Goal: Task Accomplishment & Management: Use online tool/utility

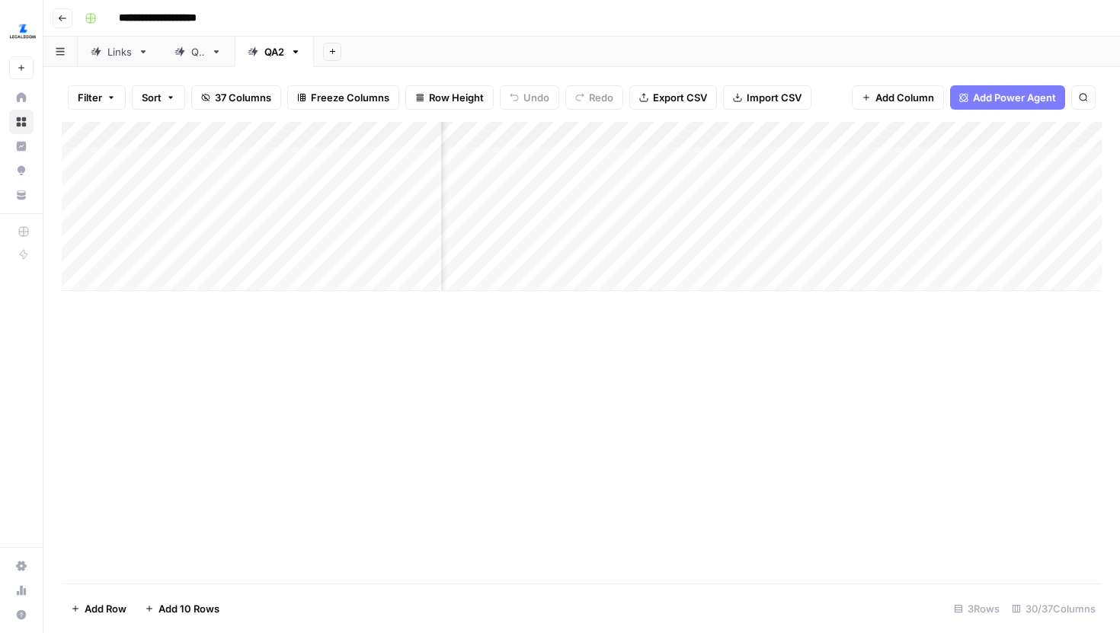
scroll to position [0, 1402]
click at [116, 59] on link "Links" at bounding box center [120, 52] width 84 height 30
click at [257, 60] on link "QA2" at bounding box center [274, 52] width 79 height 30
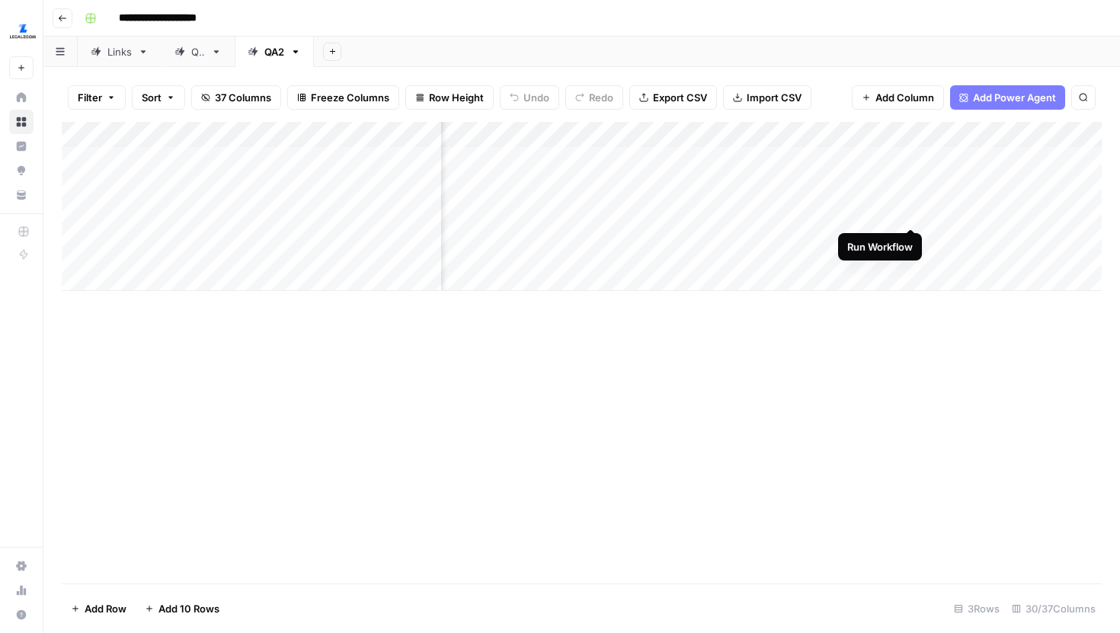
click at [913, 196] on div "Add Column" at bounding box center [582, 206] width 1040 height 169
click at [977, 199] on div "Add Column" at bounding box center [582, 206] width 1040 height 169
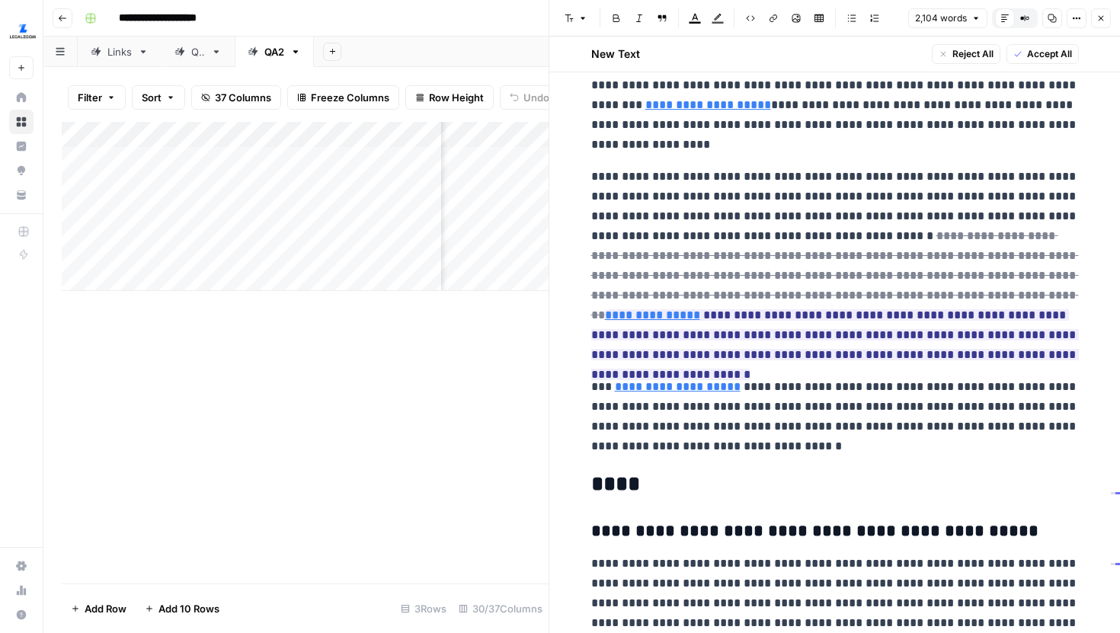
scroll to position [3714, 0]
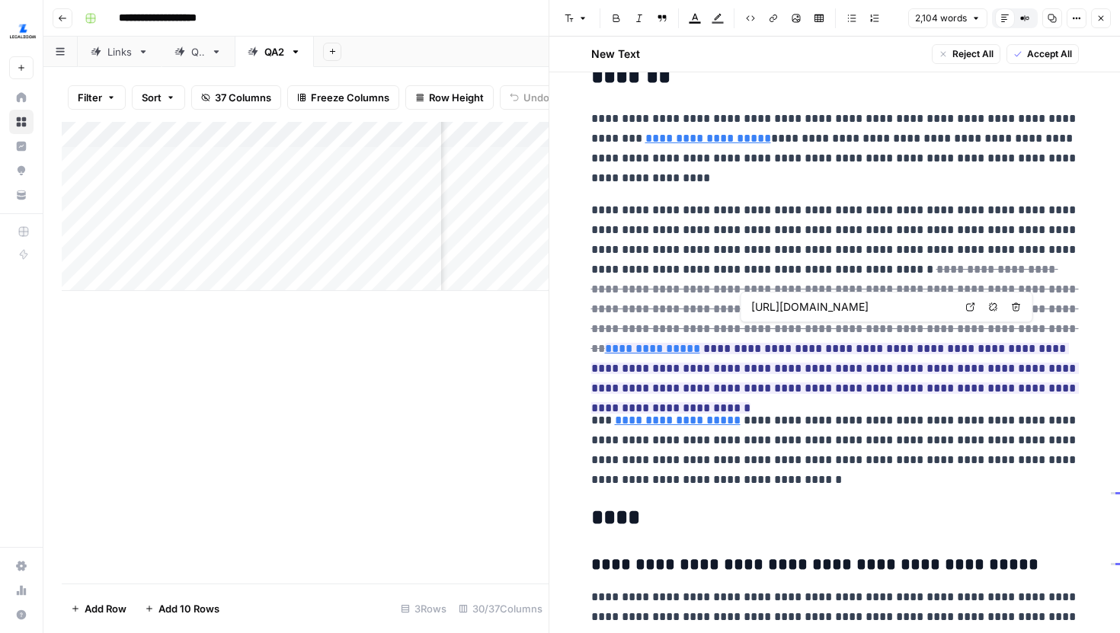
click at [974, 309] on icon at bounding box center [970, 306] width 9 height 9
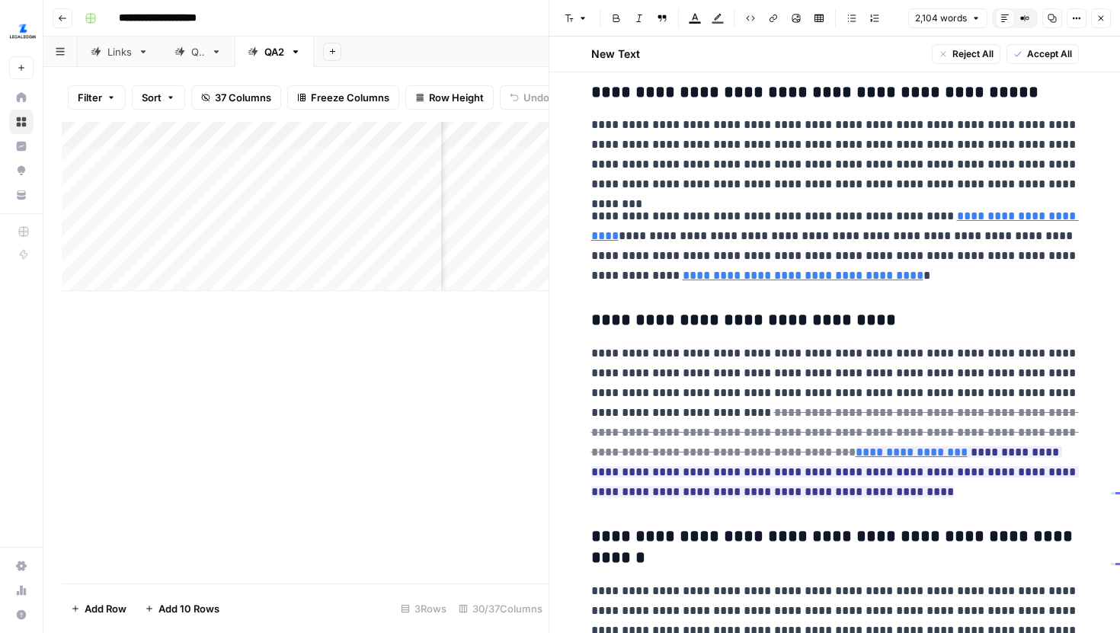
scroll to position [4191, 0]
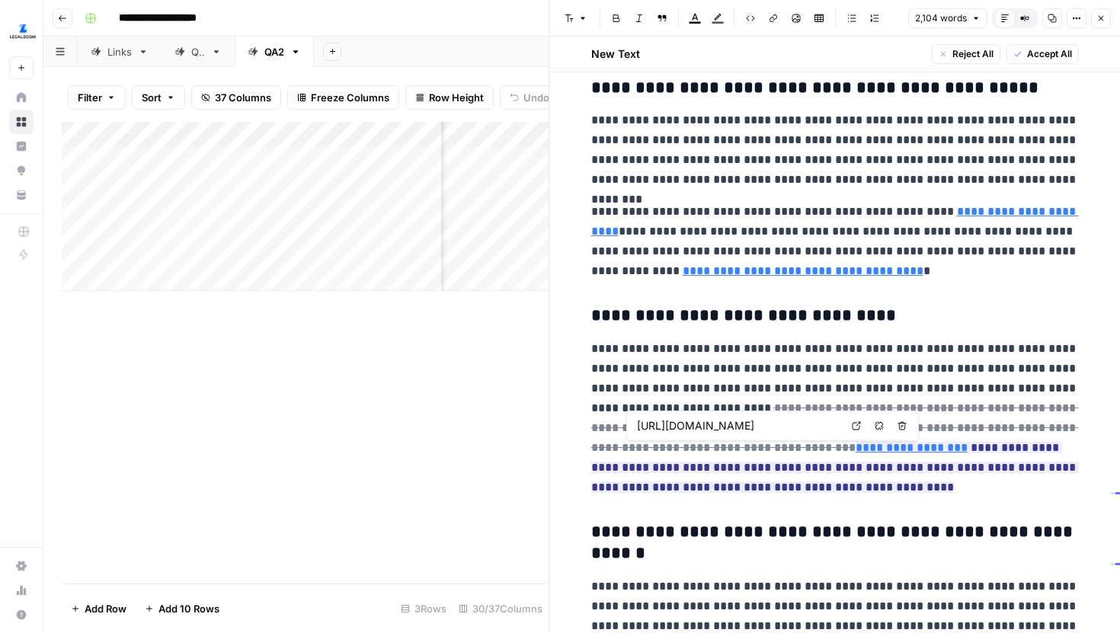
click at [852, 424] on icon at bounding box center [856, 425] width 9 height 9
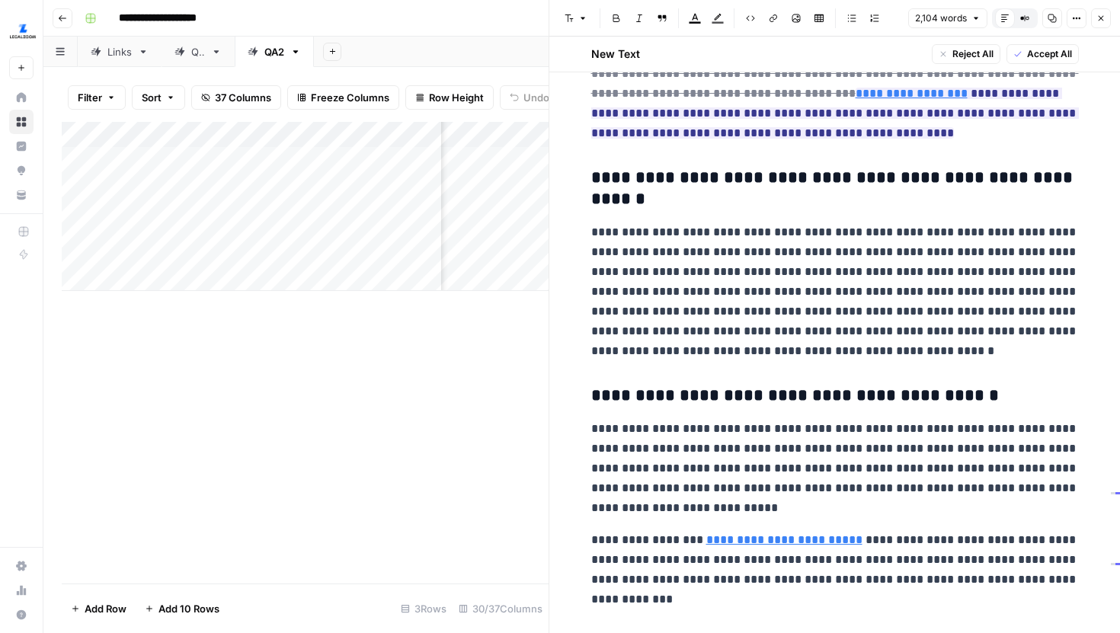
scroll to position [4557, 0]
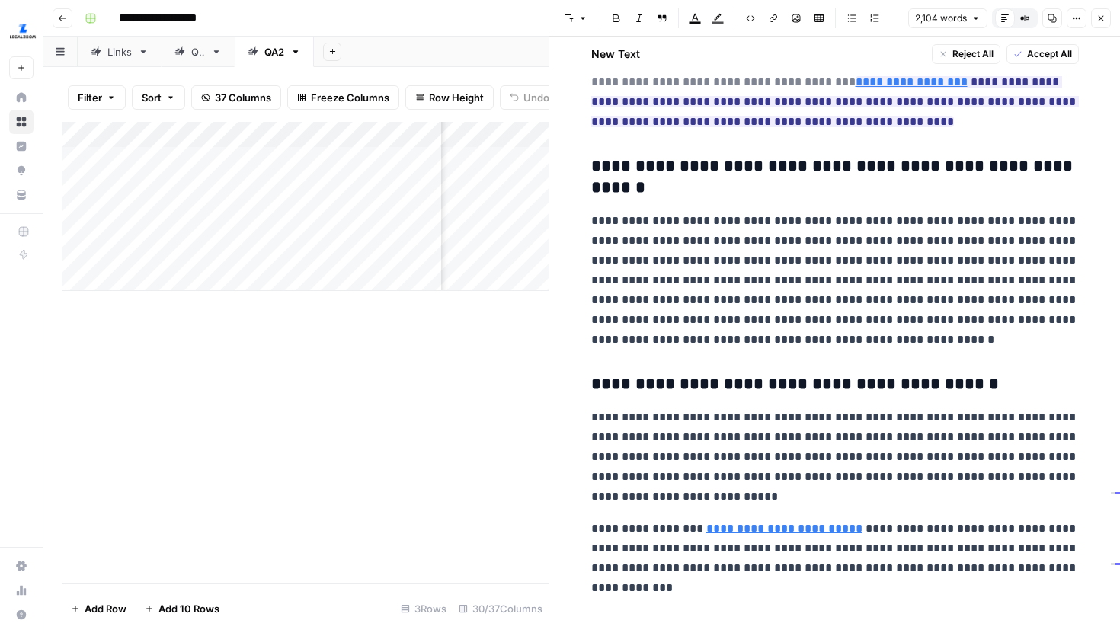
click at [1093, 20] on button "Close" at bounding box center [1101, 18] width 20 height 20
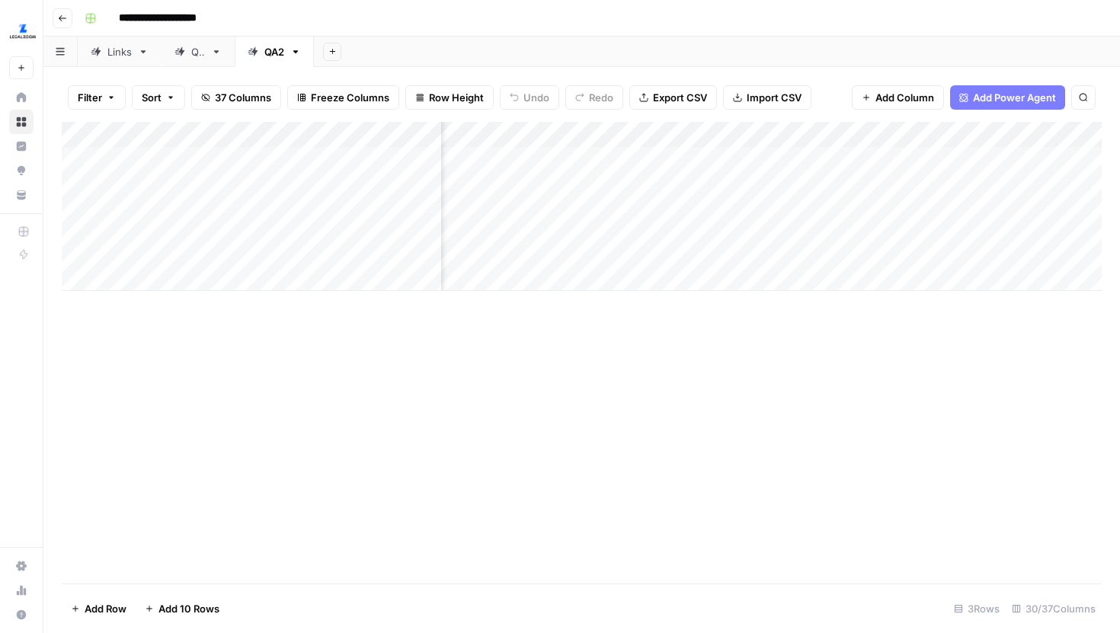
scroll to position [0, 750]
click at [621, 142] on div "Add Column" at bounding box center [582, 206] width 1040 height 169
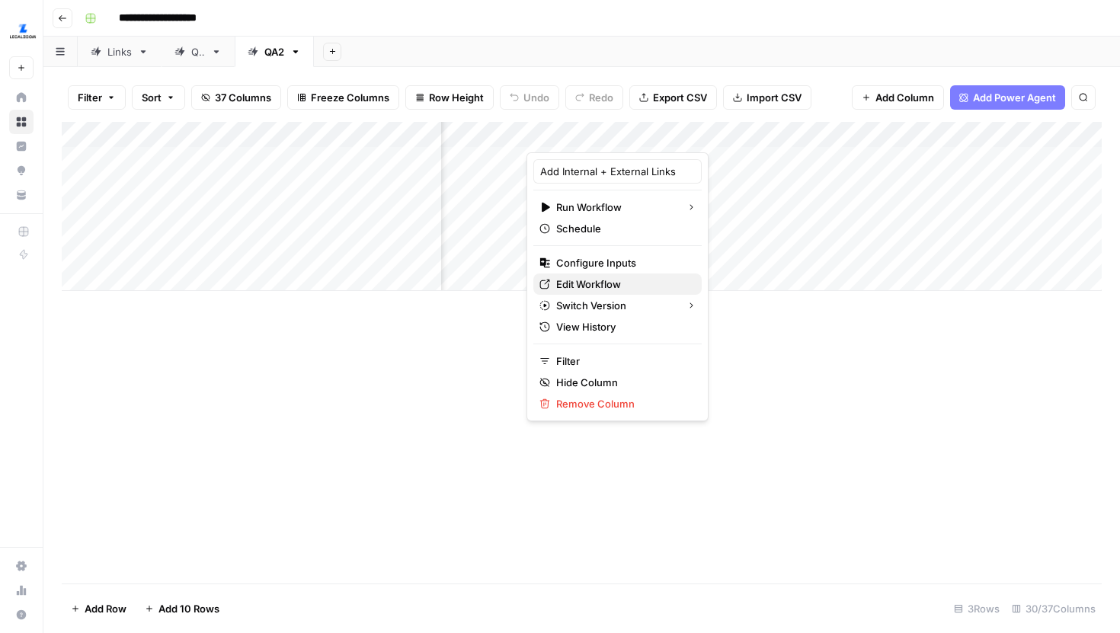
click at [593, 283] on span "Edit Workflow" at bounding box center [622, 284] width 133 height 15
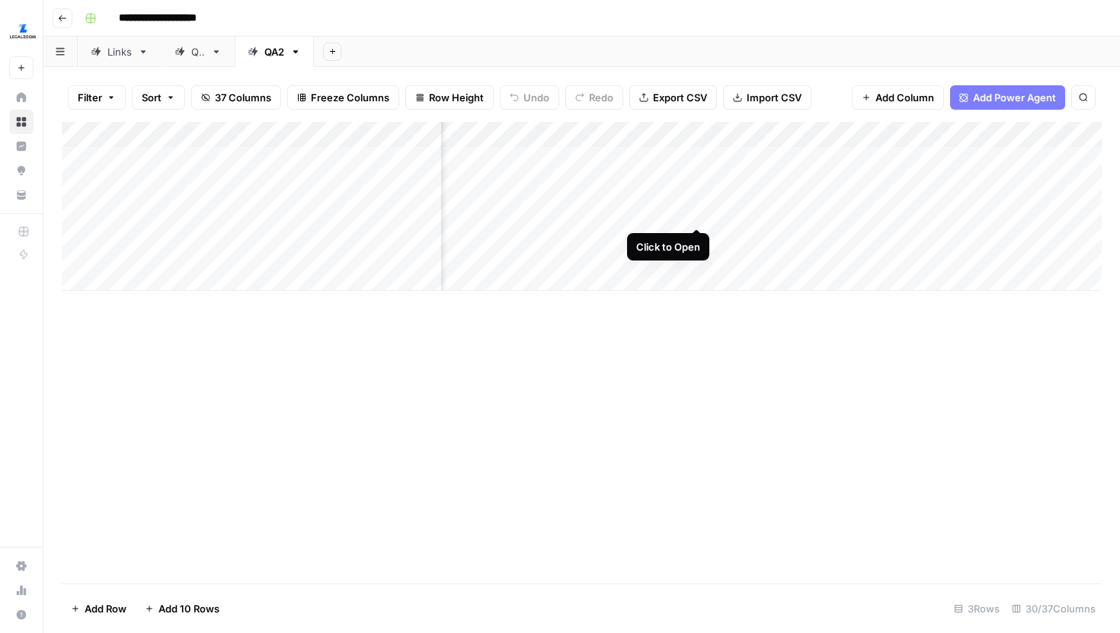
click at [697, 200] on div "Add Column" at bounding box center [582, 206] width 1040 height 169
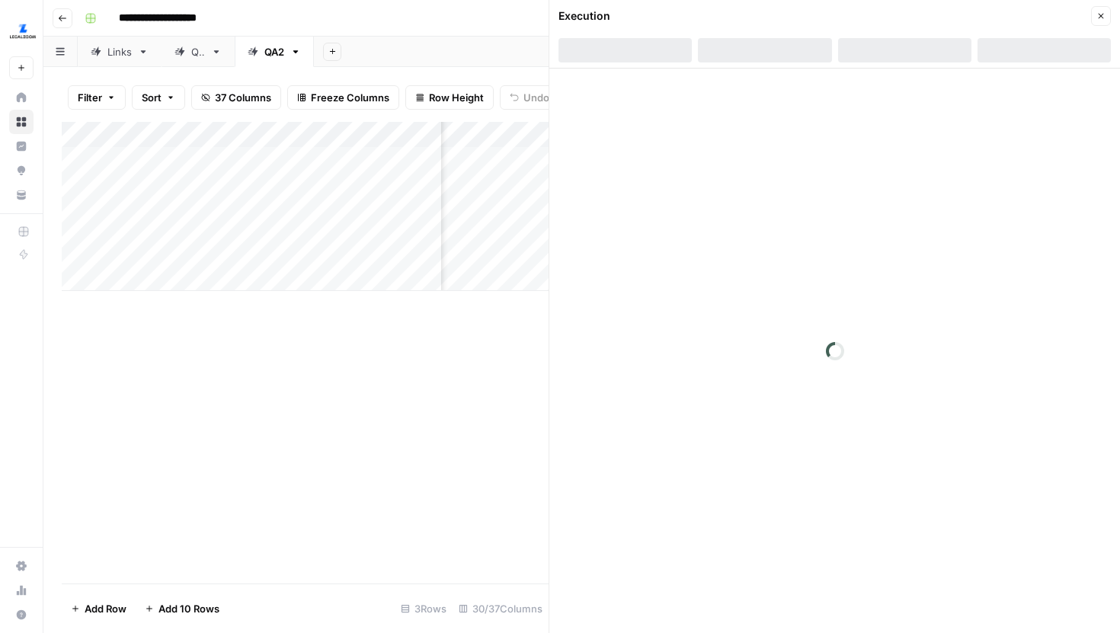
click at [904, 47] on div at bounding box center [904, 50] width 133 height 24
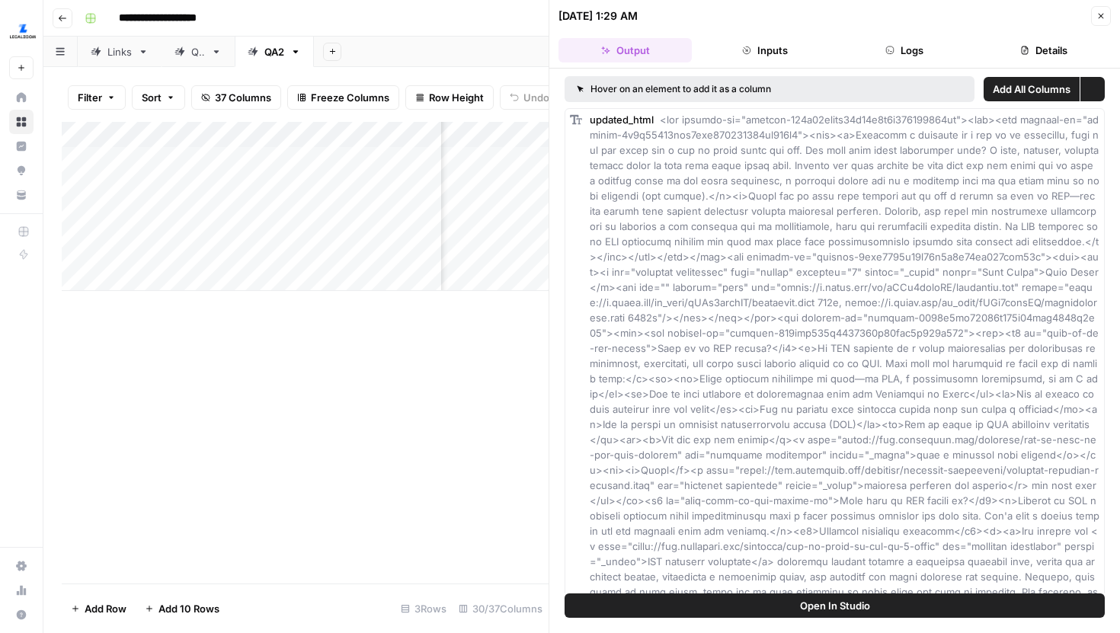
click at [901, 50] on button "Logs" at bounding box center [904, 50] width 133 height 24
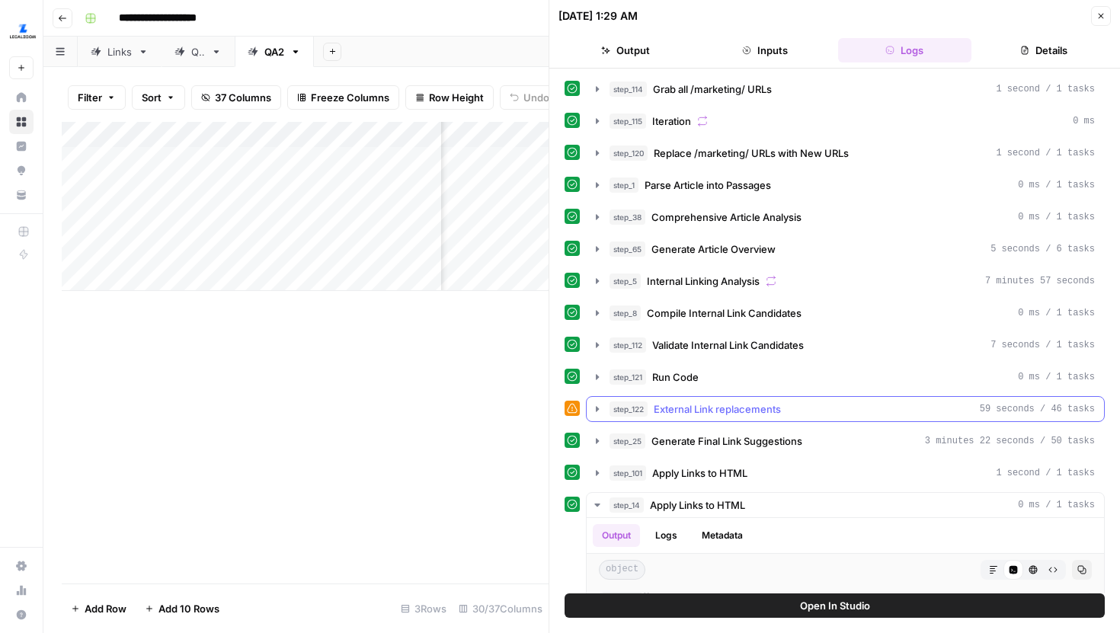
click at [595, 408] on icon "button" at bounding box center [597, 409] width 12 height 12
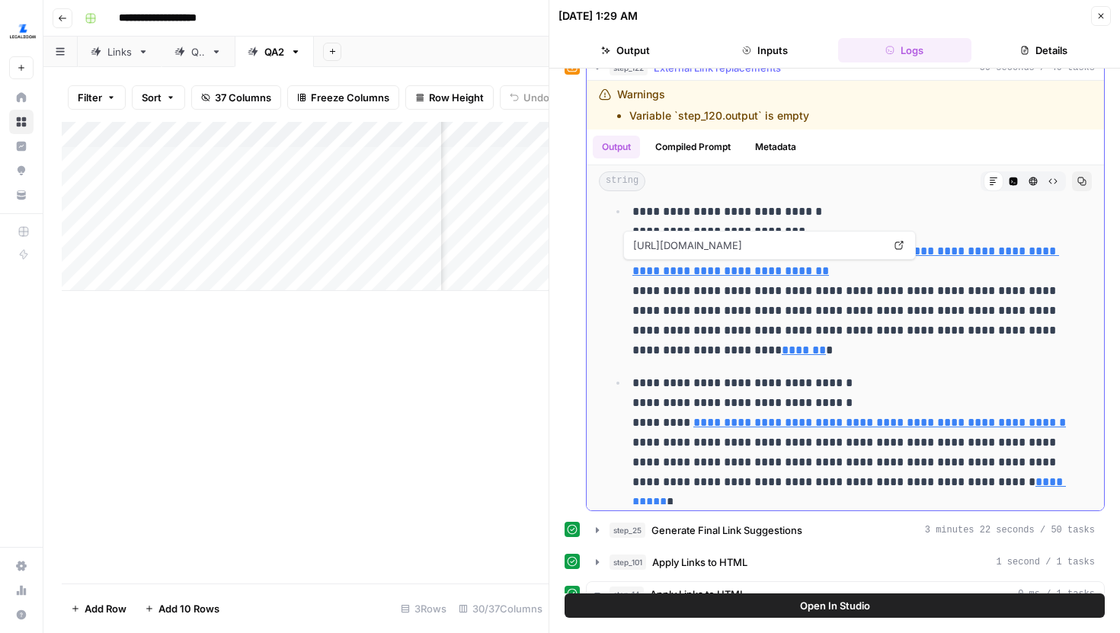
scroll to position [355, 0]
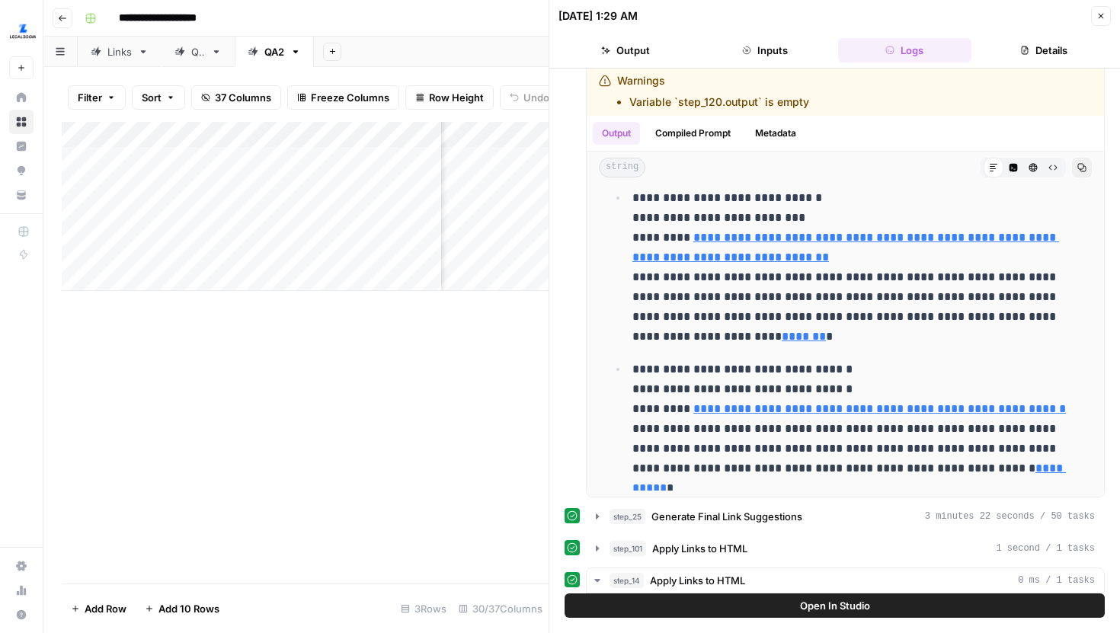
click at [1108, 9] on button "Close" at bounding box center [1101, 16] width 20 height 20
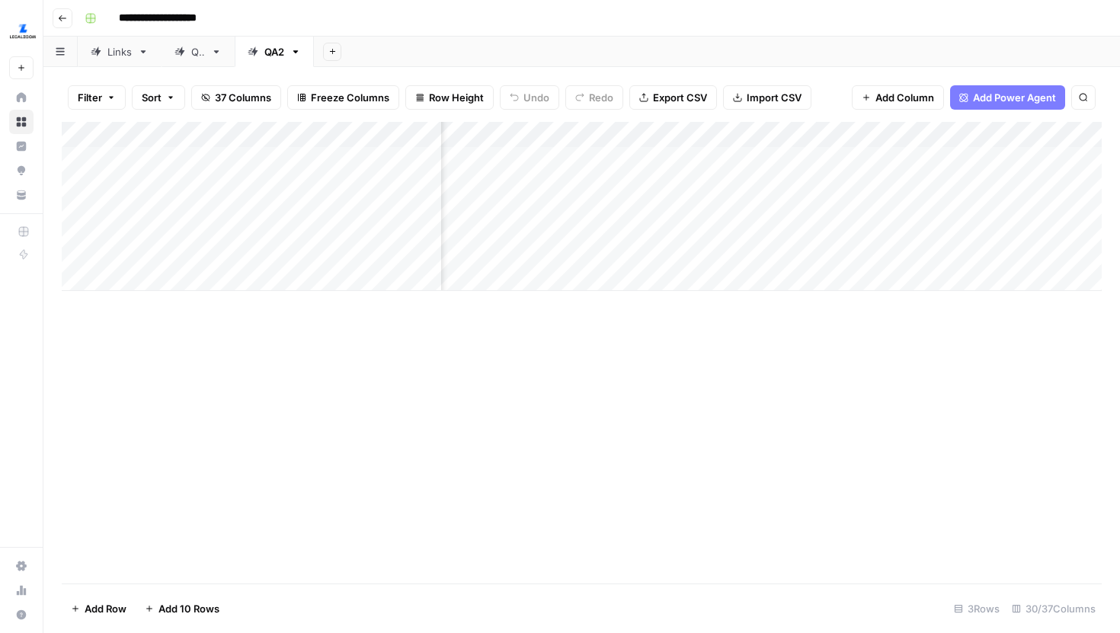
click at [699, 200] on div "Add Column" at bounding box center [582, 206] width 1040 height 169
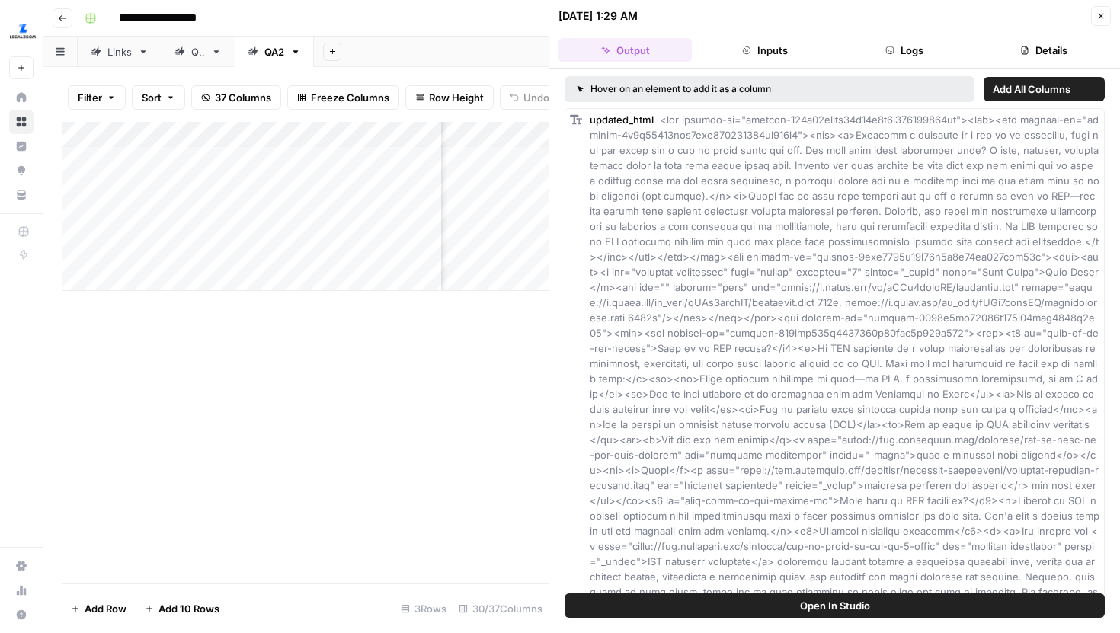
click at [773, 601] on button "Open In Studio" at bounding box center [834, 605] width 540 height 24
click at [1097, 11] on button "Close" at bounding box center [1101, 16] width 20 height 20
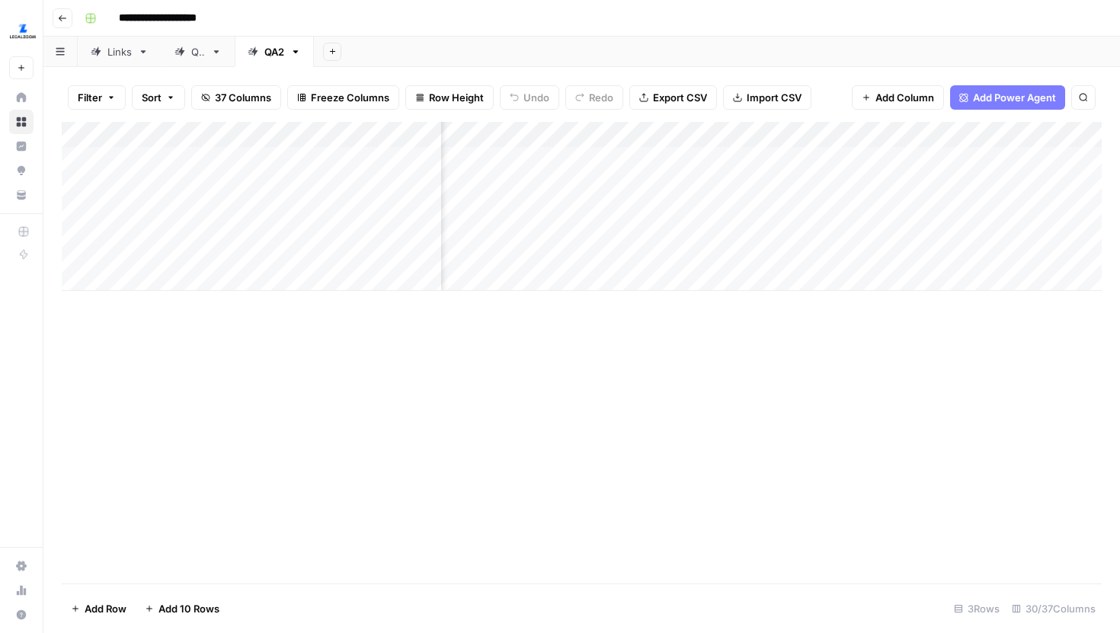
scroll to position [0, 2697]
click at [566, 160] on div "Add Column" at bounding box center [582, 206] width 1040 height 169
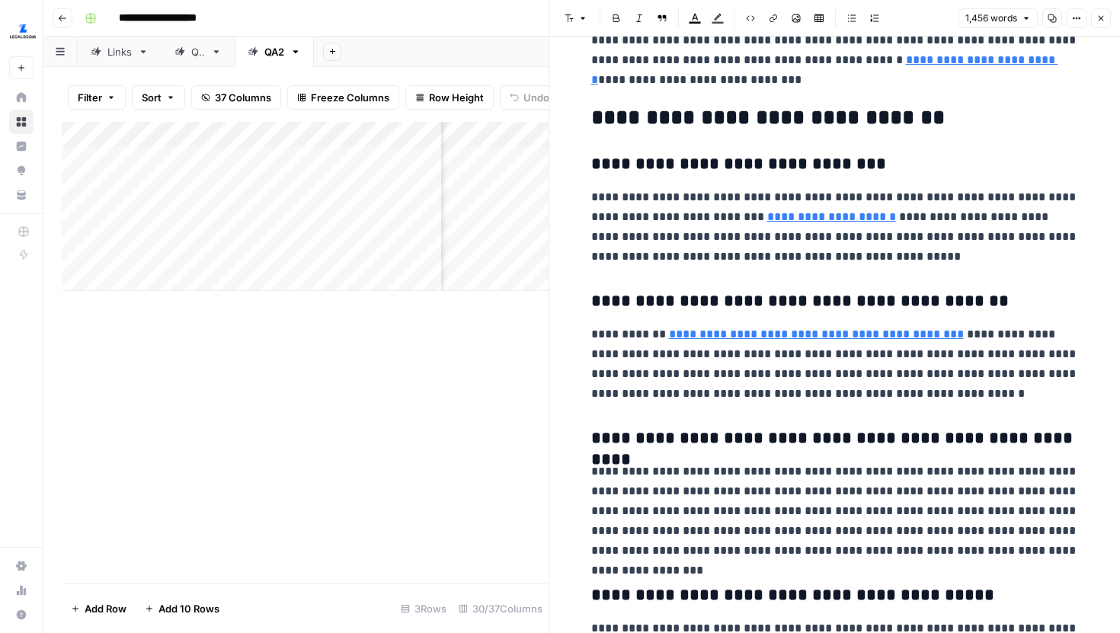
scroll to position [3383, 0]
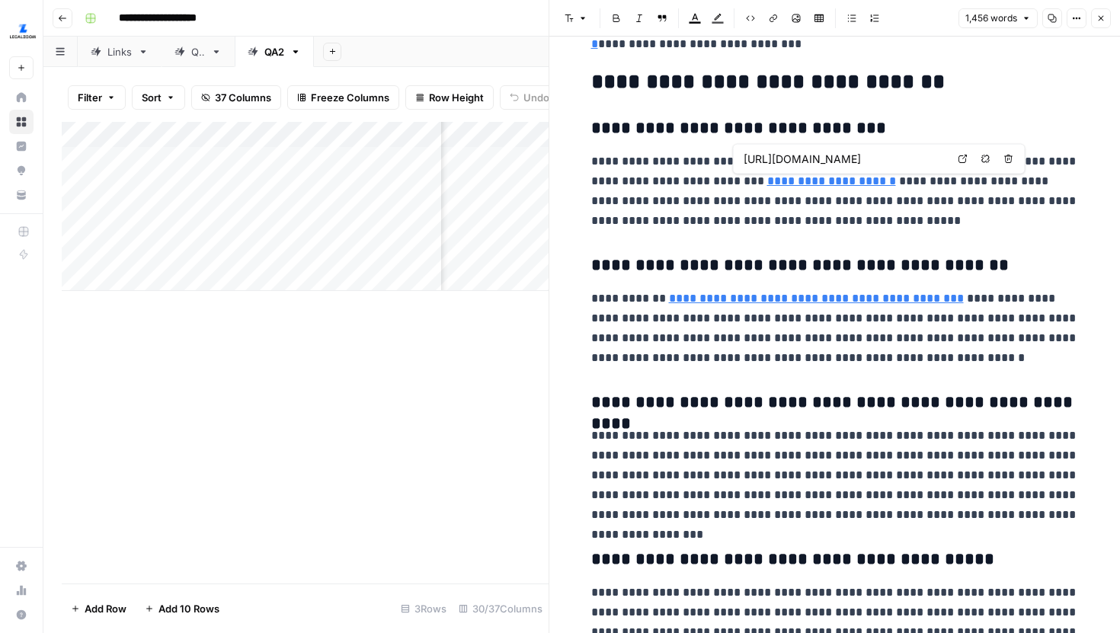
type input "https://www.legalzoom.com/articles/6-reasons-you-shouldnt-be-your-own-registere…"
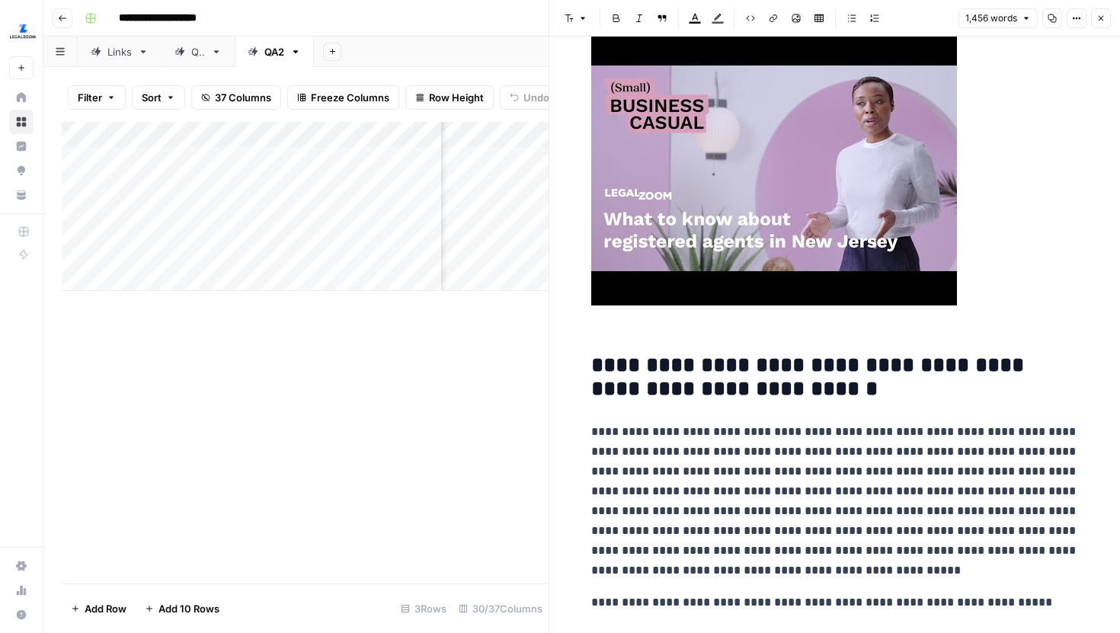
scroll to position [1060, 0]
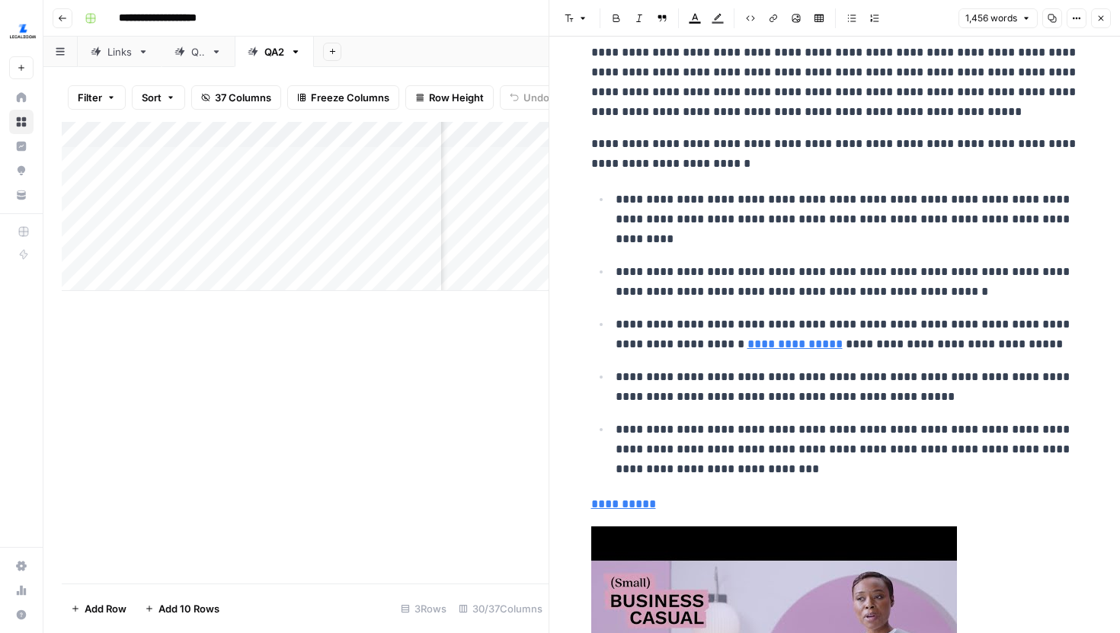
click at [1108, 18] on button "Close" at bounding box center [1101, 18] width 20 height 20
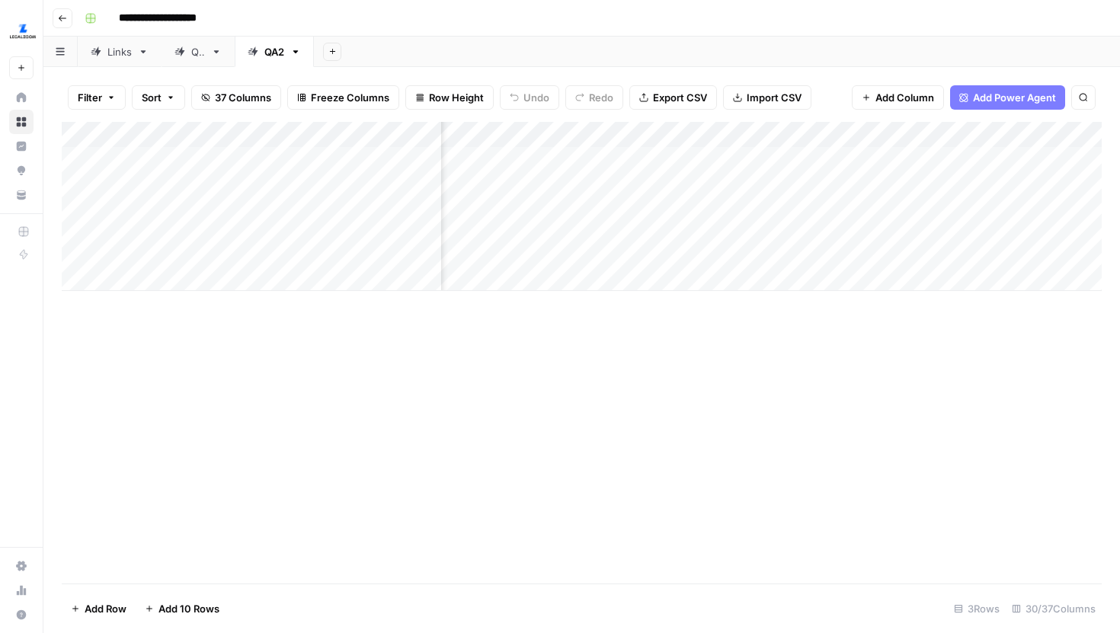
scroll to position [0, 838]
click at [609, 196] on div "Add Column" at bounding box center [582, 206] width 1040 height 169
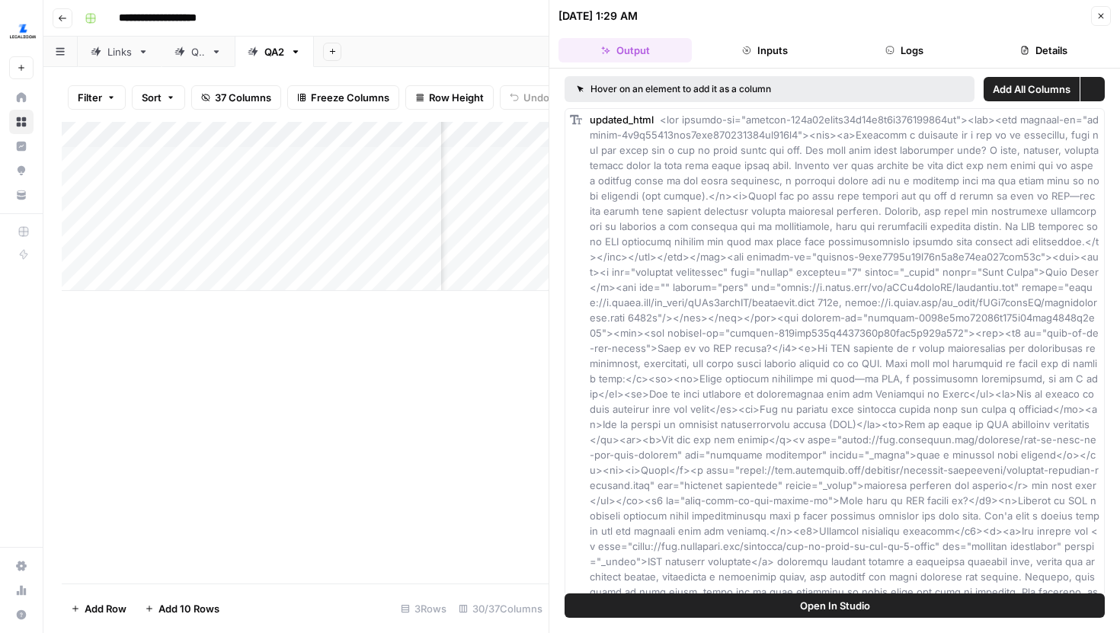
click at [885, 66] on header "09/17/25 at 1:29 AM Close Output Inputs Logs Details" at bounding box center [834, 34] width 571 height 69
click at [889, 50] on icon "button" at bounding box center [889, 50] width 9 height 9
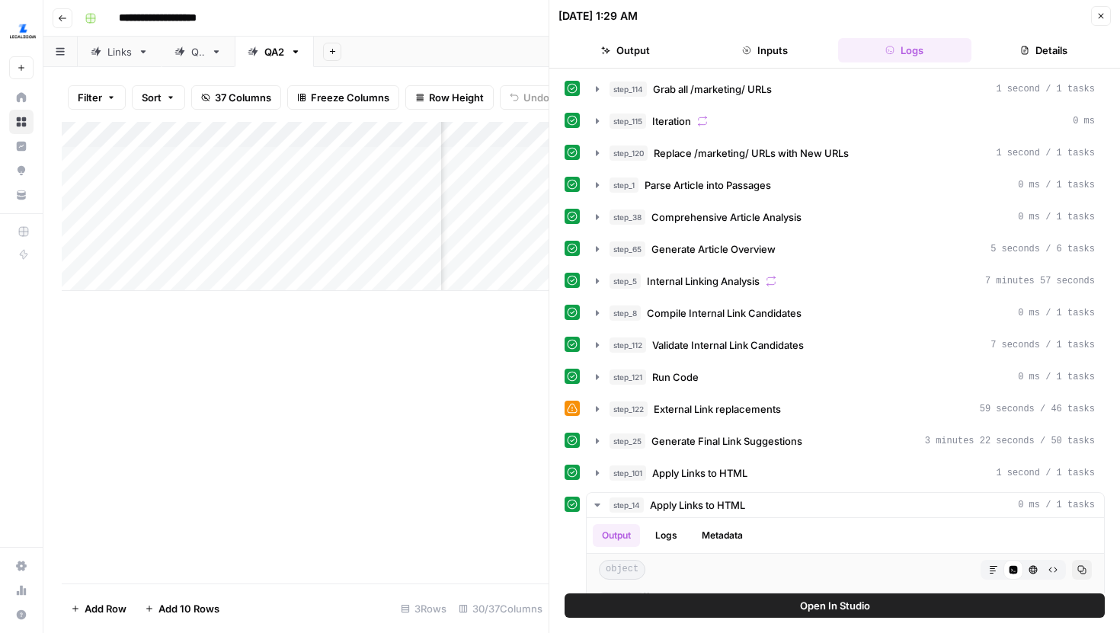
click at [591, 277] on button "step_5 Internal Linking Analysis 7 minutes 57 seconds" at bounding box center [845, 281] width 517 height 24
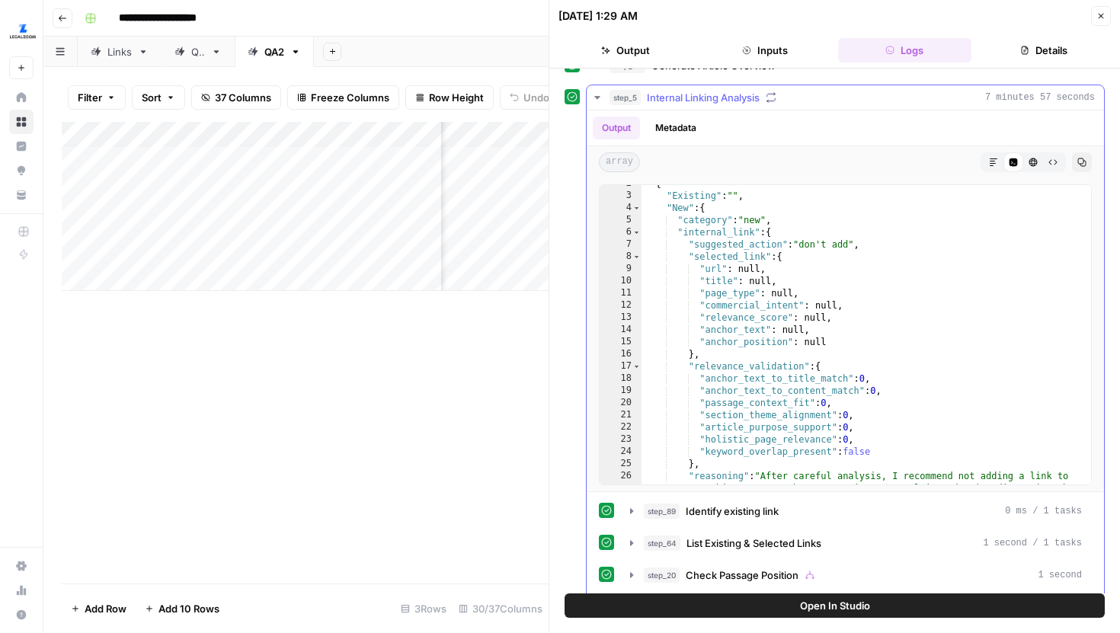
scroll to position [18, 0]
type textarea "*"
click at [640, 235] on span "Toggle code folding, rows 6 through 33" at bounding box center [636, 235] width 8 height 12
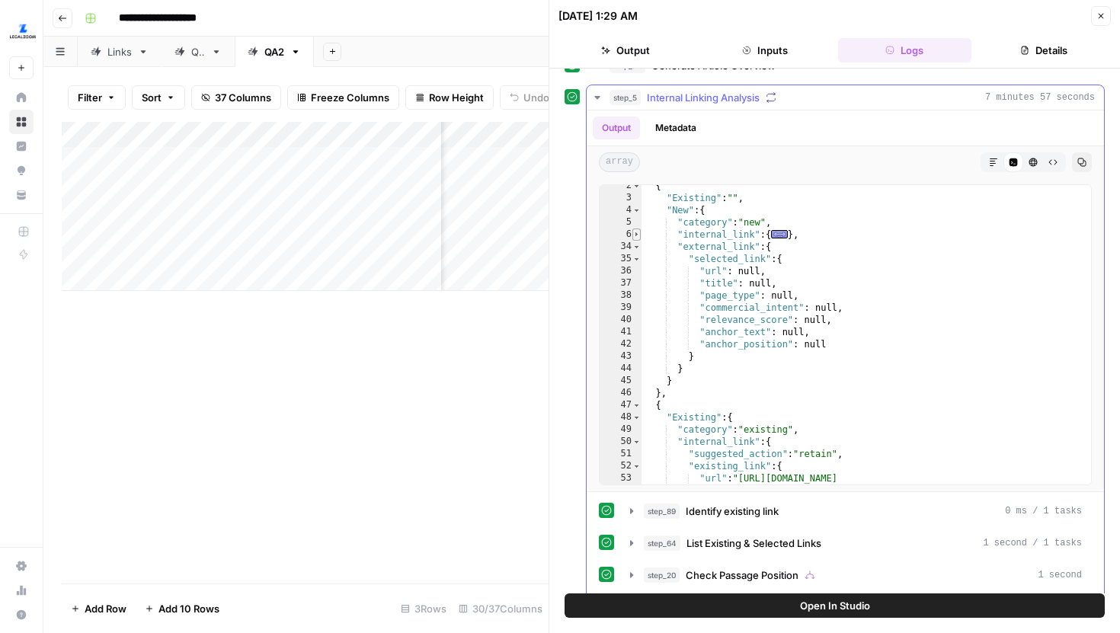
click at [637, 235] on span "Toggle code folding, rows 6 through 33" at bounding box center [636, 235] width 8 height 12
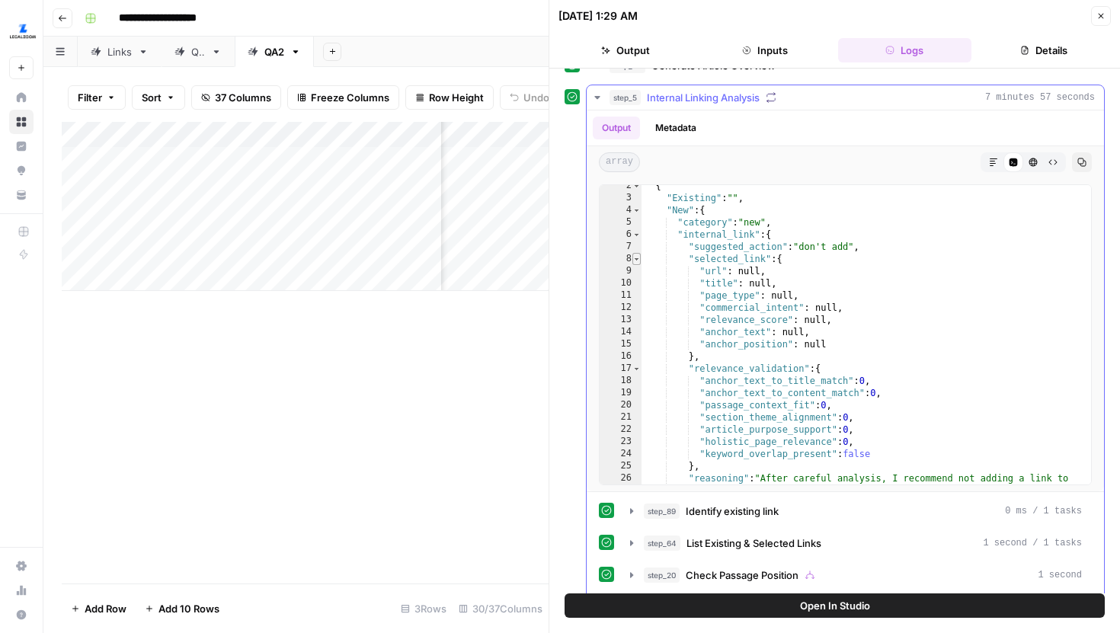
click at [638, 259] on span "Toggle code folding, rows 8 through 16" at bounding box center [636, 259] width 8 height 12
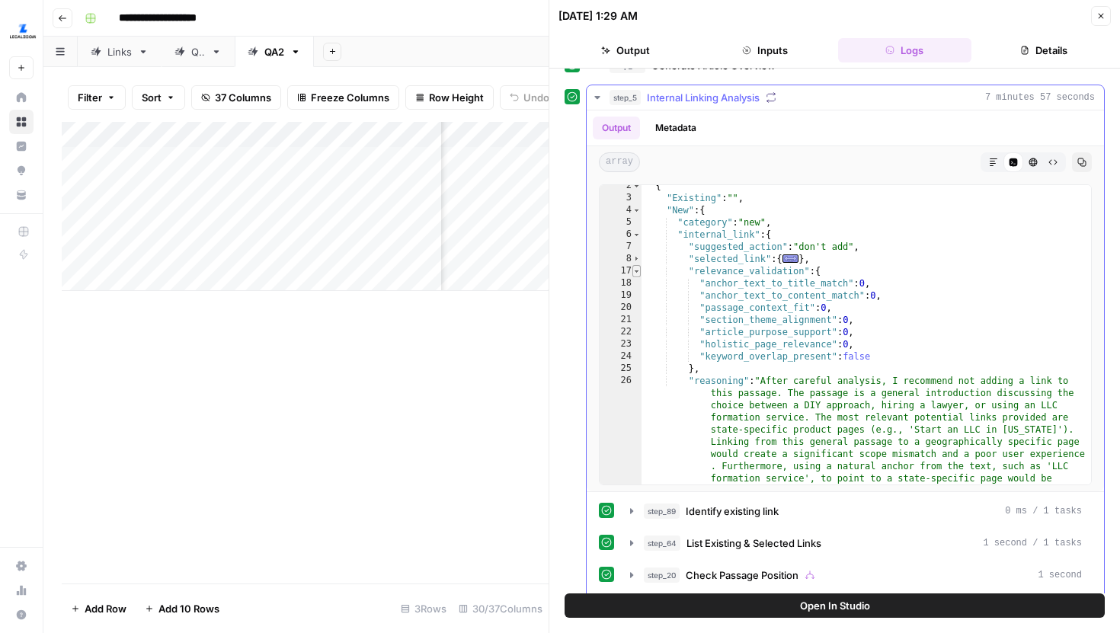
click at [638, 273] on span "Toggle code folding, rows 17 through 25" at bounding box center [636, 271] width 8 height 12
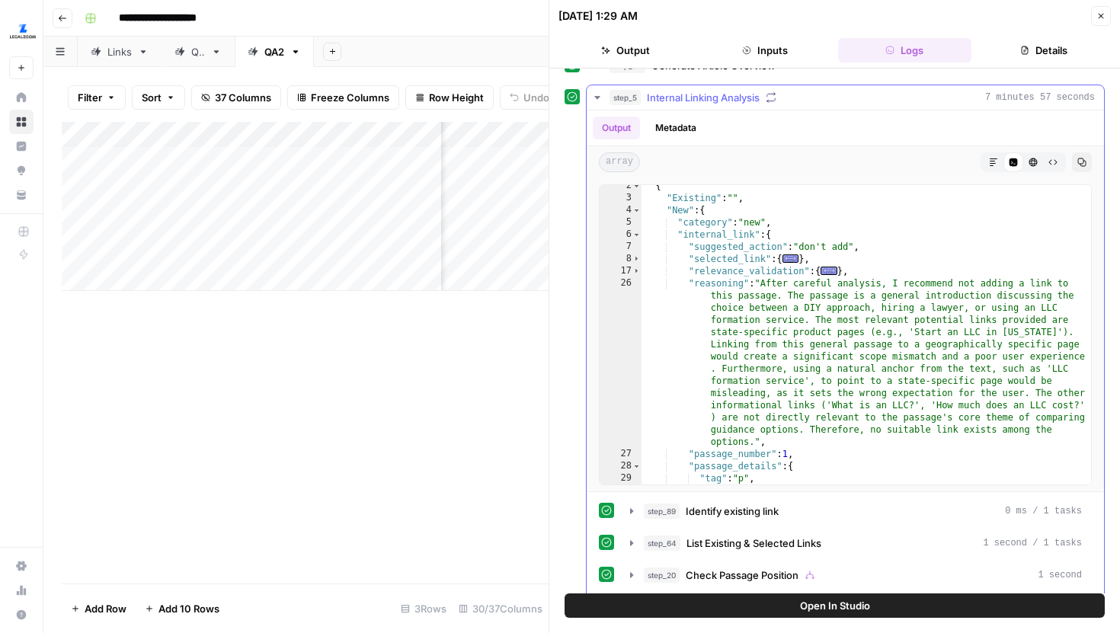
scroll to position [0, 0]
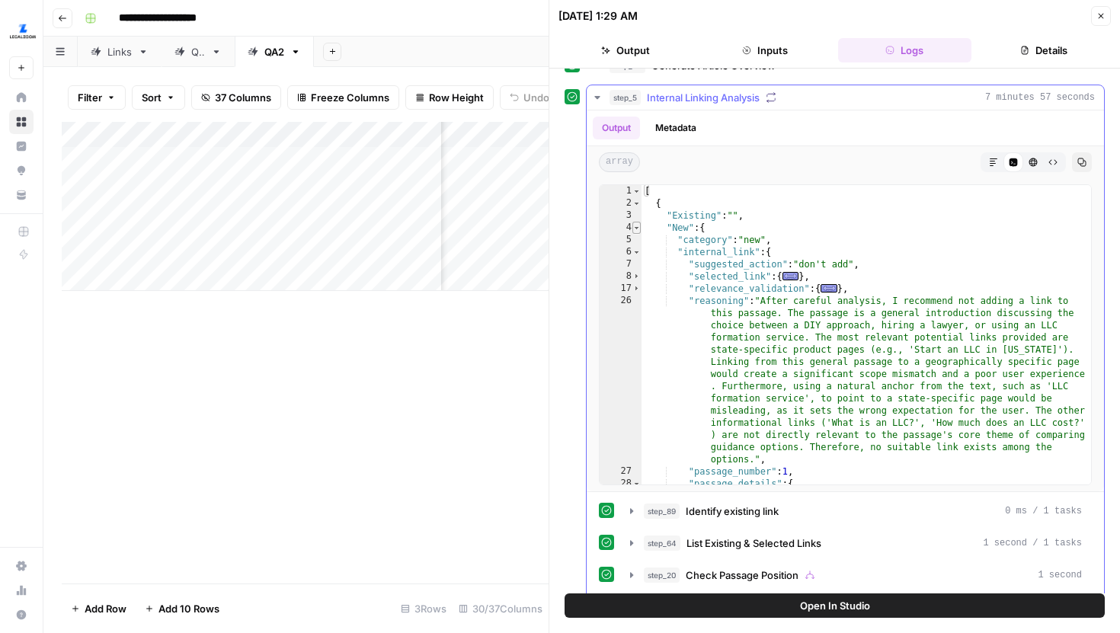
click at [633, 228] on span "Toggle code folding, rows 4 through 45" at bounding box center [636, 228] width 8 height 12
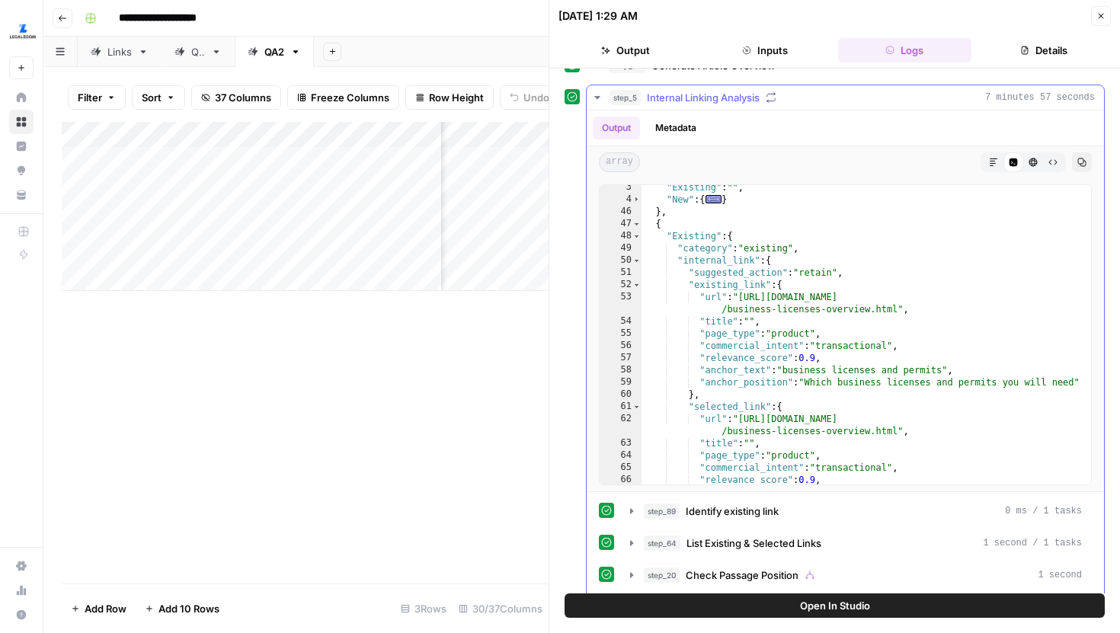
scroll to position [28, 0]
click at [637, 235] on span "Toggle code folding, rows 48 through 106" at bounding box center [636, 236] width 8 height 12
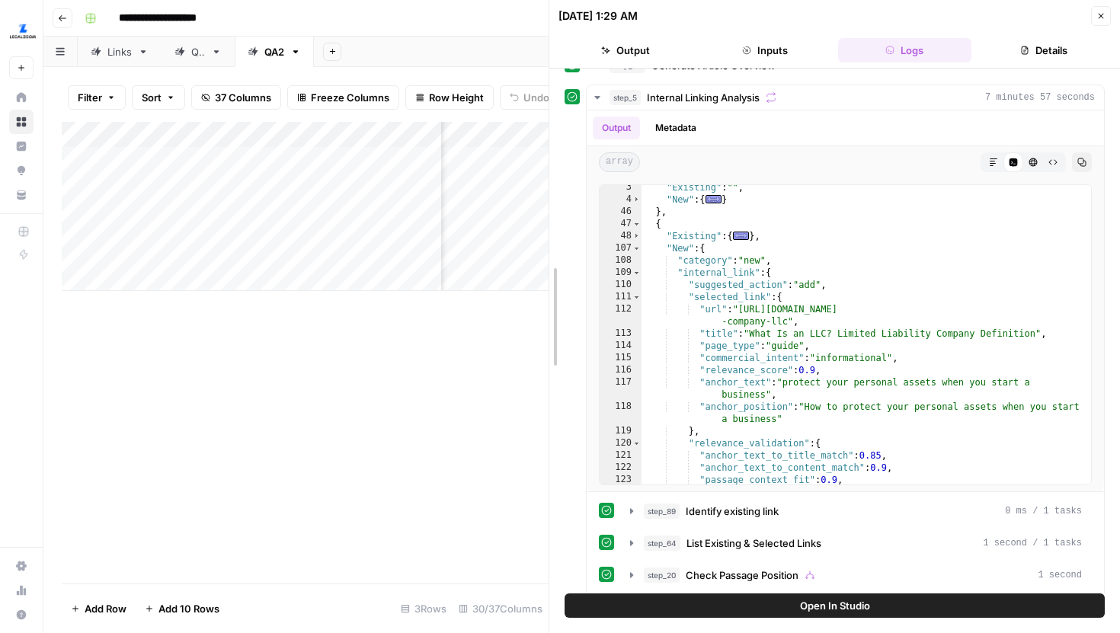
drag, startPoint x: 552, startPoint y: 204, endPoint x: 693, endPoint y: 208, distance: 141.0
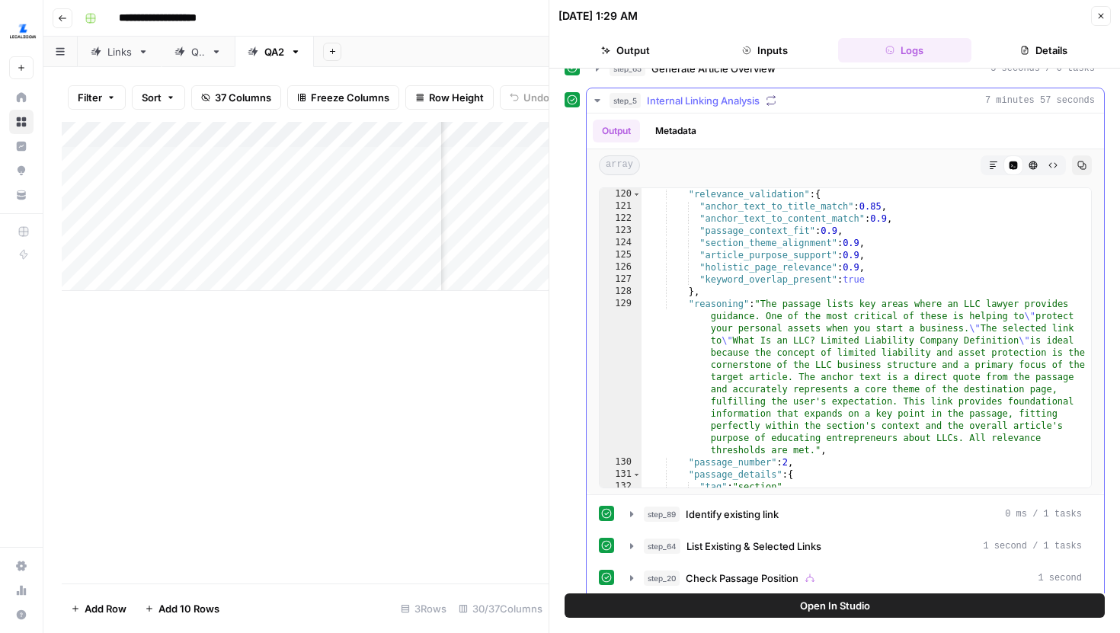
scroll to position [0, 0]
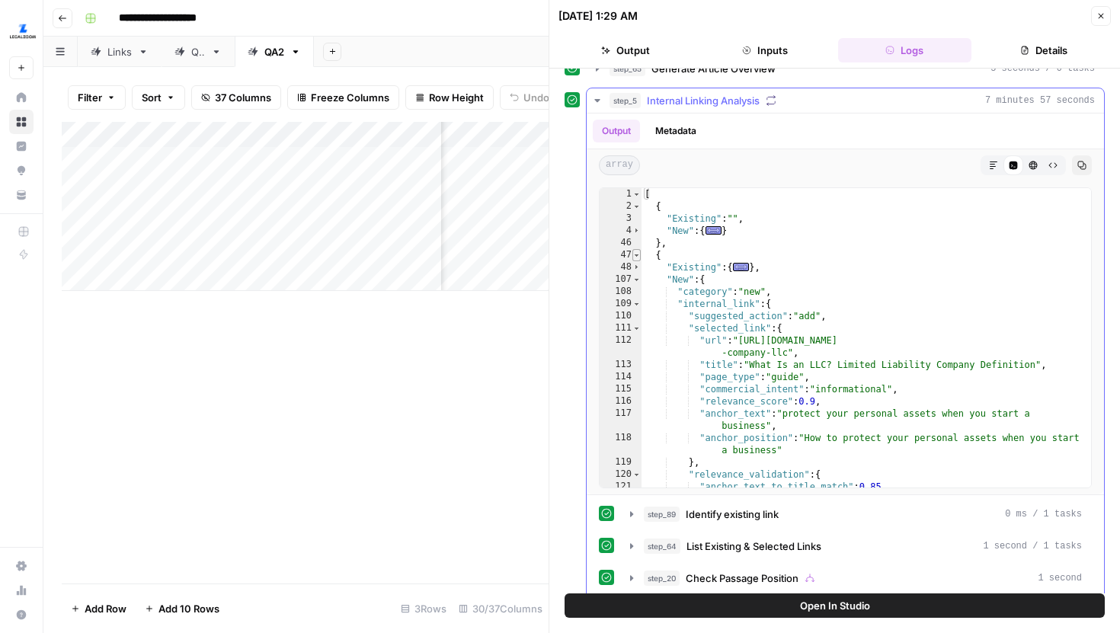
click at [636, 253] on span "Toggle code folding, rows 47 through 149" at bounding box center [636, 255] width 8 height 12
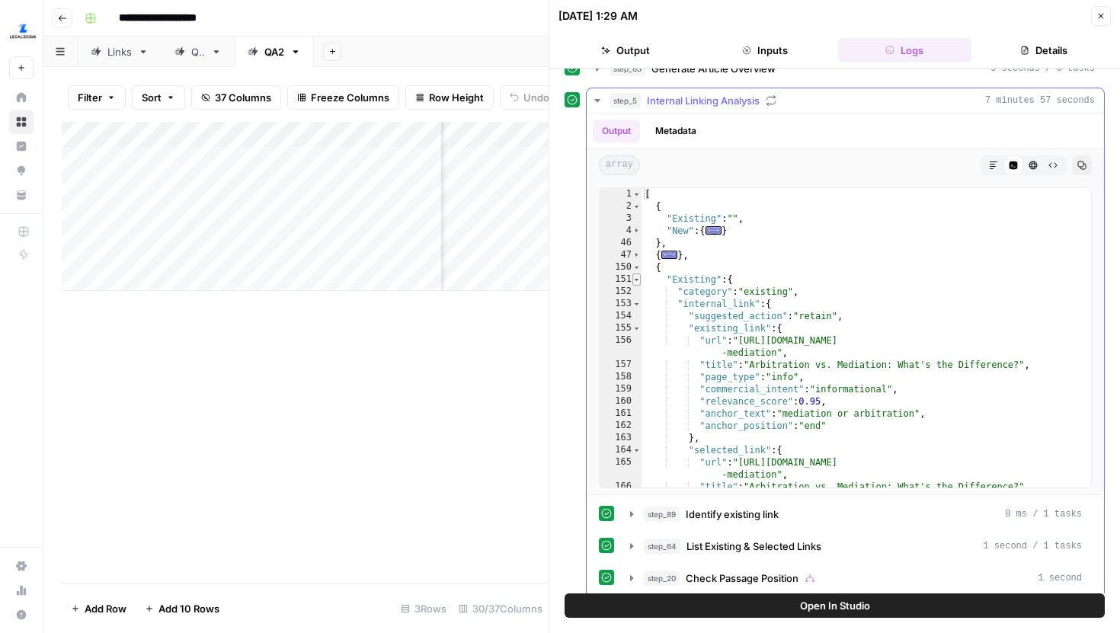
click at [638, 280] on span "Toggle code folding, rows 151 through 209" at bounding box center [636, 279] width 8 height 12
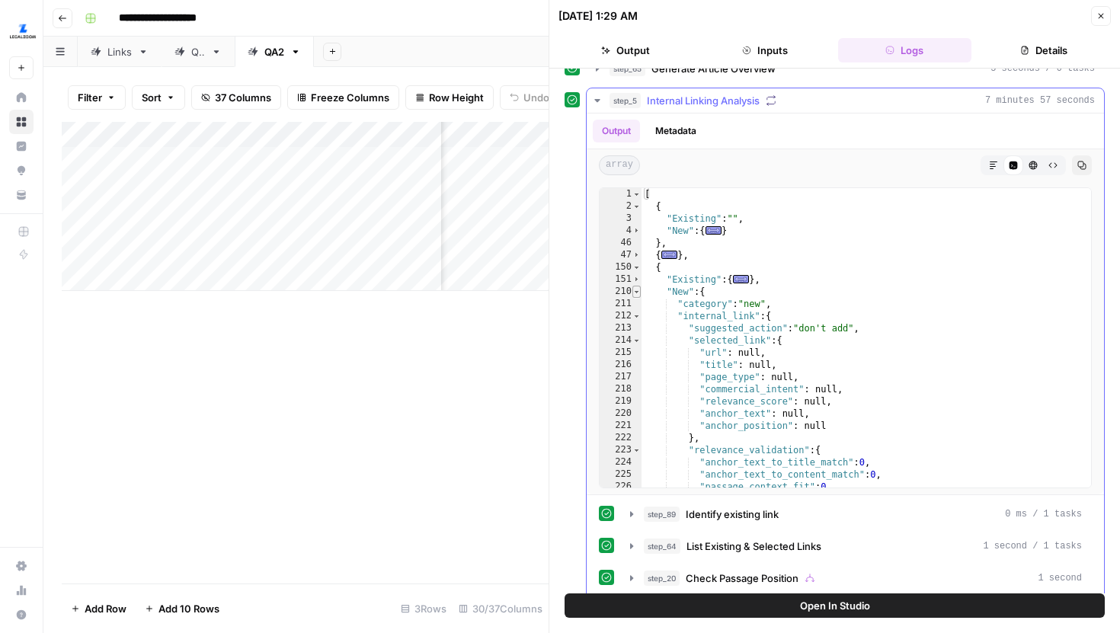
click at [636, 296] on span "Toggle code folding, rows 210 through 251" at bounding box center [636, 292] width 8 height 12
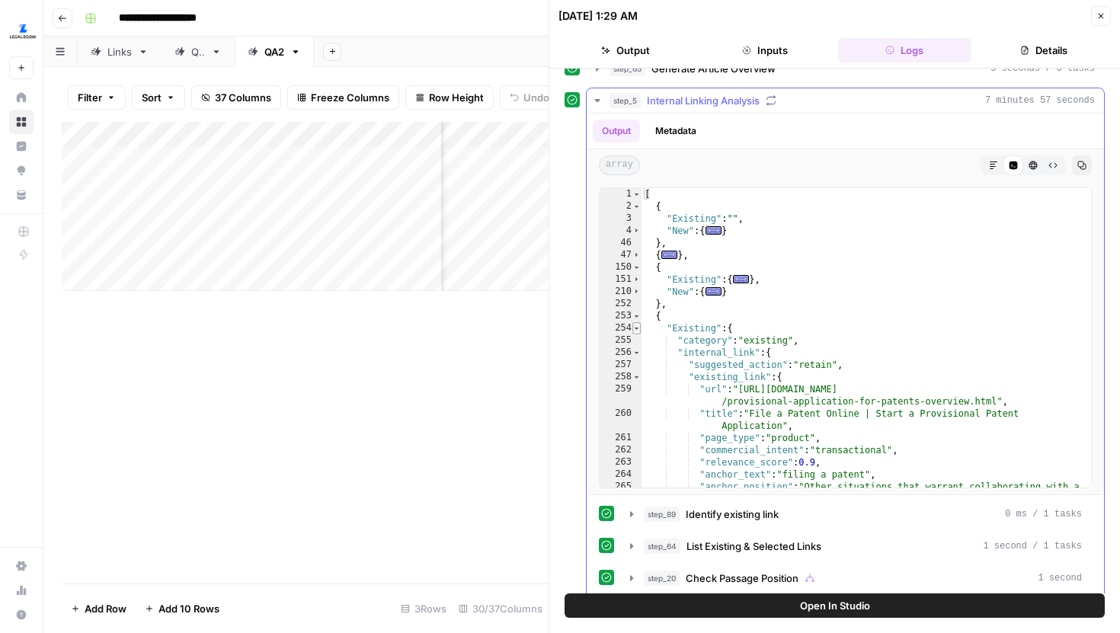
click at [637, 328] on span "Toggle code folding, rows 254 through 312" at bounding box center [636, 328] width 8 height 12
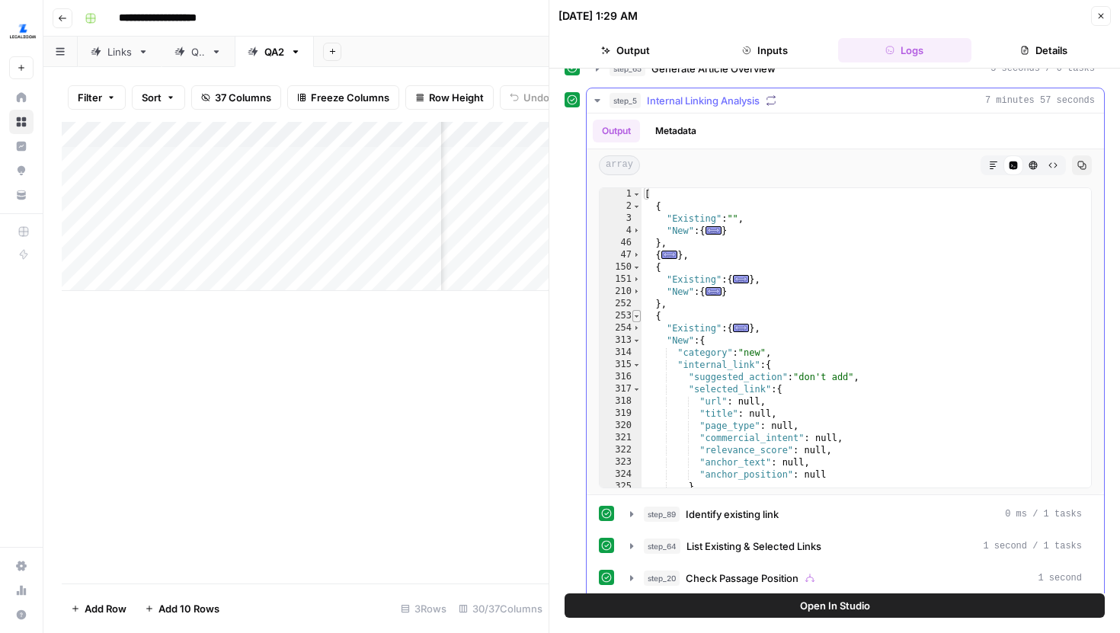
click at [638, 318] on span "Toggle code folding, rows 253 through 355" at bounding box center [636, 316] width 8 height 12
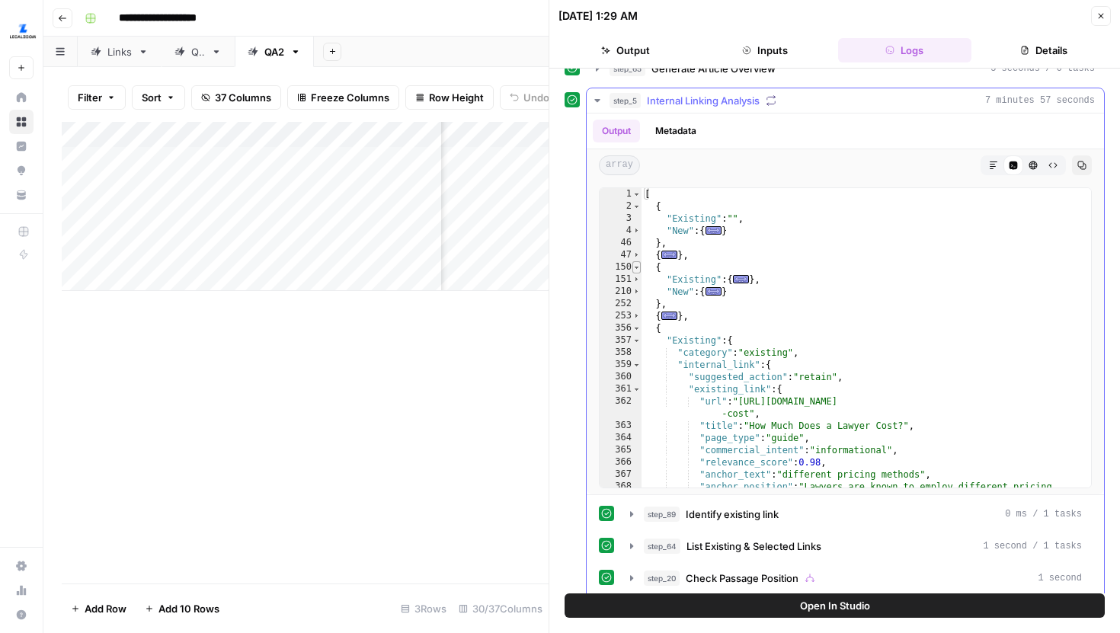
click at [636, 267] on span "Toggle code folding, rows 150 through 252" at bounding box center [636, 267] width 8 height 12
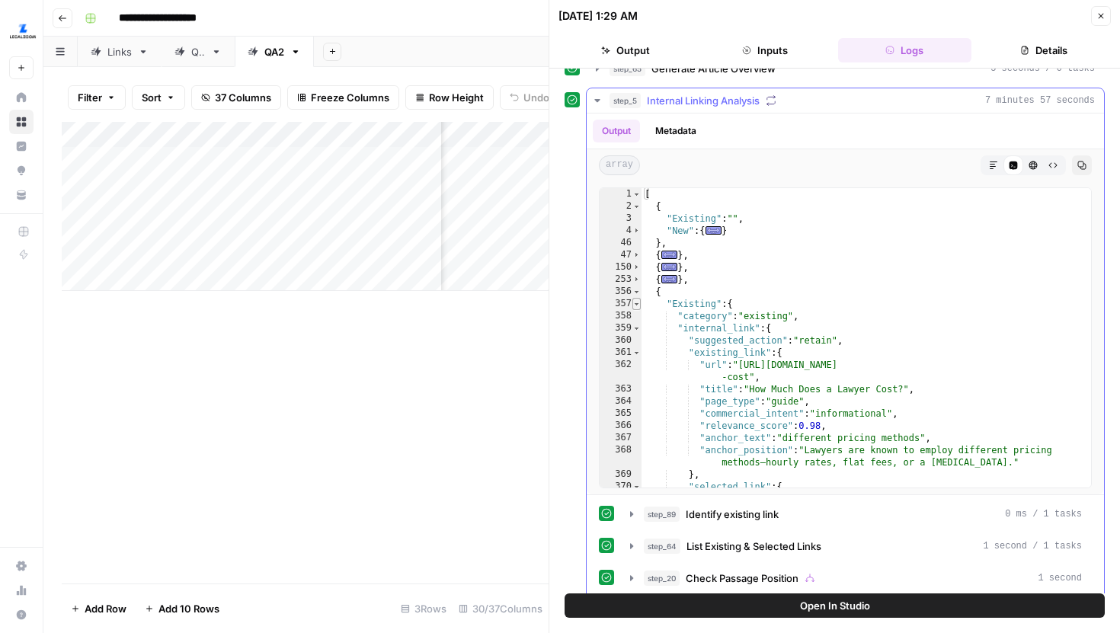
click at [638, 305] on span "Toggle code folding, rows 357 through 415" at bounding box center [636, 304] width 8 height 12
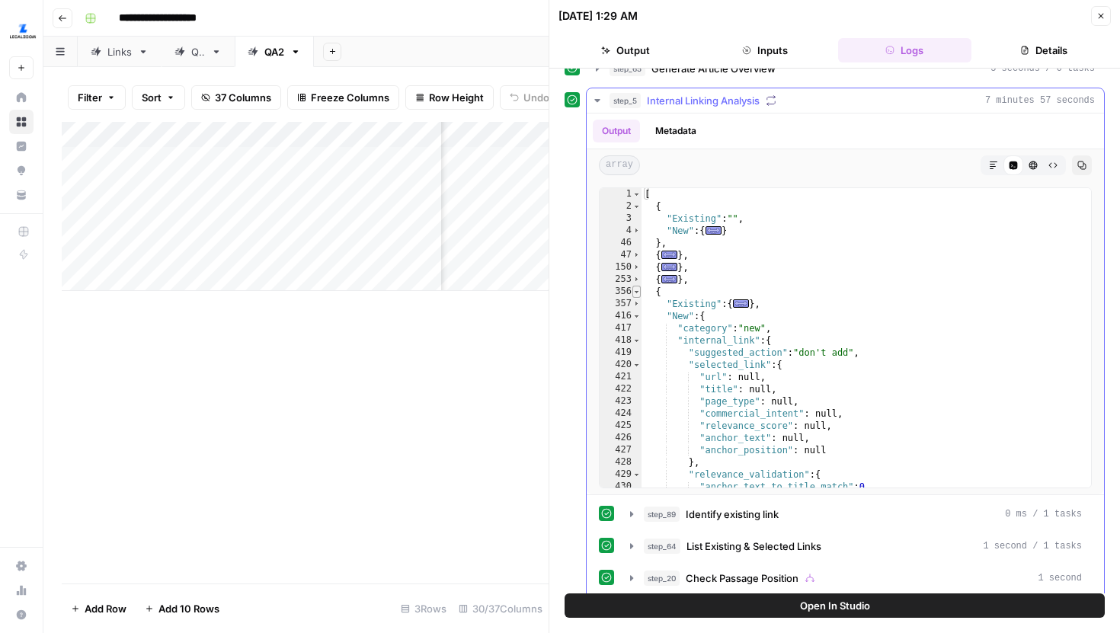
click at [638, 291] on span "Toggle code folding, rows 356 through 458" at bounding box center [636, 292] width 8 height 12
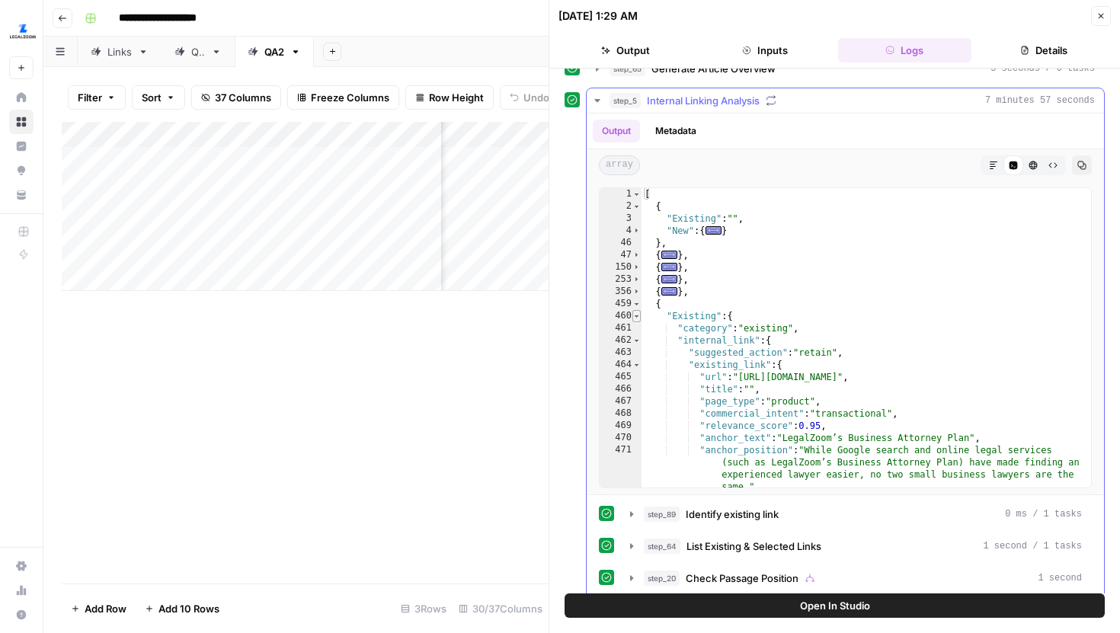
click at [638, 316] on span "Toggle code folding, rows 460 through 518" at bounding box center [636, 316] width 8 height 12
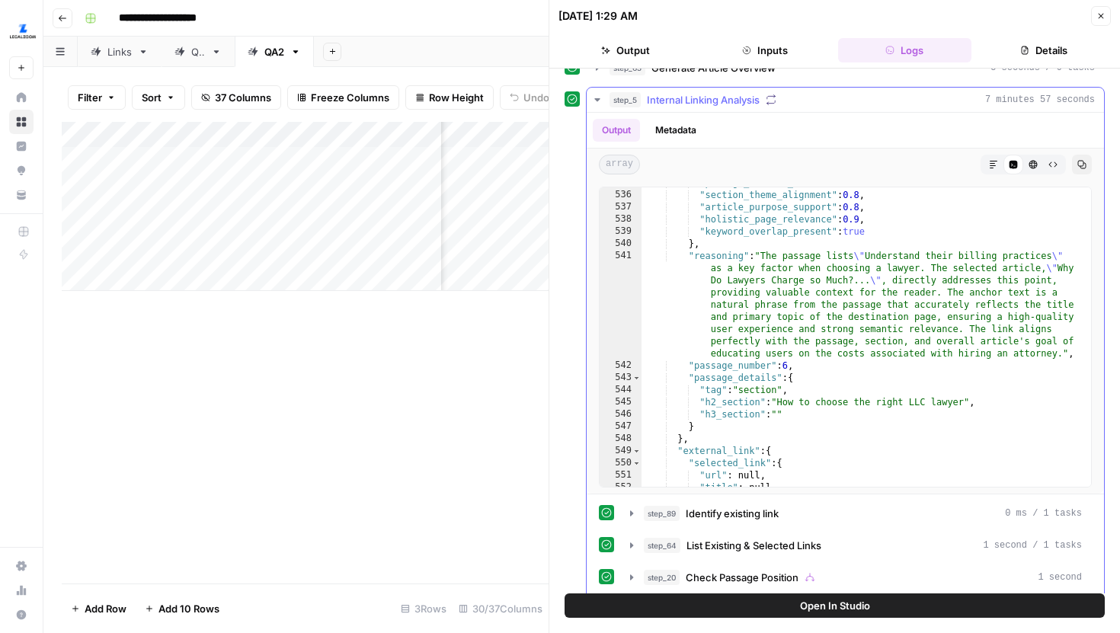
scroll to position [363, 0]
drag, startPoint x: 552, startPoint y: 219, endPoint x: 693, endPoint y: 216, distance: 140.9
click at [1093, 20] on button "Close" at bounding box center [1101, 16] width 20 height 20
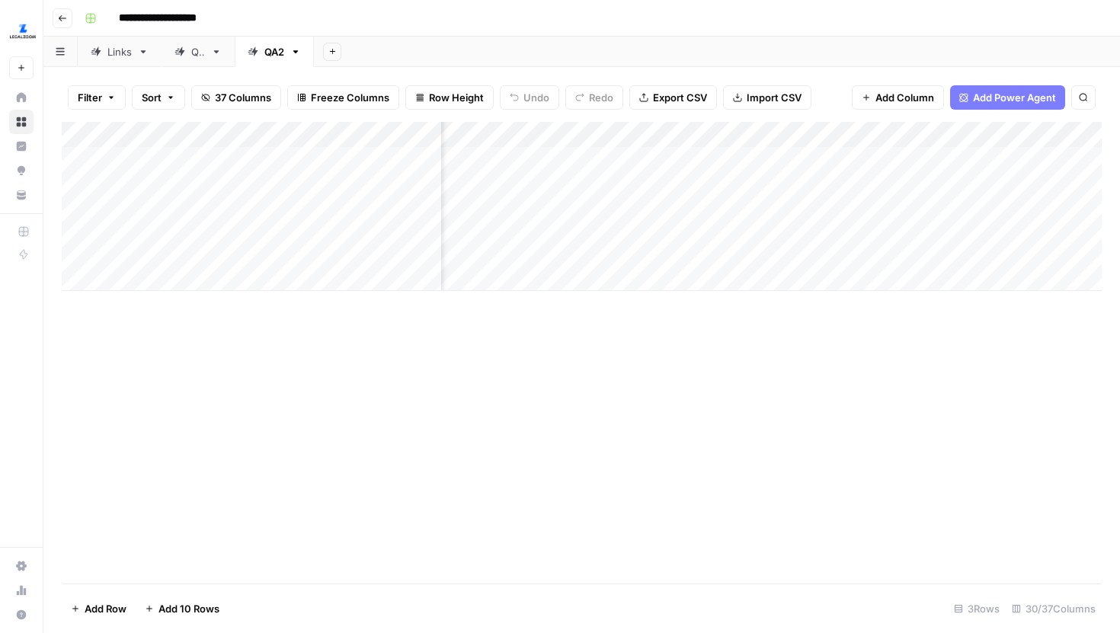
scroll to position [0, 635]
click at [836, 235] on div "Add Column" at bounding box center [582, 206] width 1040 height 169
click at [19, 27] on img "Workspace: LegalZoom" at bounding box center [22, 31] width 27 height 27
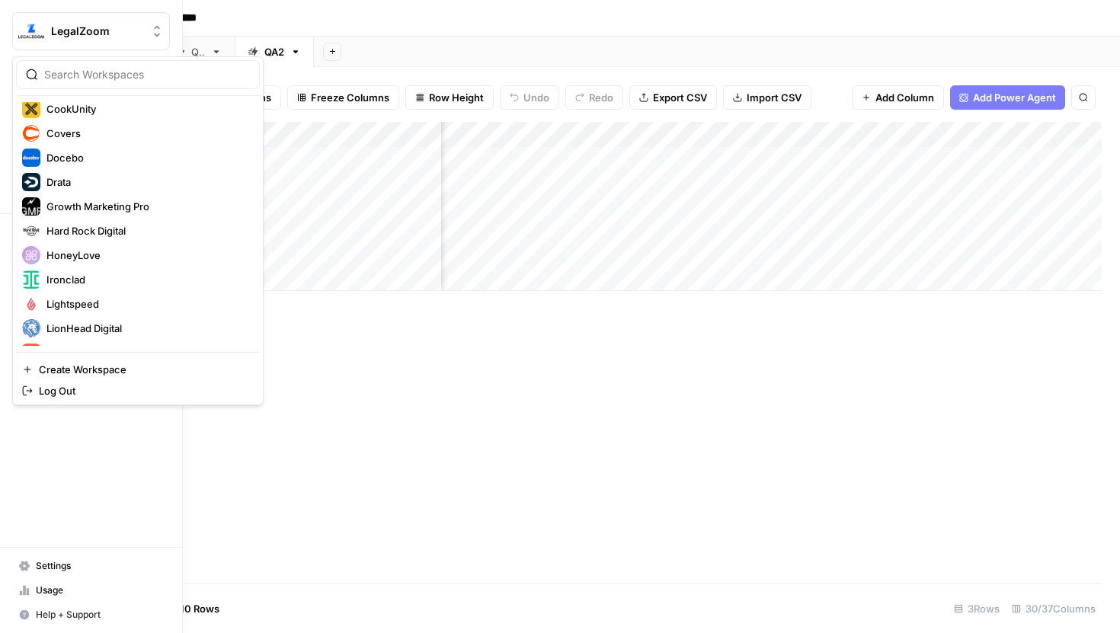
scroll to position [199, 0]
click at [80, 139] on span "Covers" at bounding box center [146, 134] width 201 height 15
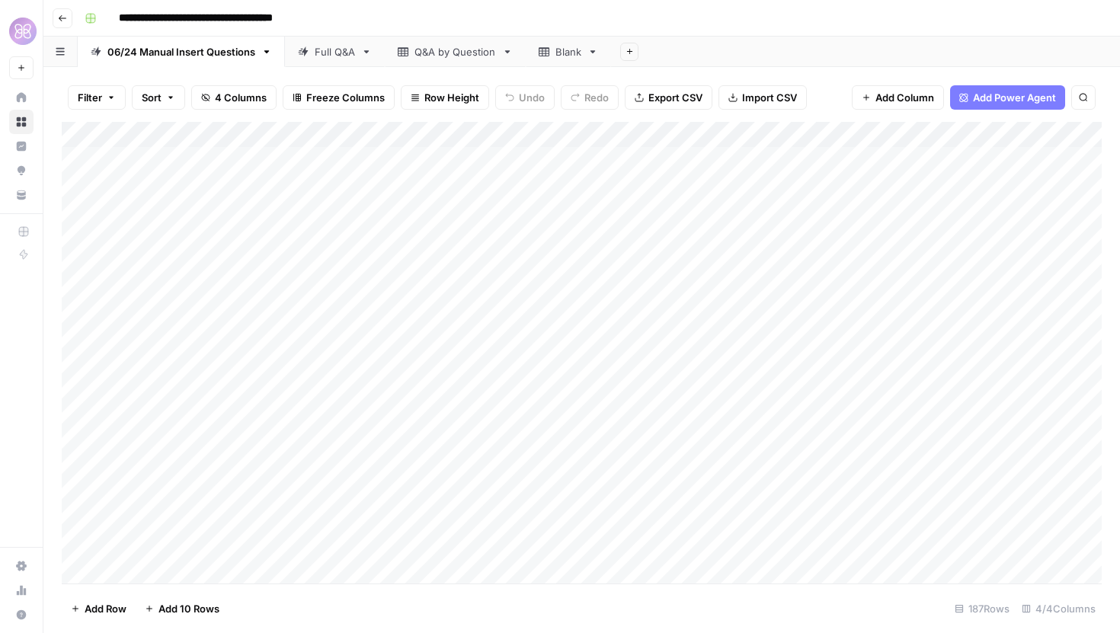
click at [25, 40] on img "Workspace: HoneyLove" at bounding box center [22, 31] width 27 height 27
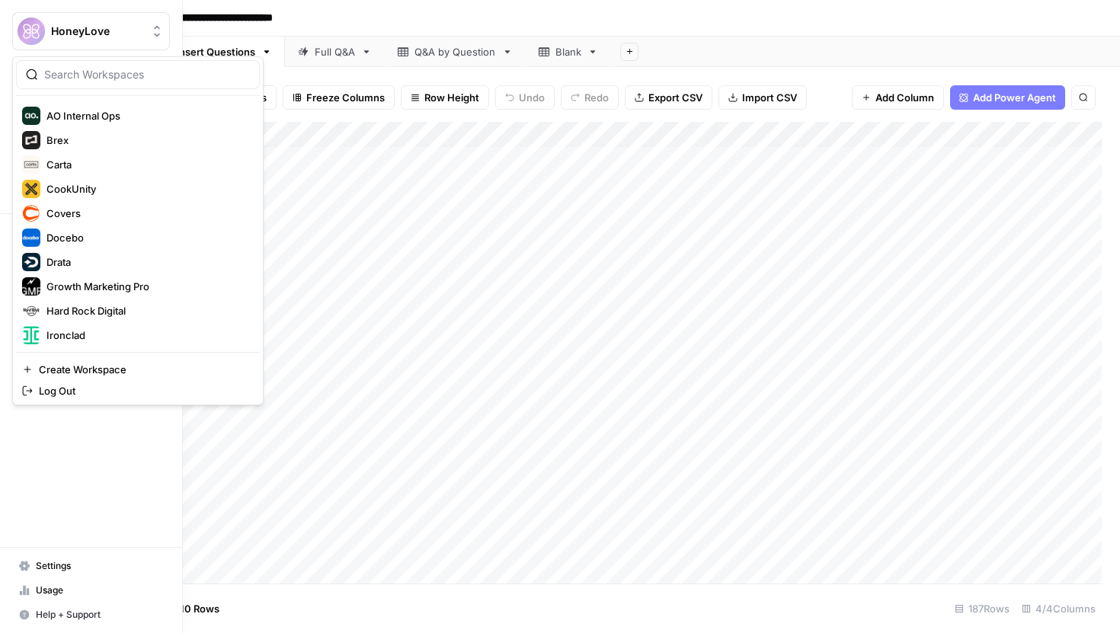
scroll to position [121, 0]
click at [86, 255] on span "Drata" at bounding box center [146, 261] width 201 height 15
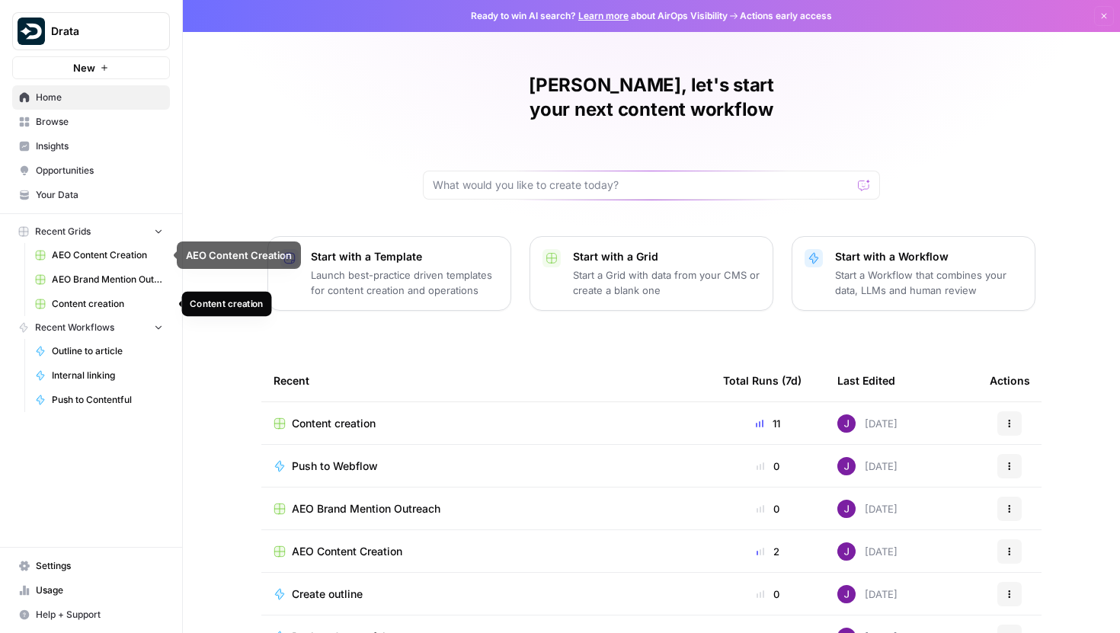
click at [118, 296] on link "Content creation" at bounding box center [99, 304] width 142 height 24
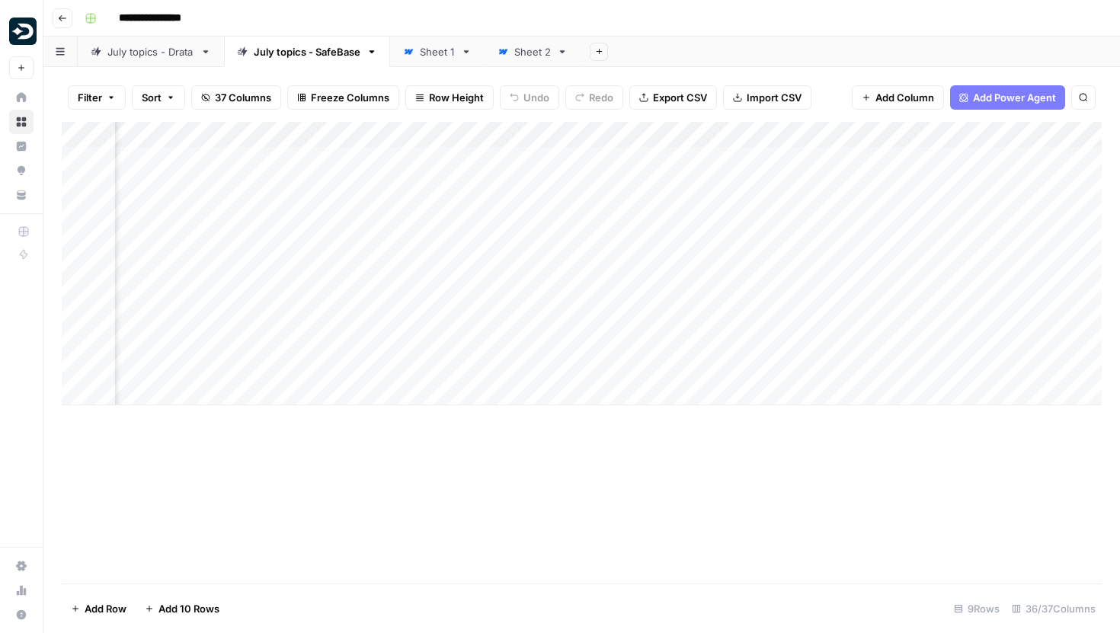
scroll to position [0, 3801]
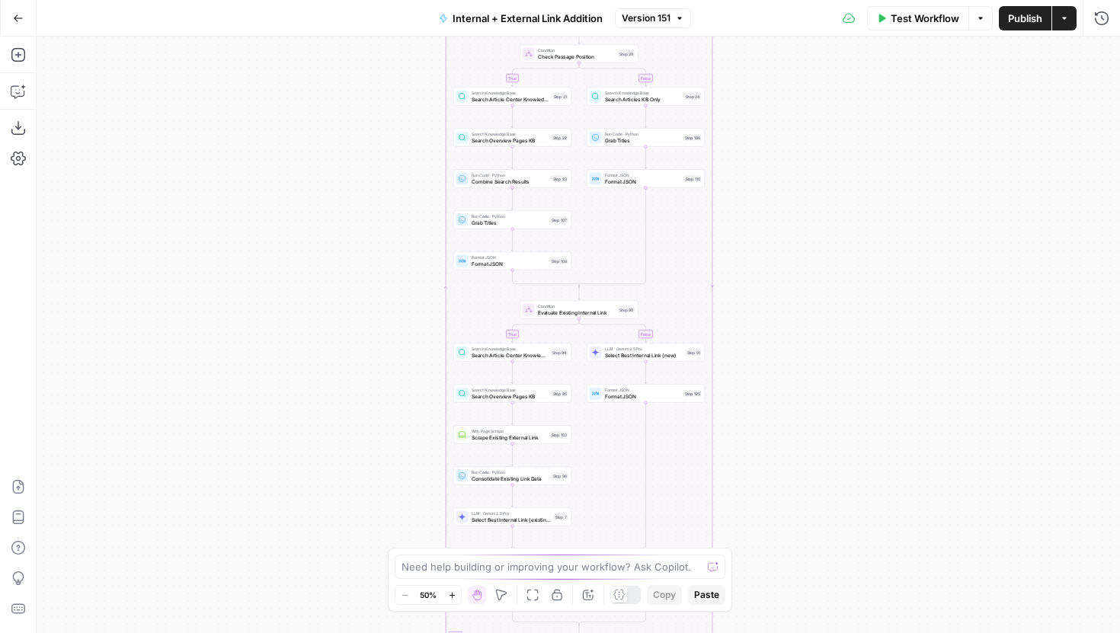
drag, startPoint x: 769, startPoint y: 421, endPoint x: 769, endPoint y: 92, distance: 329.1
click at [769, 93] on div "true false true false true false Workflow Set Inputs Inputs Run Code · Python G…" at bounding box center [578, 335] width 1083 height 596
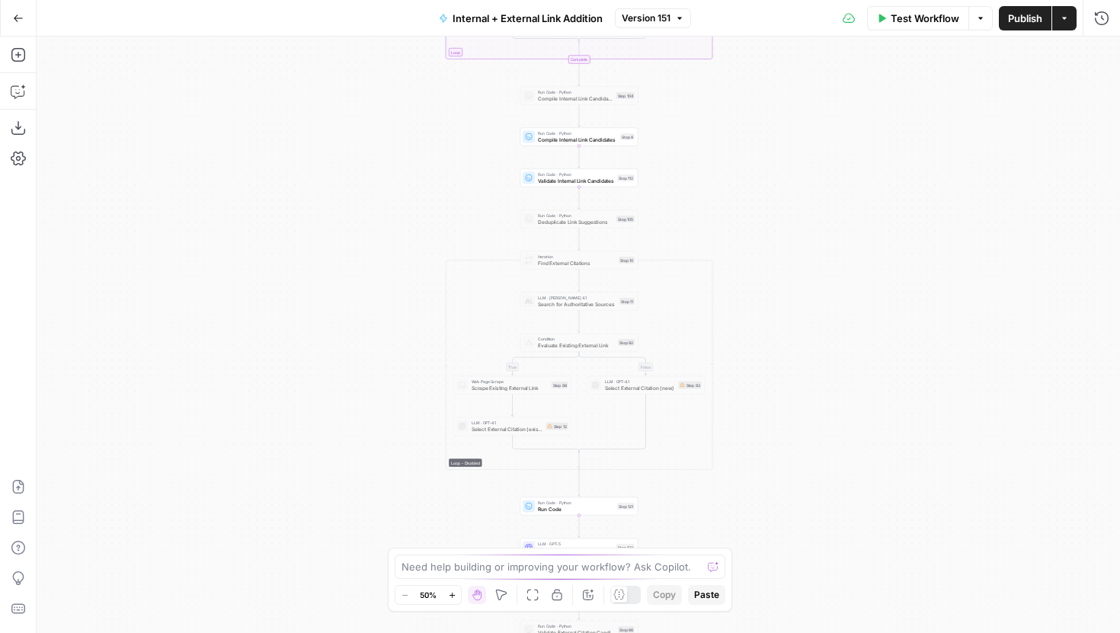
drag, startPoint x: 801, startPoint y: 423, endPoint x: 801, endPoint y: 200, distance: 223.2
click at [801, 200] on div "true false true false true false Workflow Set Inputs Inputs Run Code · Python G…" at bounding box center [578, 335] width 1083 height 596
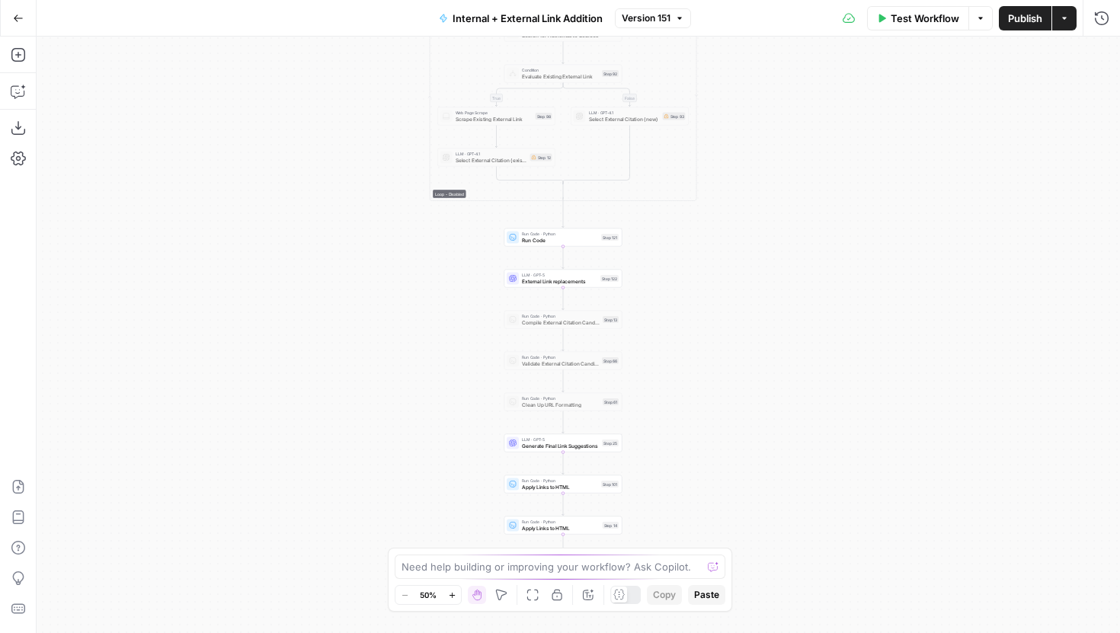
drag, startPoint x: 798, startPoint y: 160, endPoint x: 798, endPoint y: 108, distance: 51.8
click at [798, 109] on div "true false true false true false Workflow Set Inputs Inputs Run Code · Python G…" at bounding box center [578, 335] width 1083 height 596
click at [596, 279] on span "External Link replacements" at bounding box center [559, 278] width 75 height 8
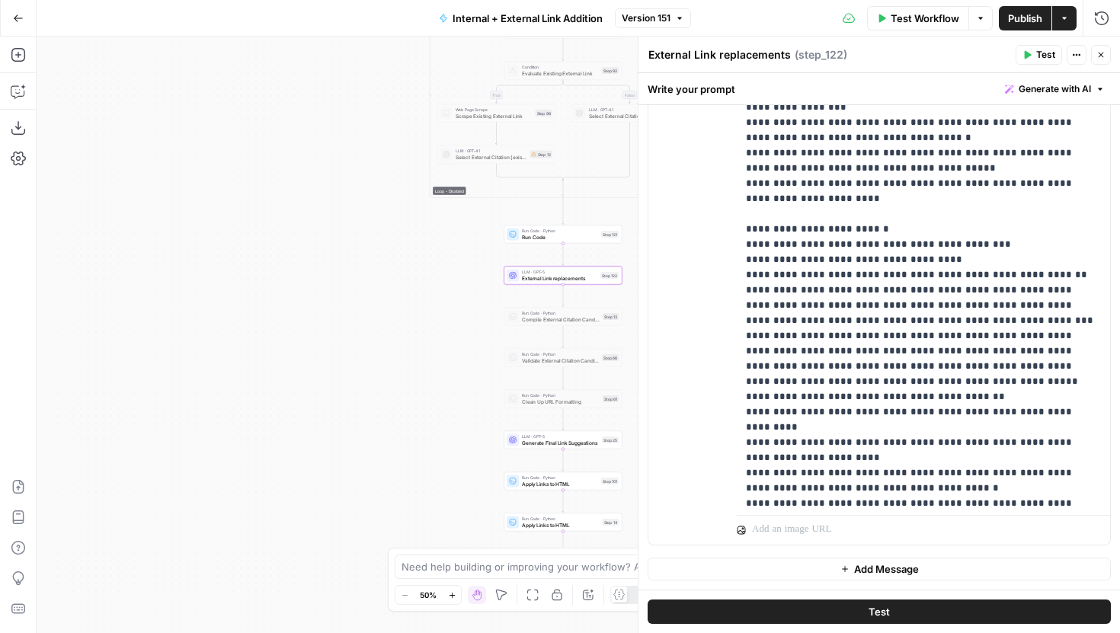
scroll to position [1652, 0]
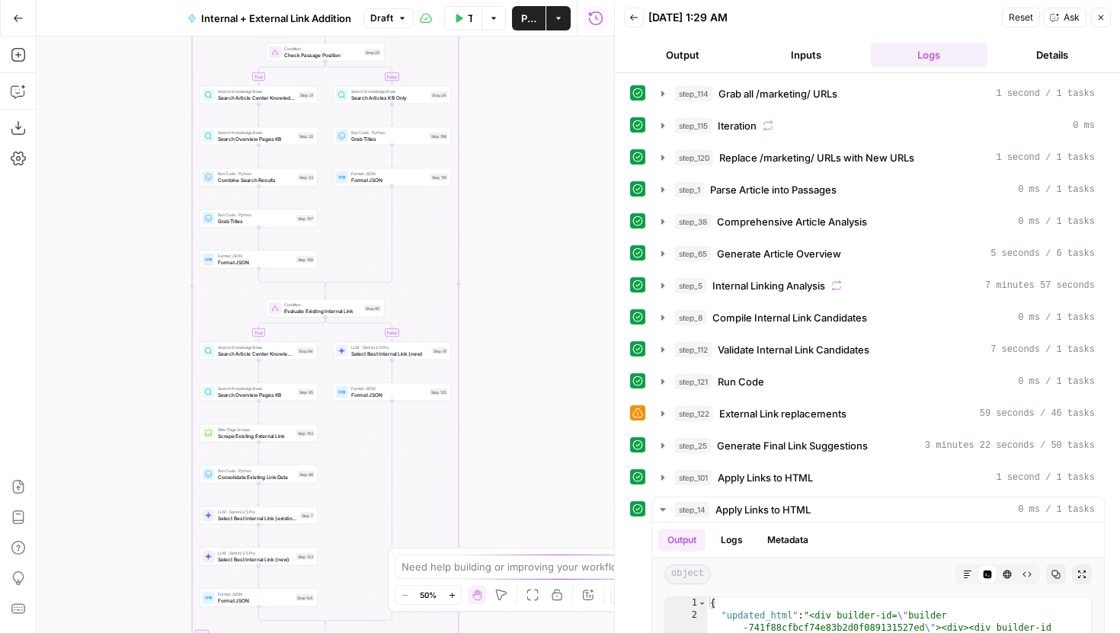
drag, startPoint x: 582, startPoint y: 385, endPoint x: 584, endPoint y: 201, distance: 184.4
click at [584, 201] on div "true false true false true false Workflow Set Inputs Inputs Run Code · Python G…" at bounding box center [325, 335] width 577 height 596
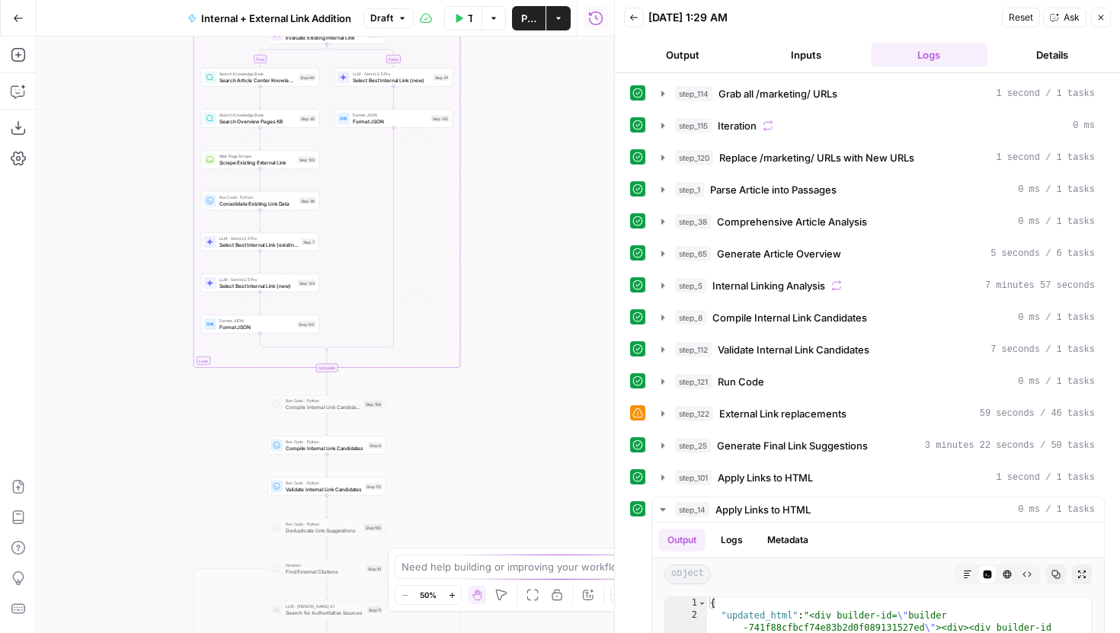
drag, startPoint x: 559, startPoint y: 396, endPoint x: 559, endPoint y: 232, distance: 164.5
click at [559, 232] on div "true false true false true false Workflow Set Inputs Inputs Run Code · Python G…" at bounding box center [325, 335] width 577 height 596
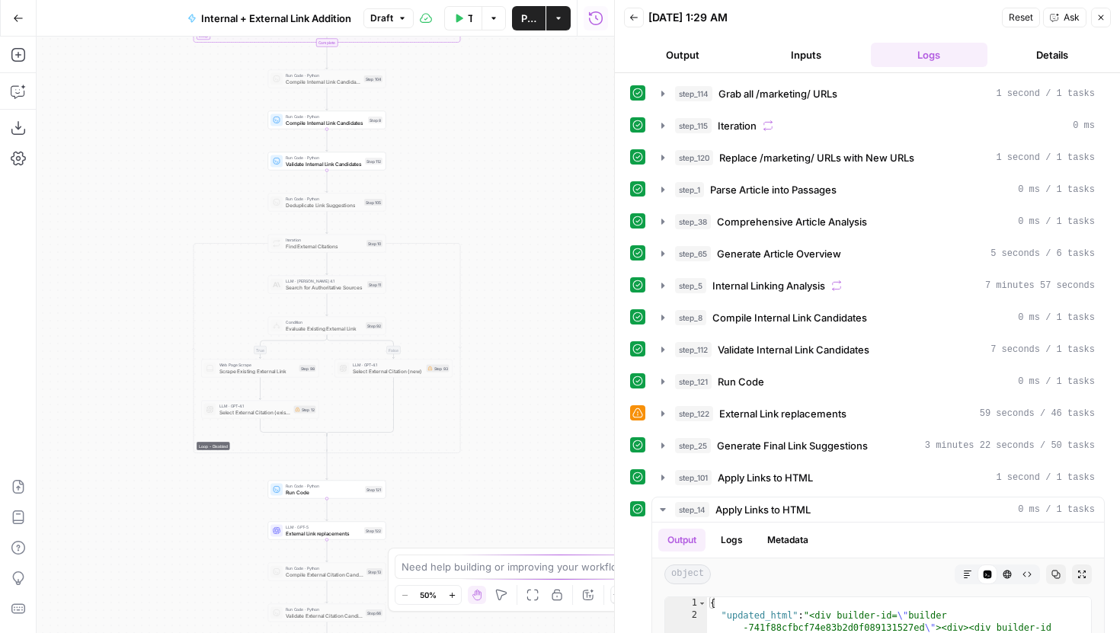
drag, startPoint x: 513, startPoint y: 261, endPoint x: 513, endPoint y: 142, distance: 118.1
click at [513, 142] on div "true false true false true false Workflow Set Inputs Inputs Run Code · Python G…" at bounding box center [325, 335] width 577 height 596
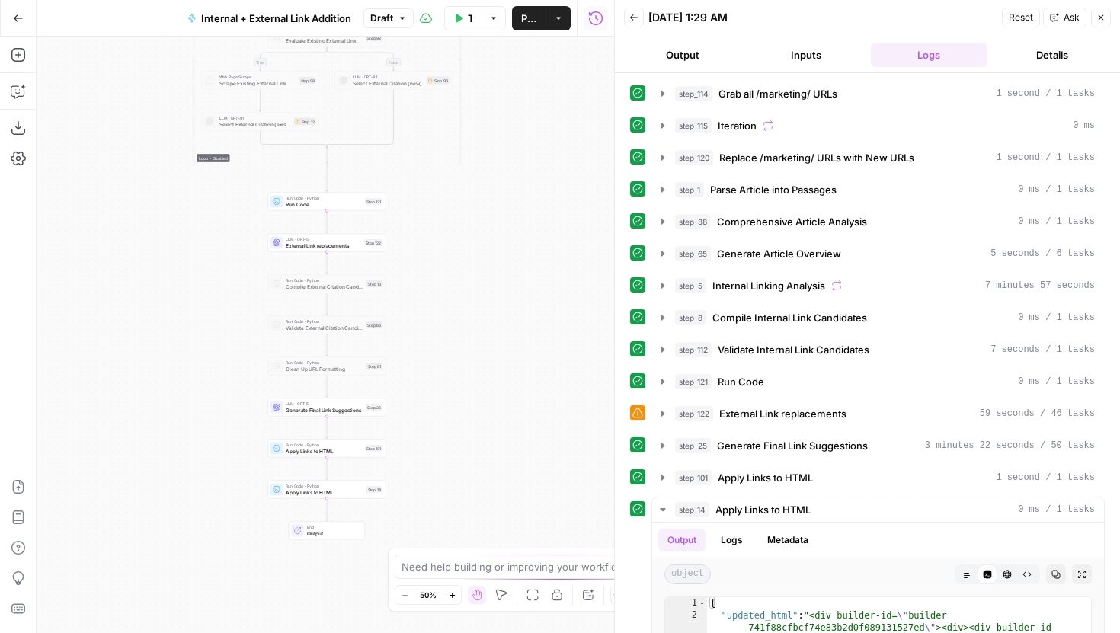
drag, startPoint x: 513, startPoint y: 266, endPoint x: 513, endPoint y: 240, distance: 25.9
click at [513, 240] on div "true false true false true false Workflow Set Inputs Inputs Run Code · Python G…" at bounding box center [325, 335] width 577 height 596
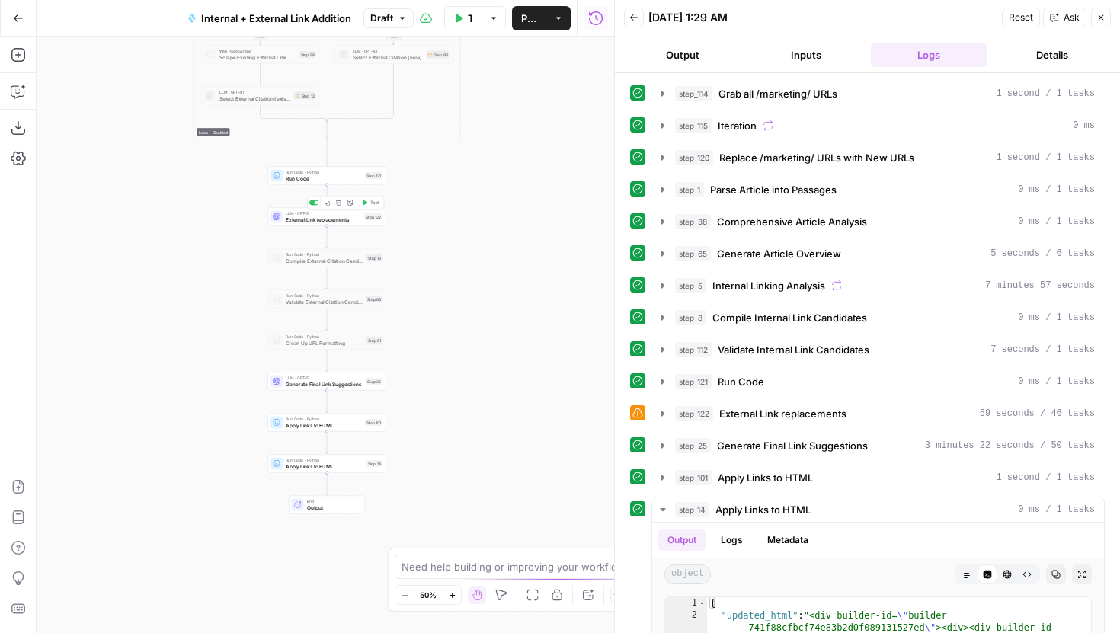
click at [357, 217] on span "External Link replacements" at bounding box center [323, 220] width 75 height 8
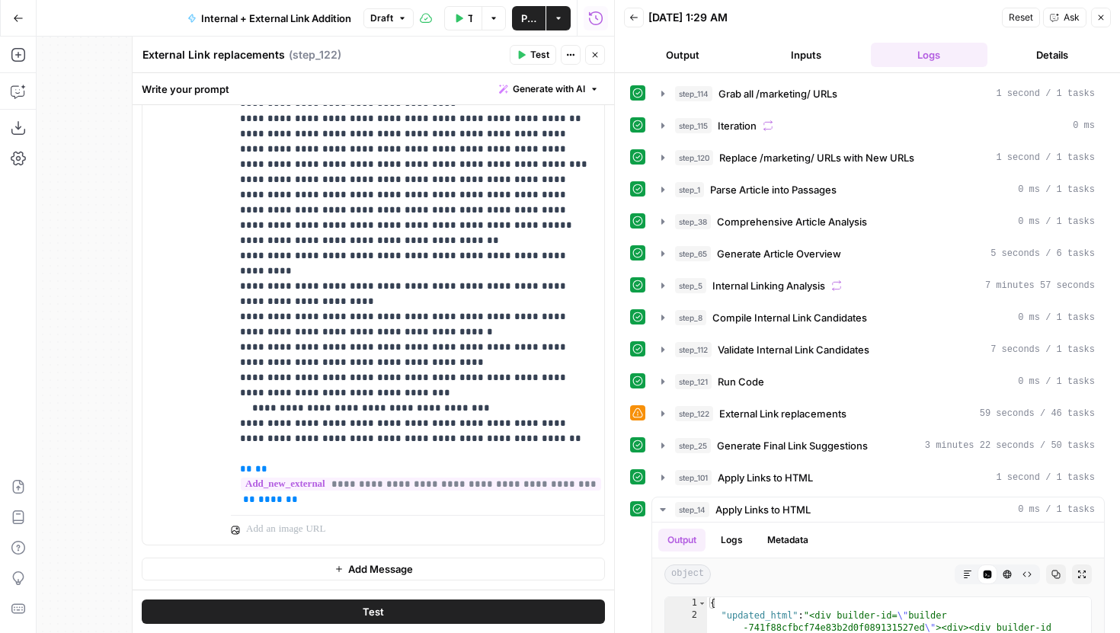
scroll to position [1780, 0]
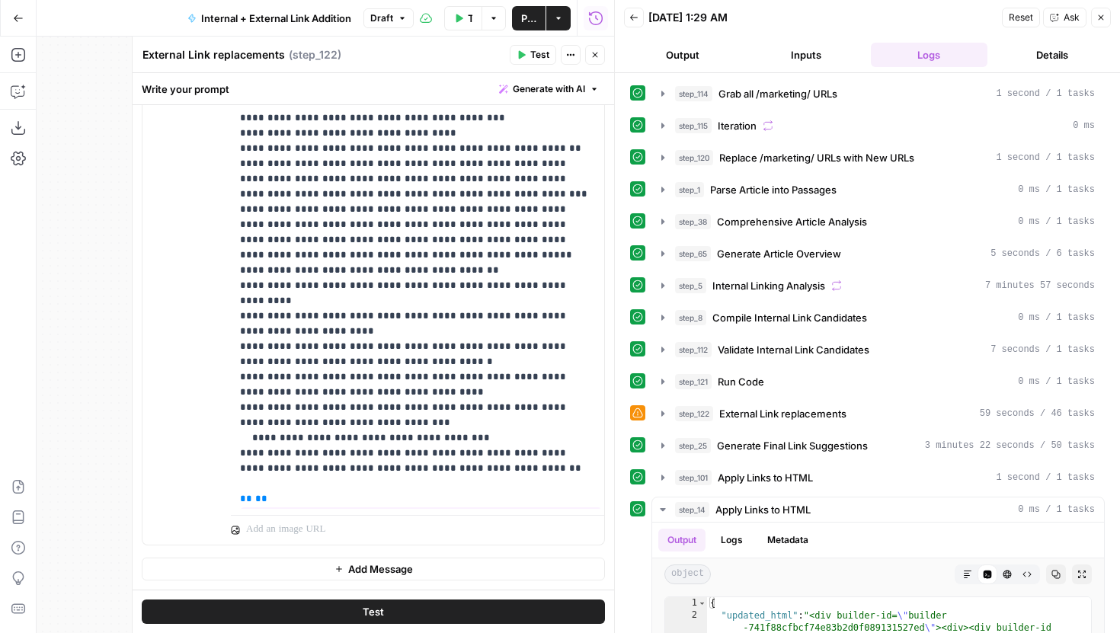
click at [495, 614] on button "Test" at bounding box center [373, 612] width 463 height 24
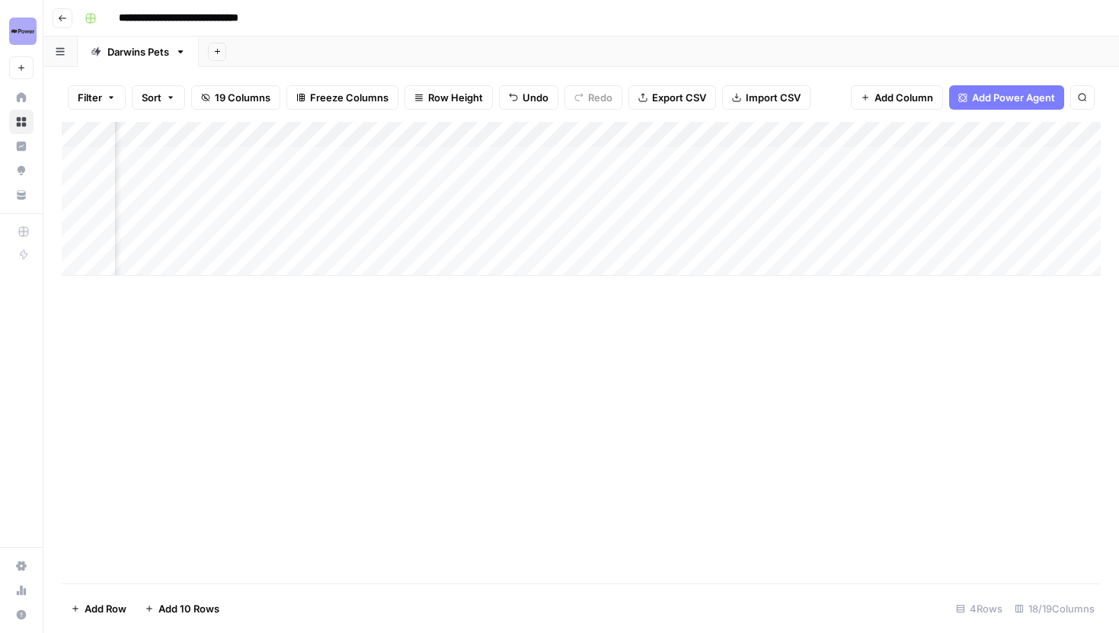
scroll to position [0, 784]
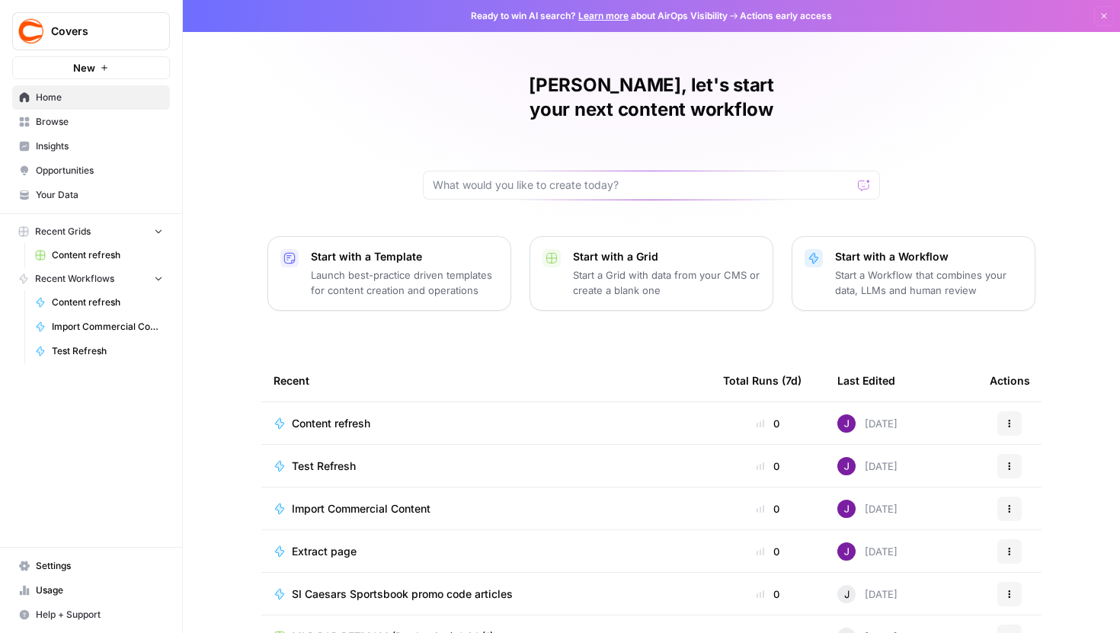
click at [102, 264] on link "Content refresh" at bounding box center [99, 255] width 142 height 24
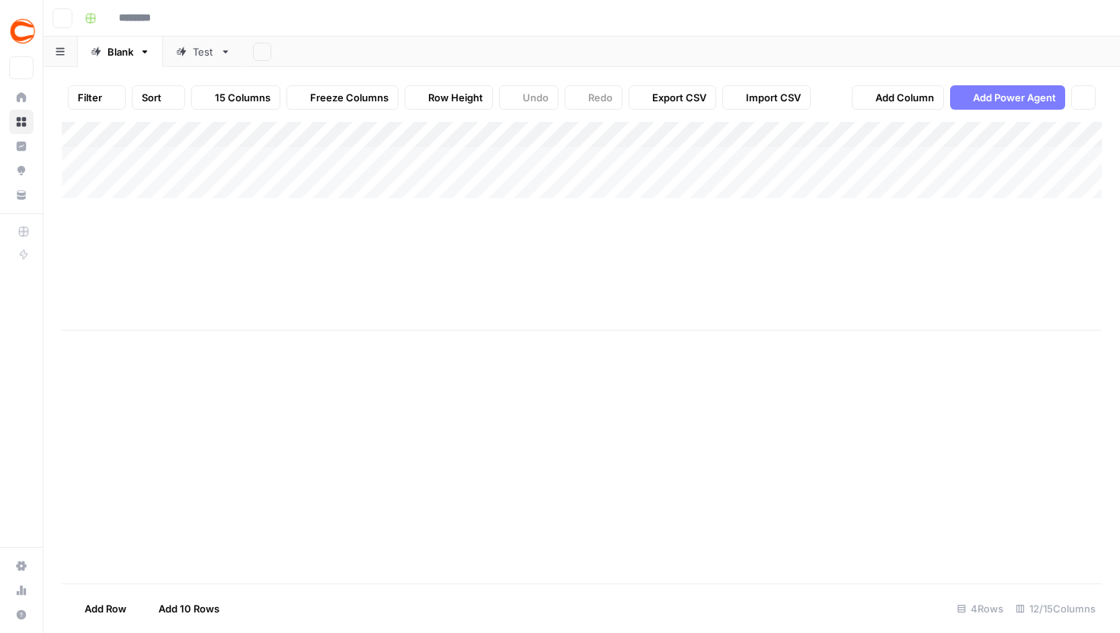
type input "**********"
click at [574, 156] on div "Add Column" at bounding box center [582, 226] width 1040 height 209
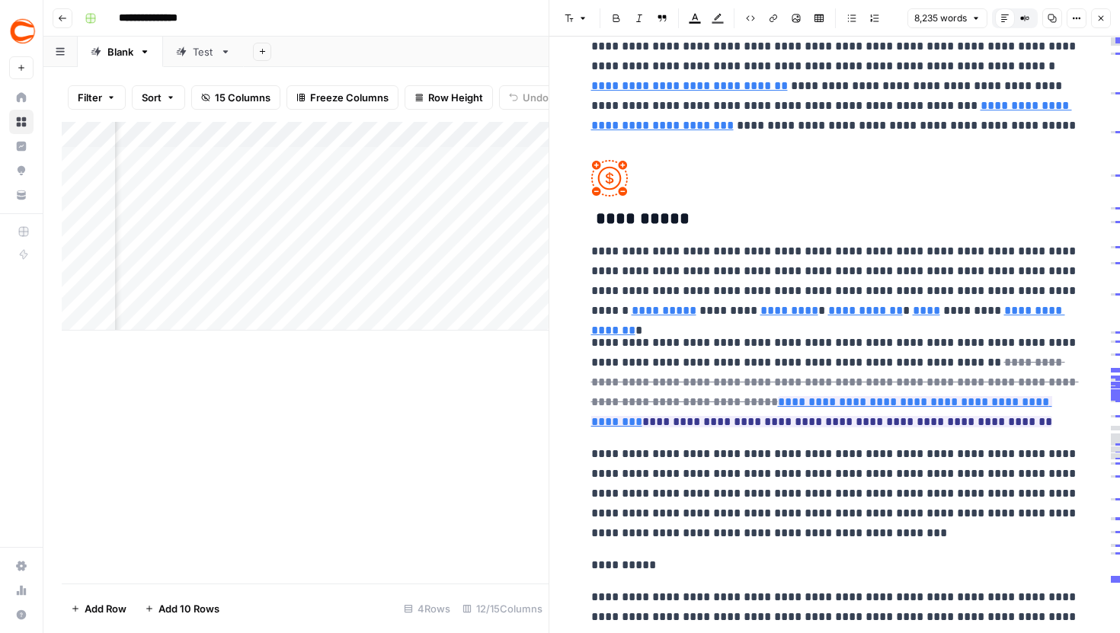
scroll to position [29947, 0]
click at [972, 236] on icon at bounding box center [969, 235] width 9 height 9
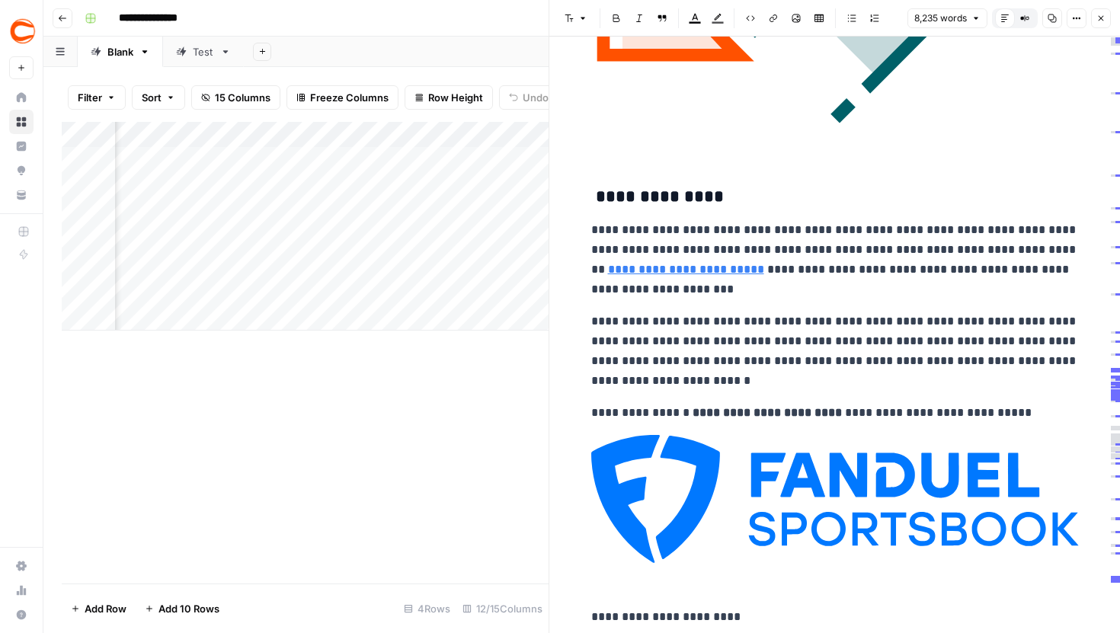
scroll to position [31916, 0]
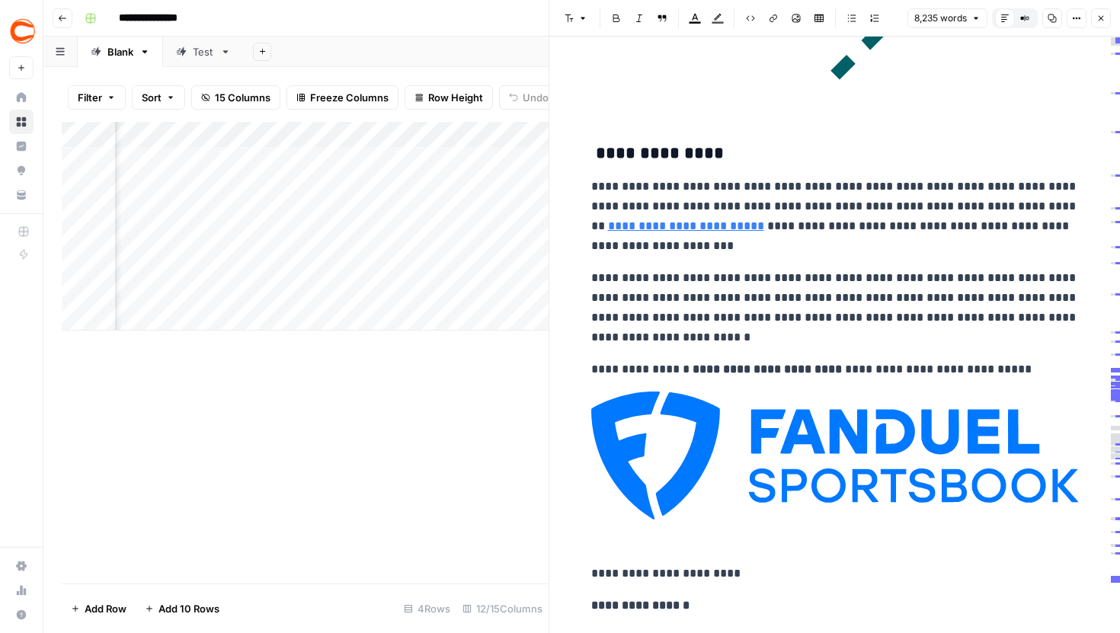
drag, startPoint x: 1097, startPoint y: 21, endPoint x: 1033, endPoint y: 199, distance: 189.4
click at [1033, 199] on div "**********" at bounding box center [833, 316] width 571 height 633
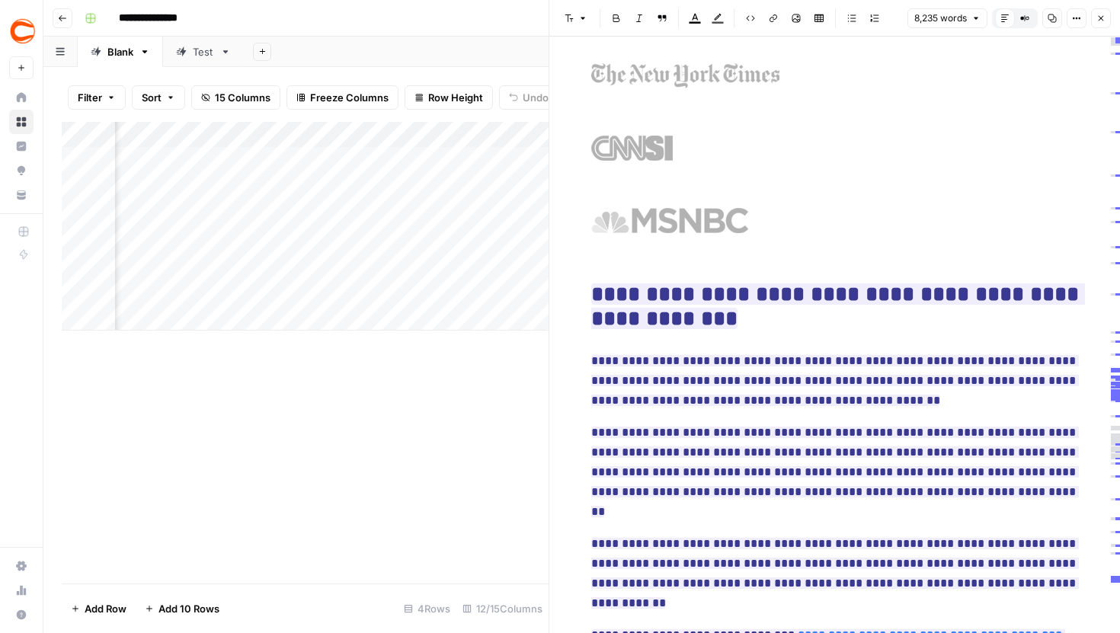
scroll to position [37706, 0]
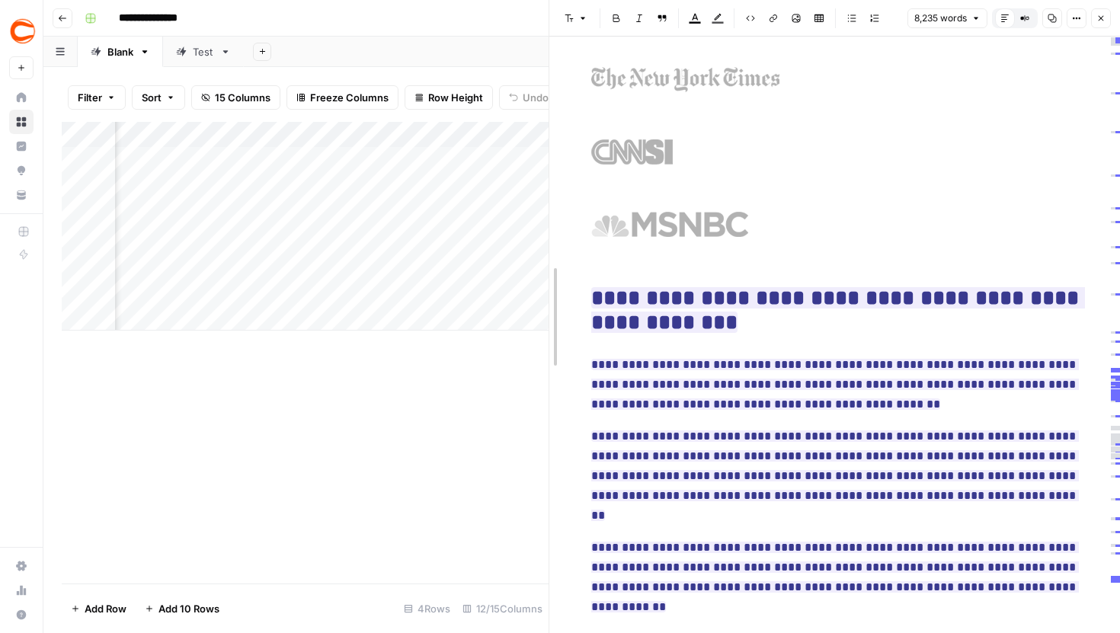
drag, startPoint x: 548, startPoint y: 206, endPoint x: 592, endPoint y: 206, distance: 43.4
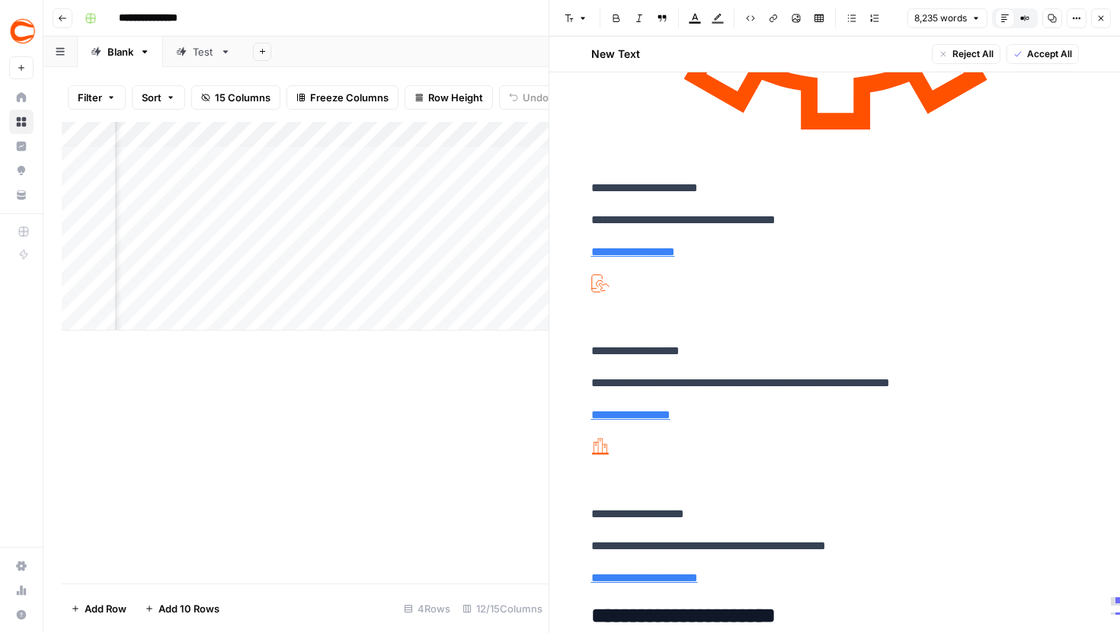
scroll to position [37712, 0]
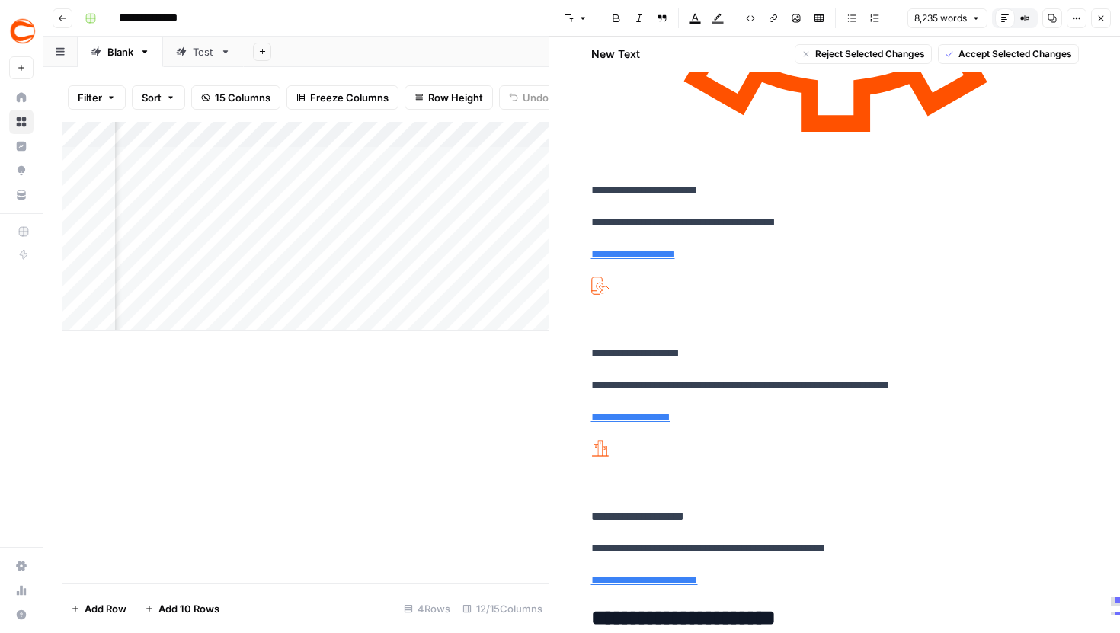
drag, startPoint x: 958, startPoint y: 336, endPoint x: 584, endPoint y: 323, distance: 375.0
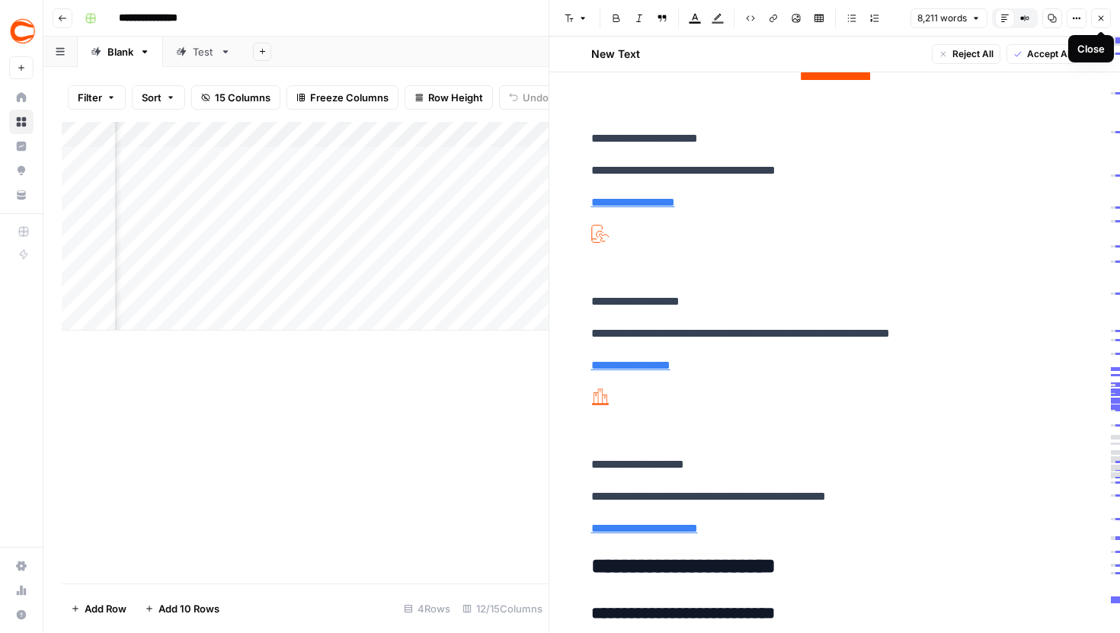
click at [1099, 19] on icon "button" at bounding box center [1100, 18] width 9 height 9
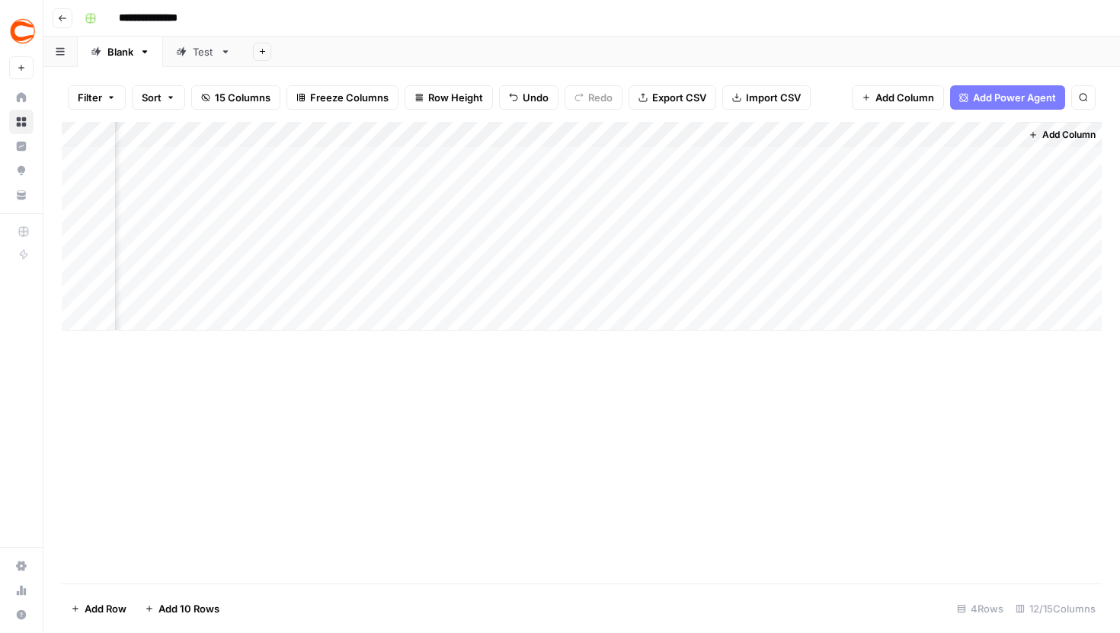
scroll to position [0, 1029]
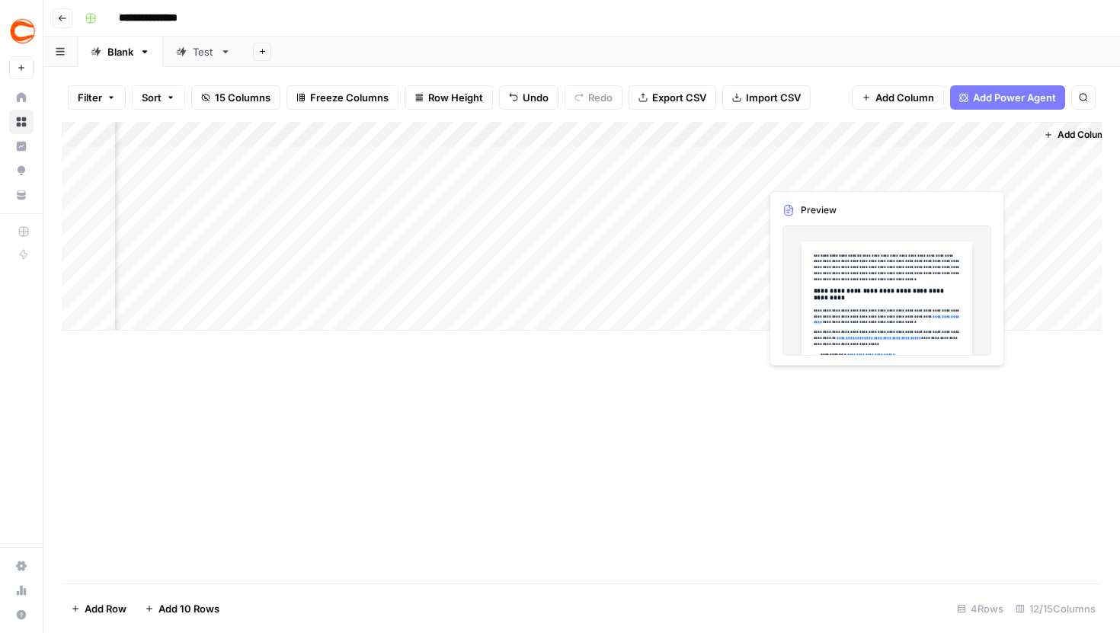
click at [844, 164] on div "Add Column" at bounding box center [582, 226] width 1040 height 209
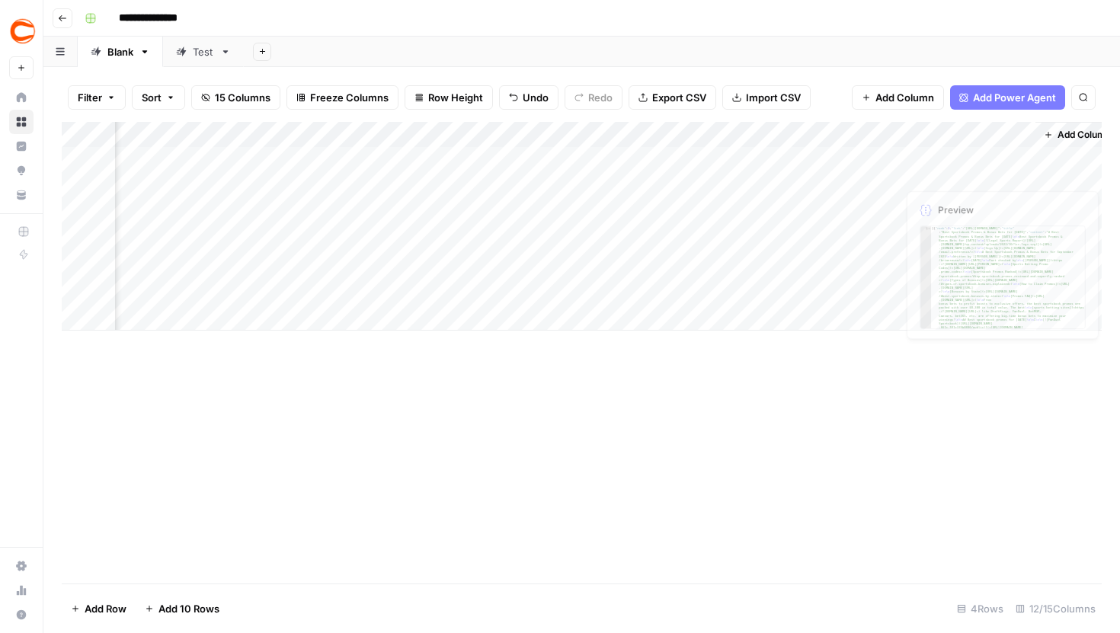
click at [883, 157] on div "Add Column" at bounding box center [582, 226] width 1040 height 209
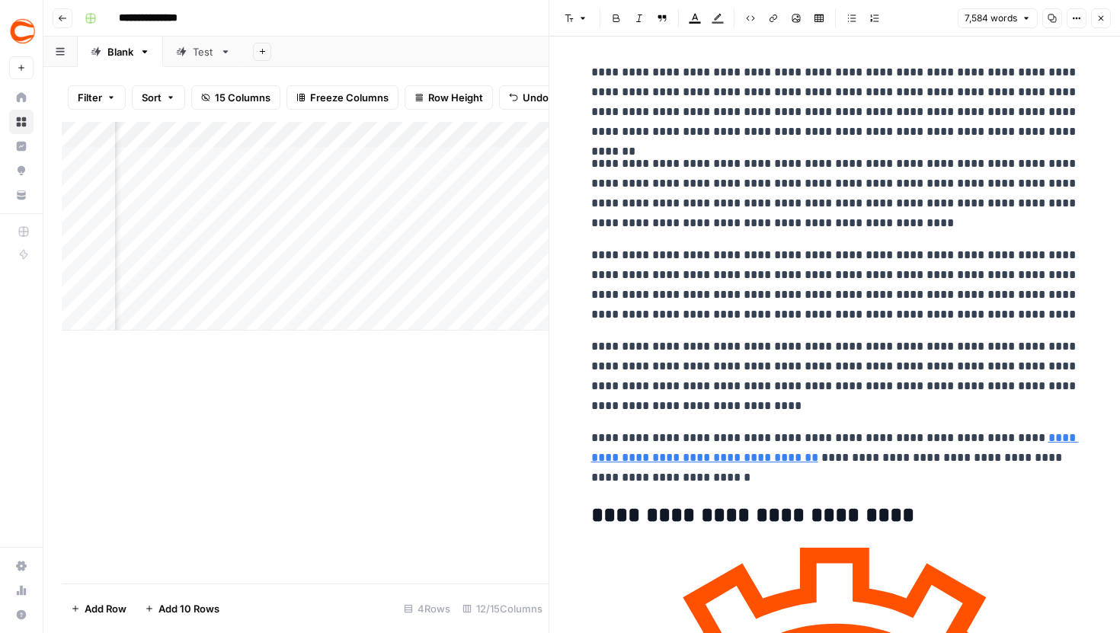
scroll to position [33953, 0]
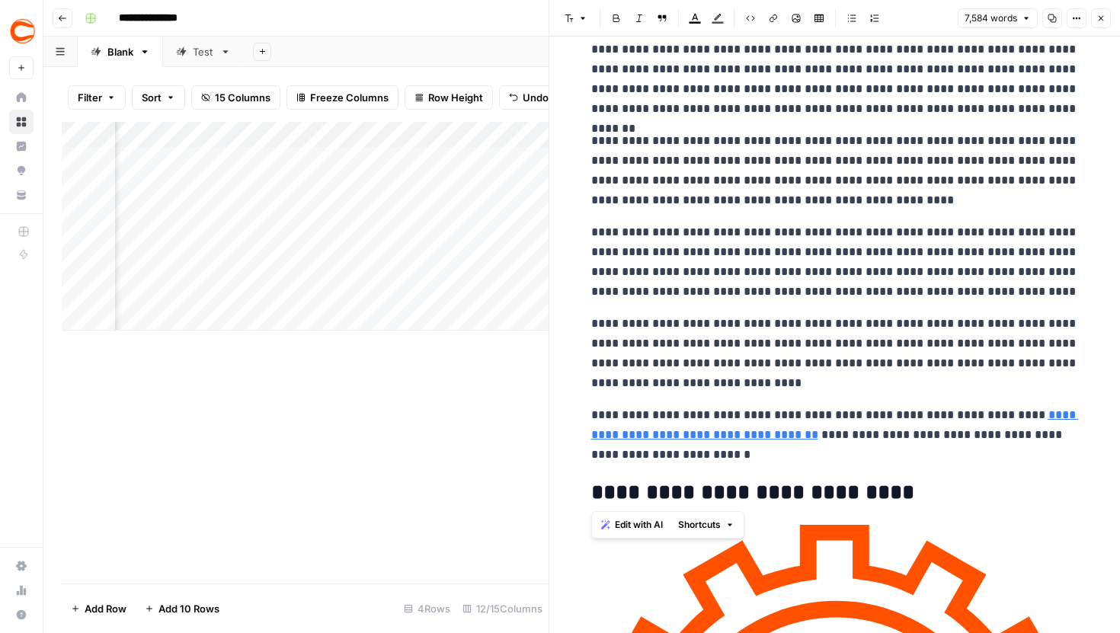
drag, startPoint x: 716, startPoint y: 465, endPoint x: 631, endPoint y: 443, distance: 88.3
click at [683, 462] on p "**********" at bounding box center [835, 434] width 488 height 59
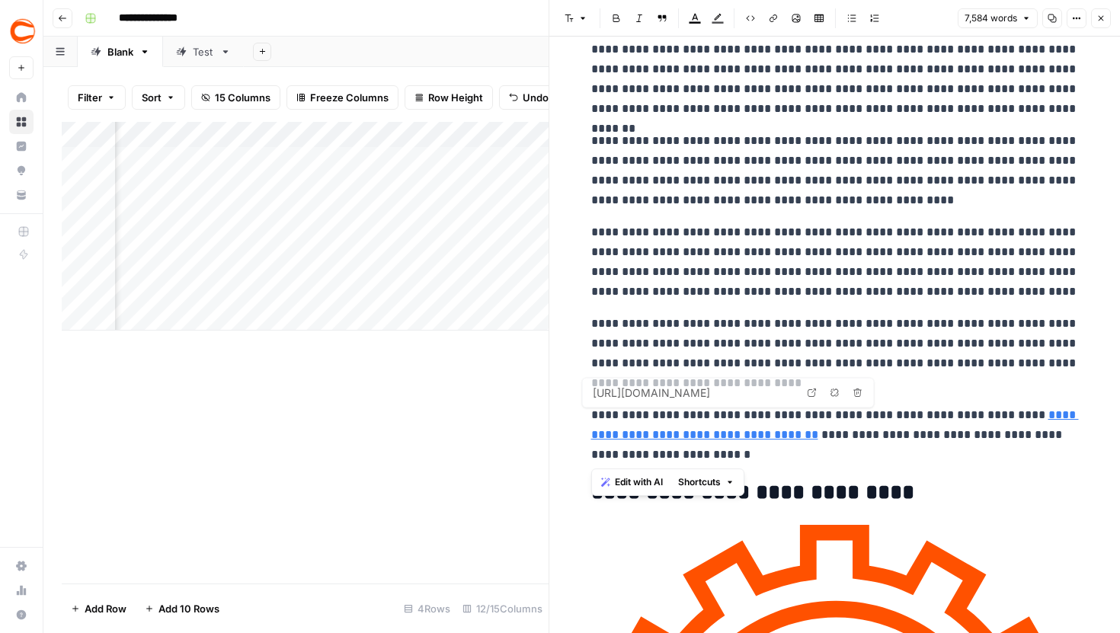
drag, startPoint x: 678, startPoint y: 458, endPoint x: 580, endPoint y: 421, distance: 104.4
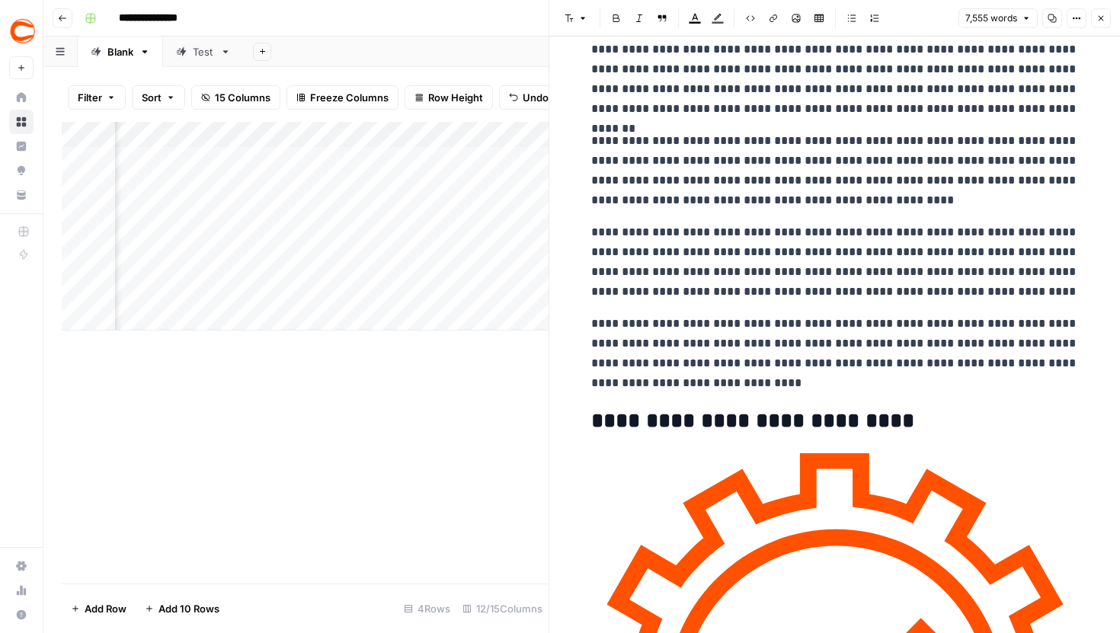
click at [1108, 18] on button "Close" at bounding box center [1101, 18] width 20 height 20
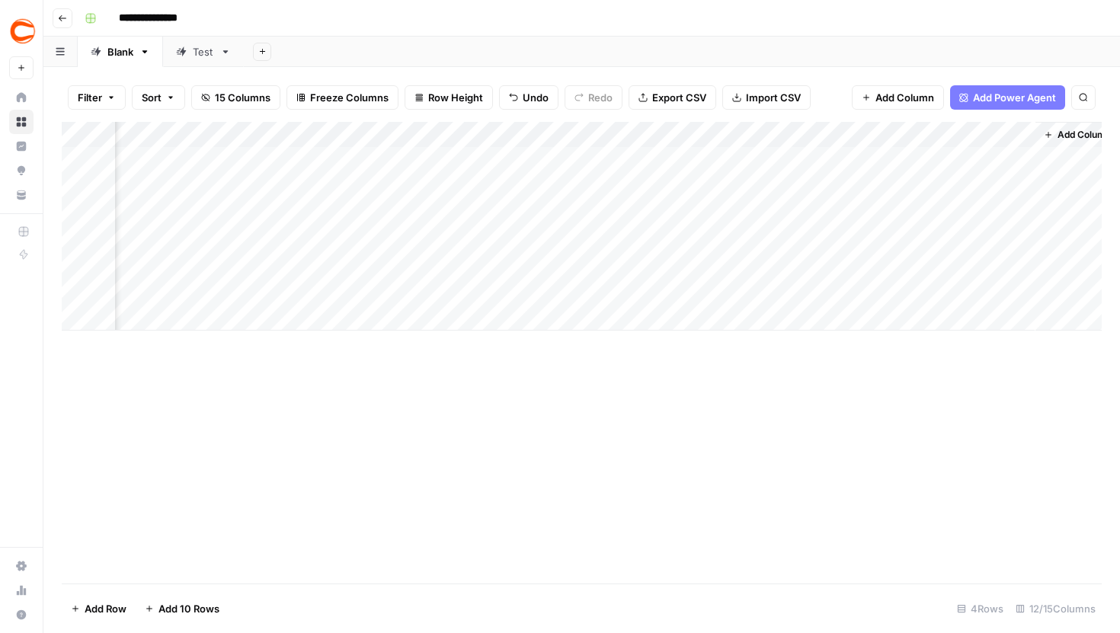
click at [570, 162] on div "Add Column" at bounding box center [582, 226] width 1040 height 209
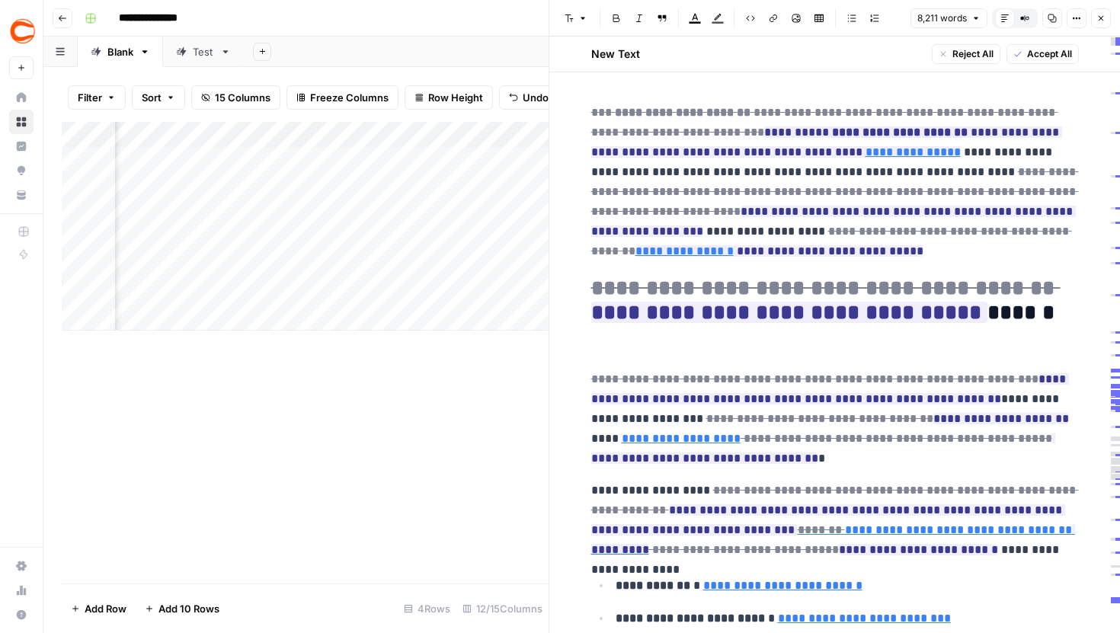
click at [1023, 18] on icon "button" at bounding box center [1022, 18] width 2 height 2
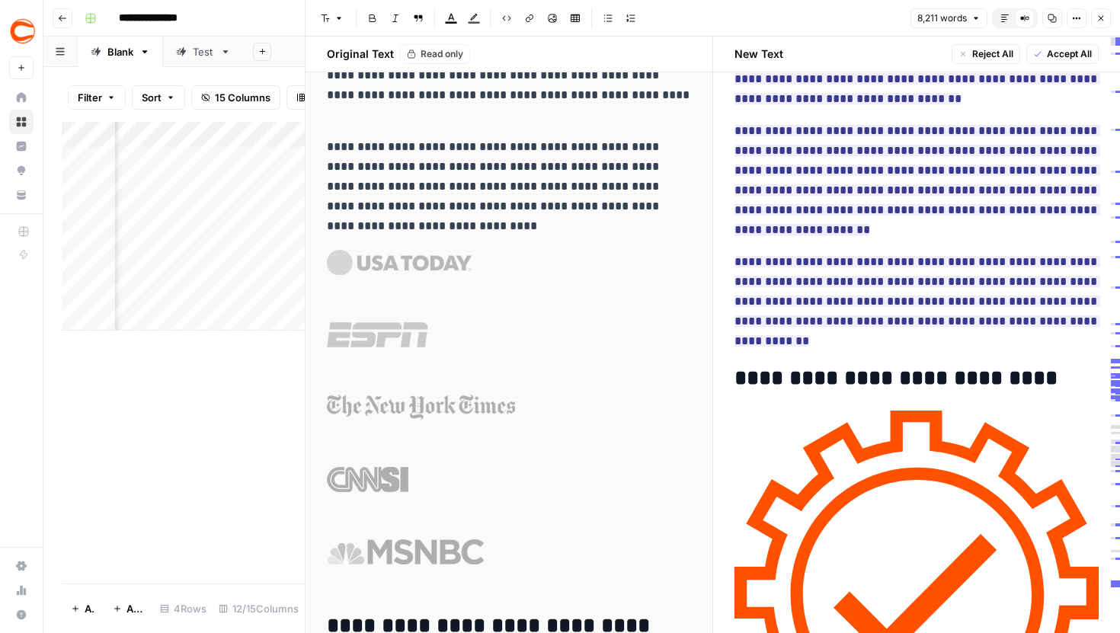
scroll to position [37165, 0]
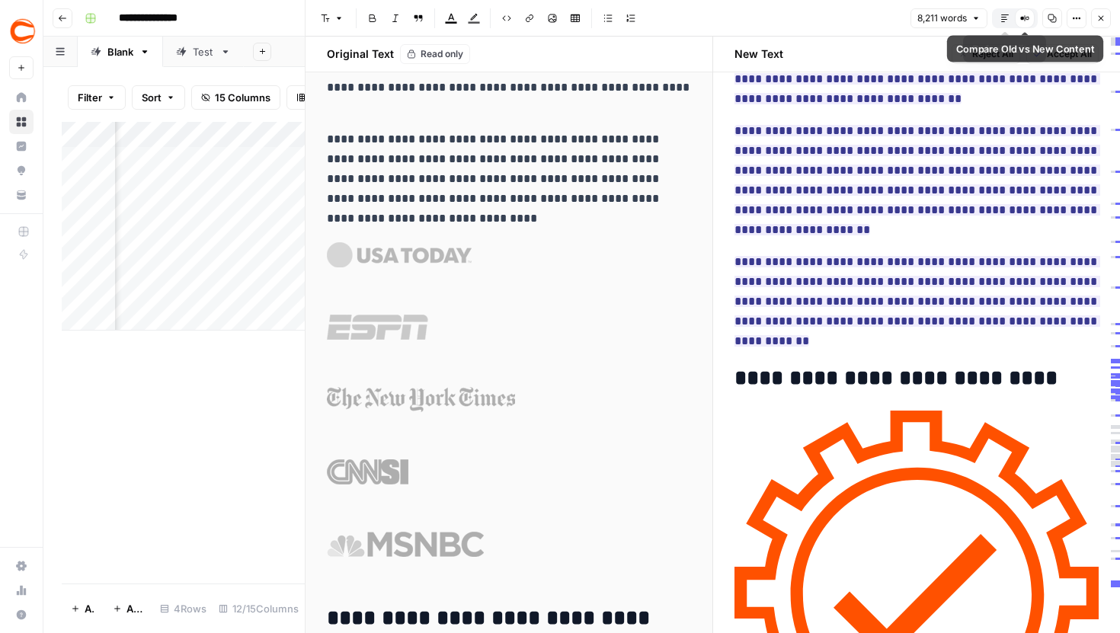
click at [1009, 16] on icon "button" at bounding box center [1004, 18] width 9 height 9
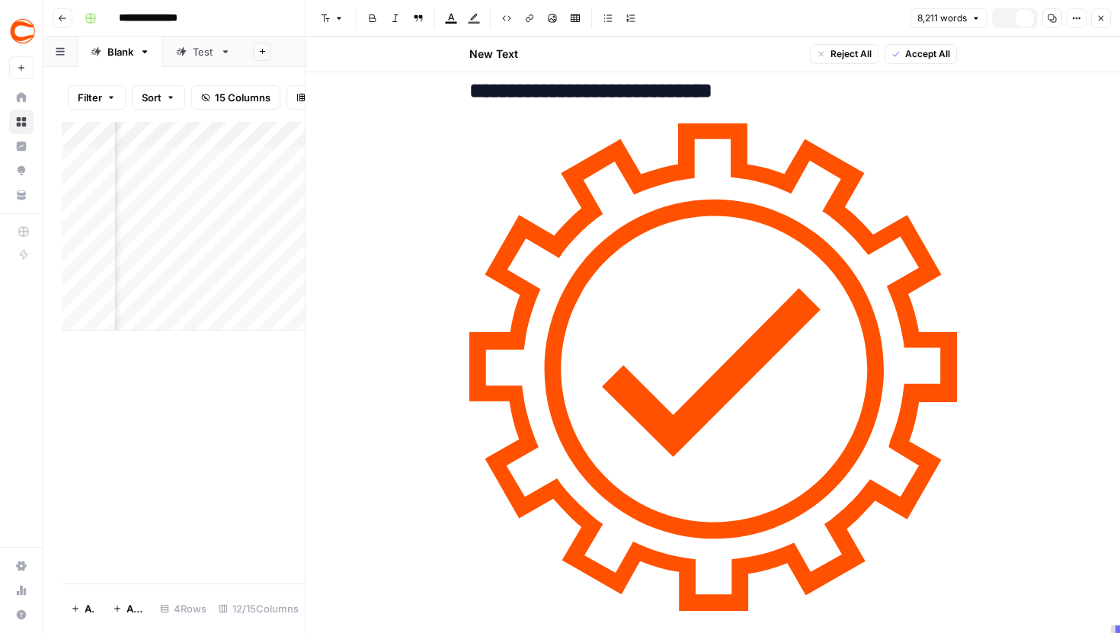
scroll to position [39511, 0]
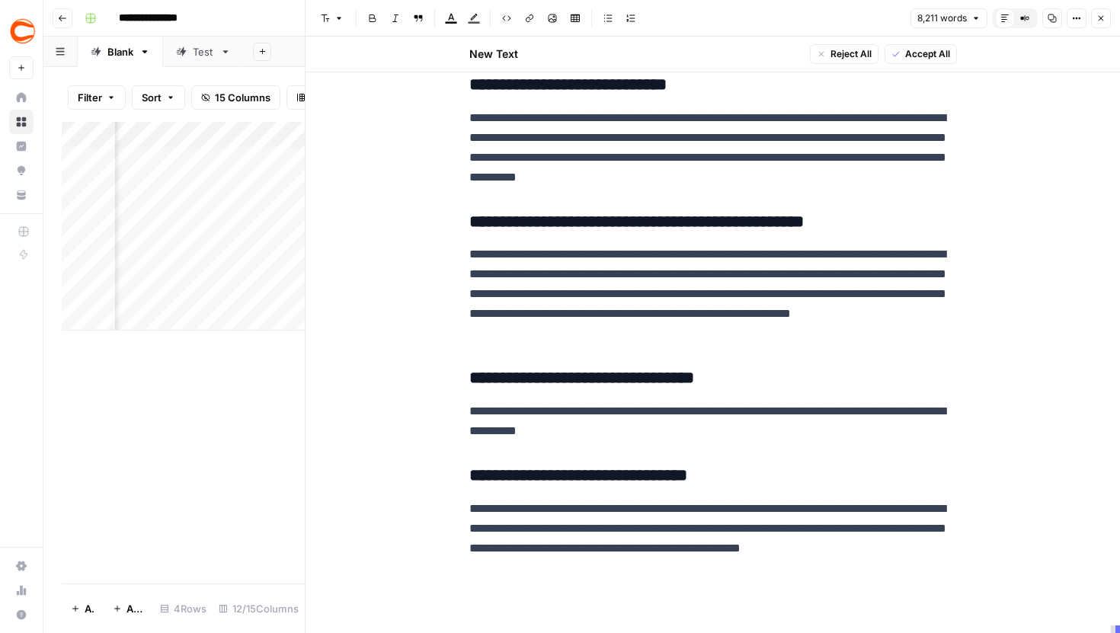
click at [1103, 21] on icon "button" at bounding box center [1100, 18] width 9 height 9
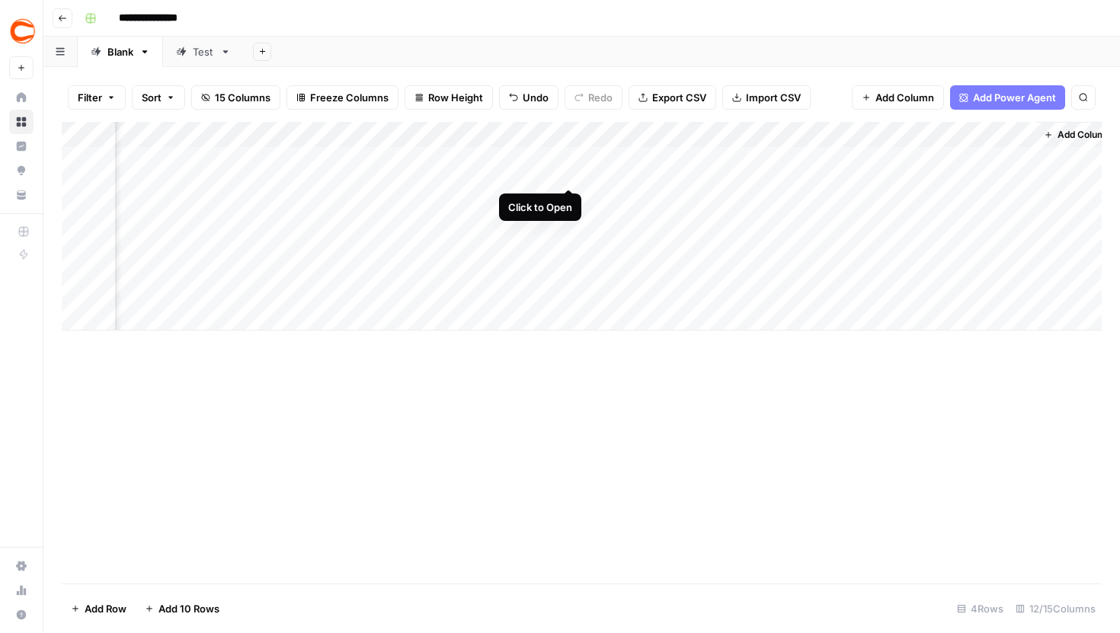
click at [569, 160] on div "Add Column" at bounding box center [582, 226] width 1040 height 209
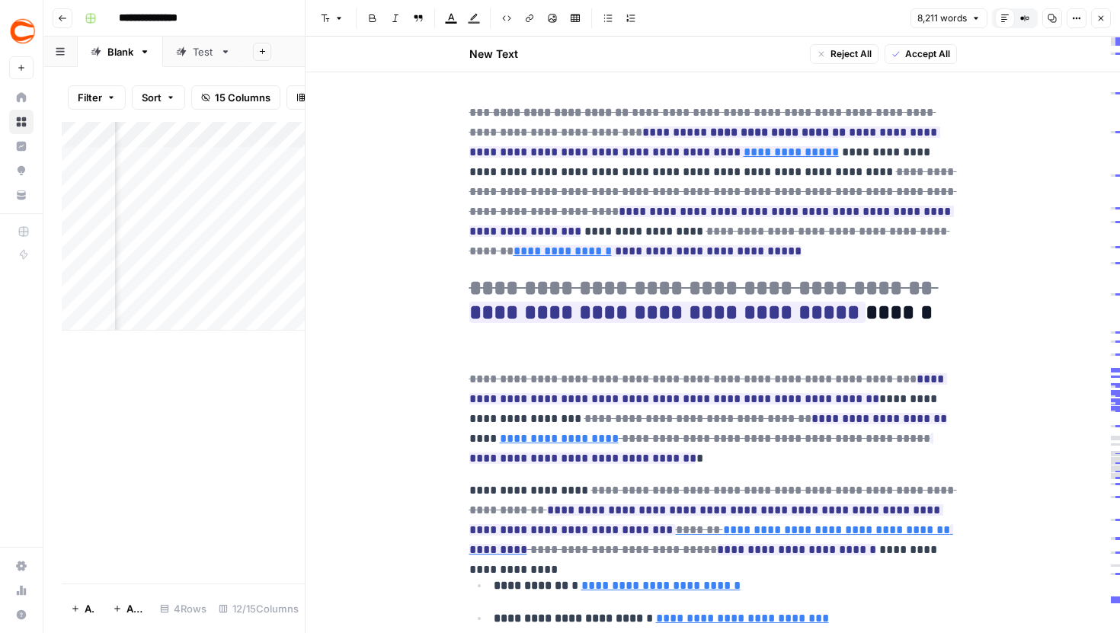
click at [1095, 12] on button "Close" at bounding box center [1101, 18] width 20 height 20
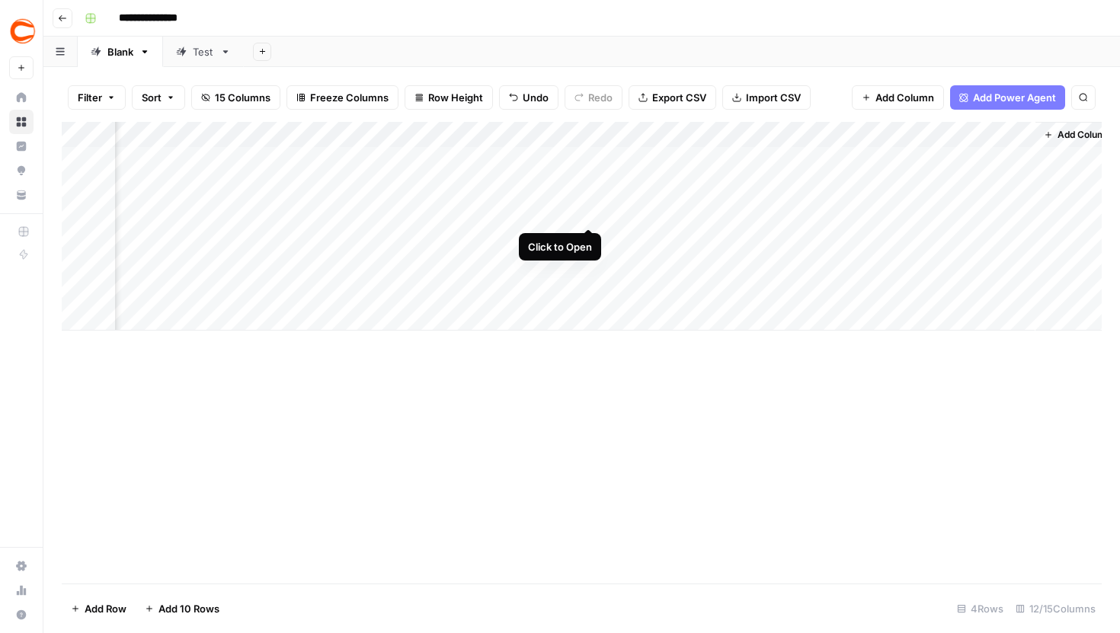
click at [588, 201] on div "Add Column" at bounding box center [582, 226] width 1040 height 209
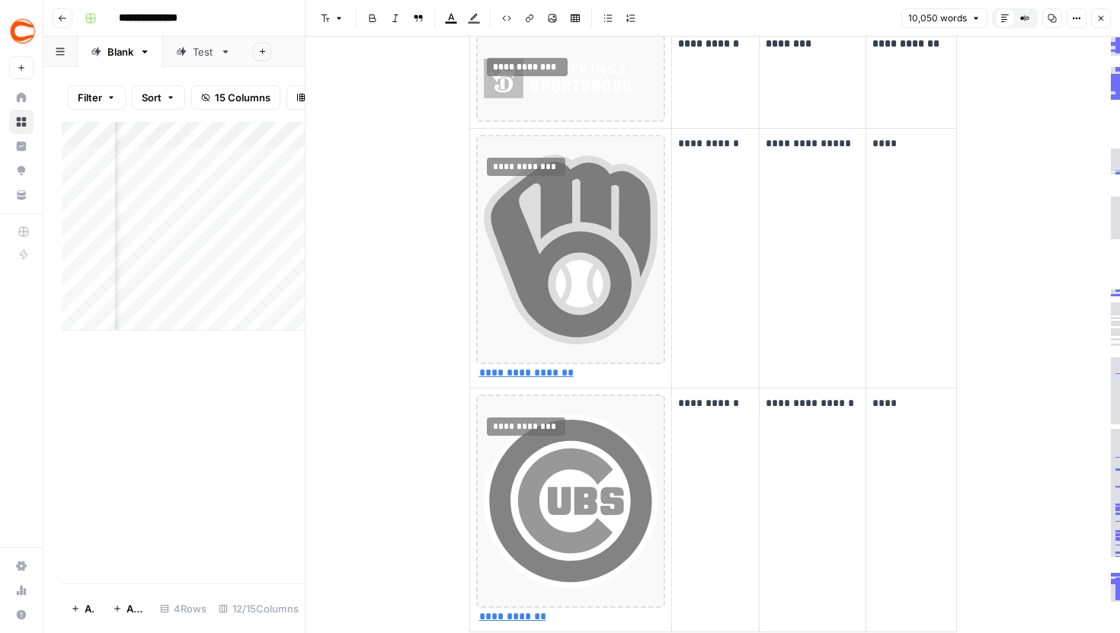
scroll to position [19685, 0]
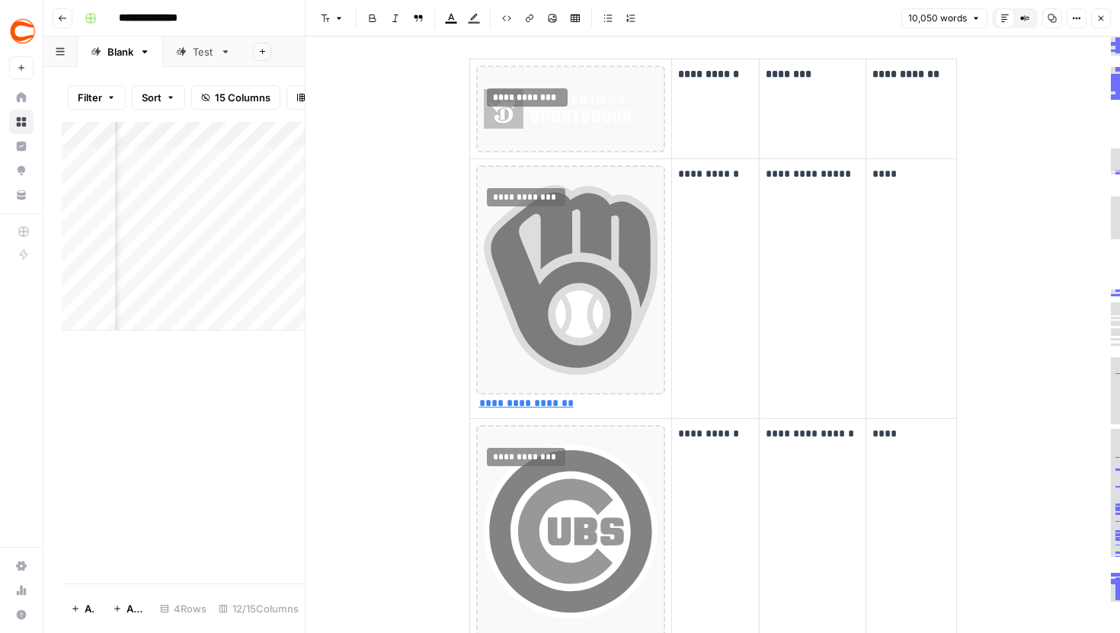
click at [1026, 17] on icon "button" at bounding box center [1024, 18] width 9 height 9
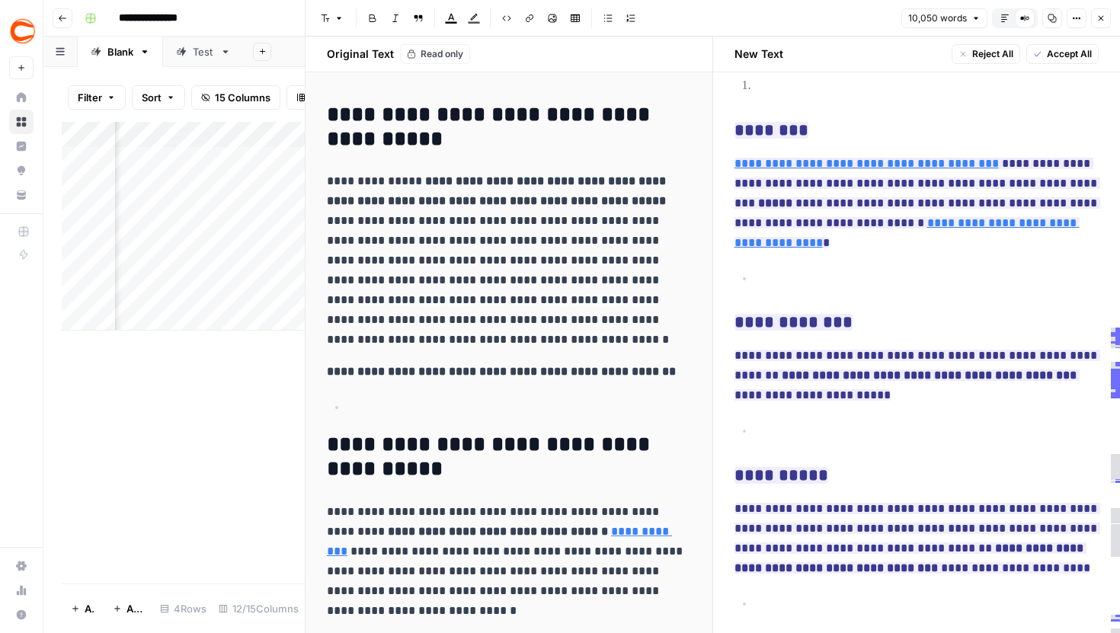
scroll to position [2011, 0]
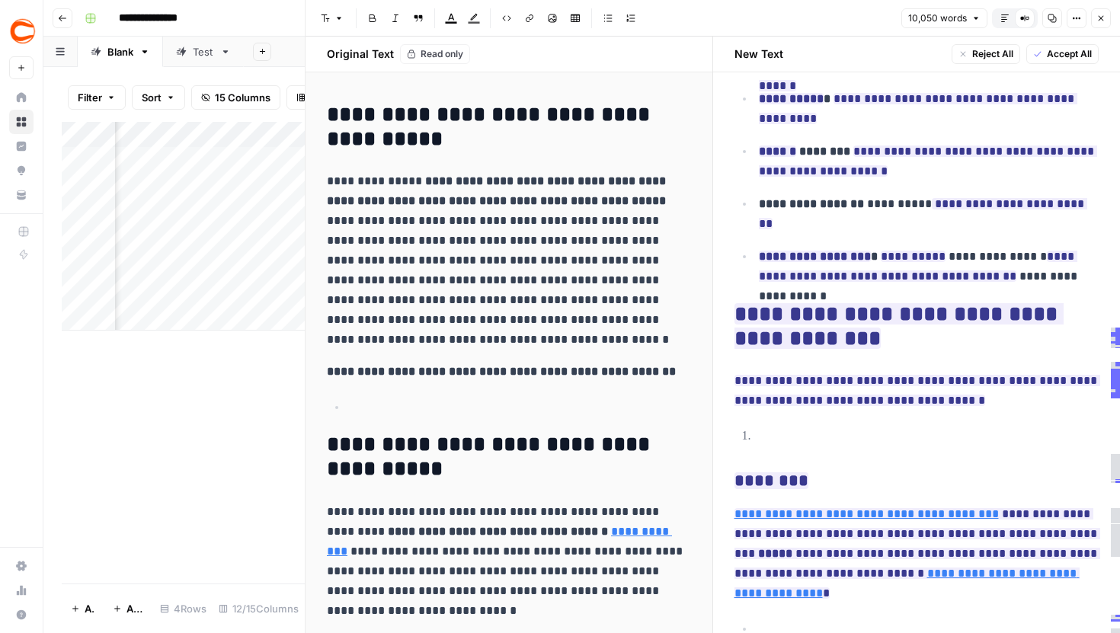
click at [1006, 16] on icon "button" at bounding box center [1004, 18] width 9 height 9
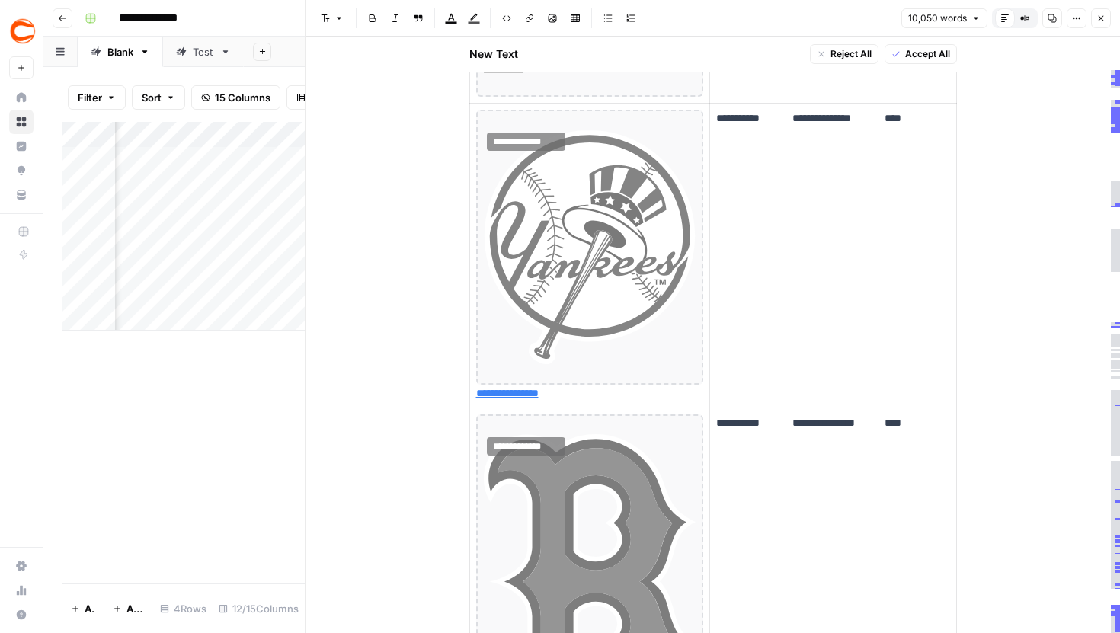
scroll to position [20283, 0]
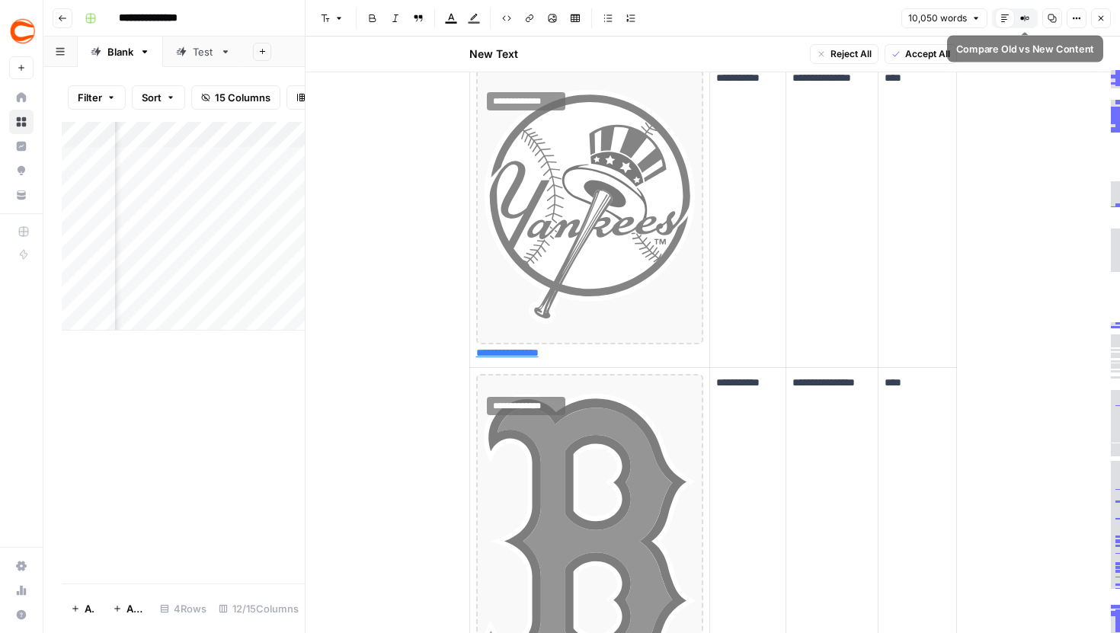
click at [1020, 15] on icon "button" at bounding box center [1024, 18] width 9 height 9
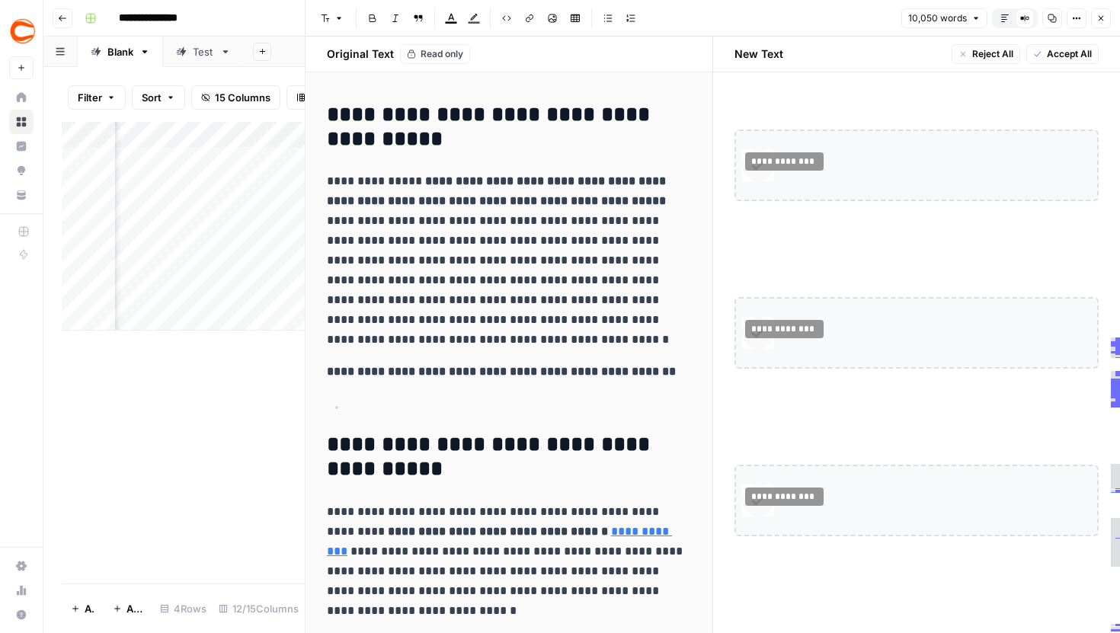
scroll to position [22616, 0]
click at [1099, 20] on icon "button" at bounding box center [1100, 18] width 9 height 9
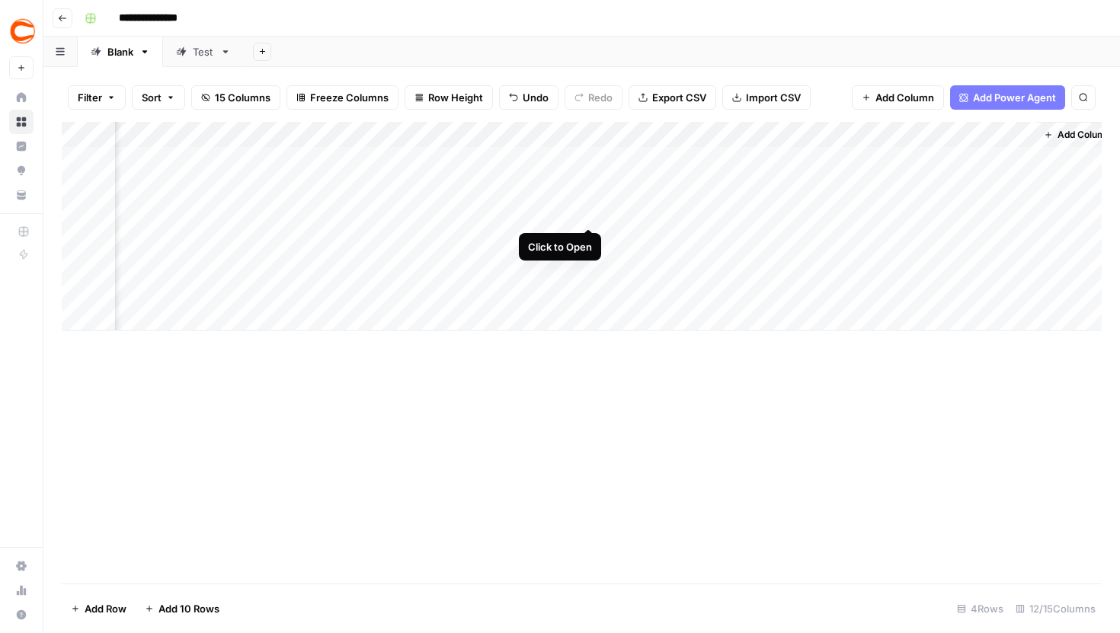
click at [590, 201] on div "Add Column" at bounding box center [582, 226] width 1040 height 209
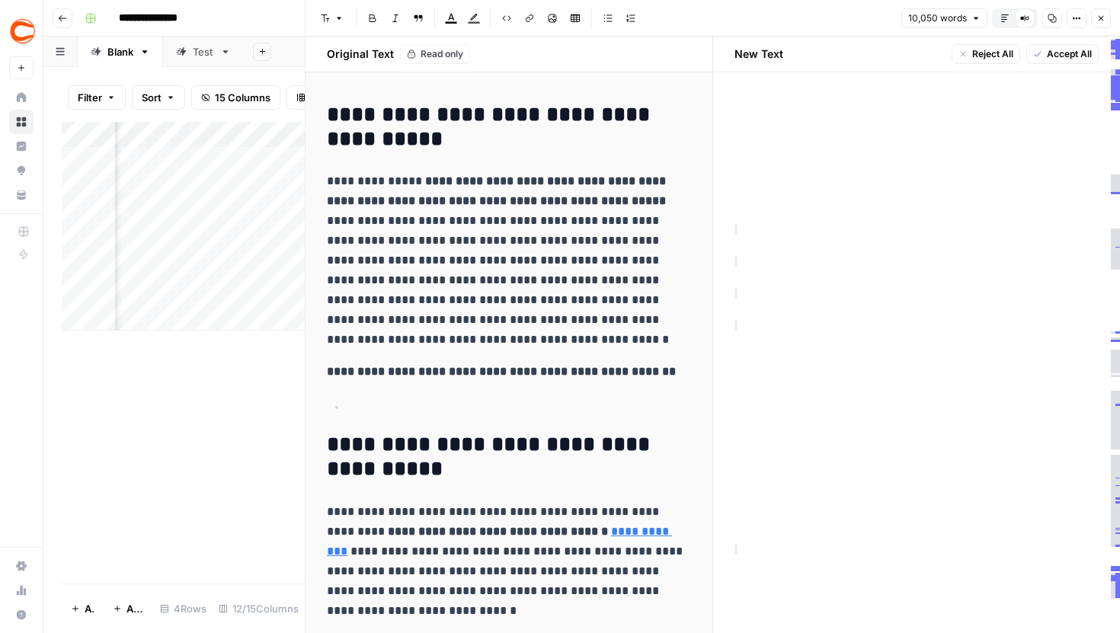
scroll to position [30308, 0]
click at [1095, 22] on button "Close" at bounding box center [1101, 18] width 20 height 20
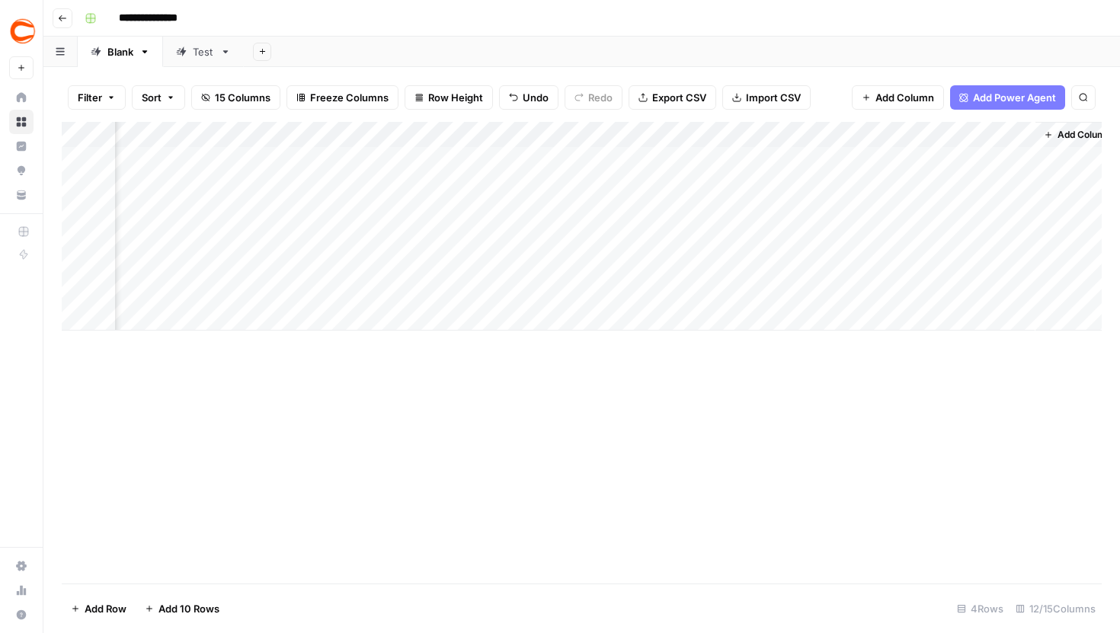
click at [884, 191] on div "Add Column" at bounding box center [582, 226] width 1040 height 209
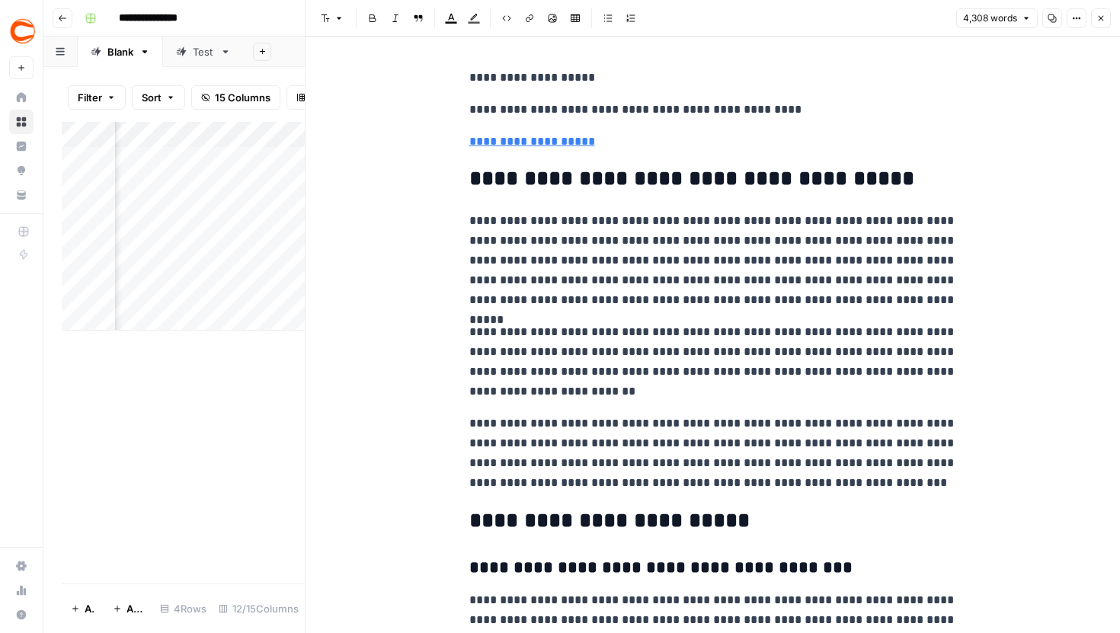
scroll to position [16110, 0]
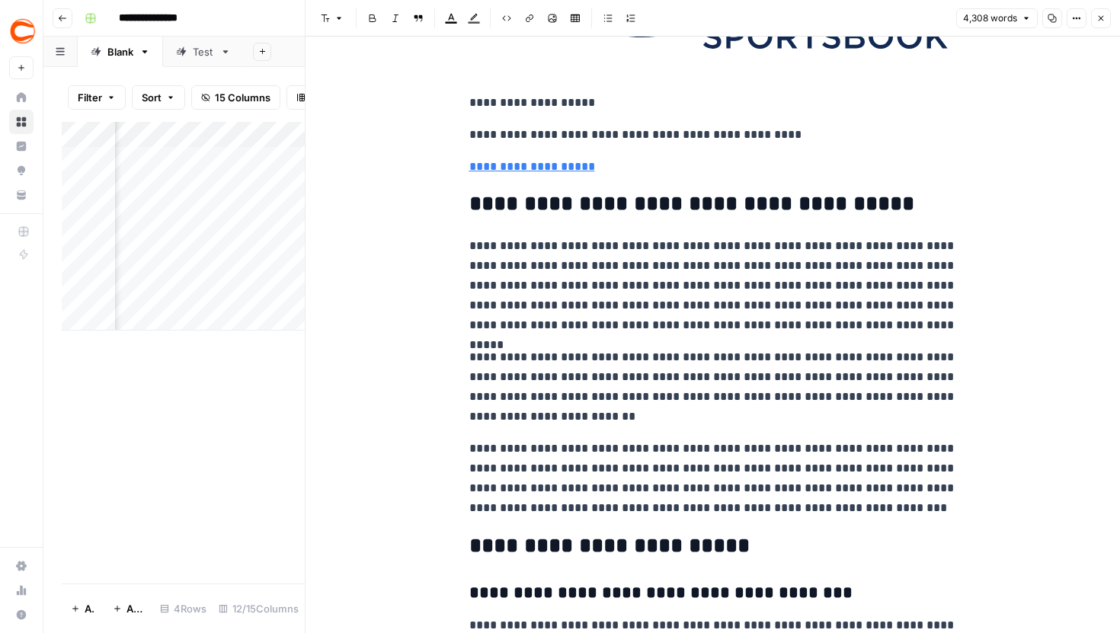
click at [1099, 21] on icon "button" at bounding box center [1100, 18] width 9 height 9
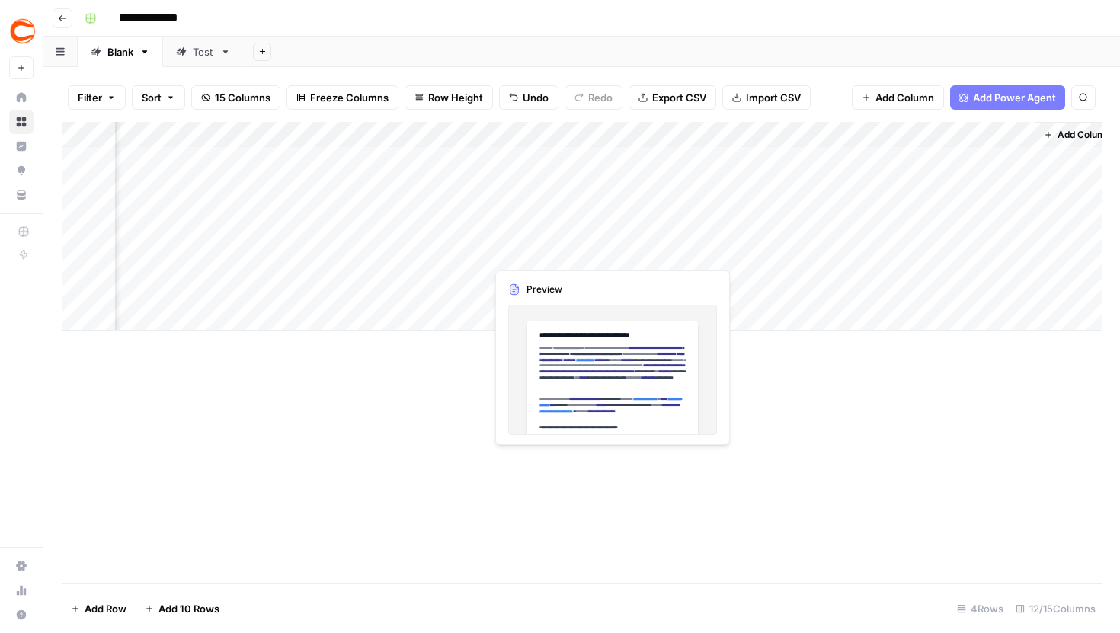
click at [584, 237] on div "Add Column" at bounding box center [582, 226] width 1040 height 209
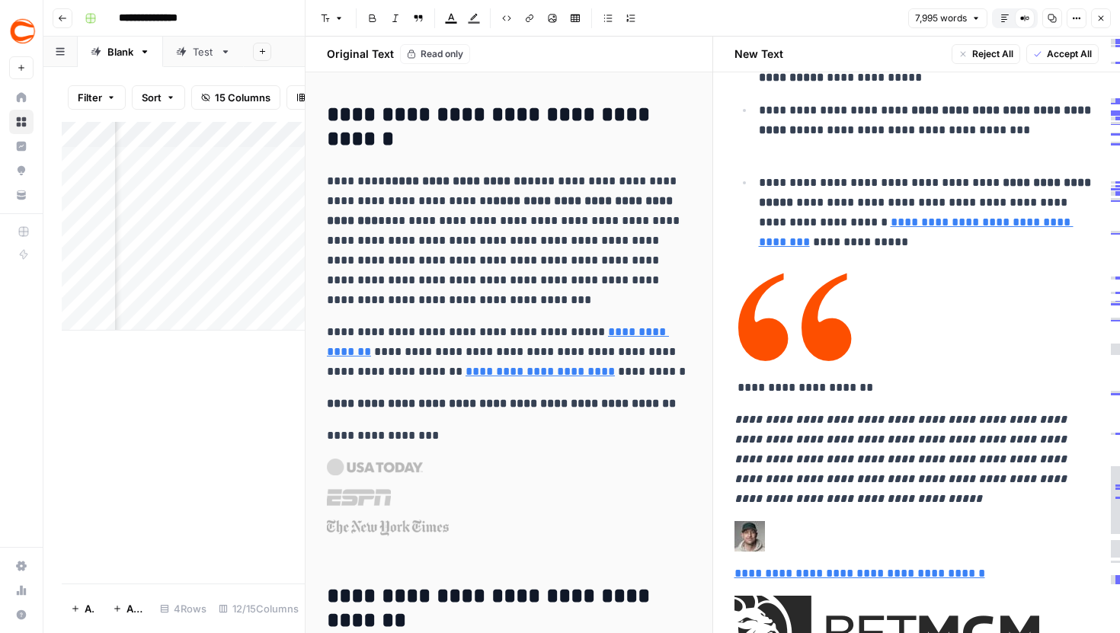
scroll to position [2461, 0]
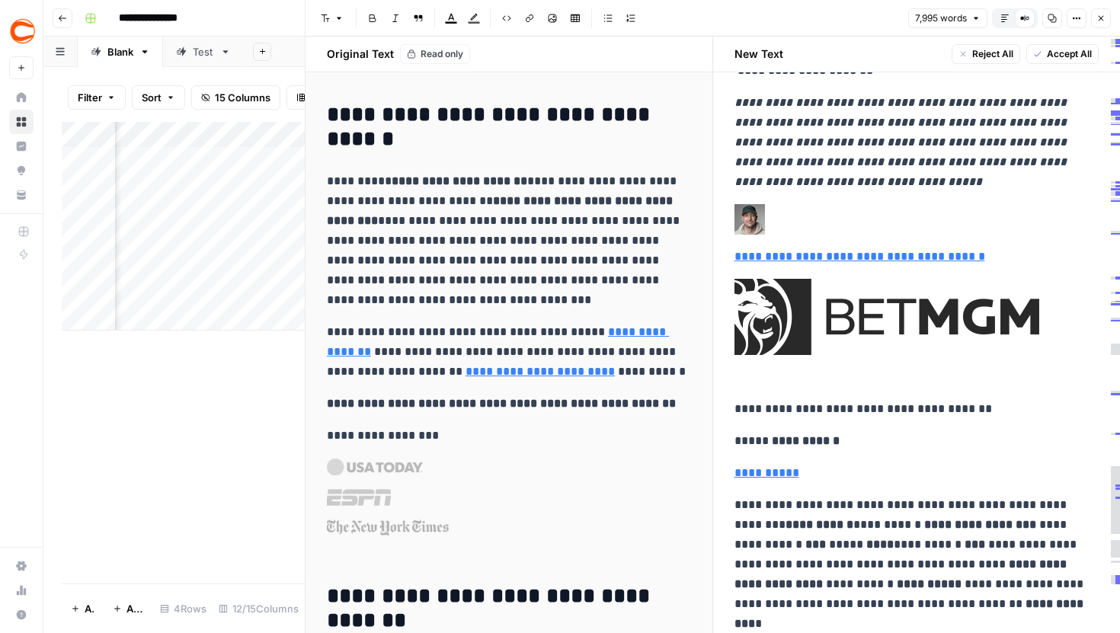
click at [1006, 21] on icon "button" at bounding box center [1004, 18] width 9 height 9
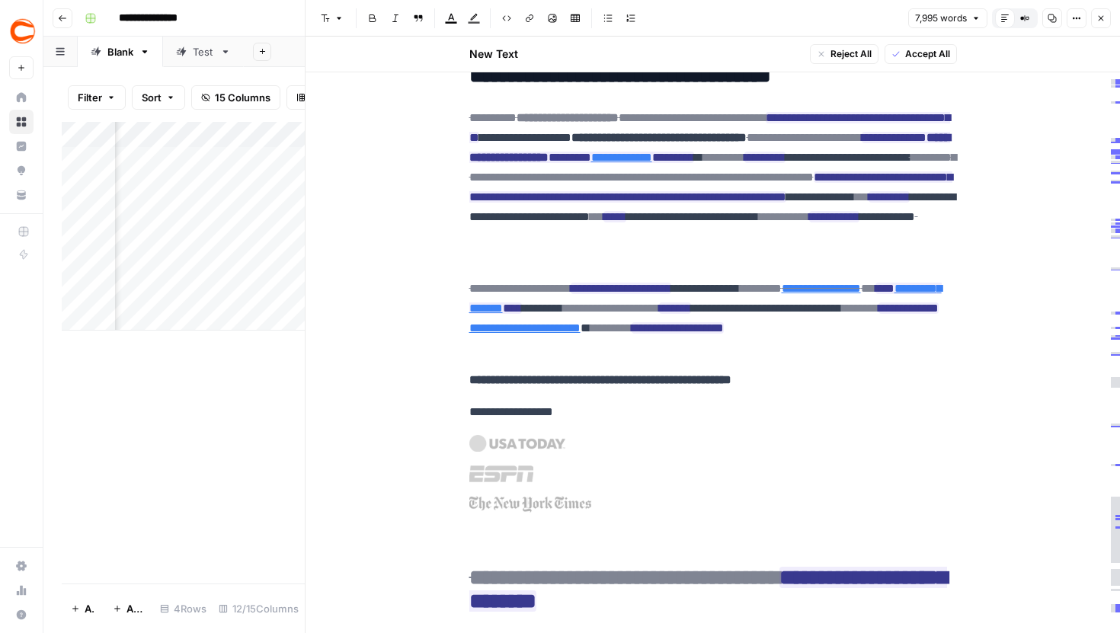
scroll to position [0, 0]
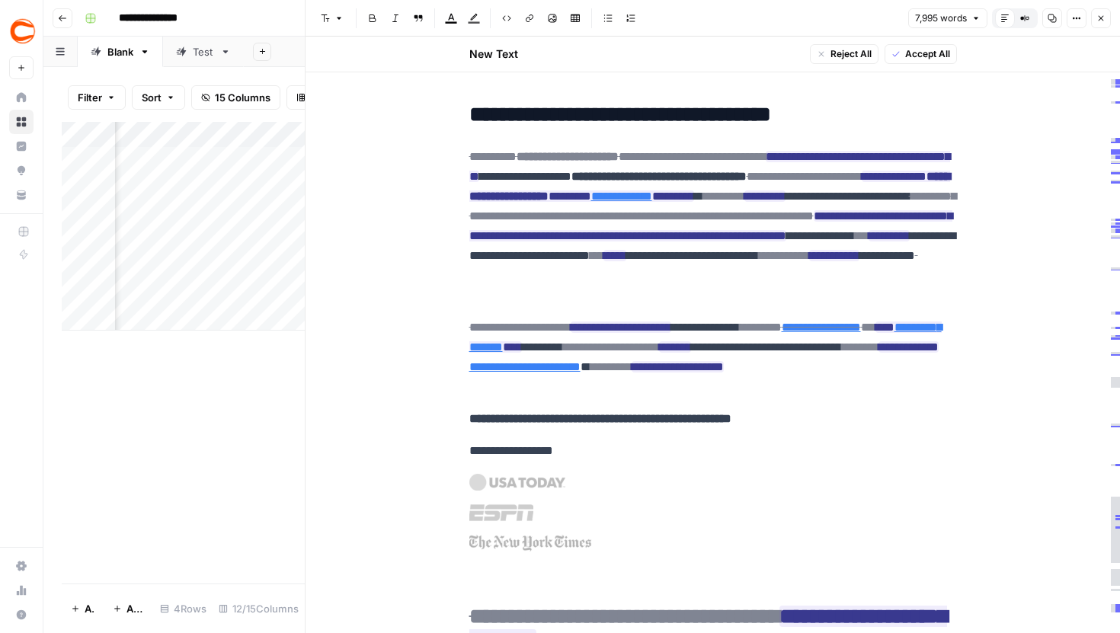
click at [1101, 16] on icon "button" at bounding box center [1100, 18] width 9 height 9
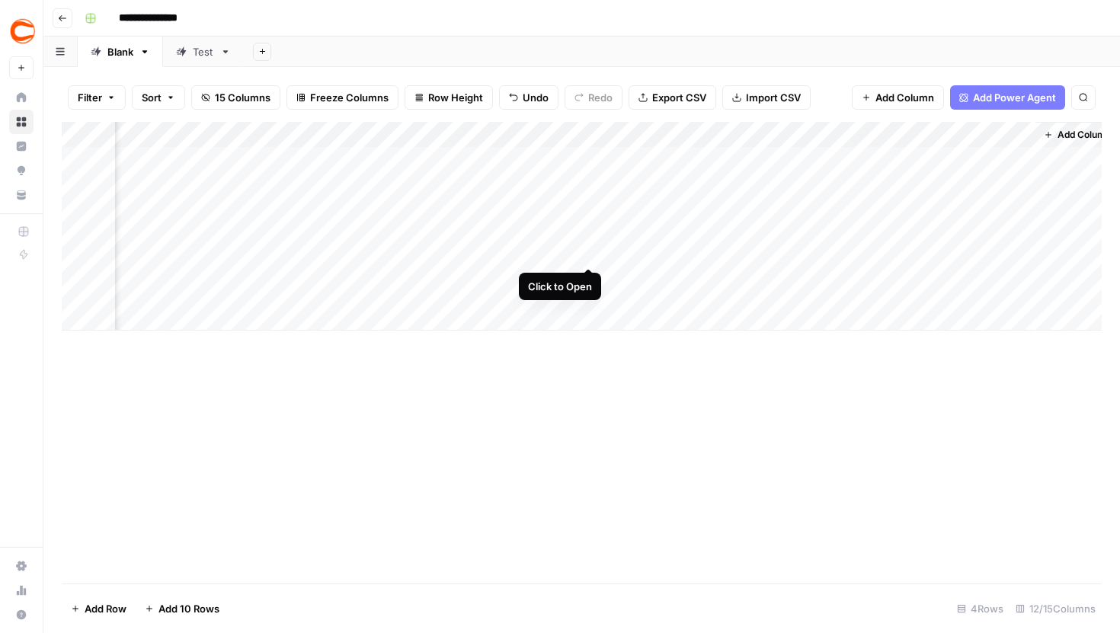
click at [592, 235] on div "Add Column" at bounding box center [582, 226] width 1040 height 209
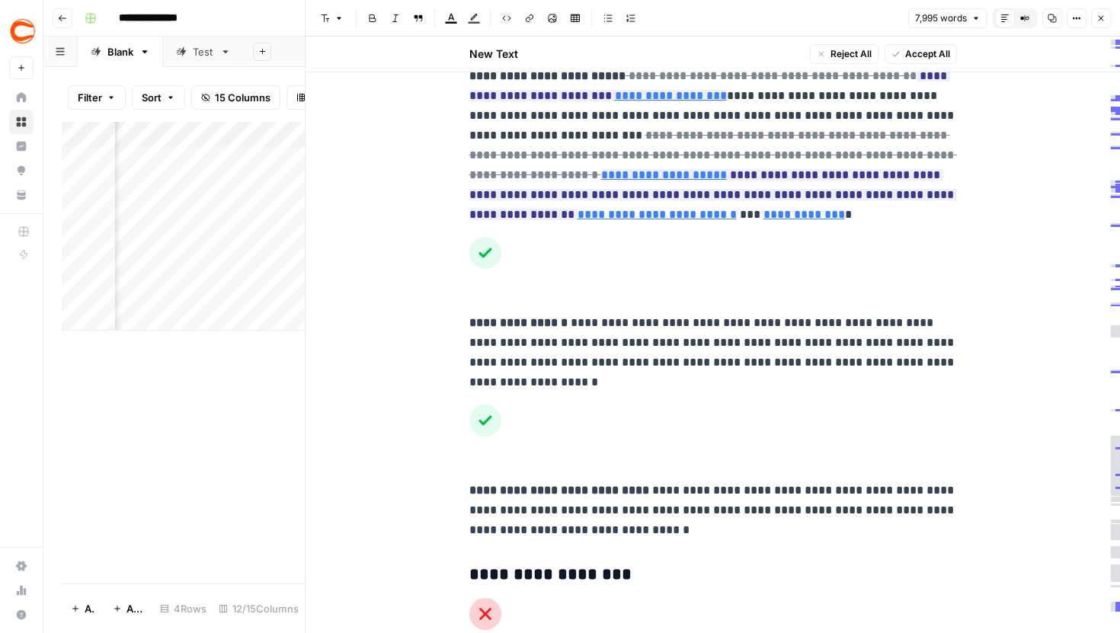
scroll to position [14432, 0]
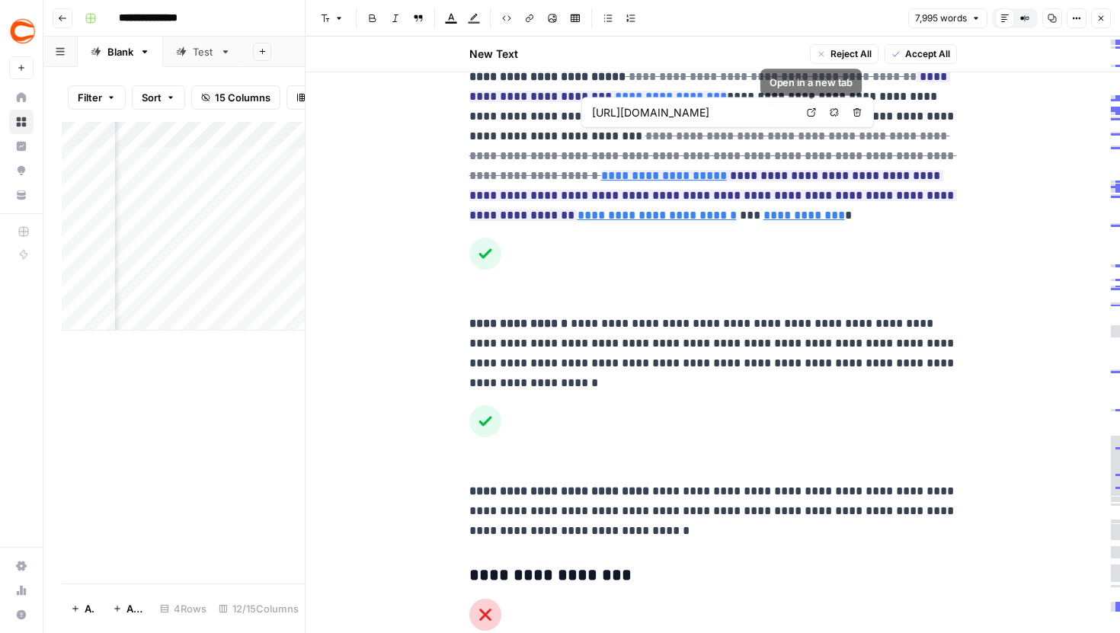
click at [810, 108] on icon at bounding box center [811, 112] width 9 height 9
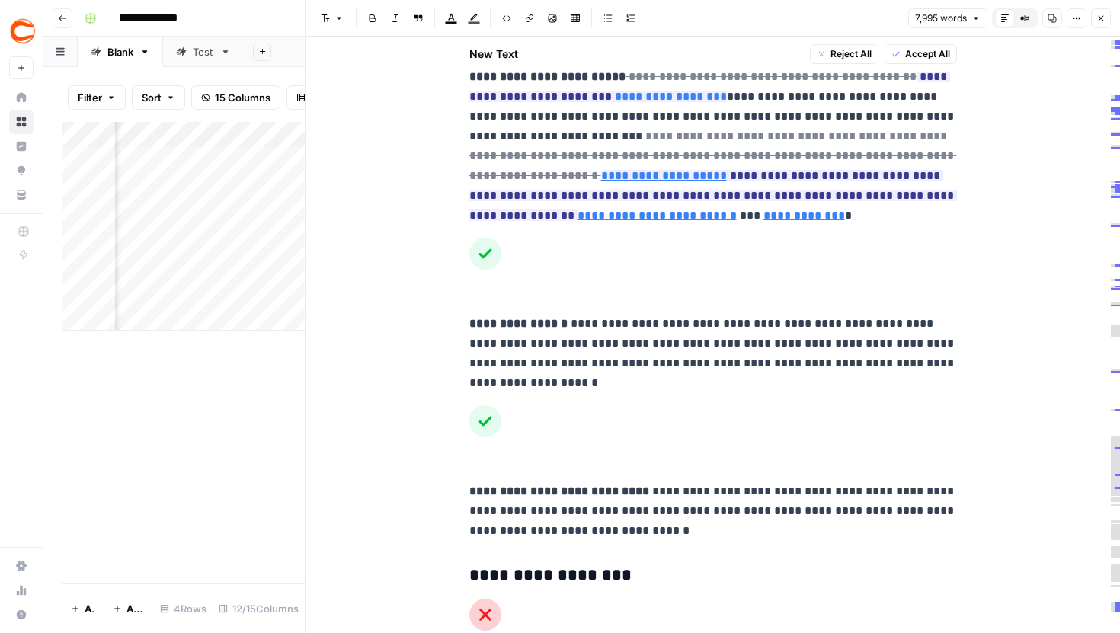
click at [1106, 14] on button "Close" at bounding box center [1101, 18] width 20 height 20
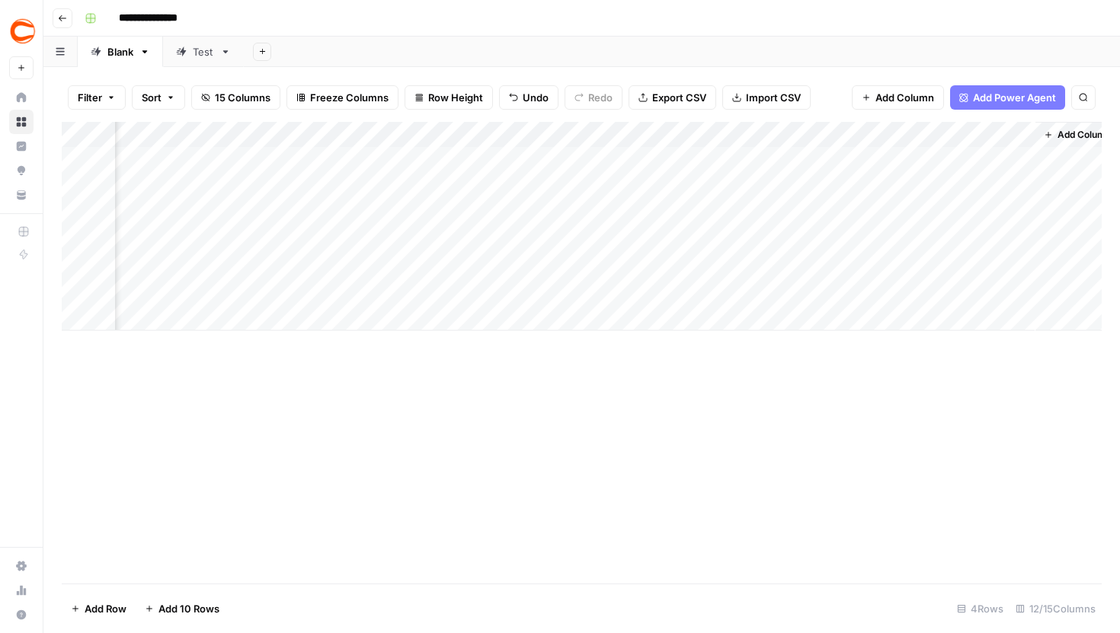
drag, startPoint x: 1099, startPoint y: 22, endPoint x: 881, endPoint y: 34, distance: 218.2
click at [881, 34] on header "**********" at bounding box center [581, 18] width 1076 height 37
click at [728, 139] on div "Add Column" at bounding box center [582, 226] width 1040 height 209
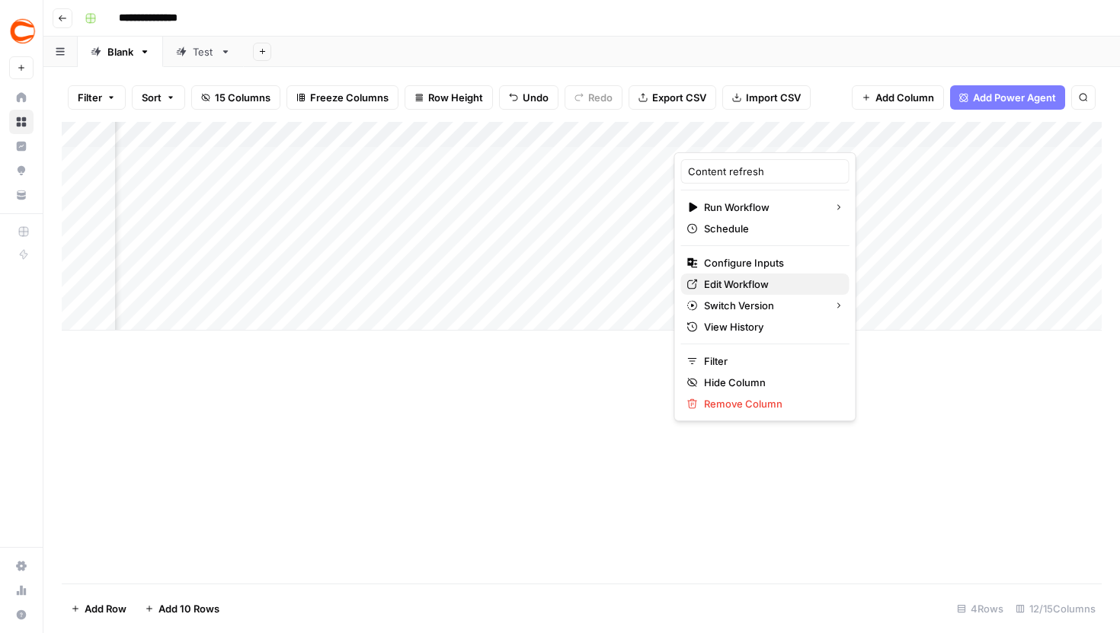
click at [733, 279] on span "Edit Workflow" at bounding box center [770, 284] width 133 height 15
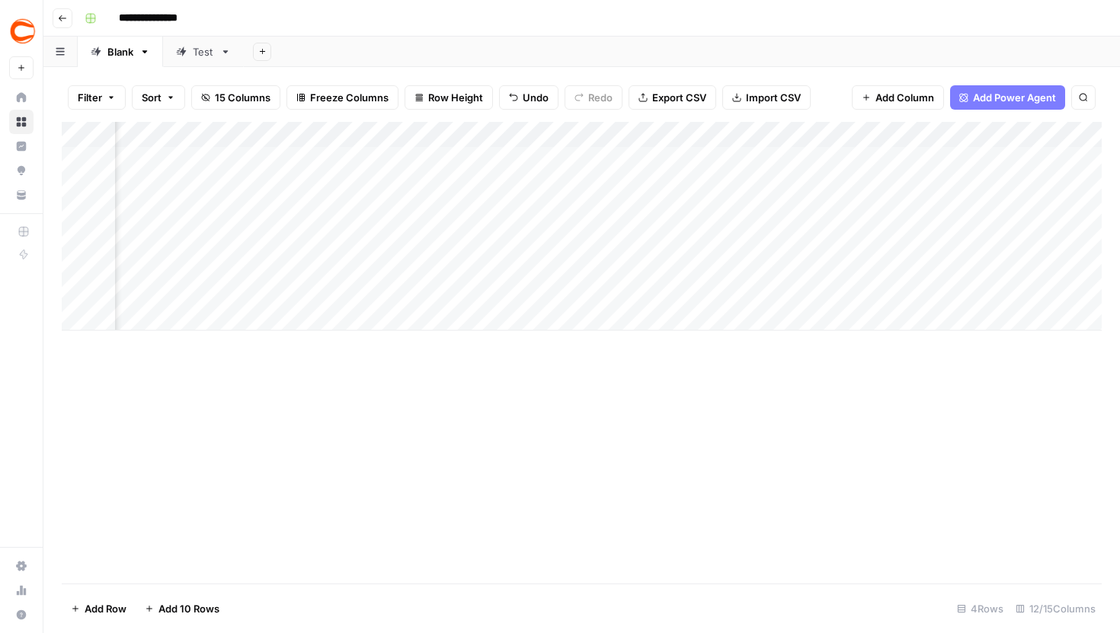
scroll to position [0, 665]
click at [705, 279] on div "Add Column" at bounding box center [582, 226] width 1040 height 209
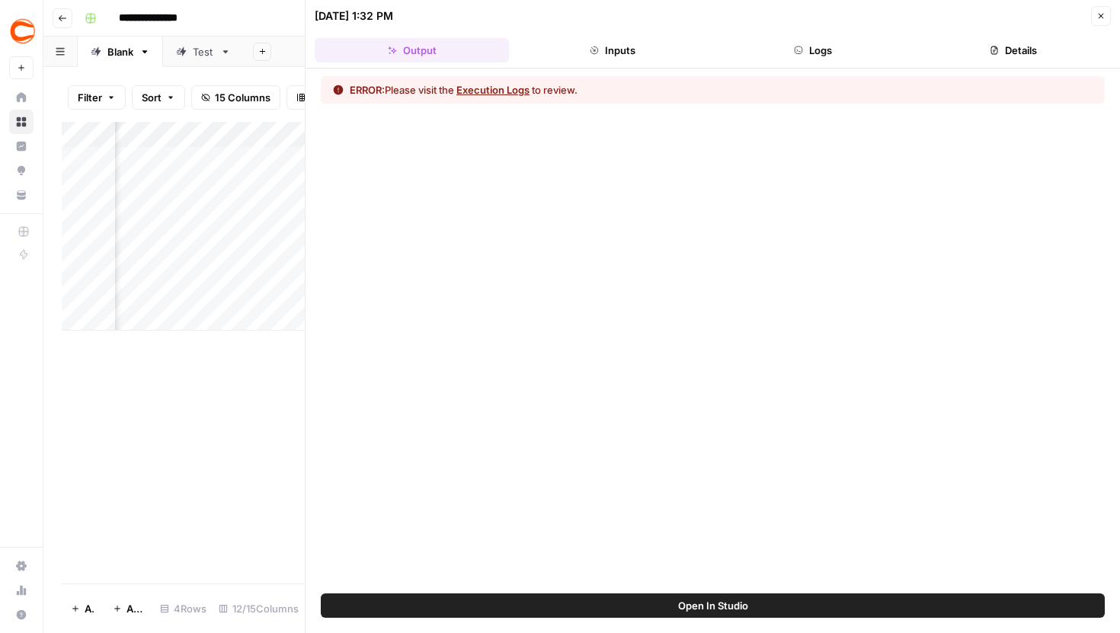
click at [835, 44] on button "Logs" at bounding box center [813, 50] width 194 height 24
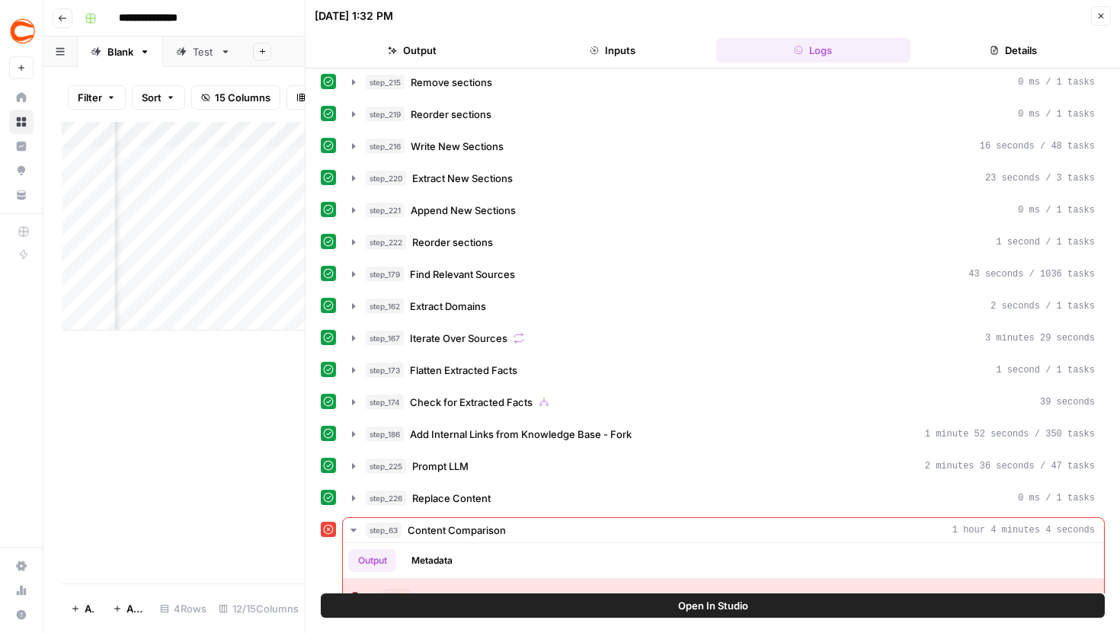
scroll to position [348, 0]
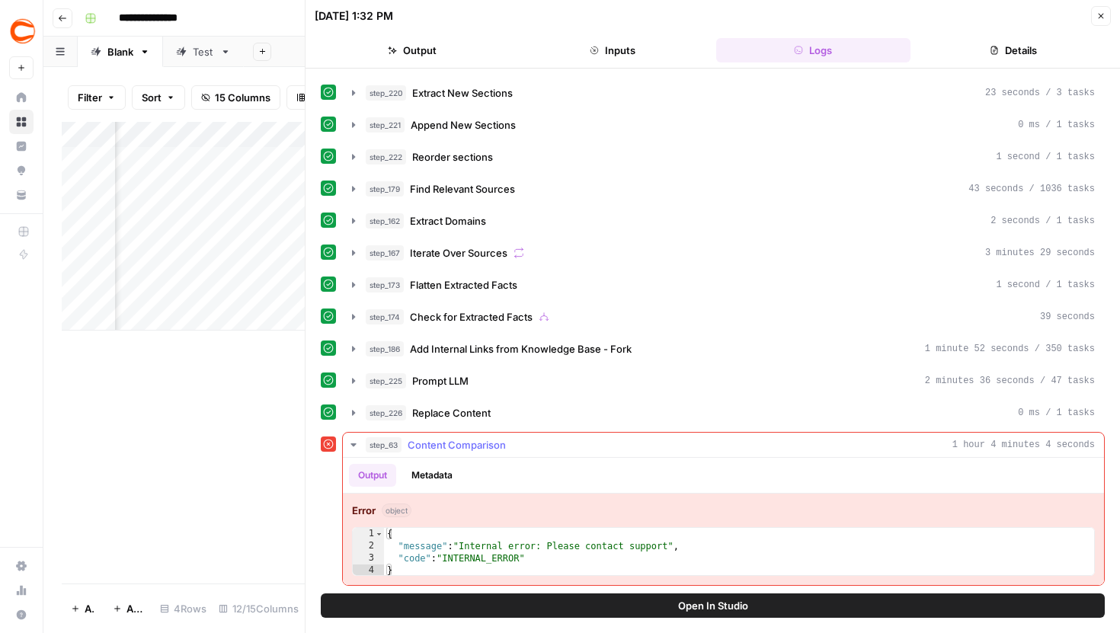
click at [354, 445] on icon "button" at bounding box center [352, 444] width 5 height 3
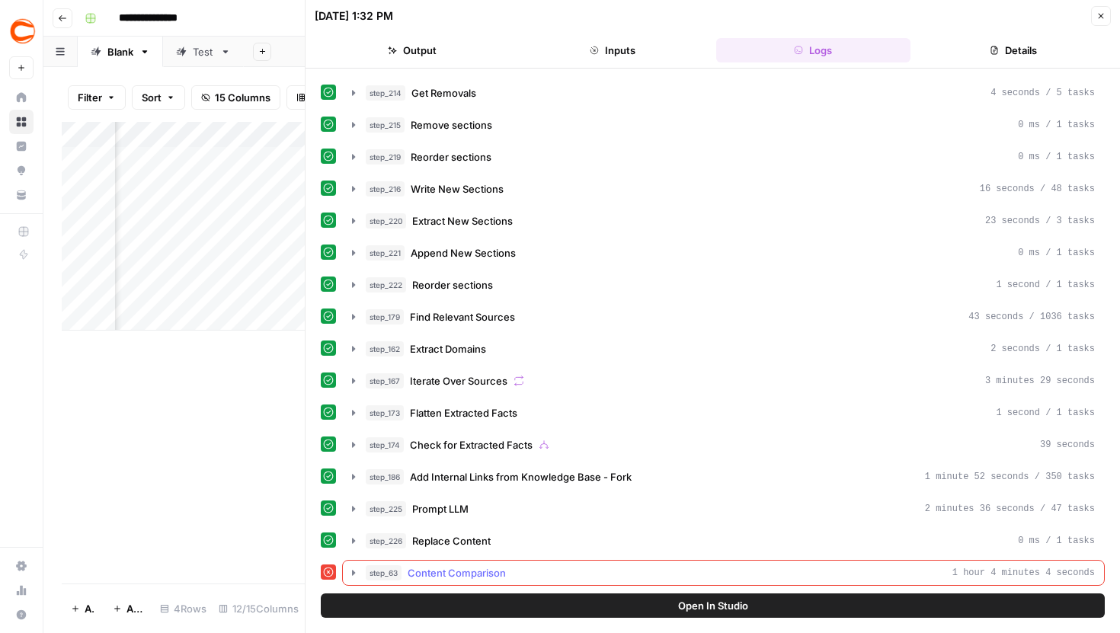
click at [351, 570] on icon "button" at bounding box center [353, 573] width 12 height 12
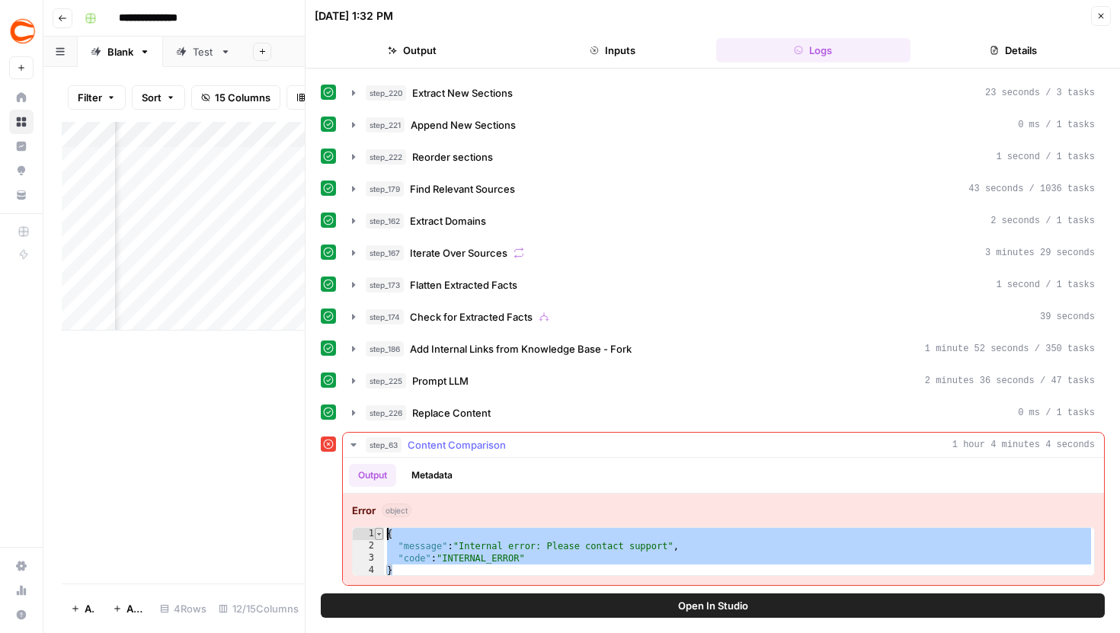
drag, startPoint x: 540, startPoint y: 571, endPoint x: 382, endPoint y: 536, distance: 161.4
click at [382, 536] on div "* 1 2 3 4 { "message" : "Internal error: Please contact support" , "code" : "IN…" at bounding box center [723, 551] width 743 height 49
click at [441, 545] on div "{ "message" : "Internal error: Please contact support" , "code" : "INTERNAL_ERR…" at bounding box center [739, 564] width 710 height 73
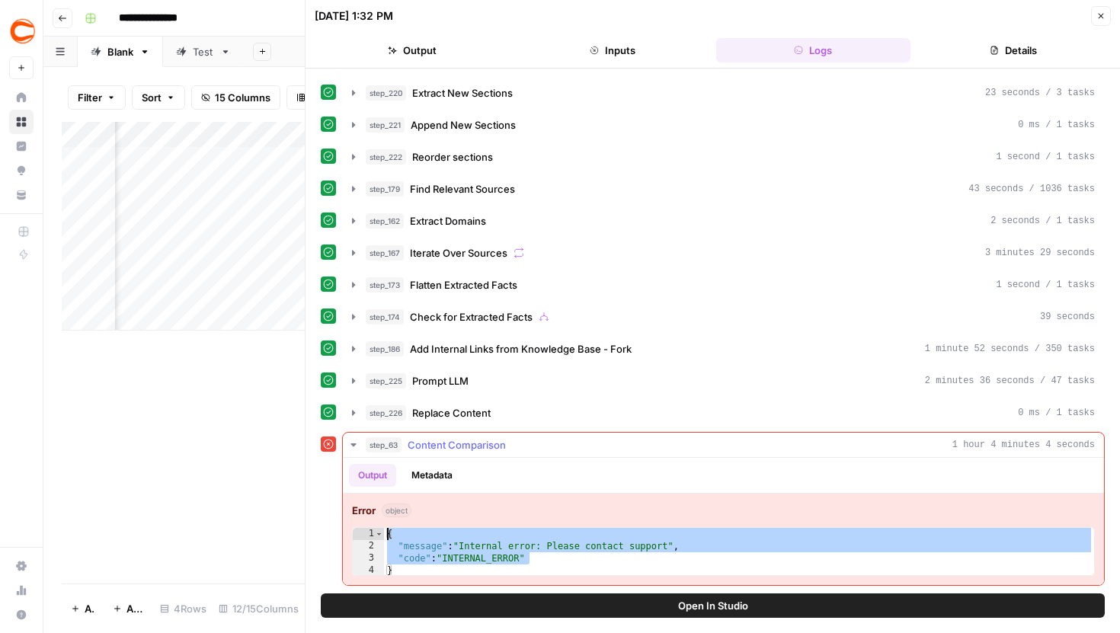
drag, startPoint x: 535, startPoint y: 560, endPoint x: 385, endPoint y: 535, distance: 152.2
click at [385, 534] on div "{ "message" : "Internal error: Please contact support" , "code" : "INTERNAL_ERR…" at bounding box center [739, 564] width 710 height 73
type textarea "**********"
click at [1108, 19] on button "Close" at bounding box center [1101, 16] width 20 height 20
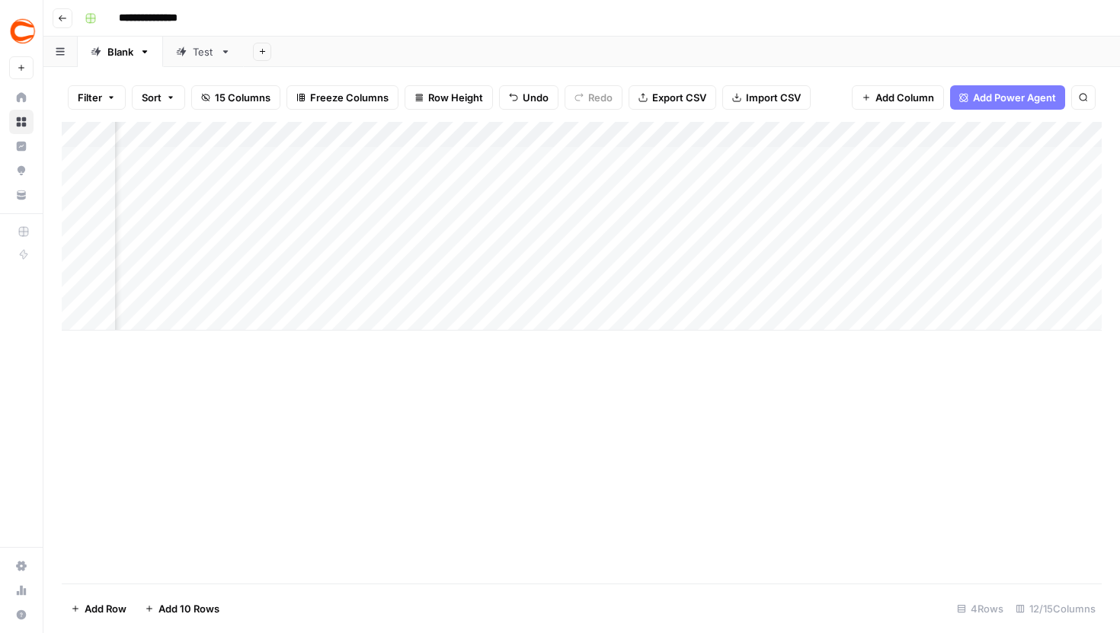
click at [702, 270] on div "Add Column" at bounding box center [582, 226] width 1040 height 209
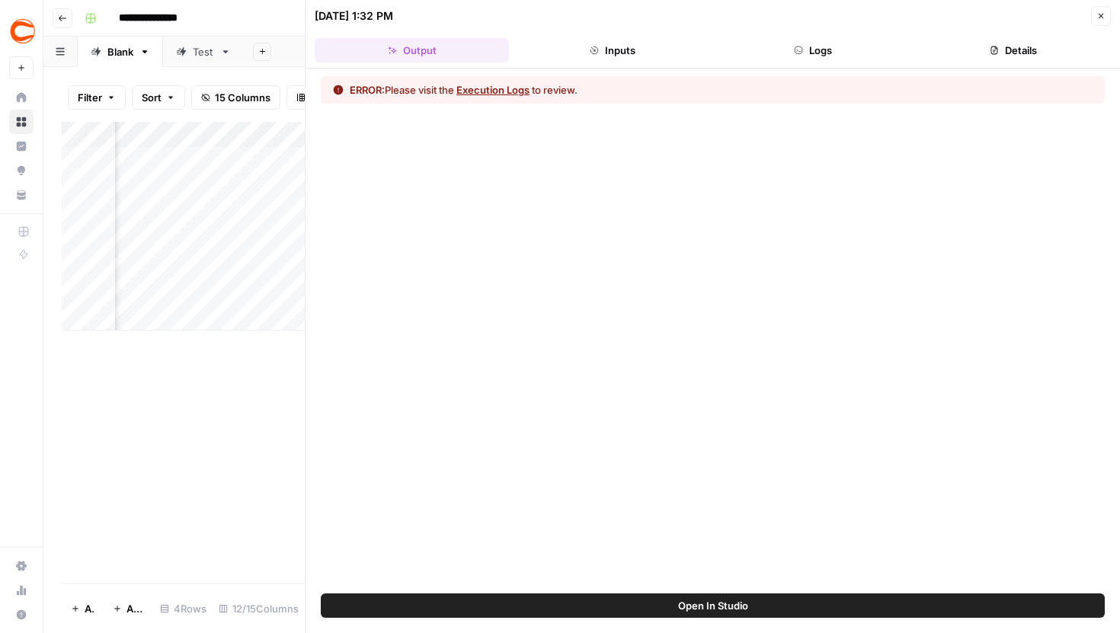
click at [845, 45] on button "Logs" at bounding box center [813, 50] width 194 height 24
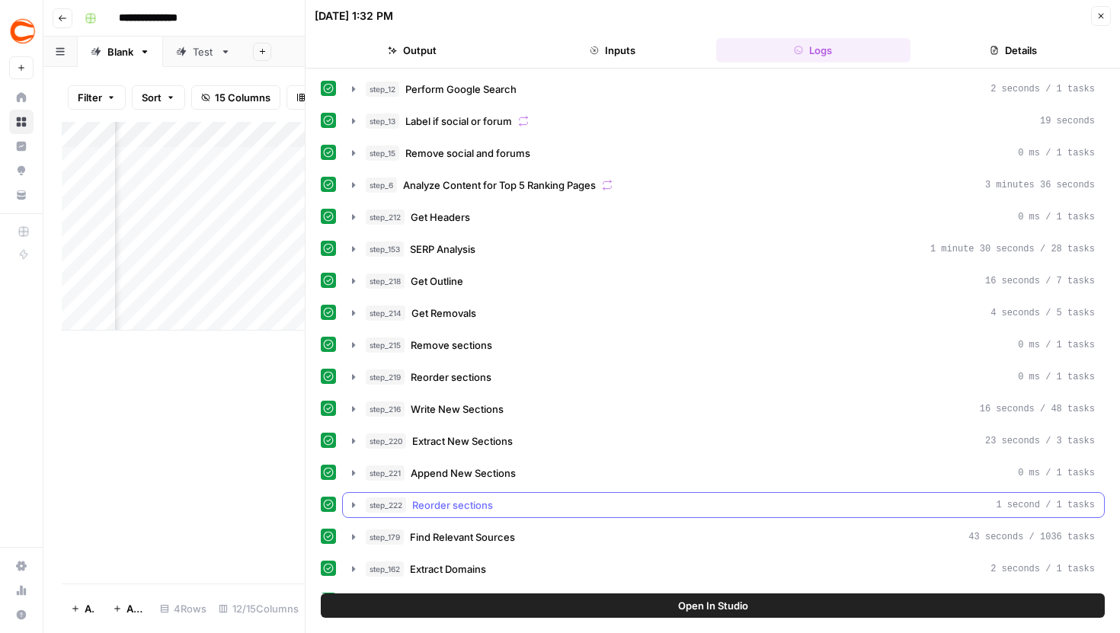
scroll to position [348, 0]
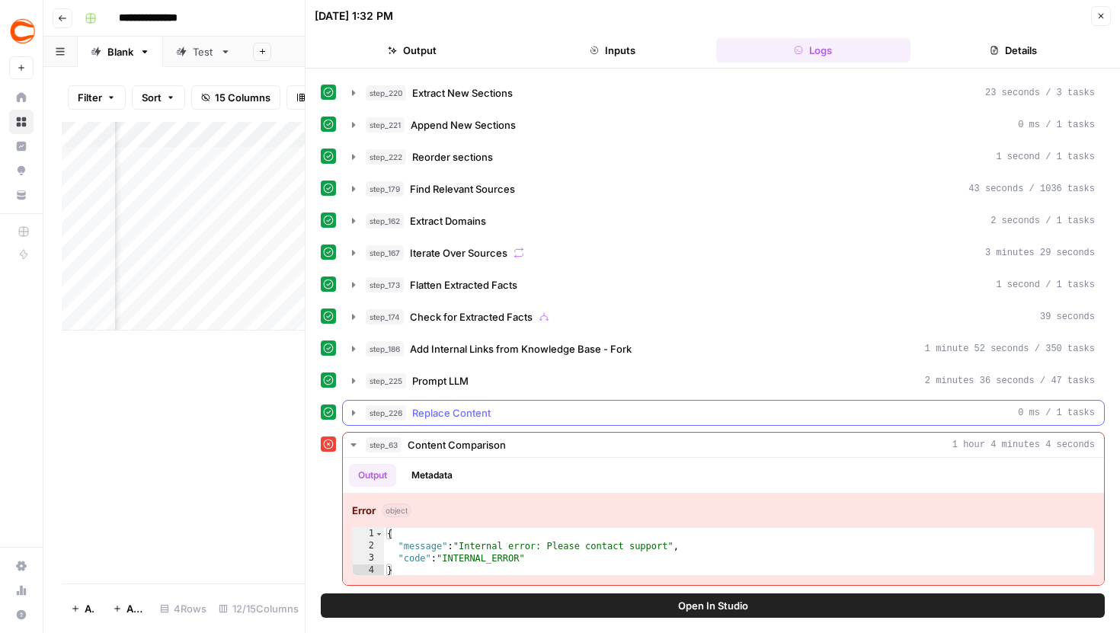
click at [350, 411] on icon "button" at bounding box center [353, 413] width 12 height 12
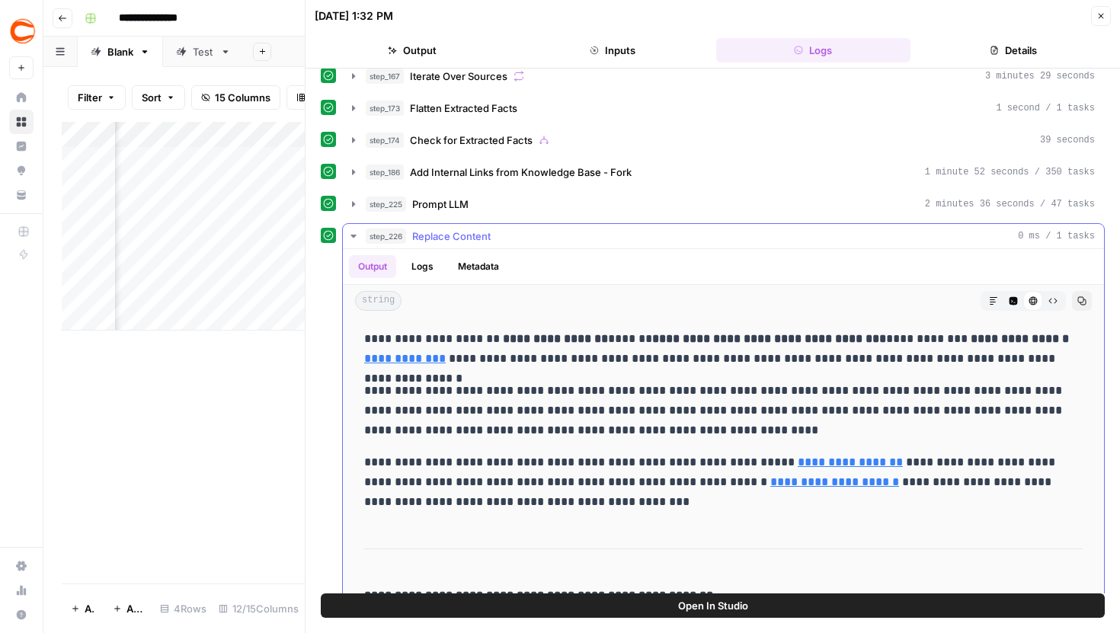
scroll to position [549, 0]
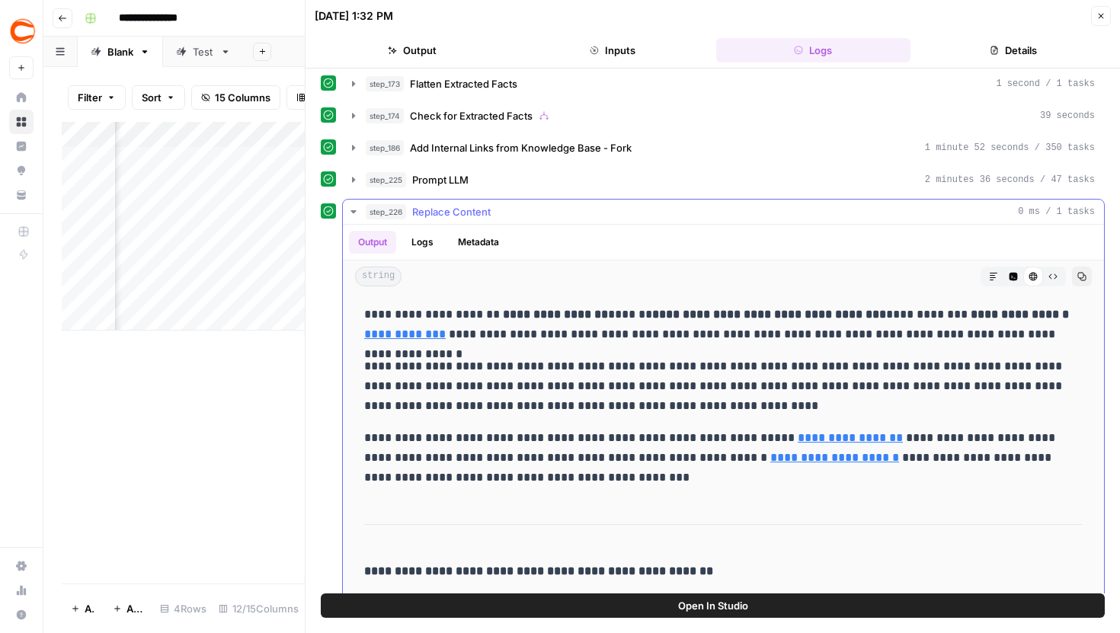
click at [987, 273] on button "Markdown" at bounding box center [993, 277] width 20 height 20
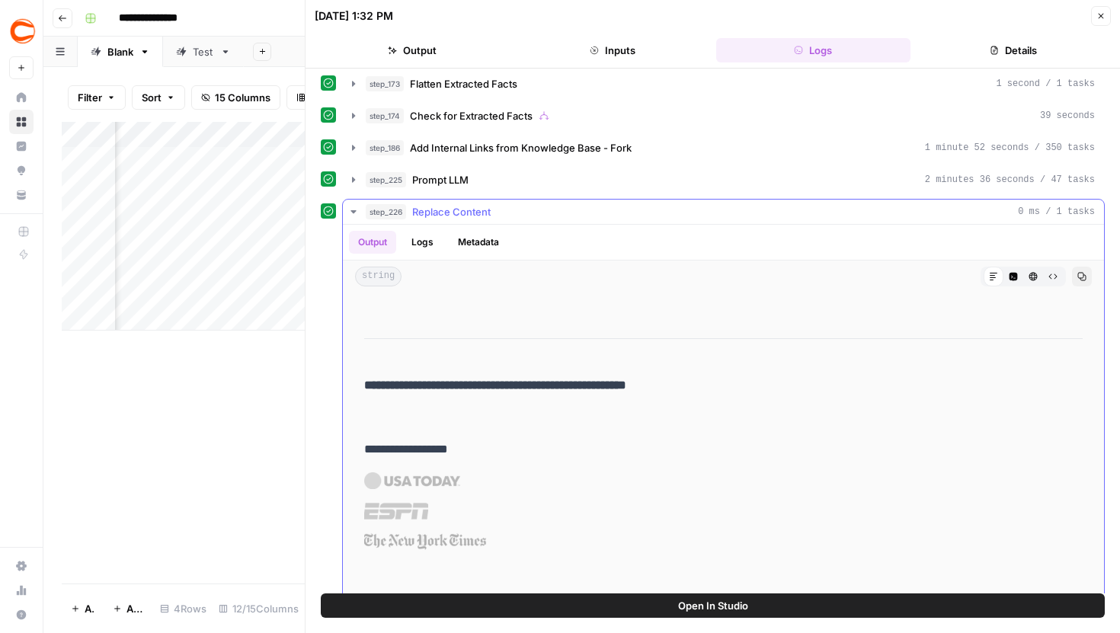
scroll to position [0, 0]
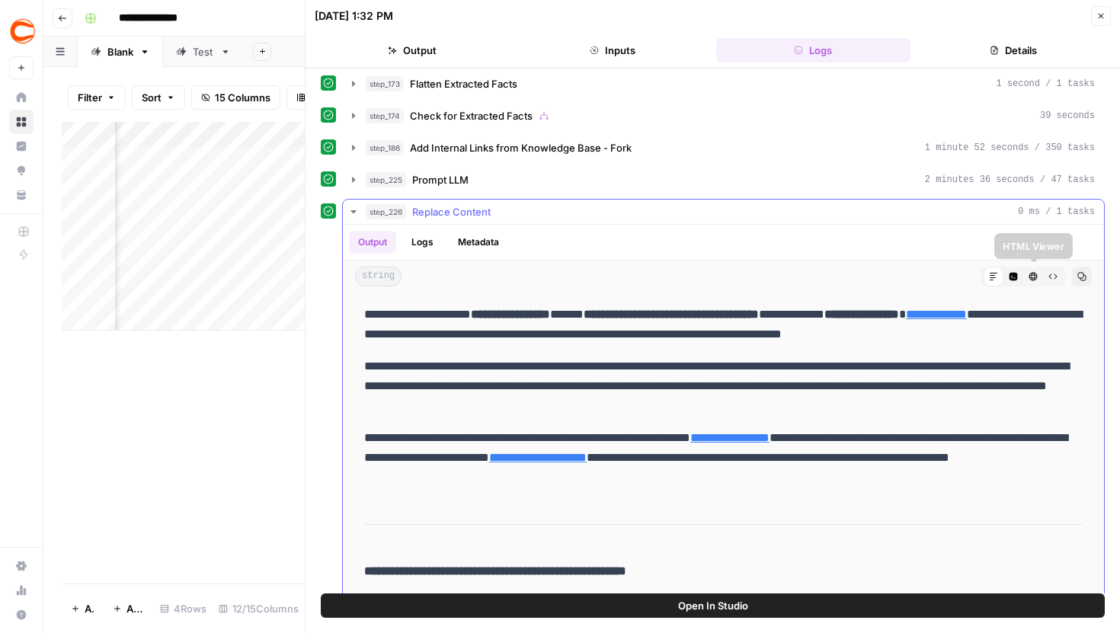
click at [1029, 276] on icon "button" at bounding box center [1033, 277] width 8 height 8
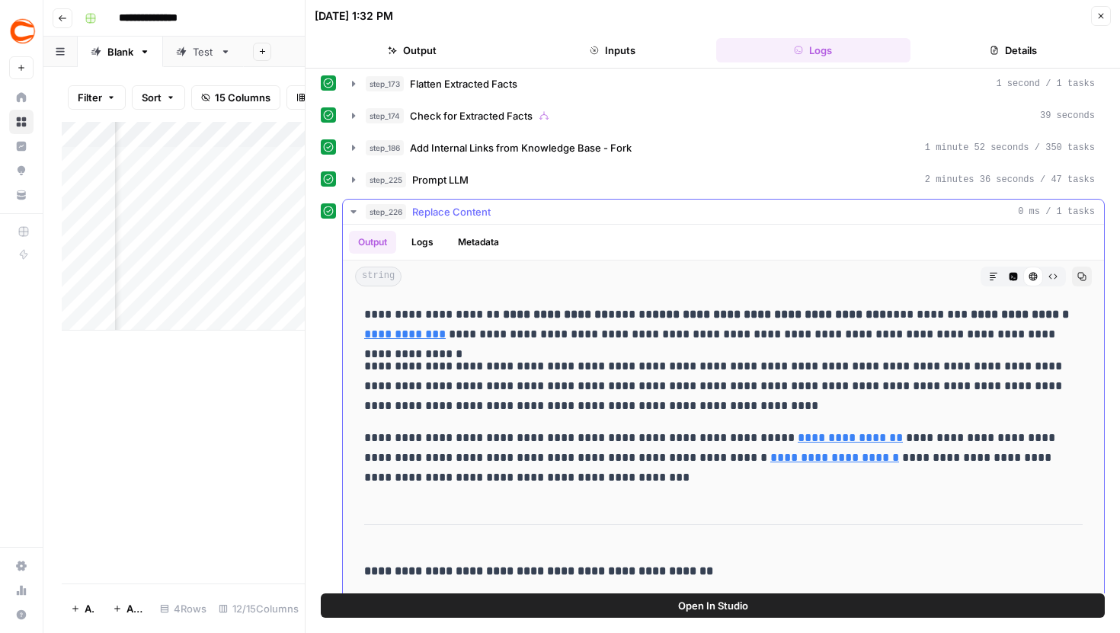
click at [996, 276] on icon "button" at bounding box center [993, 276] width 9 height 9
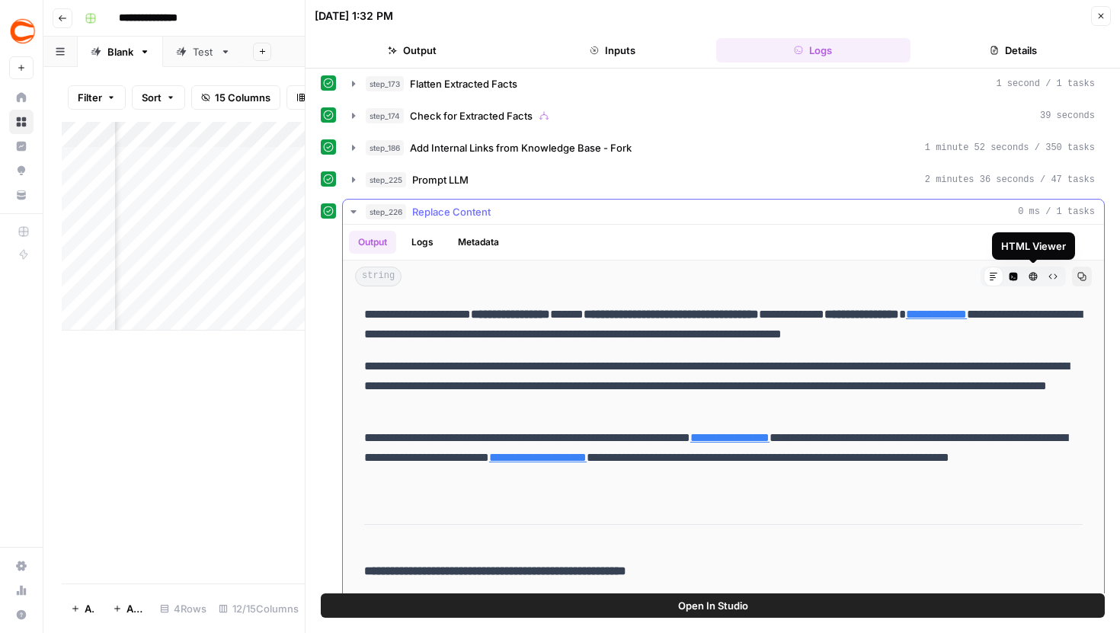
click at [1038, 277] on button "HTML Viewer" at bounding box center [1033, 277] width 20 height 20
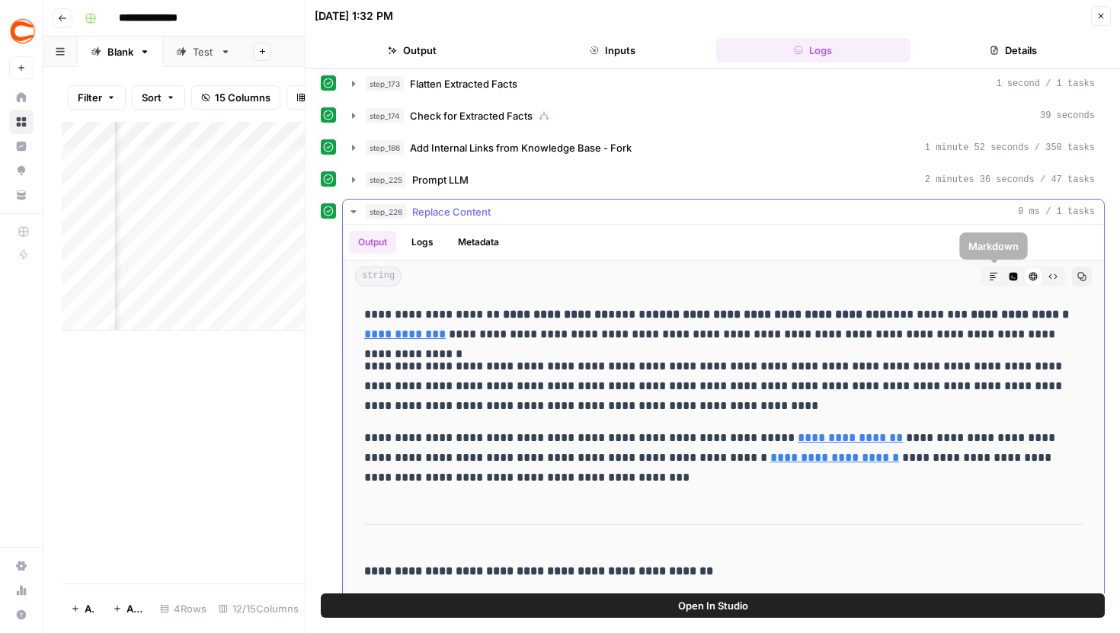
click at [992, 277] on icon "button" at bounding box center [994, 277] width 8 height 8
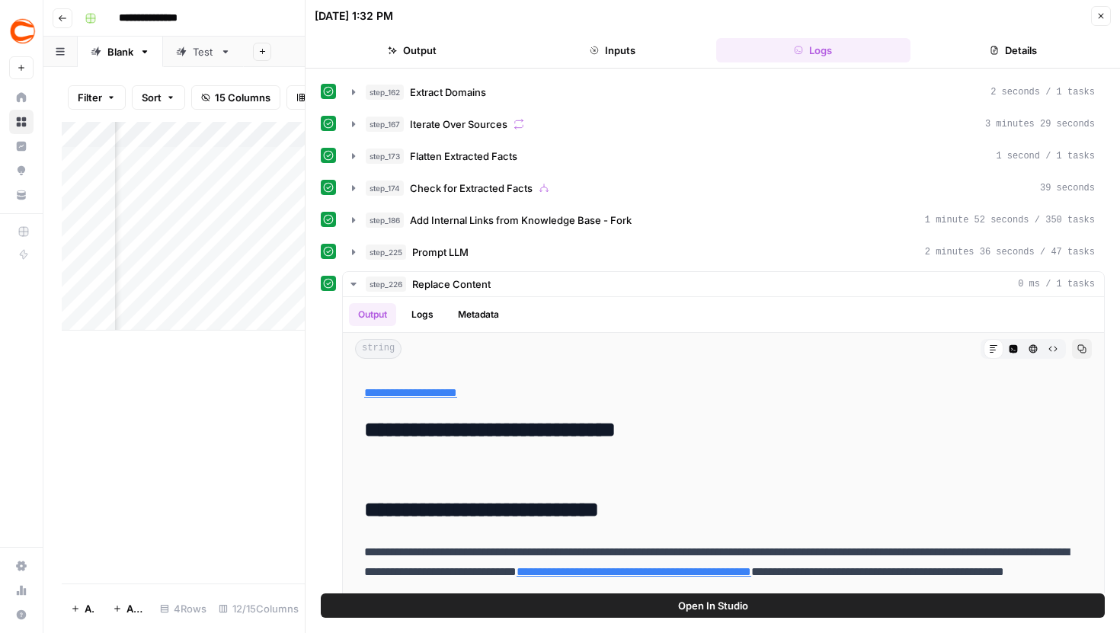
scroll to position [423, 0]
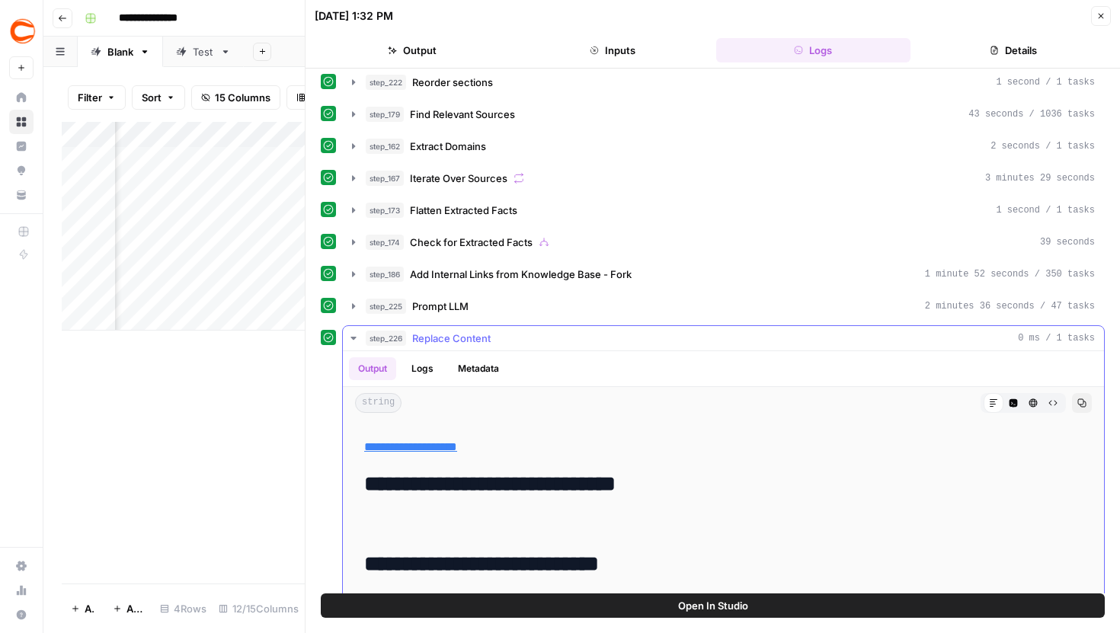
click at [355, 341] on icon "button" at bounding box center [353, 338] width 12 height 12
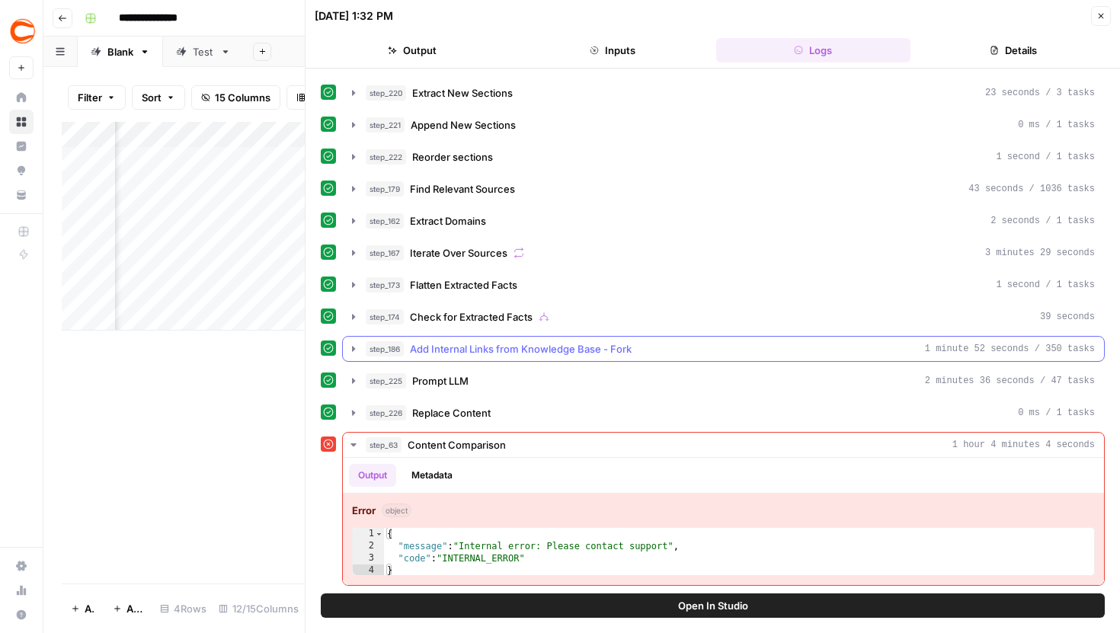
scroll to position [348, 0]
click at [1098, 19] on icon "button" at bounding box center [1100, 15] width 9 height 9
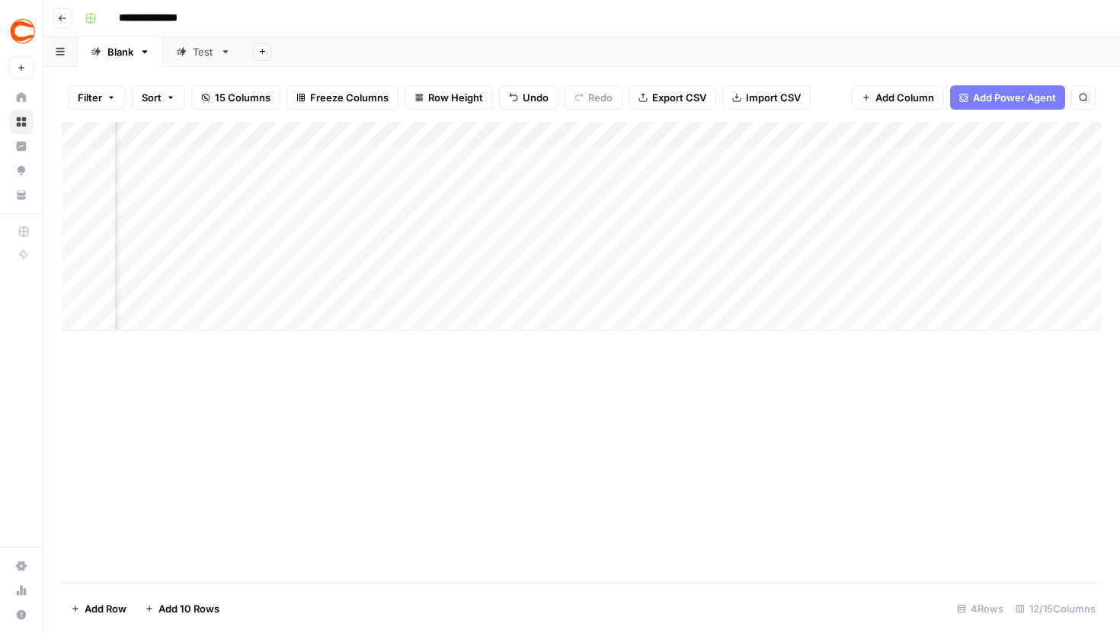
scroll to position [0, 948]
click at [420, 279] on div "Add Column" at bounding box center [582, 226] width 1040 height 209
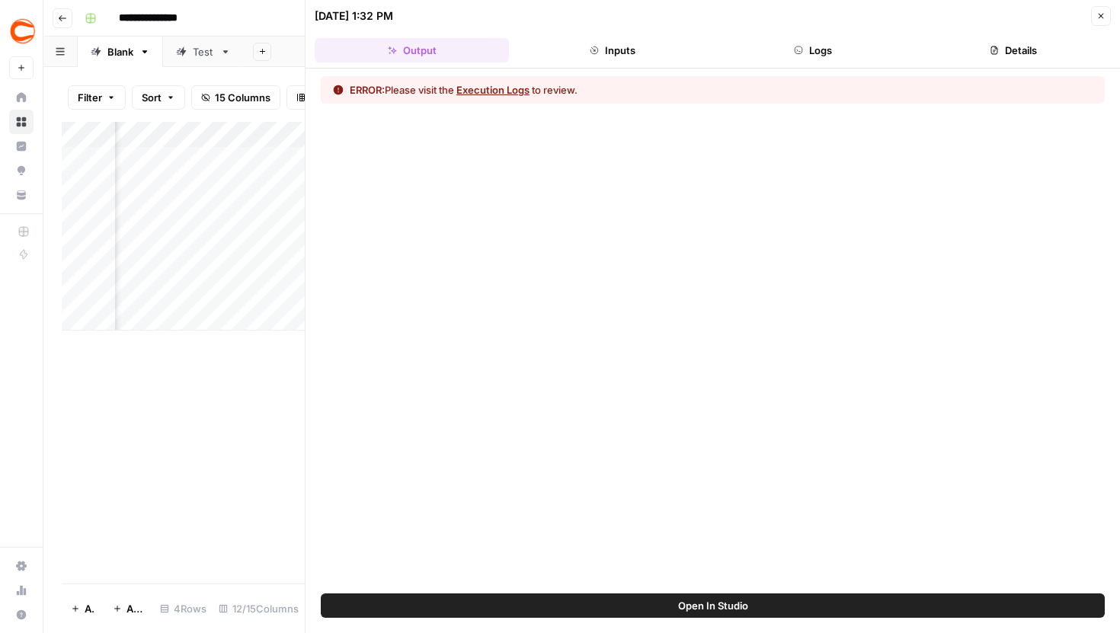
click at [840, 51] on button "Logs" at bounding box center [813, 50] width 194 height 24
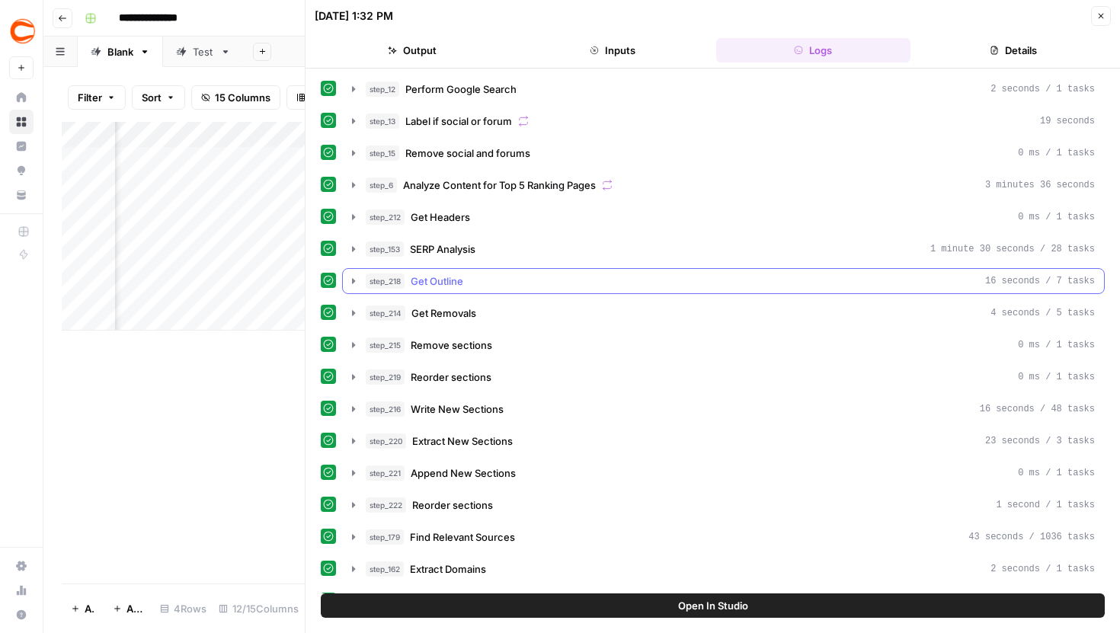
scroll to position [348, 0]
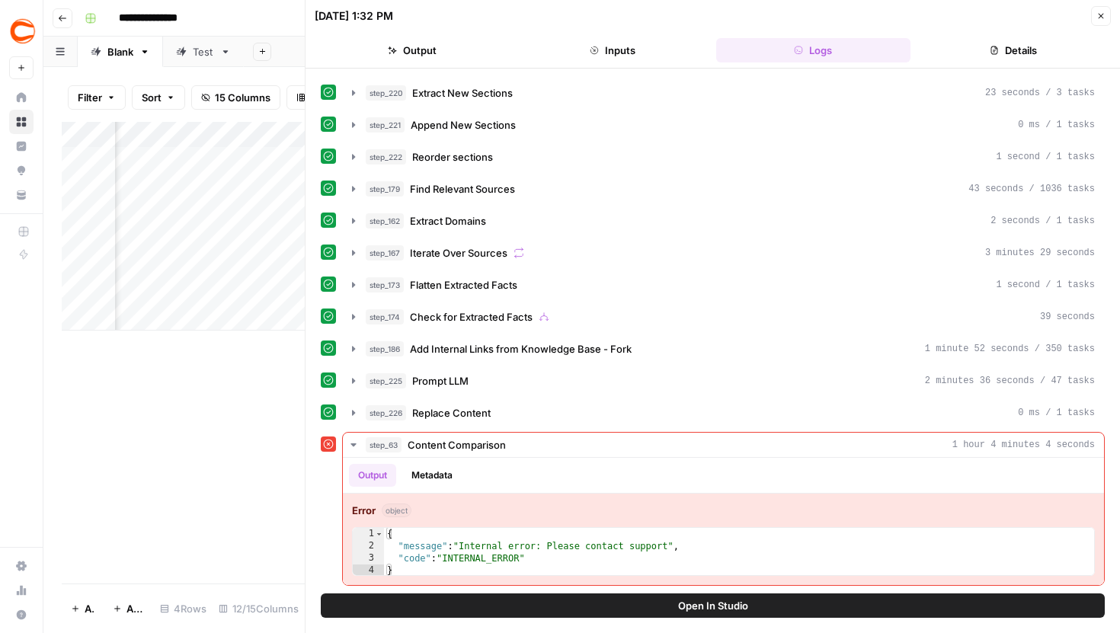
click at [1097, 21] on button "Close" at bounding box center [1101, 16] width 20 height 20
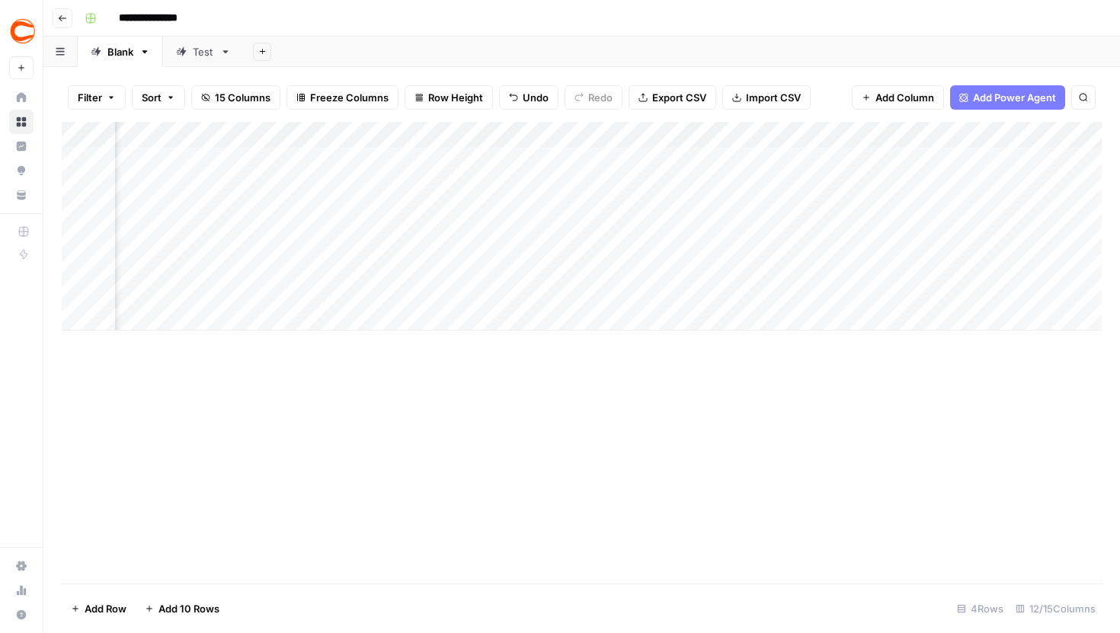
click at [552, 136] on div "Add Column" at bounding box center [582, 226] width 1040 height 209
click at [515, 240] on span "Hide Column" at bounding box center [548, 241] width 133 height 15
click at [433, 277] on div "Add Column" at bounding box center [582, 226] width 1040 height 209
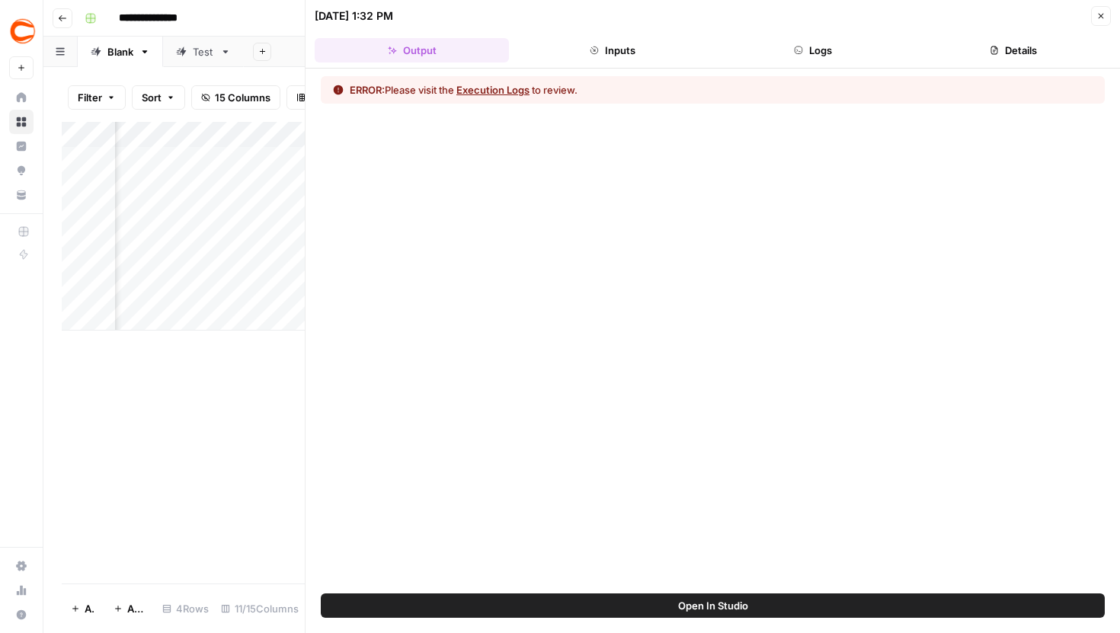
click at [844, 53] on button "Logs" at bounding box center [813, 50] width 194 height 24
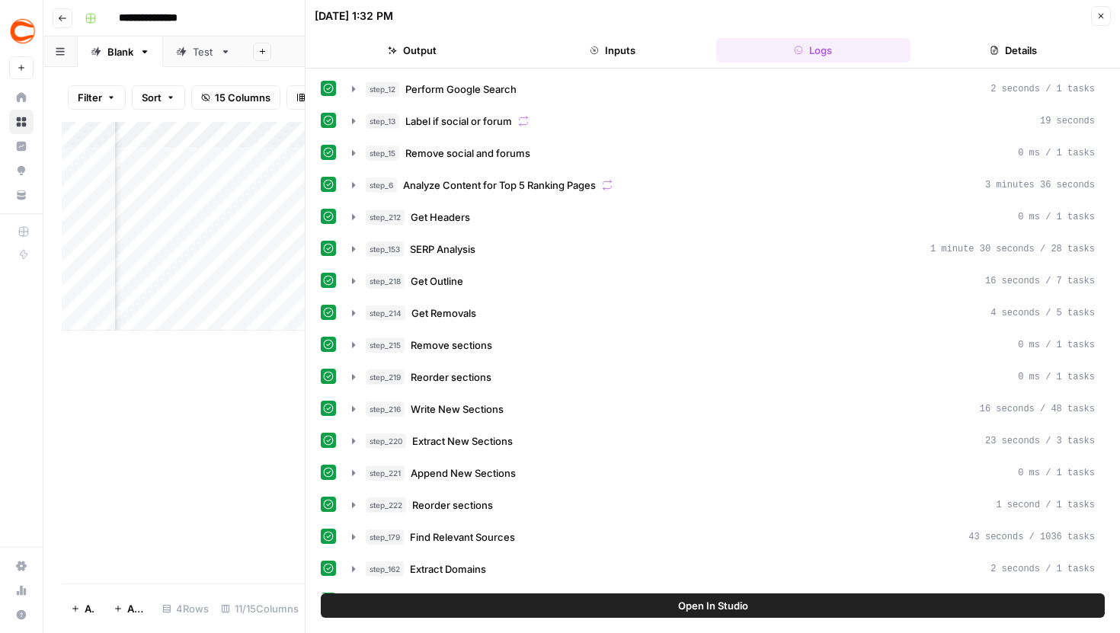
click at [449, 53] on button "Output" at bounding box center [412, 50] width 194 height 24
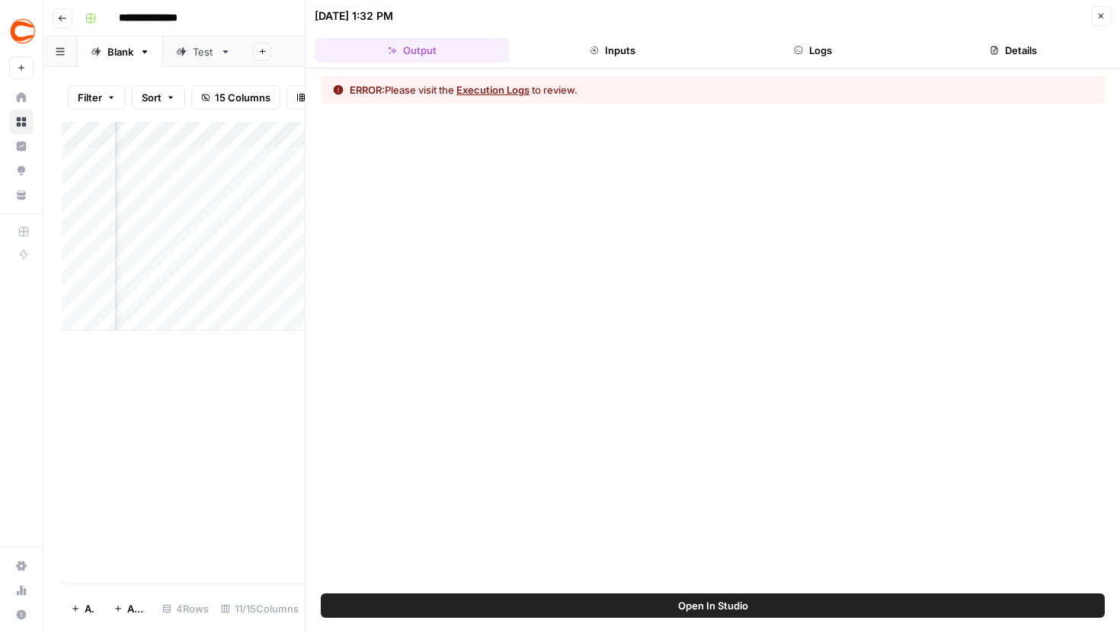
click at [783, 48] on button "Logs" at bounding box center [813, 50] width 194 height 24
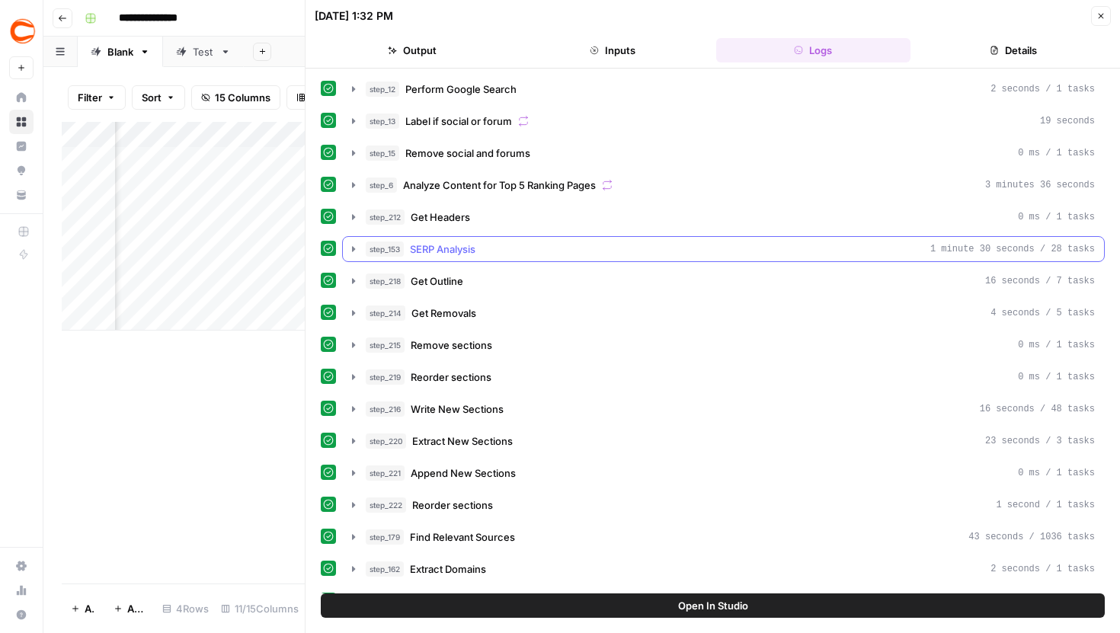
scroll to position [348, 0]
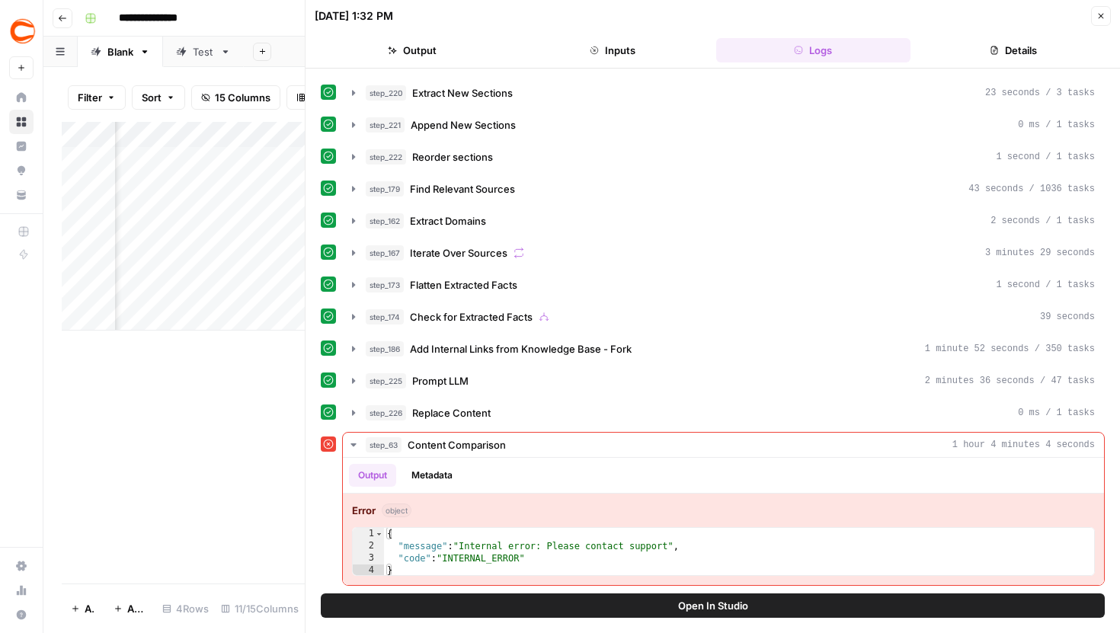
click at [542, 603] on button "Open In Studio" at bounding box center [713, 605] width 784 height 24
click at [1106, 16] on button "Close" at bounding box center [1101, 16] width 20 height 20
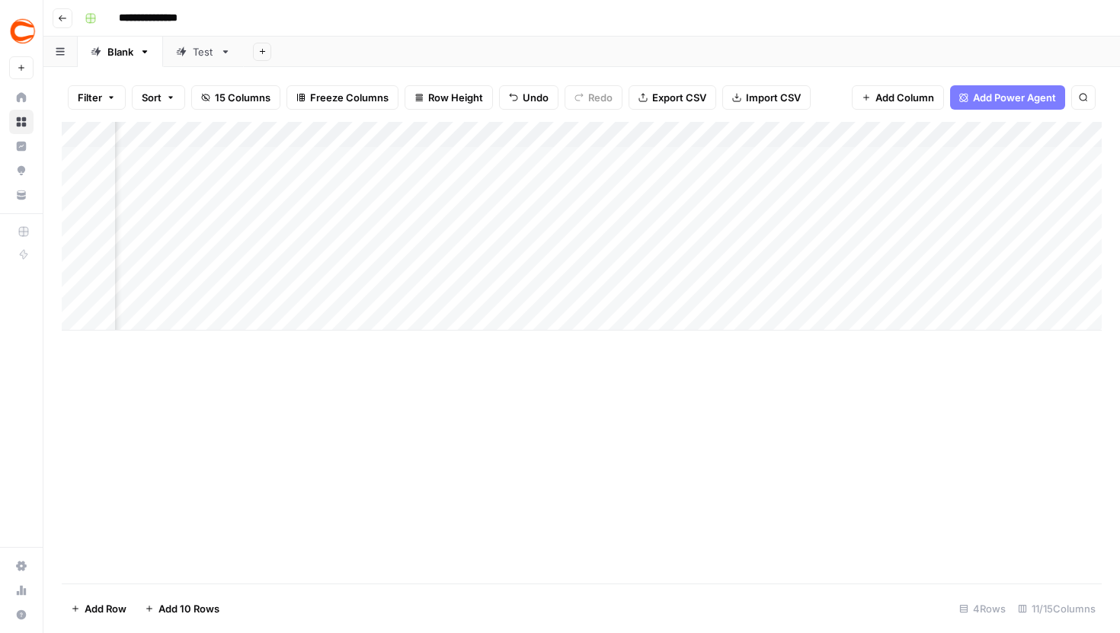
scroll to position [0, 721]
click at [642, 276] on div "Add Column" at bounding box center [582, 226] width 1040 height 209
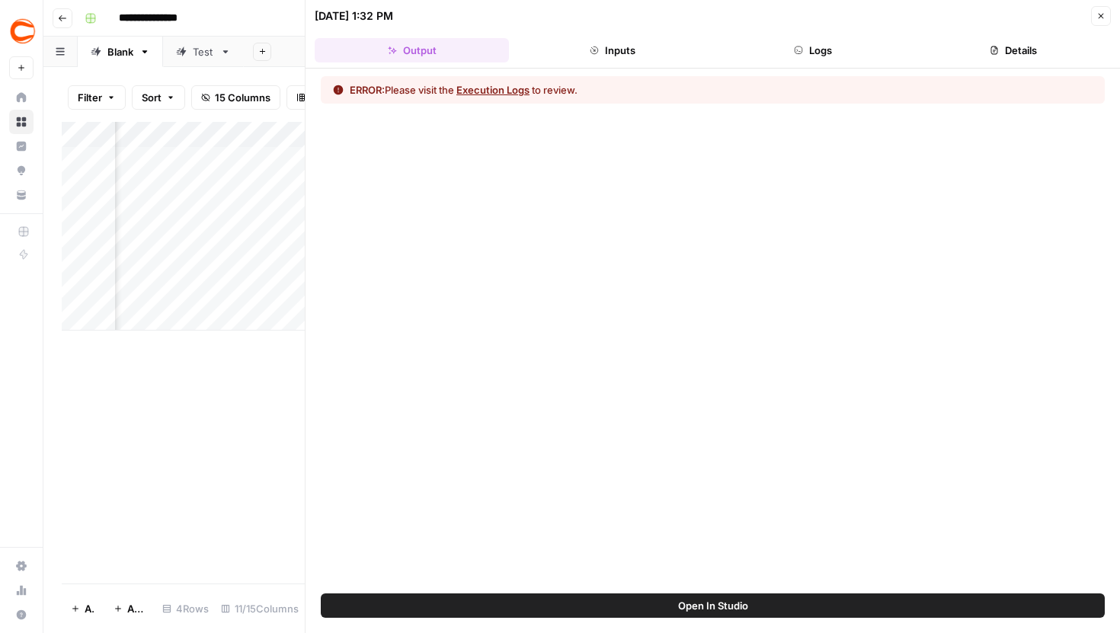
click at [820, 48] on button "Logs" at bounding box center [813, 50] width 194 height 24
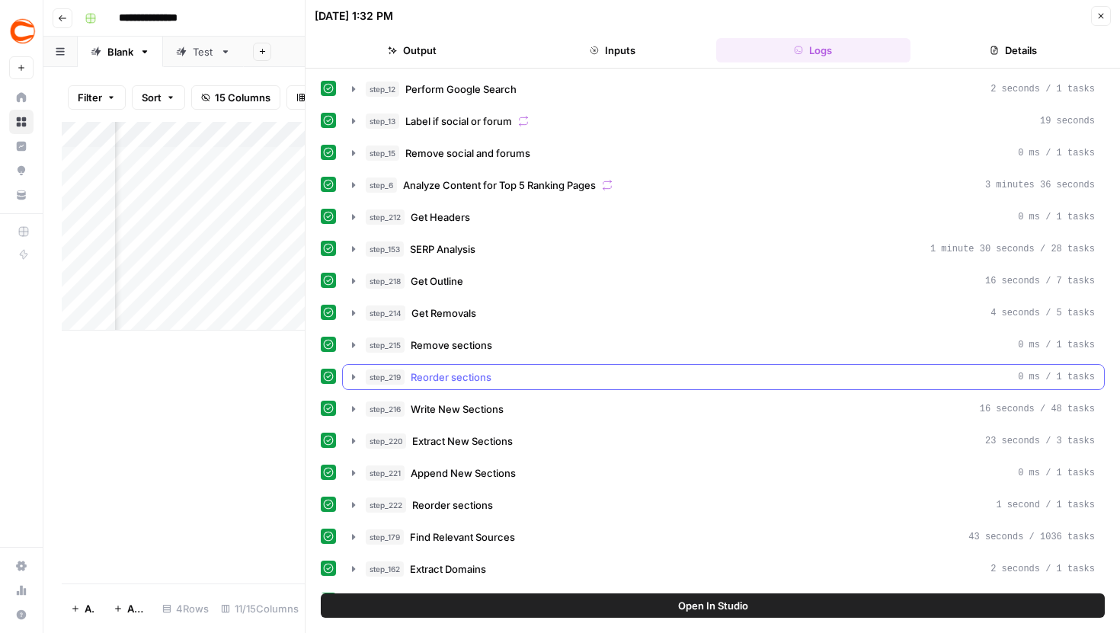
scroll to position [348, 0]
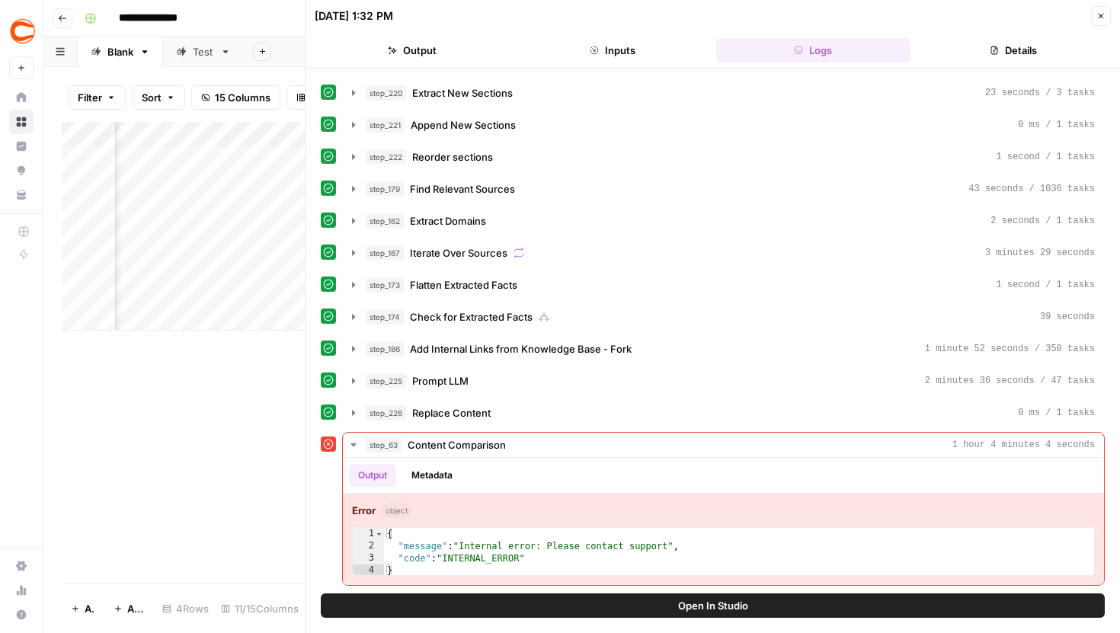
click at [1097, 17] on icon "button" at bounding box center [1100, 15] width 9 height 9
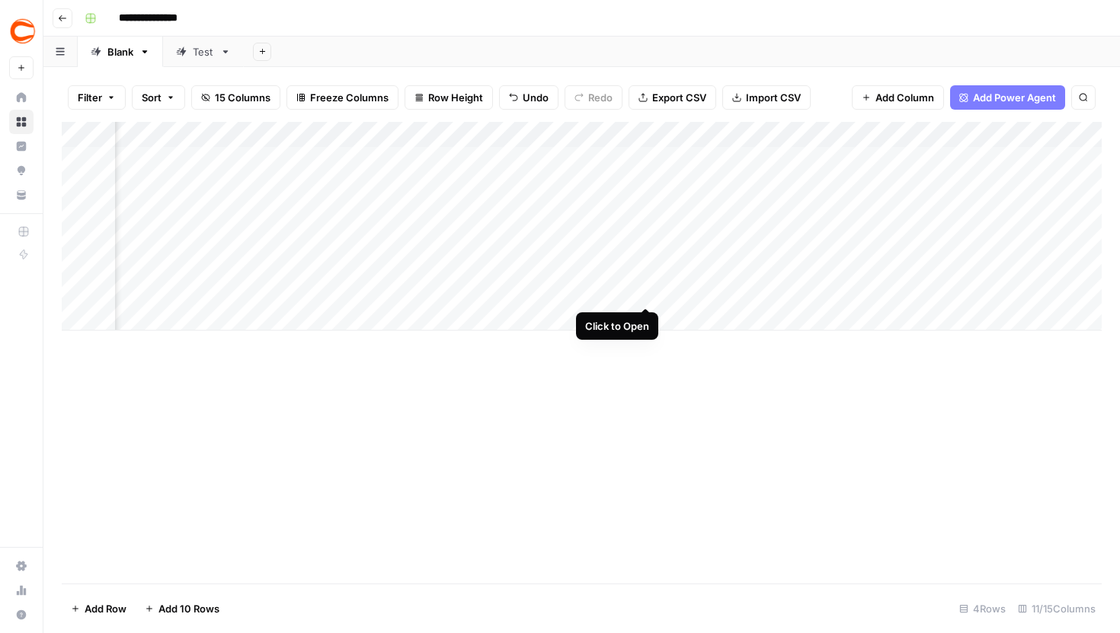
click at [647, 276] on div "Add Column" at bounding box center [582, 226] width 1040 height 209
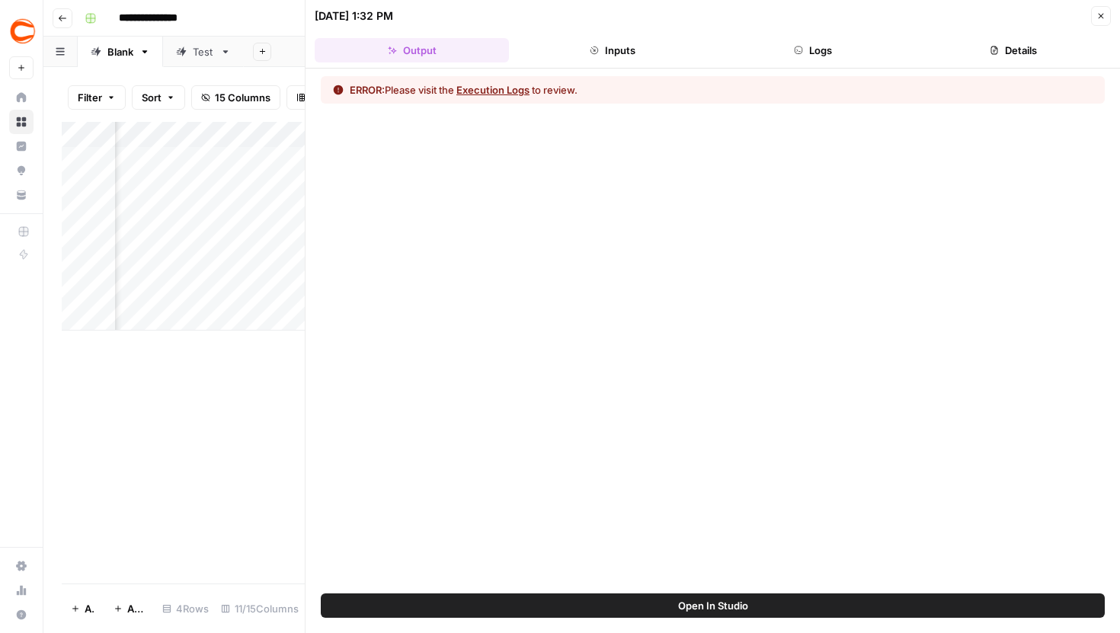
click at [814, 66] on header "09/16/25 at 1:32 PM Close Output Inputs Logs Details" at bounding box center [712, 34] width 814 height 69
click at [815, 59] on button "Logs" at bounding box center [813, 50] width 194 height 24
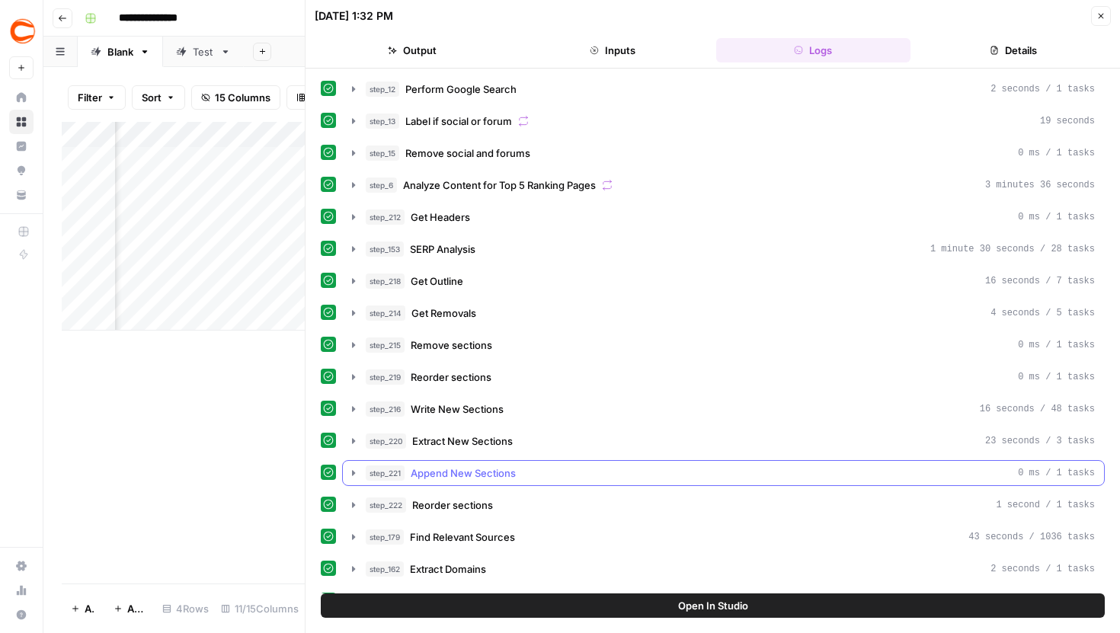
scroll to position [348, 0]
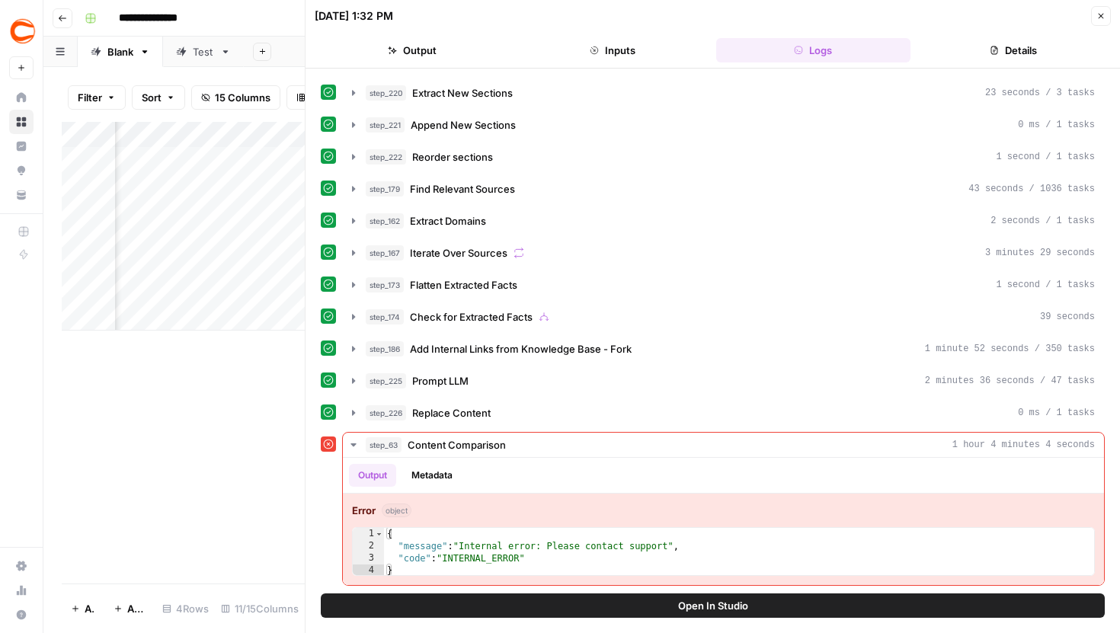
click at [1104, 21] on button "Close" at bounding box center [1101, 16] width 20 height 20
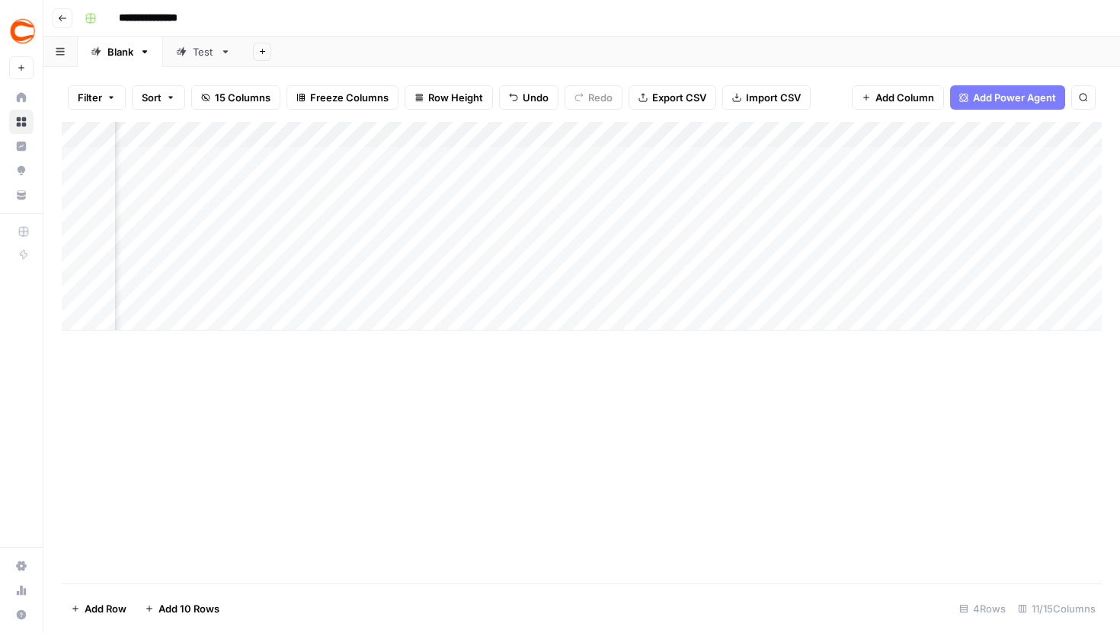
scroll to position [0, 689]
click at [677, 278] on div "Add Column" at bounding box center [582, 226] width 1040 height 209
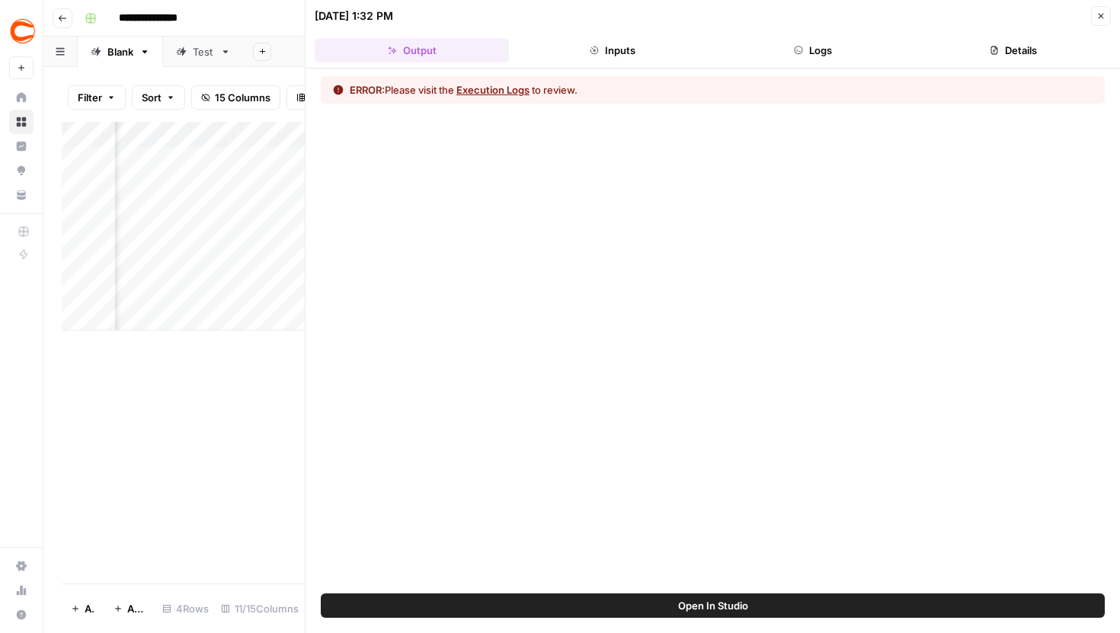
click at [1093, 17] on button "Close" at bounding box center [1101, 16] width 20 height 20
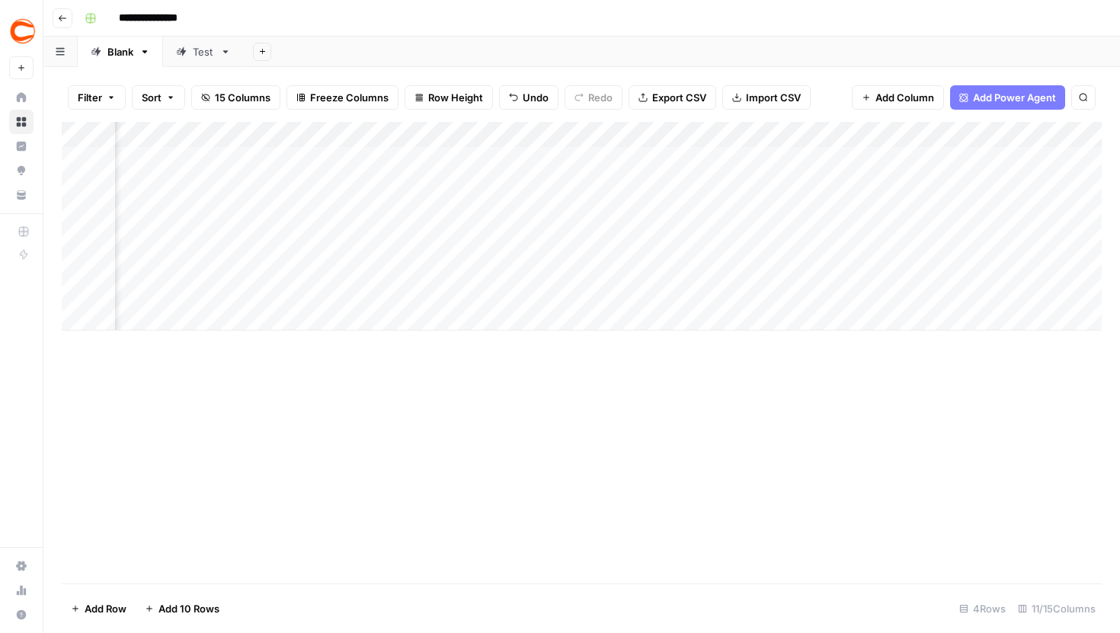
scroll to position [0, 689]
click at [680, 276] on div "Add Column" at bounding box center [582, 226] width 1040 height 209
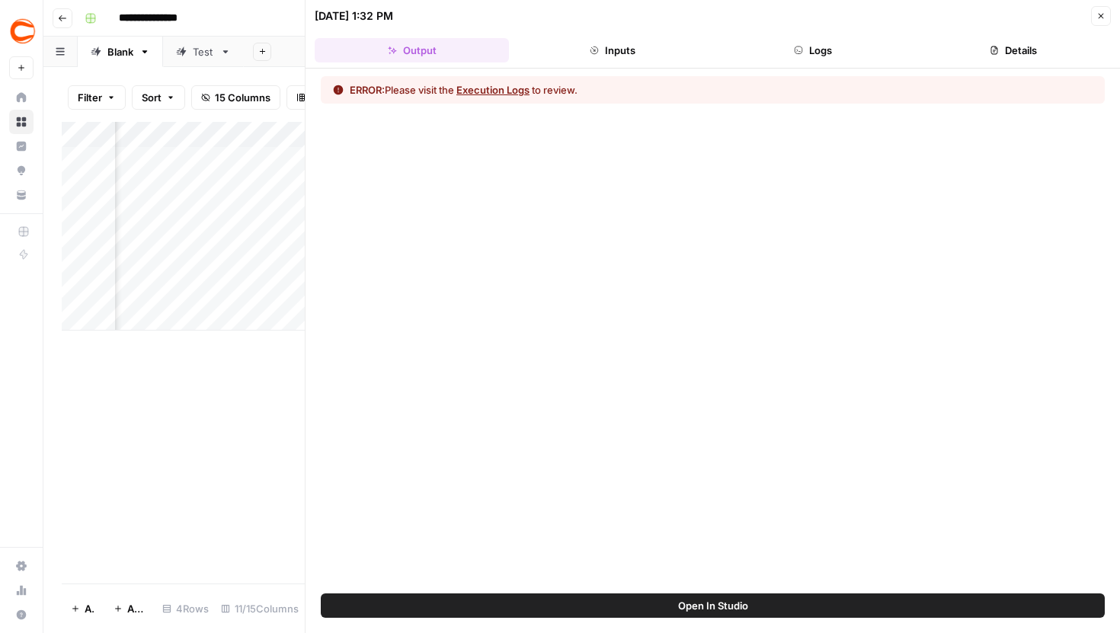
click at [766, 606] on button "Open In Studio" at bounding box center [713, 605] width 784 height 24
click at [1095, 17] on button "Close" at bounding box center [1101, 16] width 20 height 20
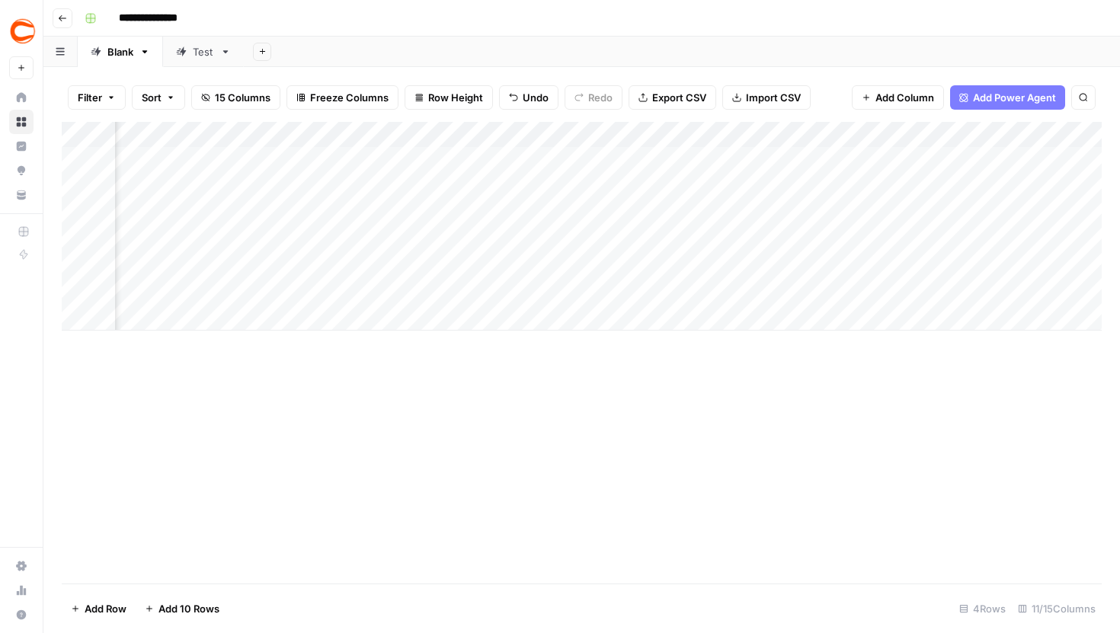
scroll to position [0, 706]
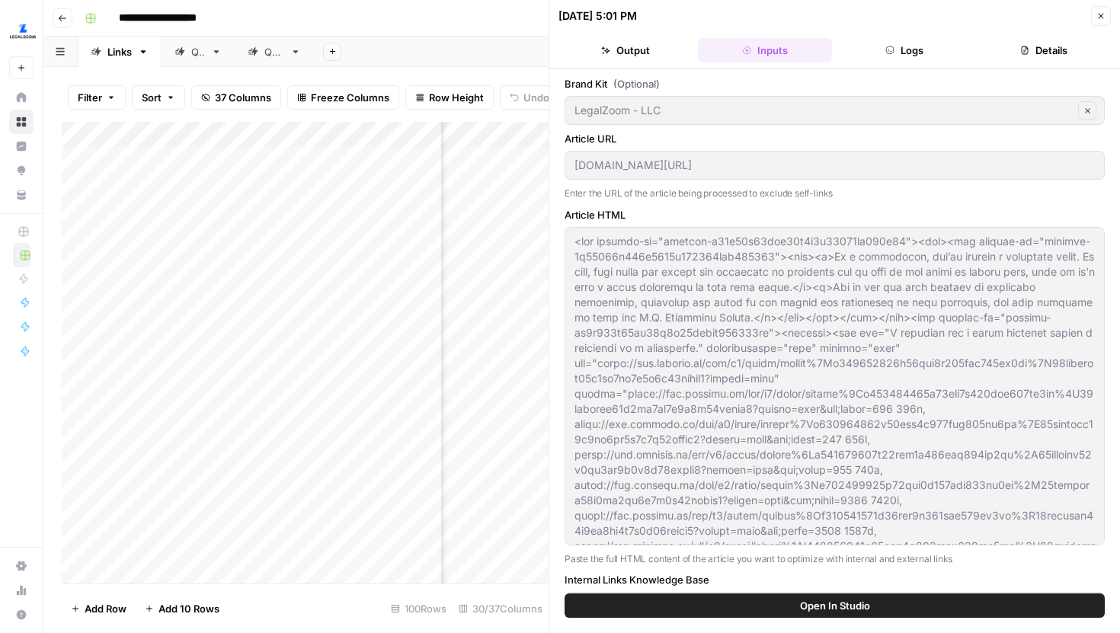
scroll to position [11, 0]
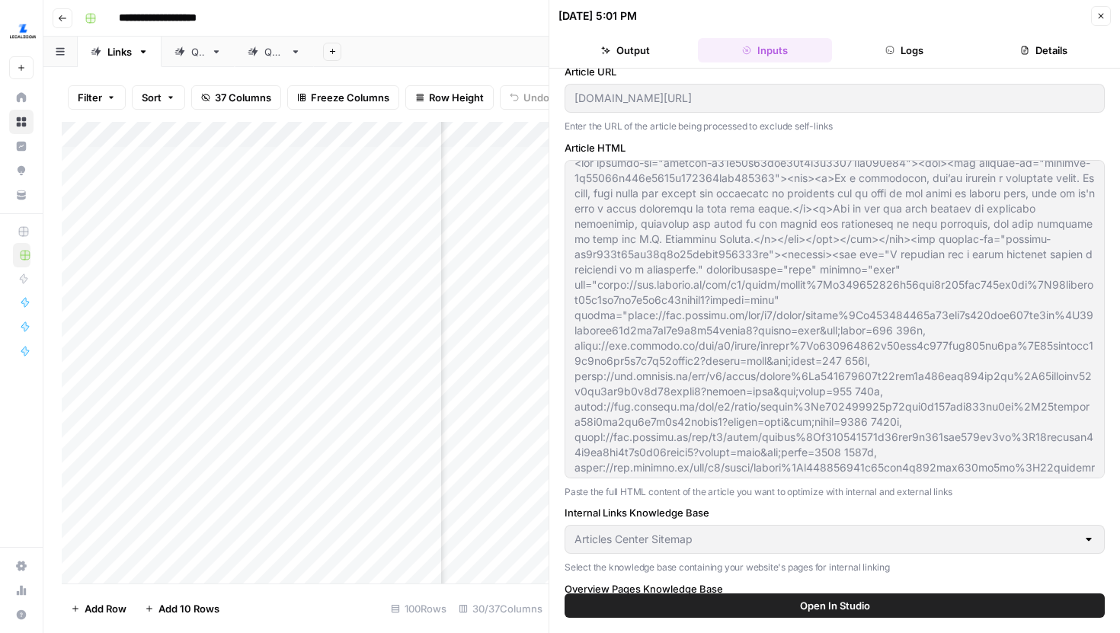
click at [1105, 16] on span "Close" at bounding box center [1105, 16] width 1 height 1
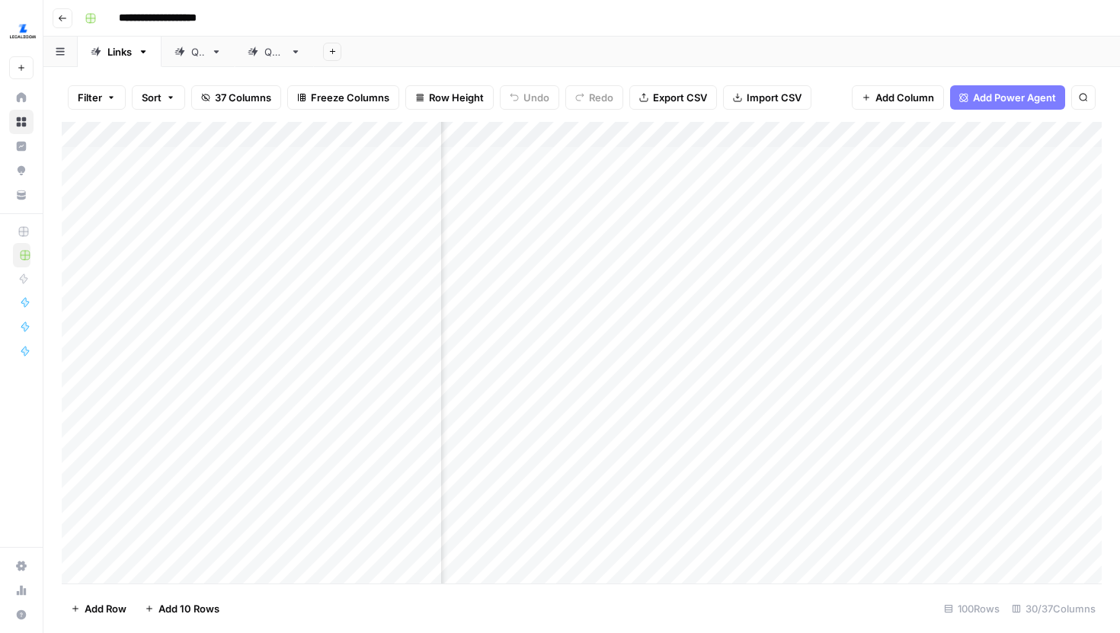
click at [251, 60] on link "QA2" at bounding box center [274, 52] width 79 height 30
click at [683, 236] on div "Add Column" at bounding box center [582, 206] width 1040 height 169
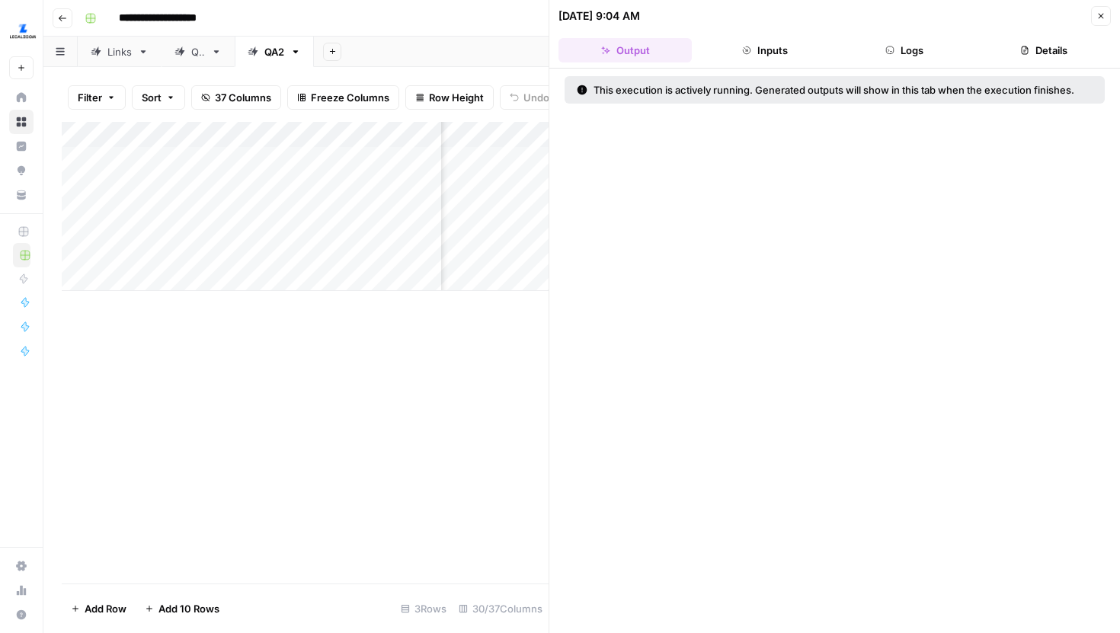
click at [911, 57] on button "Logs" at bounding box center [904, 50] width 133 height 24
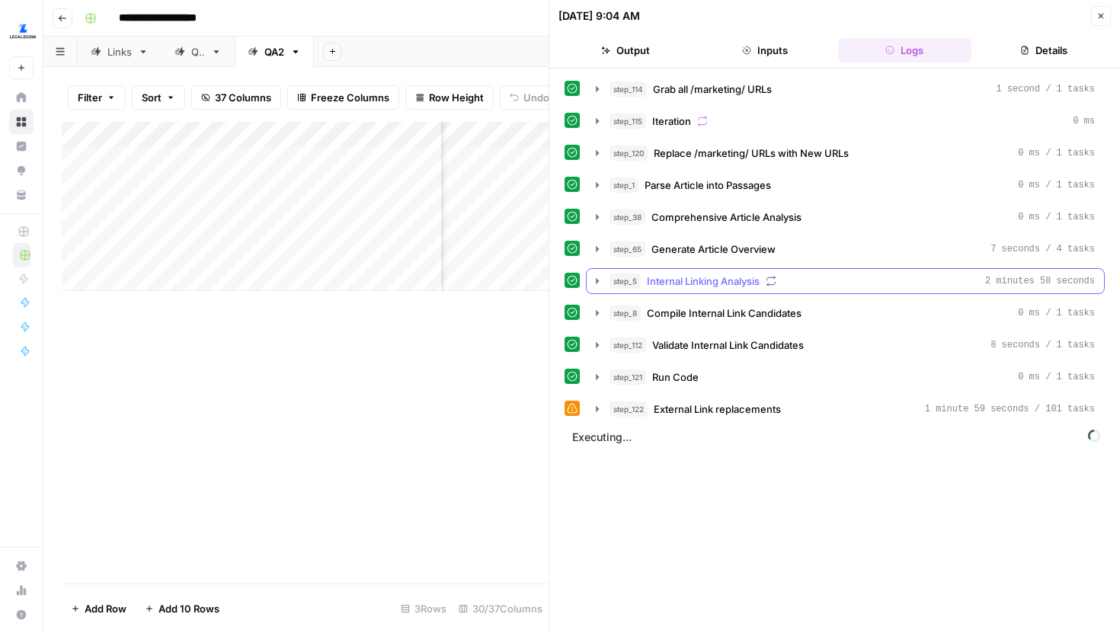
click at [594, 277] on icon "button" at bounding box center [597, 281] width 12 height 12
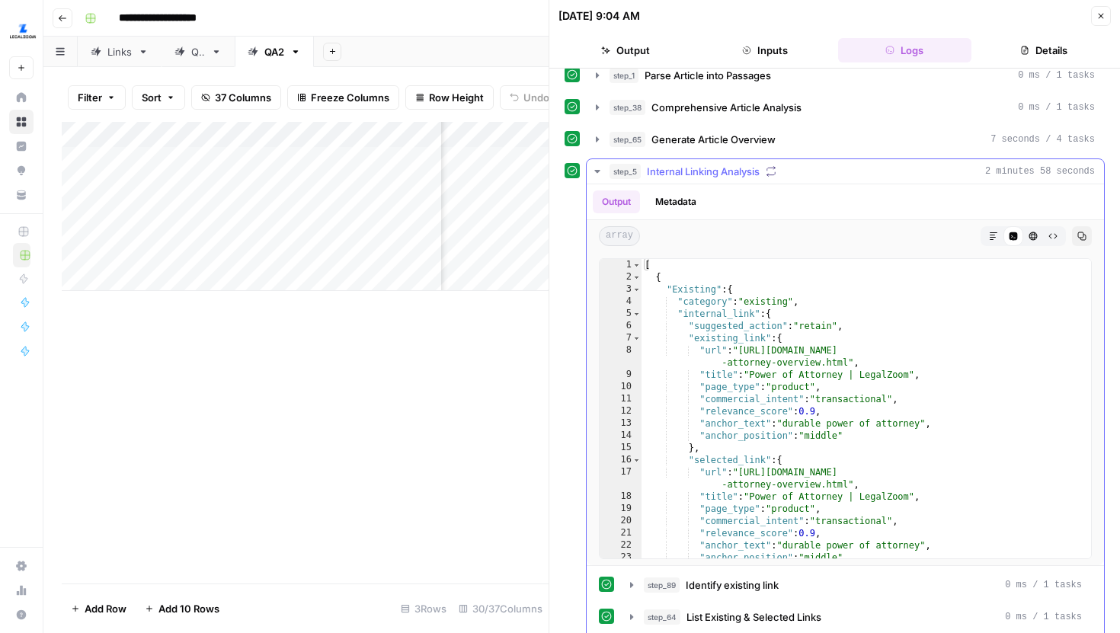
scroll to position [211, 0]
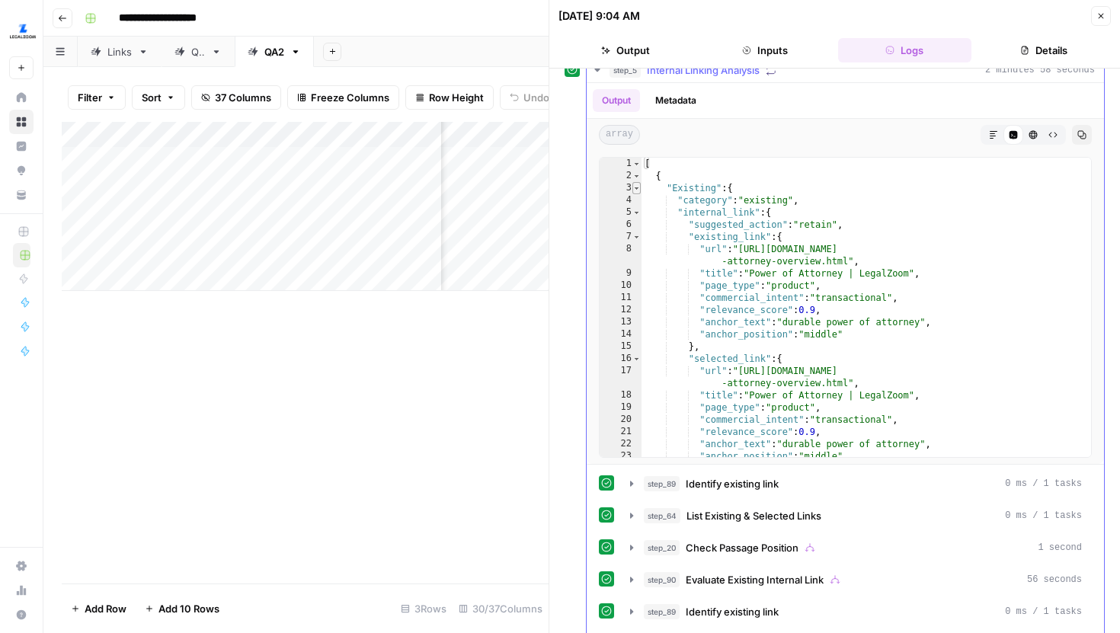
type textarea "*"
click at [637, 185] on span "Toggle code folding, rows 3 through 61" at bounding box center [636, 188] width 8 height 12
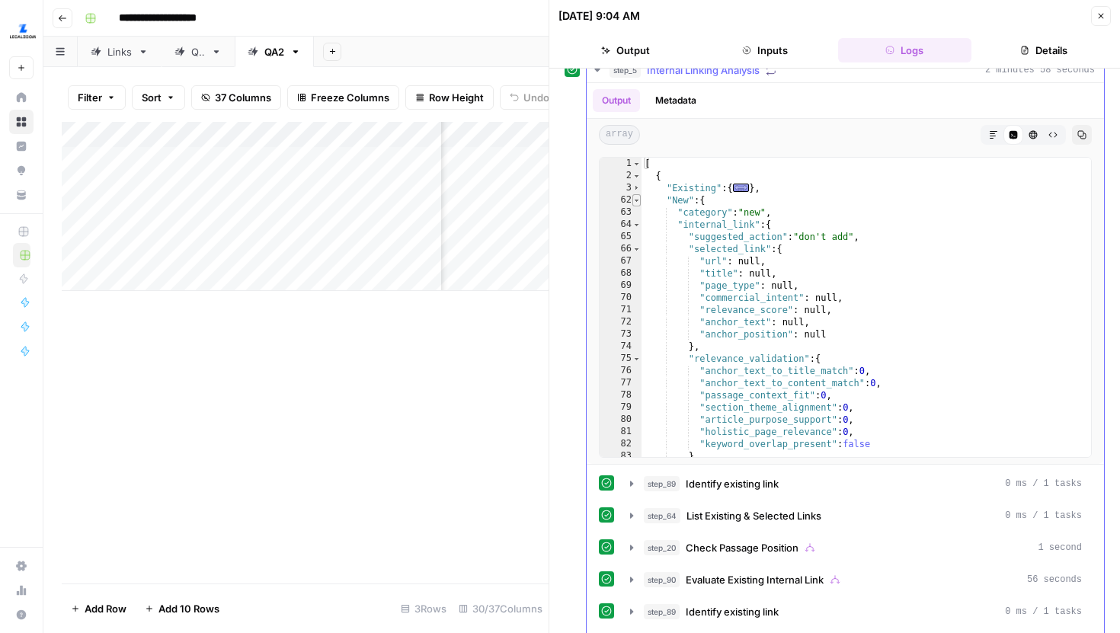
click at [638, 200] on span "Toggle code folding, rows 62 through 103" at bounding box center [636, 200] width 8 height 12
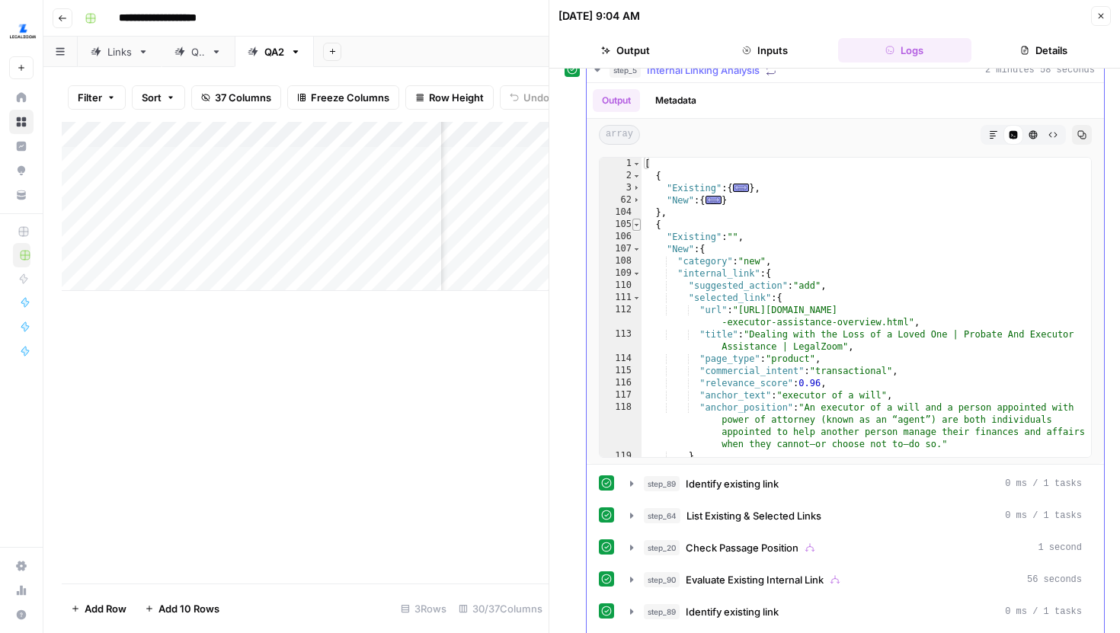
click at [634, 226] on span "Toggle code folding, rows 105 through 149" at bounding box center [636, 225] width 8 height 12
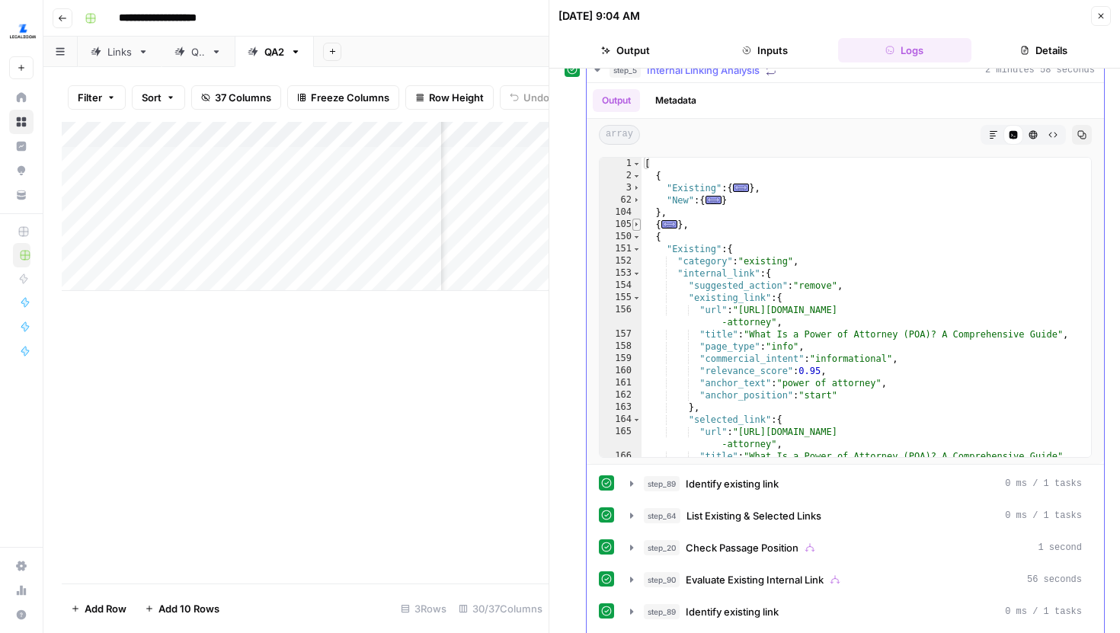
click at [637, 226] on span "Toggle code folding, rows 105 through 149" at bounding box center [636, 225] width 8 height 12
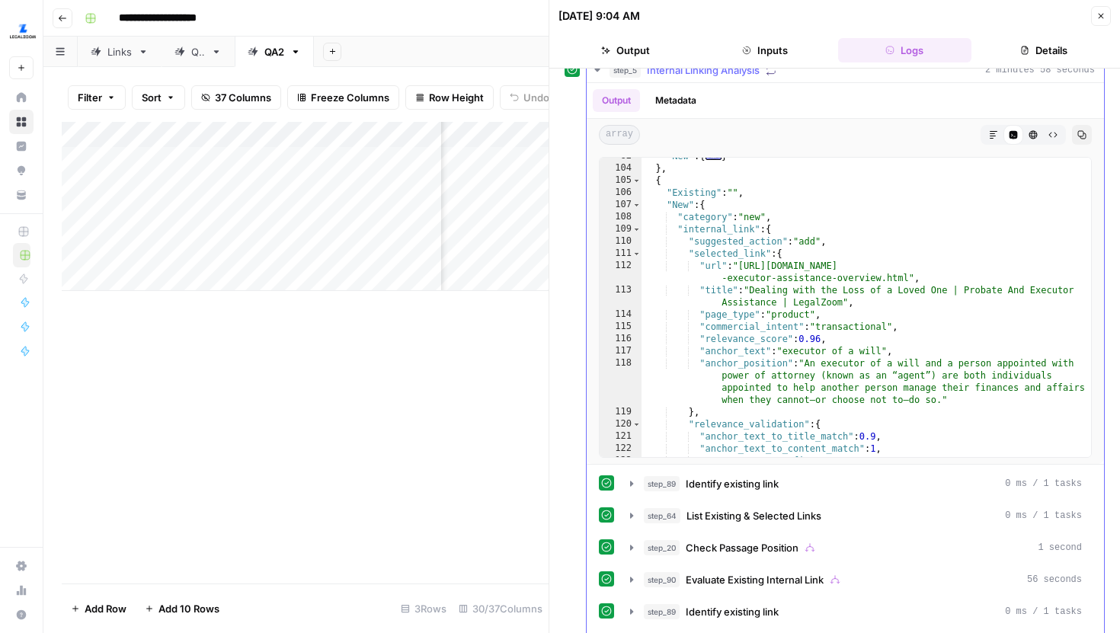
scroll to position [45, 0]
click at [635, 231] on span "Toggle code folding, rows 109 through 136" at bounding box center [636, 228] width 8 height 12
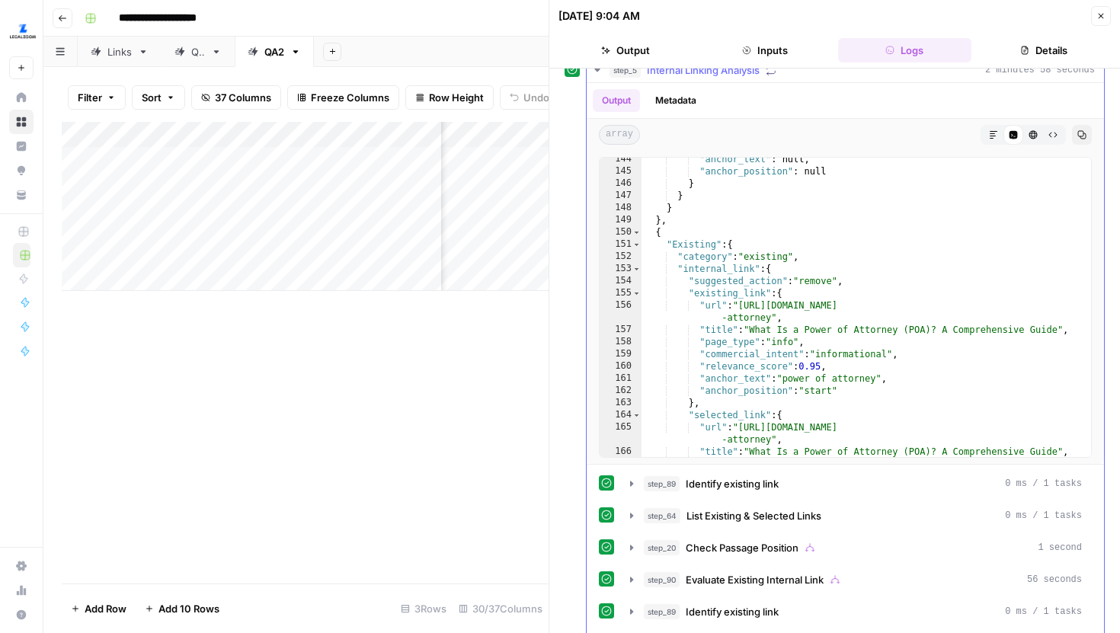
scroll to position [212, 0]
click at [637, 247] on span "Toggle code folding, rows 151 through 209" at bounding box center [636, 244] width 8 height 12
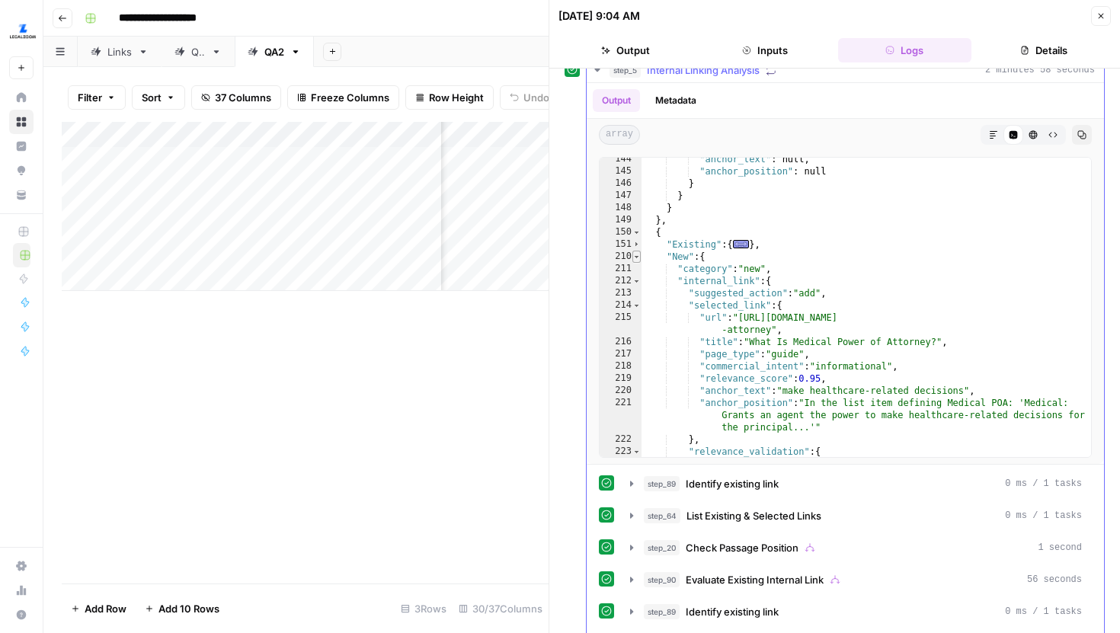
click at [638, 259] on span "Toggle code folding, rows 210 through 251" at bounding box center [636, 257] width 8 height 12
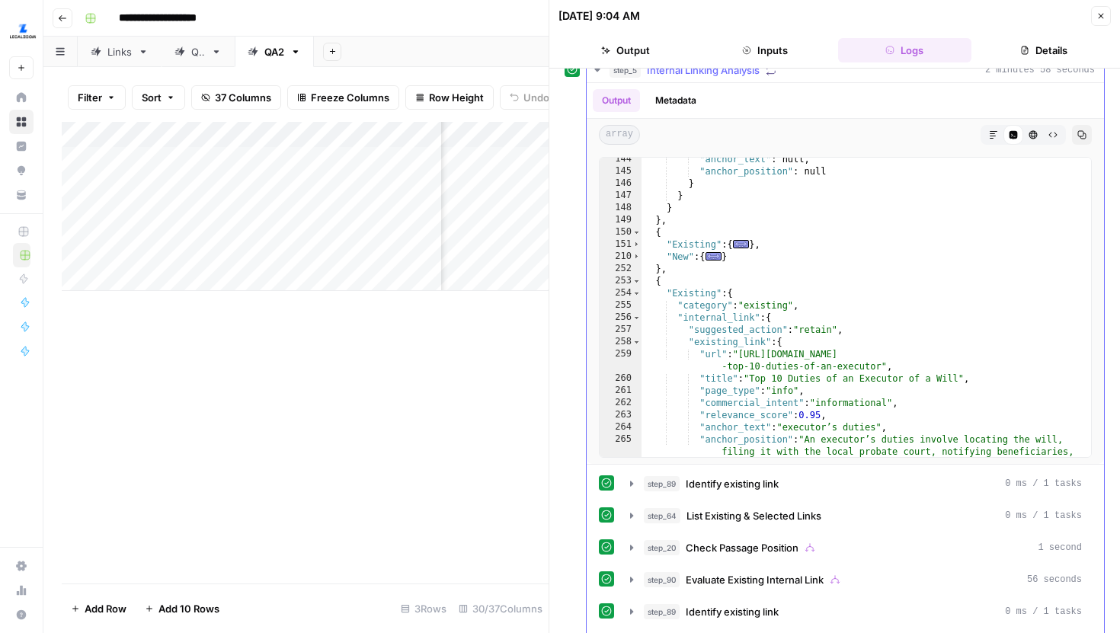
scroll to position [220, 0]
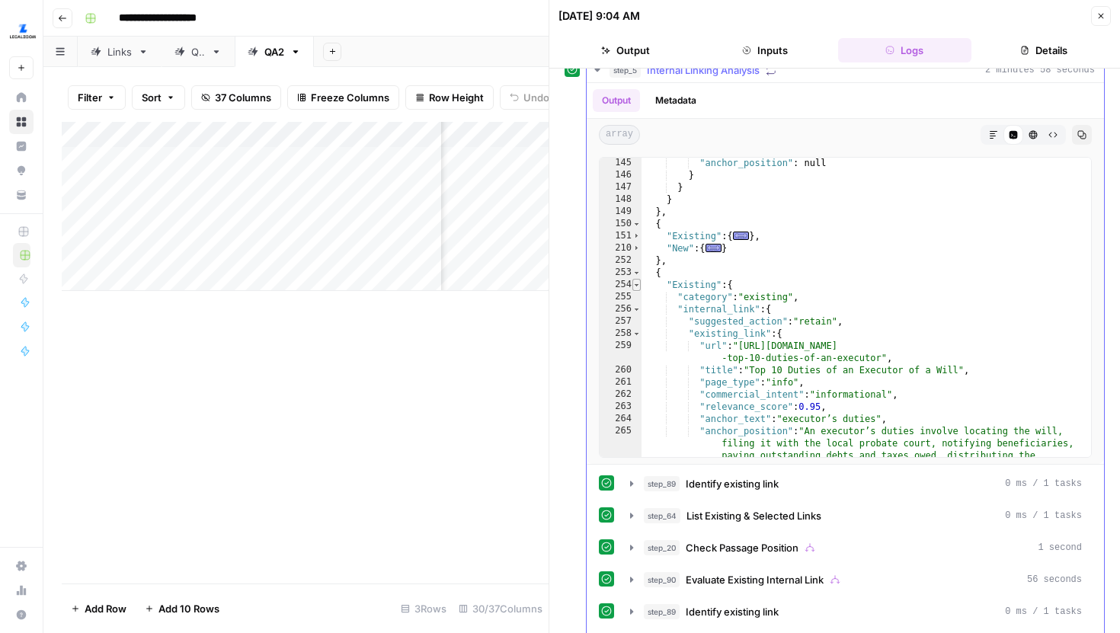
click at [635, 285] on span "Toggle code folding, rows 254 through 312" at bounding box center [636, 285] width 8 height 12
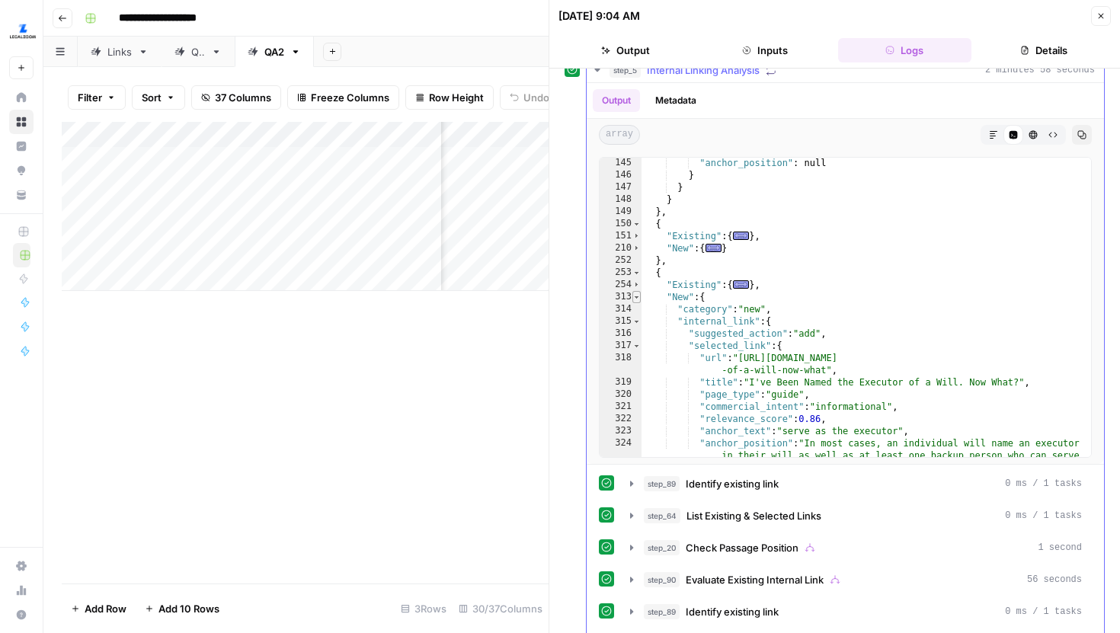
click at [636, 301] on span "Toggle code folding, rows 313 through 354" at bounding box center [636, 297] width 8 height 12
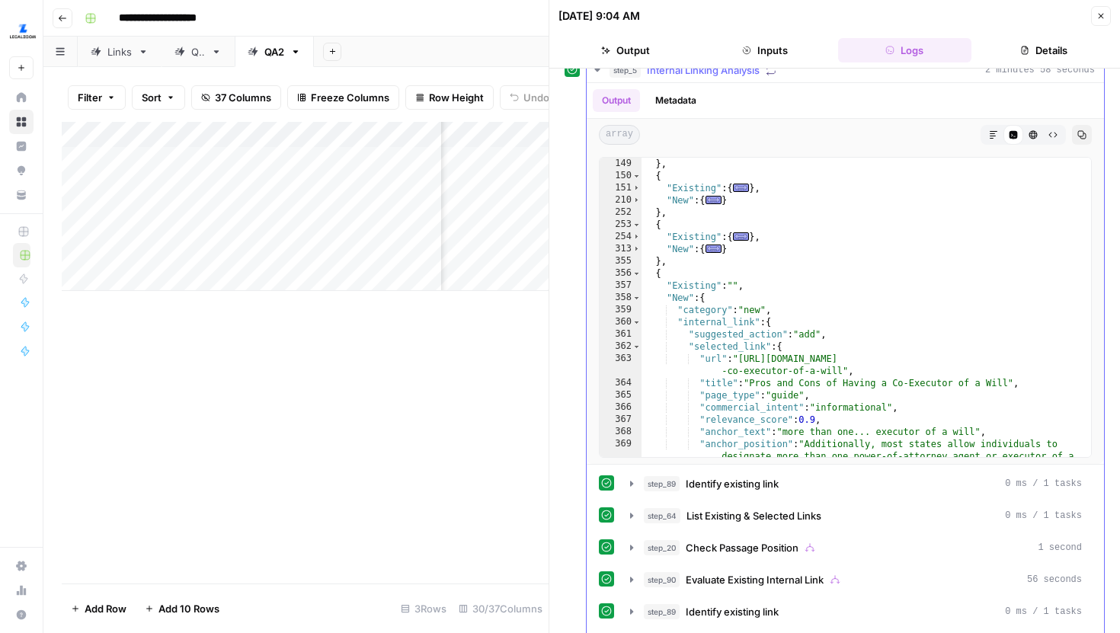
scroll to position [233, 0]
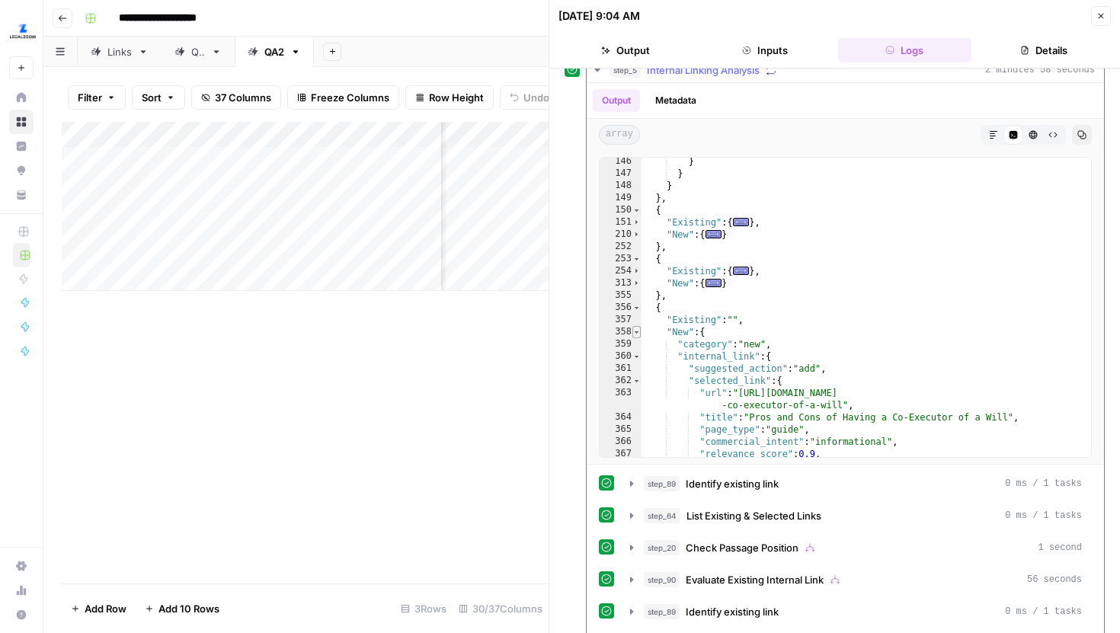
click at [638, 331] on span "Toggle code folding, rows 358 through 399" at bounding box center [636, 332] width 8 height 12
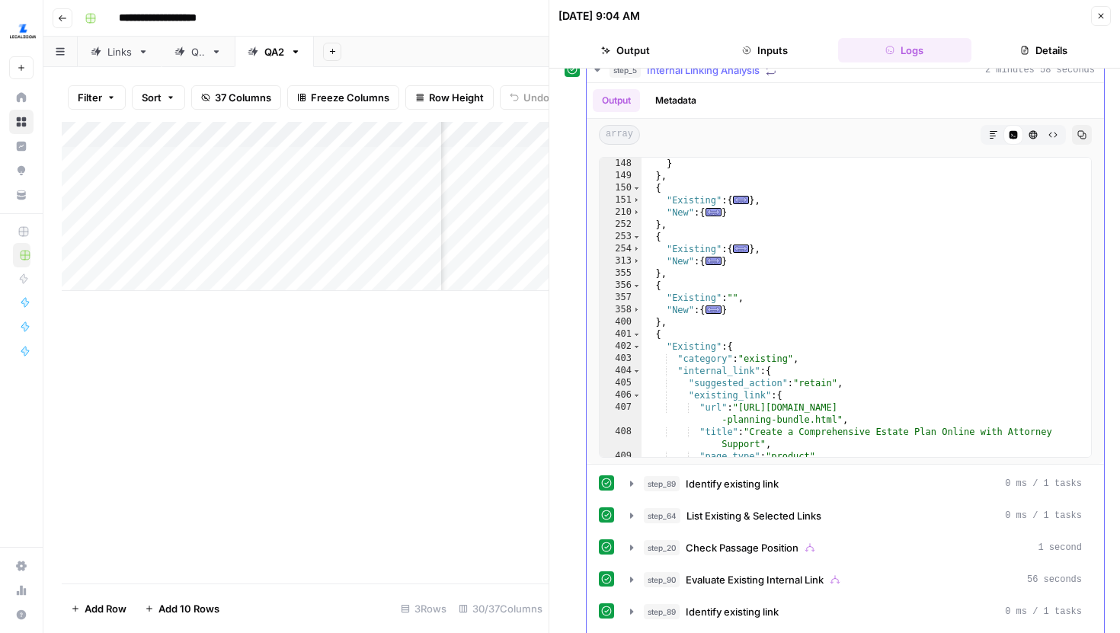
scroll to position [280, 0]
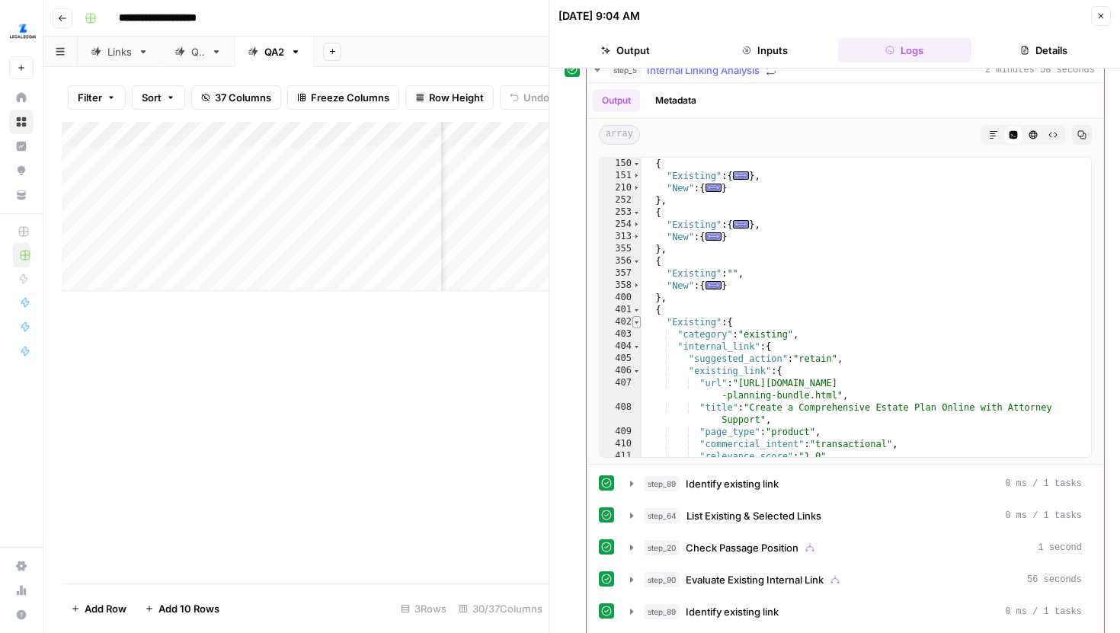
click at [632, 321] on span "Toggle code folding, rows 402 through 460" at bounding box center [636, 322] width 8 height 12
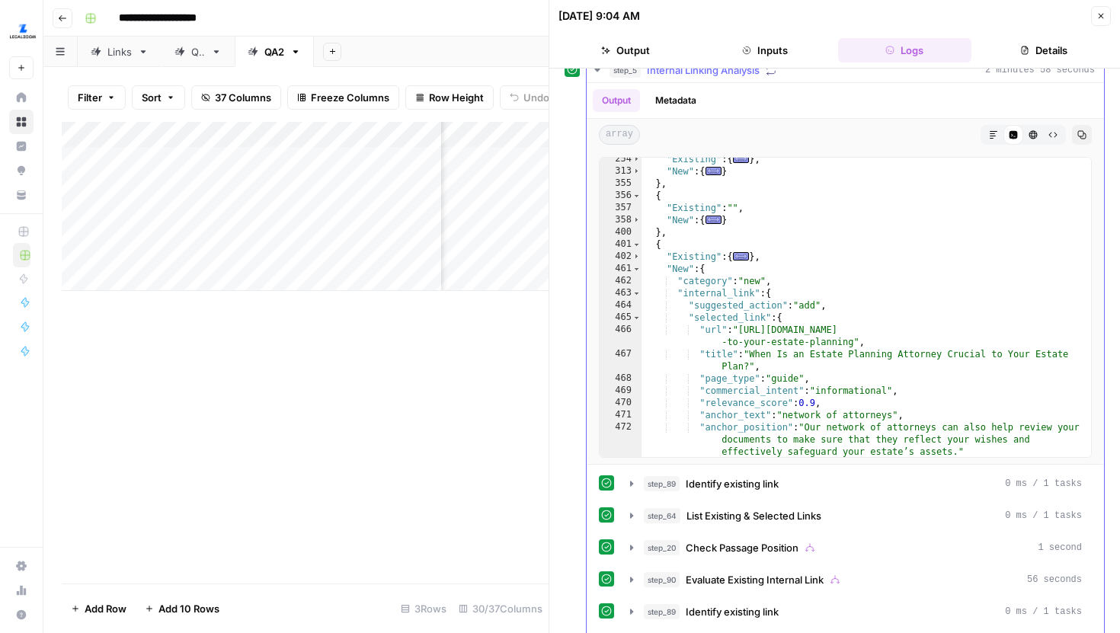
scroll to position [345, 0]
click at [634, 269] on span "Toggle code folding, rows 461 through 502" at bounding box center [636, 269] width 8 height 12
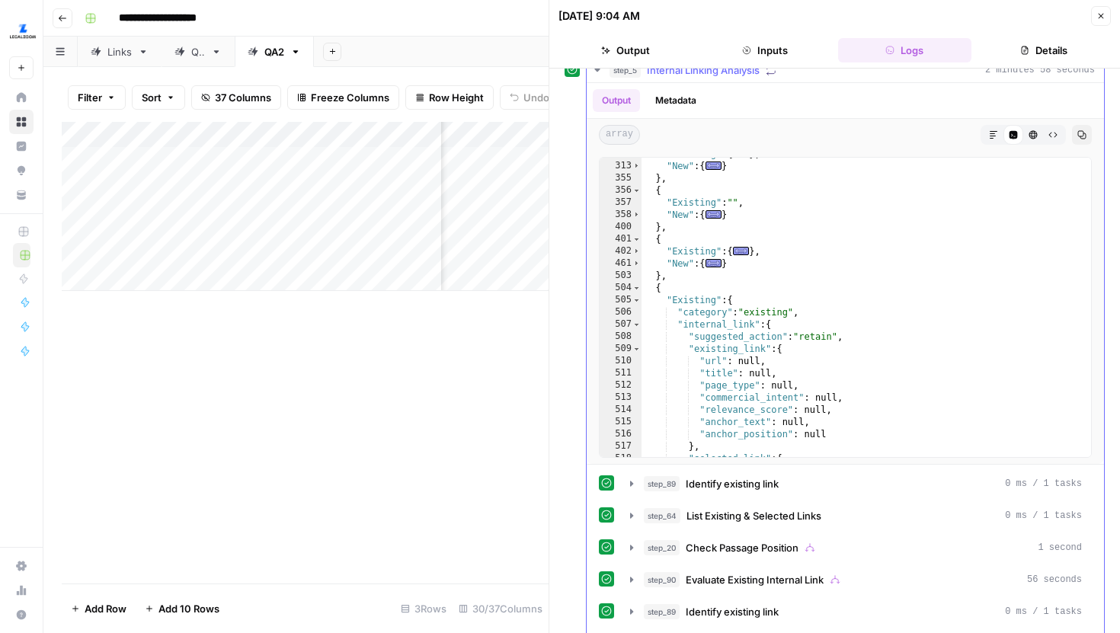
scroll to position [353, 0]
click at [640, 299] on span "Toggle code folding, rows 505 through 563" at bounding box center [636, 299] width 8 height 12
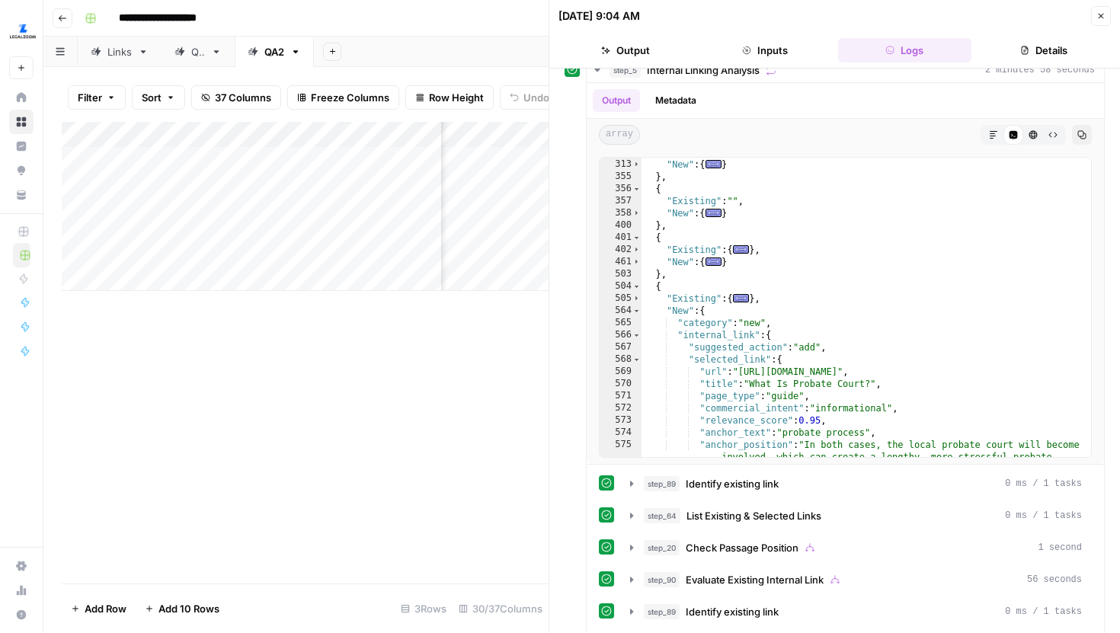
click at [1100, 11] on icon "button" at bounding box center [1100, 15] width 9 height 9
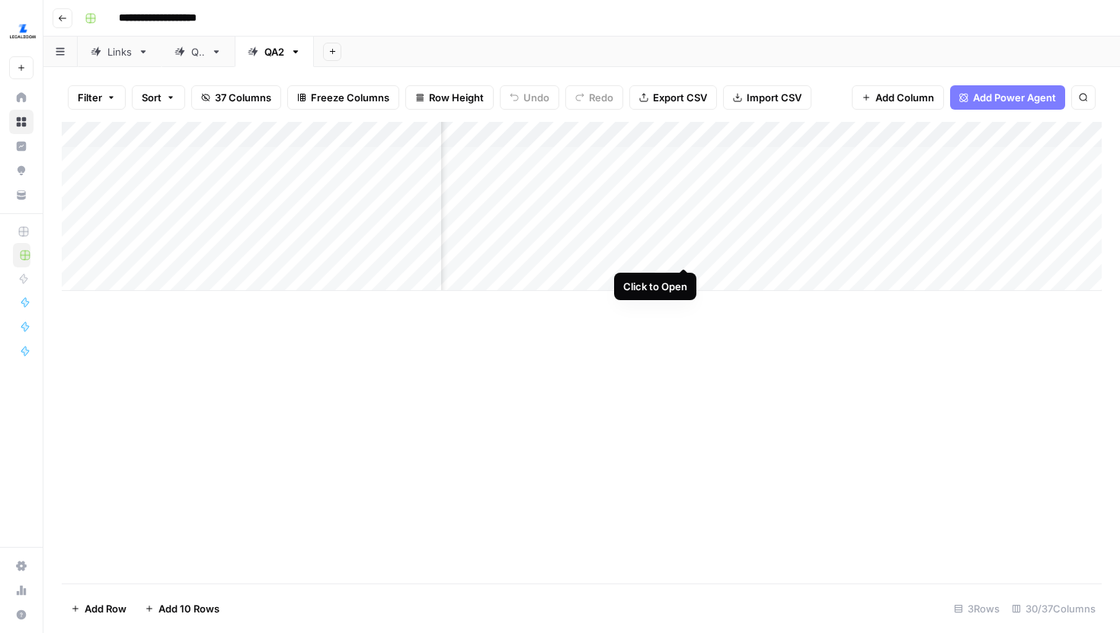
click at [683, 239] on div "Add Column" at bounding box center [582, 206] width 1040 height 169
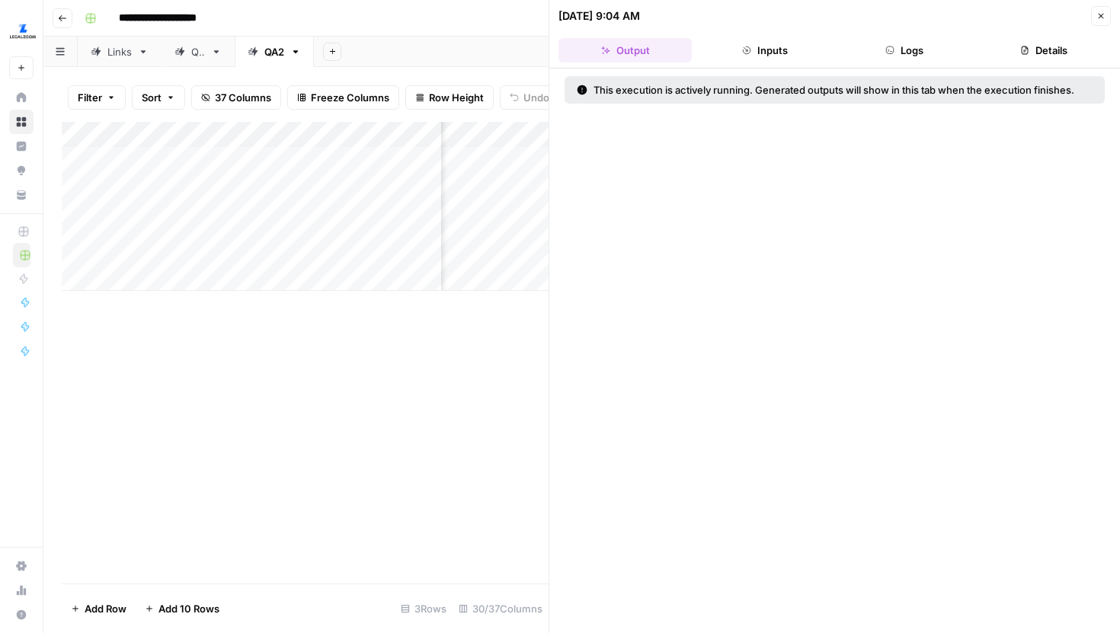
click at [883, 56] on button "Logs" at bounding box center [904, 50] width 133 height 24
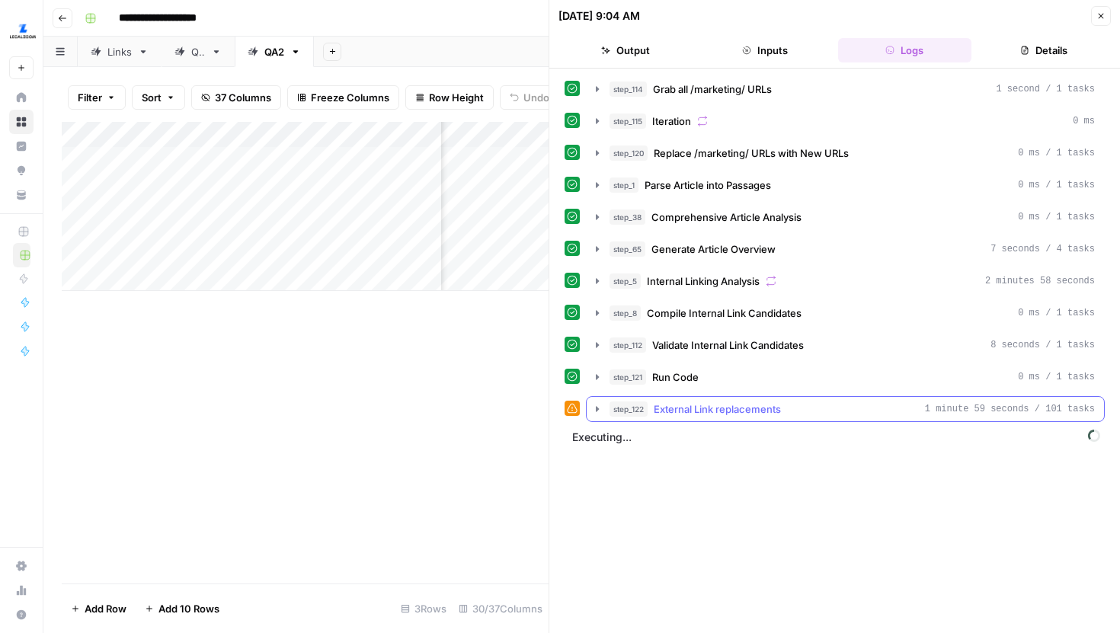
click at [595, 403] on icon "button" at bounding box center [597, 409] width 12 height 12
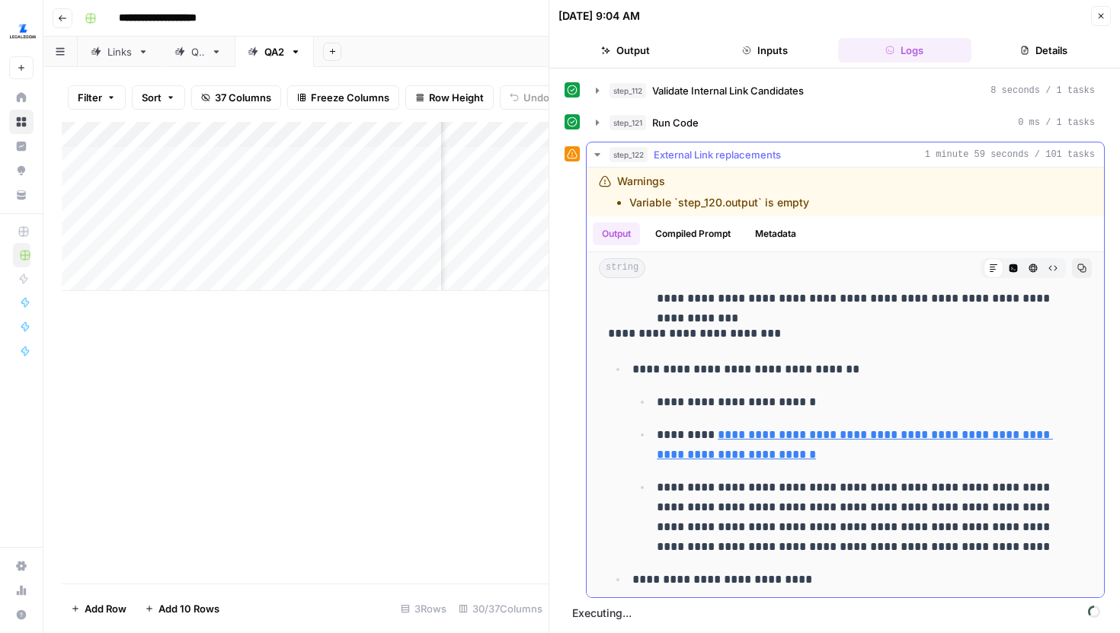
scroll to position [331, 0]
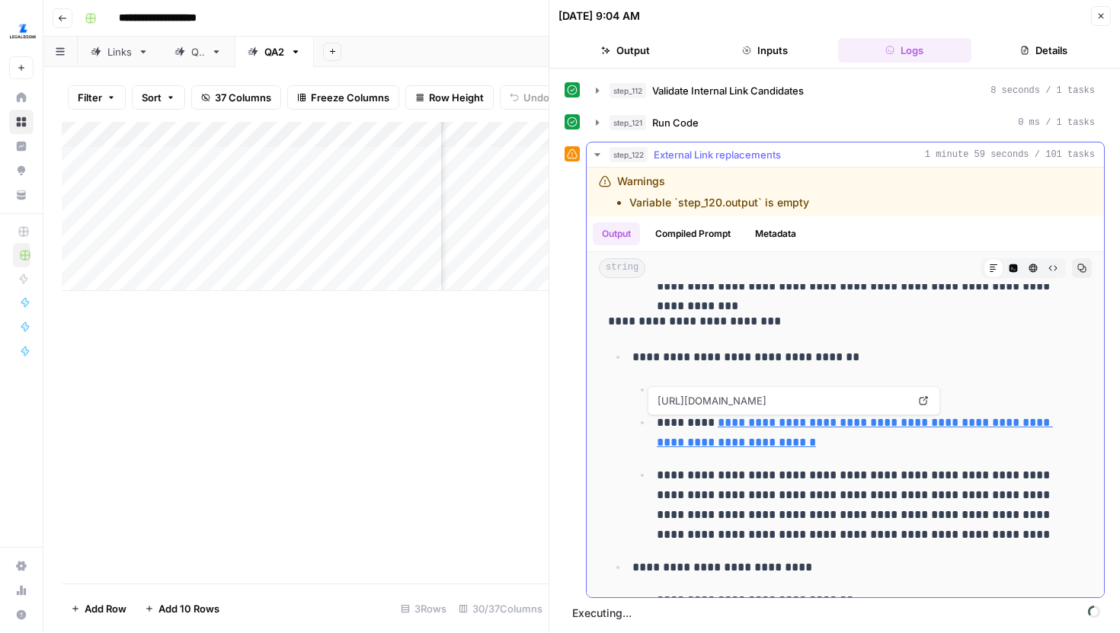
click at [925, 404] on icon at bounding box center [923, 400] width 9 height 9
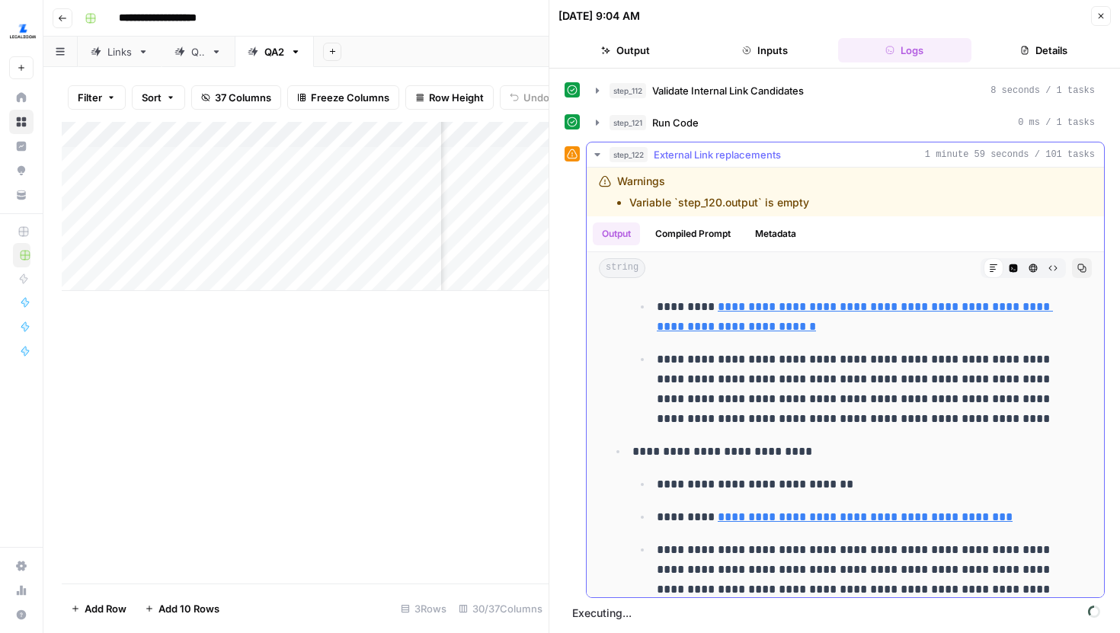
scroll to position [491, 0]
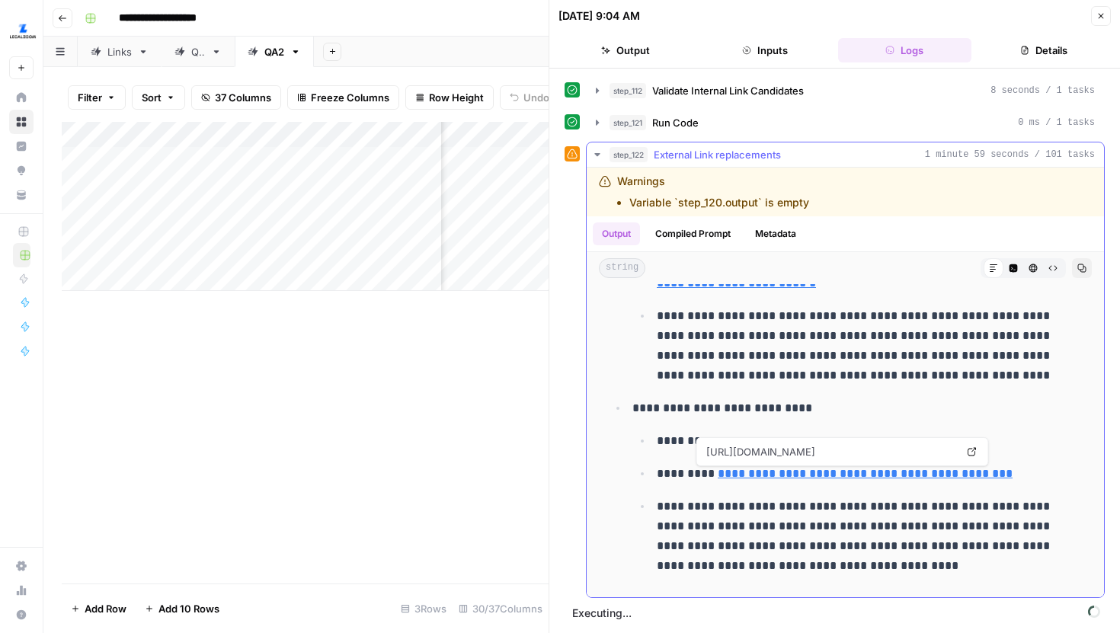
click at [975, 446] on link "Open in a new tab" at bounding box center [972, 452] width 20 height 20
click at [957, 389] on ul "**********" at bounding box center [845, 381] width 475 height 389
click at [975, 453] on icon at bounding box center [971, 451] width 9 height 9
click at [1101, 21] on button "Close" at bounding box center [1101, 16] width 20 height 20
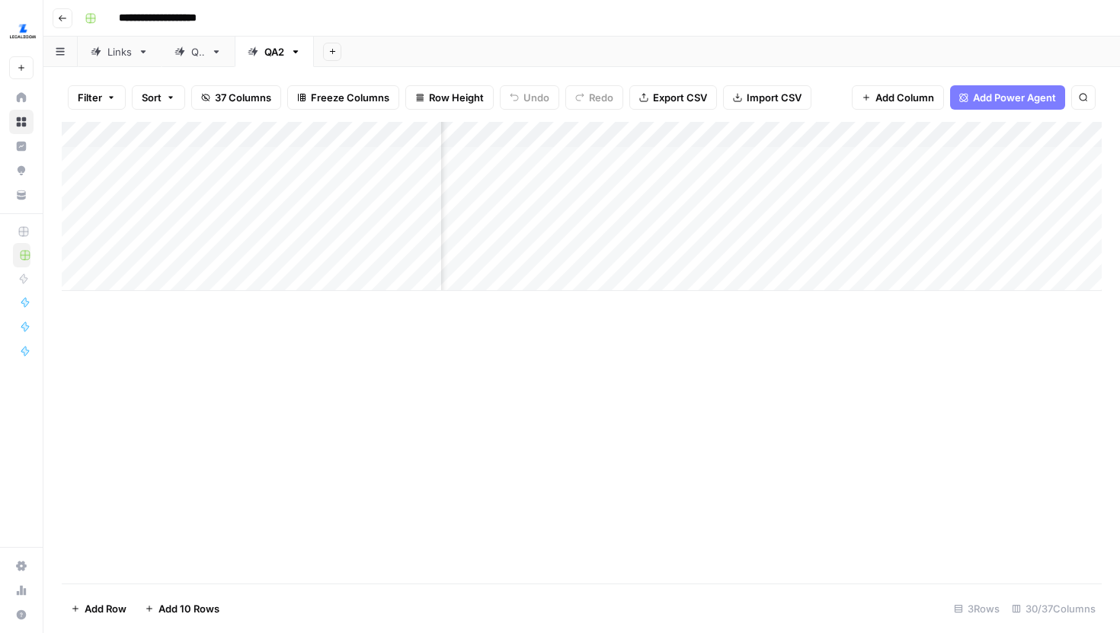
scroll to position [0, 843]
click at [604, 196] on div "Add Column" at bounding box center [582, 206] width 1040 height 169
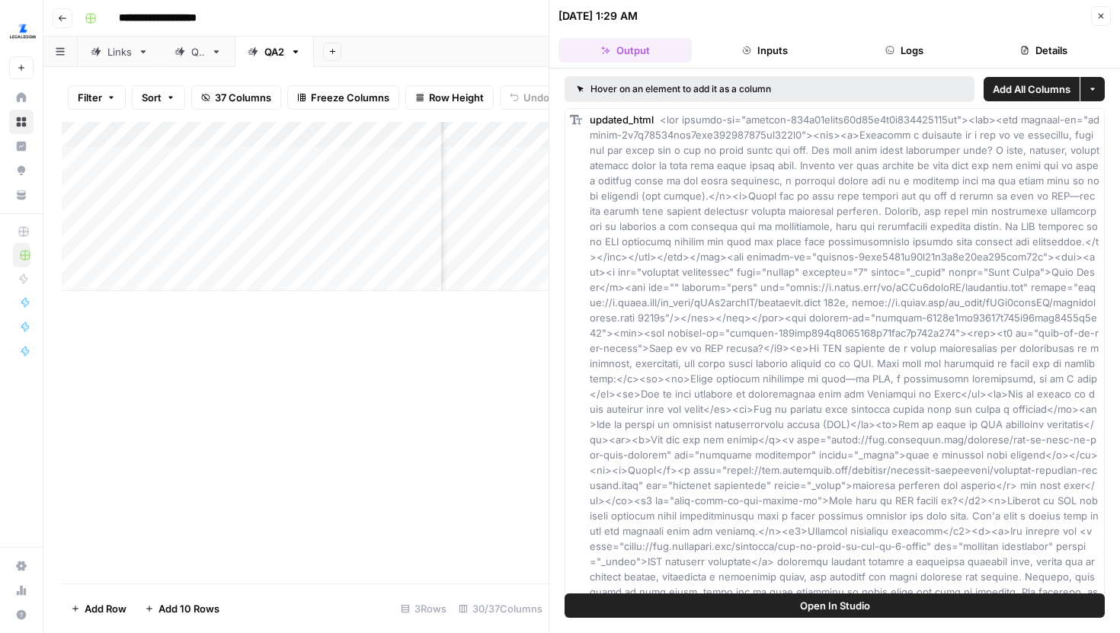
click at [1026, 62] on button "Details" at bounding box center [1043, 50] width 133 height 24
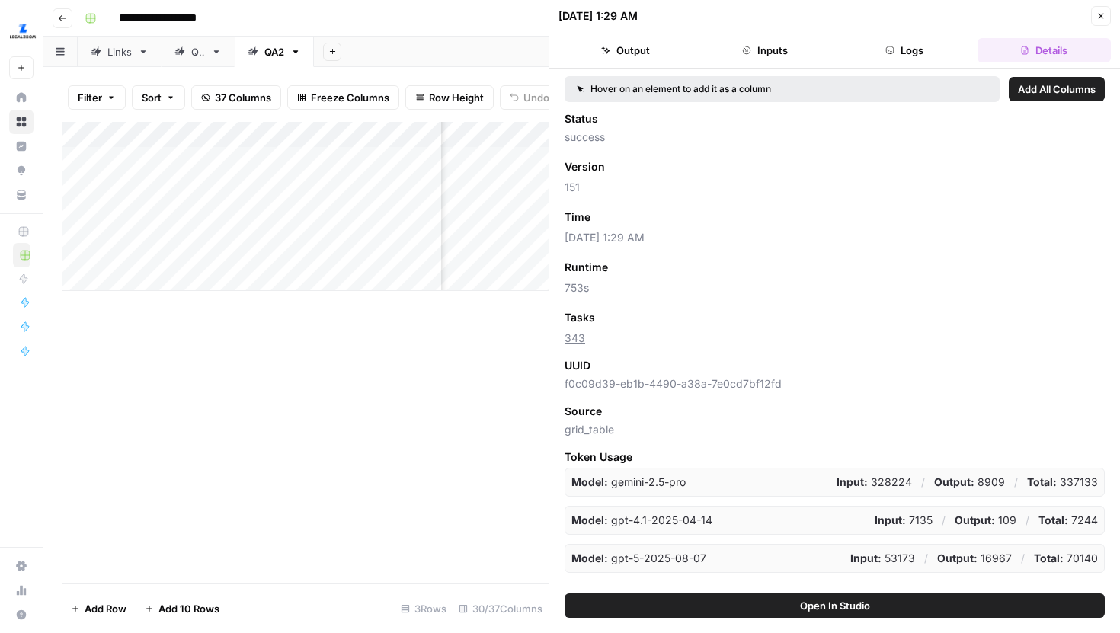
click at [1098, 14] on icon "button" at bounding box center [1100, 15] width 9 height 9
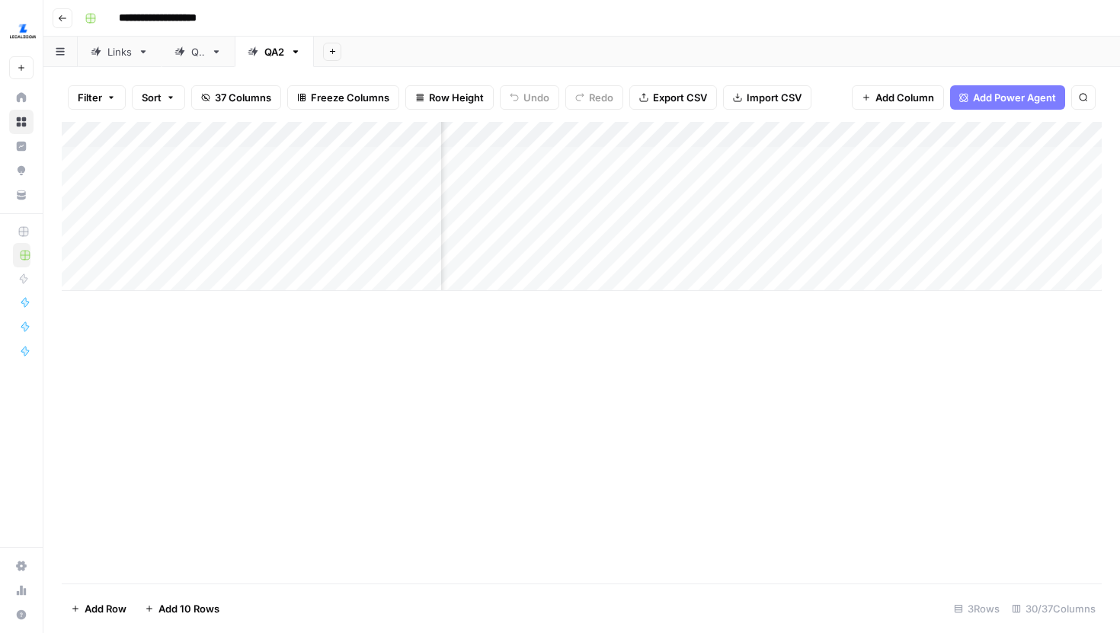
scroll to position [0, 802]
click at [644, 239] on div "Add Column" at bounding box center [582, 206] width 1040 height 169
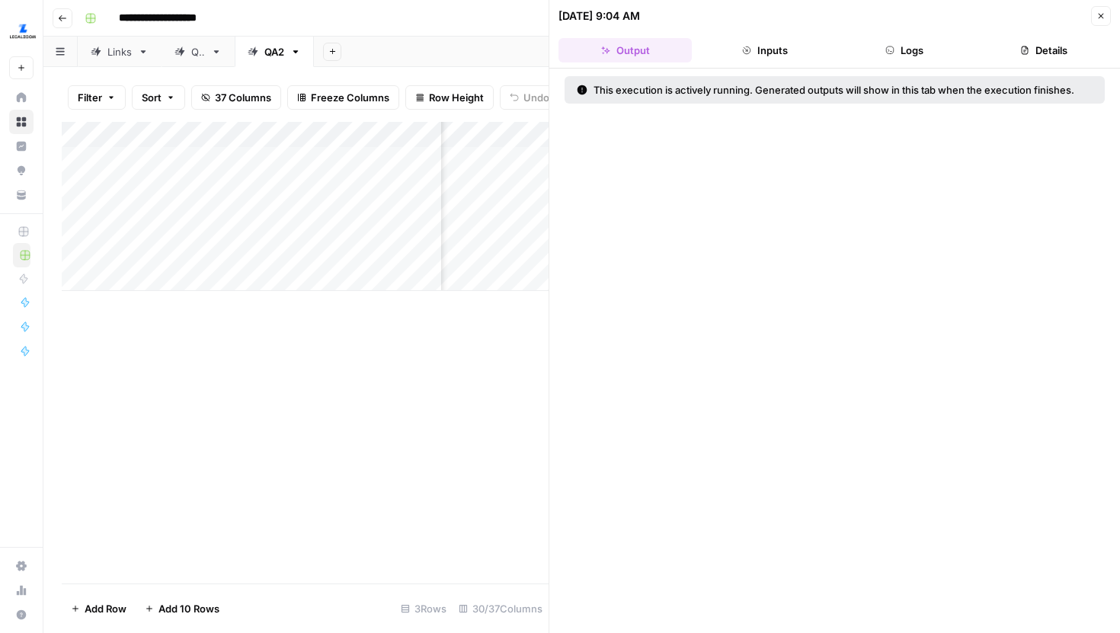
click at [926, 57] on button "Logs" at bounding box center [904, 50] width 133 height 24
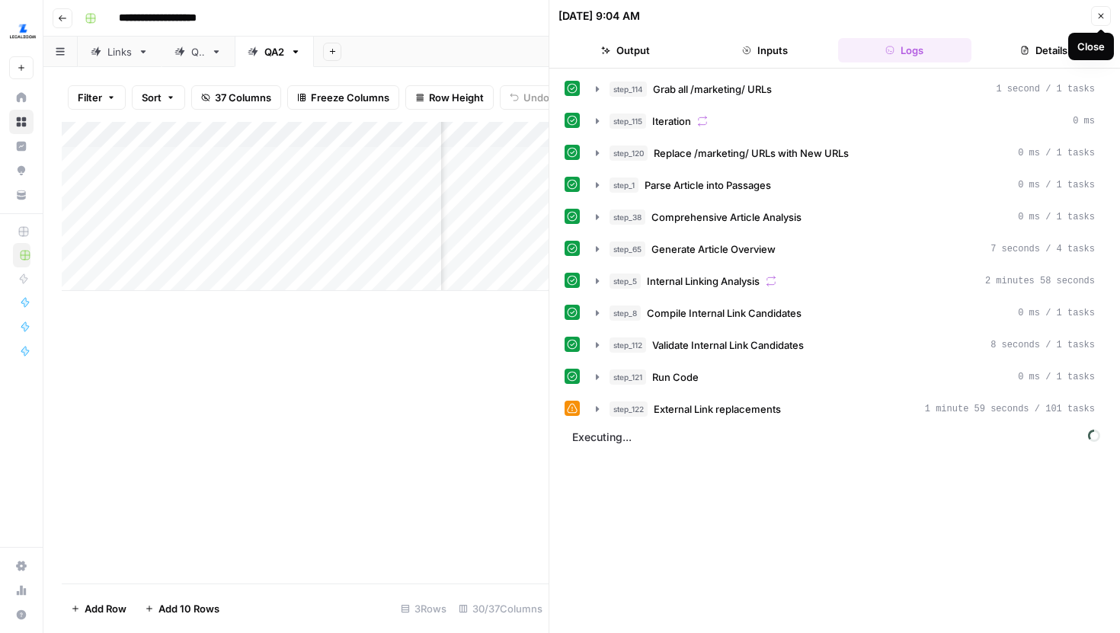
click at [1099, 20] on icon "button" at bounding box center [1100, 15] width 9 height 9
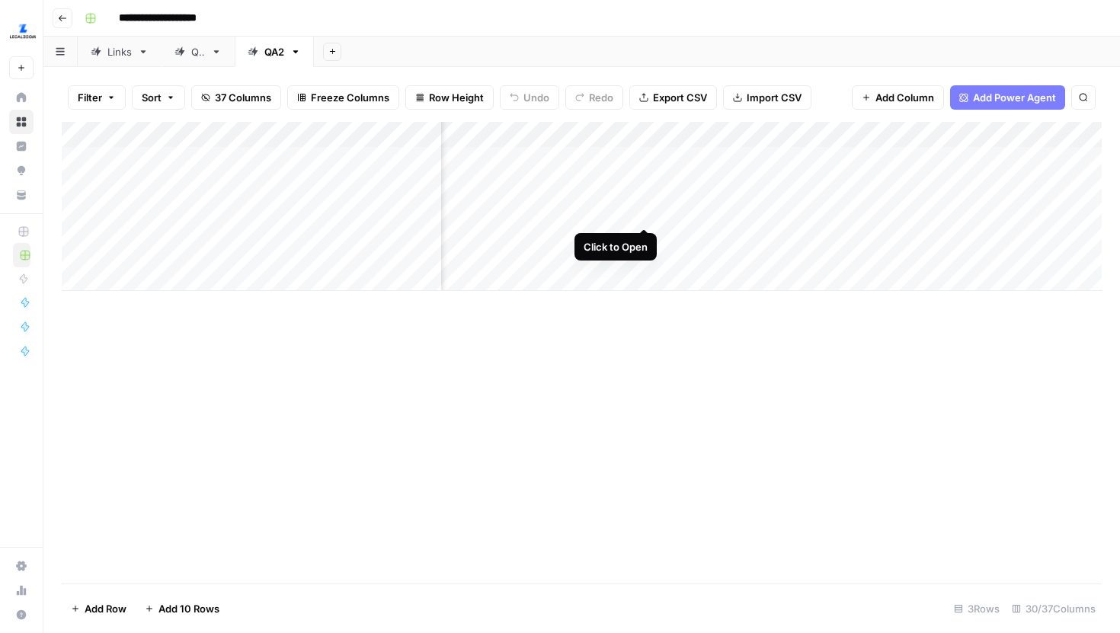
click at [642, 198] on div "Add Column" at bounding box center [582, 206] width 1040 height 169
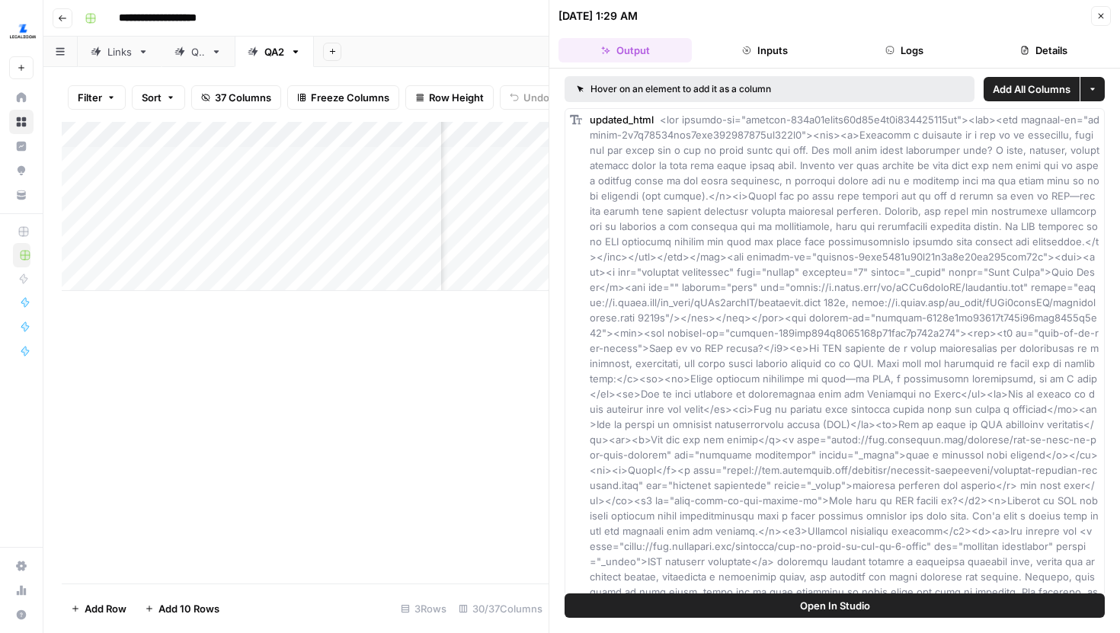
click at [886, 43] on button "Logs" at bounding box center [904, 50] width 133 height 24
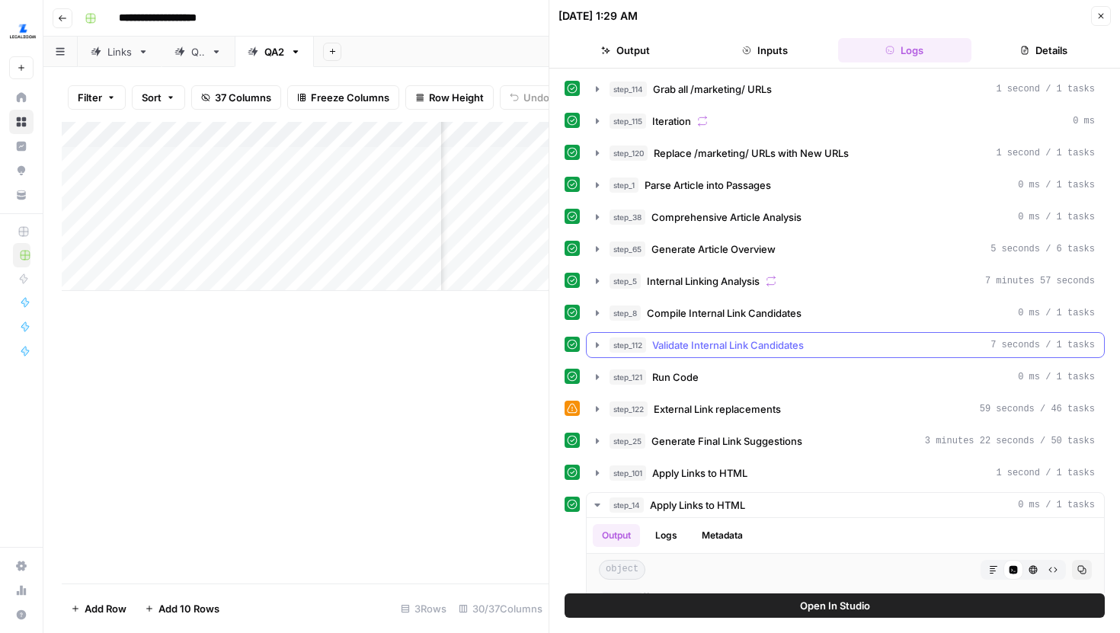
scroll to position [20, 0]
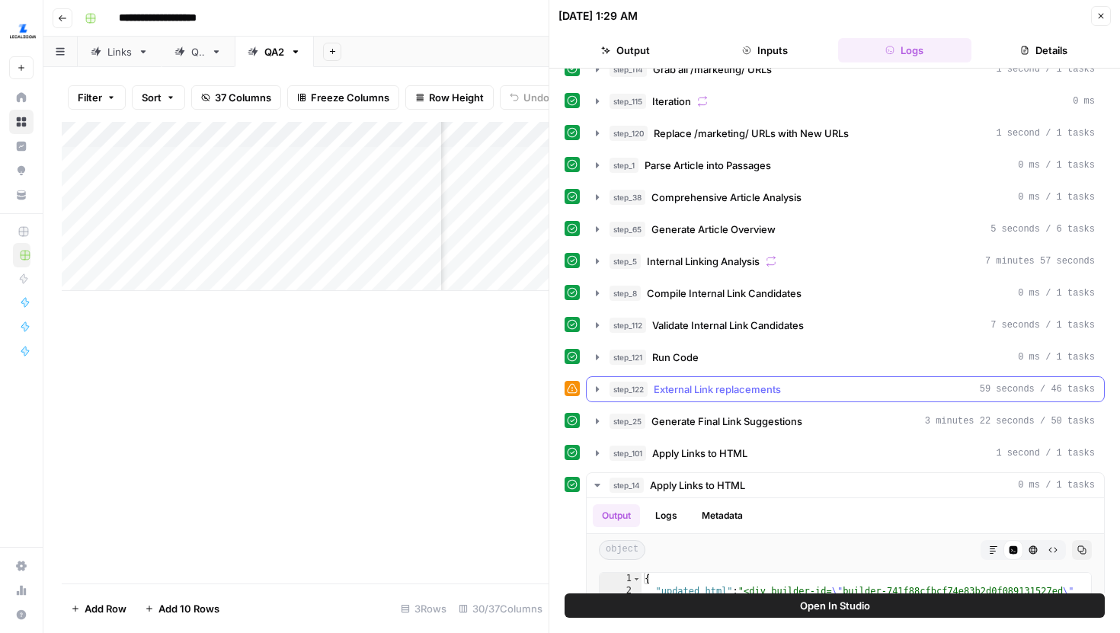
click at [592, 391] on icon "button" at bounding box center [597, 389] width 12 height 12
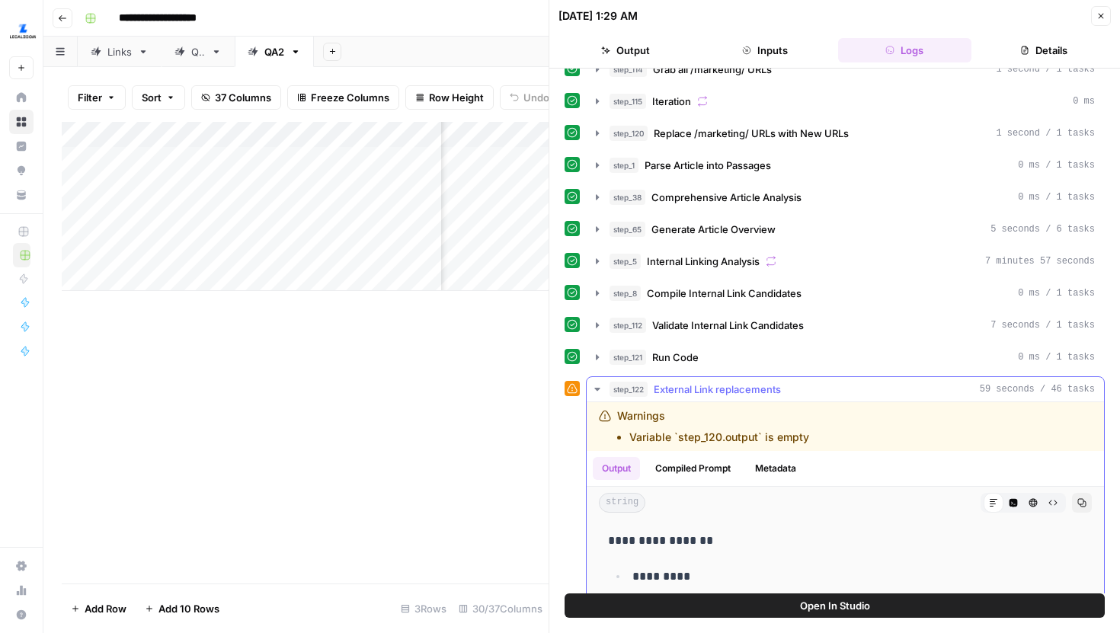
click at [596, 387] on icon "button" at bounding box center [597, 389] width 12 height 12
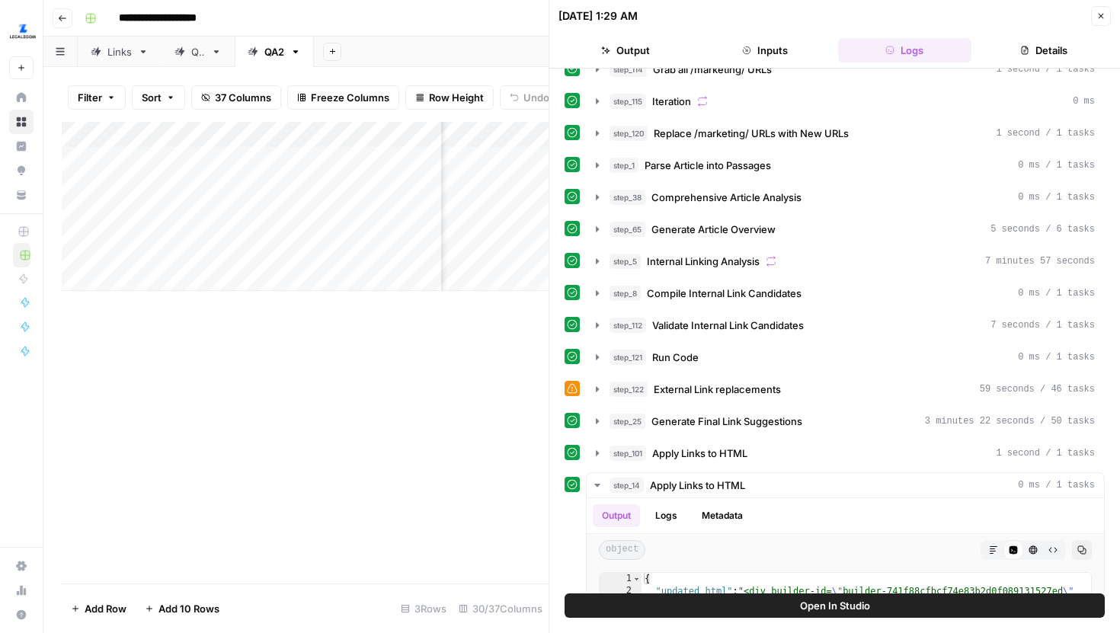
click at [1095, 14] on button "Close" at bounding box center [1101, 16] width 20 height 20
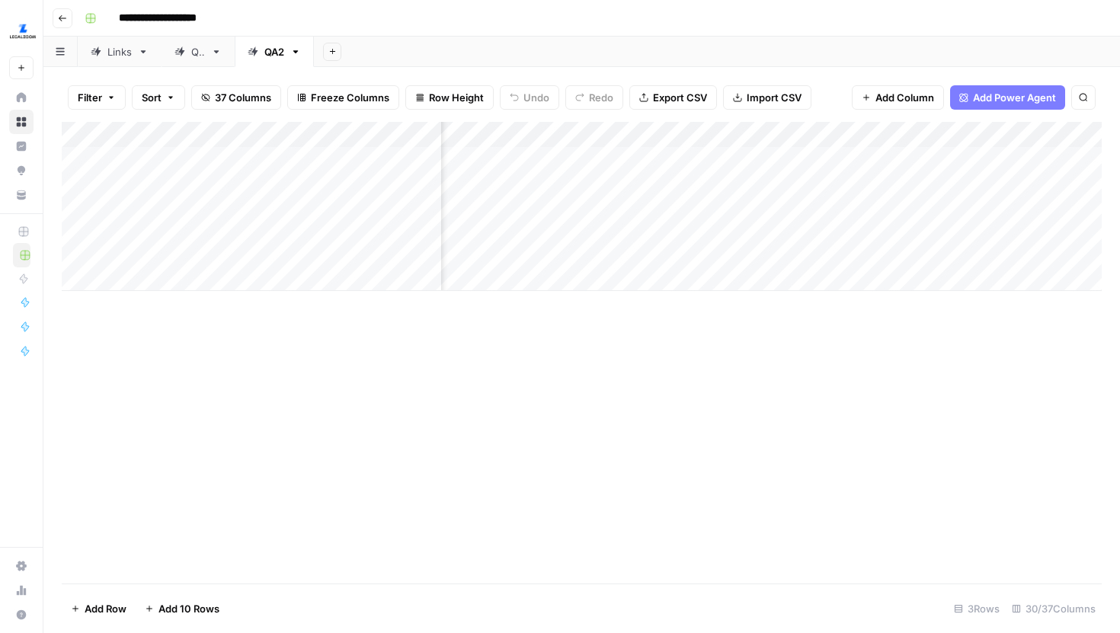
click at [447, 391] on div "Add Column" at bounding box center [582, 353] width 1040 height 462
click at [649, 240] on div "Add Column" at bounding box center [582, 206] width 1040 height 169
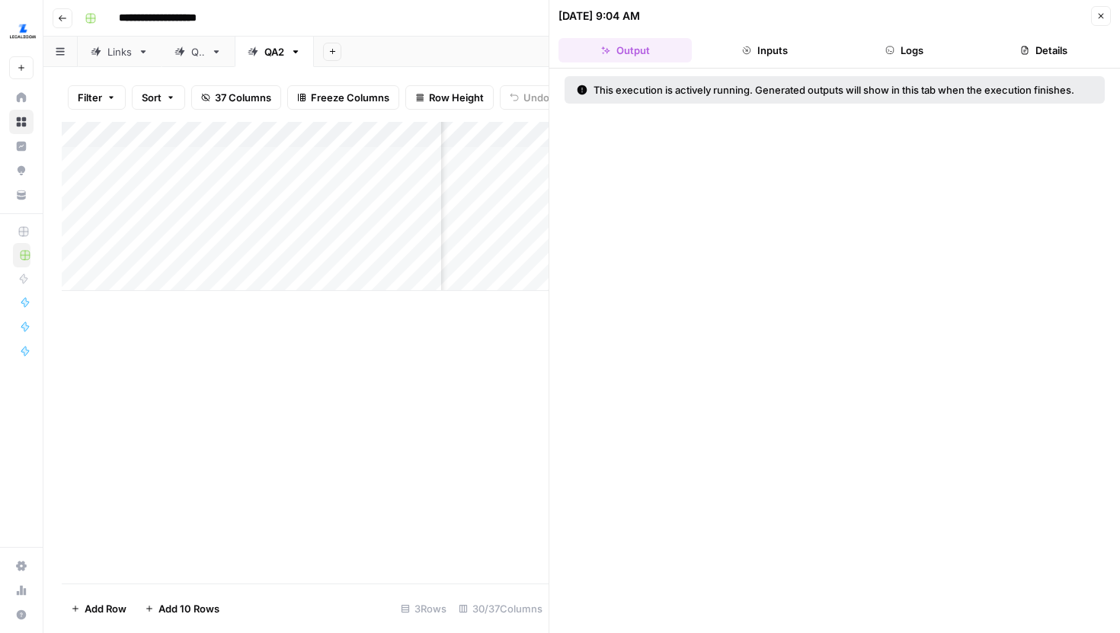
click at [913, 50] on button "Logs" at bounding box center [904, 50] width 133 height 24
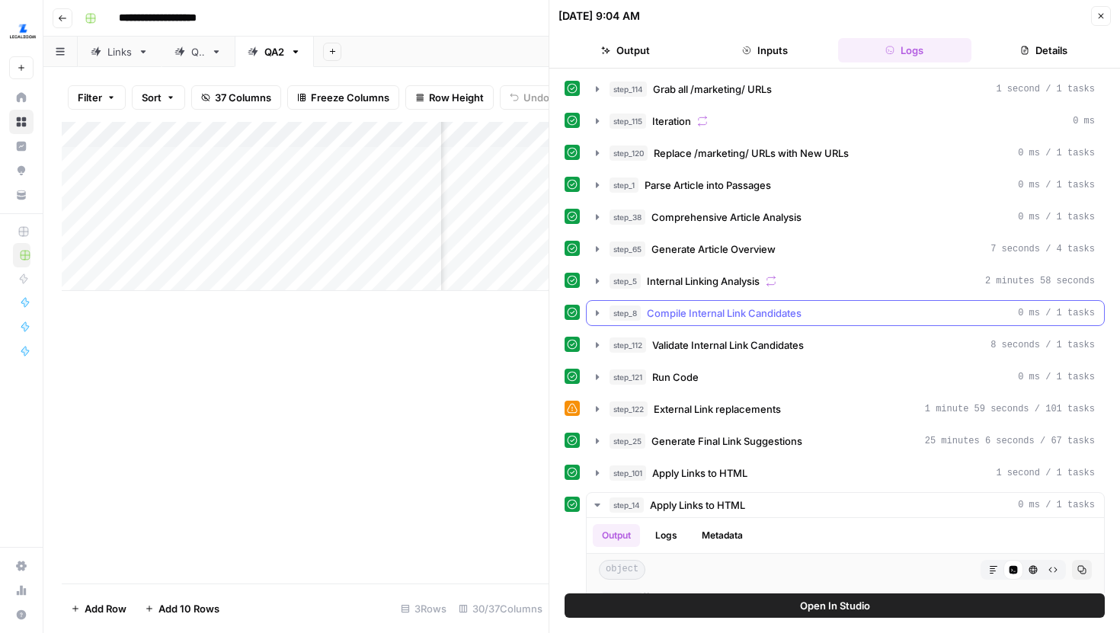
click at [594, 321] on button "step_8 Compile Internal Link Candidates 0 ms / 1 tasks" at bounding box center [845, 313] width 517 height 24
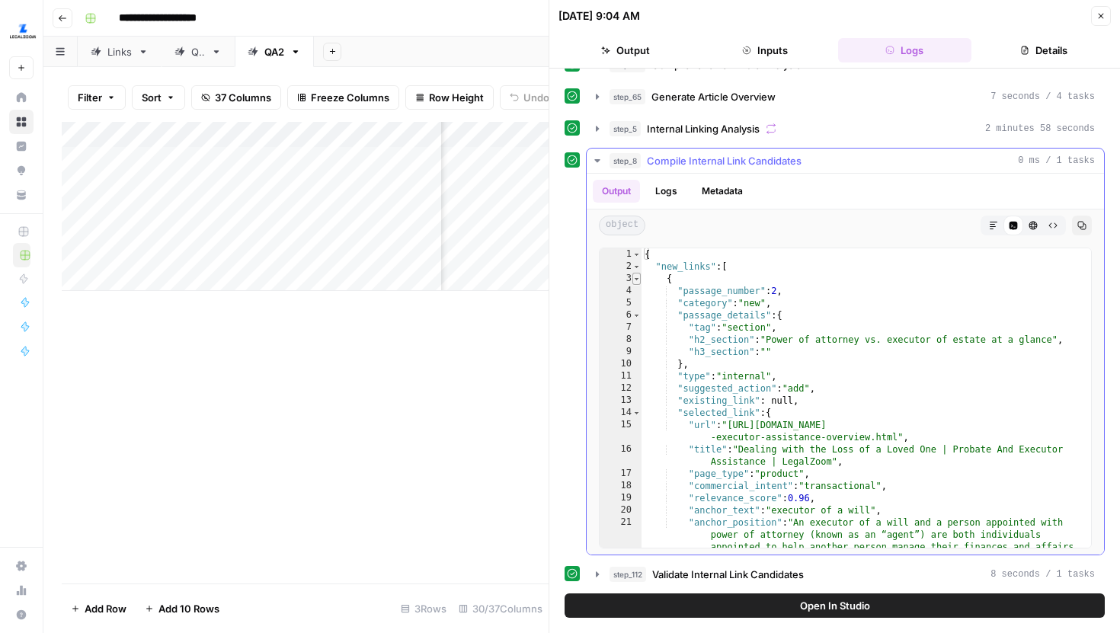
type textarea "*"
click at [638, 280] on span "Toggle code folding, rows 3 through 30" at bounding box center [636, 279] width 8 height 12
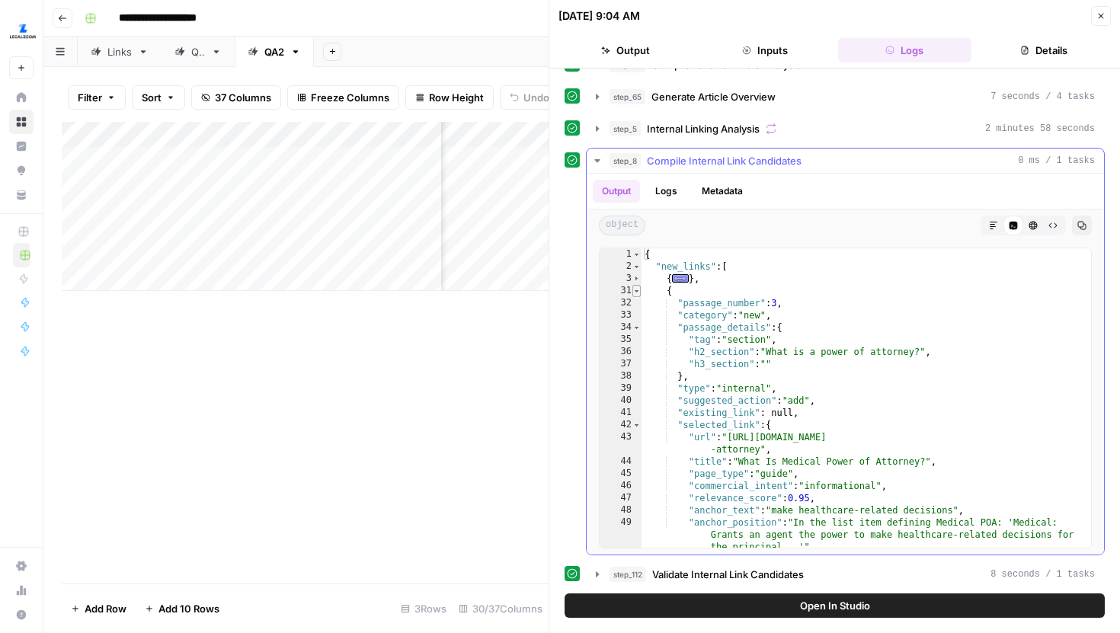
click at [635, 290] on span "Toggle code folding, rows 31 through 58" at bounding box center [636, 291] width 8 height 12
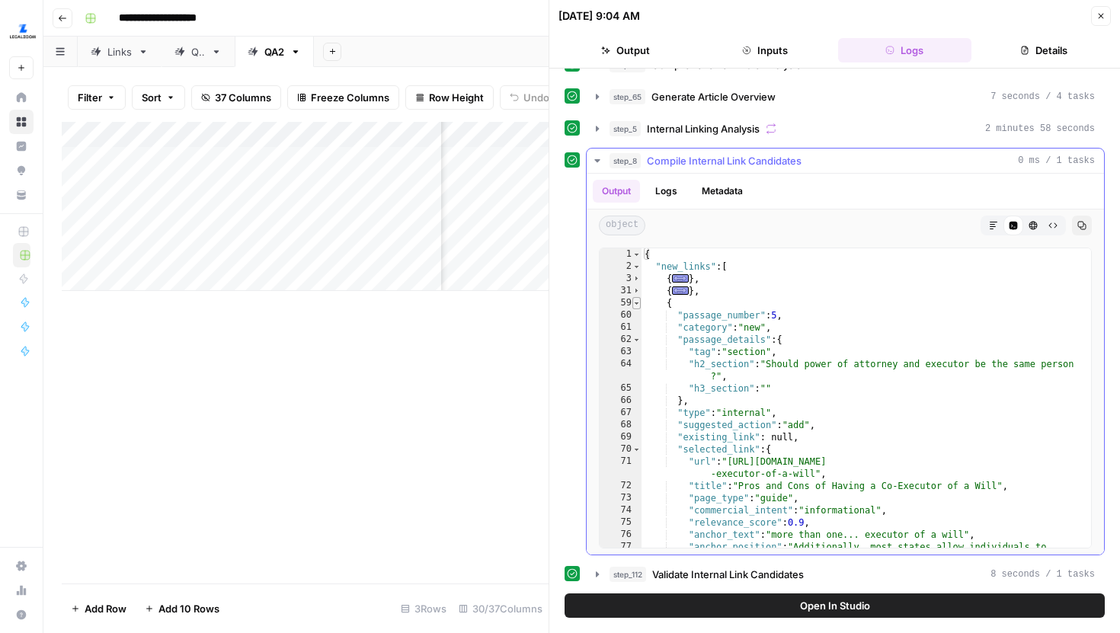
click at [637, 303] on span "Toggle code folding, rows 59 through 86" at bounding box center [636, 303] width 8 height 12
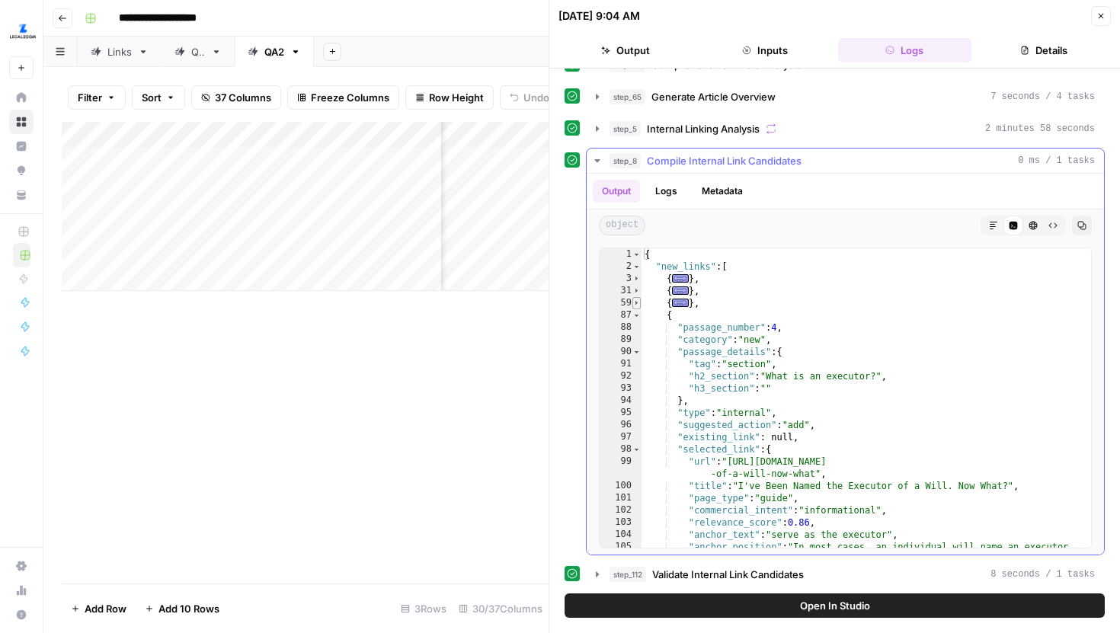
click at [639, 299] on span "Toggle code folding, rows 59 through 86" at bounding box center [636, 303] width 8 height 12
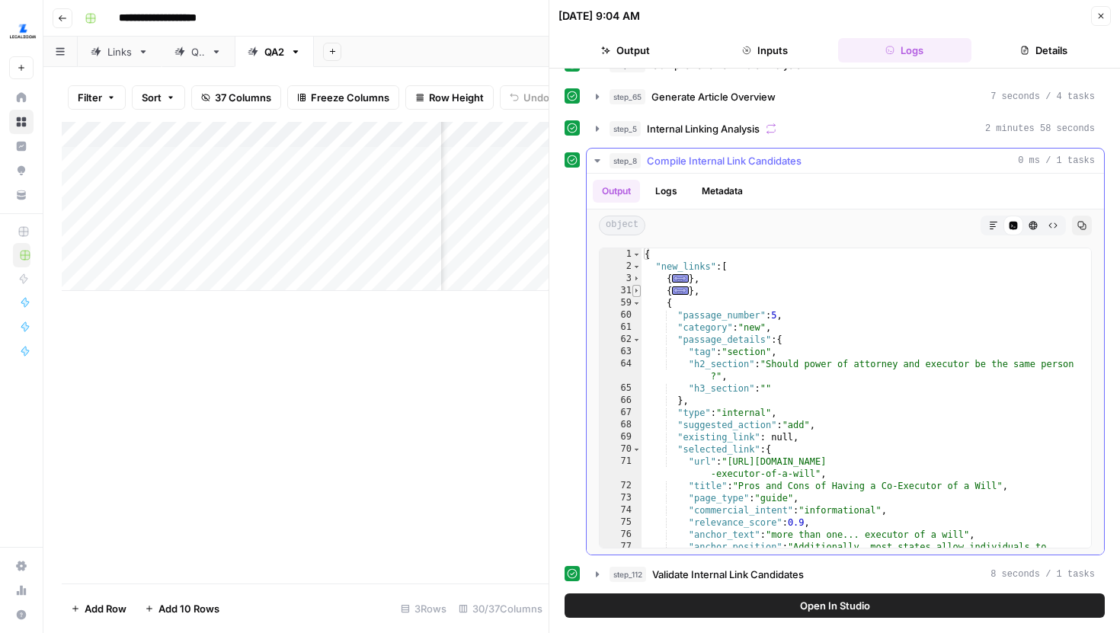
click at [638, 291] on span "Toggle code folding, rows 31 through 58" at bounding box center [636, 291] width 8 height 12
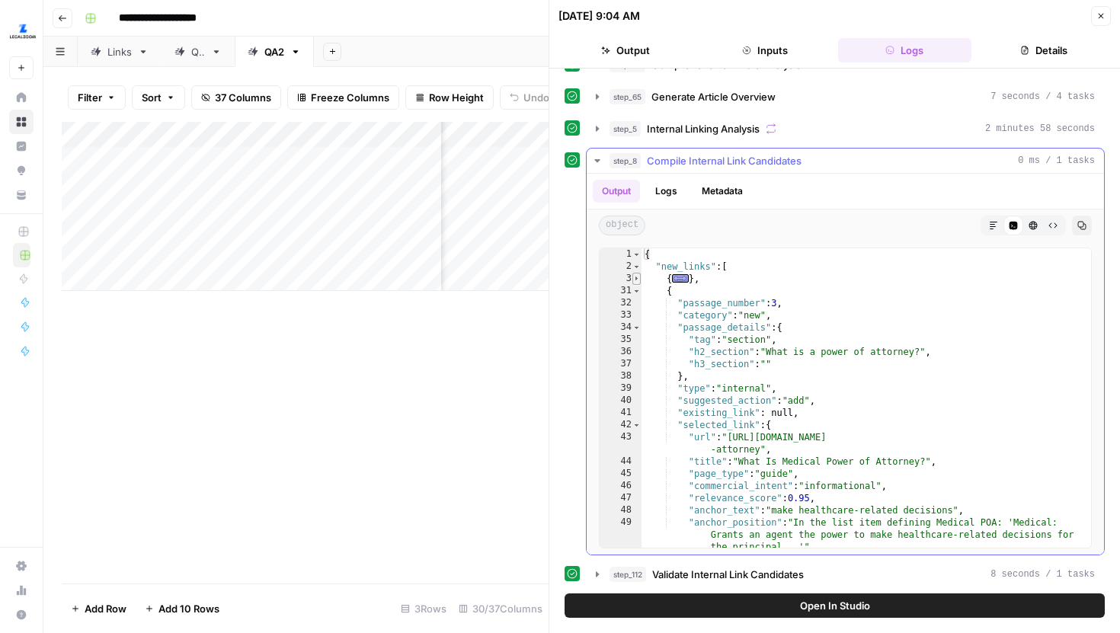
click at [638, 278] on span "Toggle code folding, rows 3 through 30" at bounding box center [636, 279] width 8 height 12
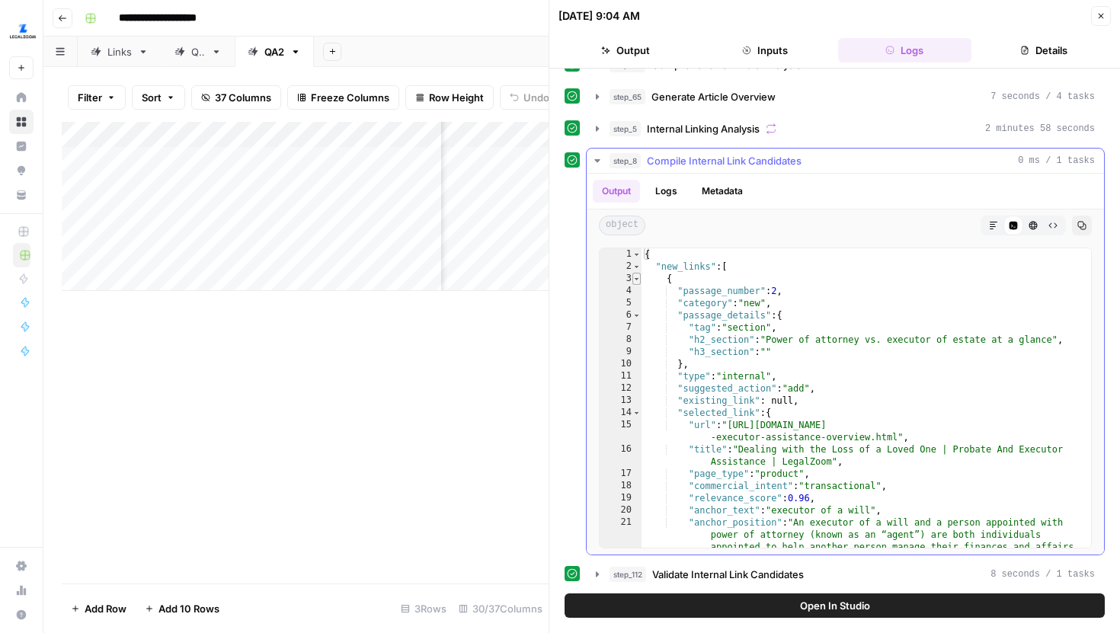
click at [637, 277] on span "Toggle code folding, rows 3 through 30" at bounding box center [636, 279] width 8 height 12
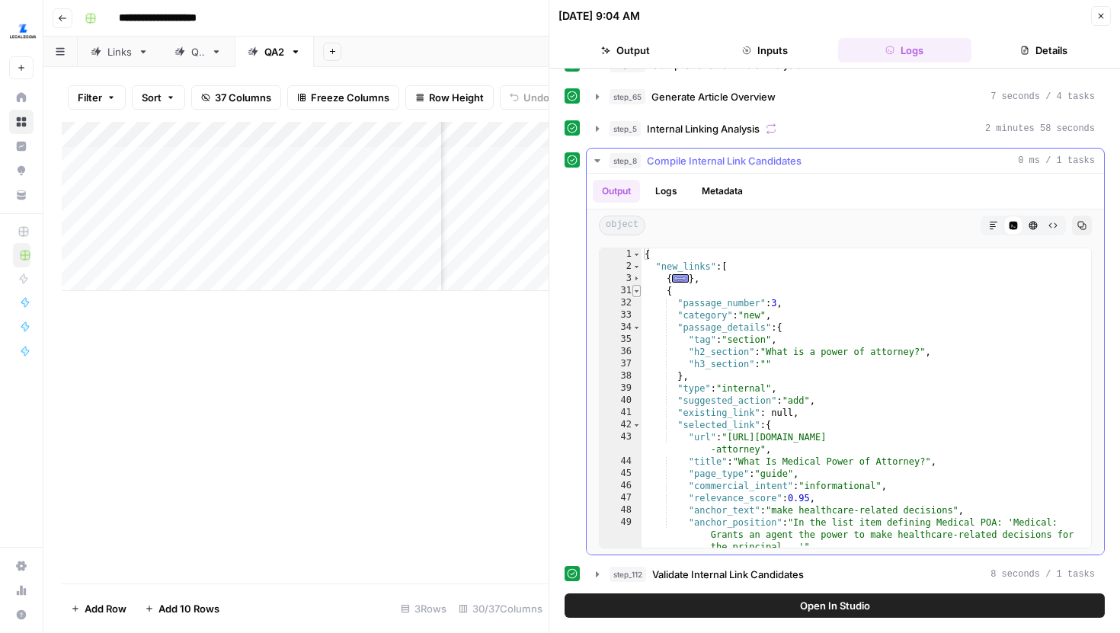
click at [638, 287] on span "Toggle code folding, rows 31 through 58" at bounding box center [636, 291] width 8 height 12
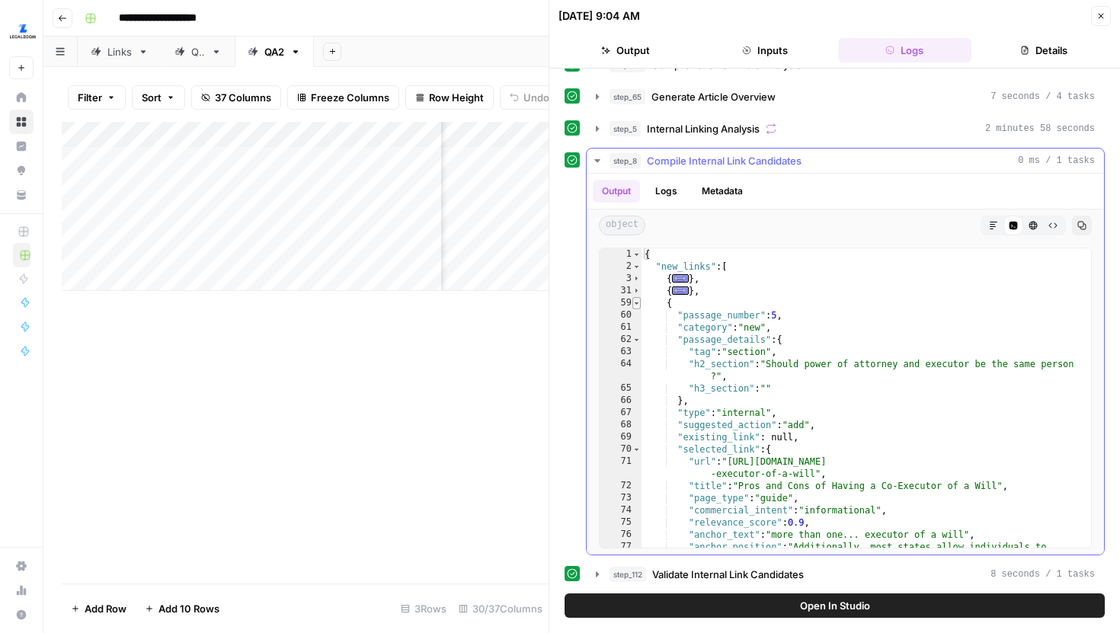
click at [636, 302] on span "Toggle code folding, rows 59 through 86" at bounding box center [636, 303] width 8 height 12
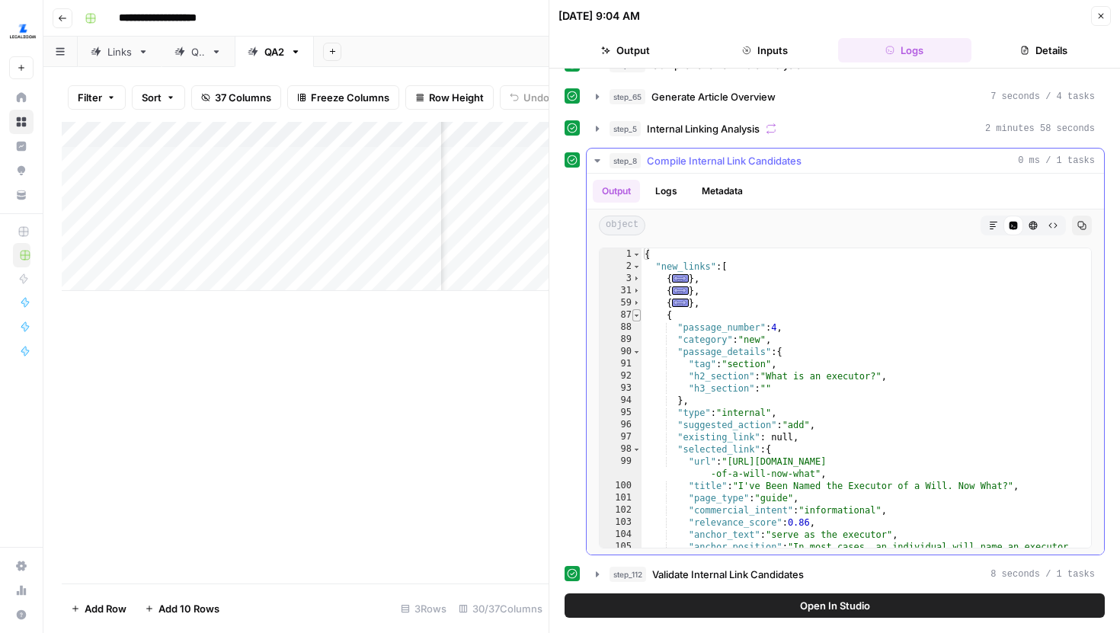
click at [636, 316] on span "Toggle code folding, rows 87 through 114" at bounding box center [636, 315] width 8 height 12
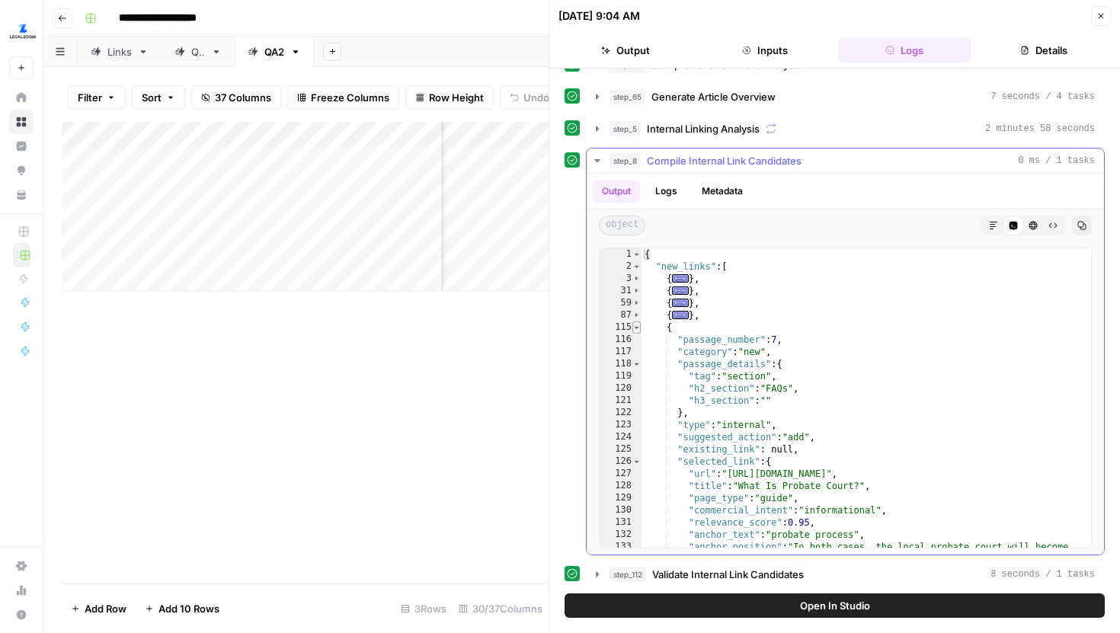
click at [638, 331] on span "Toggle code folding, rows 115 through 142" at bounding box center [636, 327] width 8 height 12
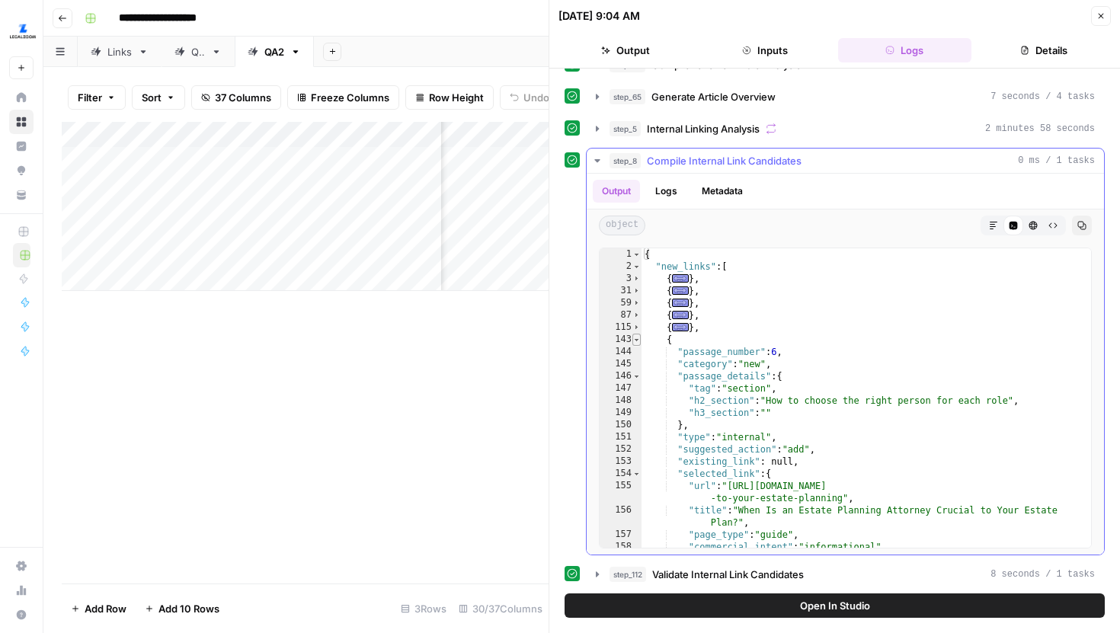
click at [638, 343] on span "Toggle code folding, rows 143 through 170" at bounding box center [636, 340] width 8 height 12
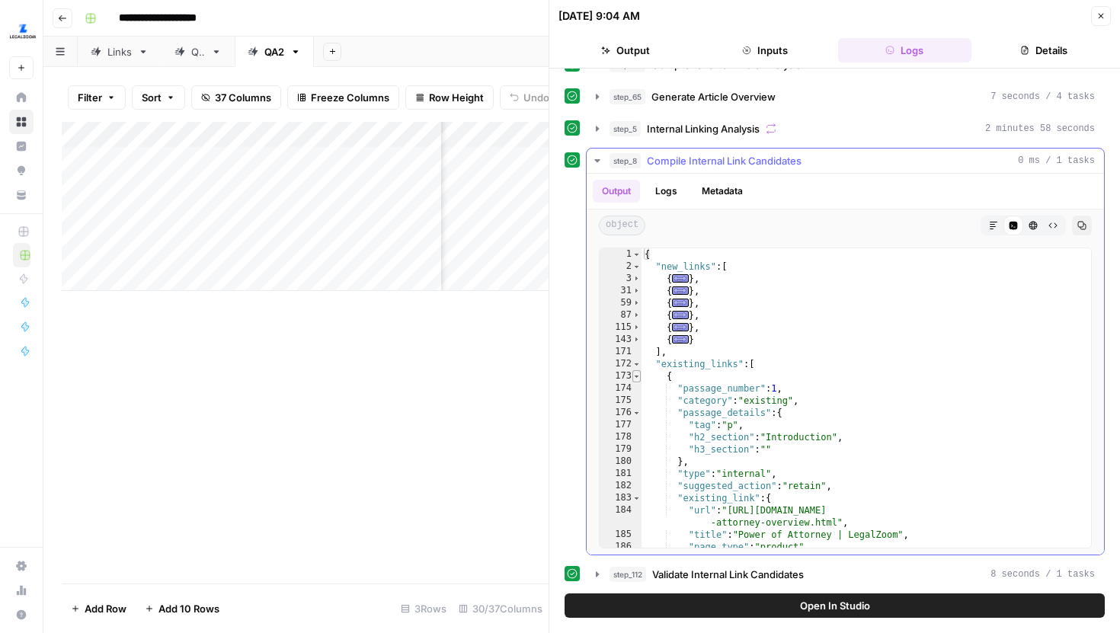
click at [638, 372] on span "Toggle code folding, rows 173 through 208" at bounding box center [636, 376] width 8 height 12
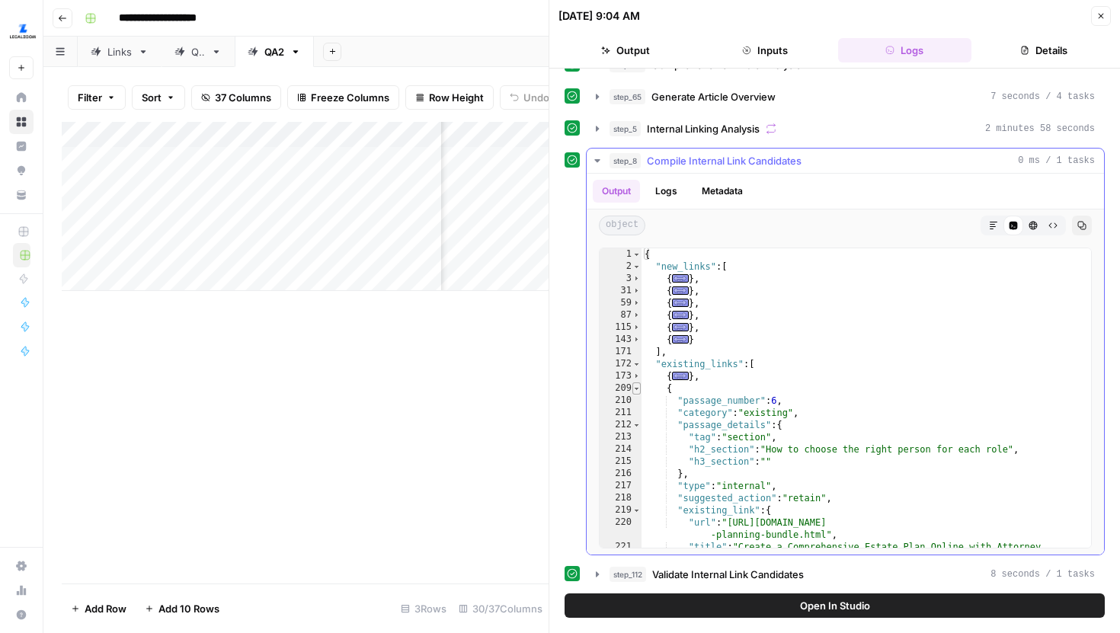
click at [638, 385] on span "Toggle code folding, rows 209 through 244" at bounding box center [636, 388] width 8 height 12
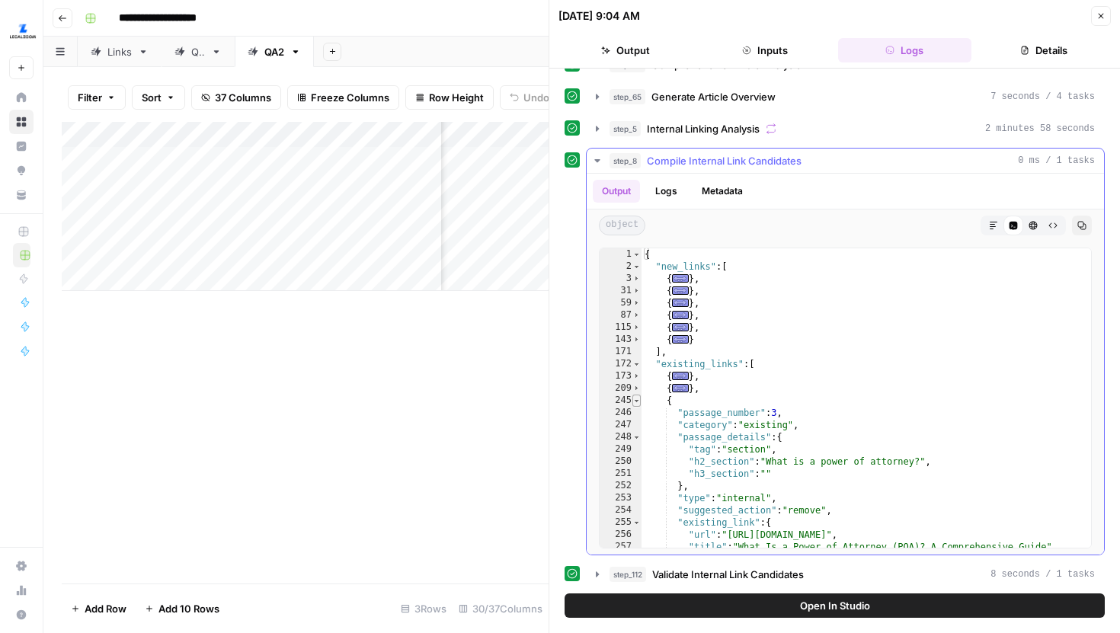
click at [638, 397] on span "Toggle code folding, rows 245 through 280" at bounding box center [636, 401] width 8 height 12
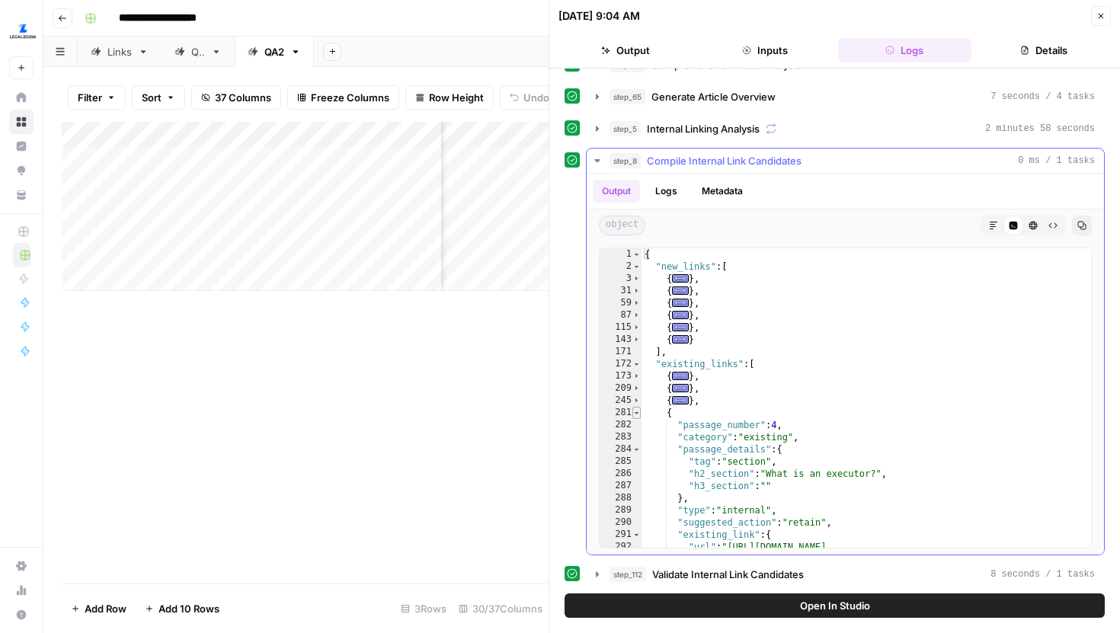
click at [638, 409] on span "Toggle code folding, rows 281 through 316" at bounding box center [636, 413] width 8 height 12
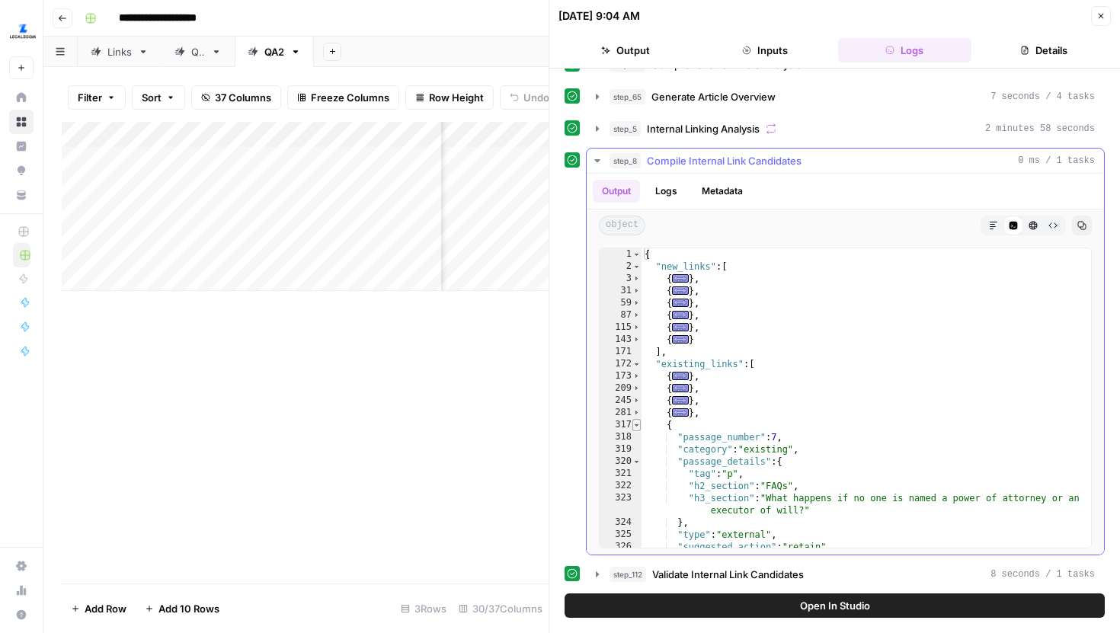
click at [638, 420] on span "Toggle code folding, rows 317 through 352" at bounding box center [636, 425] width 8 height 12
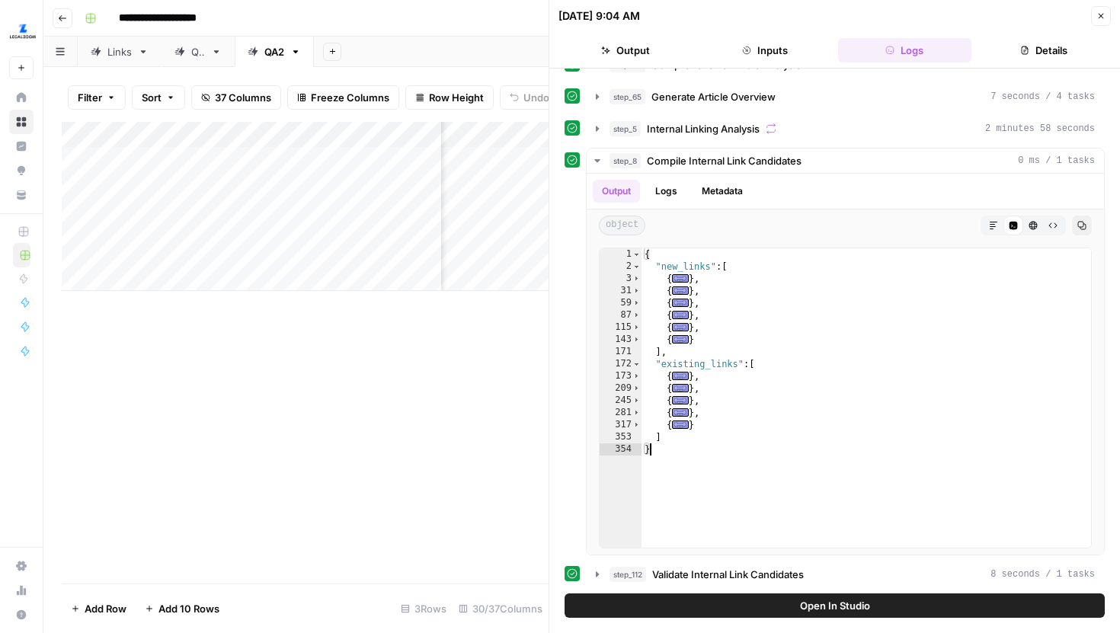
click at [1099, 21] on button "Close" at bounding box center [1101, 16] width 20 height 20
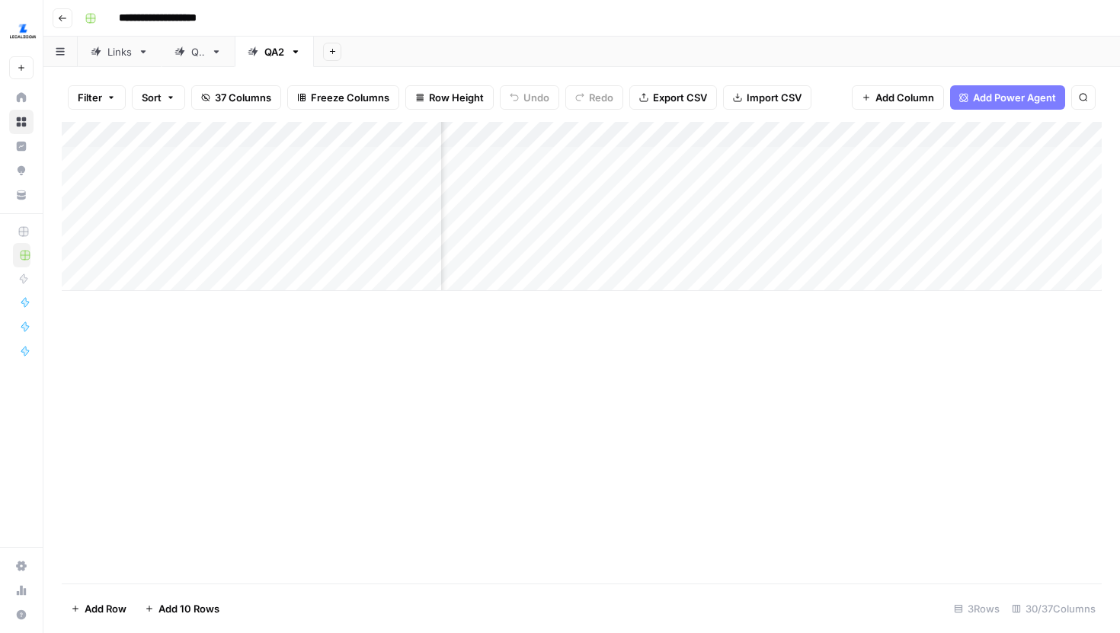
click at [577, 131] on div "Add Column" at bounding box center [582, 206] width 1040 height 169
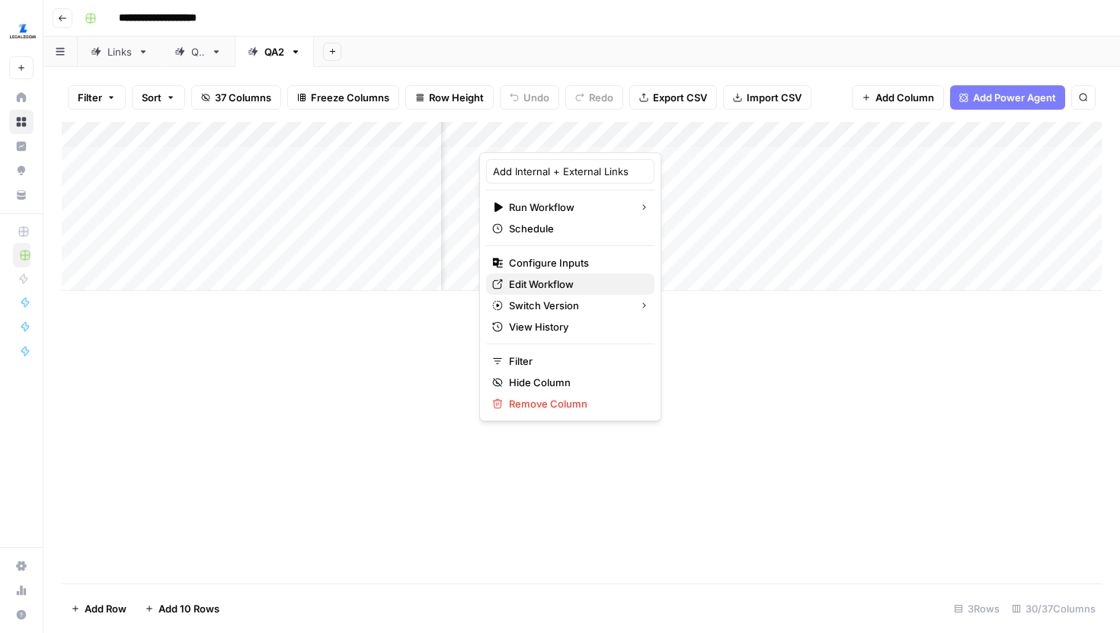
click at [553, 280] on span "Edit Workflow" at bounding box center [575, 284] width 133 height 15
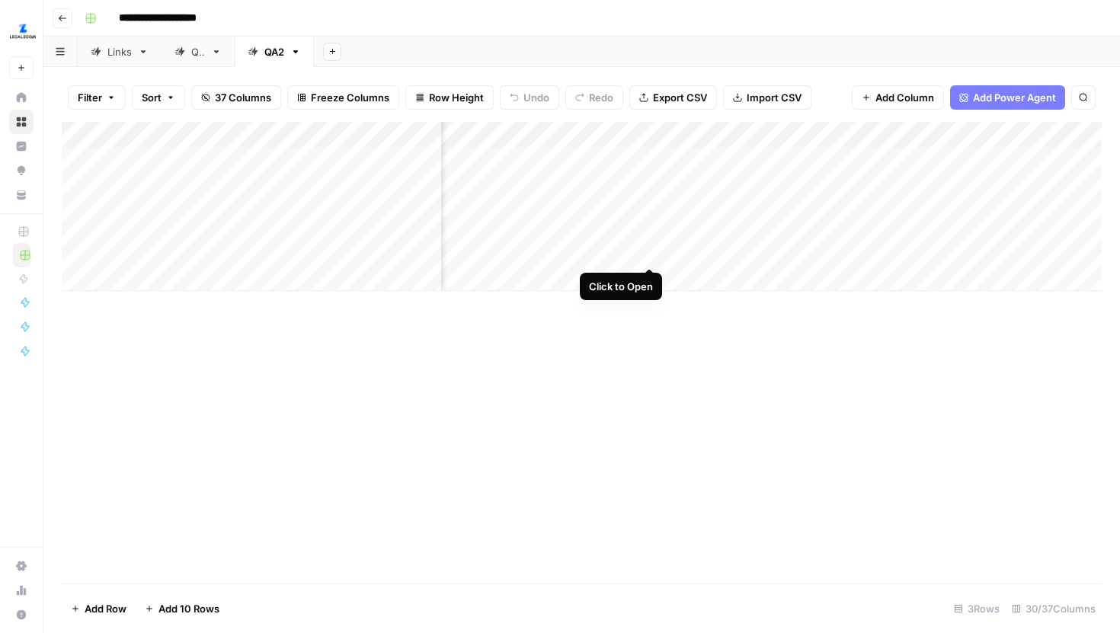
click at [650, 238] on div "Add Column" at bounding box center [582, 206] width 1040 height 169
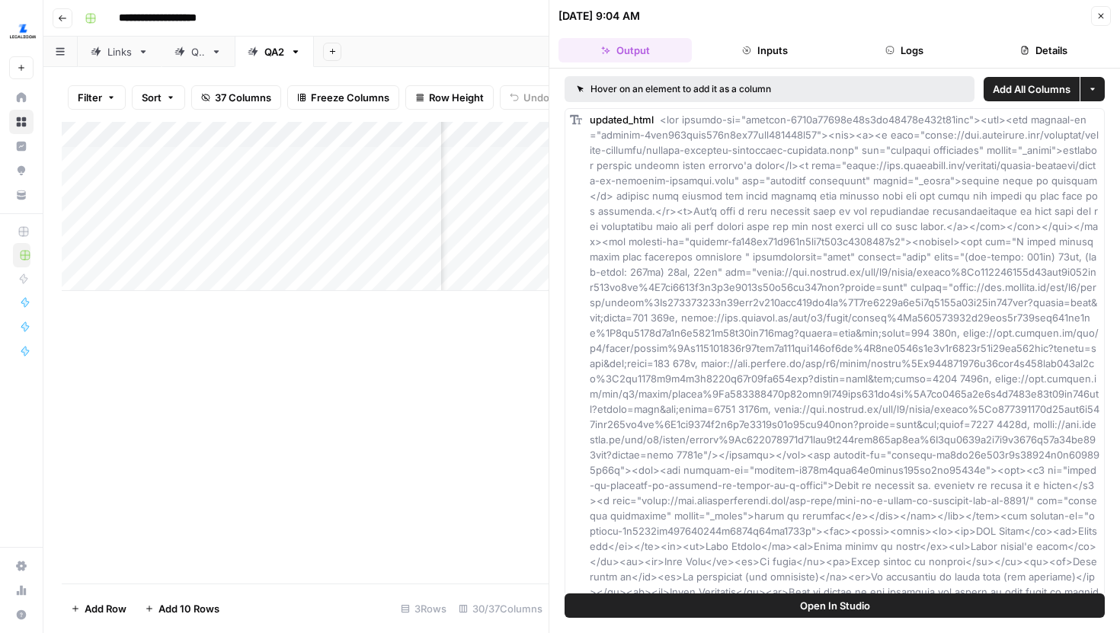
click at [905, 67] on header "09/17/25 at 9:04 AM Close Output Inputs Logs Details" at bounding box center [834, 34] width 571 height 69
click at [906, 56] on button "Logs" at bounding box center [904, 50] width 133 height 24
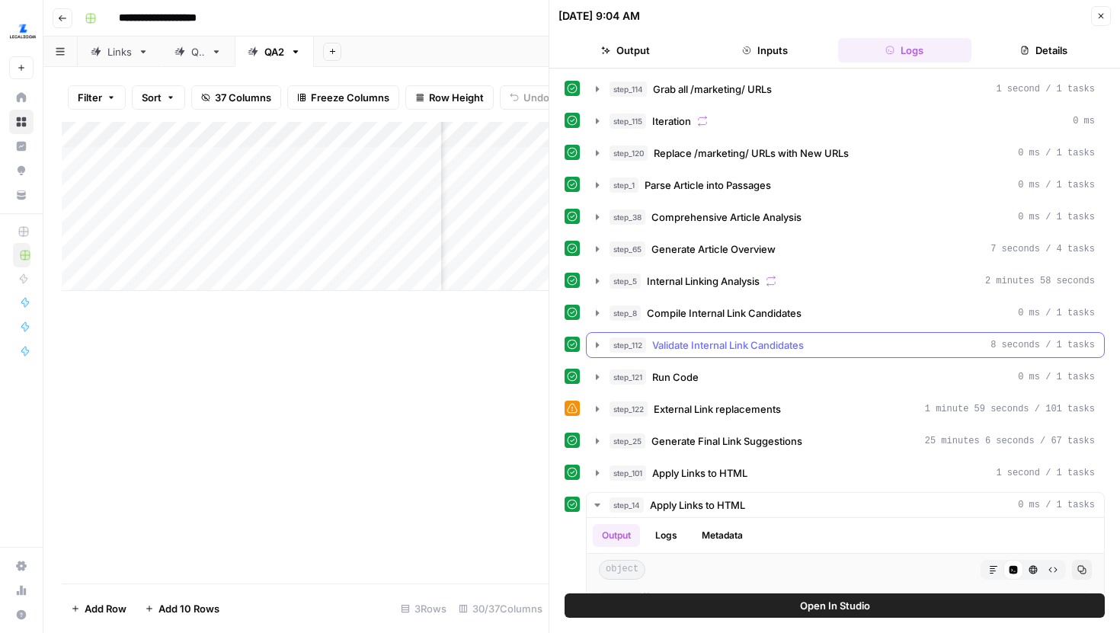
click at [594, 344] on icon "button" at bounding box center [597, 345] width 12 height 12
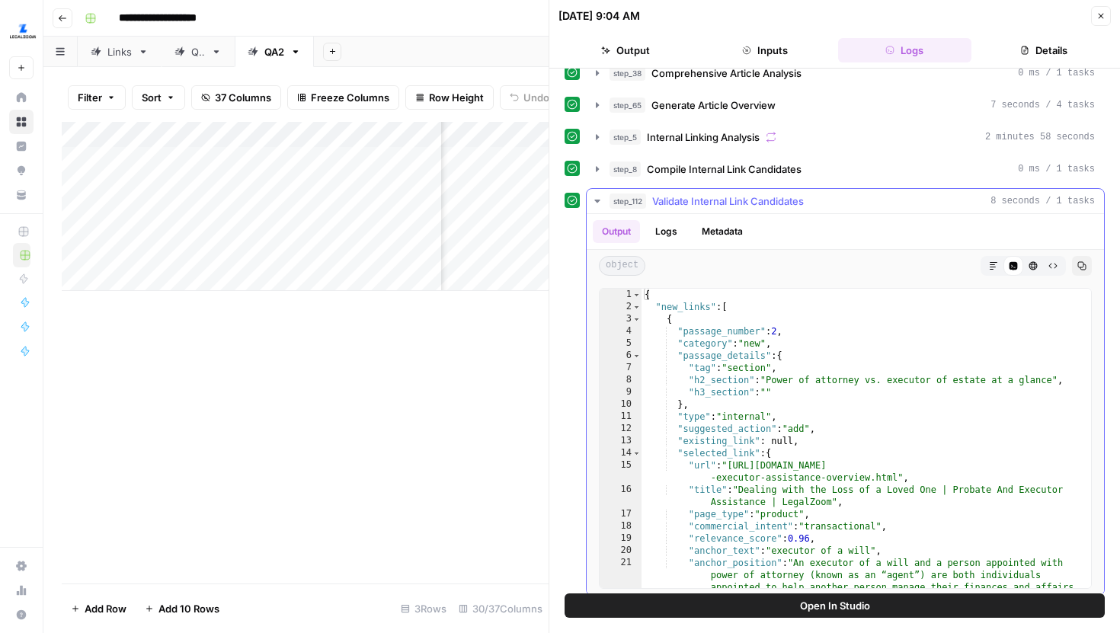
scroll to position [158, 0]
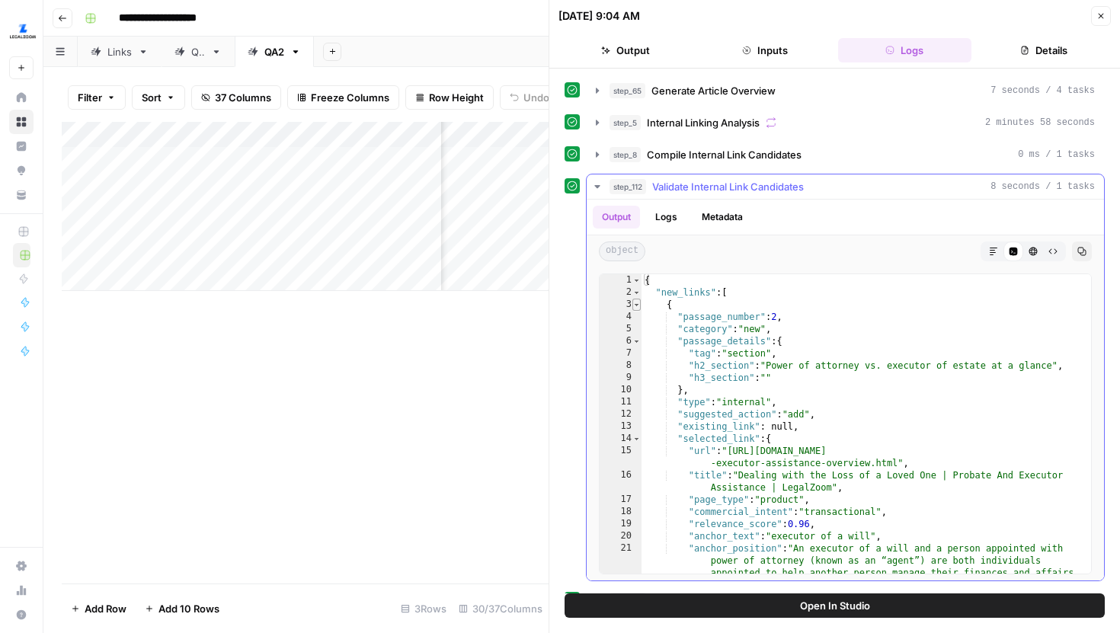
type textarea "*"
click at [638, 303] on span "Toggle code folding, rows 3 through 30" at bounding box center [636, 305] width 8 height 12
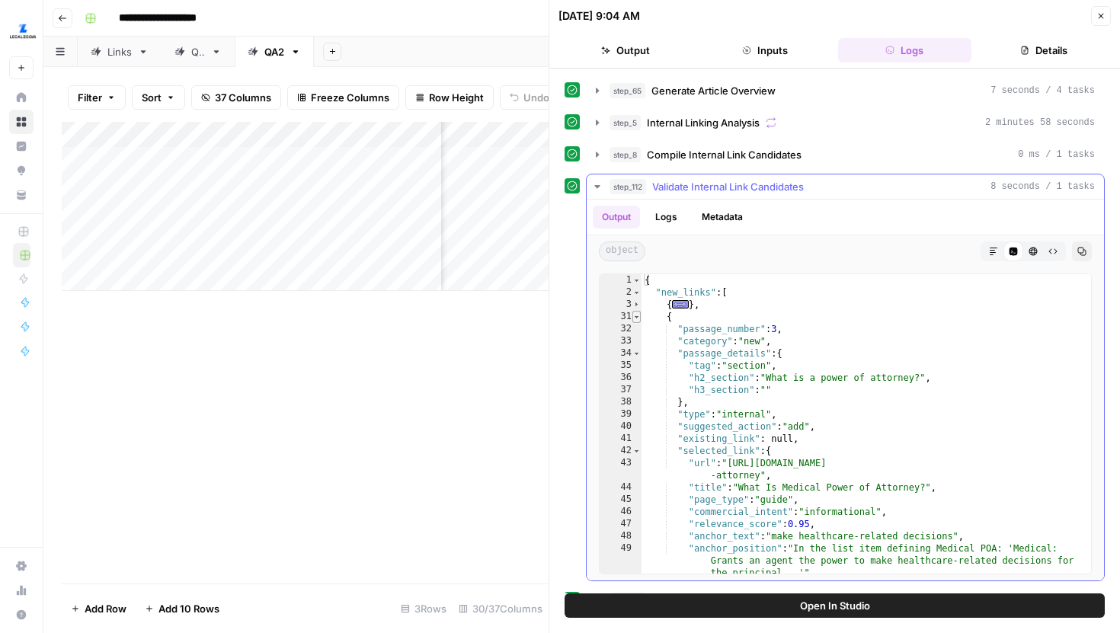
click at [637, 318] on span "Toggle code folding, rows 31 through 58" at bounding box center [636, 317] width 8 height 12
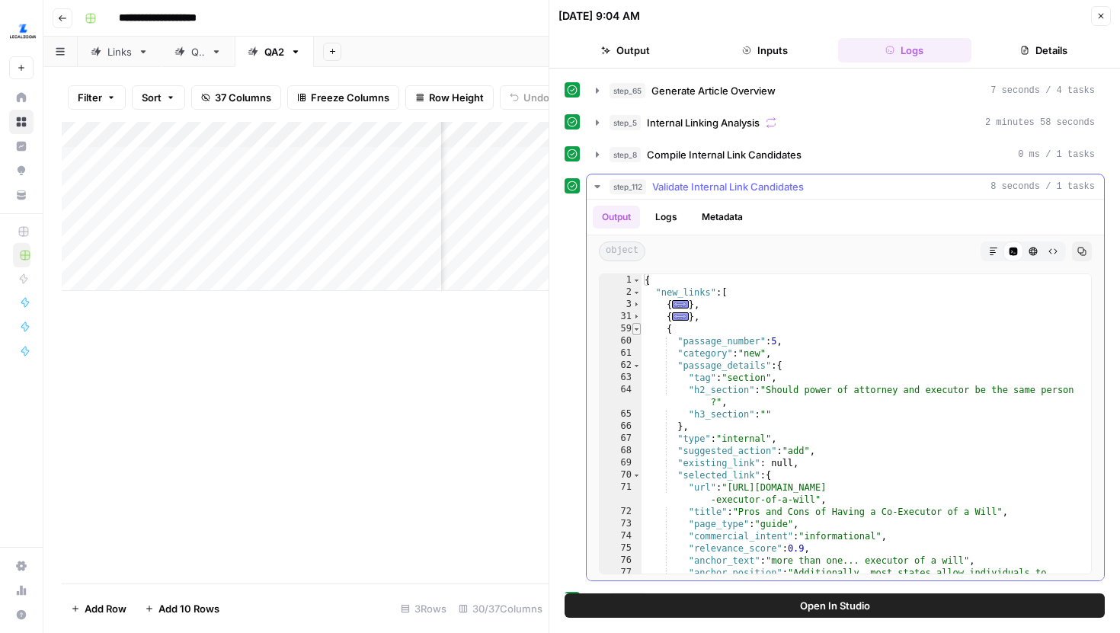
click at [637, 331] on span "Toggle code folding, rows 59 through 86" at bounding box center [636, 329] width 8 height 12
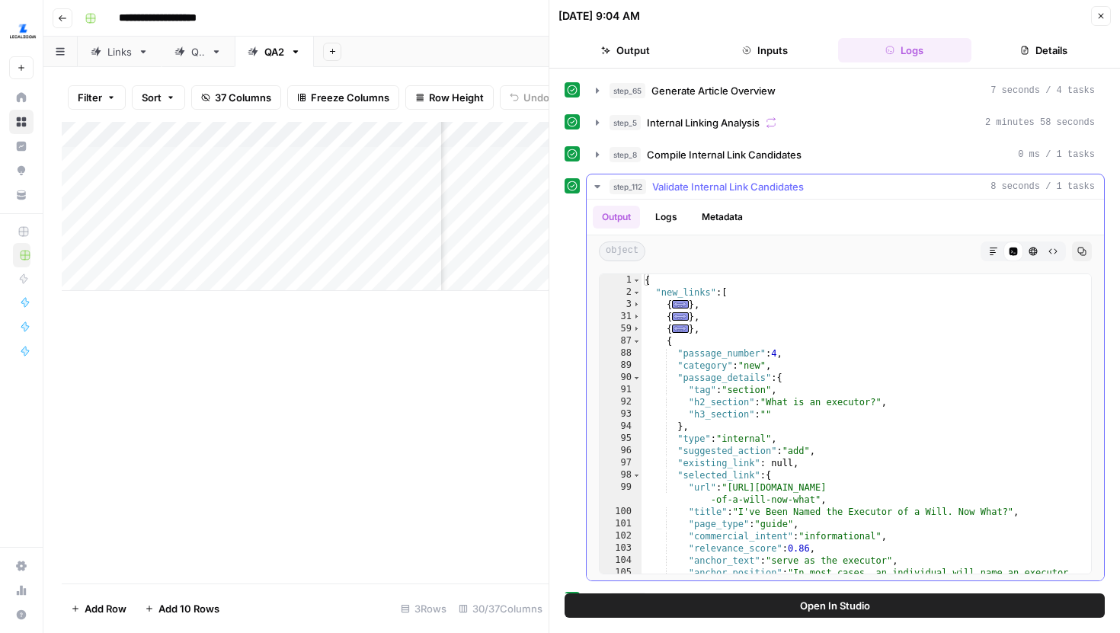
click at [638, 350] on div "88" at bounding box center [621, 353] width 42 height 12
click at [638, 348] on div "88" at bounding box center [621, 353] width 42 height 12
click at [638, 344] on span "Toggle code folding, rows 87 through 114" at bounding box center [636, 341] width 8 height 12
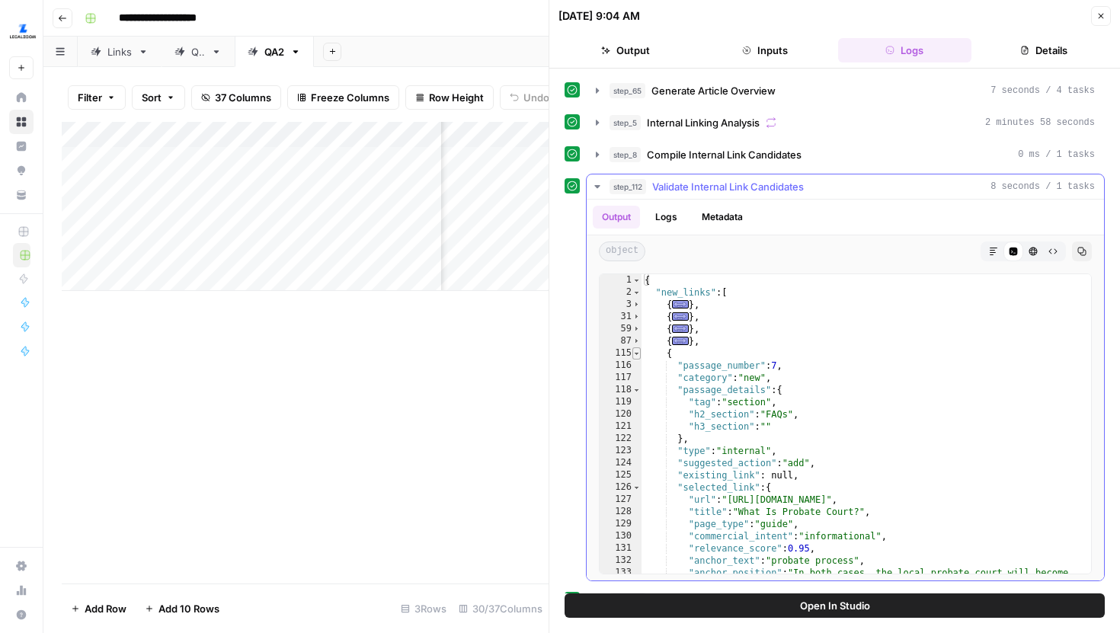
click at [637, 353] on span "Toggle code folding, rows 115 through 142" at bounding box center [636, 353] width 8 height 12
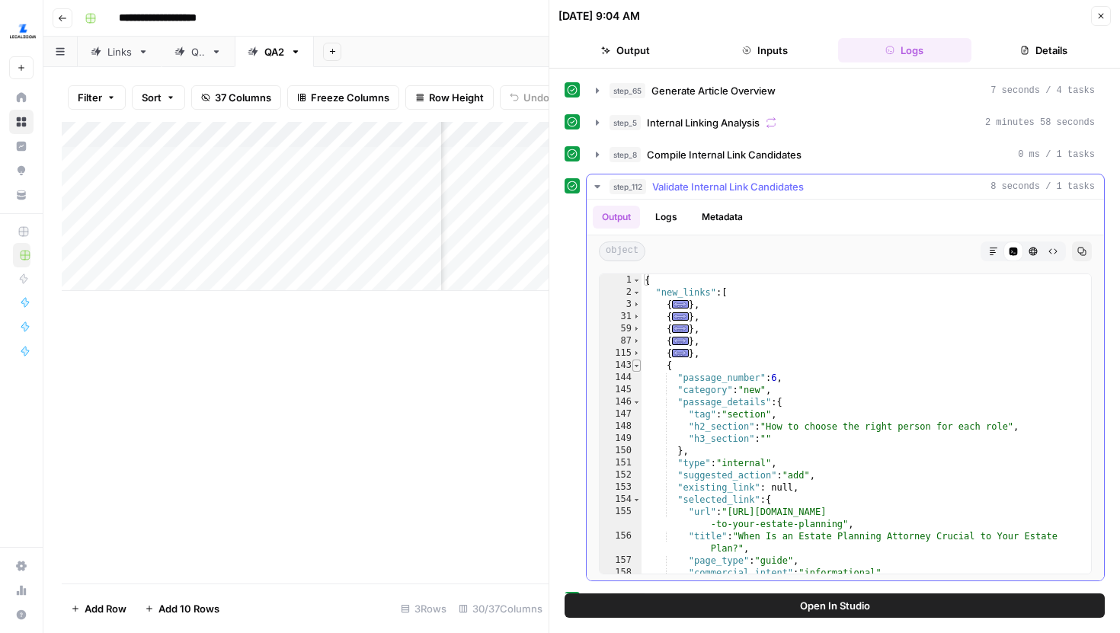
click at [636, 369] on span "Toggle code folding, rows 143 through 170" at bounding box center [636, 366] width 8 height 12
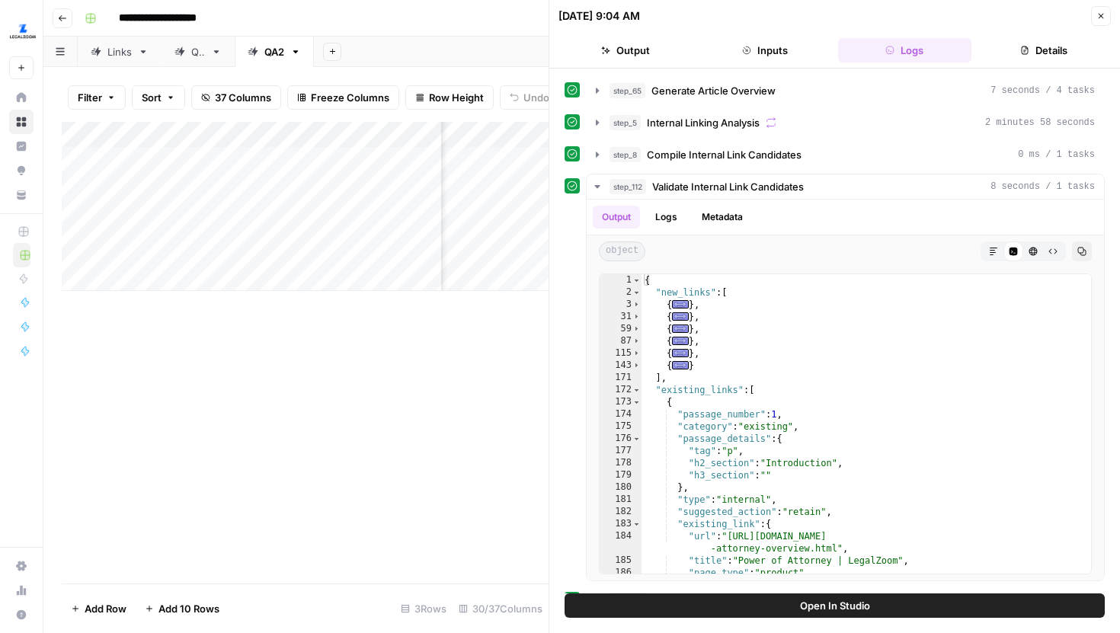
click at [1091, 12] on button "Close" at bounding box center [1101, 16] width 20 height 20
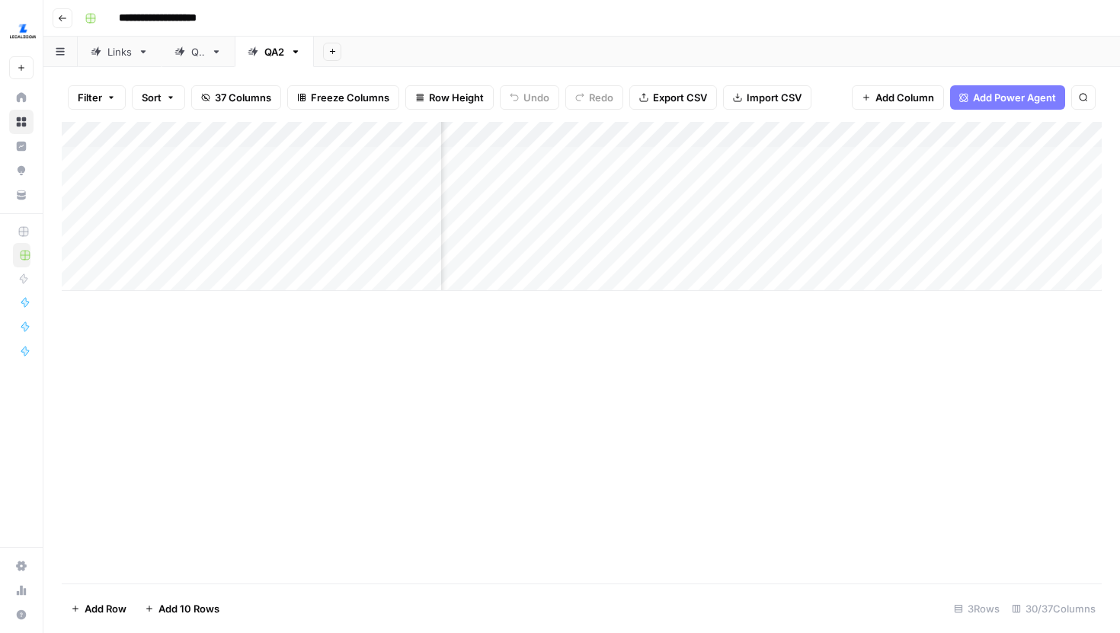
scroll to position [0, 804]
click at [642, 237] on div "Add Column" at bounding box center [582, 206] width 1040 height 169
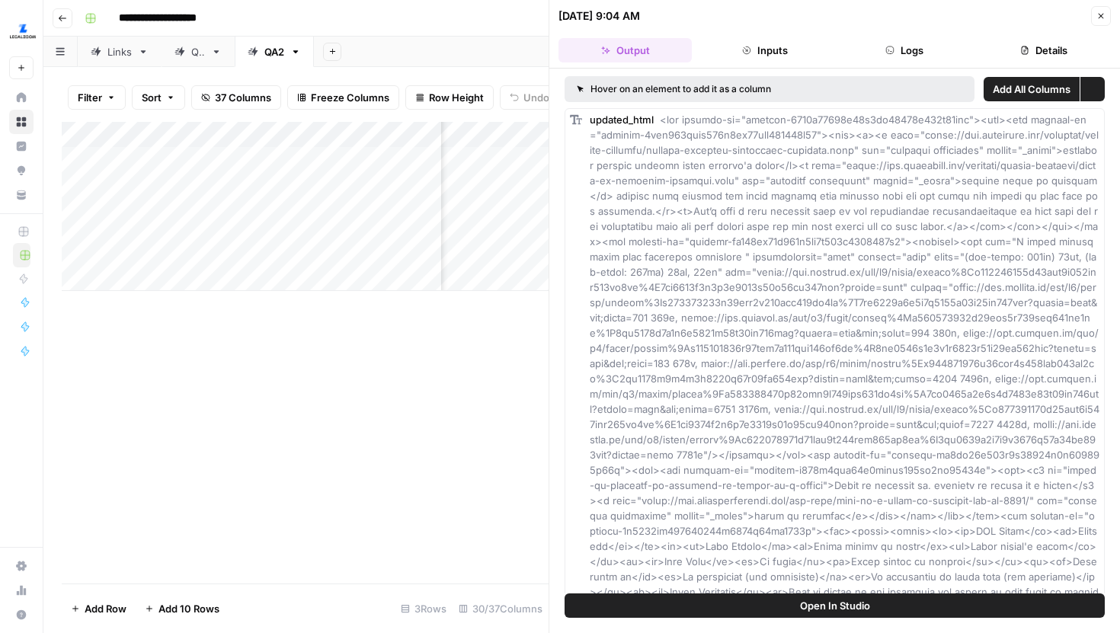
click at [885, 41] on button "Logs" at bounding box center [904, 50] width 133 height 24
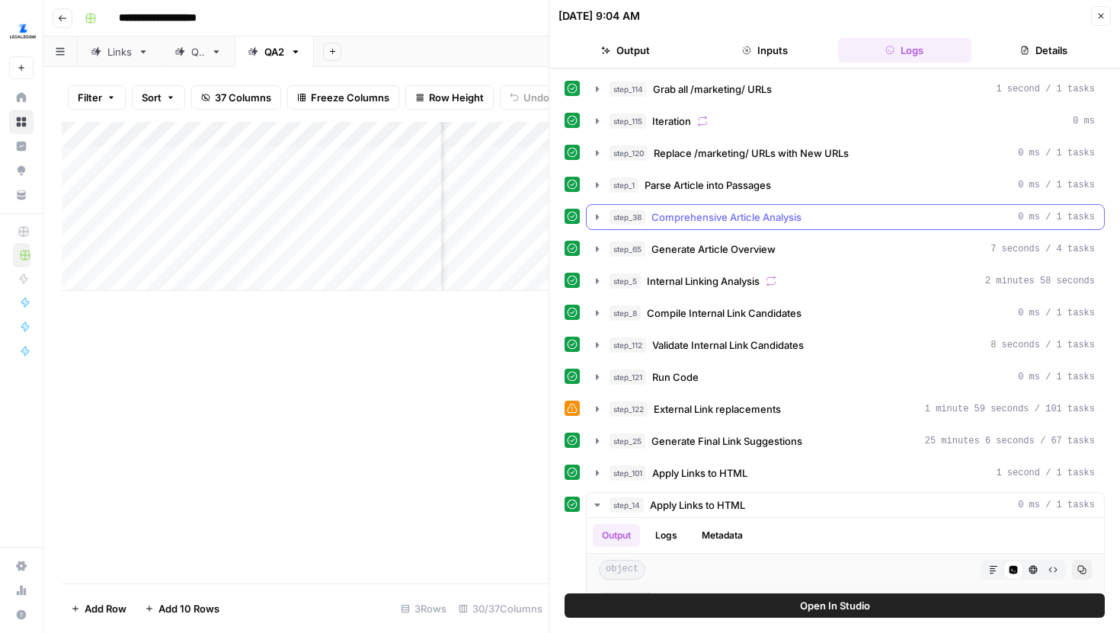
click at [596, 216] on icon "button" at bounding box center [597, 216] width 3 height 5
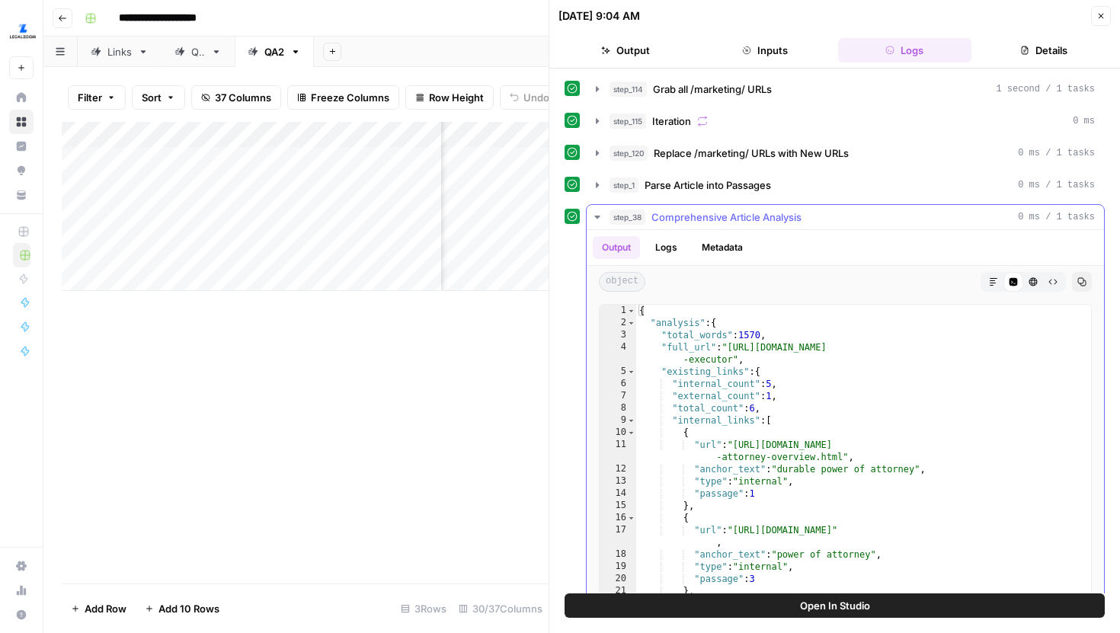
click at [596, 216] on icon "button" at bounding box center [596, 217] width 5 height 3
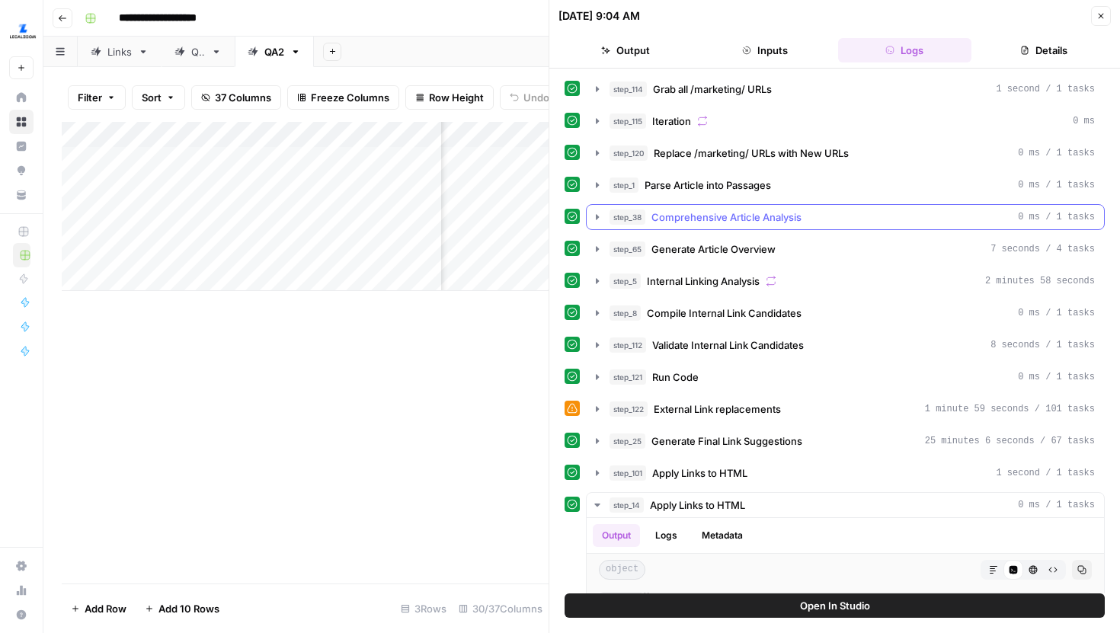
scroll to position [314, 0]
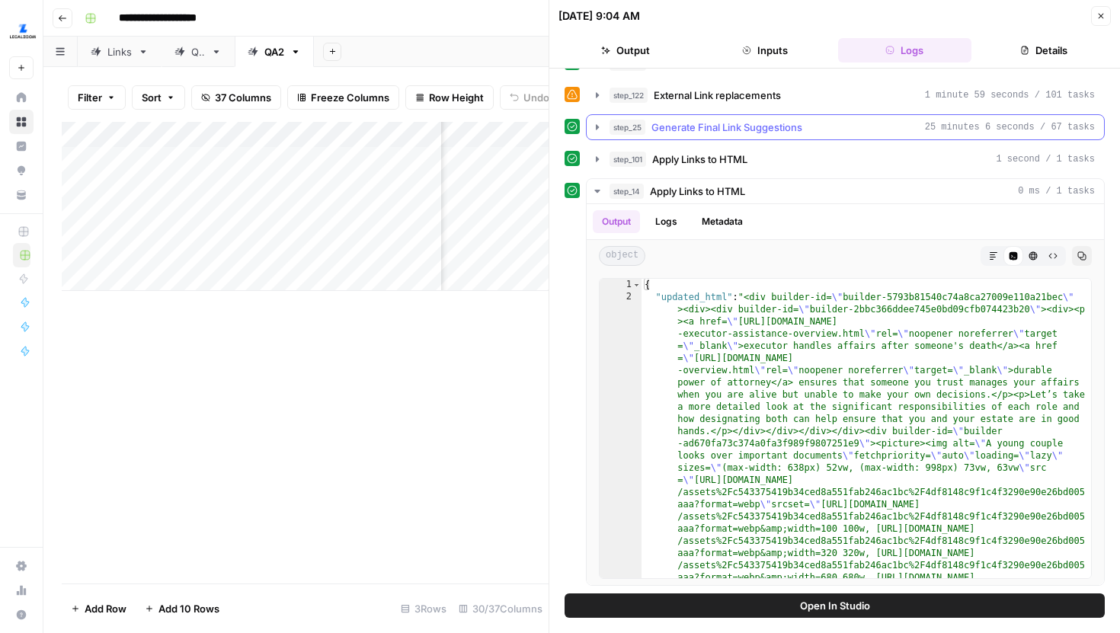
click at [596, 127] on icon "button" at bounding box center [597, 126] width 3 height 5
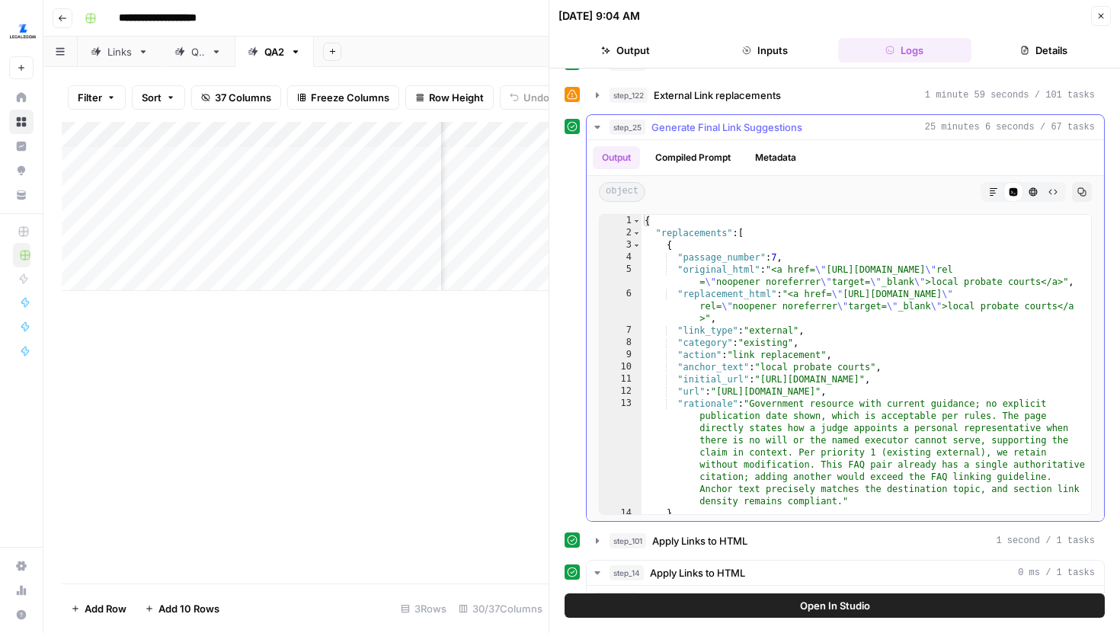
click at [596, 127] on icon "button" at bounding box center [596, 127] width 5 height 3
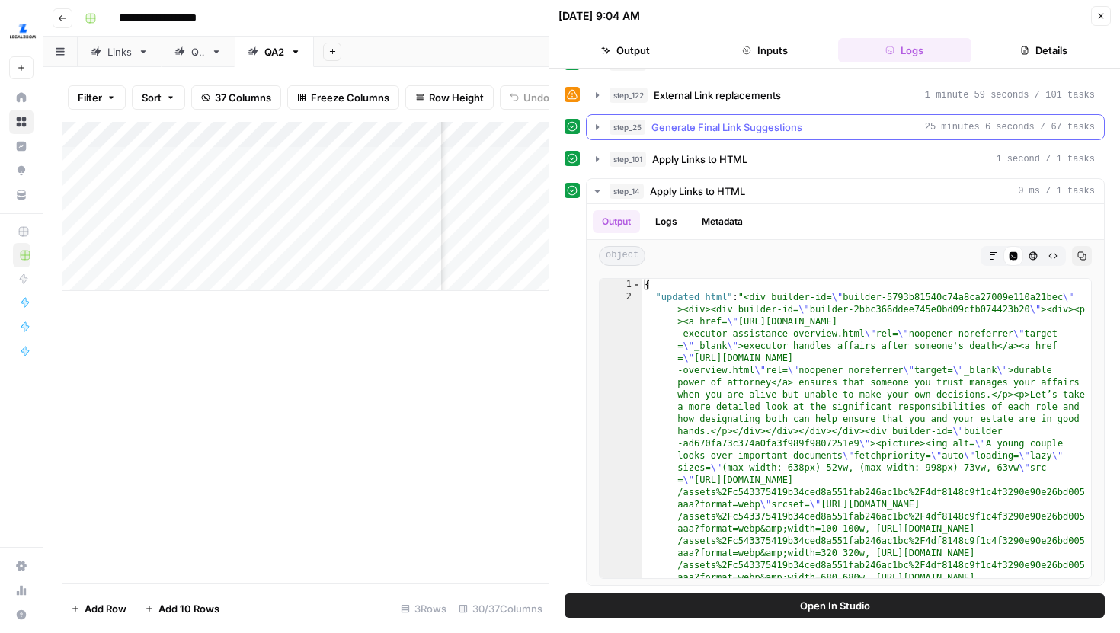
click at [596, 127] on icon "button" at bounding box center [597, 126] width 3 height 5
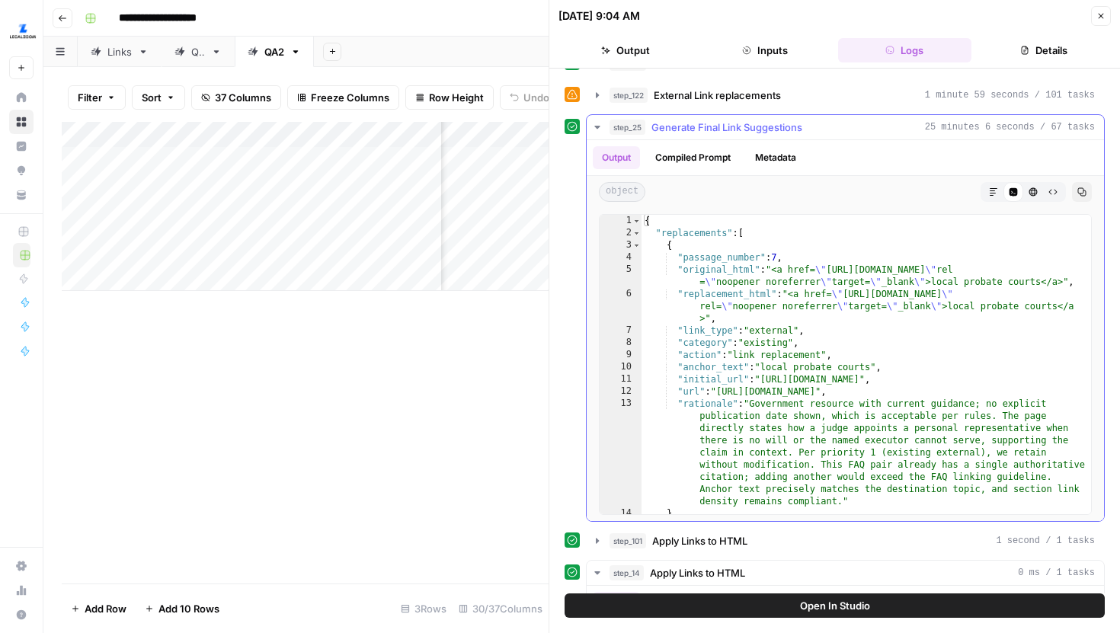
click at [783, 162] on button "Metadata" at bounding box center [775, 157] width 59 height 23
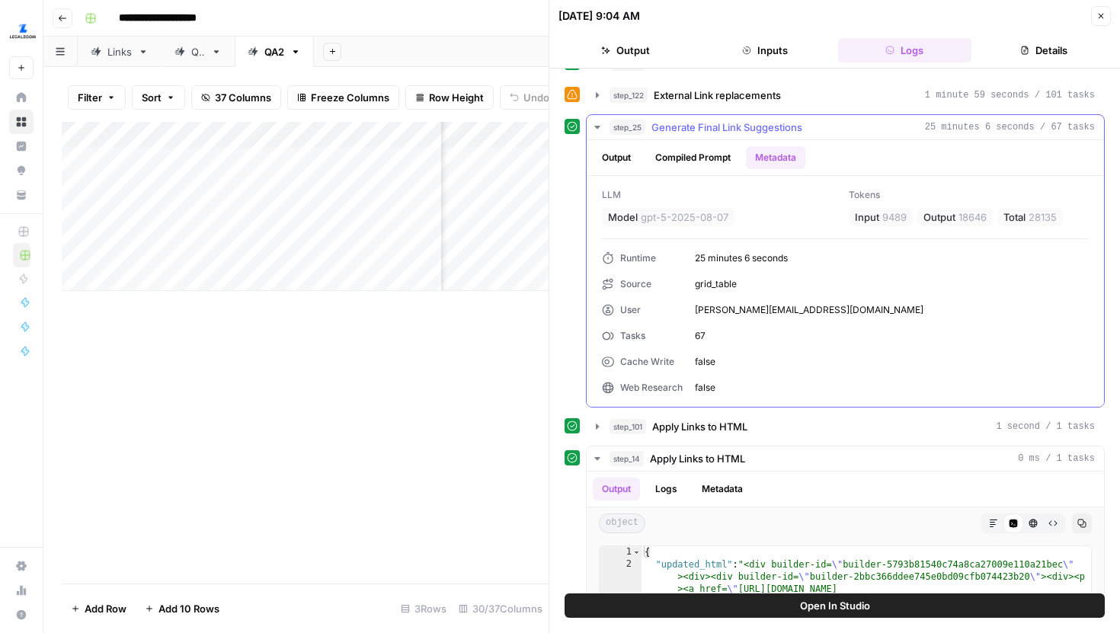
click at [710, 152] on button "Compiled Prompt" at bounding box center [693, 157] width 94 height 23
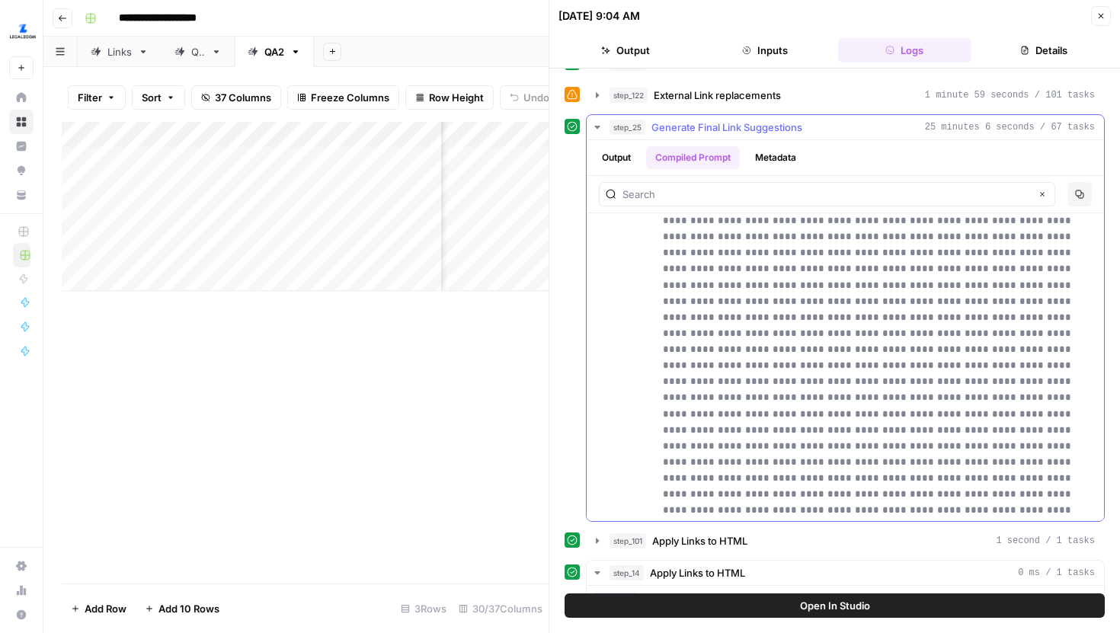
scroll to position [1025, 0]
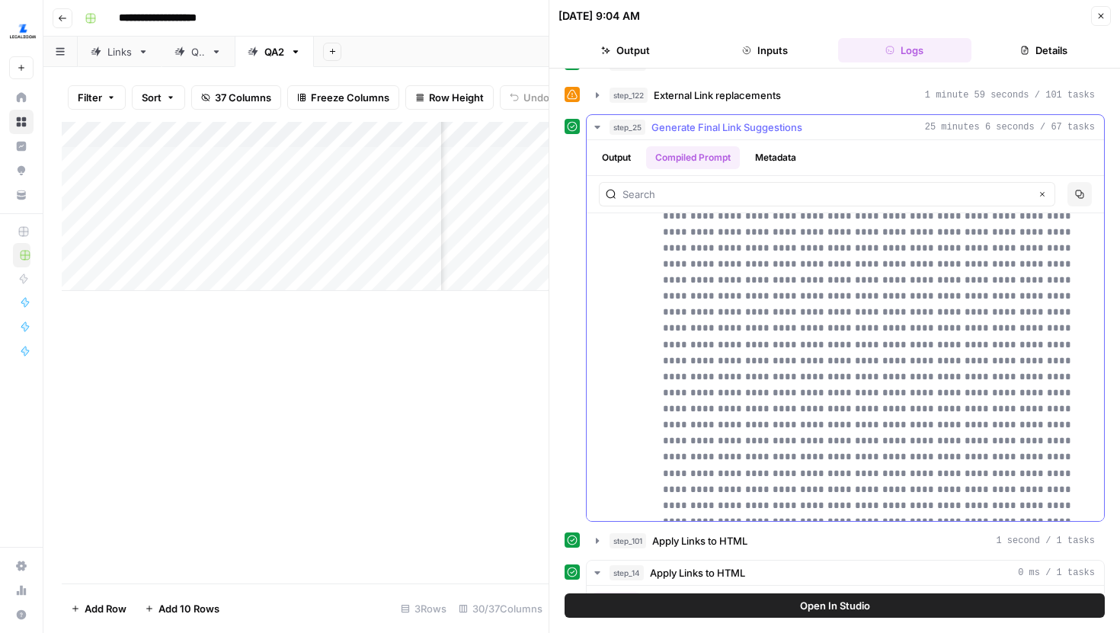
click at [728, 200] on input "text" at bounding box center [826, 194] width 408 height 15
paste input "Make sure to select"
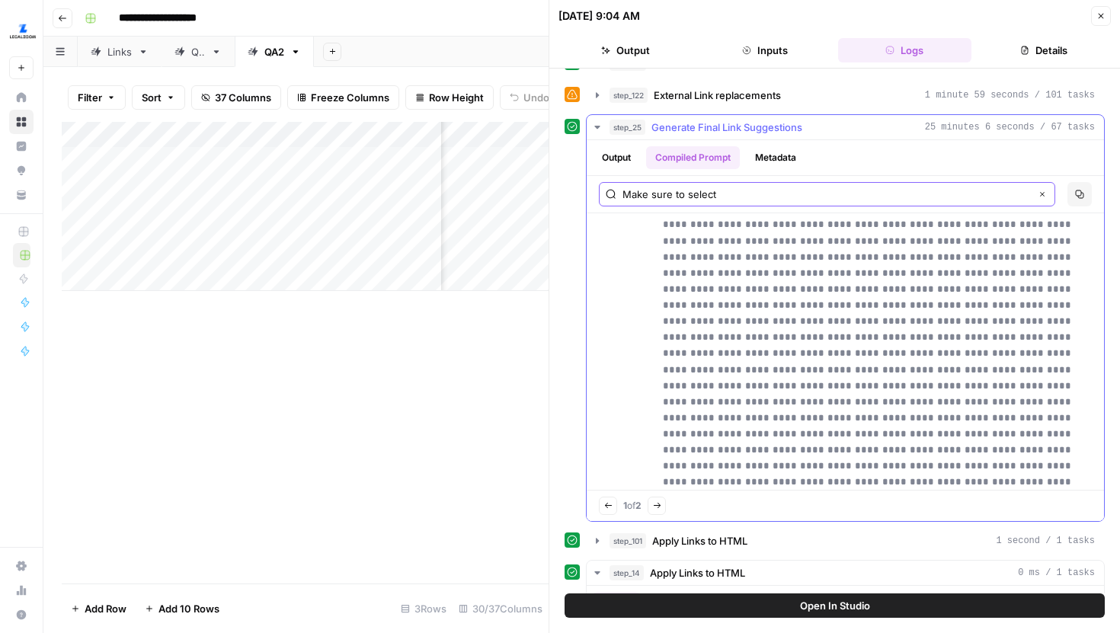
type input "Make sure to select"
click at [657, 500] on button "Next Match" at bounding box center [657, 506] width 18 height 18
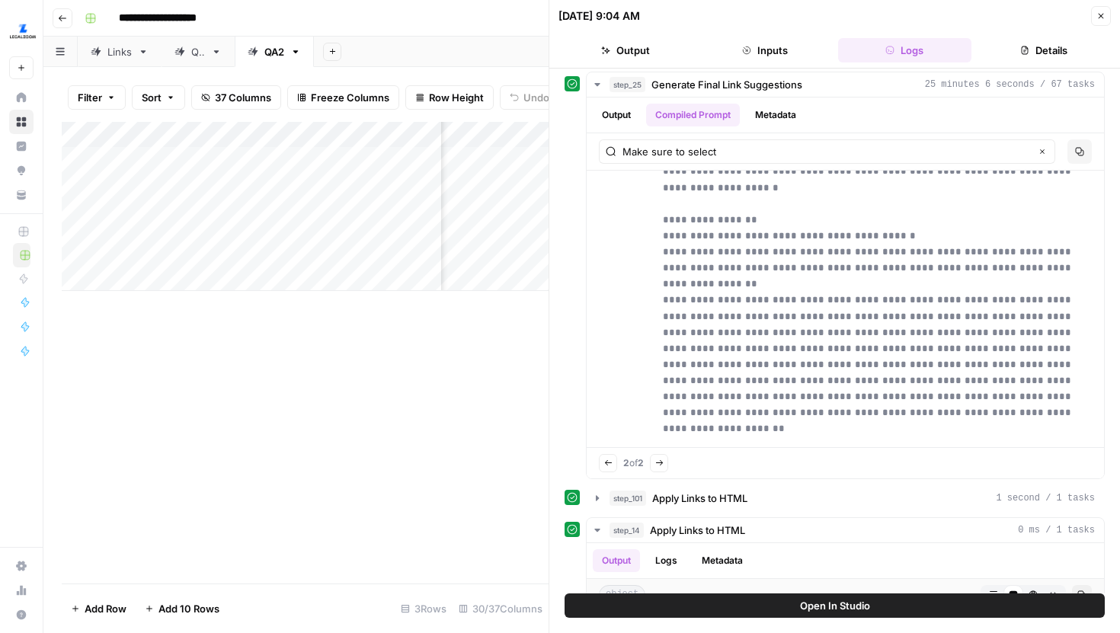
scroll to position [356, 0]
click at [1098, 20] on icon "button" at bounding box center [1100, 15] width 9 height 9
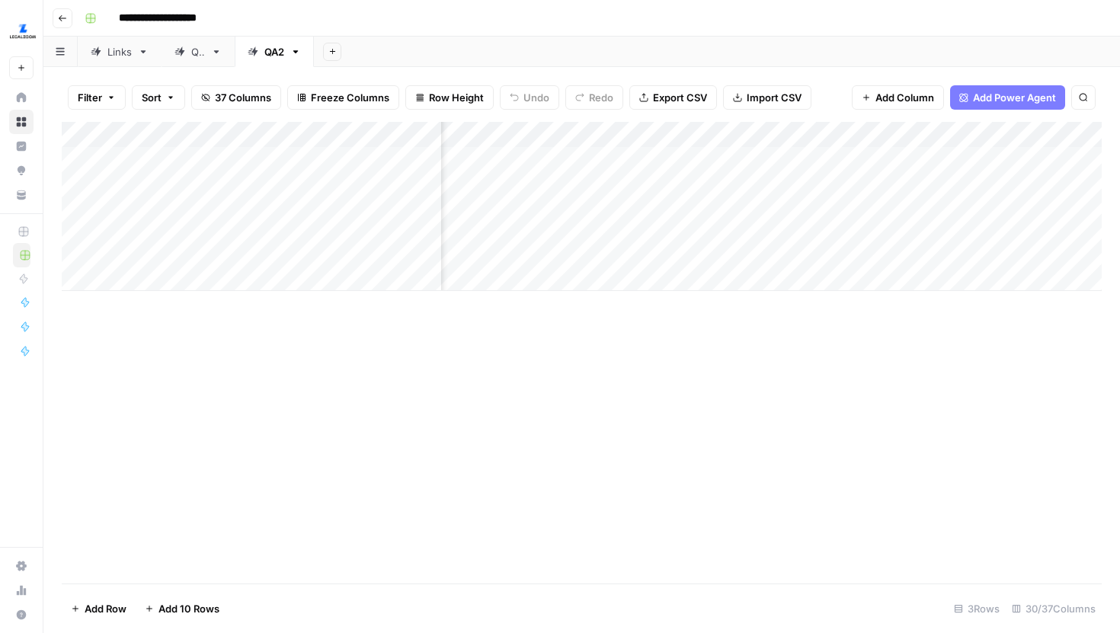
scroll to position [0, 811]
click at [636, 238] on div "Add Column" at bounding box center [582, 206] width 1040 height 169
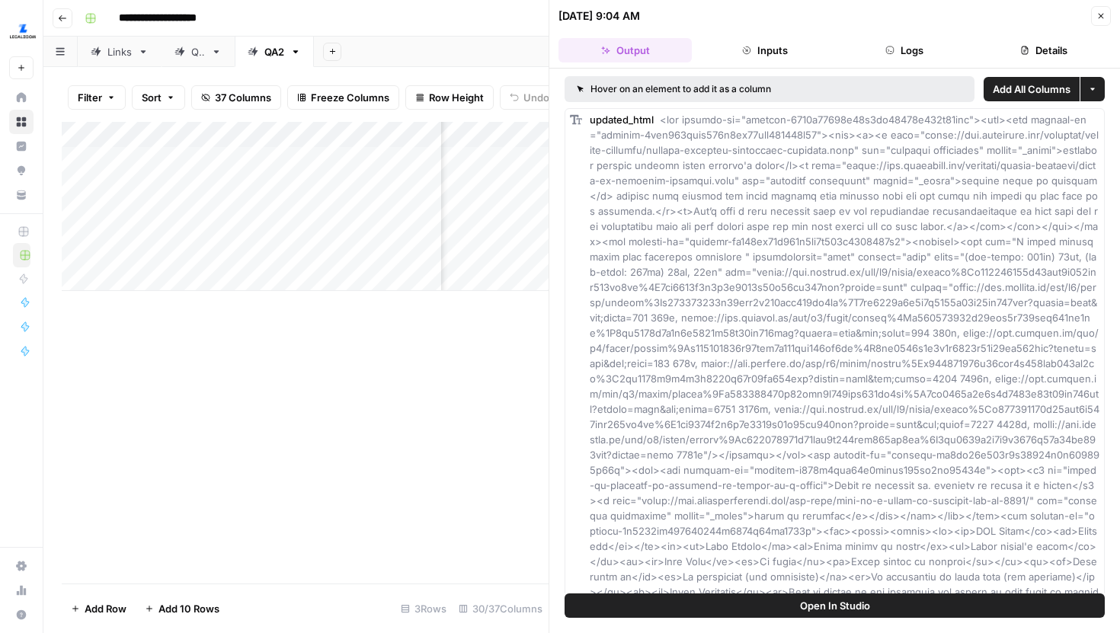
click at [895, 53] on button "Logs" at bounding box center [904, 50] width 133 height 24
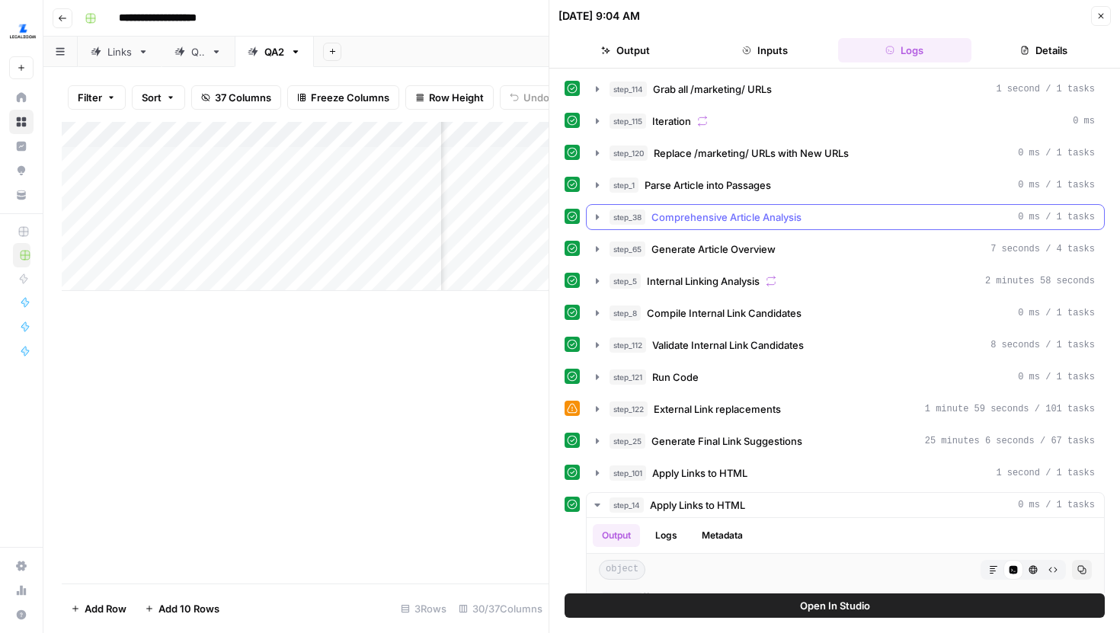
click at [600, 211] on icon "button" at bounding box center [597, 217] width 12 height 12
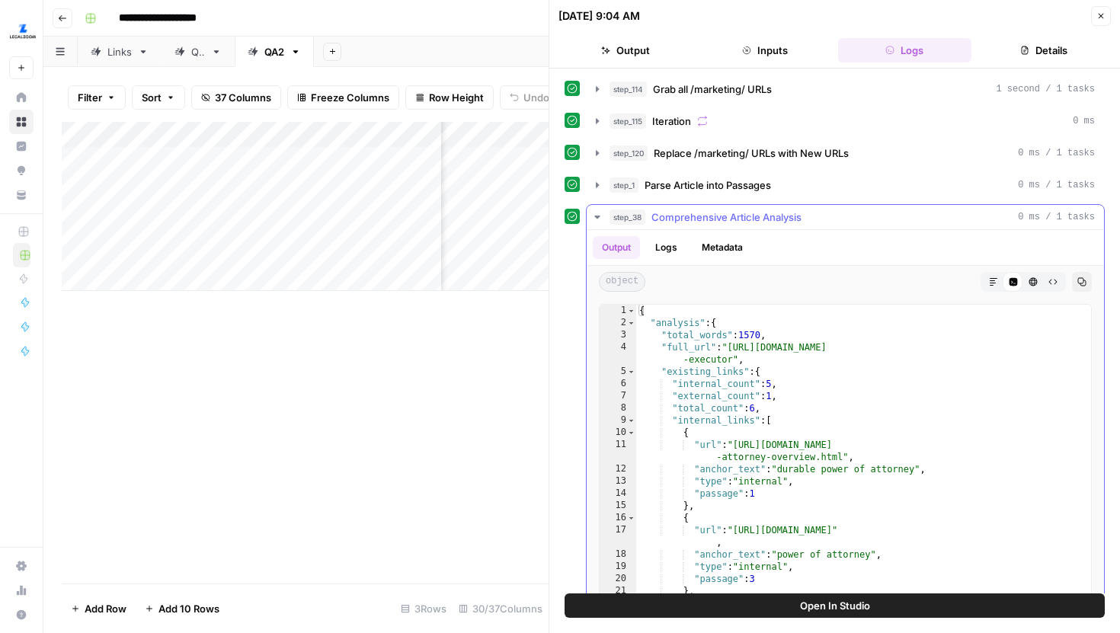
scroll to position [101, 0]
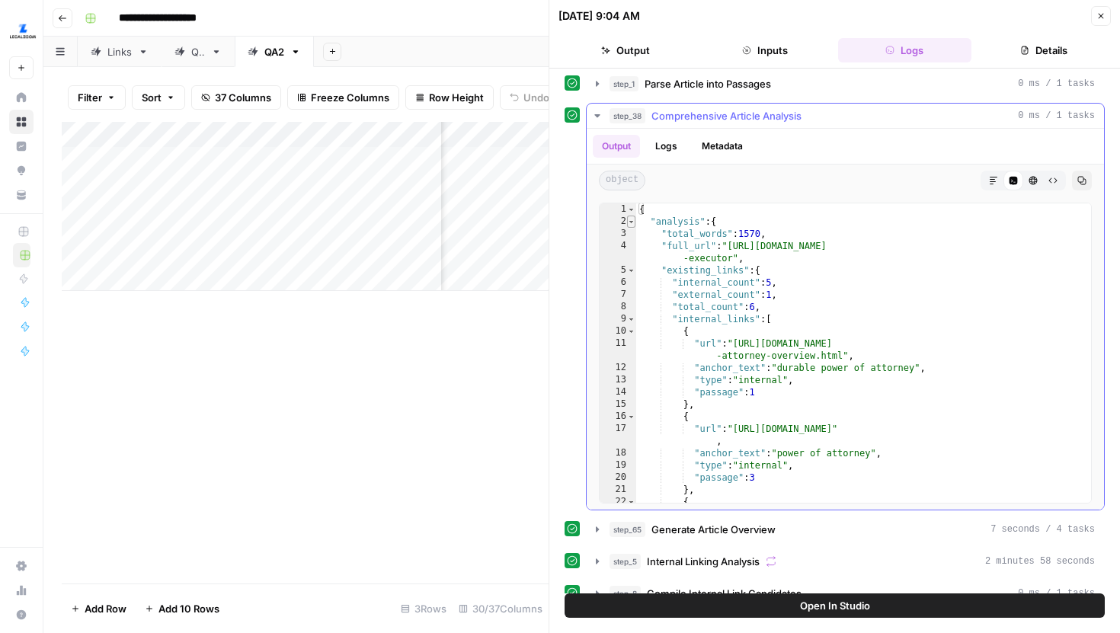
type textarea "*"
click at [628, 221] on span "Toggle code folding, rows 2 through 57" at bounding box center [631, 222] width 8 height 12
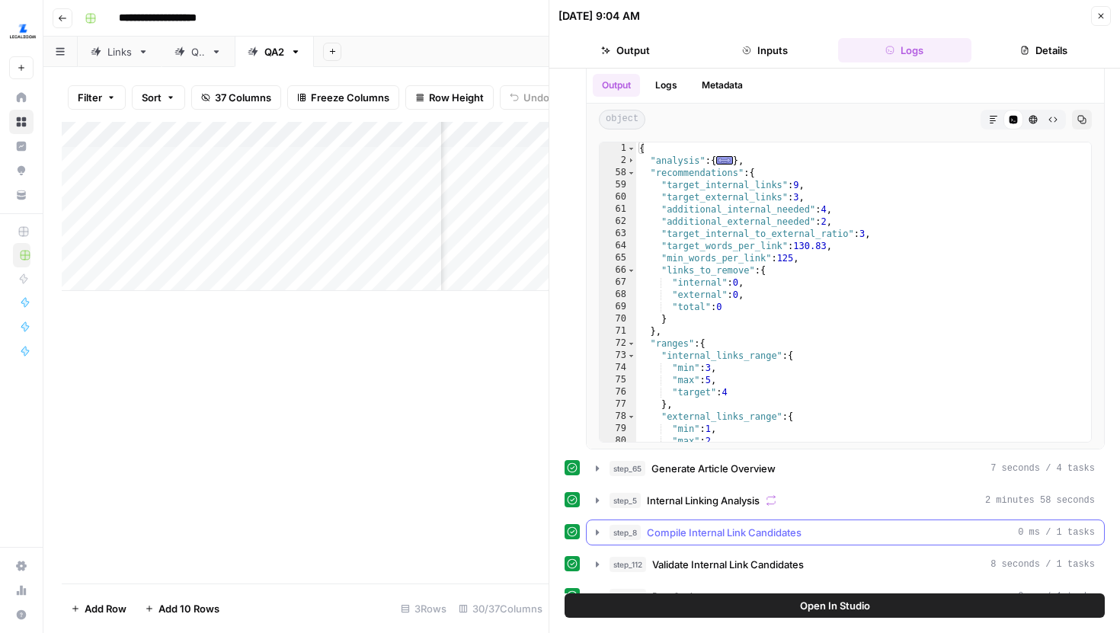
scroll to position [696, 0]
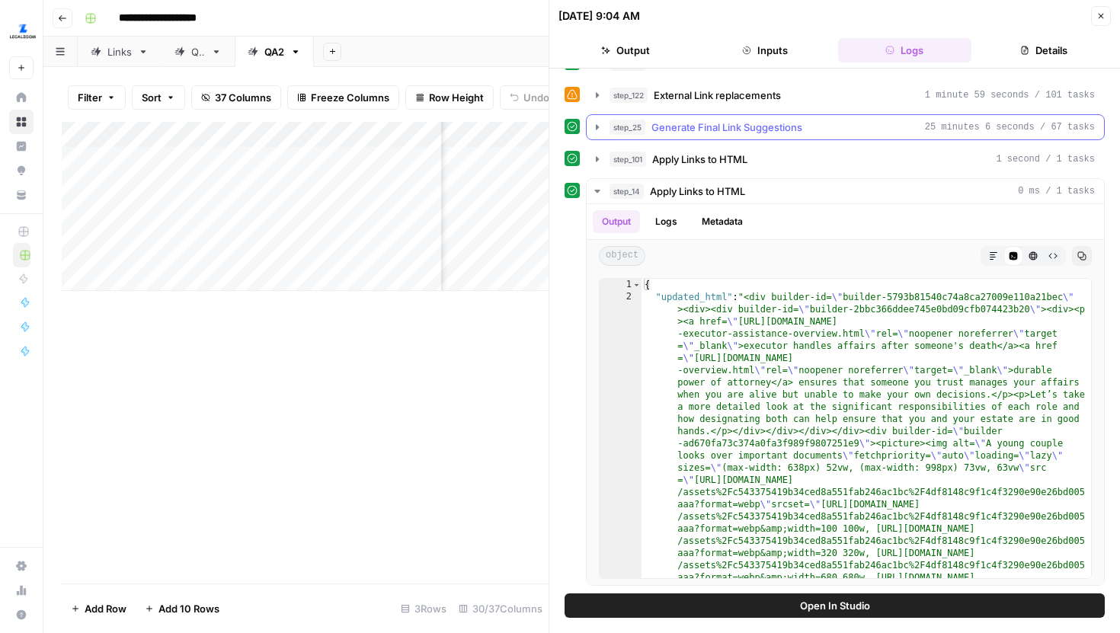
click at [603, 122] on button "step_25 Generate Final Link Suggestions 25 minutes 6 seconds / 67 tasks" at bounding box center [845, 127] width 517 height 24
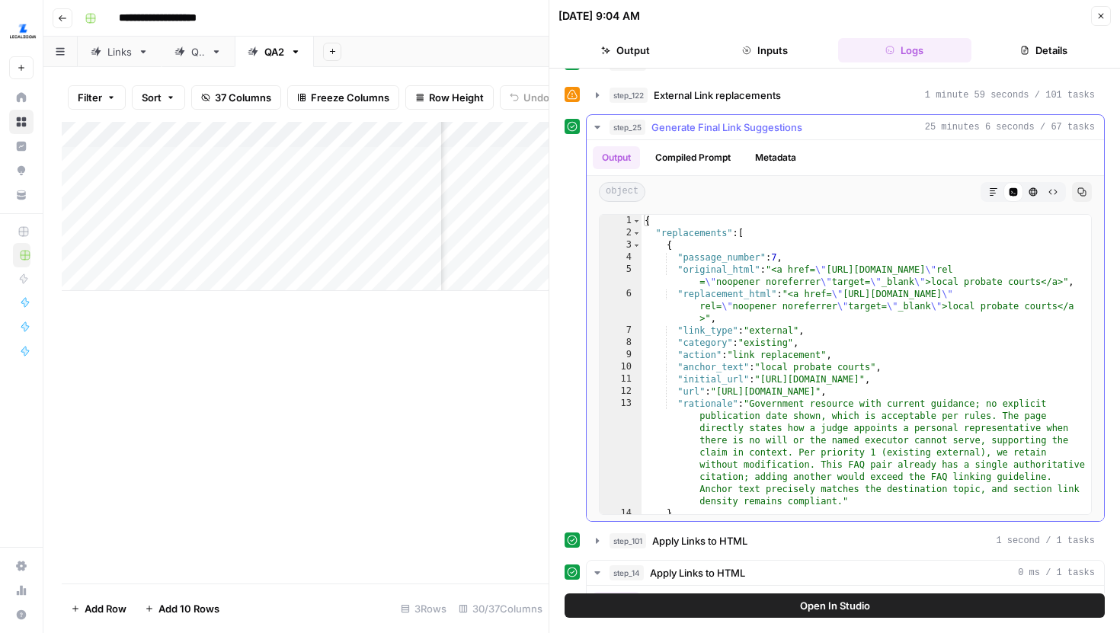
click at [701, 160] on button "Compiled Prompt" at bounding box center [693, 157] width 94 height 23
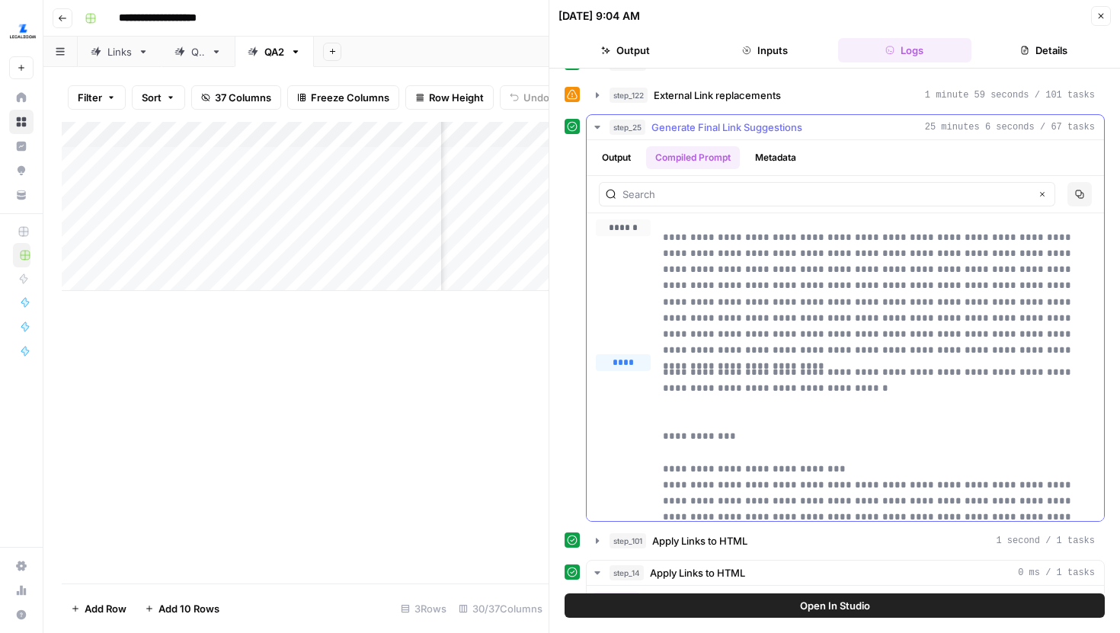
click at [750, 332] on p "**********" at bounding box center [879, 285] width 432 height 113
type input "*********"
click at [987, 193] on input "text" at bounding box center [826, 194] width 408 height 15
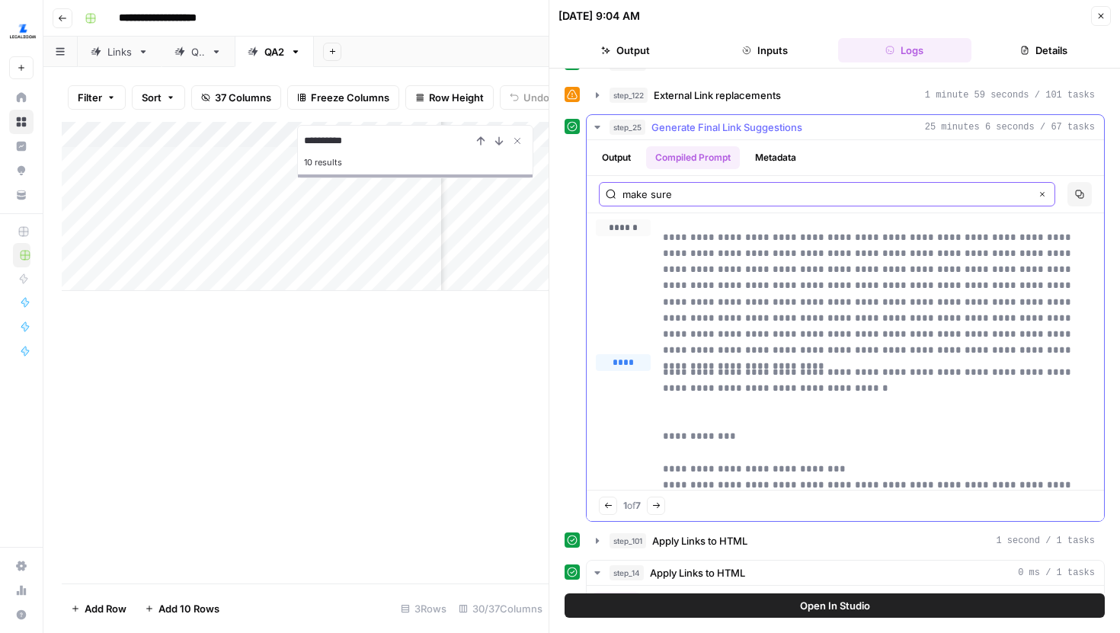
type input "make sure"
click at [606, 506] on icon "button" at bounding box center [607, 505] width 7 height 5
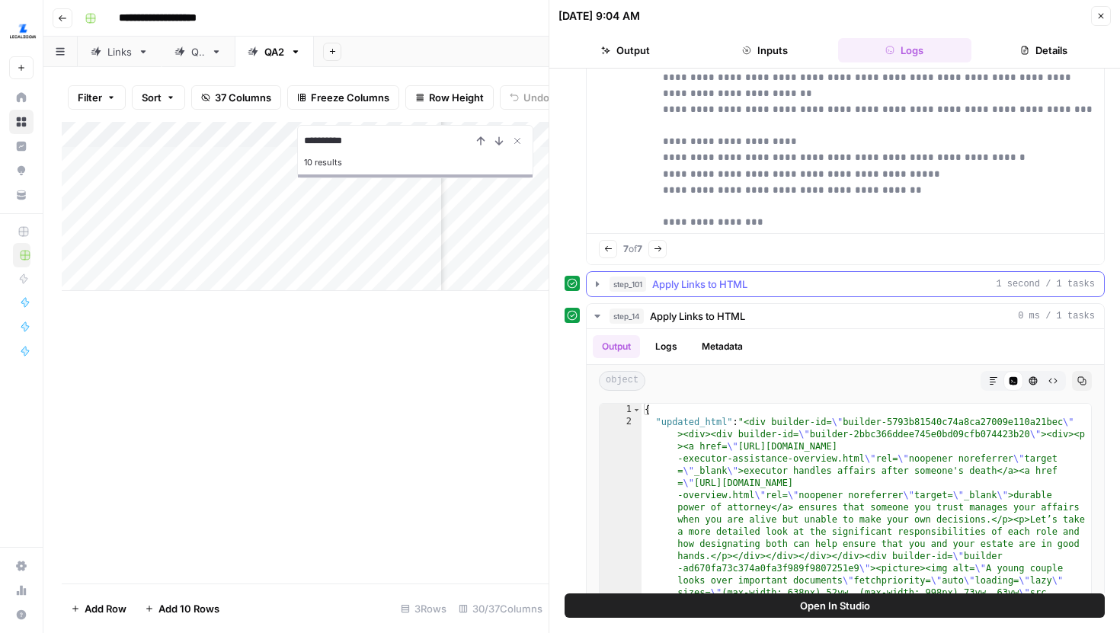
scroll to position [10952, 0]
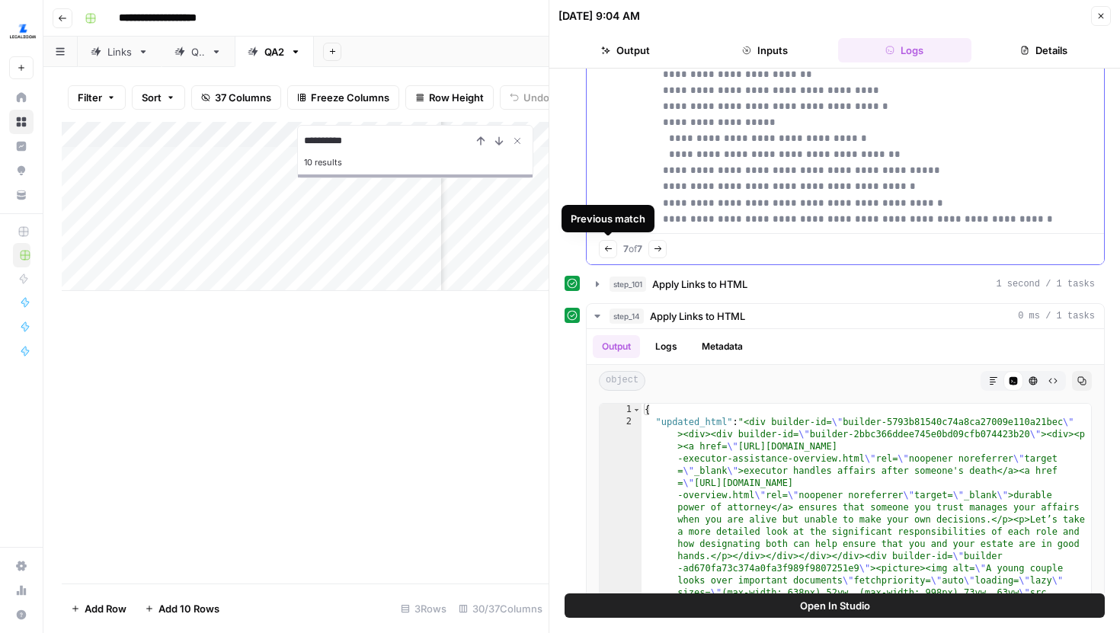
click at [606, 253] on button "Previous match" at bounding box center [608, 249] width 18 height 18
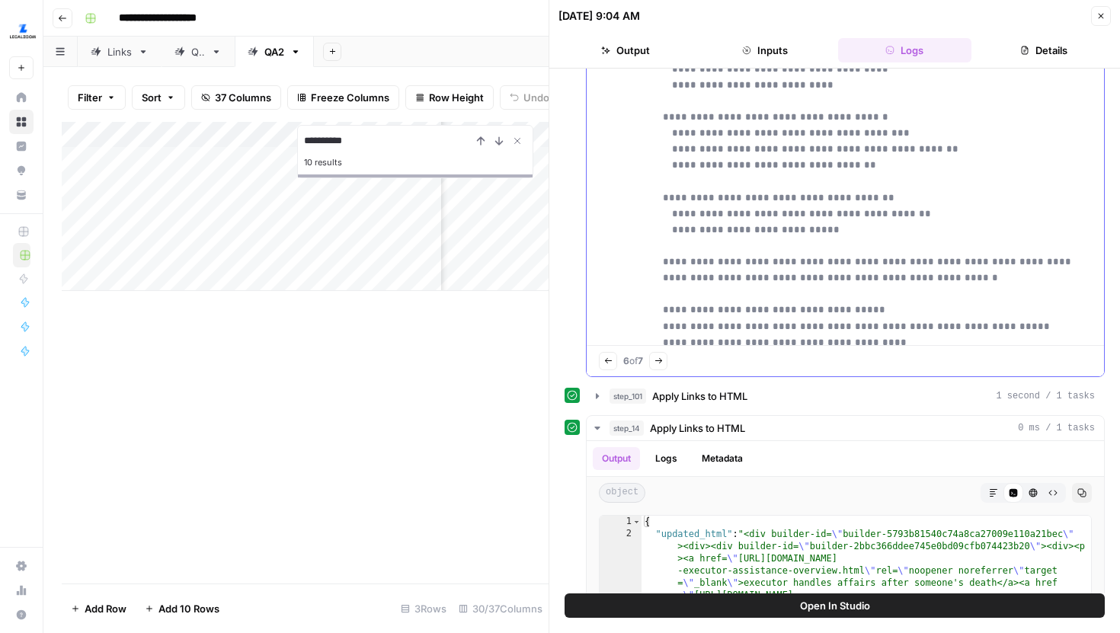
scroll to position [9262, 0]
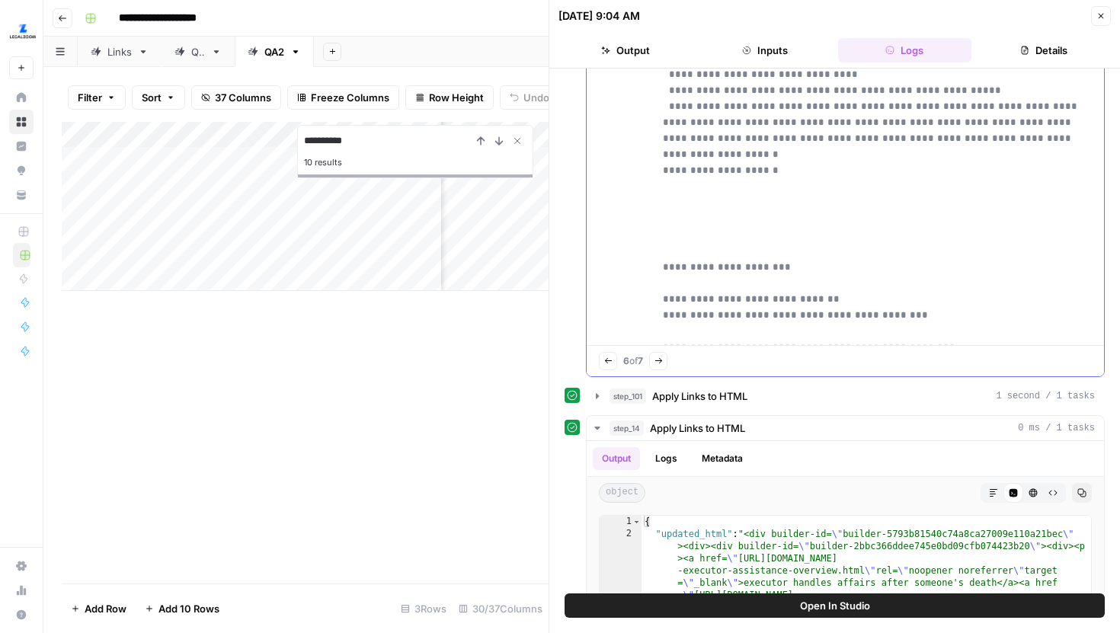
click at [607, 360] on icon "button" at bounding box center [608, 361] width 8 height 8
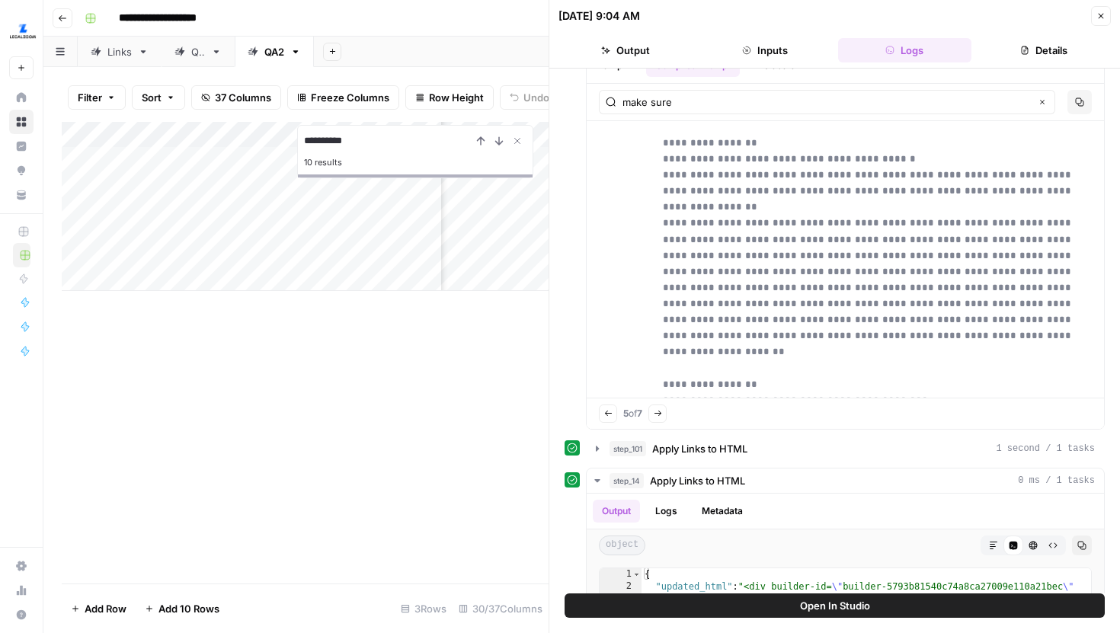
scroll to position [787, 0]
click at [607, 403] on div "Previous match 5 of 7 Next Match" at bounding box center [845, 414] width 517 height 30
click at [608, 411] on icon "button" at bounding box center [608, 415] width 8 height 8
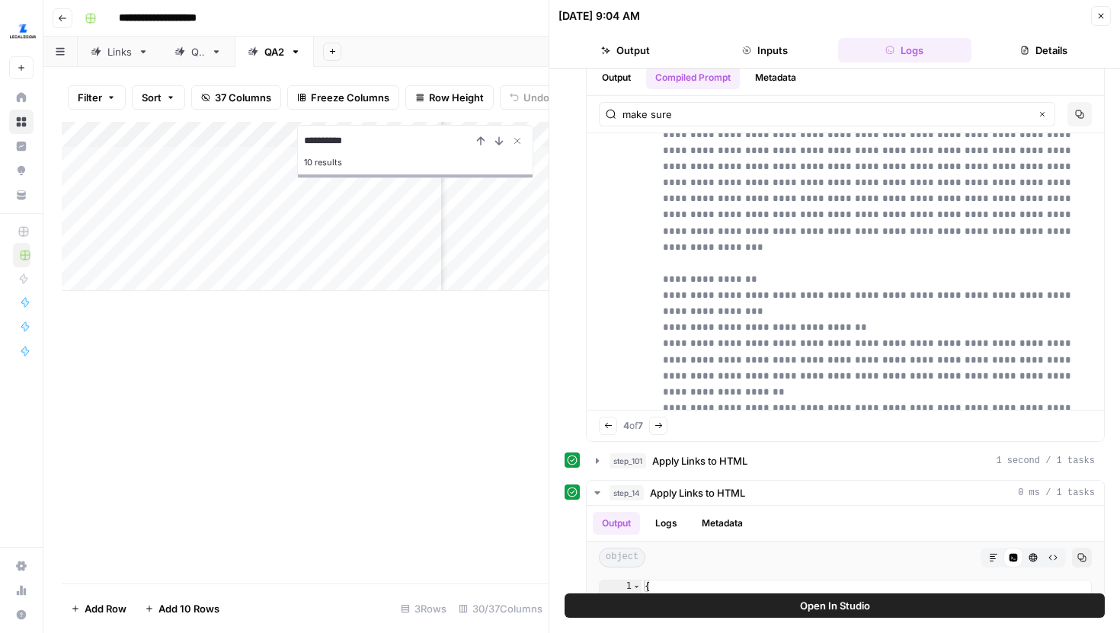
scroll to position [5738, 0]
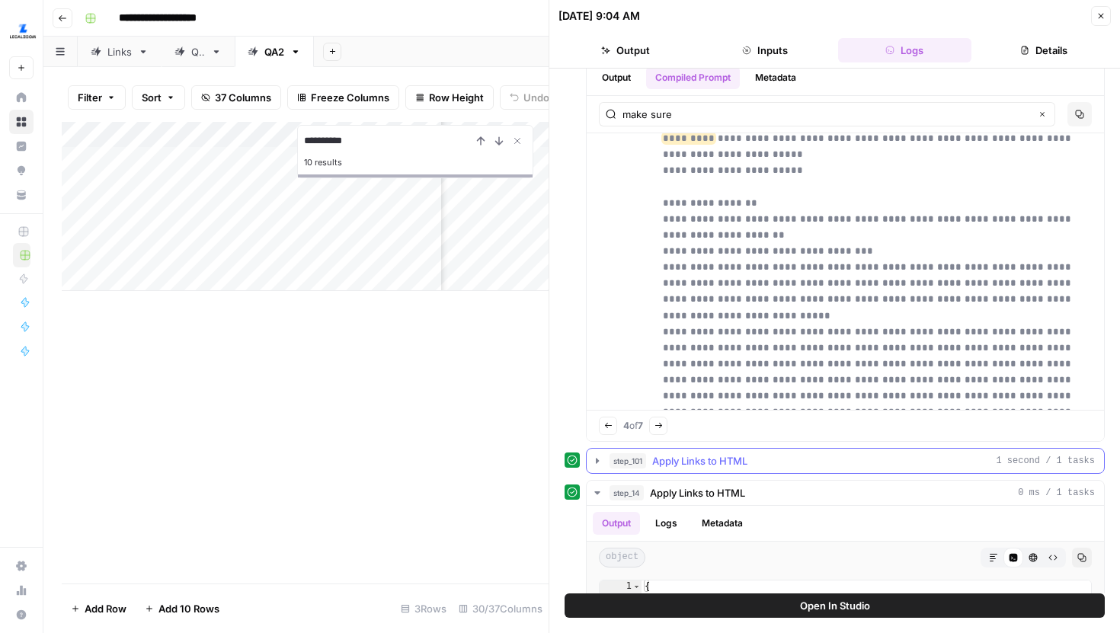
click at [596, 462] on icon "button" at bounding box center [597, 461] width 12 height 12
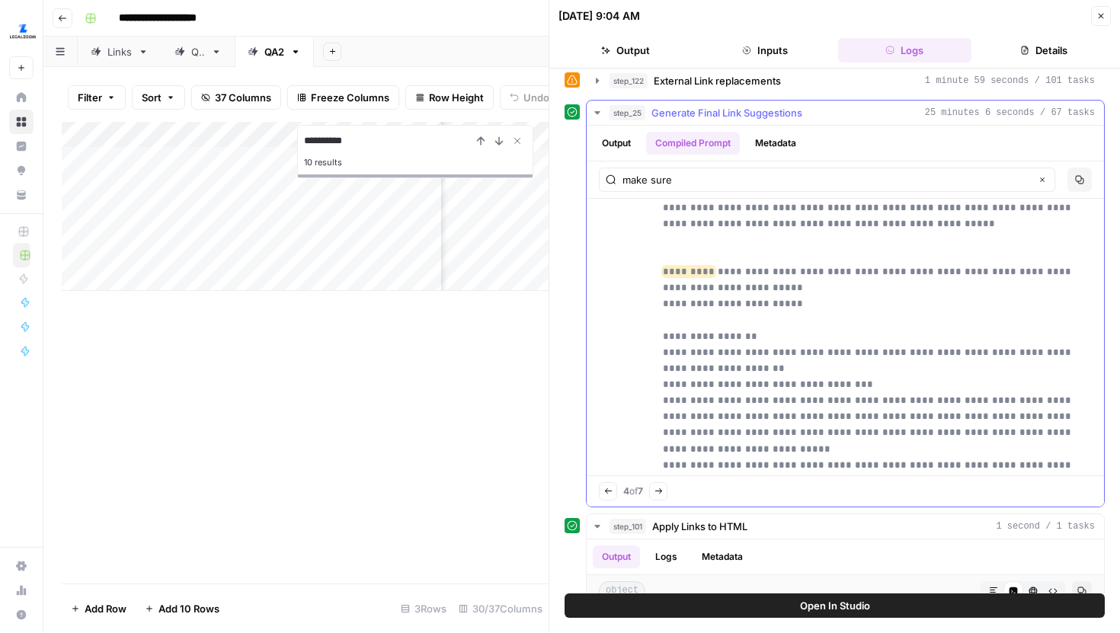
scroll to position [5651, 0]
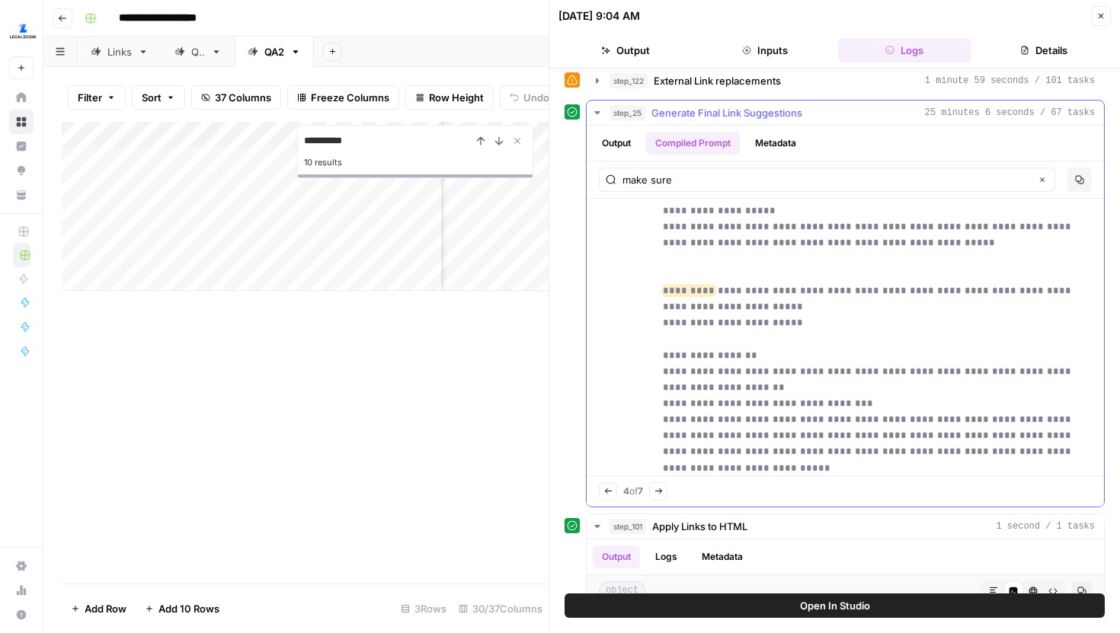
click at [613, 143] on button "Output" at bounding box center [616, 143] width 47 height 23
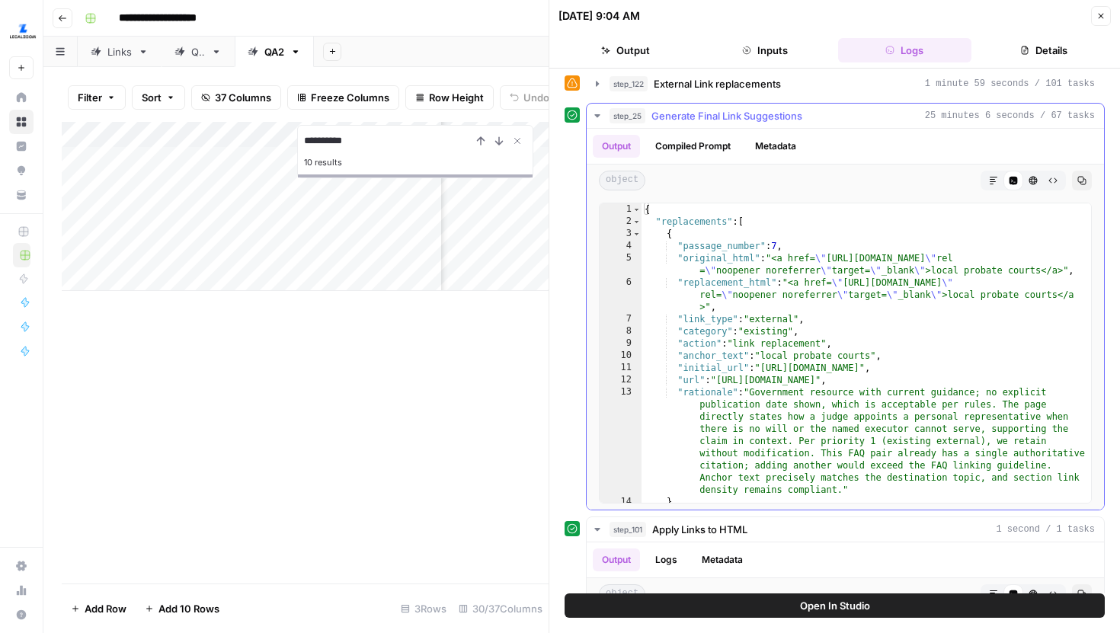
scroll to position [699, 0]
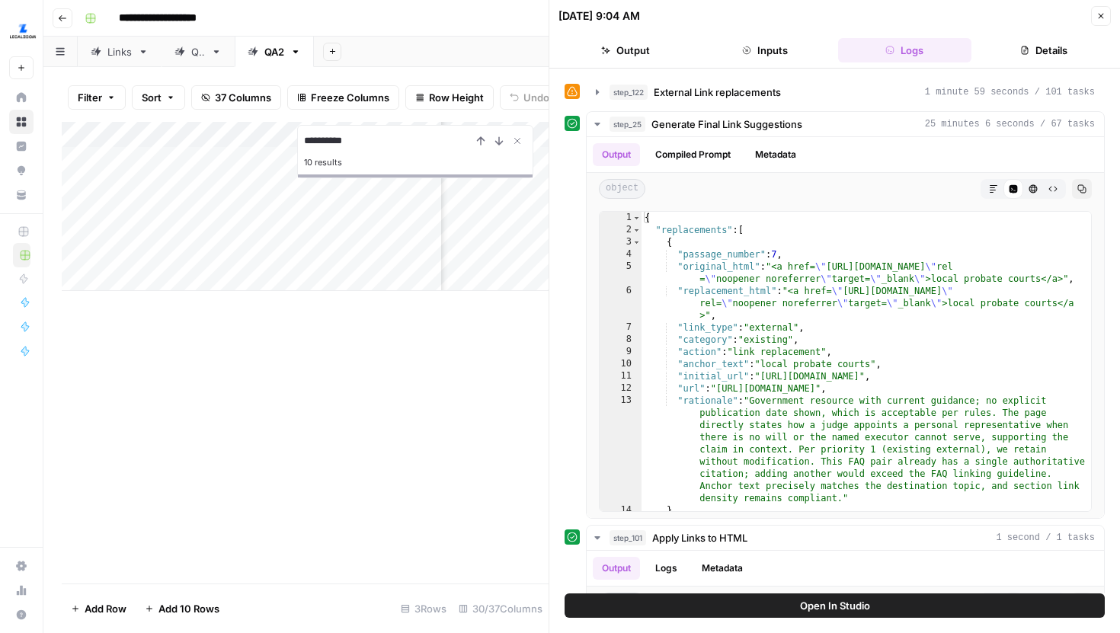
click at [547, 73] on div at bounding box center [549, 316] width 15 height 633
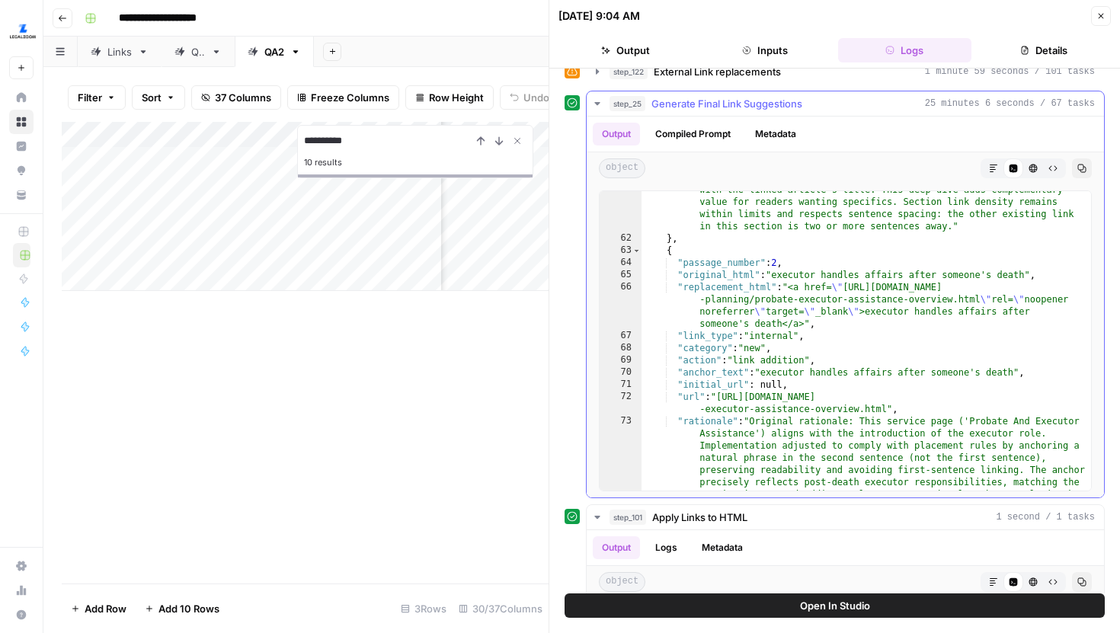
scroll to position [799, 0]
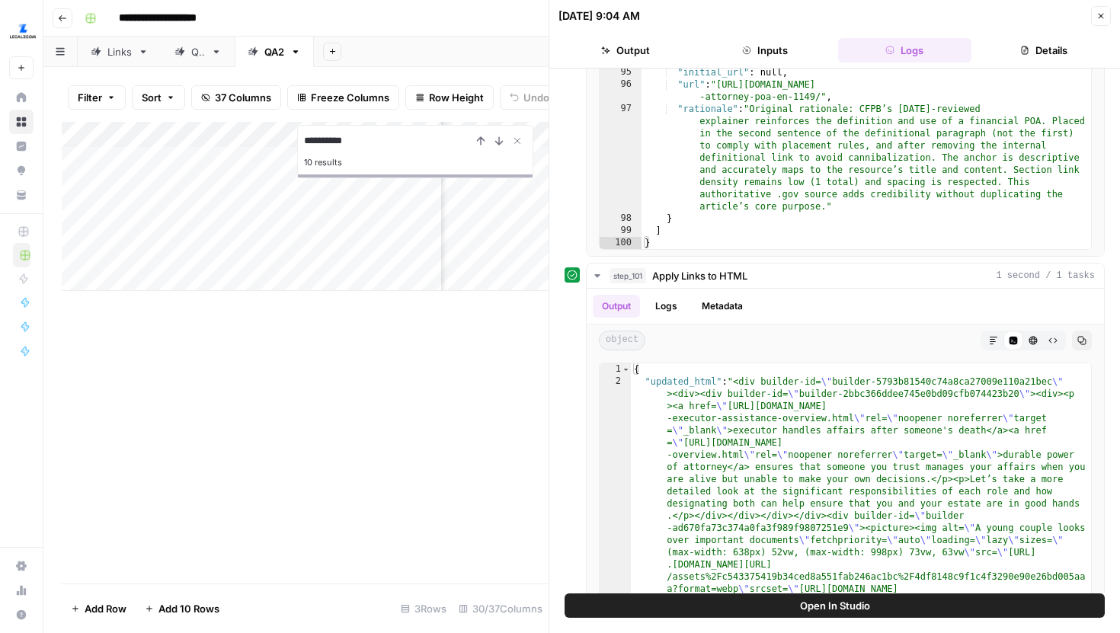
click at [1108, 10] on button "Close" at bounding box center [1101, 16] width 20 height 20
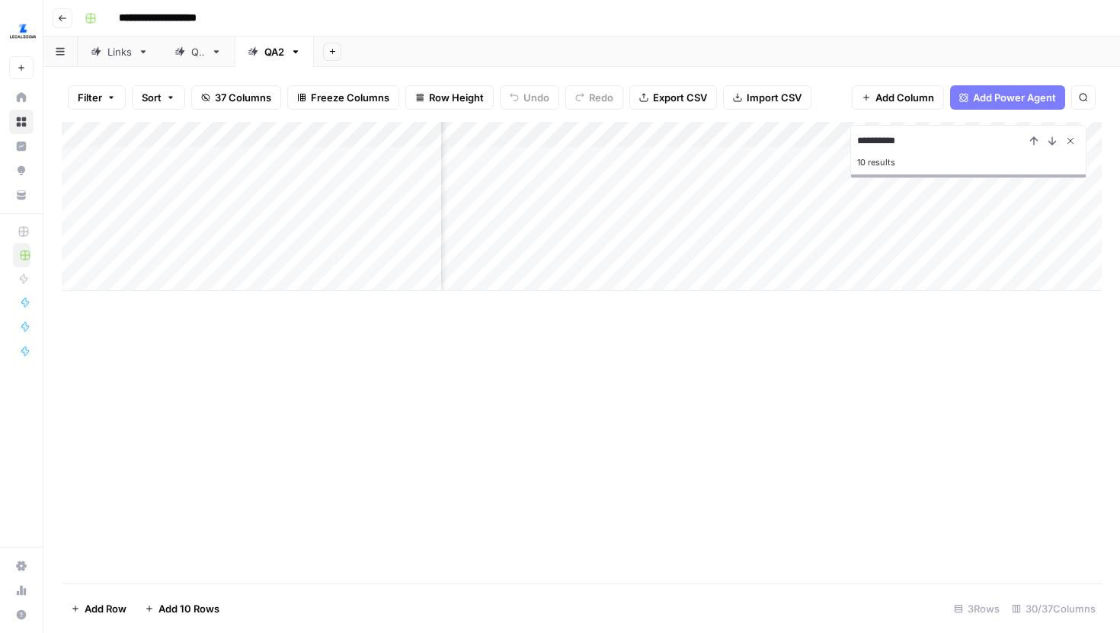
click at [1073, 140] on icon "Close Search" at bounding box center [1070, 141] width 12 height 12
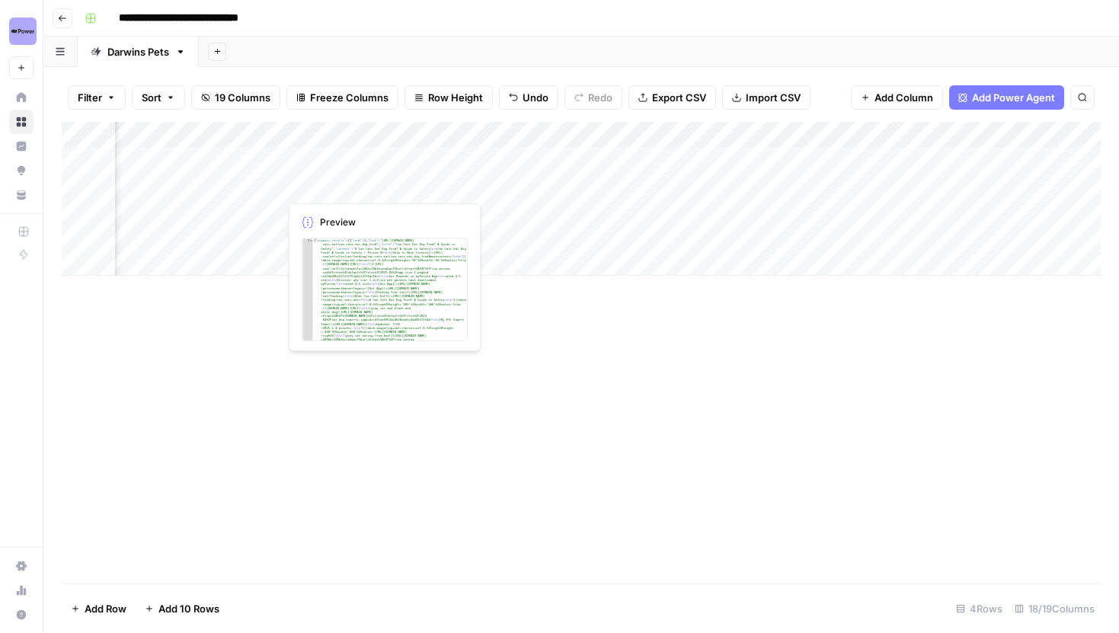
scroll to position [0, 784]
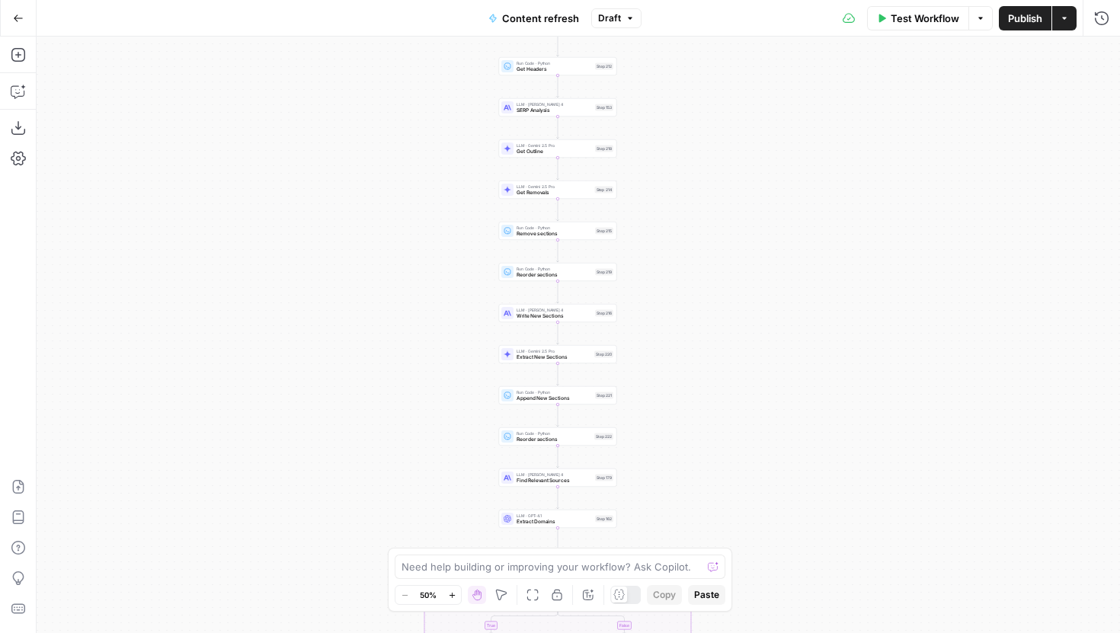
drag, startPoint x: 712, startPoint y: 187, endPoint x: 626, endPoint y: 358, distance: 191.8
click at [627, 358] on div "true false true false true false Workflow Set Inputs Inputs Google Search Perfo…" at bounding box center [578, 335] width 1083 height 596
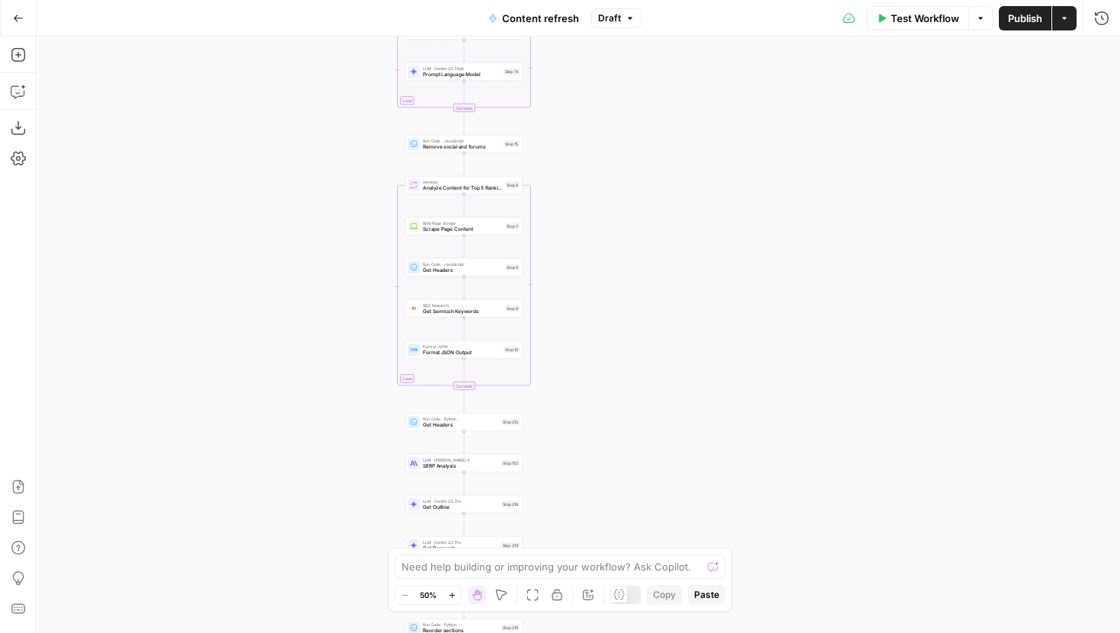
drag, startPoint x: 652, startPoint y: 168, endPoint x: 623, endPoint y: 430, distance: 264.4
click at [623, 430] on div "true false true false true false Workflow Set Inputs Inputs Google Search Perfo…" at bounding box center [578, 335] width 1083 height 596
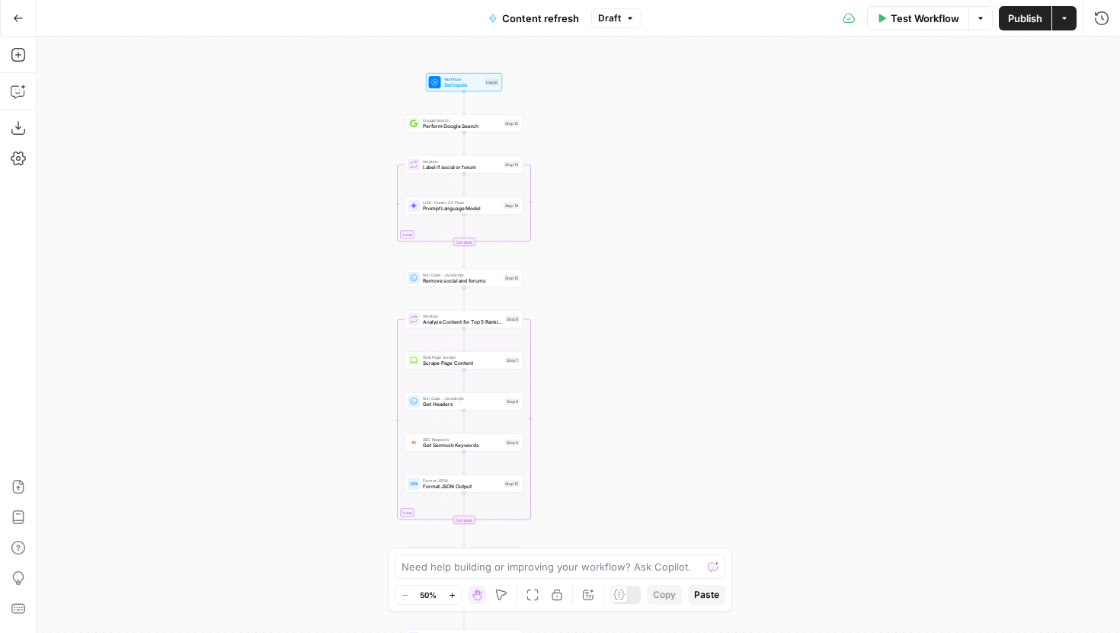
drag, startPoint x: 625, startPoint y: 267, endPoint x: 625, endPoint y: 456, distance: 188.2
click at [625, 456] on div "true false true false true false Workflow Set Inputs Inputs Google Search Perfo…" at bounding box center [578, 335] width 1083 height 596
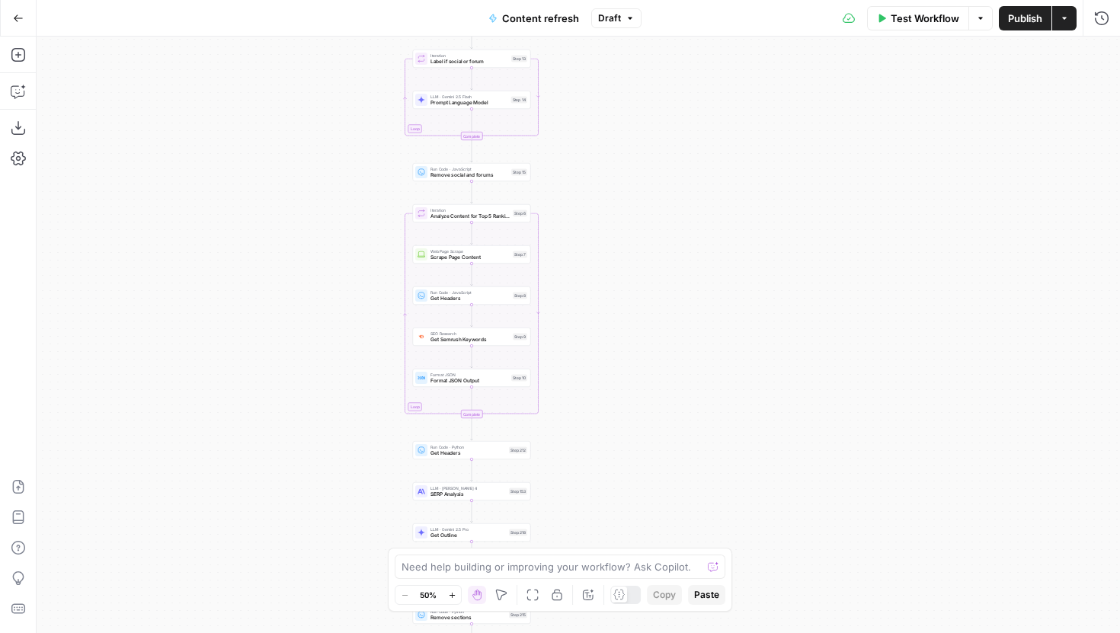
drag, startPoint x: 625, startPoint y: 428, endPoint x: 634, endPoint y: 235, distance: 193.7
click at [634, 235] on div "true false true false true false Workflow Set Inputs Inputs Google Search Perfo…" at bounding box center [578, 335] width 1083 height 596
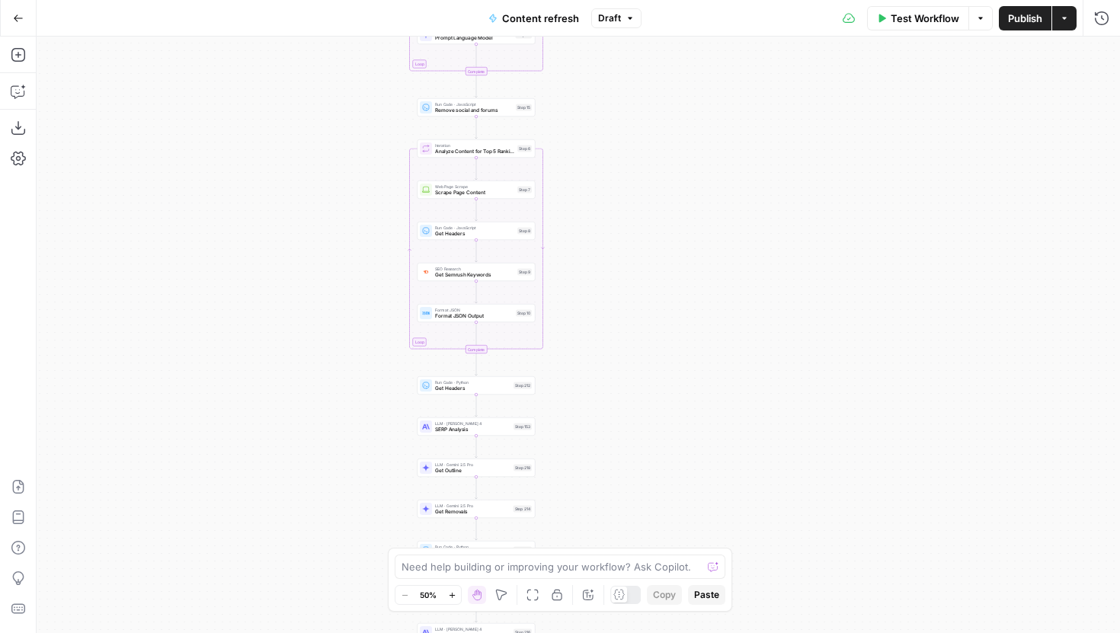
drag, startPoint x: 588, startPoint y: 365, endPoint x: 593, endPoint y: 311, distance: 54.3
click at [592, 311] on div "true false true false true false Workflow Set Inputs Inputs Google Search Perfo…" at bounding box center [578, 335] width 1083 height 596
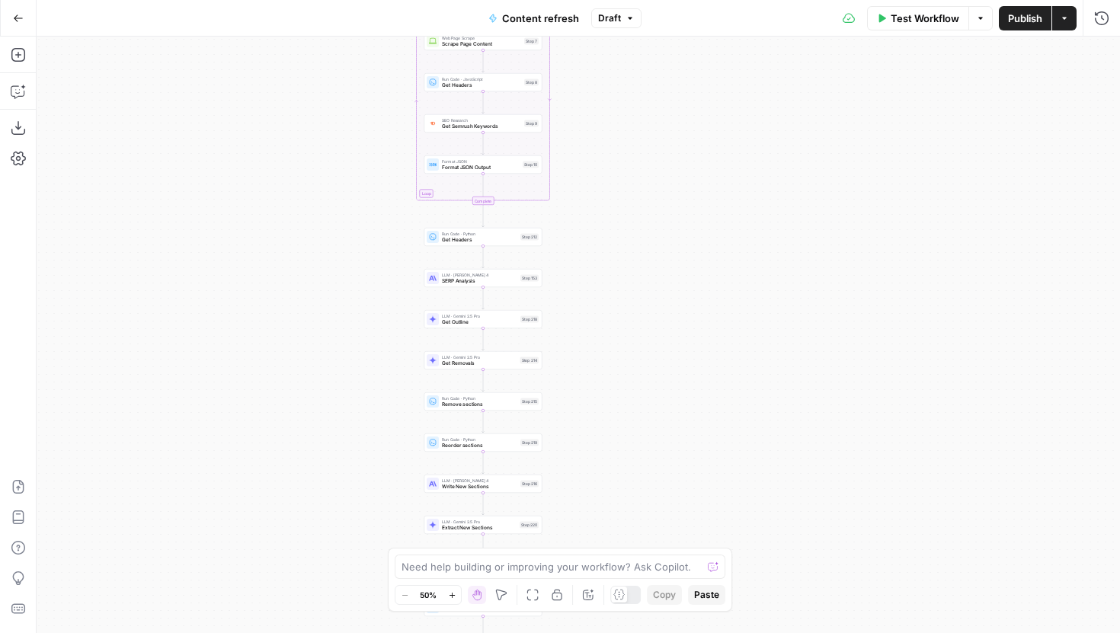
drag, startPoint x: 630, startPoint y: 421, endPoint x: 637, endPoint y: 272, distance: 149.5
click at [637, 272] on div "true false true false true false Workflow Set Inputs Inputs Google Search Perfo…" at bounding box center [578, 335] width 1083 height 596
drag, startPoint x: 618, startPoint y: 289, endPoint x: 623, endPoint y: 152, distance: 136.5
click at [623, 152] on div "true false true false true false Workflow Set Inputs Inputs Google Search Perfo…" at bounding box center [578, 335] width 1083 height 596
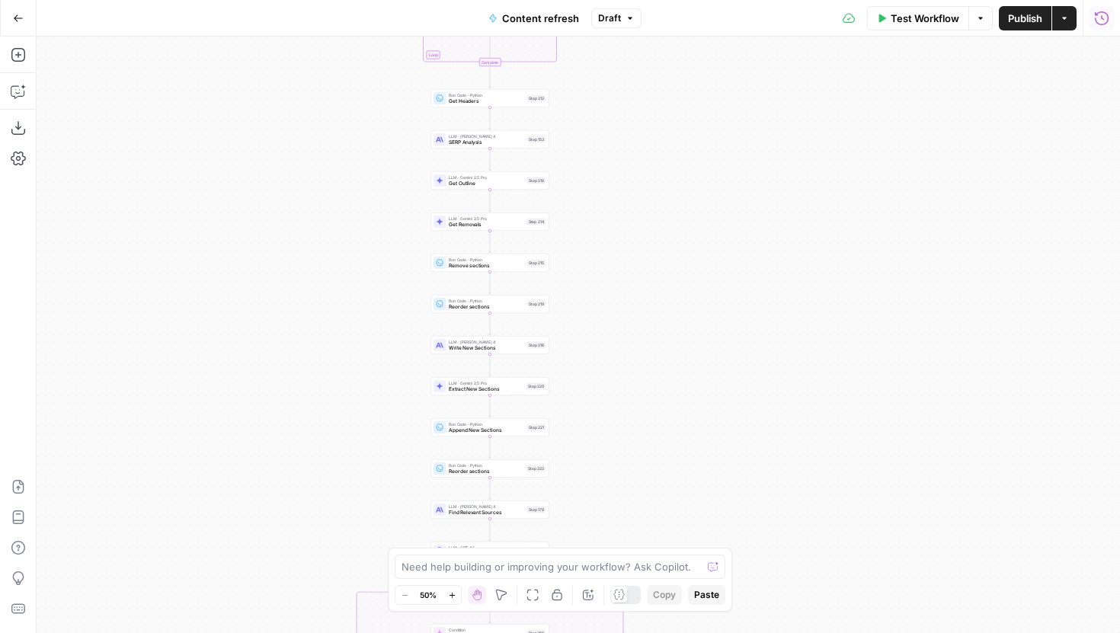
click at [1104, 23] on icon "button" at bounding box center [1102, 18] width 14 height 14
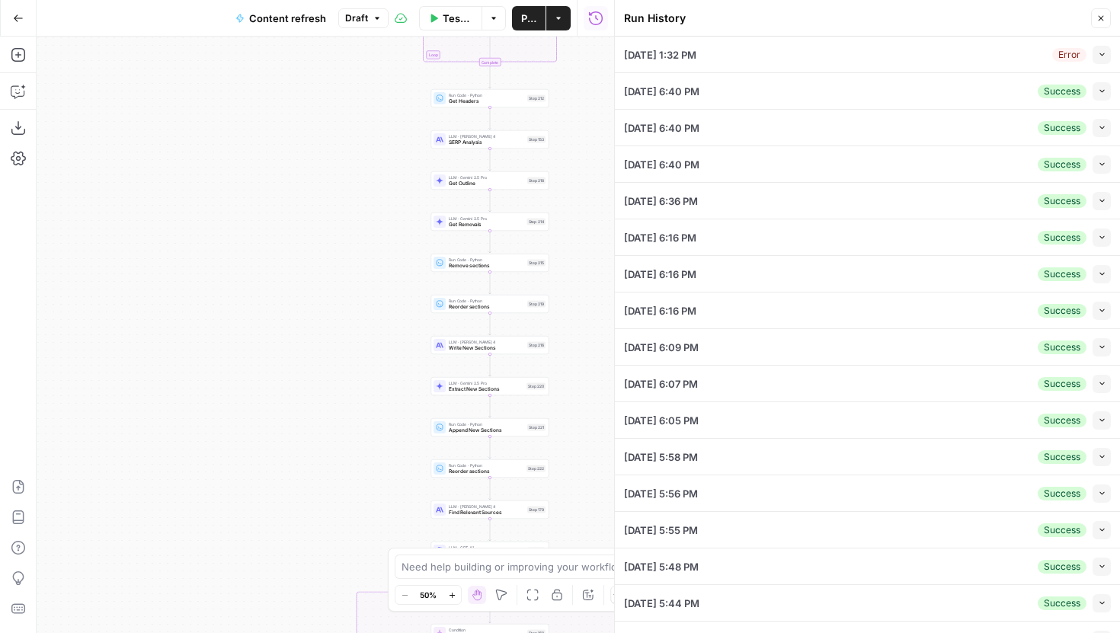
click at [1103, 55] on icon "button" at bounding box center [1102, 54] width 8 height 8
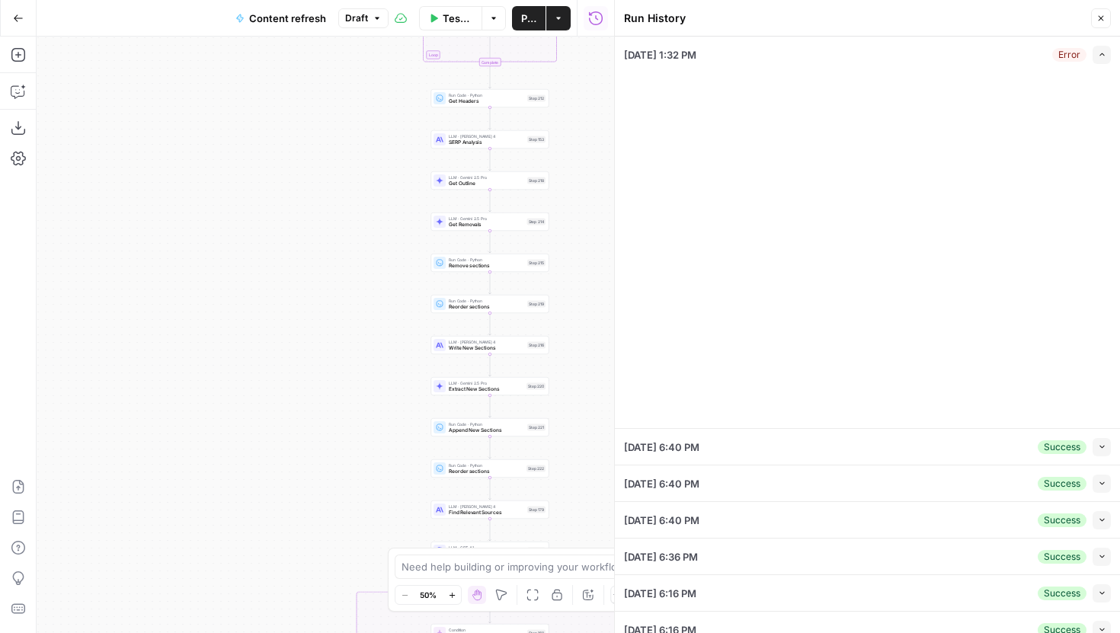
type input "Betting sitemap"
type input "Casino sitemap"
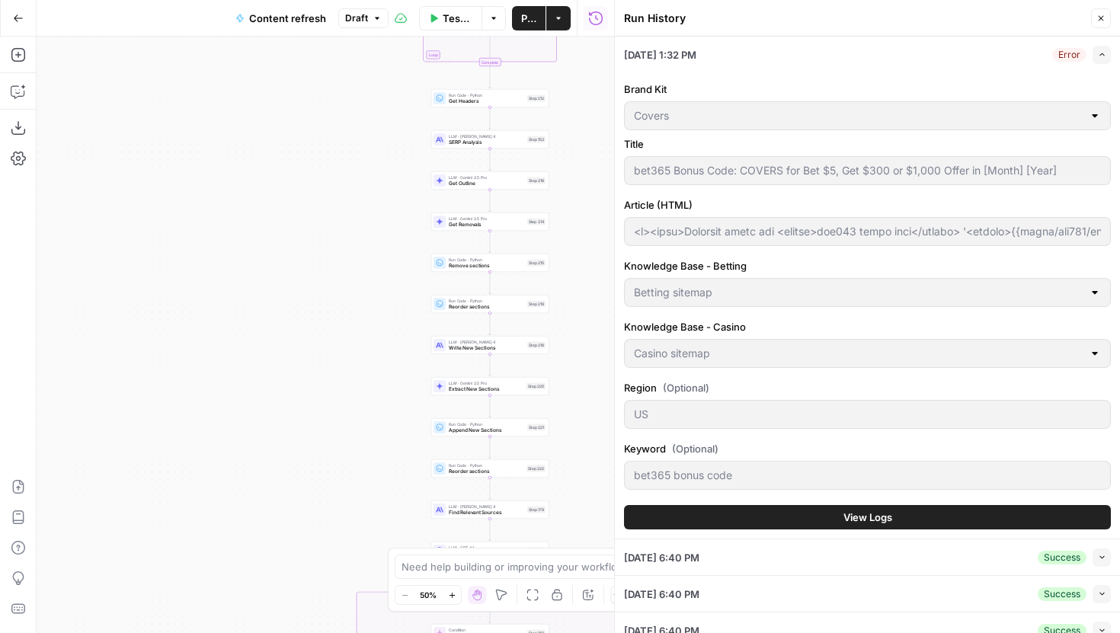
click at [805, 515] on button "View Logs" at bounding box center [867, 517] width 487 height 24
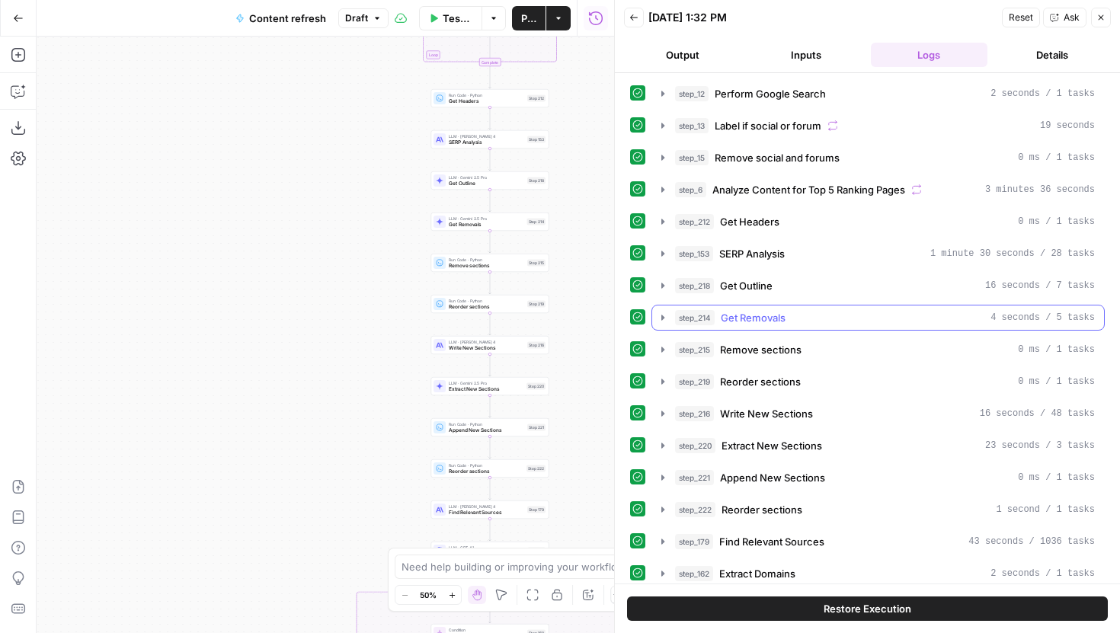
scroll to position [367, 0]
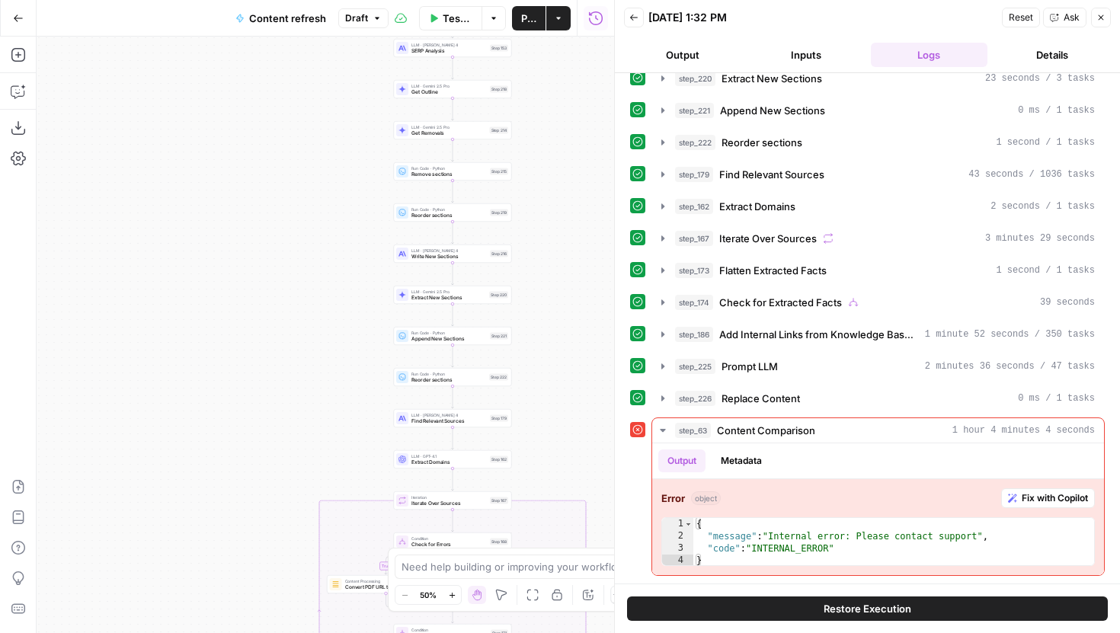
drag, startPoint x: 595, startPoint y: 456, endPoint x: 525, endPoint y: 229, distance: 236.9
click at [525, 229] on div "true false false true false true Workflow Set Inputs Inputs Google Search Perfo…" at bounding box center [325, 335] width 577 height 596
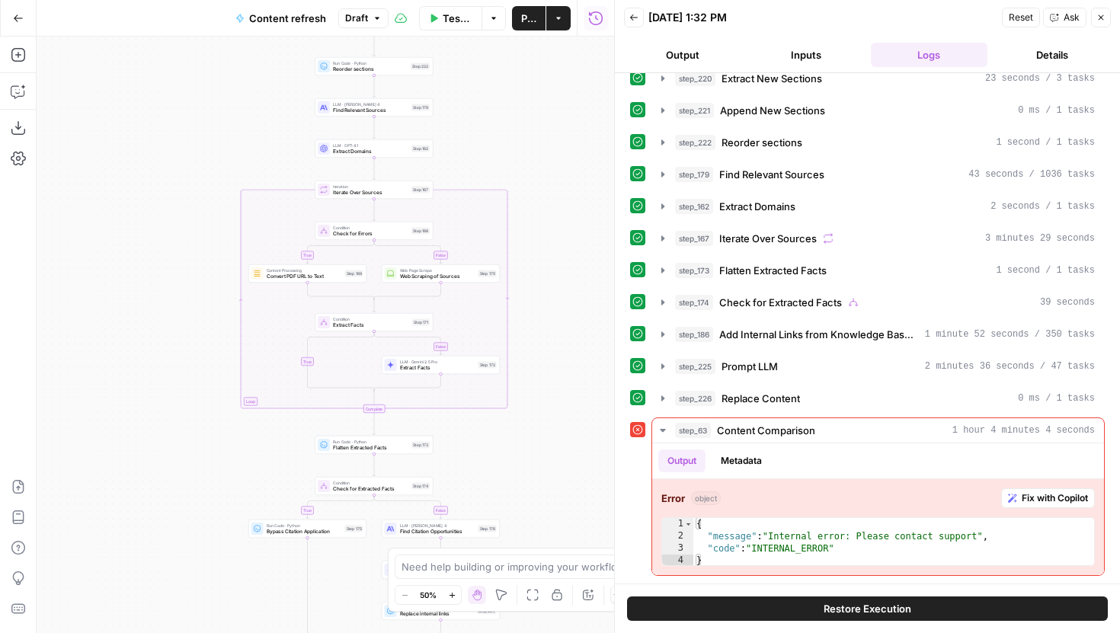
drag, startPoint x: 554, startPoint y: 357, endPoint x: 507, endPoint y: 166, distance: 196.2
click at [507, 168] on div "true false false true false true Workflow Set Inputs Inputs Google Search Perfo…" at bounding box center [325, 335] width 577 height 596
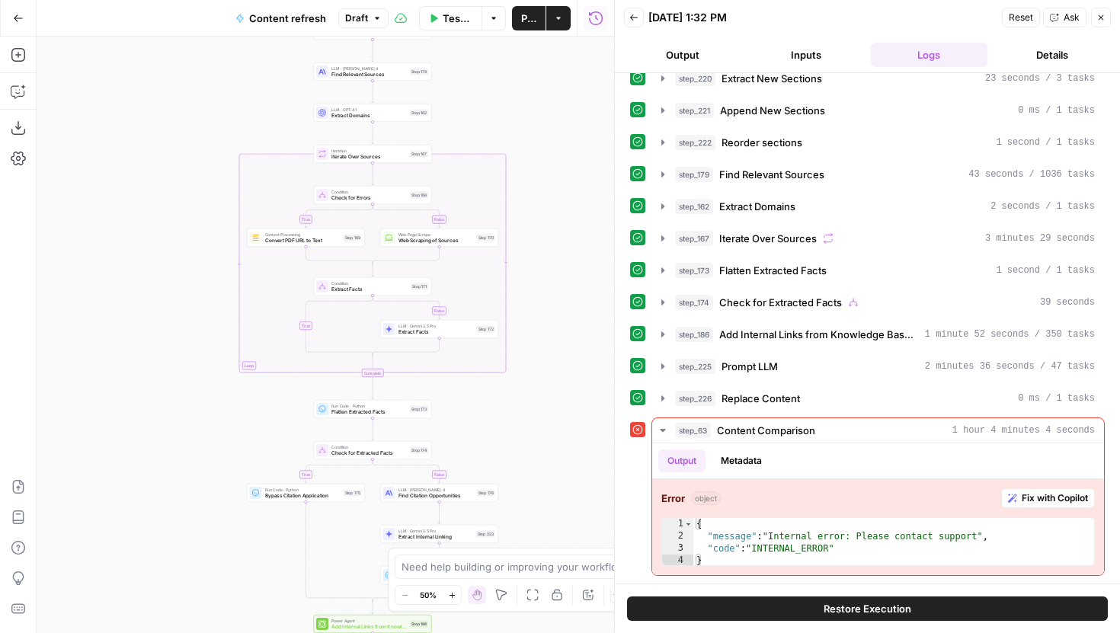
drag, startPoint x: 532, startPoint y: 421, endPoint x: 532, endPoint y: 157, distance: 263.6
click at [532, 157] on div "true false false true false true Workflow Set Inputs Inputs Google Search Perfo…" at bounding box center [325, 335] width 577 height 596
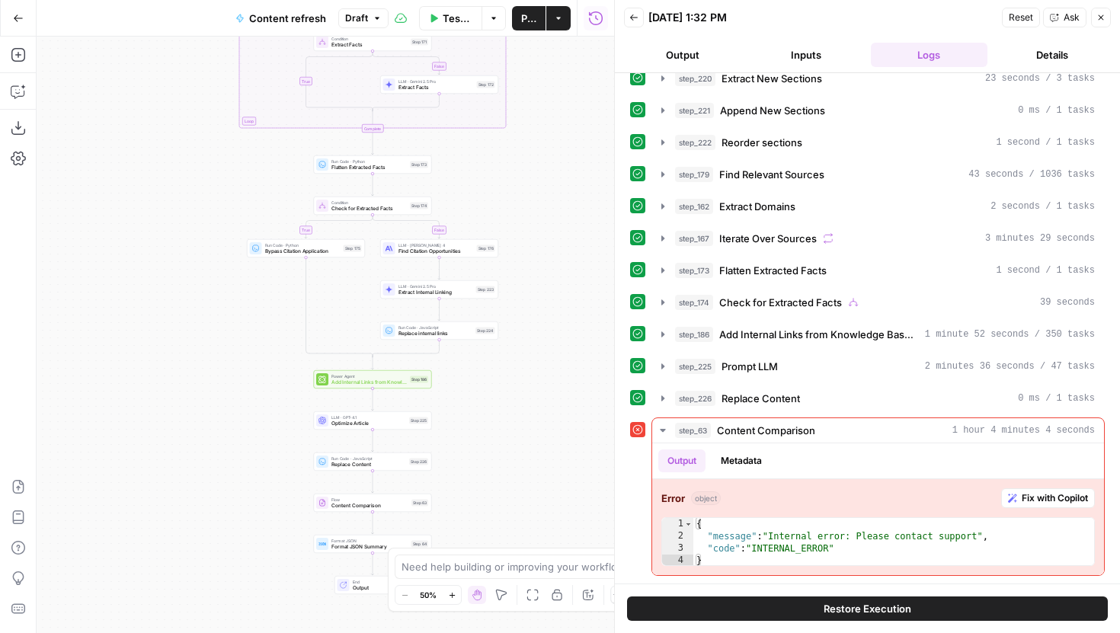
drag, startPoint x: 534, startPoint y: 356, endPoint x: 534, endPoint y: 191, distance: 164.5
click at [534, 195] on div "true false false true false true Workflow Set Inputs Inputs Google Search Perfo…" at bounding box center [325, 335] width 577 height 596
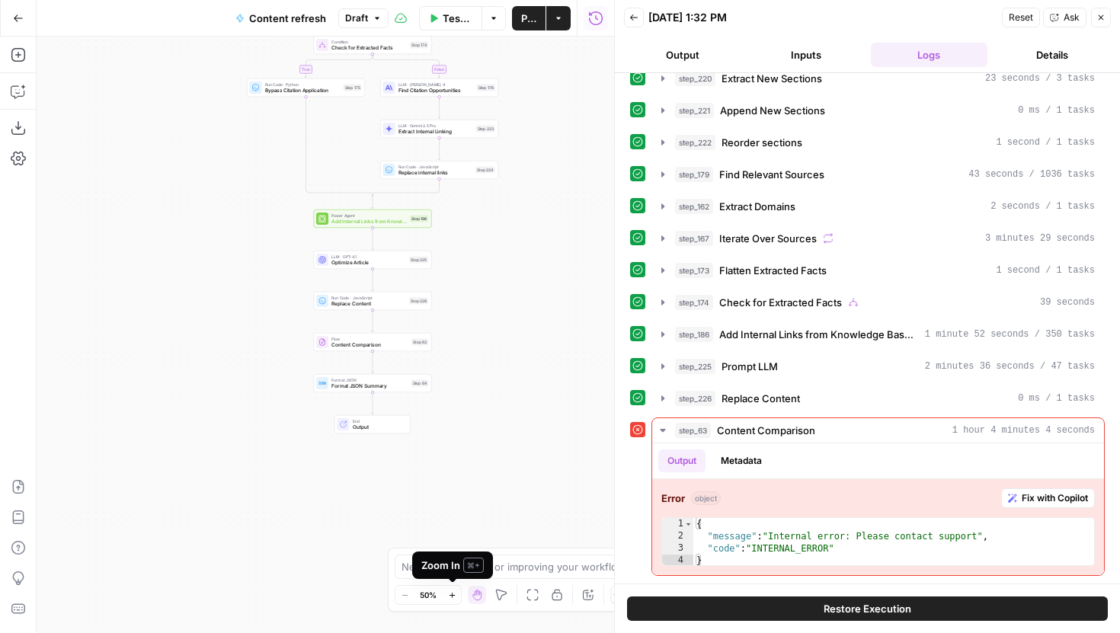
click at [453, 593] on icon "button" at bounding box center [452, 595] width 8 height 8
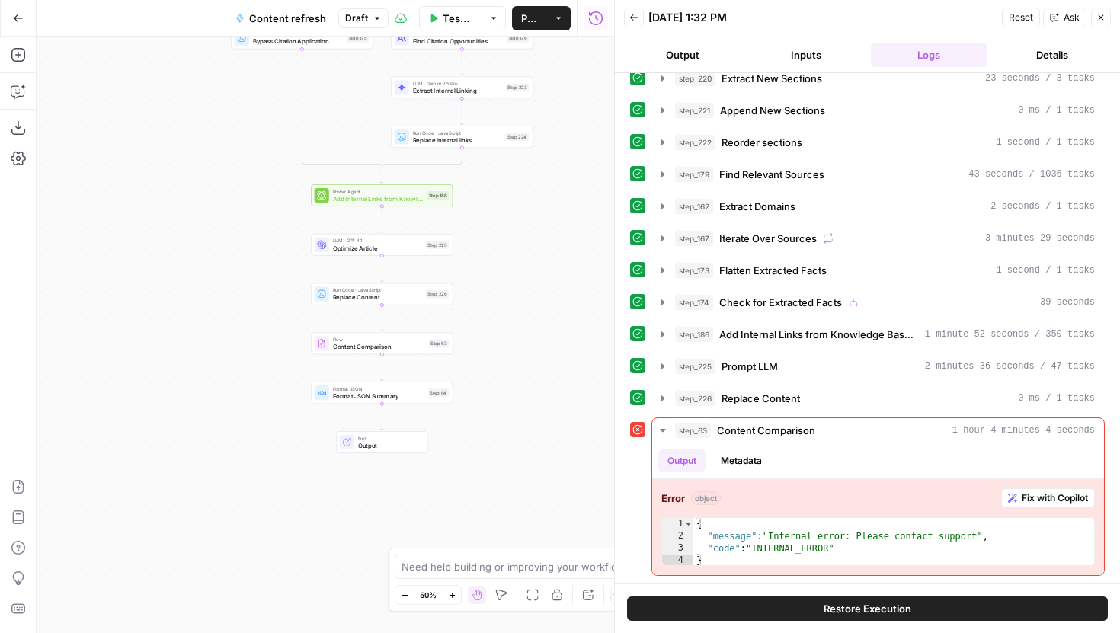
click at [453, 593] on icon "button" at bounding box center [452, 595] width 8 height 8
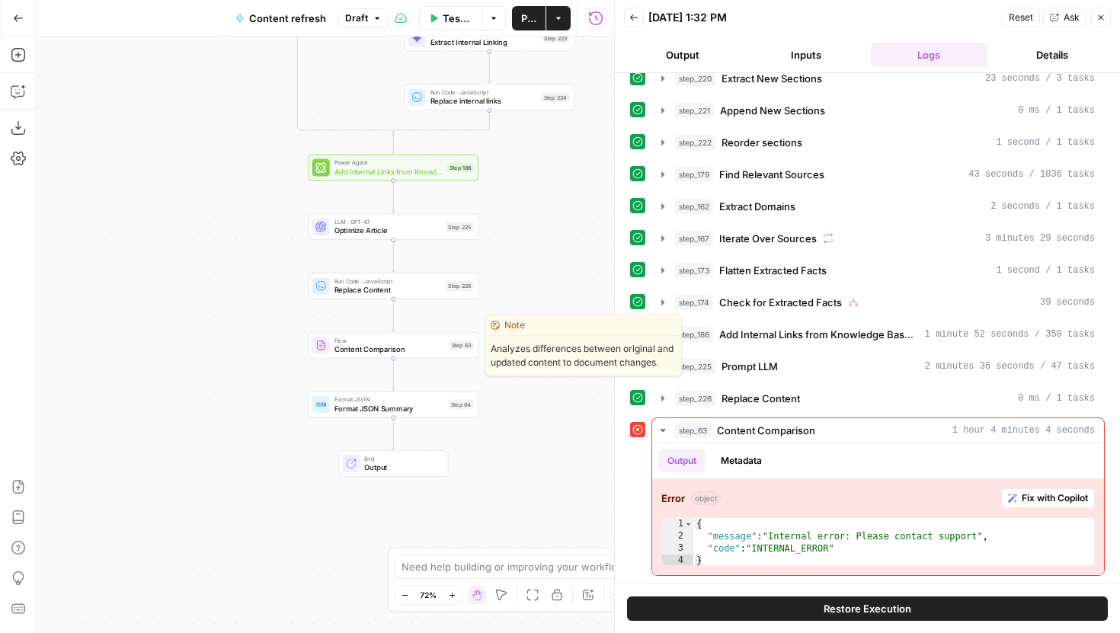
click at [433, 349] on span "Content Comparison" at bounding box center [389, 349] width 110 height 11
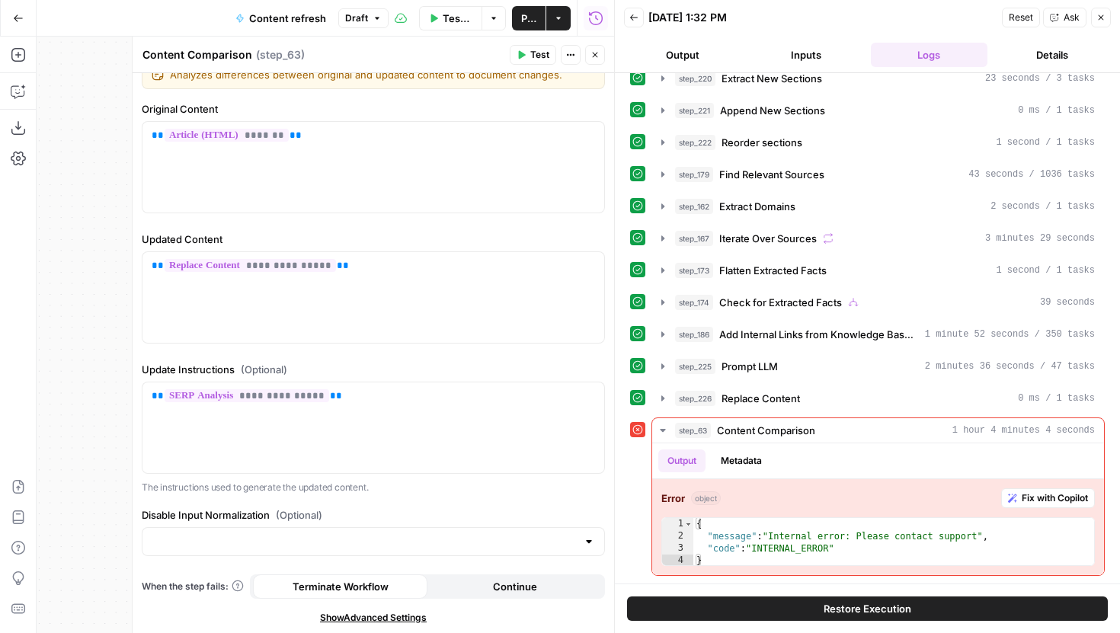
scroll to position [0, 0]
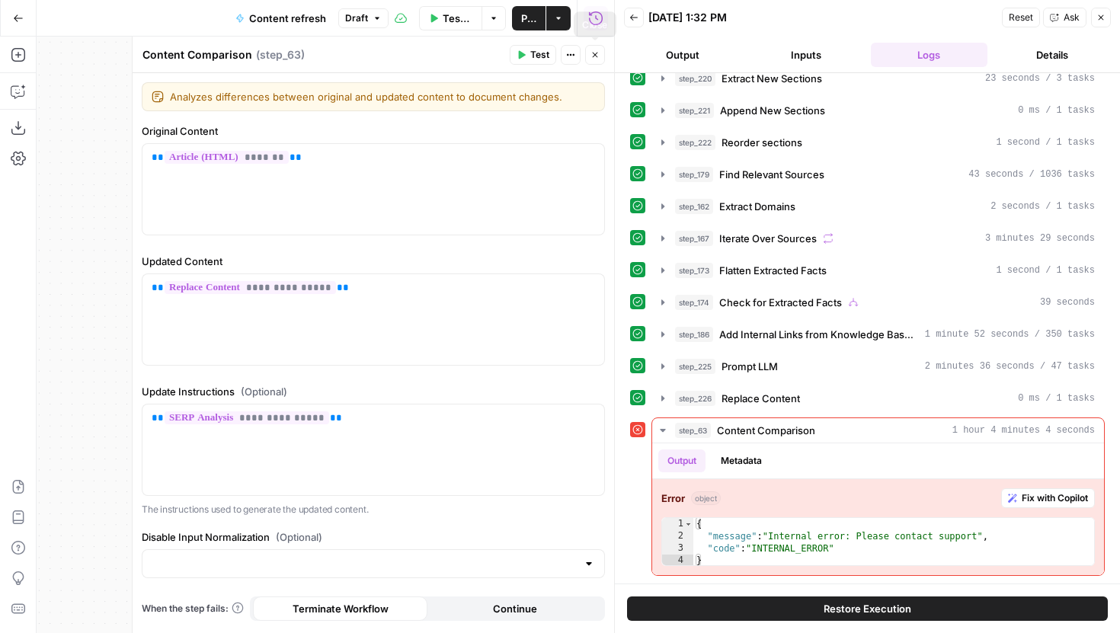
click at [593, 56] on icon "button" at bounding box center [594, 54] width 9 height 9
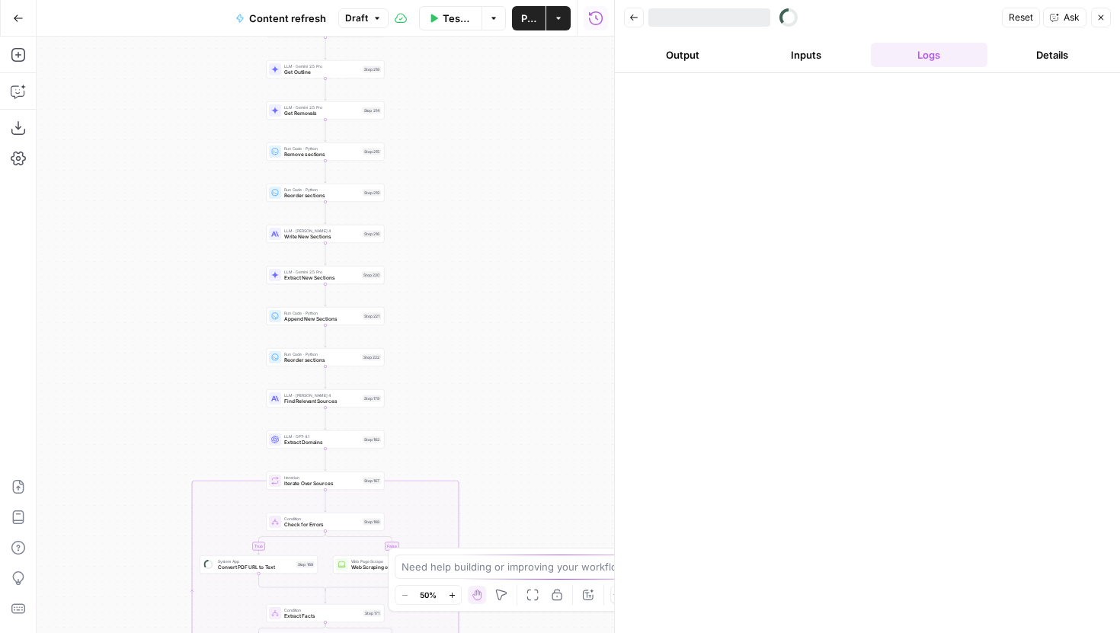
drag, startPoint x: 461, startPoint y: 456, endPoint x: 461, endPoint y: 123, distance: 332.9
click at [461, 123] on div "true false true false true false Workflow Set Inputs Inputs Google Search Perfo…" at bounding box center [325, 335] width 577 height 596
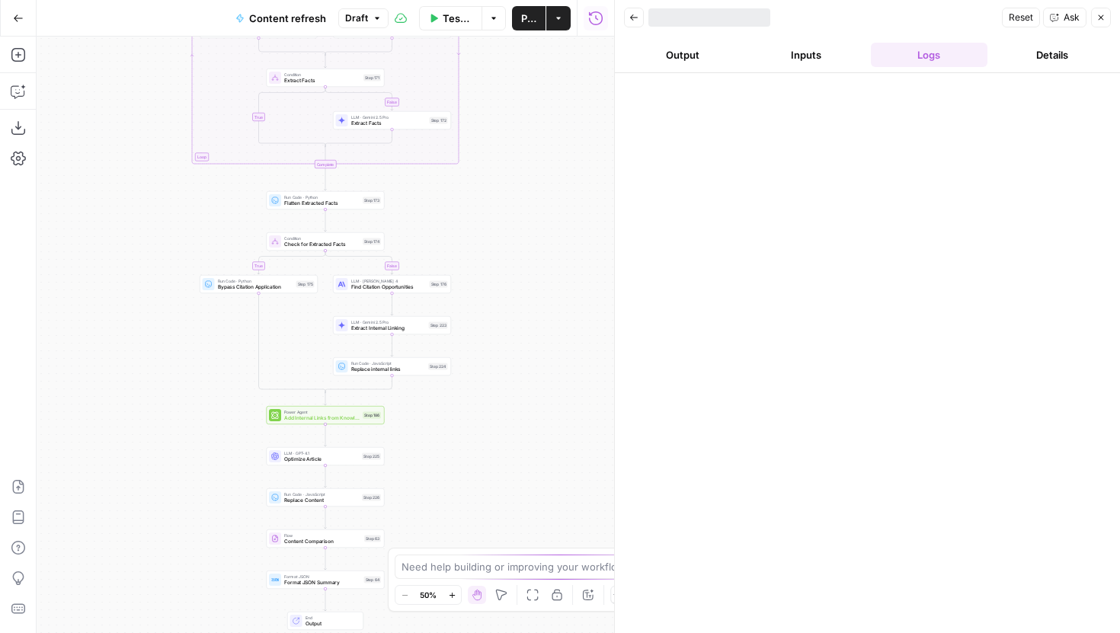
drag, startPoint x: 523, startPoint y: 263, endPoint x: 523, endPoint y: 117, distance: 146.3
click at [523, 117] on div "true false true false true false Workflow Set Inputs Inputs Google Search Perfo…" at bounding box center [325, 335] width 577 height 596
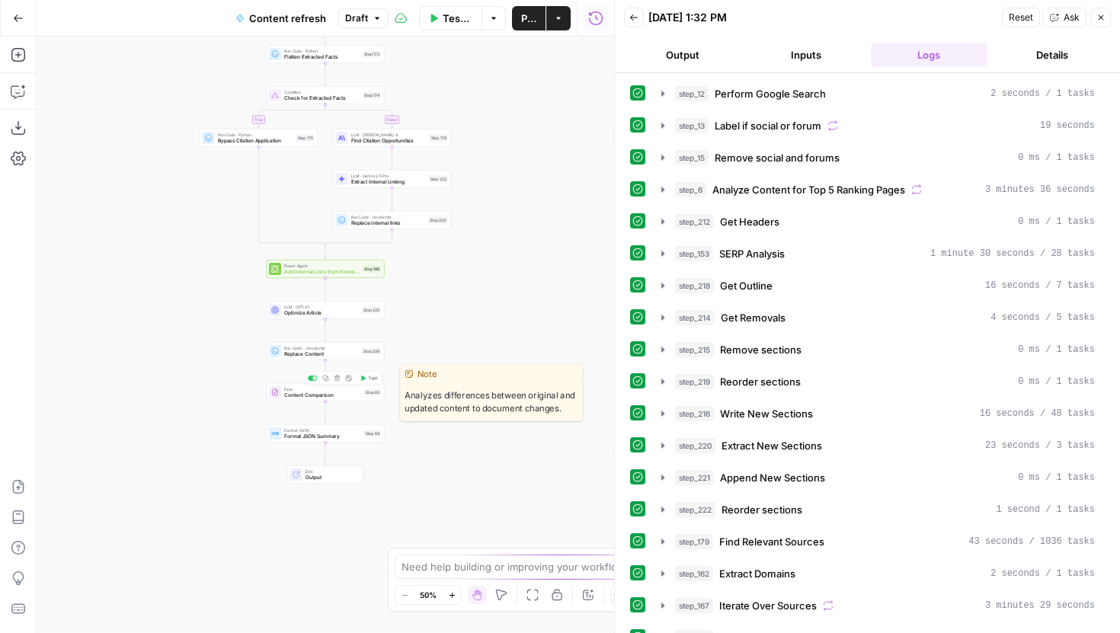
click at [356, 397] on span "Content Comparison" at bounding box center [322, 396] width 77 height 8
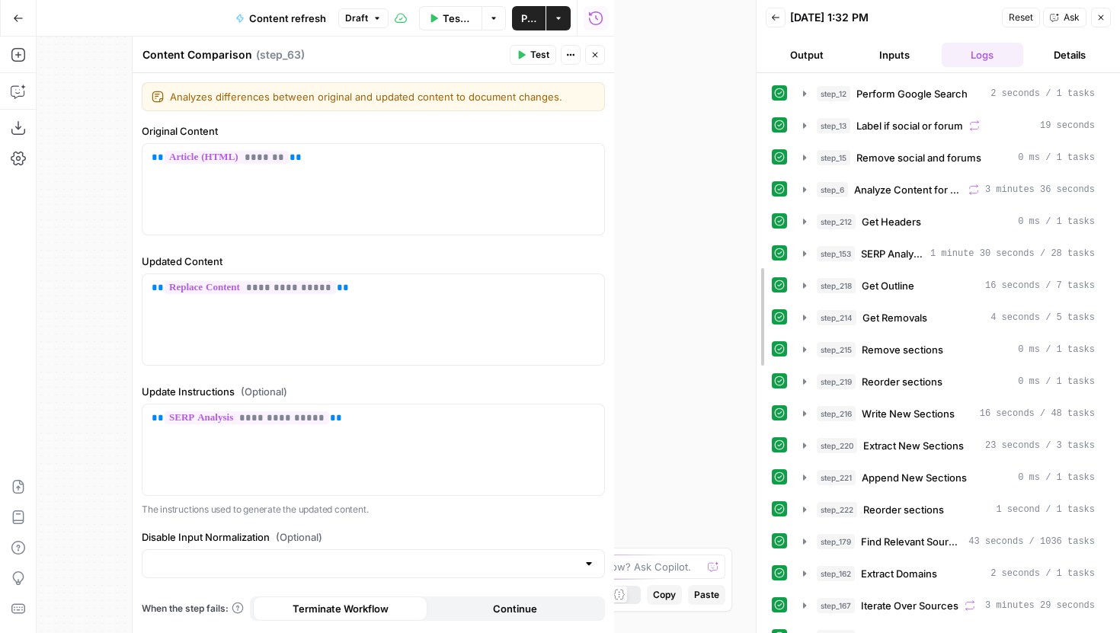
drag, startPoint x: 612, startPoint y: 187, endPoint x: 871, endPoint y: 208, distance: 259.9
click at [764, 208] on div at bounding box center [756, 316] width 15 height 633
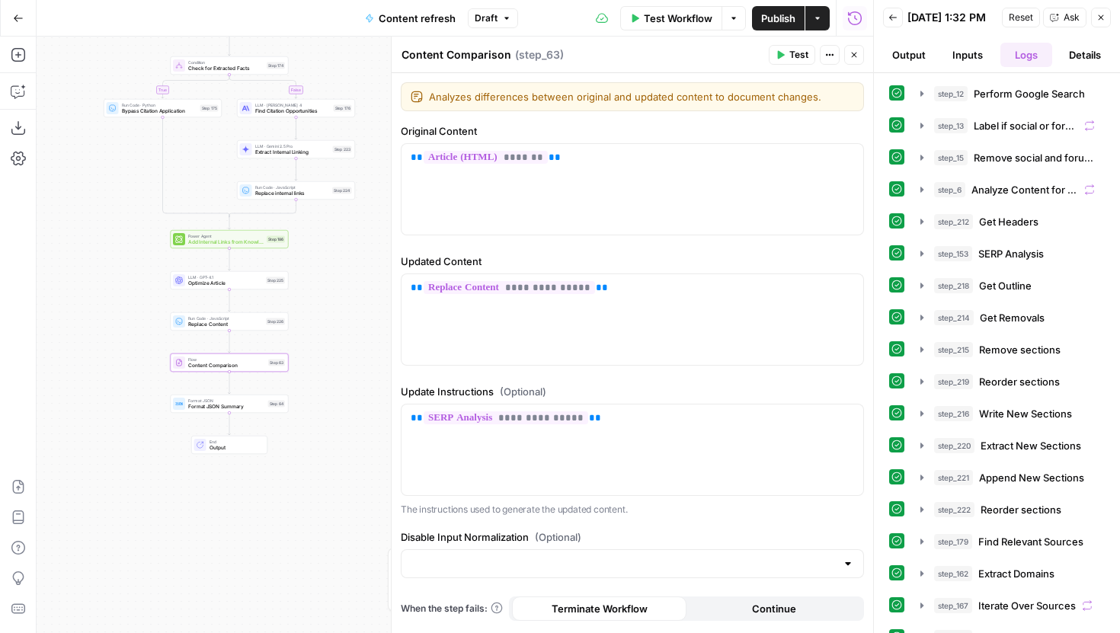
drag, startPoint x: 221, startPoint y: 429, endPoint x: 125, endPoint y: 400, distance: 100.3
click at [125, 400] on div "true false false true false true Workflow Set Inputs Inputs Google Search Perfo…" at bounding box center [455, 335] width 836 height 596
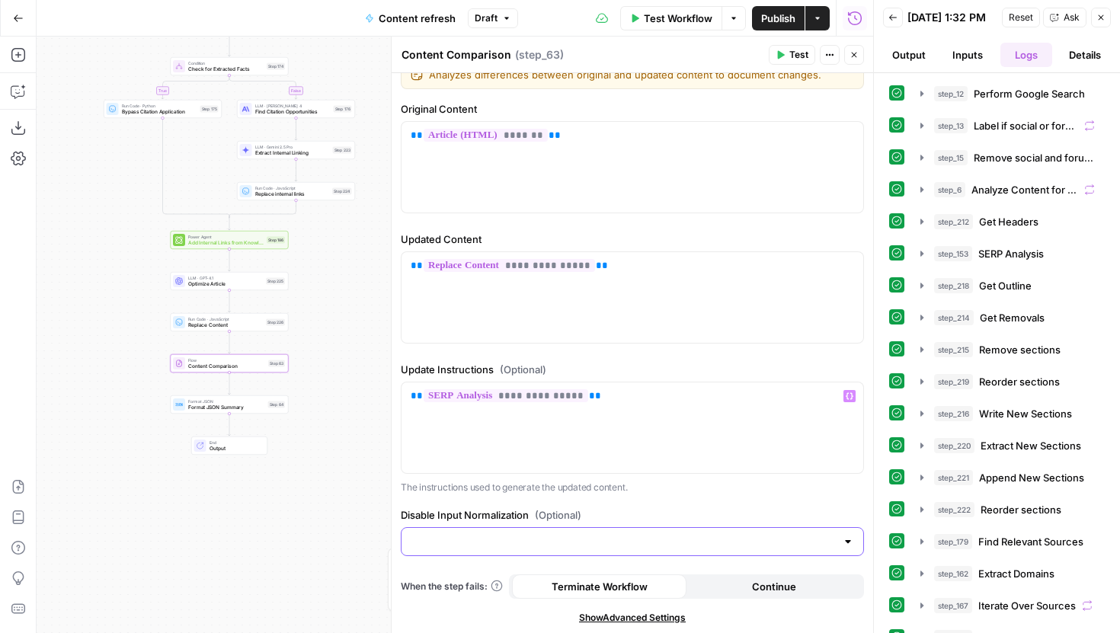
click at [588, 542] on input "Disable Input Normalization (Optional)" at bounding box center [623, 541] width 425 height 15
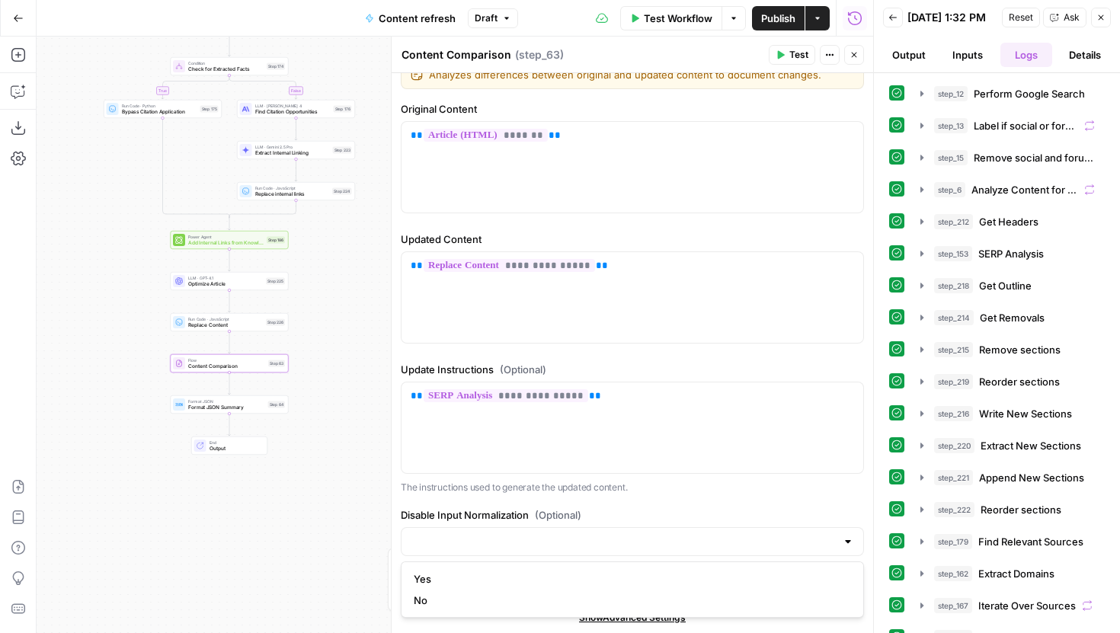
click at [641, 508] on label "Disable Input Normalization (Optional)" at bounding box center [632, 514] width 463 height 15
click at [641, 534] on input "Disable Input Normalization (Optional)" at bounding box center [623, 541] width 425 height 15
click at [560, 528] on div at bounding box center [632, 541] width 463 height 29
click at [567, 515] on span "(Optional)" at bounding box center [558, 514] width 46 height 15
click at [567, 534] on input "Disable Input Normalization (Optional)" at bounding box center [623, 541] width 425 height 15
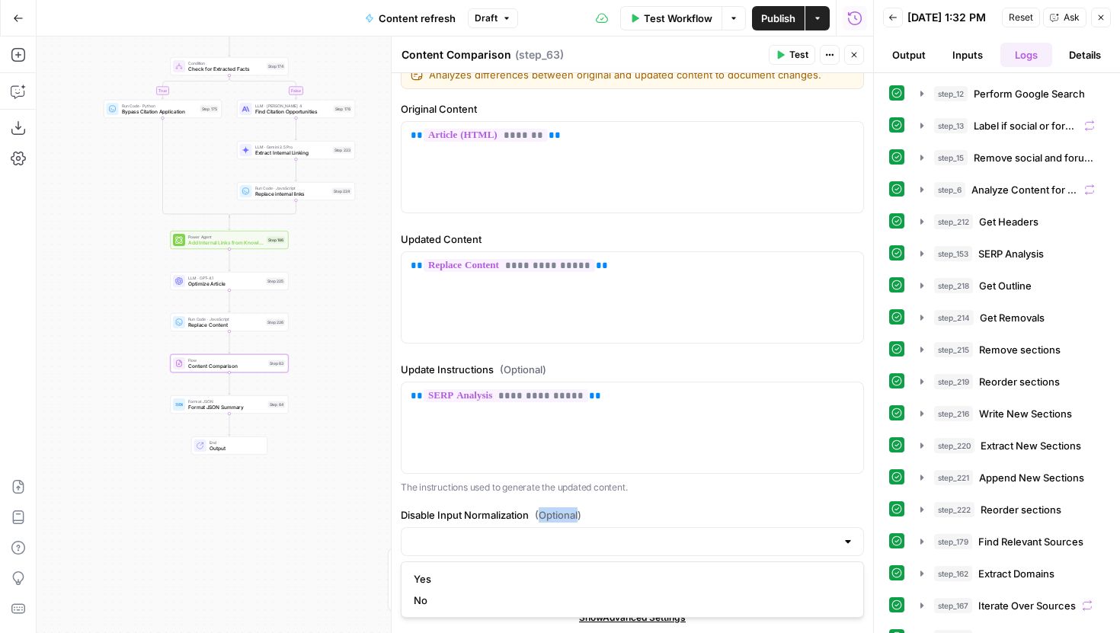
click at [567, 515] on span "(Optional)" at bounding box center [558, 514] width 46 height 15
click at [567, 534] on input "Disable Input Normalization (Optional)" at bounding box center [623, 541] width 425 height 15
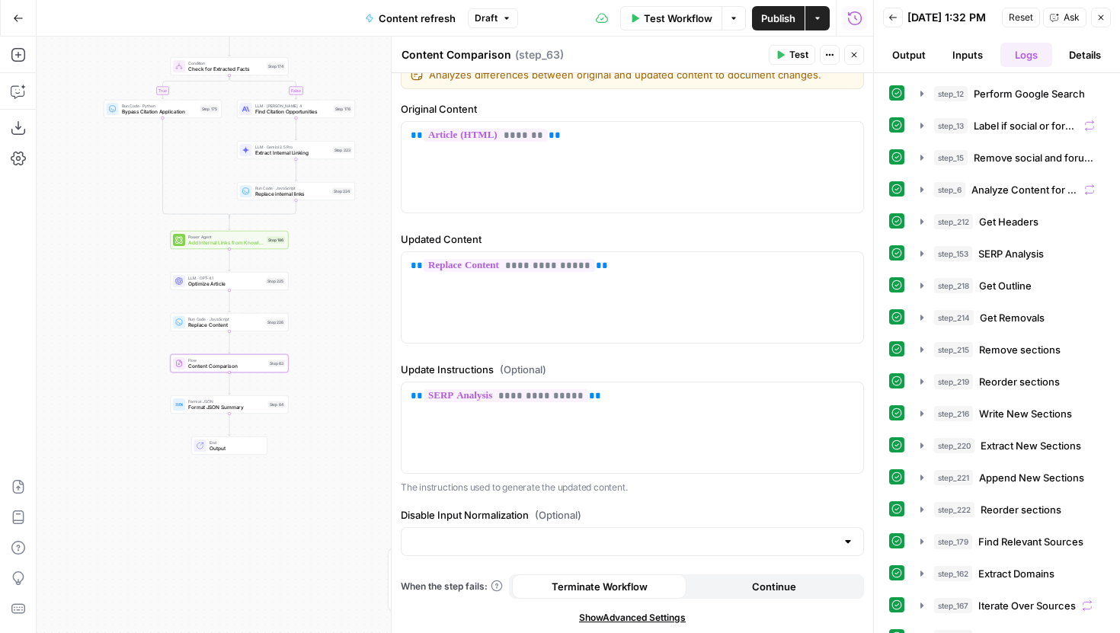
click at [581, 478] on div "**********" at bounding box center [632, 428] width 463 height 133
click at [635, 486] on p "The instructions used to generate the updated content." at bounding box center [632, 487] width 463 height 15
click at [855, 50] on button "Close" at bounding box center [854, 55] width 20 height 20
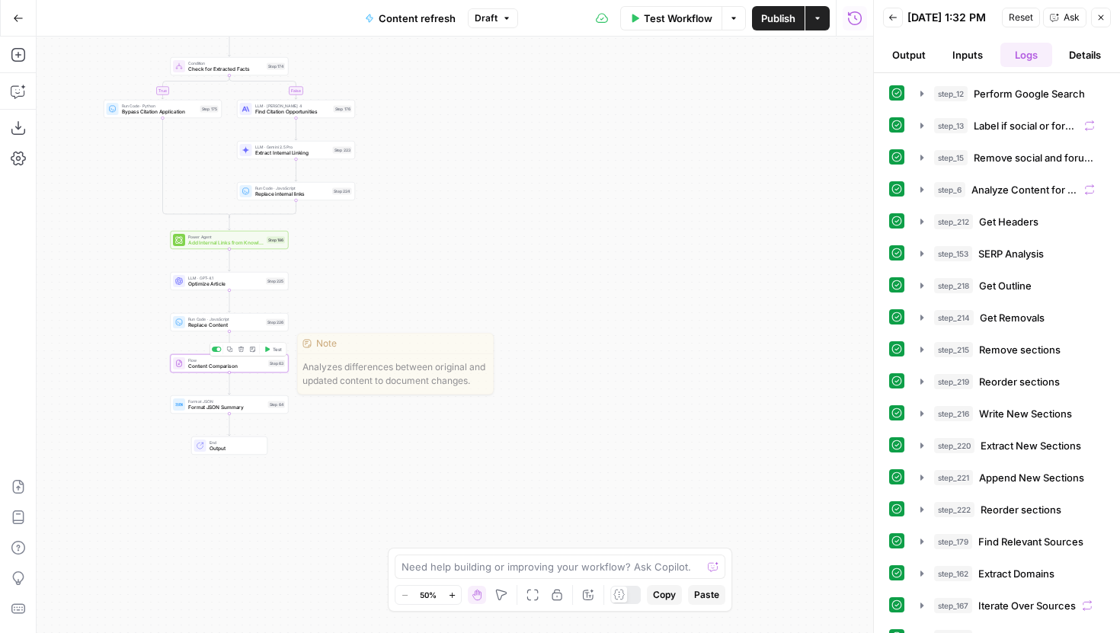
click at [273, 351] on span "Test" at bounding box center [277, 349] width 9 height 7
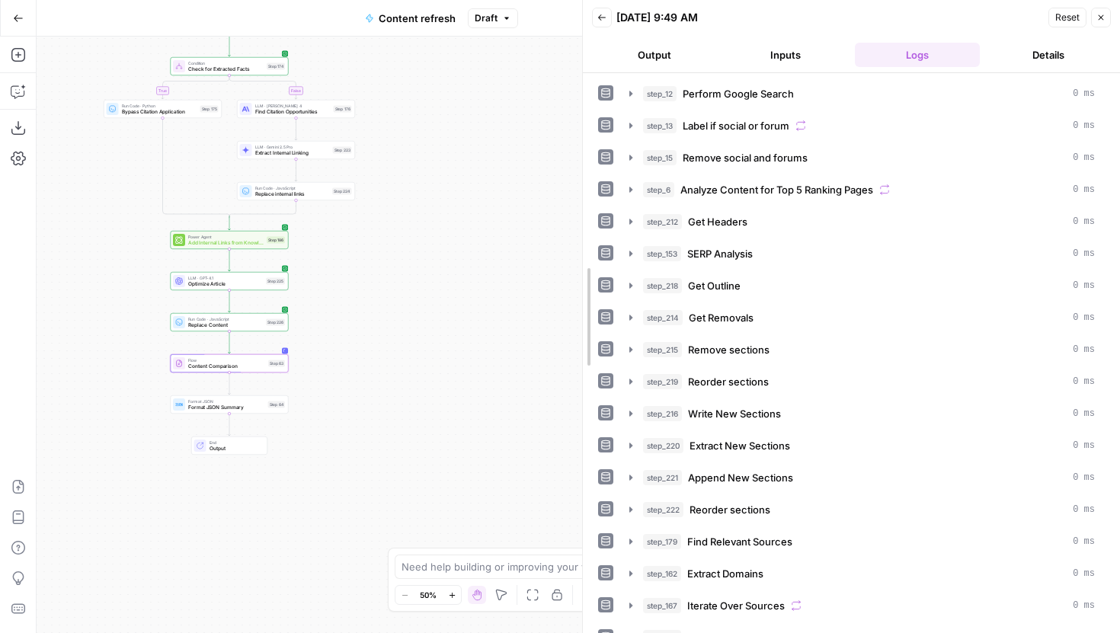
drag, startPoint x: 875, startPoint y: 98, endPoint x: 578, endPoint y: 97, distance: 297.1
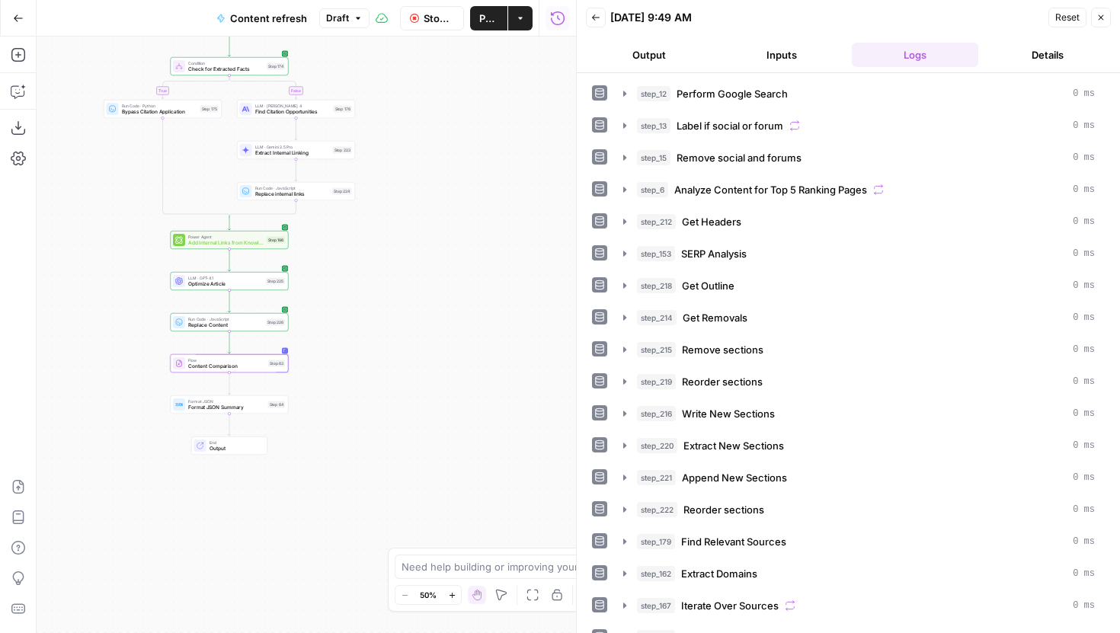
scroll to position [181, 0]
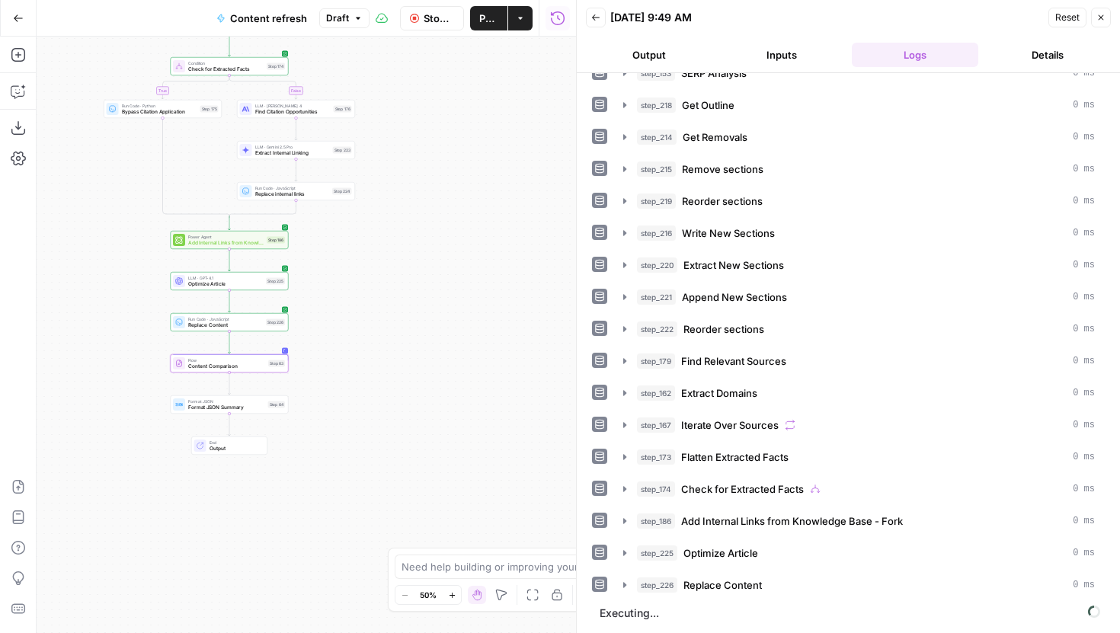
click at [433, 21] on span "Stop Run" at bounding box center [439, 18] width 30 height 15
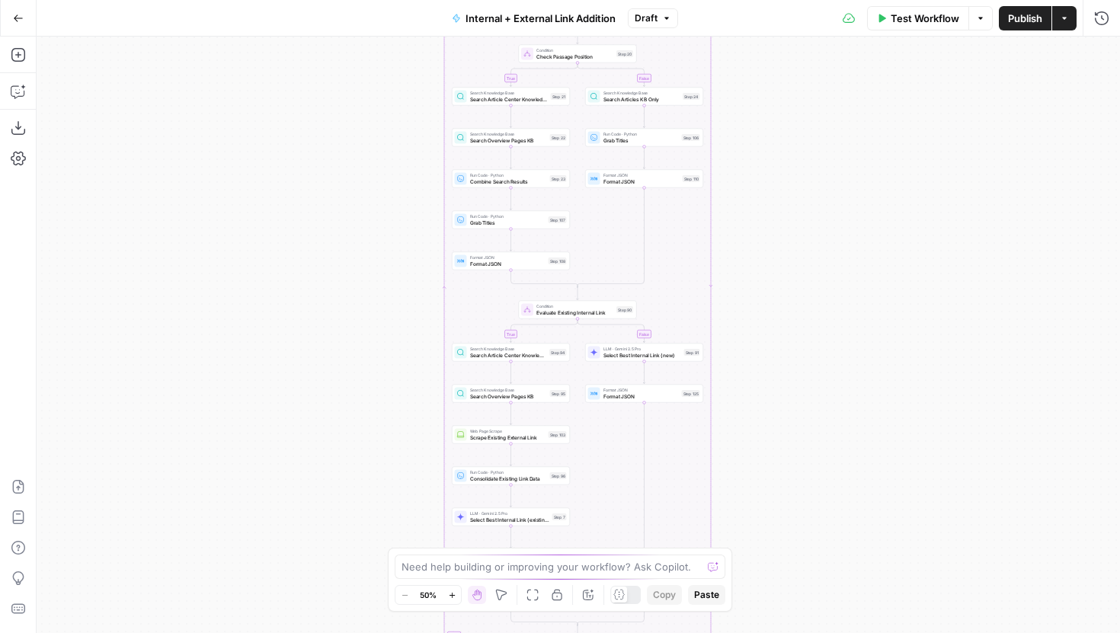
drag, startPoint x: 385, startPoint y: 382, endPoint x: 358, endPoint y: 109, distance: 274.9
click at [358, 109] on div "true false true false true false Workflow Set Inputs Inputs Run Code · Python G…" at bounding box center [578, 335] width 1083 height 596
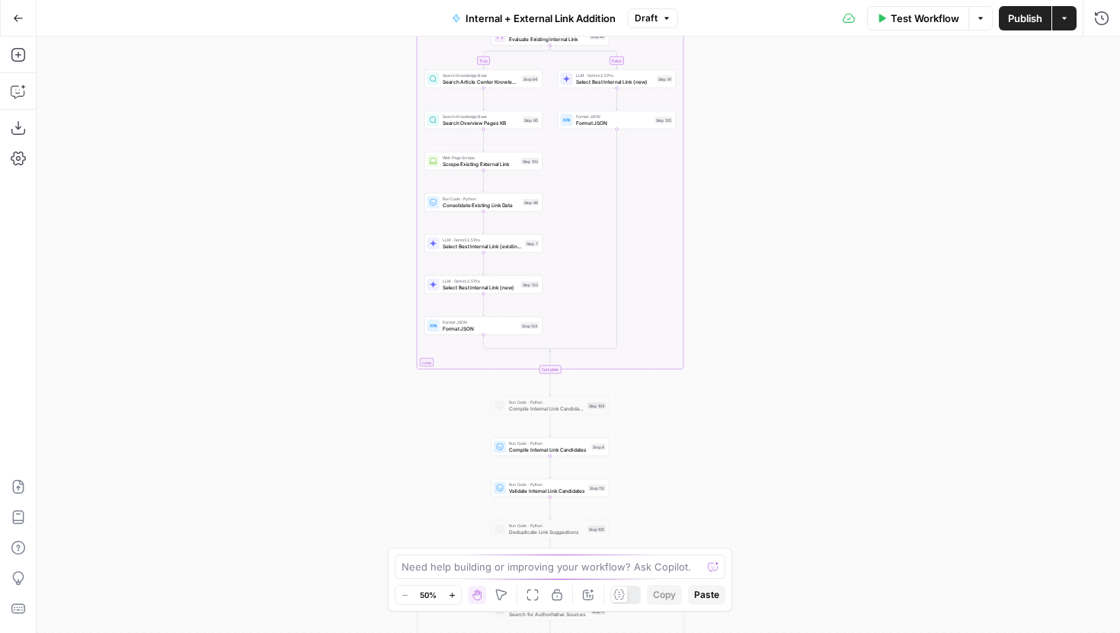
drag, startPoint x: 358, startPoint y: 331, endPoint x: 347, endPoint y: 161, distance: 170.3
click at [347, 161] on div "true false true false true false Workflow Set Inputs Inputs Run Code · Python G…" at bounding box center [578, 335] width 1083 height 596
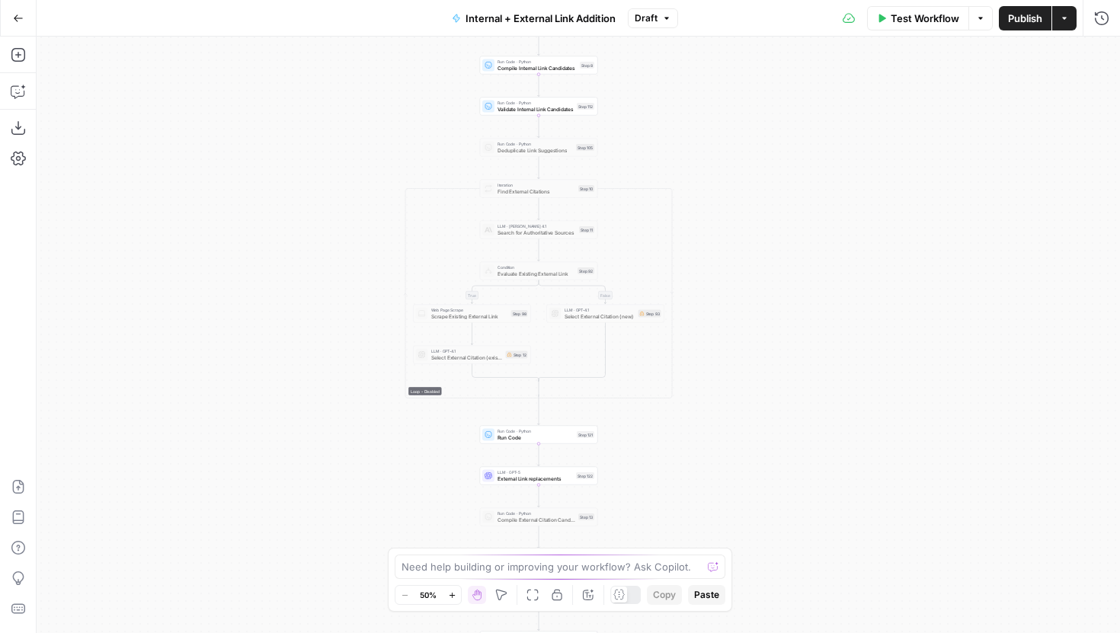
drag, startPoint x: 382, startPoint y: 284, endPoint x: 382, endPoint y: 163, distance: 121.1
click at [382, 164] on div "true false true false true false Workflow Set Inputs Inputs Run Code · Python G…" at bounding box center [578, 335] width 1083 height 596
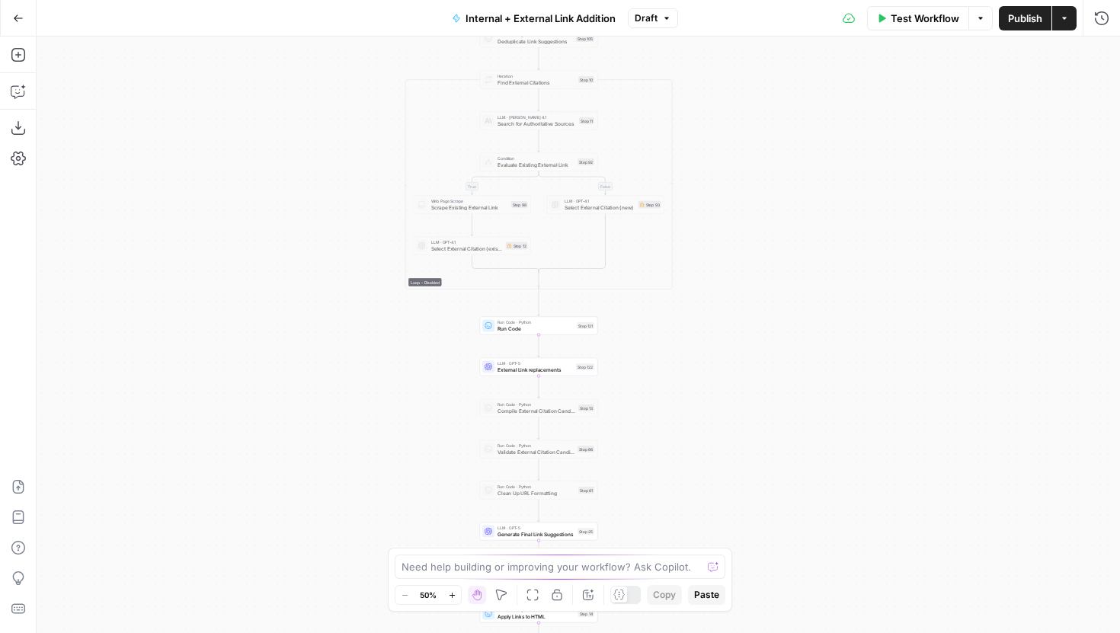
drag, startPoint x: 382, startPoint y: 345, endPoint x: 378, endPoint y: 218, distance: 127.3
click at [378, 218] on div "true false true false true false Workflow Set Inputs Inputs Run Code · Python G…" at bounding box center [578, 335] width 1083 height 596
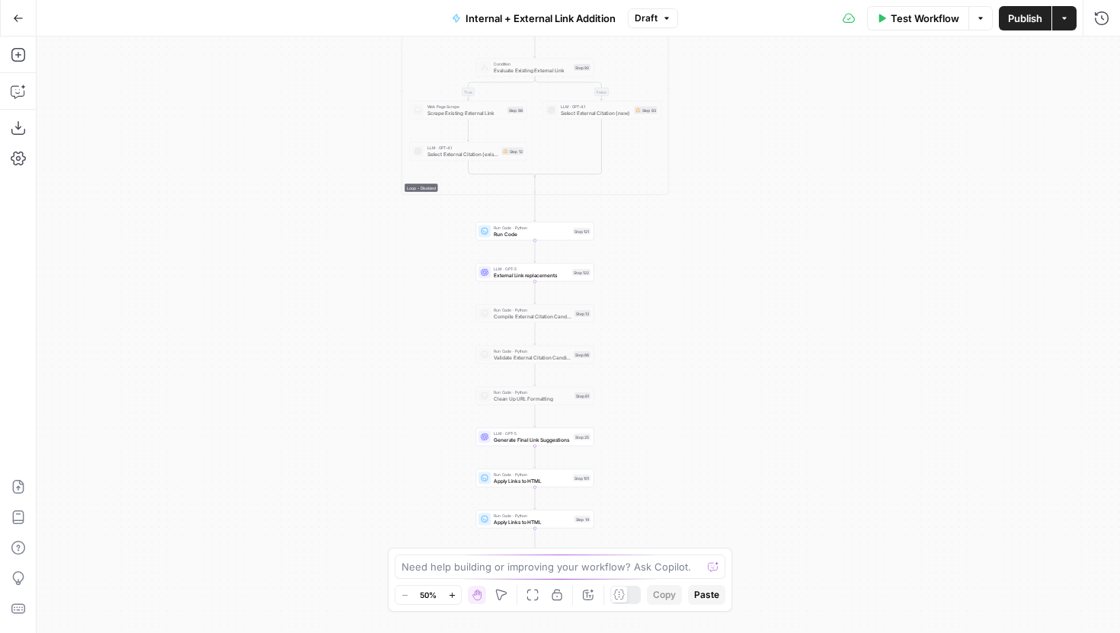
drag, startPoint x: 423, startPoint y: 357, endPoint x: 423, endPoint y: 208, distance: 149.3
click at [423, 208] on div "true false true false true false Workflow Set Inputs Inputs Run Code · Python G…" at bounding box center [578, 335] width 1083 height 596
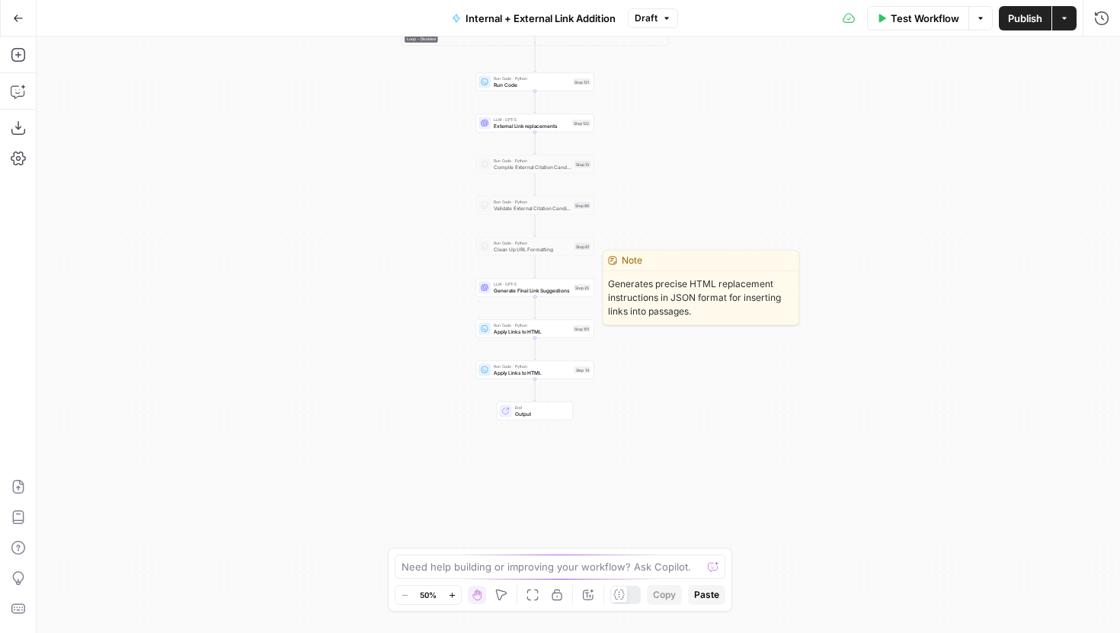
click at [517, 293] on span "Generate Final Link Suggestions" at bounding box center [532, 290] width 77 height 8
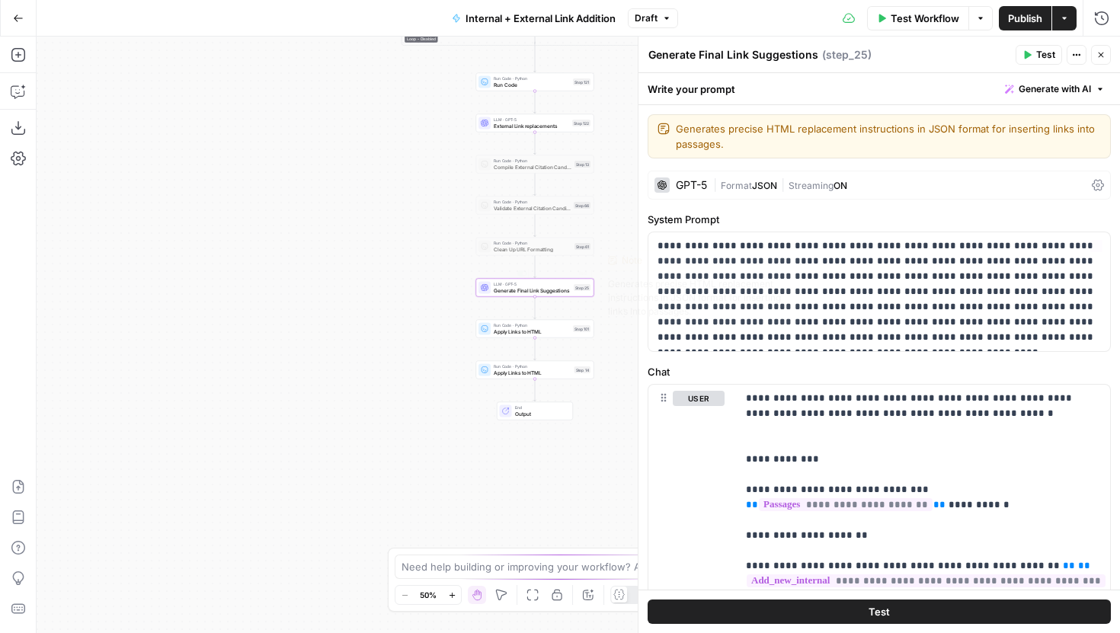
drag, startPoint x: 360, startPoint y: 197, endPoint x: 280, endPoint y: 445, distance: 261.1
click at [280, 445] on div "true false true false true false Workflow Set Inputs Inputs Run Code · Python G…" at bounding box center [578, 335] width 1083 height 596
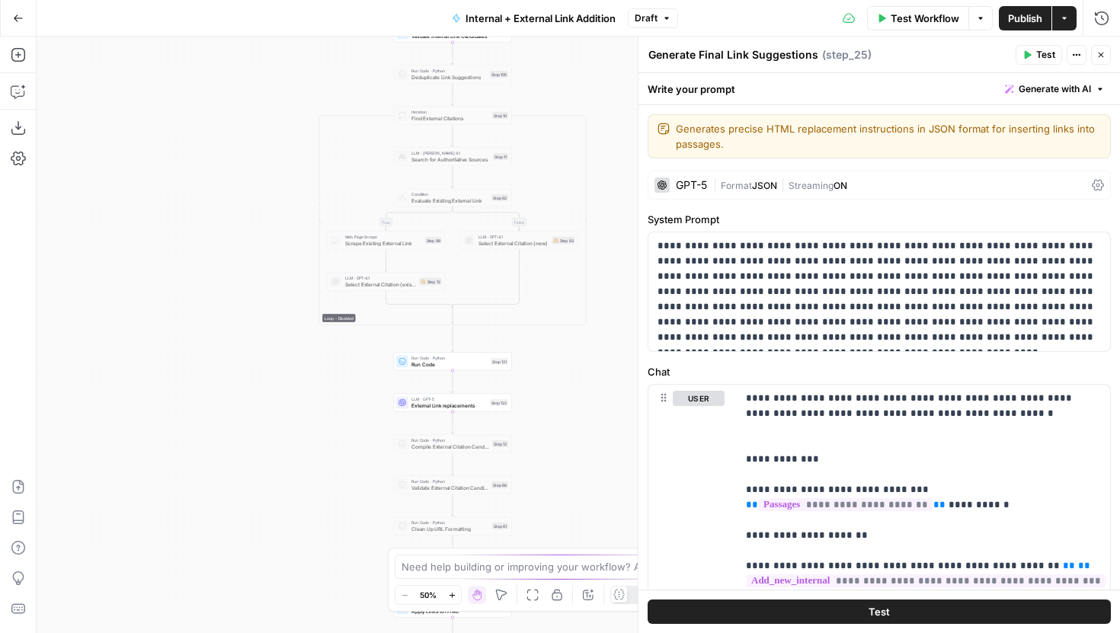
drag, startPoint x: 240, startPoint y: 284, endPoint x: 192, endPoint y: 431, distance: 154.7
click at [192, 431] on div "true false true false true false Workflow Set Inputs Inputs Run Code · Python G…" at bounding box center [578, 335] width 1083 height 596
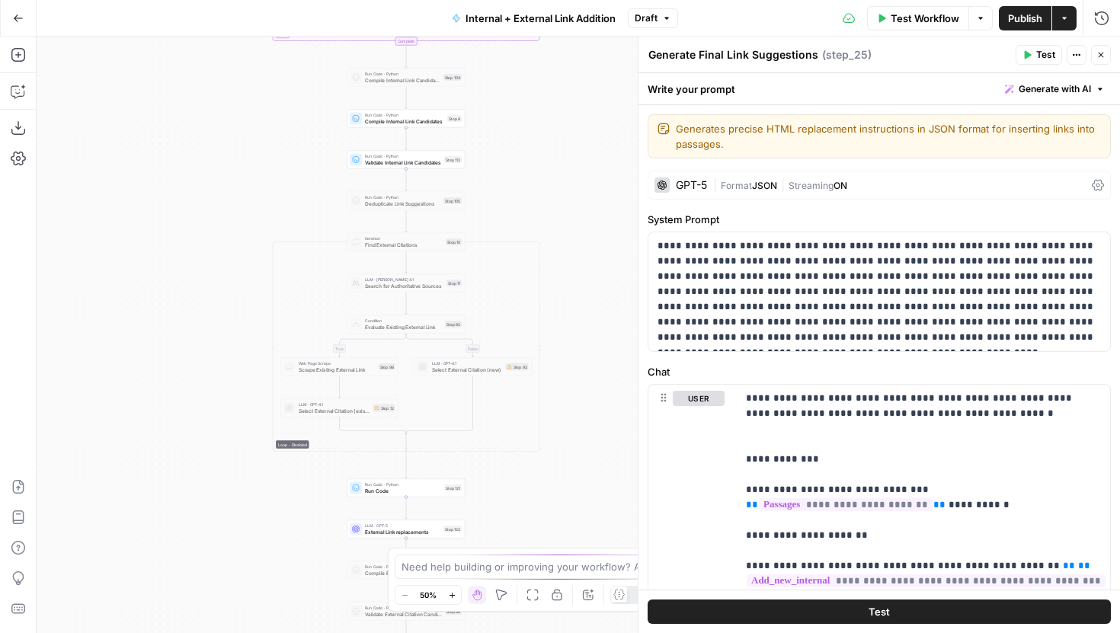
drag, startPoint x: 277, startPoint y: 142, endPoint x: 270, endPoint y: 164, distance: 22.4
click at [270, 164] on div "true false true false true false Workflow Set Inputs Inputs Run Code · Python G…" at bounding box center [578, 335] width 1083 height 596
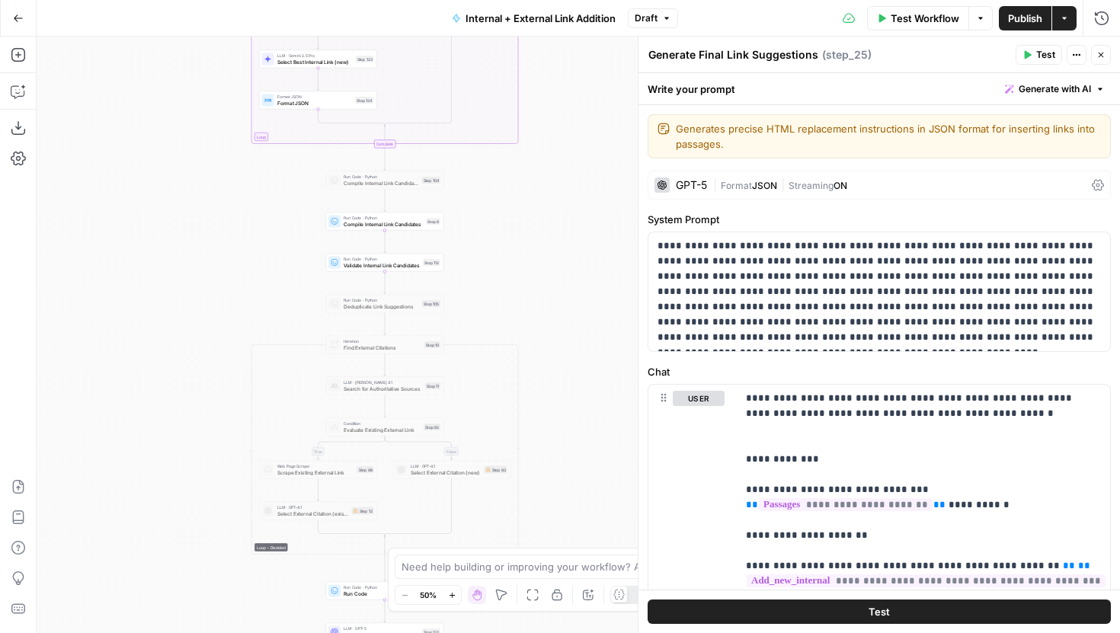
drag, startPoint x: 603, startPoint y: 334, endPoint x: 587, endPoint y: 421, distance: 88.3
click at [587, 421] on div "true false true false true false Workflow Set Inputs Inputs Run Code · Python G…" at bounding box center [578, 335] width 1083 height 596
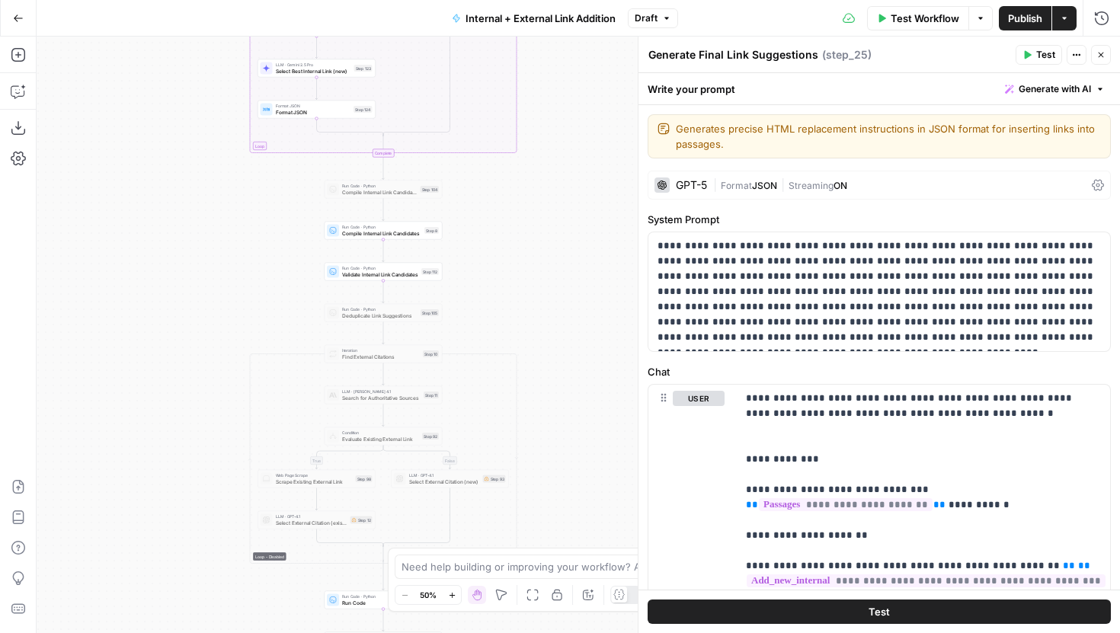
click at [582, 303] on div "true false true false true false Workflow Set Inputs Inputs Run Code · Python G…" at bounding box center [578, 335] width 1083 height 596
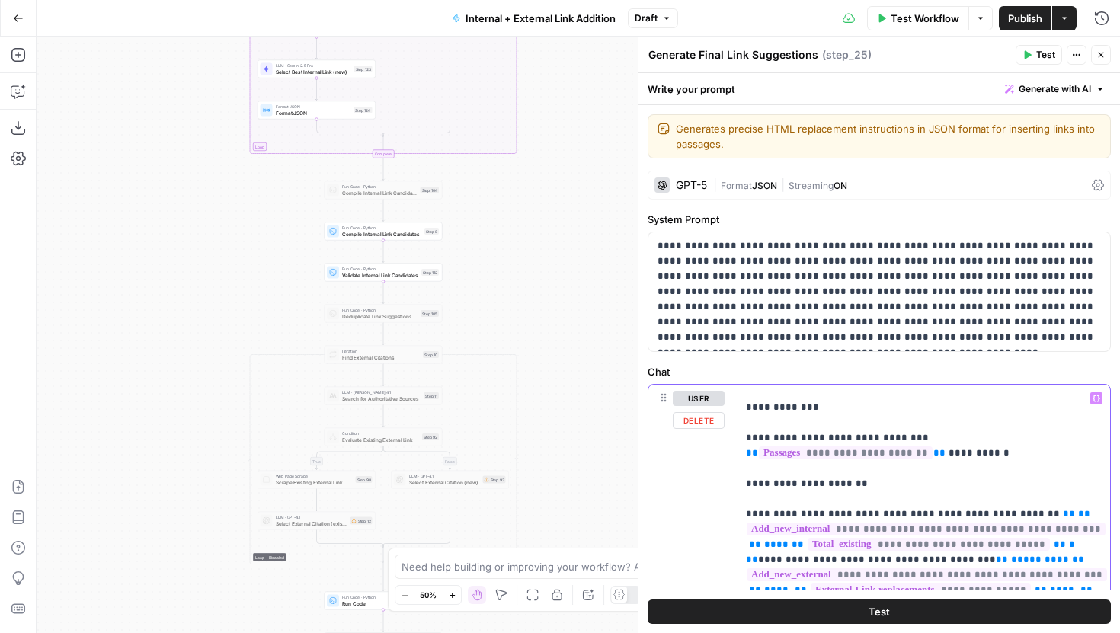
type input "112"
click at [1061, 363] on icon "button" at bounding box center [1061, 364] width 8 height 8
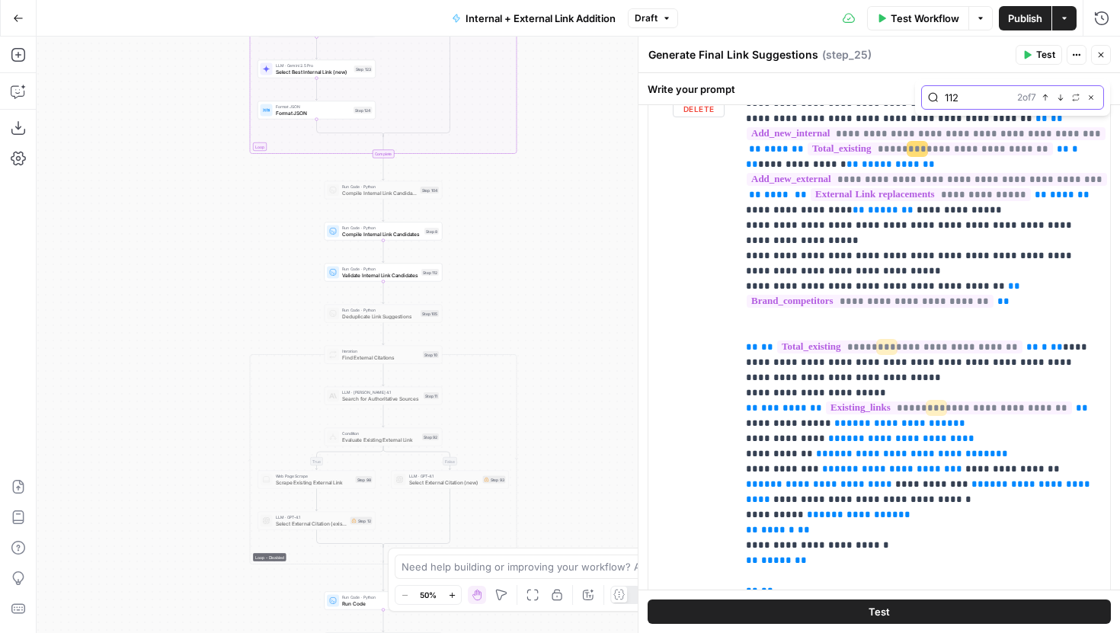
scroll to position [285, 0]
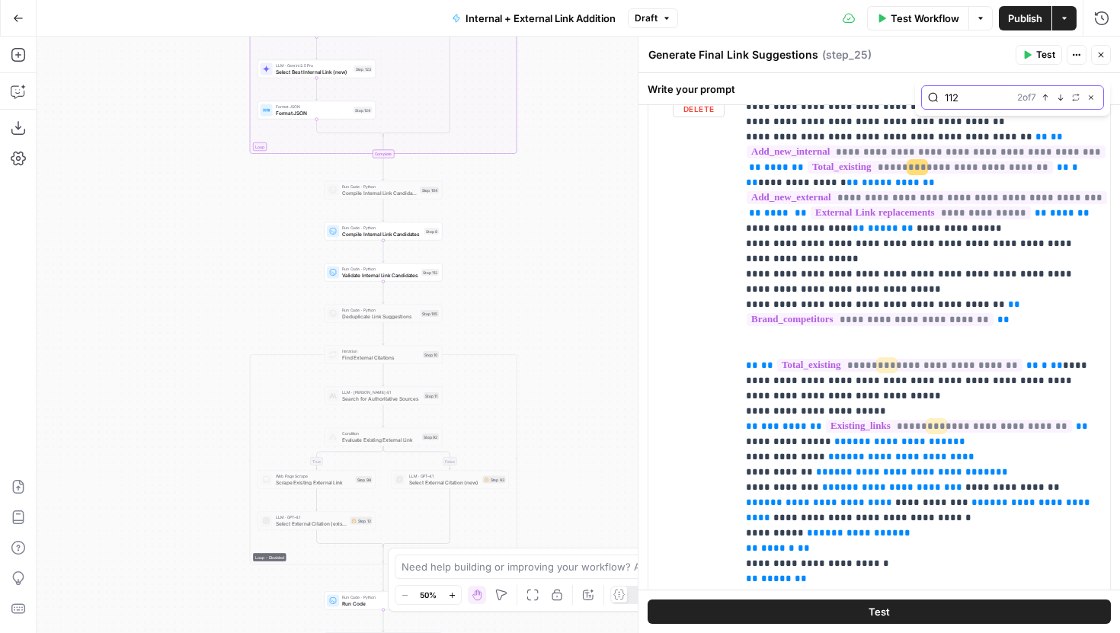
click at [1061, 99] on icon "button" at bounding box center [1060, 97] width 5 height 6
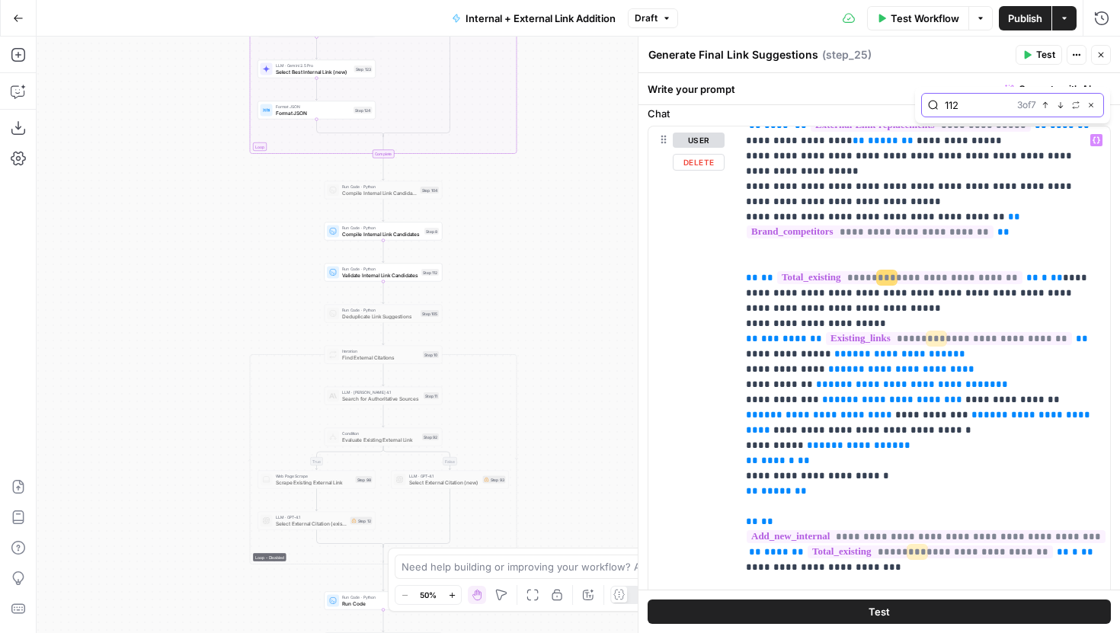
scroll to position [344, 0]
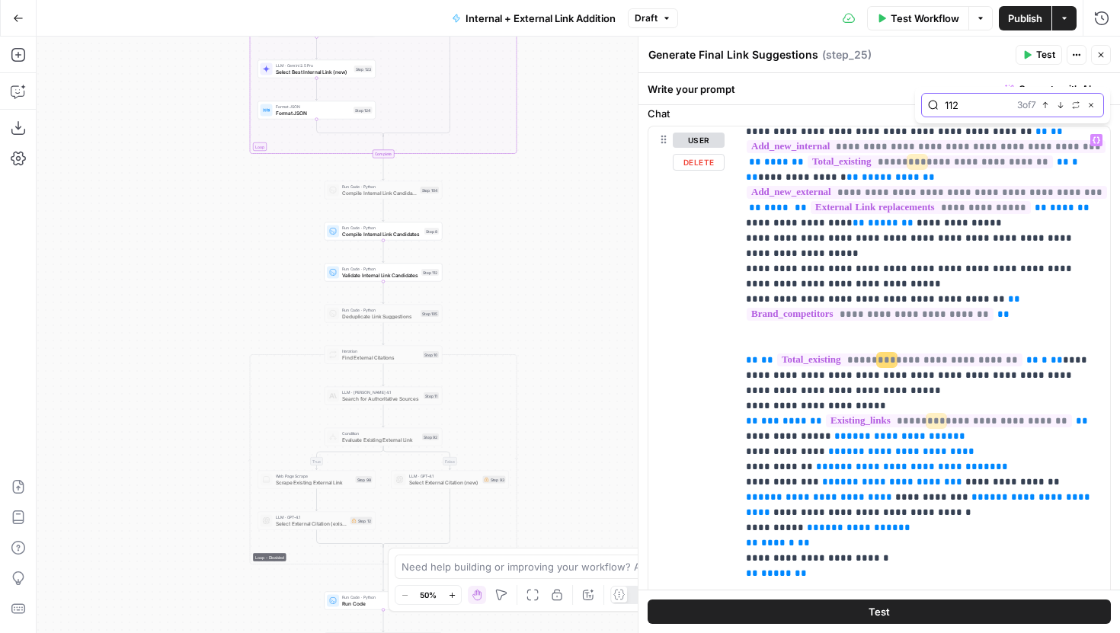
click at [1059, 101] on icon "button" at bounding box center [1061, 105] width 8 height 8
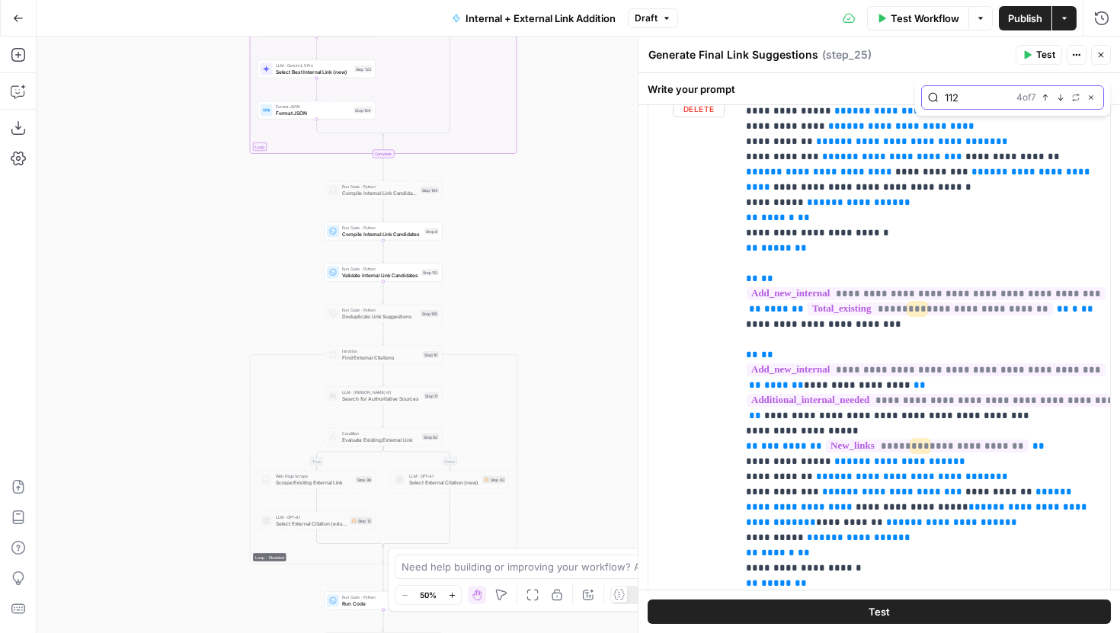
click at [1060, 94] on icon "button" at bounding box center [1061, 98] width 8 height 8
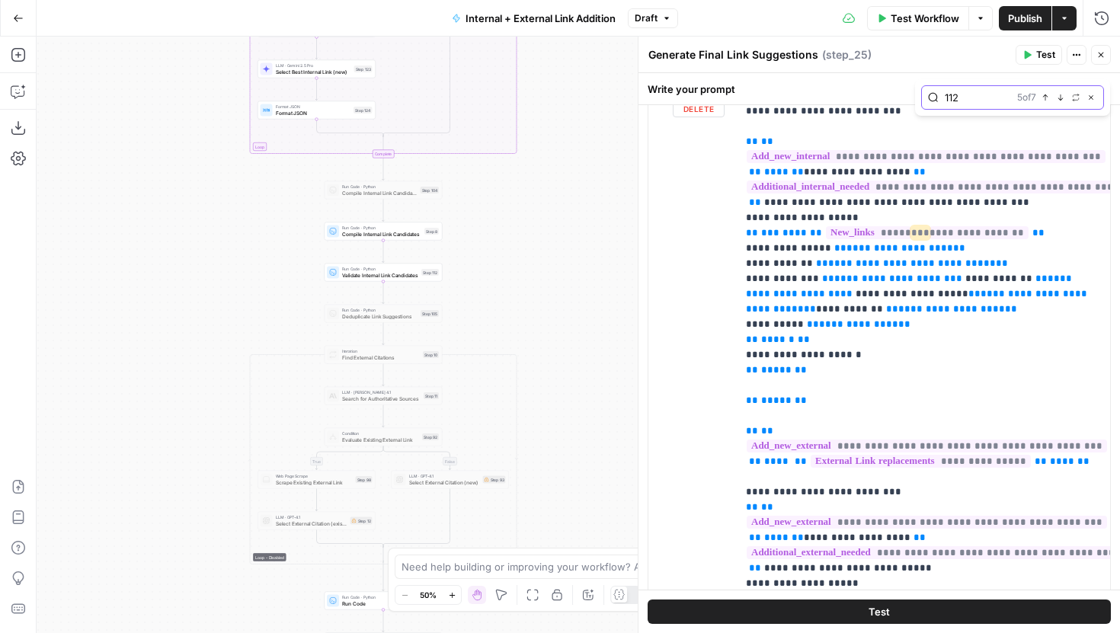
click at [1060, 95] on icon "button" at bounding box center [1061, 98] width 8 height 8
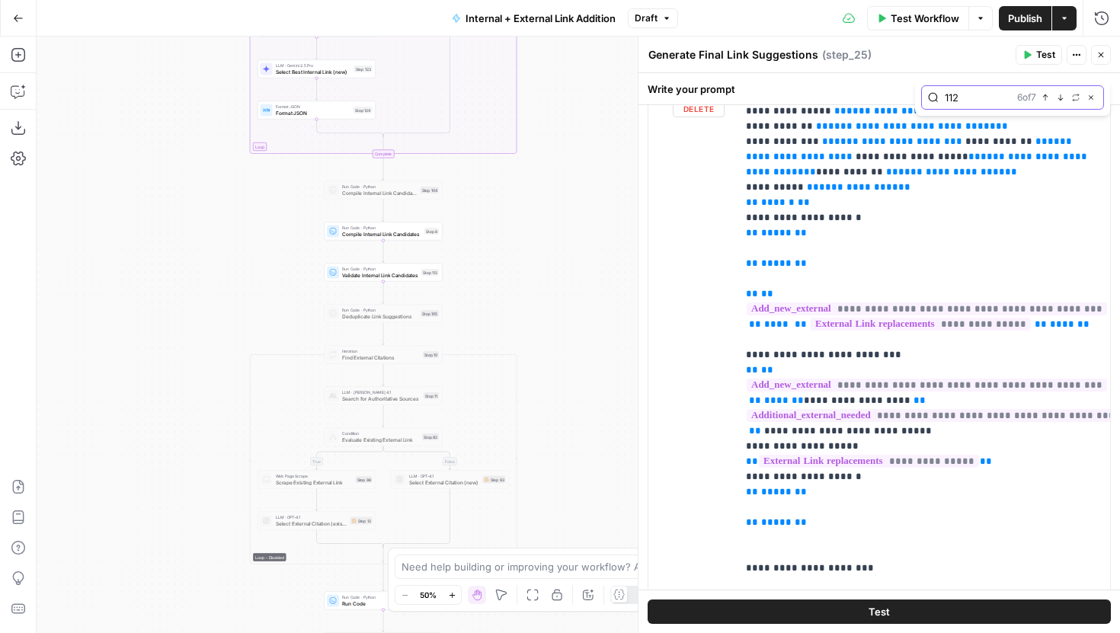
click at [1060, 95] on icon "button" at bounding box center [1061, 98] width 8 height 8
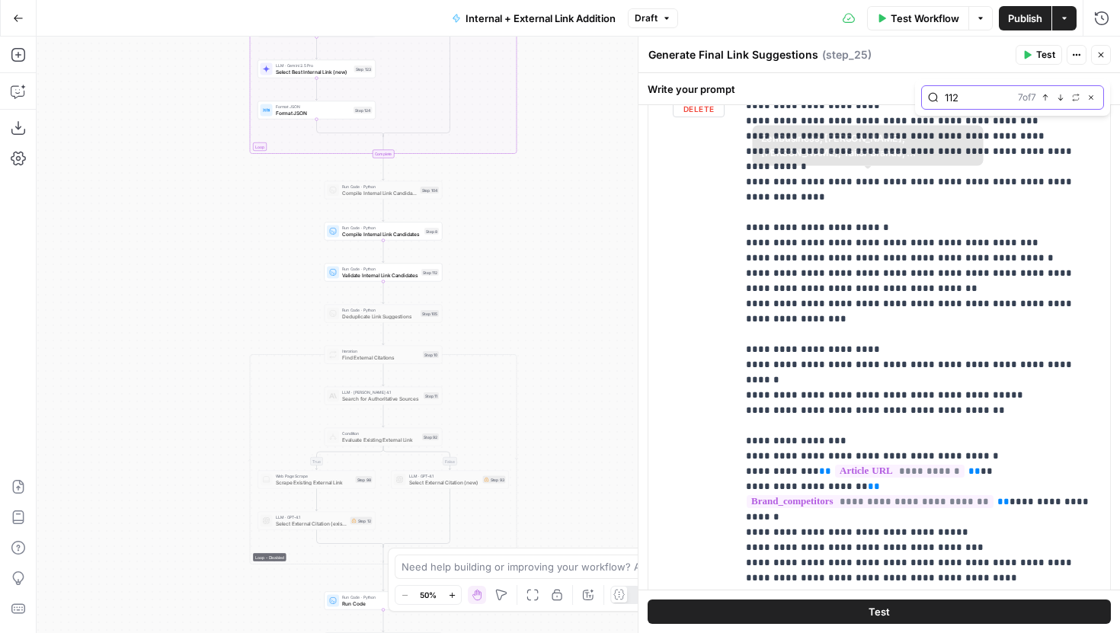
scroll to position [2718, 0]
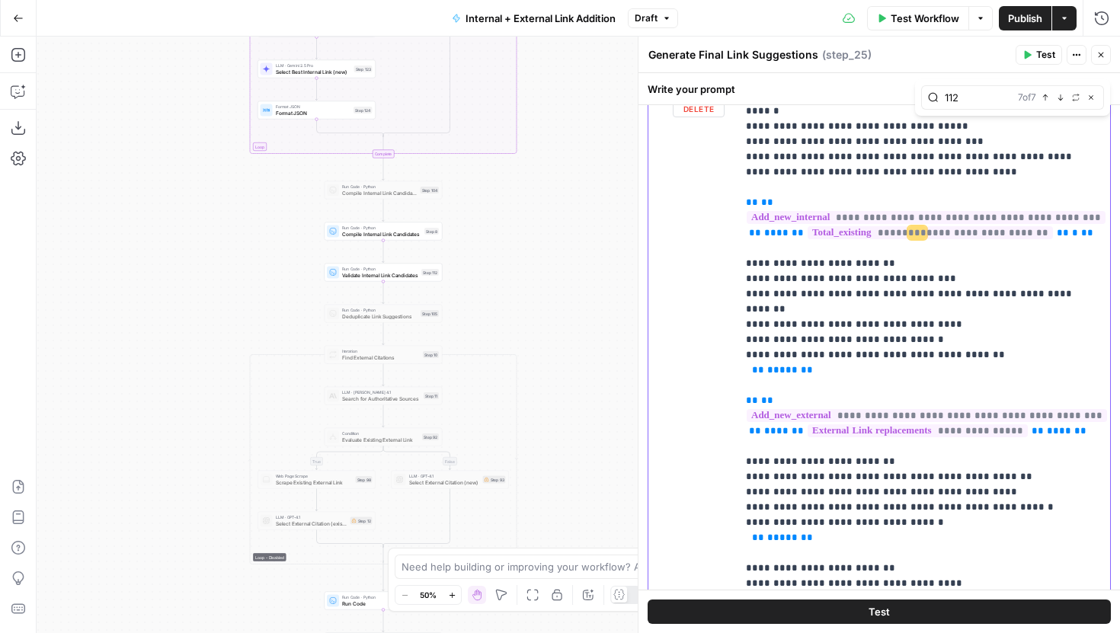
click at [1095, 89] on icon "button" at bounding box center [1096, 87] width 8 height 8
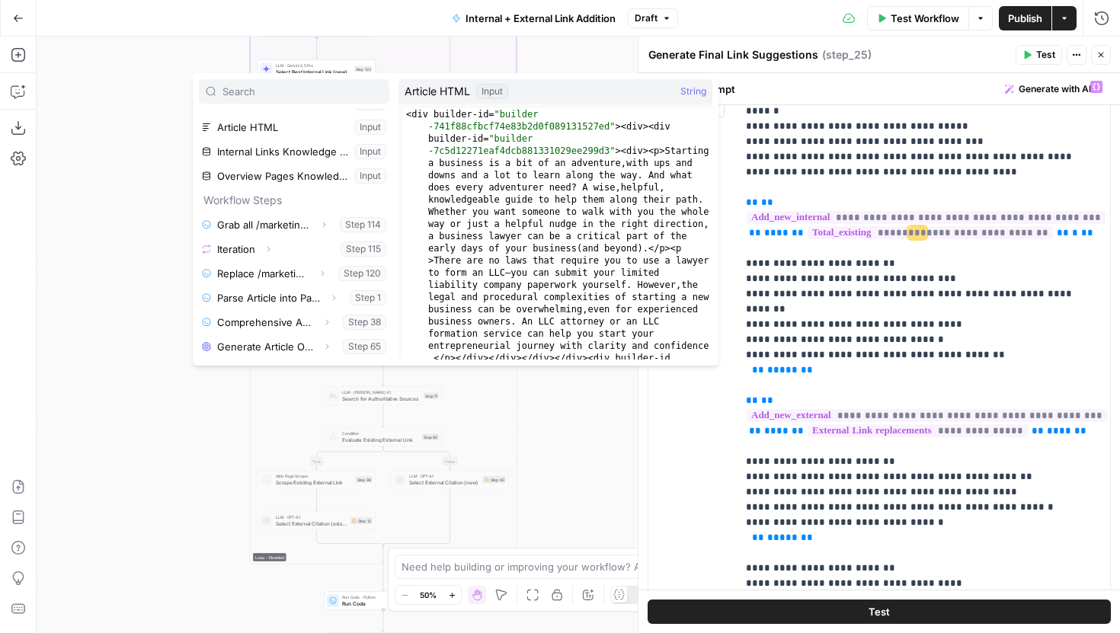
scroll to position [72, 0]
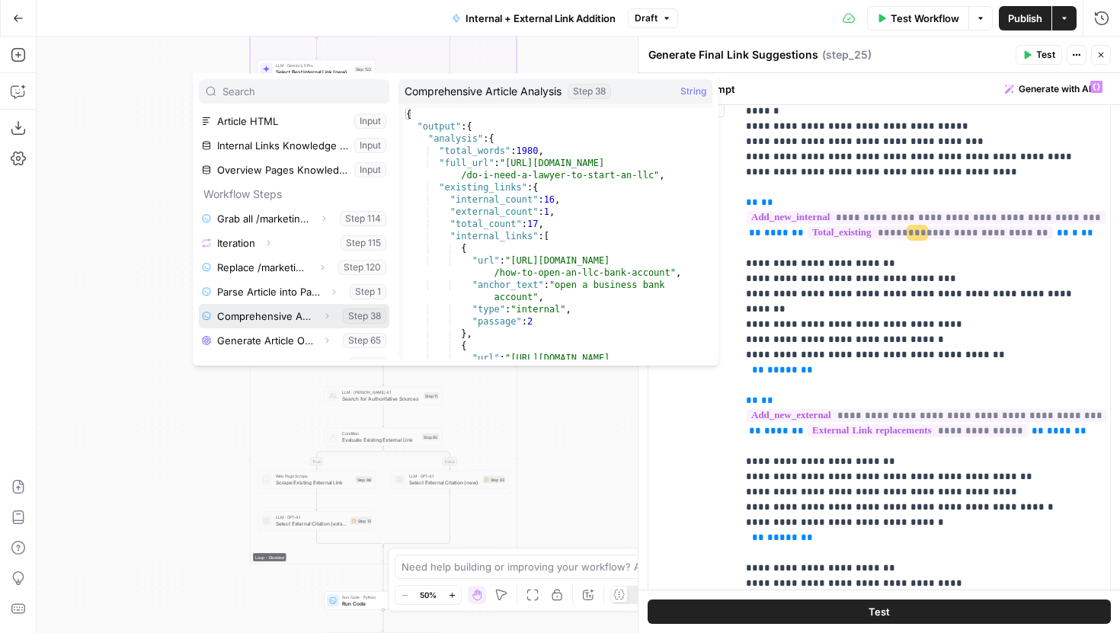
click at [325, 310] on button "Expand" at bounding box center [327, 316] width 20 height 20
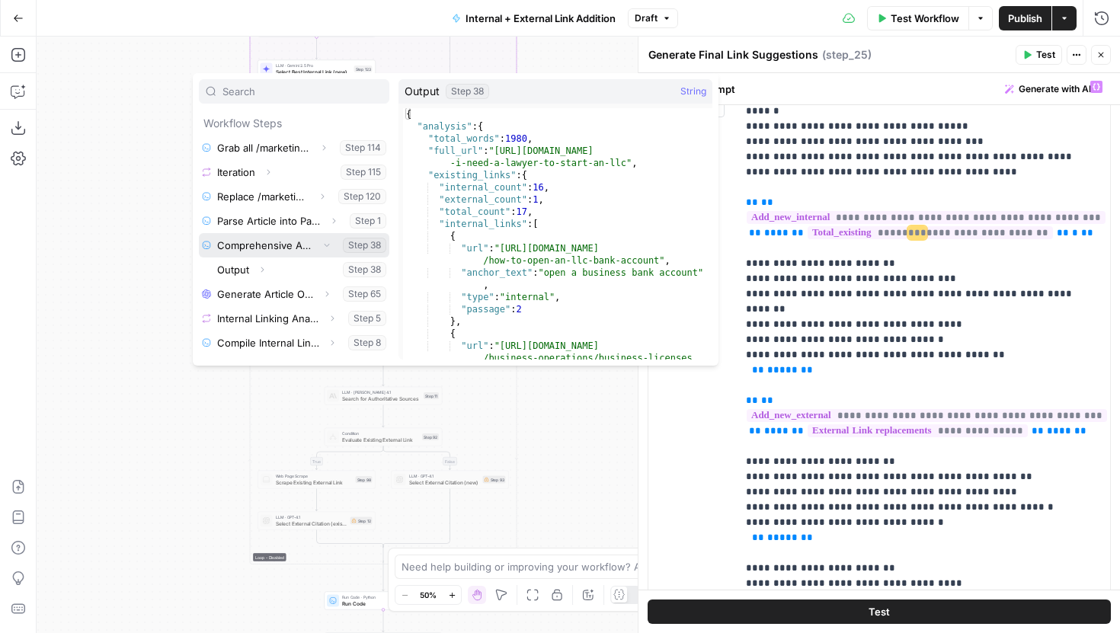
scroll to position [158, 0]
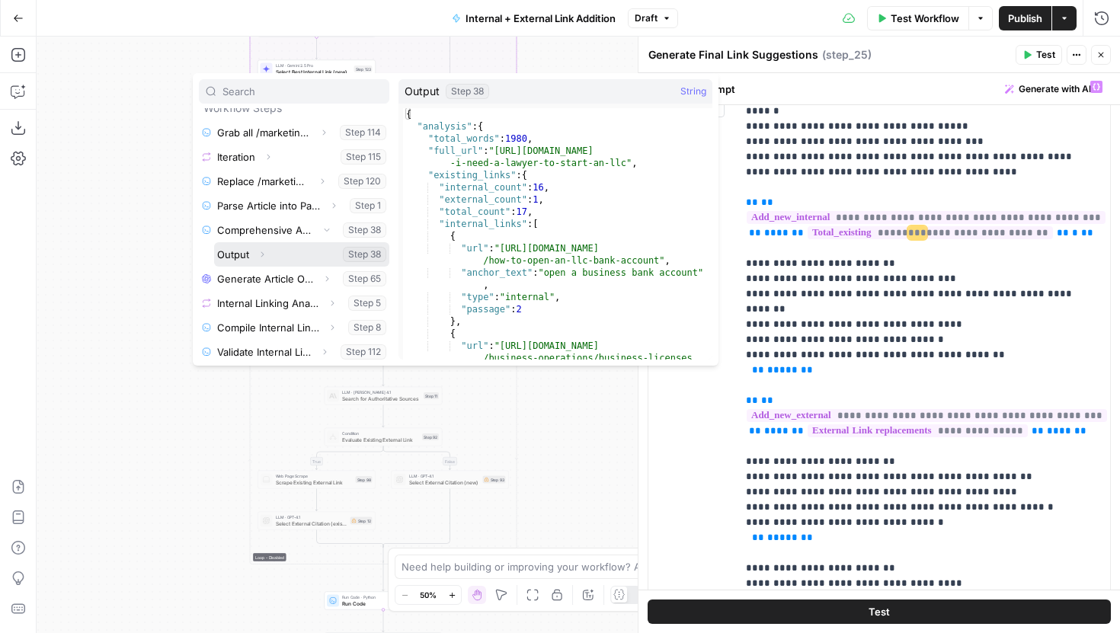
click at [262, 254] on icon "button" at bounding box center [261, 254] width 9 height 9
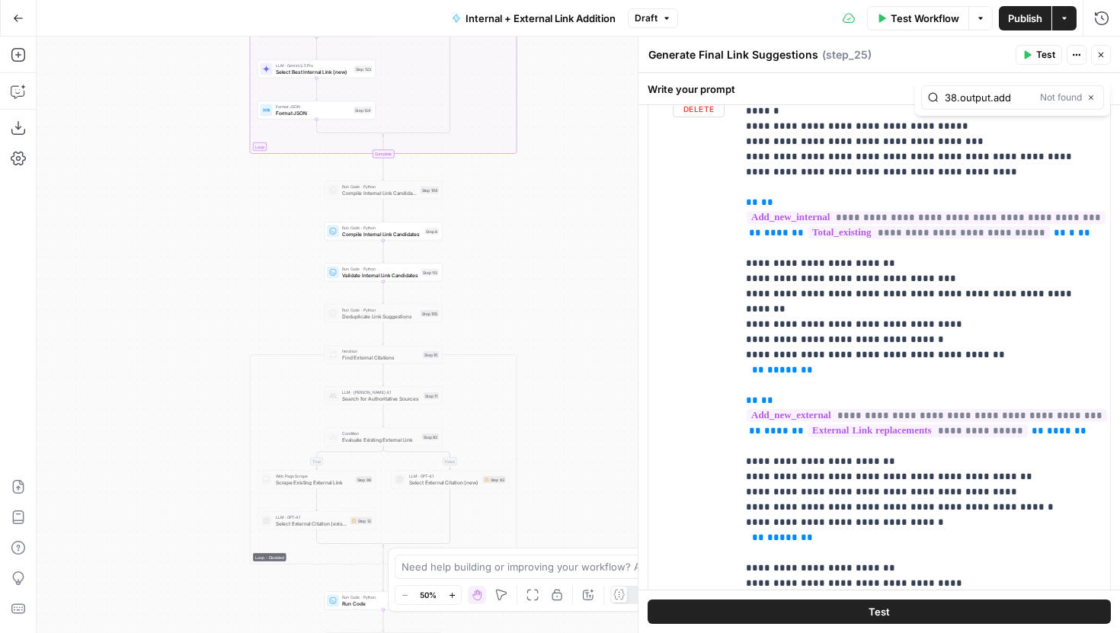
scroll to position [0, 0]
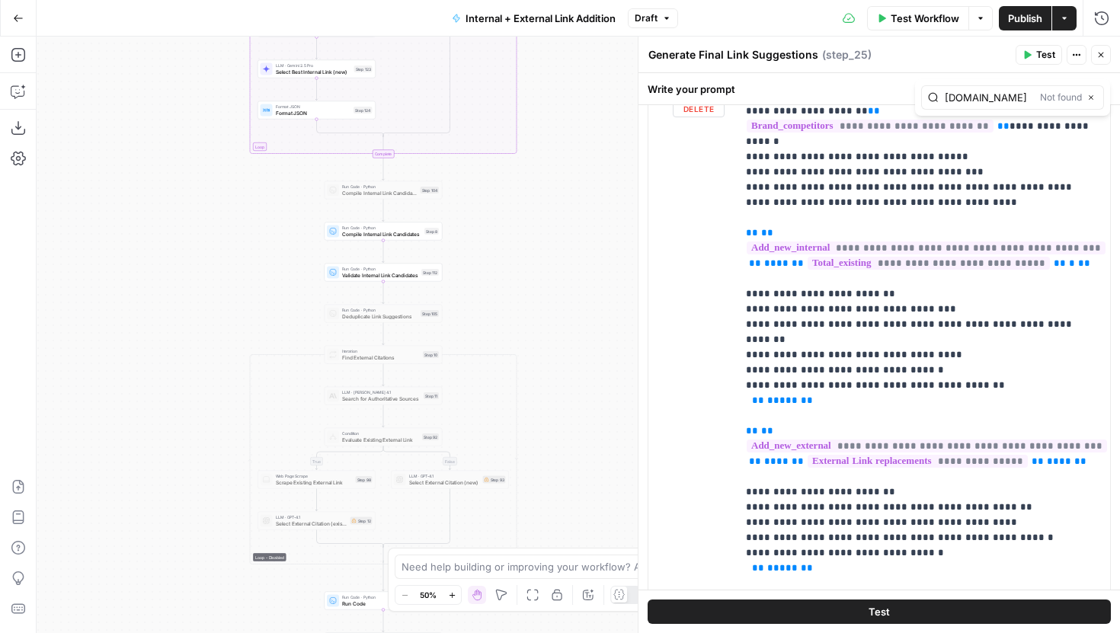
type input "38.output.a"
drag, startPoint x: 997, startPoint y: 101, endPoint x: 913, endPoint y: 101, distance: 83.8
click at [913, 101] on div "**********" at bounding box center [878, 353] width 481 height 560
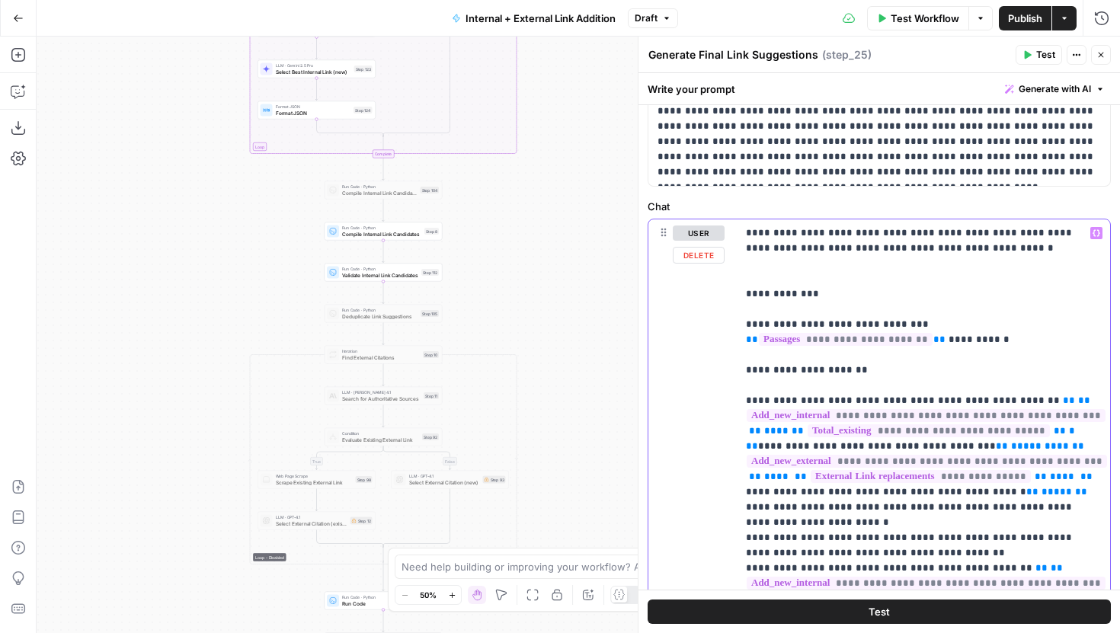
scroll to position [165, 0]
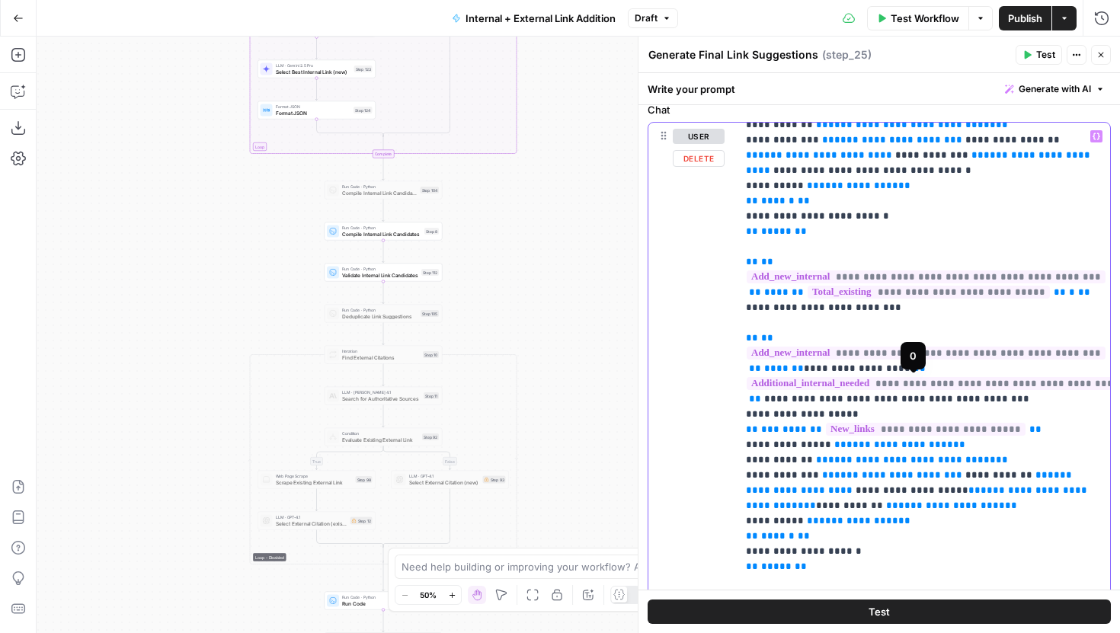
scroll to position [667, 75]
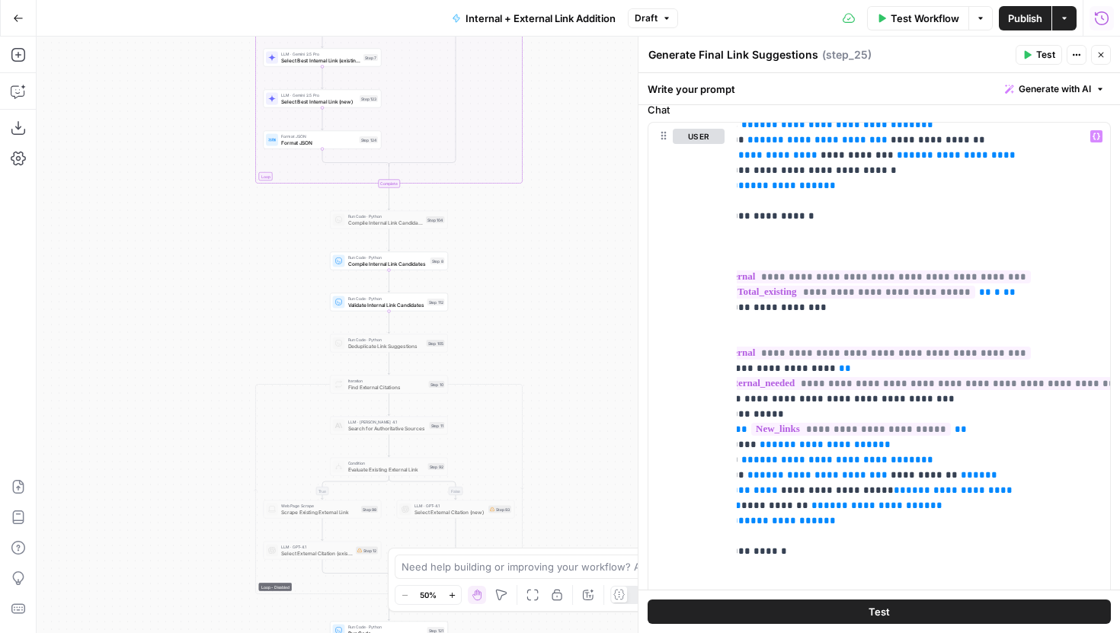
click at [1099, 19] on icon "button" at bounding box center [1101, 18] width 15 height 15
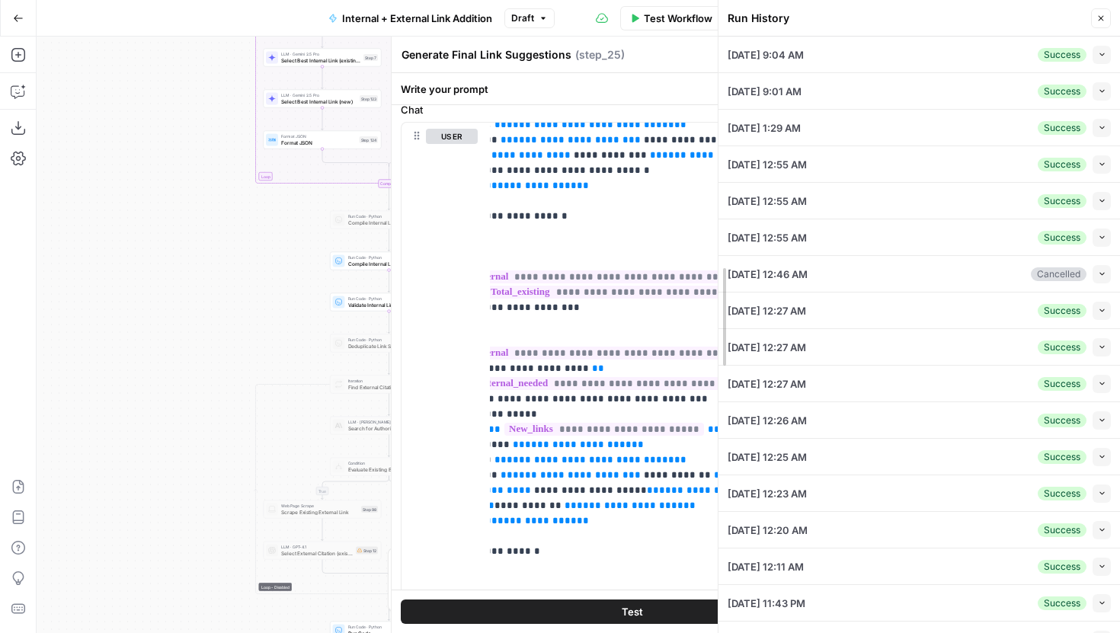
drag, startPoint x: 873, startPoint y: 145, endPoint x: 704, endPoint y: 147, distance: 169.1
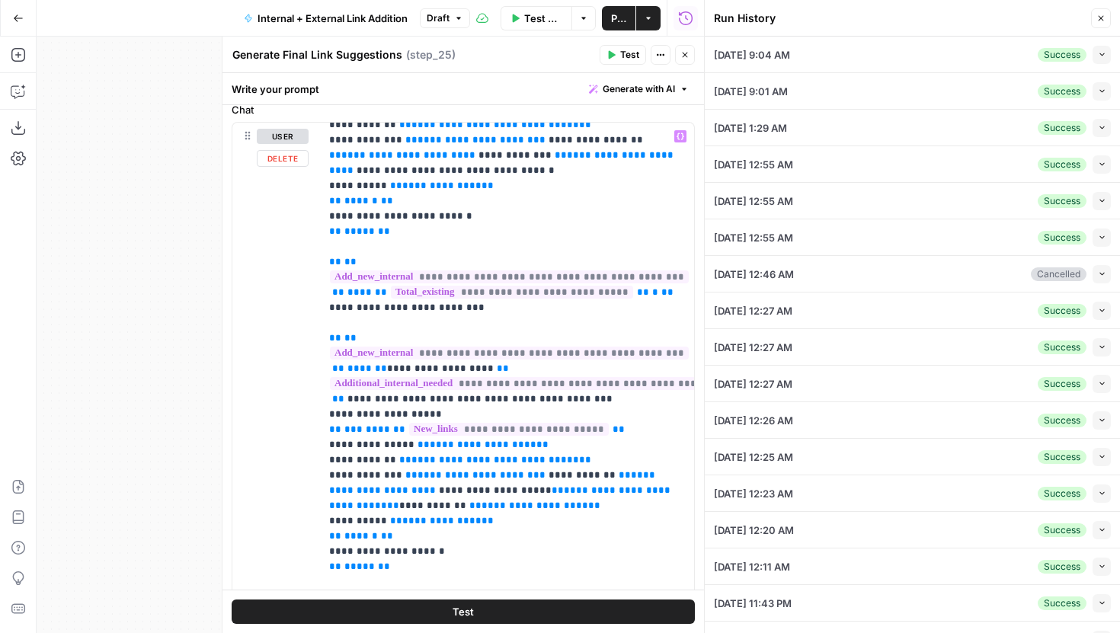
scroll to position [667, 0]
click at [1094, 55] on button "Collapse" at bounding box center [1101, 55] width 18 height 18
type textarea "<lor ipsumdo-si="ametcon-0691a91321e96s5do30473e397t39inc"><utl><etd magnaal-en…"
type input "LegalZoom - LLC"
type input "Articles Center Sitemap"
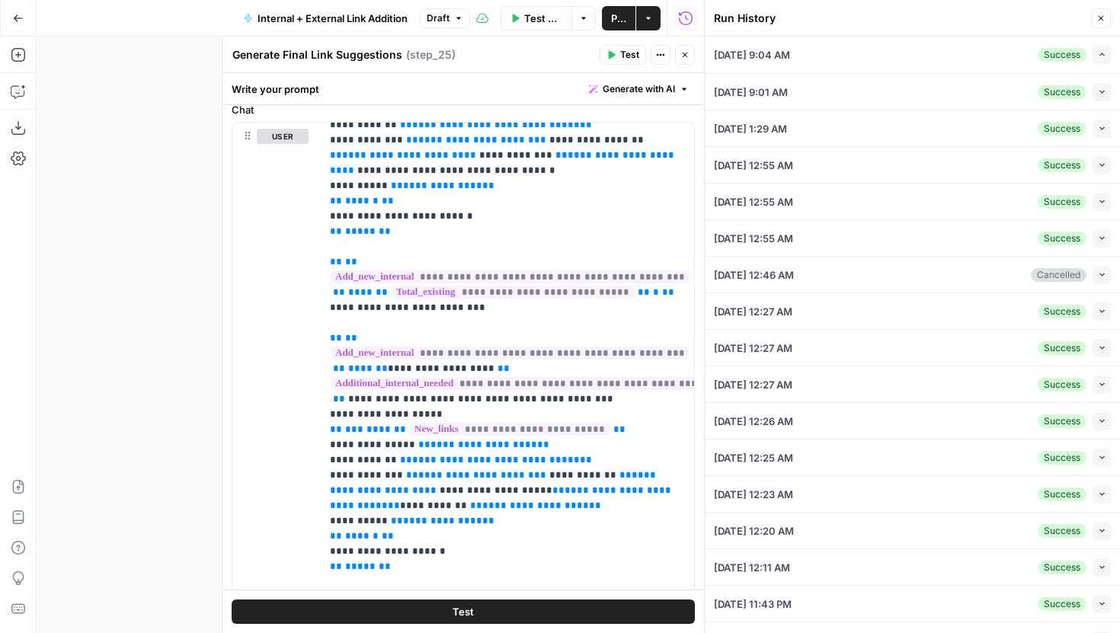
type input "Overview Pages Sitemap"
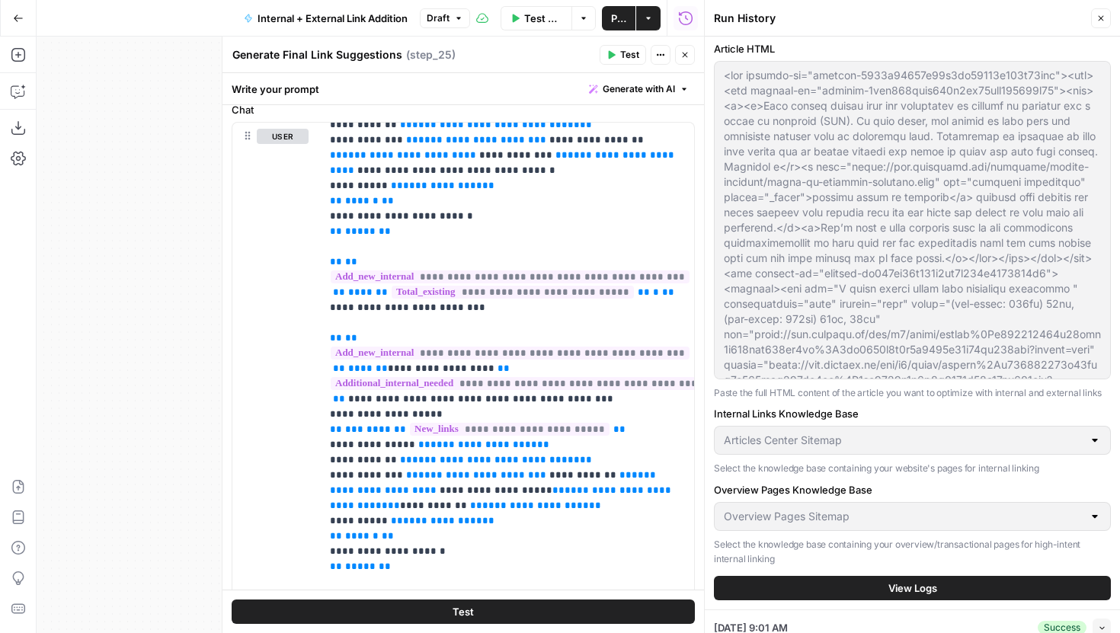
scroll to position [197, 0]
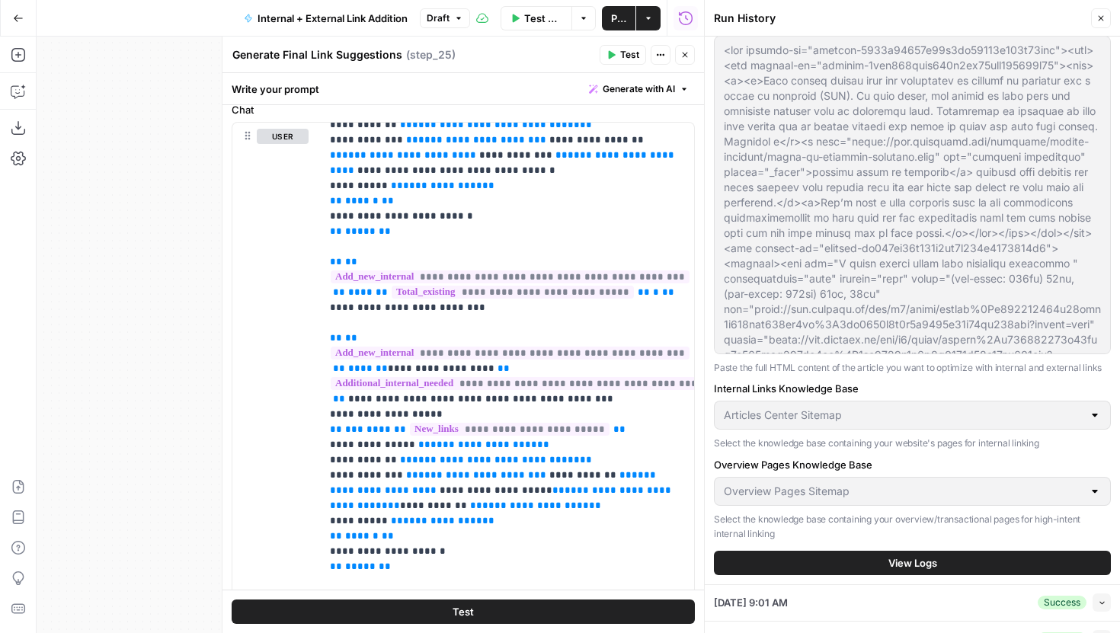
click at [845, 571] on button "View Logs" at bounding box center [912, 563] width 397 height 24
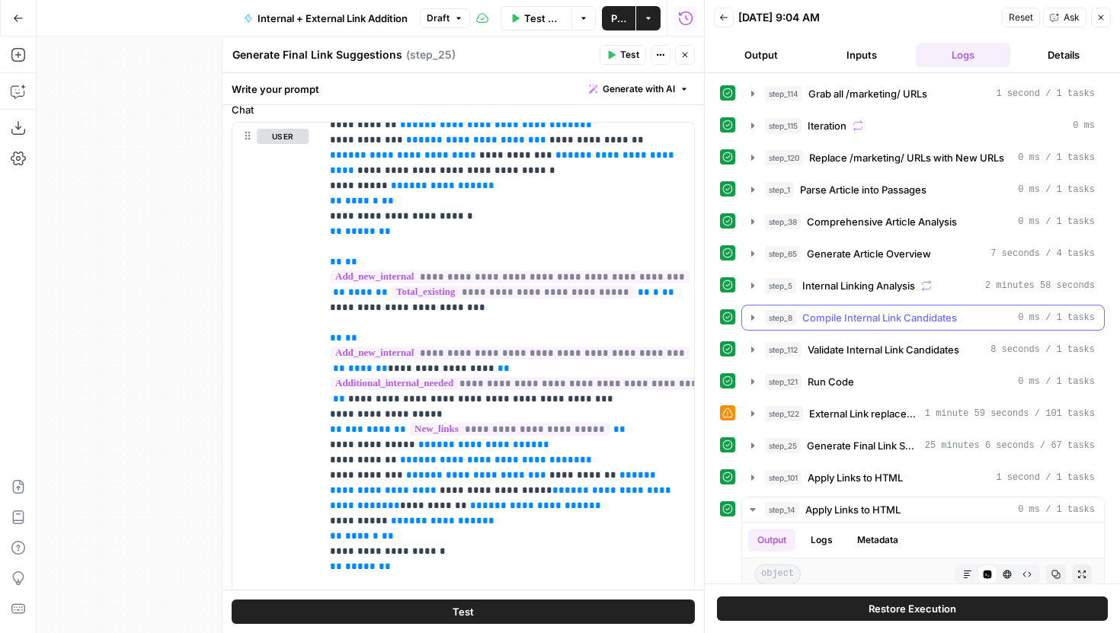
click at [745, 321] on button "step_8 Compile Internal Link Candidates 0 ms / 1 tasks" at bounding box center [923, 317] width 362 height 24
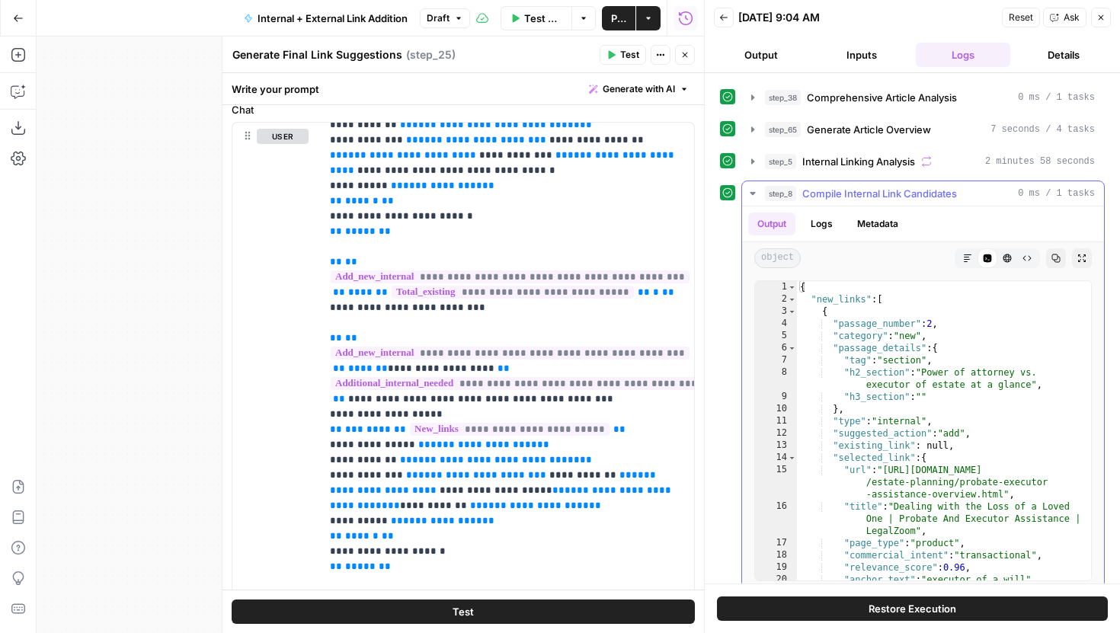
click at [743, 193] on button "step_8 Compile Internal Link Candidates 0 ms / 1 tasks" at bounding box center [923, 193] width 362 height 24
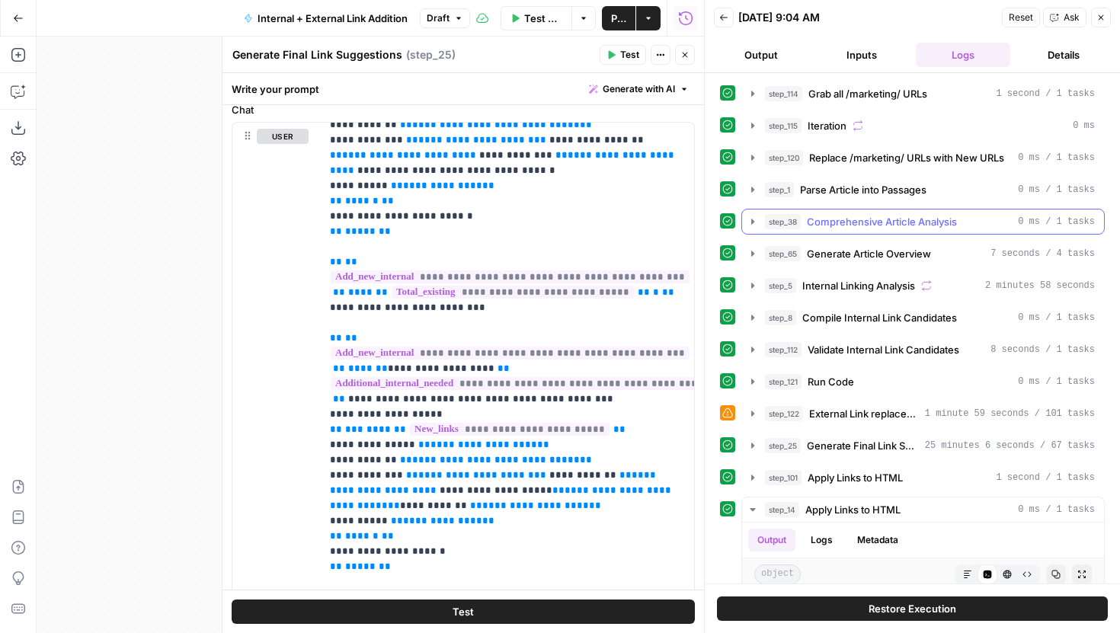
click at [751, 221] on icon "button" at bounding box center [752, 221] width 3 height 5
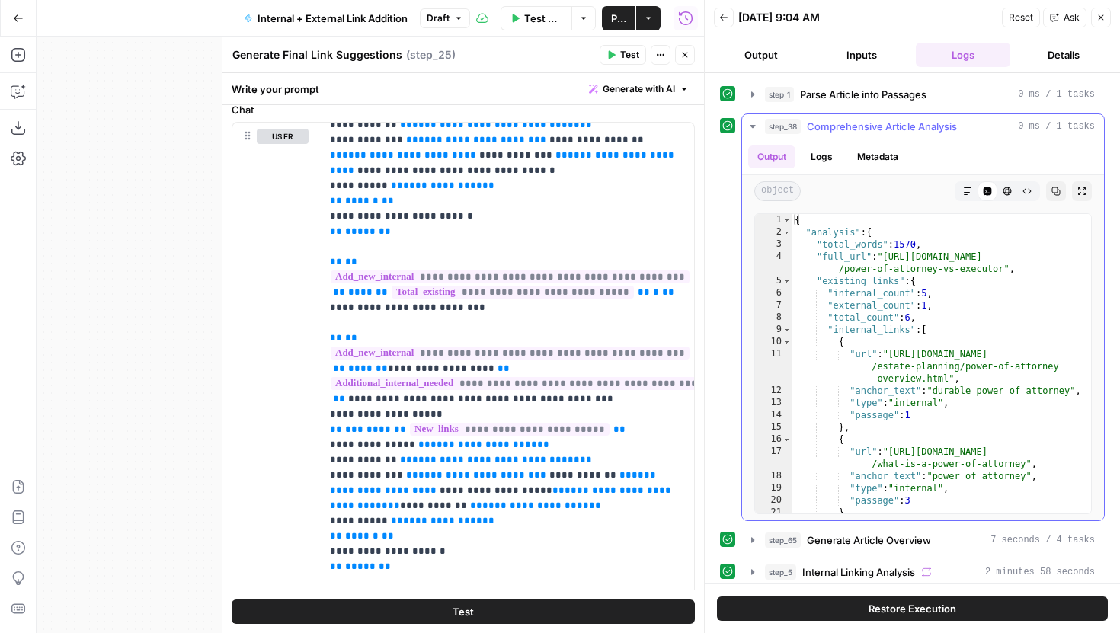
scroll to position [106, 0]
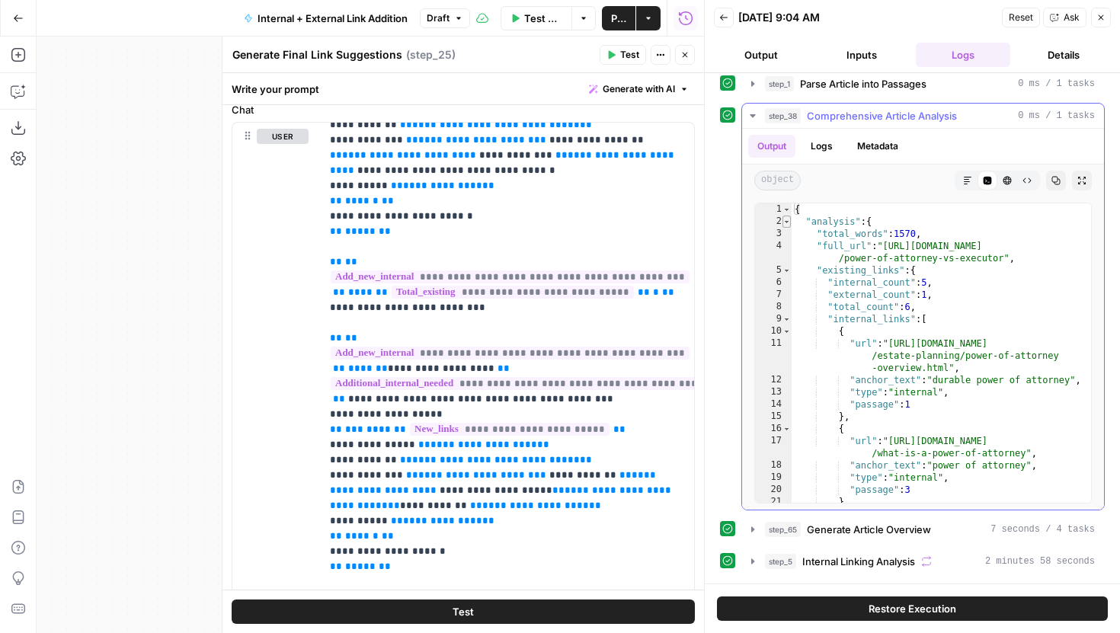
type textarea "*"
click at [788, 220] on span "Toggle code folding, rows 2 through 57" at bounding box center [786, 222] width 8 height 12
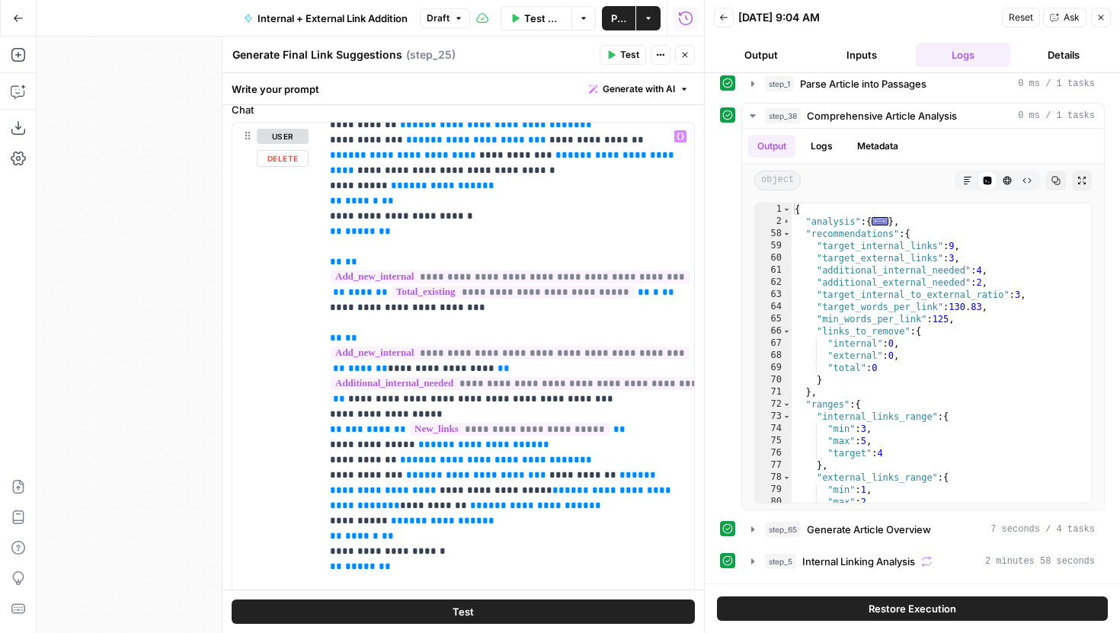
scroll to position [676, 0]
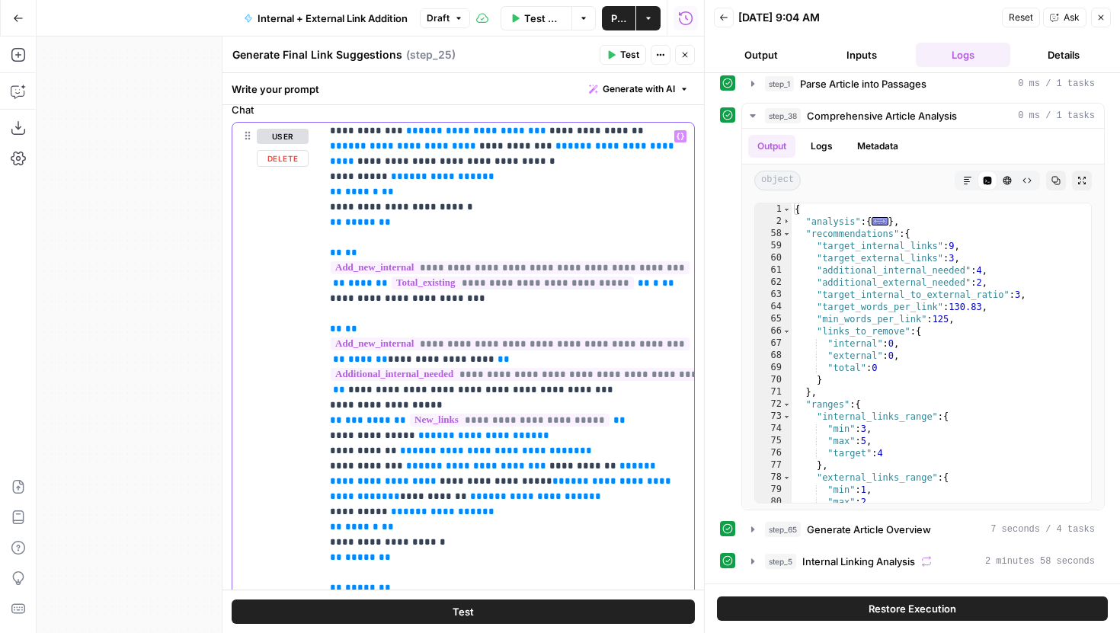
drag, startPoint x: 433, startPoint y: 403, endPoint x: 328, endPoint y: 401, distance: 105.1
click at [328, 401] on div "**********" at bounding box center [507, 433] width 373 height 621
copy p "**********"
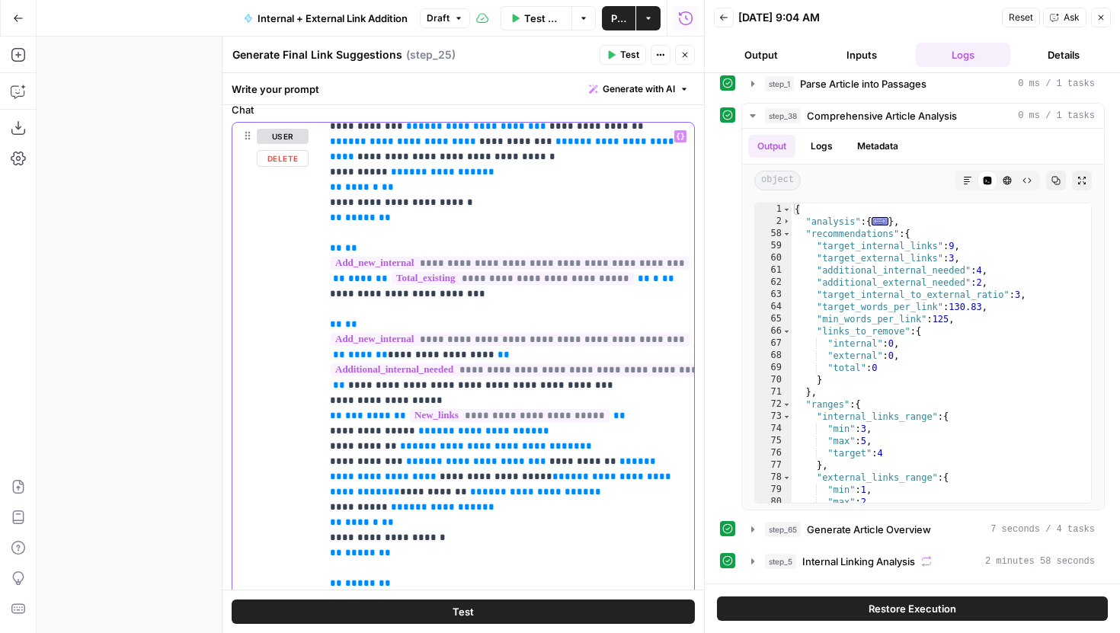
drag, startPoint x: 382, startPoint y: 353, endPoint x: 473, endPoint y: 355, distance: 90.7
copy p "**********"
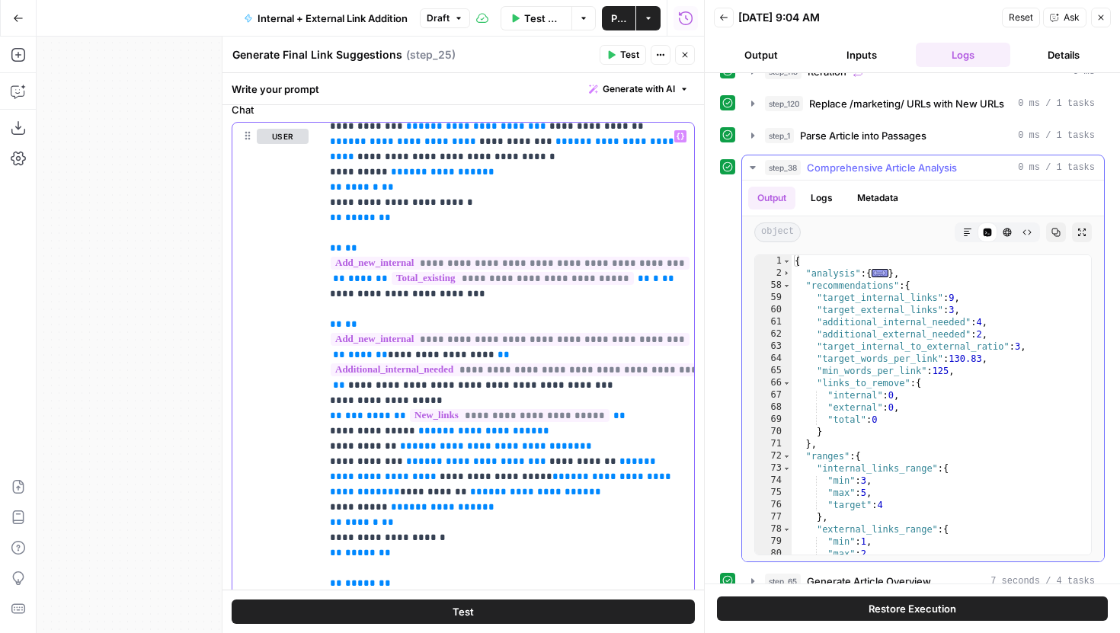
scroll to position [53, 0]
click at [785, 277] on span "Toggle code folding, rows 2 through 57" at bounding box center [786, 274] width 8 height 12
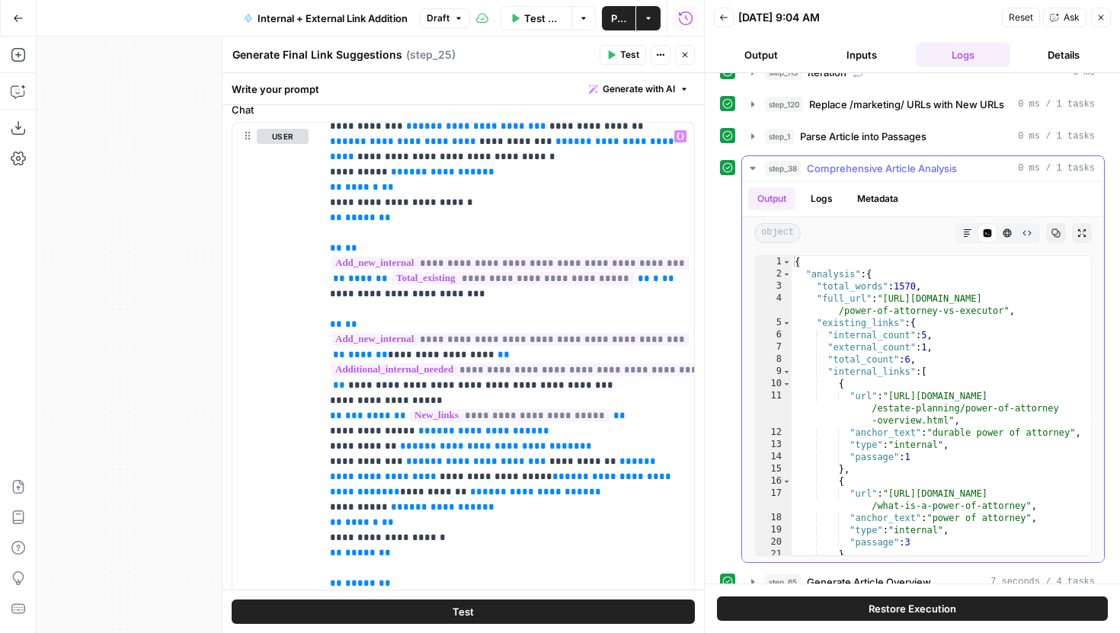
scroll to position [5, 0]
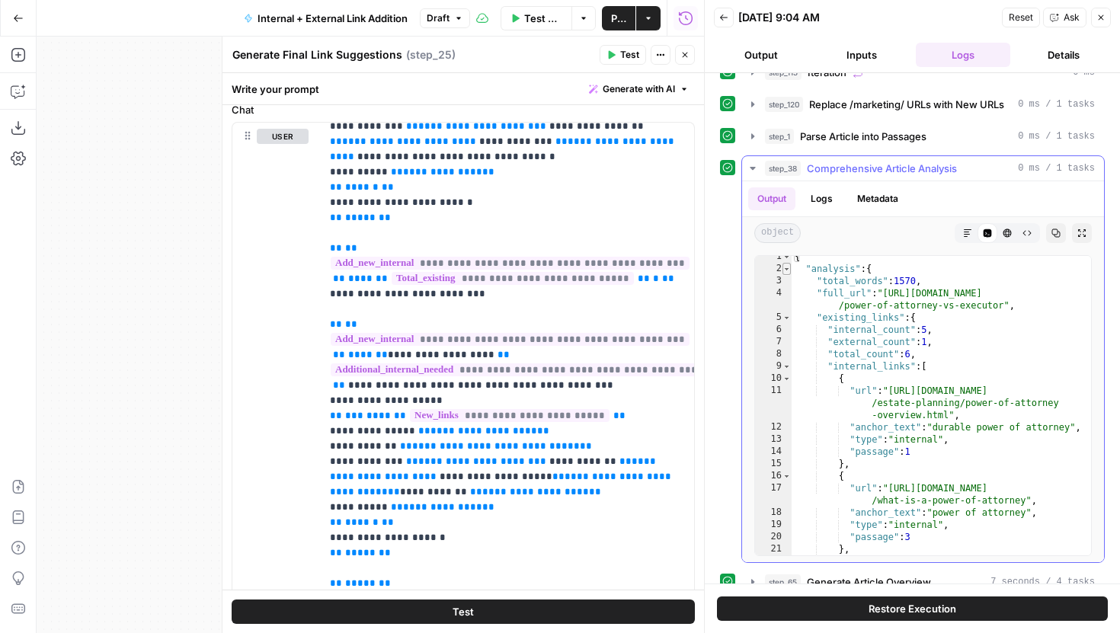
click at [787, 267] on span "Toggle code folding, rows 2 through 57" at bounding box center [786, 269] width 8 height 12
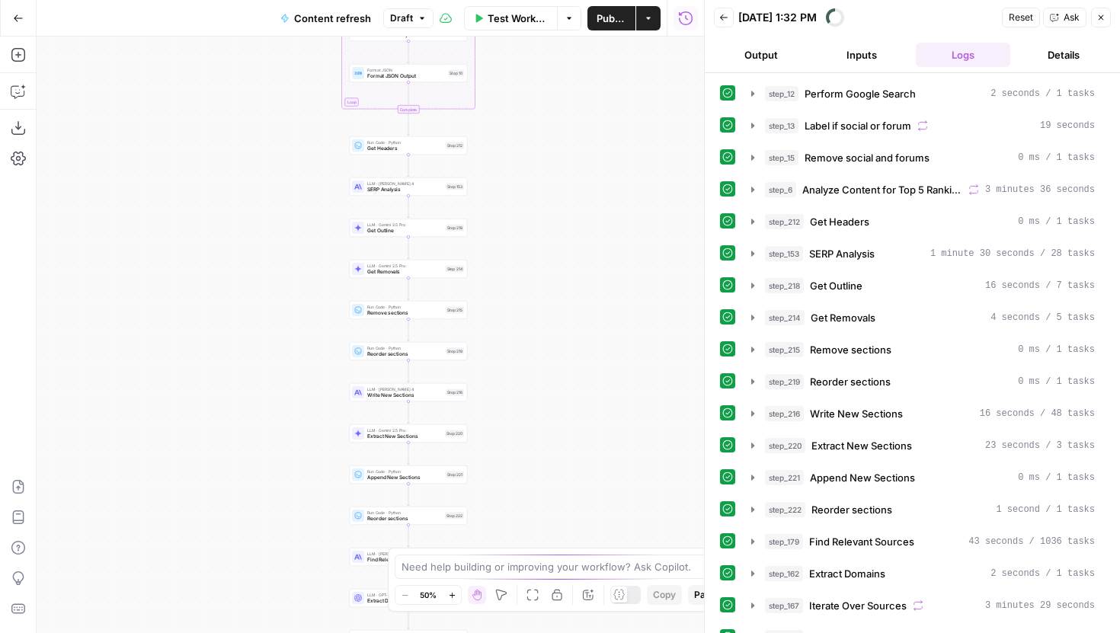
drag, startPoint x: 581, startPoint y: 267, endPoint x: 514, endPoint y: 222, distance: 81.1
click at [581, 314] on div "true false true false true false Workflow Set Inputs Inputs Google Search Perfo…" at bounding box center [370, 335] width 667 height 596
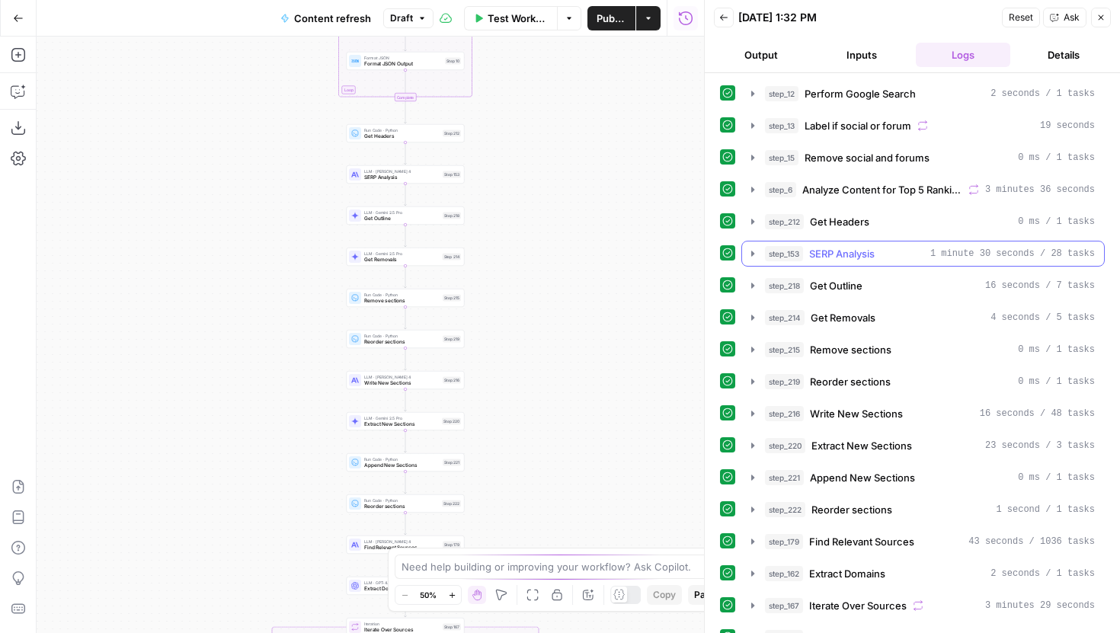
click at [751, 257] on icon "button" at bounding box center [753, 254] width 12 height 12
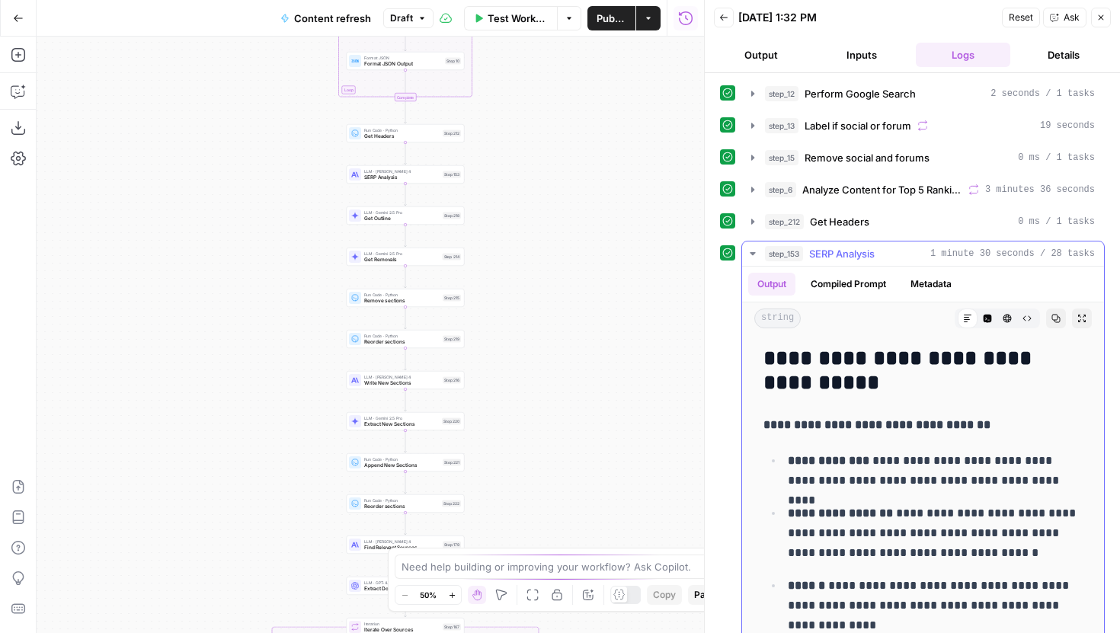
click at [751, 255] on icon "button" at bounding box center [753, 254] width 12 height 12
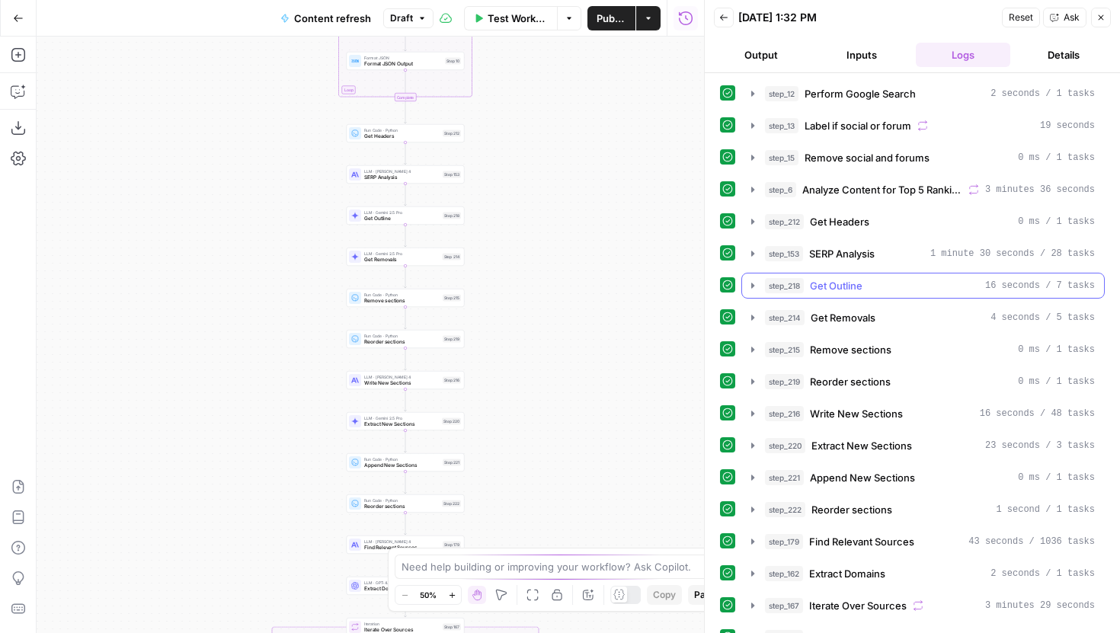
click at [751, 286] on icon "button" at bounding box center [752, 285] width 3 height 5
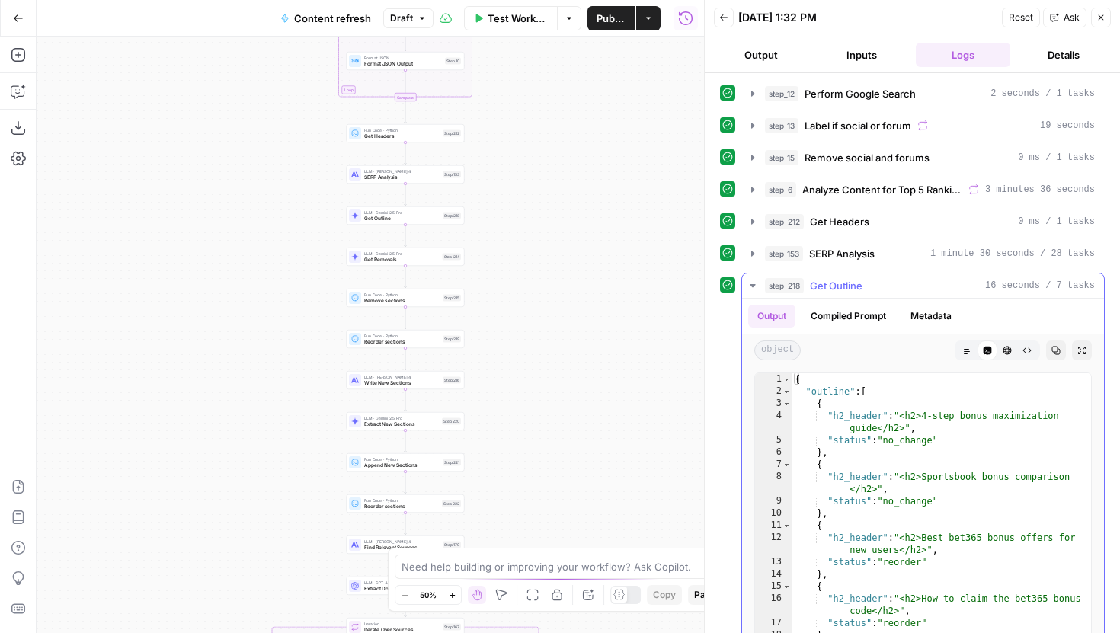
click at [751, 286] on icon "button" at bounding box center [752, 285] width 5 height 3
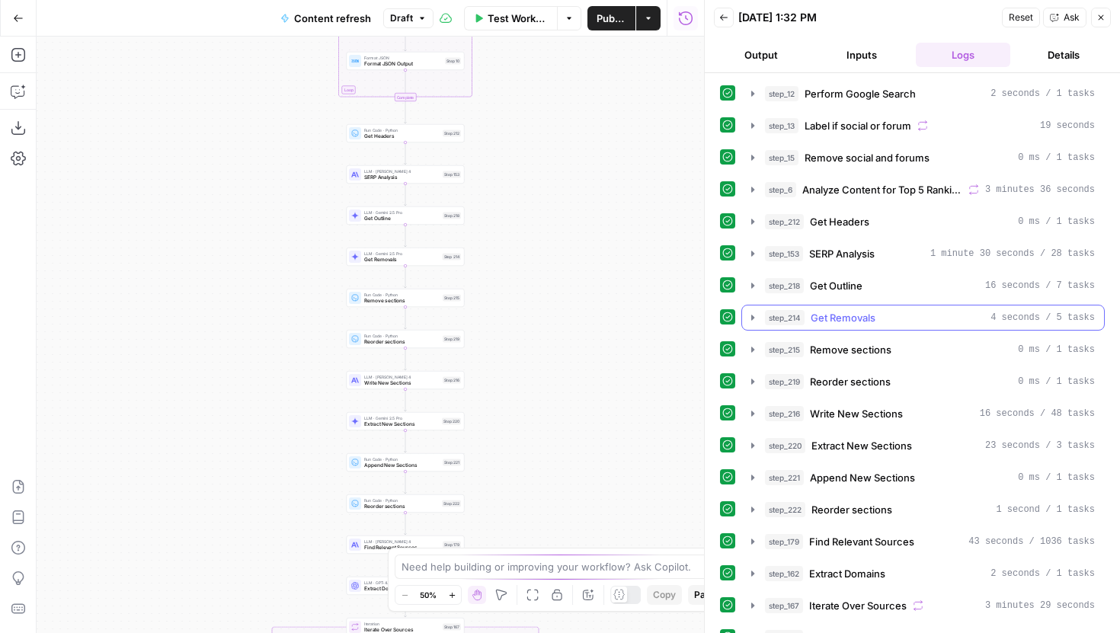
click at [754, 318] on icon "button" at bounding box center [753, 318] width 12 height 12
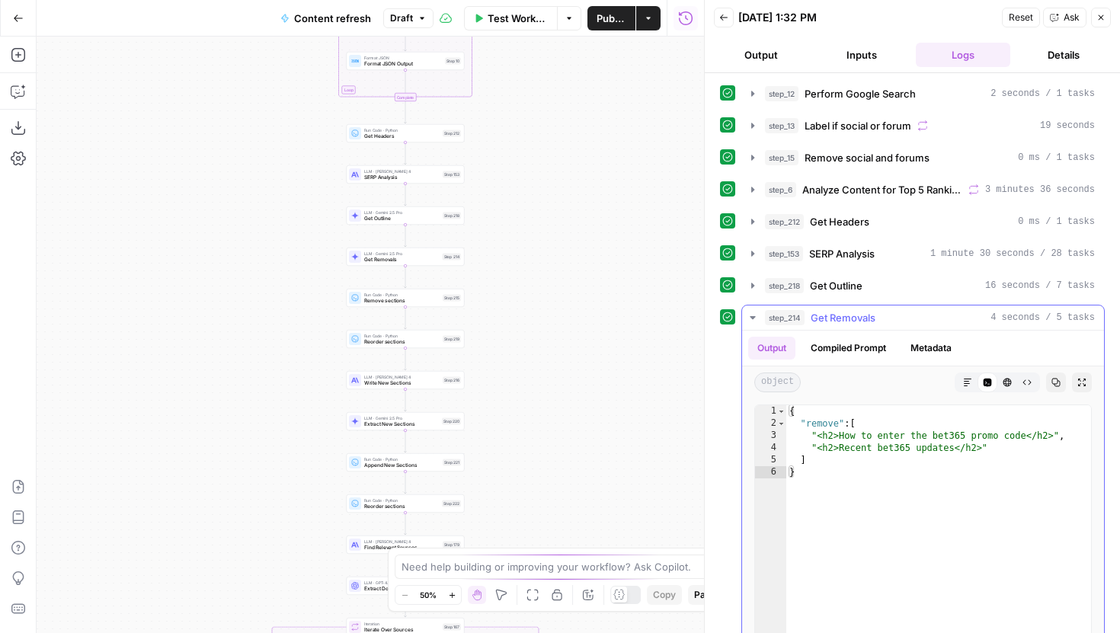
click at [753, 318] on icon "button" at bounding box center [752, 317] width 5 height 3
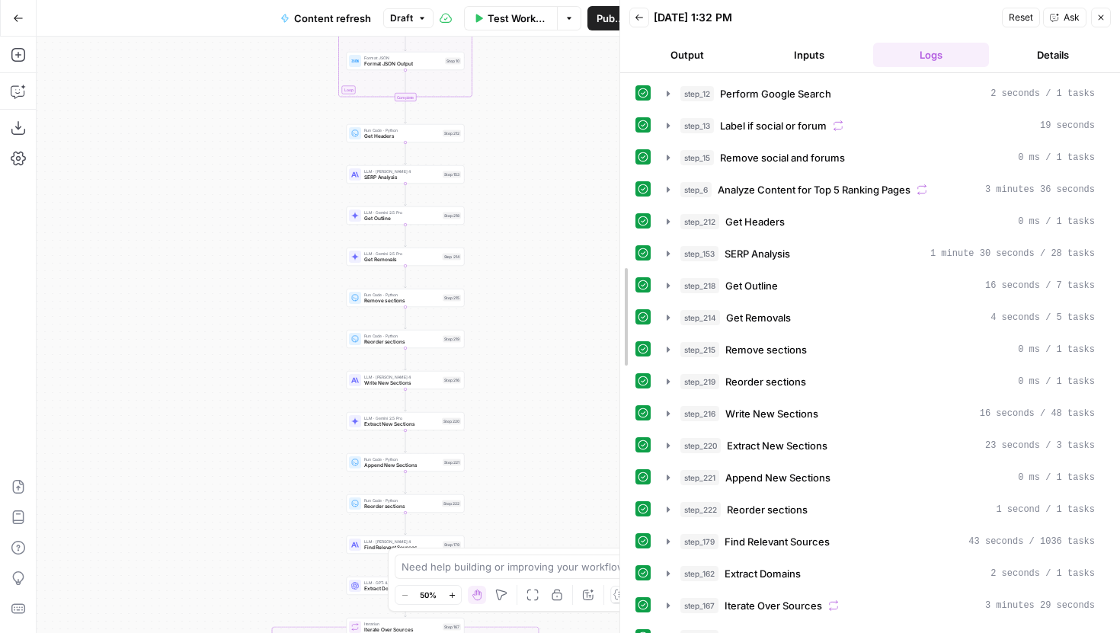
drag, startPoint x: 702, startPoint y: 302, endPoint x: 618, endPoint y: 301, distance: 84.6
click at [618, 301] on div at bounding box center [619, 316] width 15 height 633
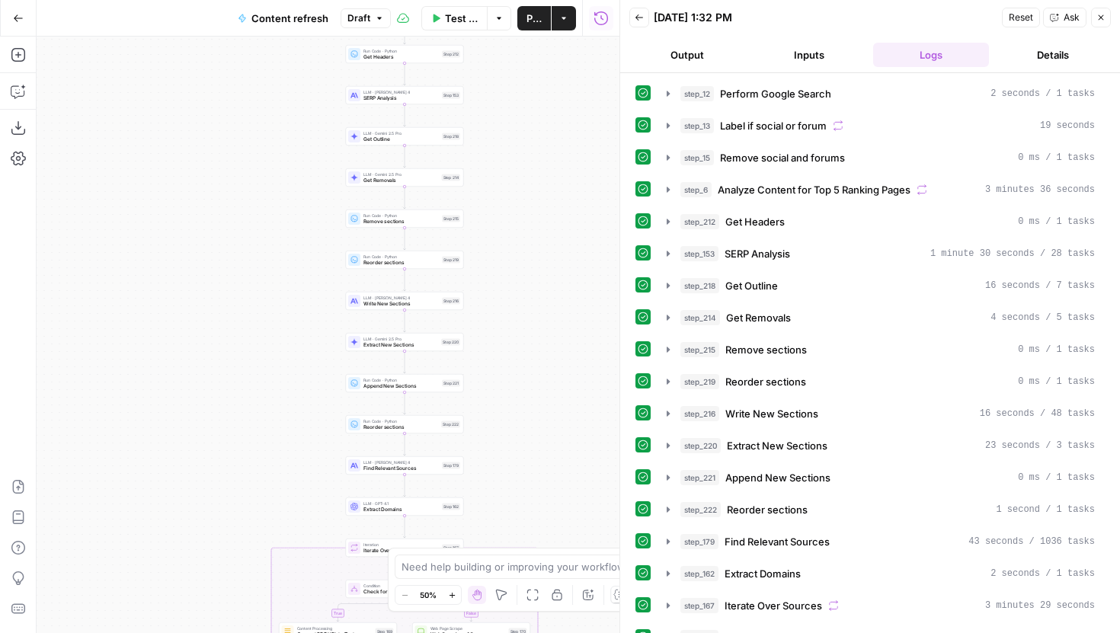
drag, startPoint x: 575, startPoint y: 353, endPoint x: 572, endPoint y: 264, distance: 89.9
click at [572, 264] on div "true false false true false true Workflow Set Inputs Inputs Google Search Perfo…" at bounding box center [328, 335] width 583 height 596
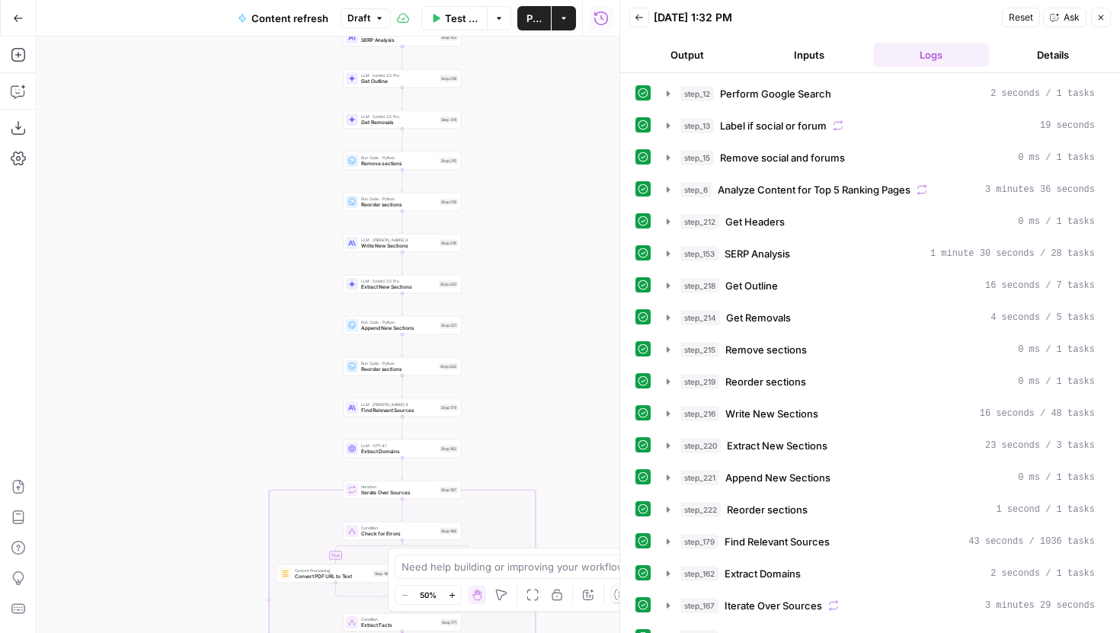
drag, startPoint x: 499, startPoint y: 234, endPoint x: 499, endPoint y: 192, distance: 41.9
click at [499, 192] on div "true false false true false true Workflow Set Inputs Inputs Google Search Perfo…" at bounding box center [328, 335] width 583 height 596
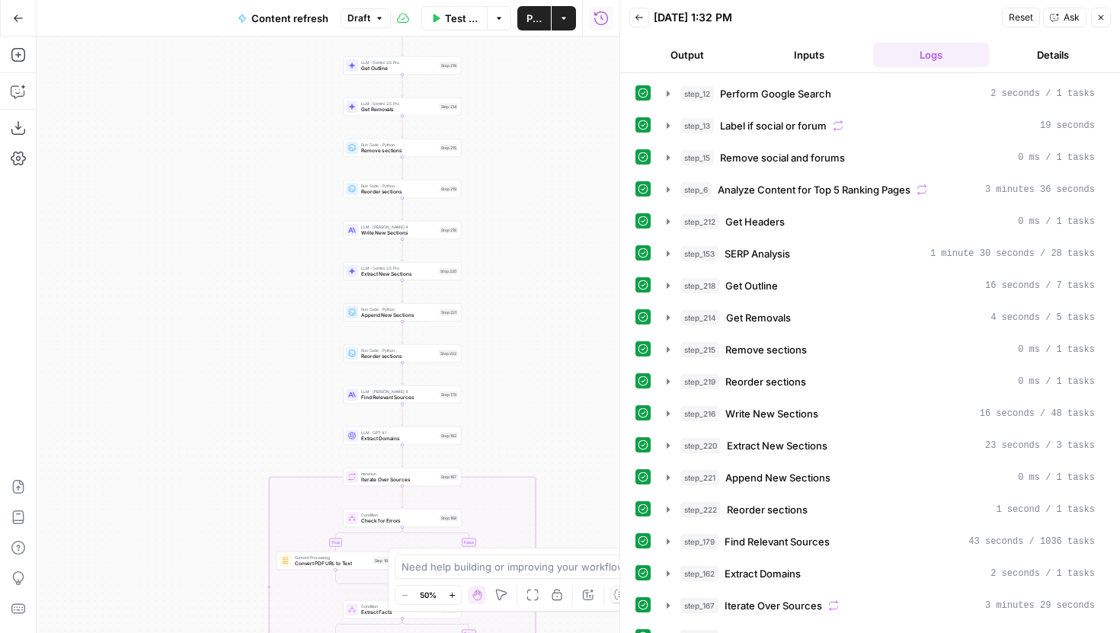
drag, startPoint x: 491, startPoint y: 246, endPoint x: 491, endPoint y: 254, distance: 8.4
click at [491, 254] on div "true false false true false true Workflow Set Inputs Inputs Google Search Perfo…" at bounding box center [328, 335] width 583 height 596
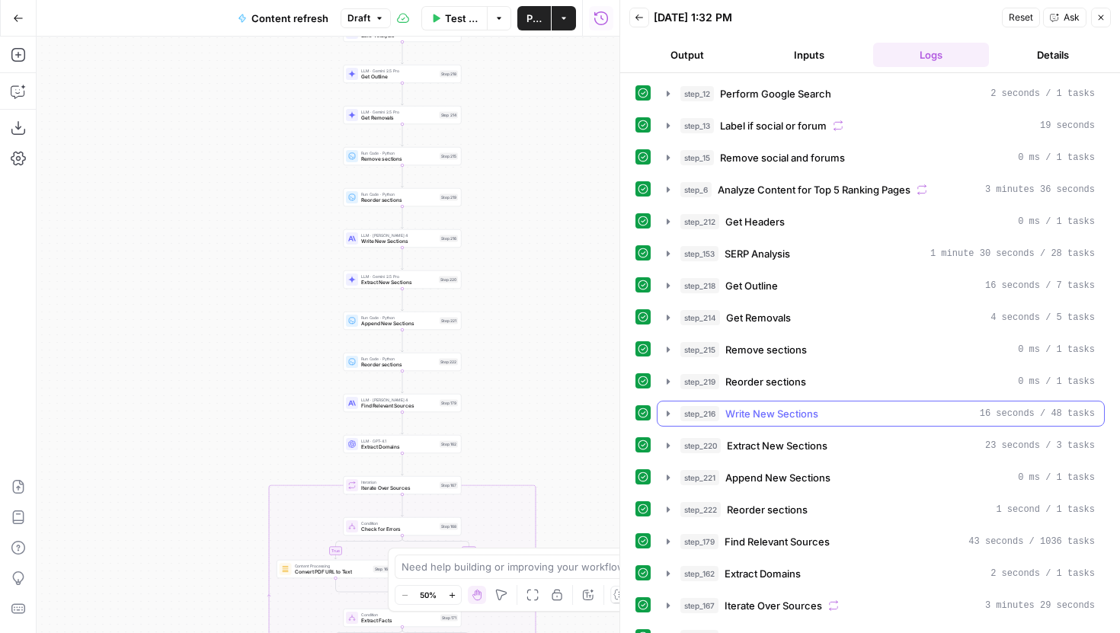
click at [664, 411] on icon "button" at bounding box center [668, 414] width 12 height 12
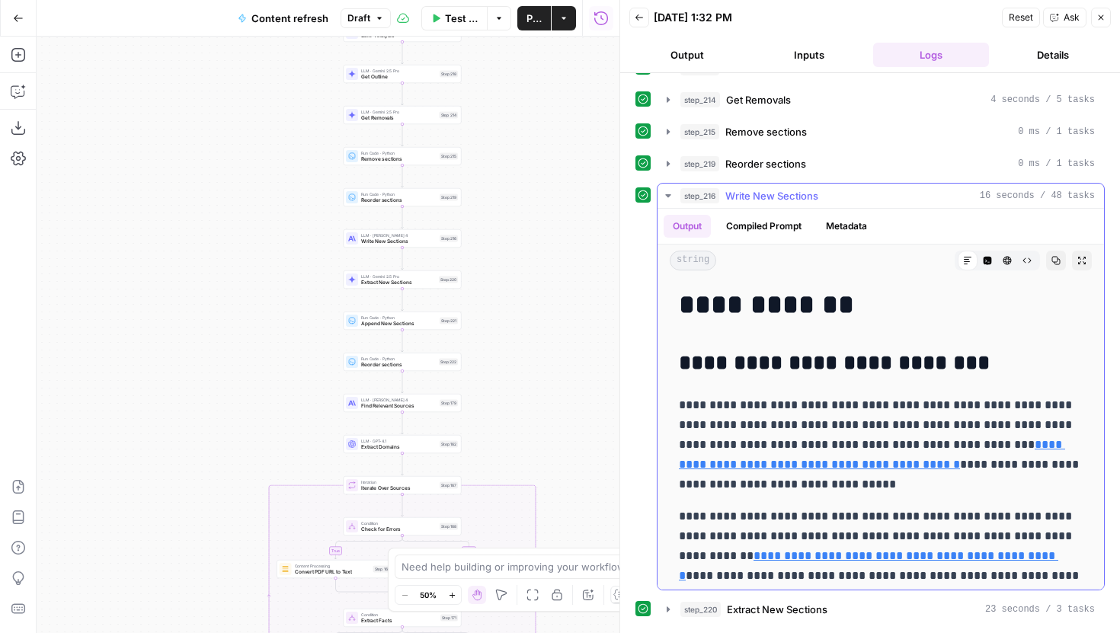
scroll to position [232, 0]
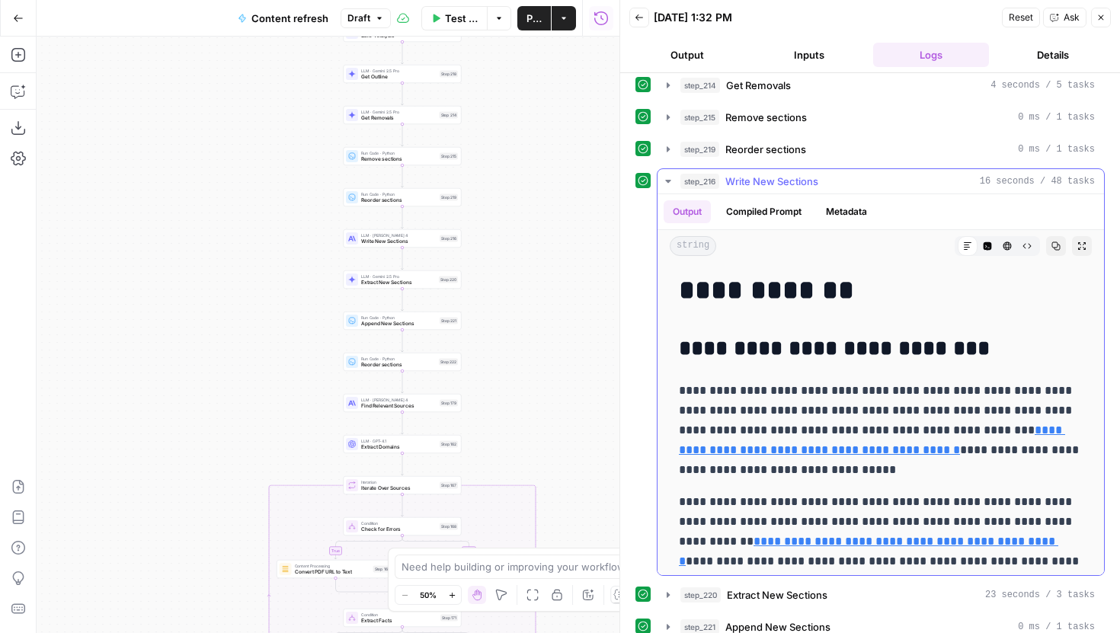
click at [666, 189] on button "step_216 Write New Sections 16 seconds / 48 tasks" at bounding box center [880, 181] width 446 height 24
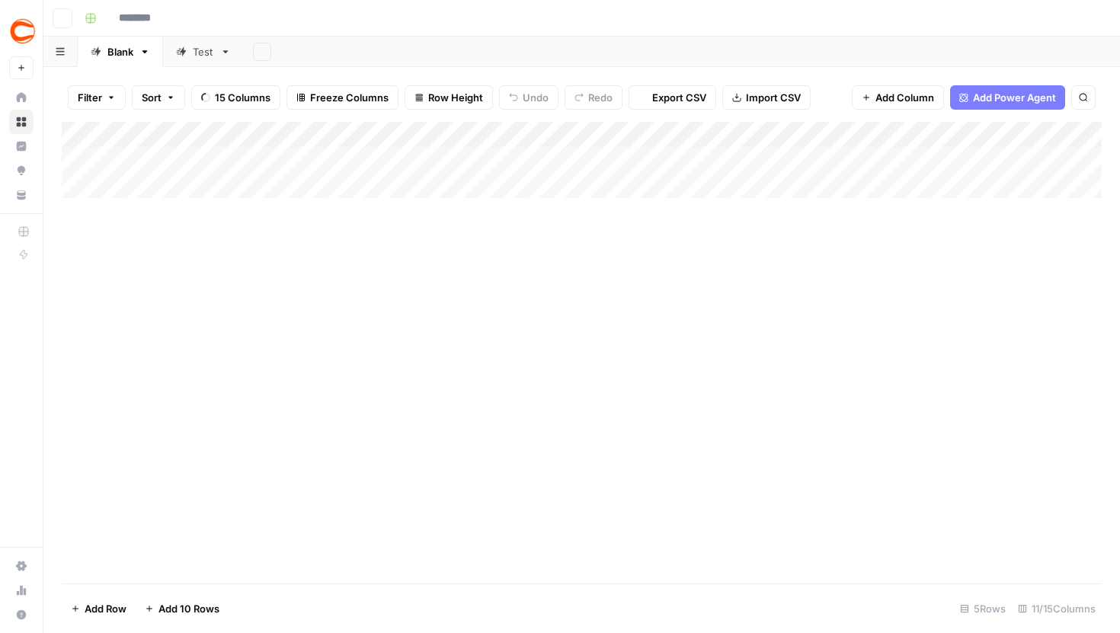
type input "**********"
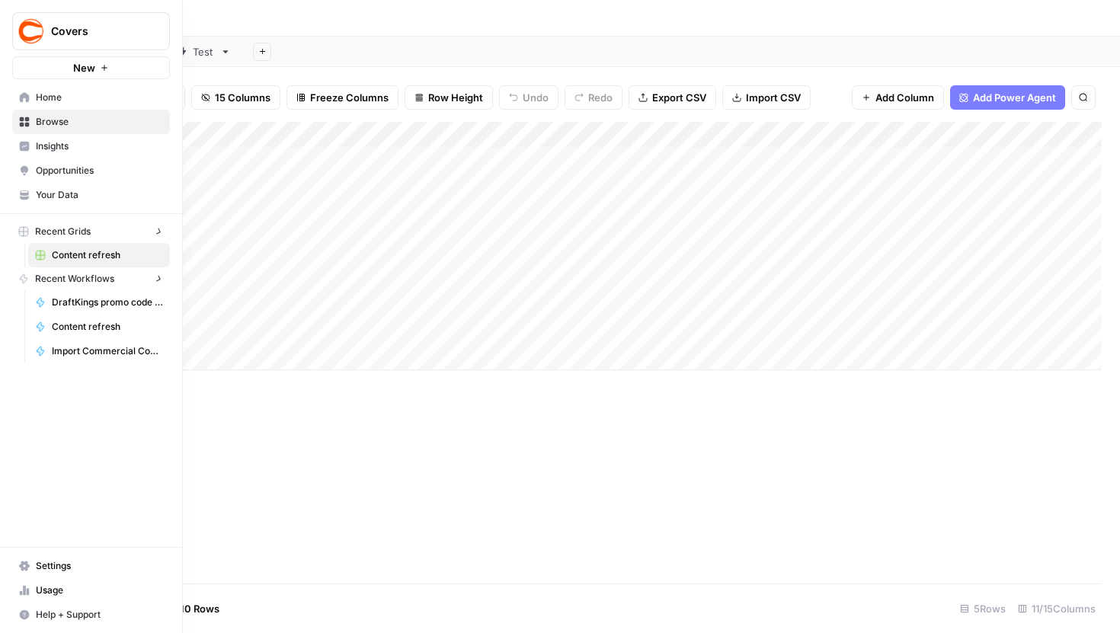
click at [21, 94] on icon at bounding box center [25, 97] width 10 height 10
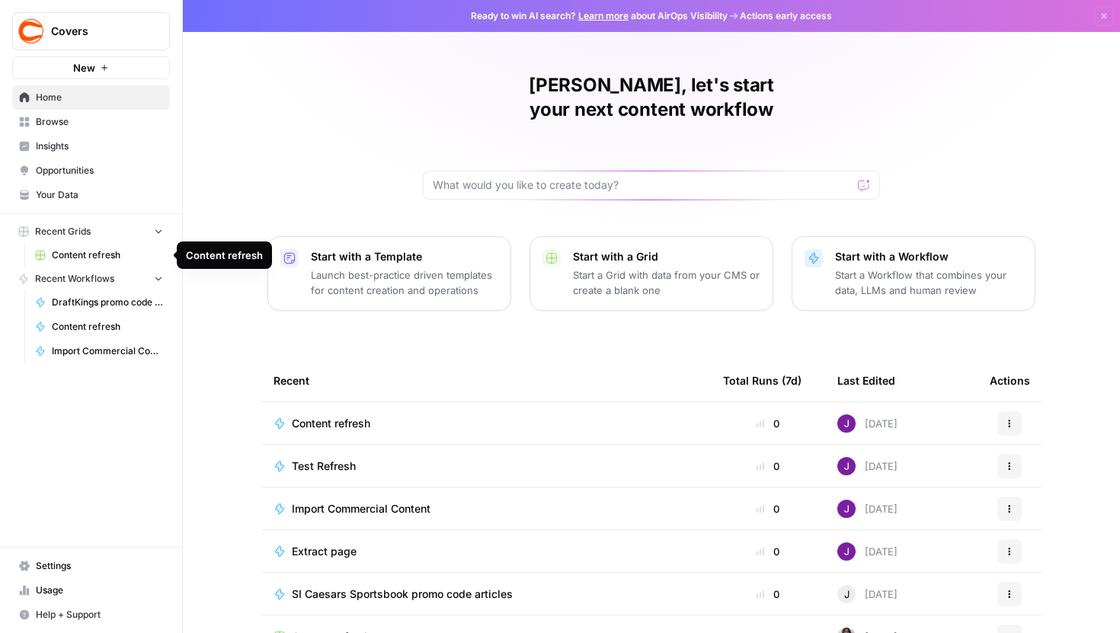
click at [97, 255] on span "Content refresh" at bounding box center [107, 255] width 111 height 14
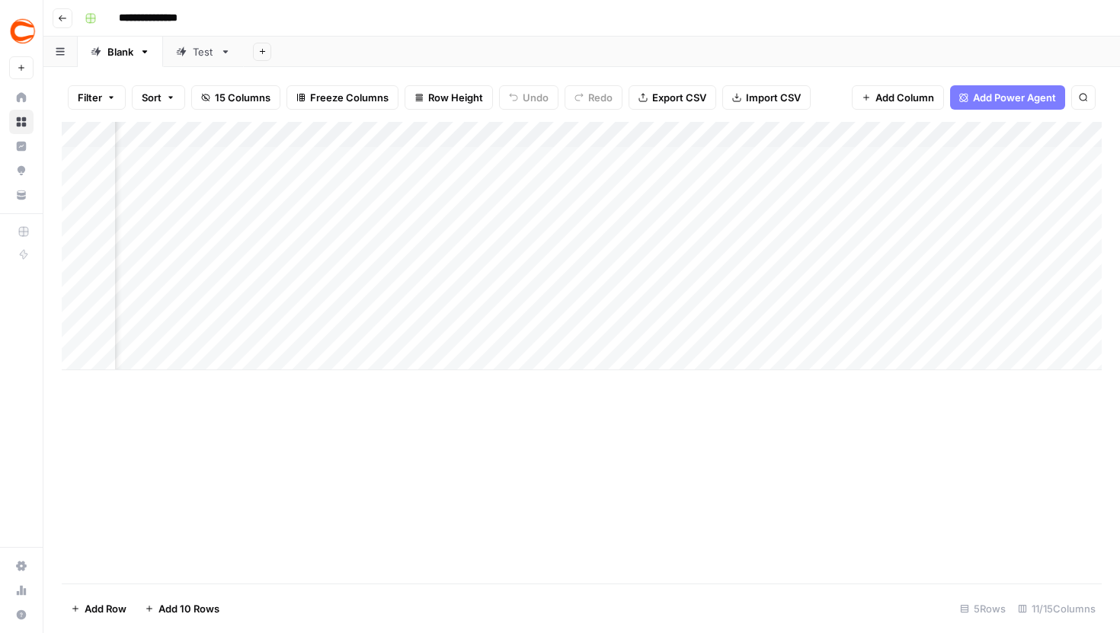
scroll to position [0, 661]
click at [840, 196] on div "Add Column" at bounding box center [582, 246] width 1040 height 248
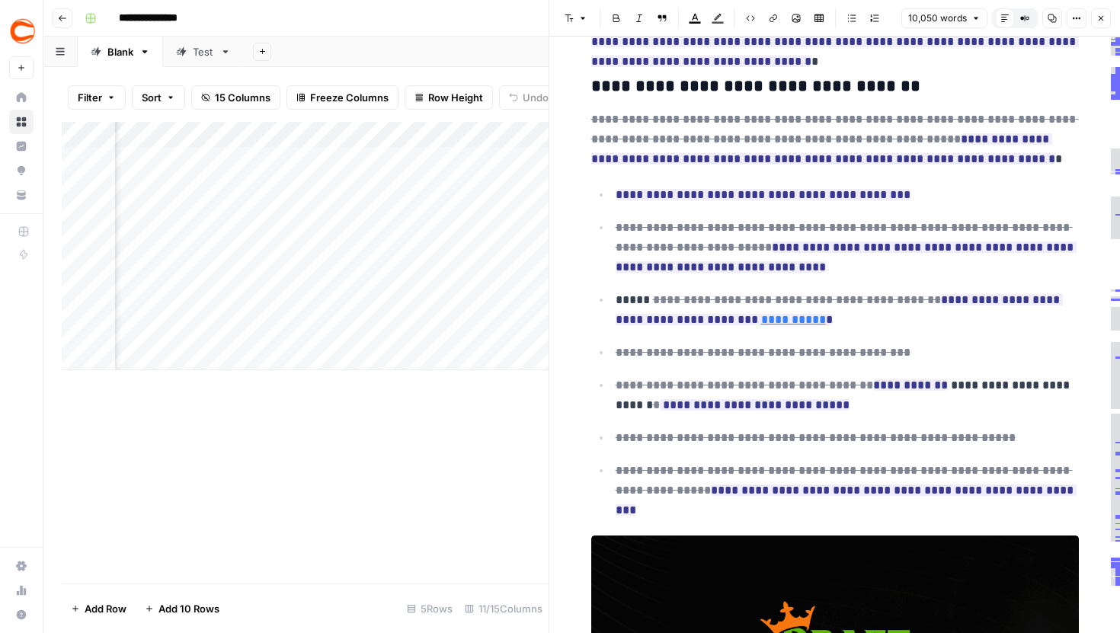
scroll to position [750, 0]
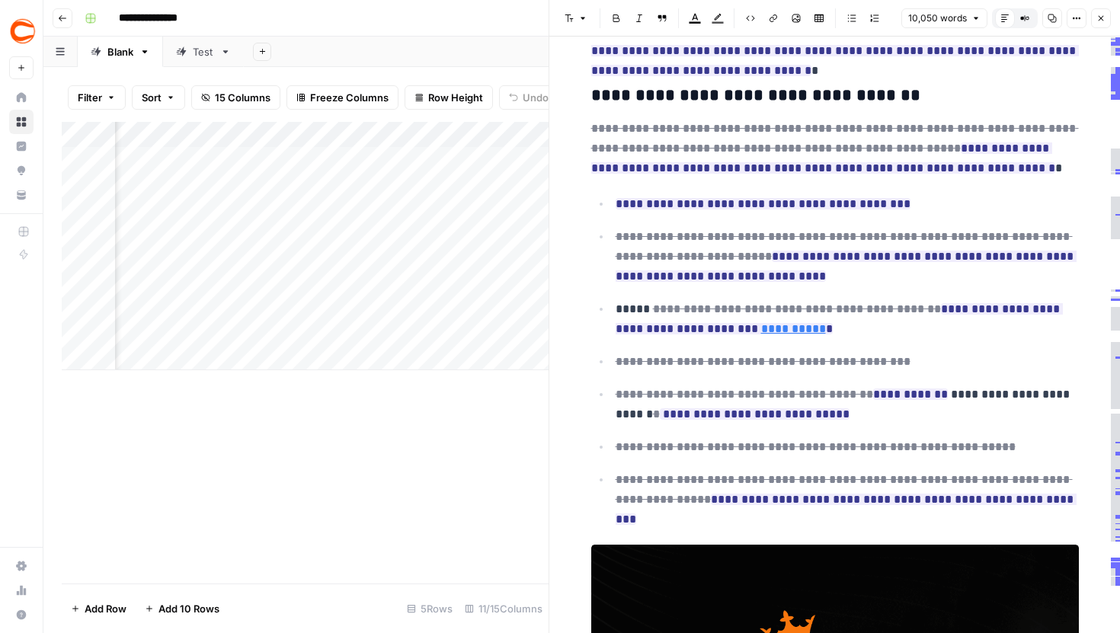
click at [1100, 22] on button "Close" at bounding box center [1101, 18] width 20 height 20
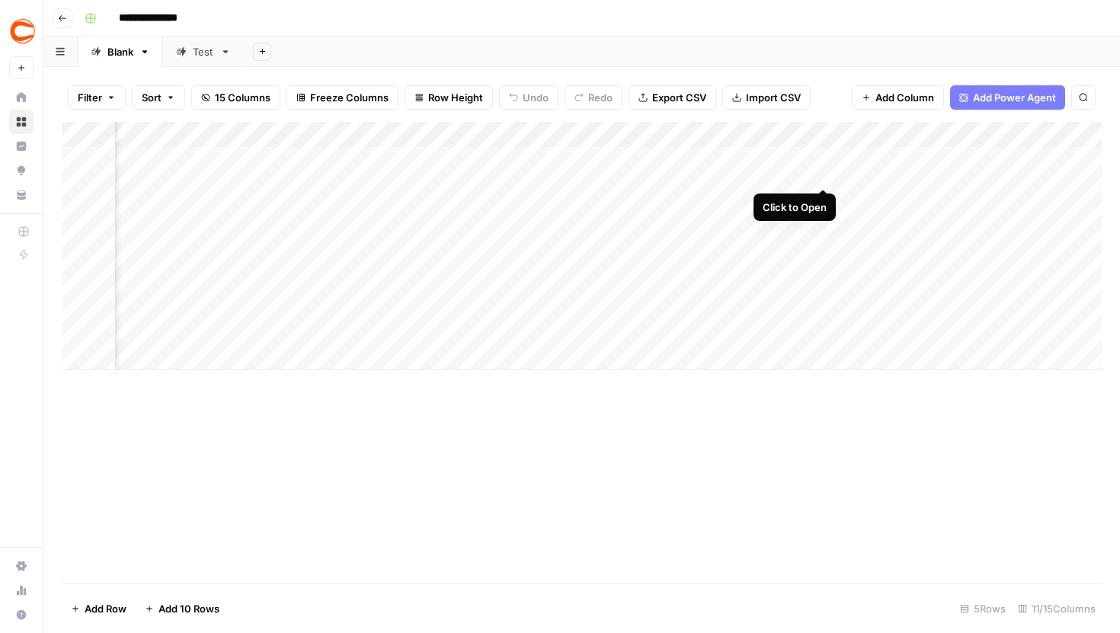
click at [827, 159] on div "Add Column" at bounding box center [582, 246] width 1040 height 248
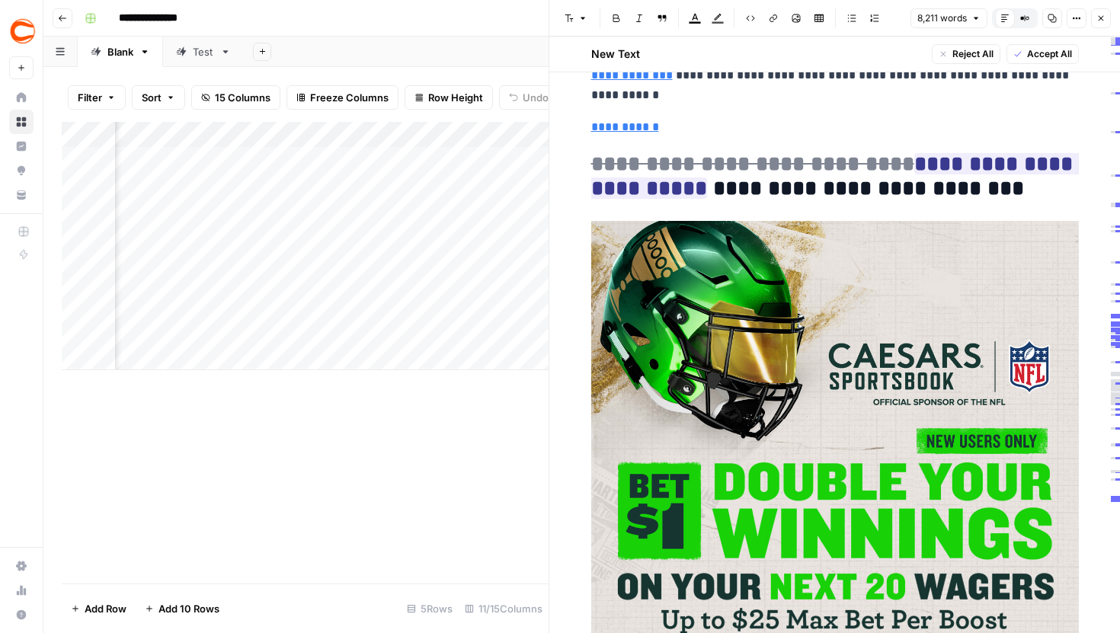
scroll to position [3655, 0]
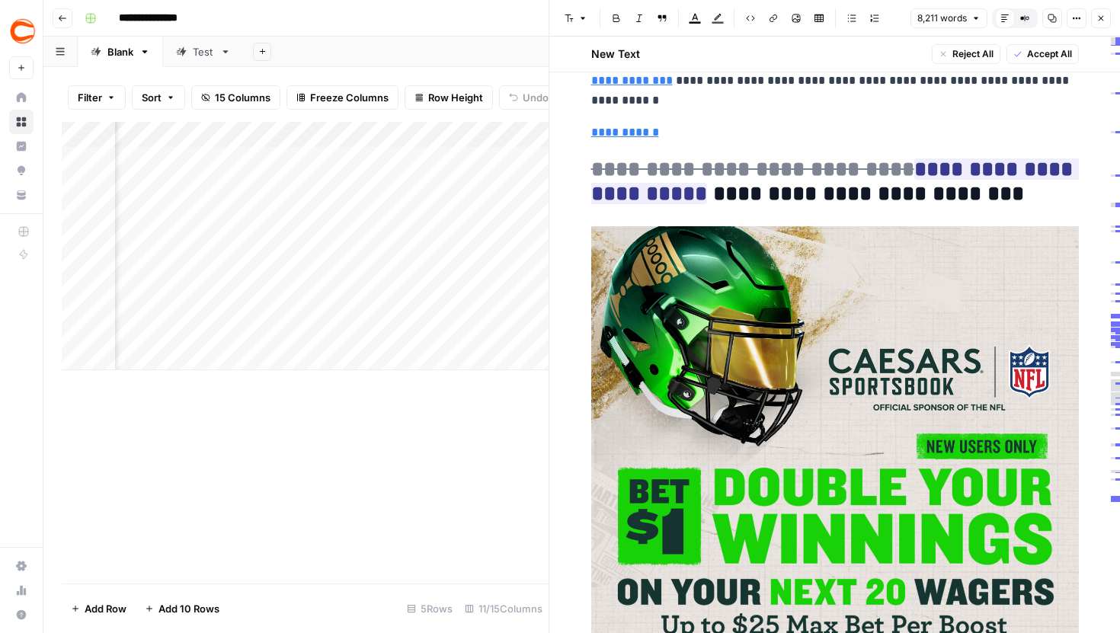
click at [1102, 22] on icon "button" at bounding box center [1100, 18] width 9 height 9
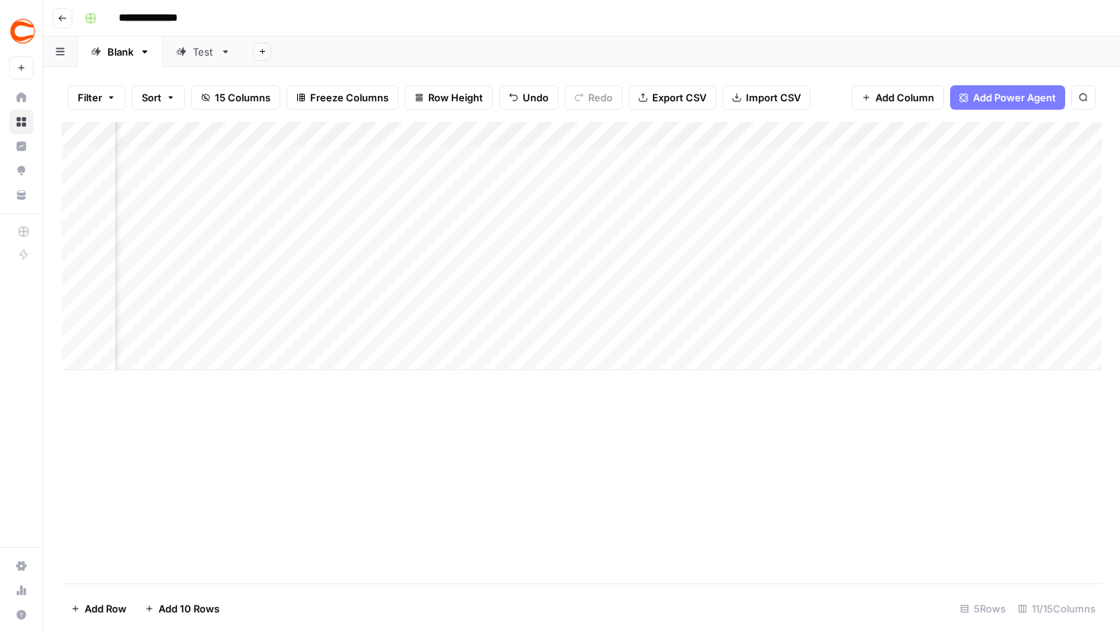
click at [293, 159] on div "Add Column" at bounding box center [582, 246] width 1040 height 248
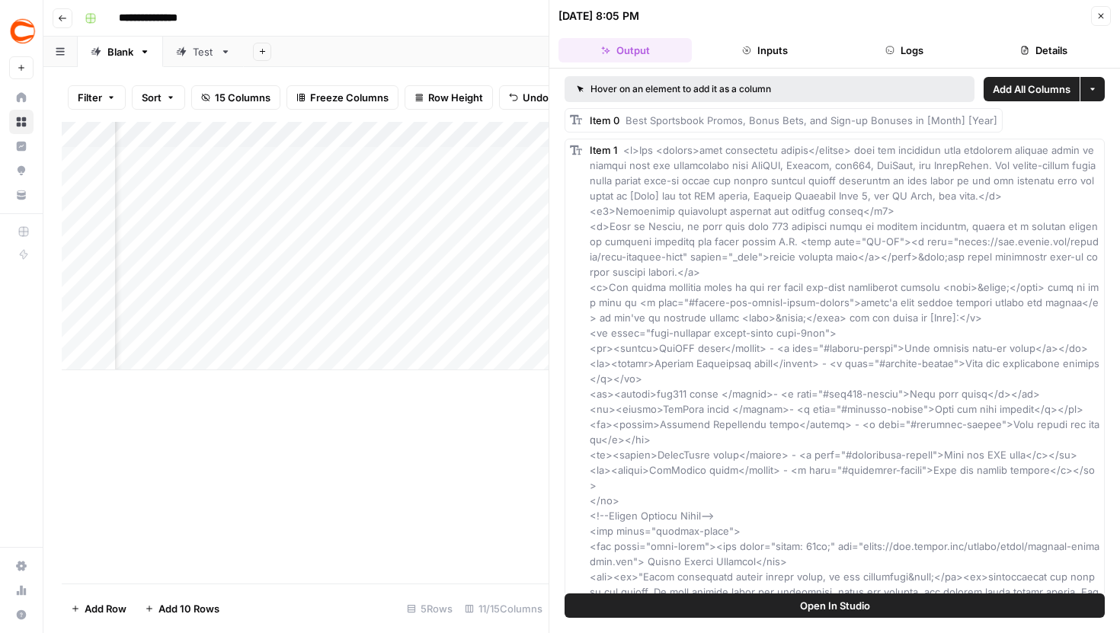
click at [897, 49] on button "Logs" at bounding box center [904, 50] width 133 height 24
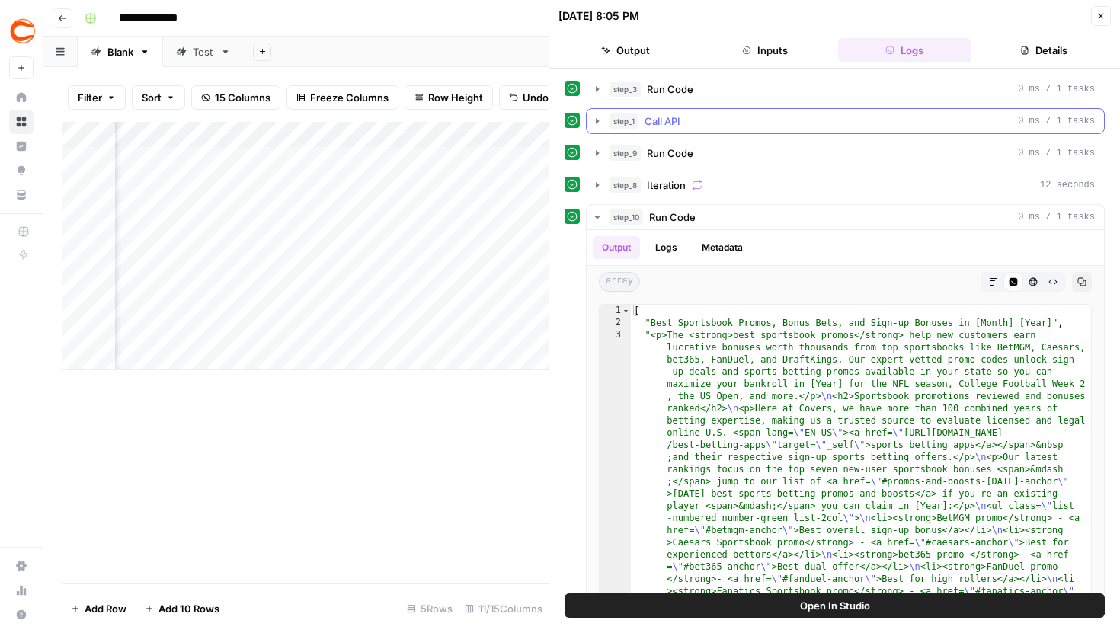
click at [1103, 17] on icon "button" at bounding box center [1100, 15] width 9 height 9
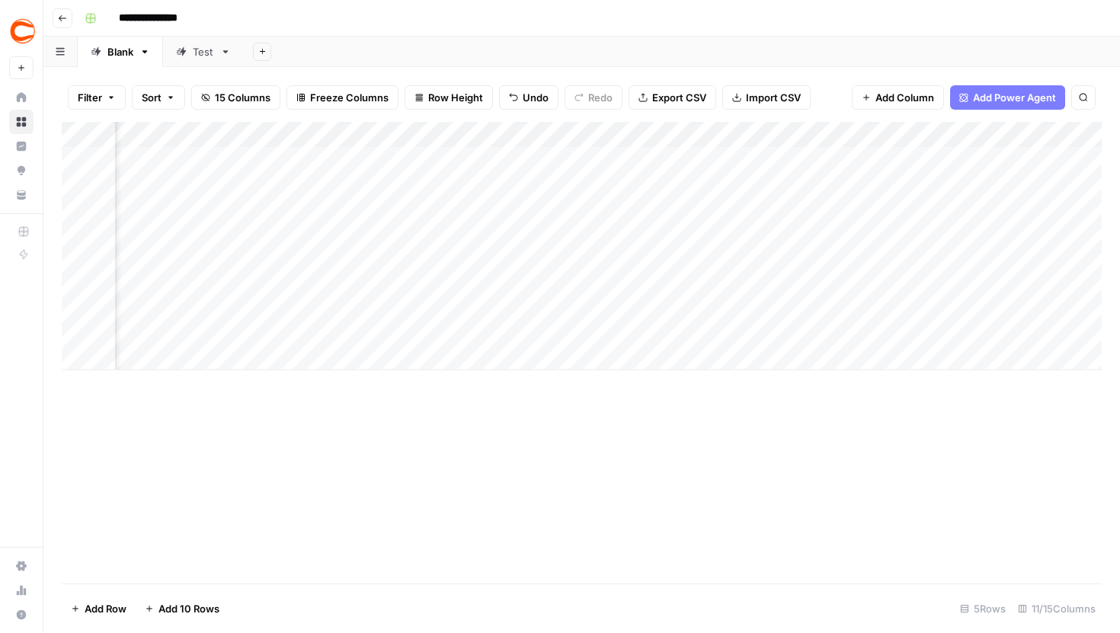
scroll to position [0, 745]
click at [622, 158] on div "Add Column" at bounding box center [582, 246] width 1040 height 248
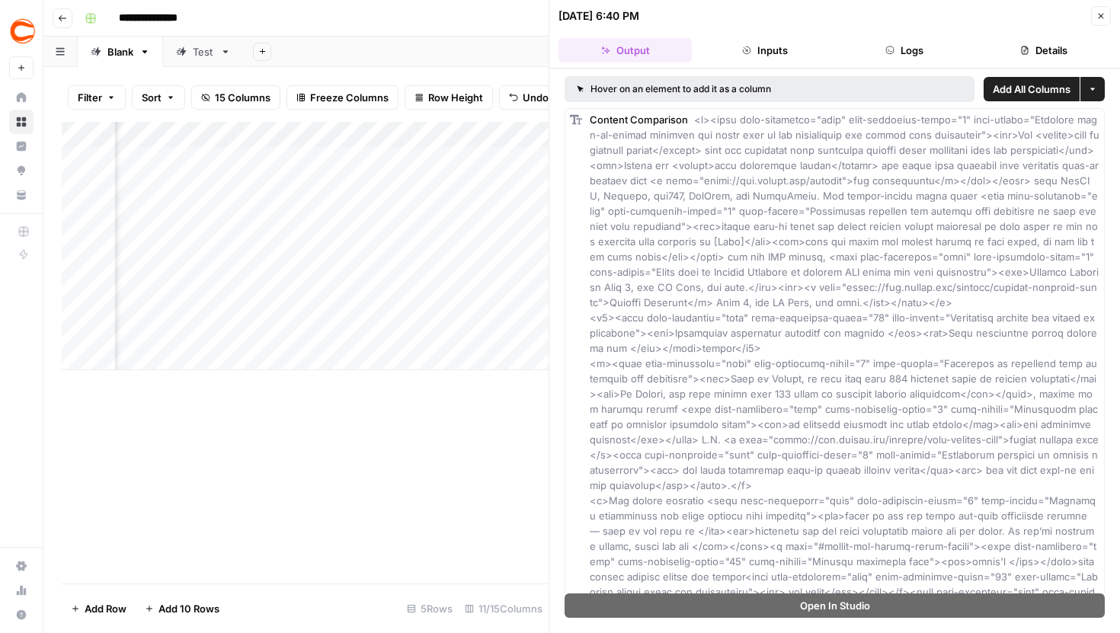
click at [880, 48] on button "Logs" at bounding box center [904, 50] width 133 height 24
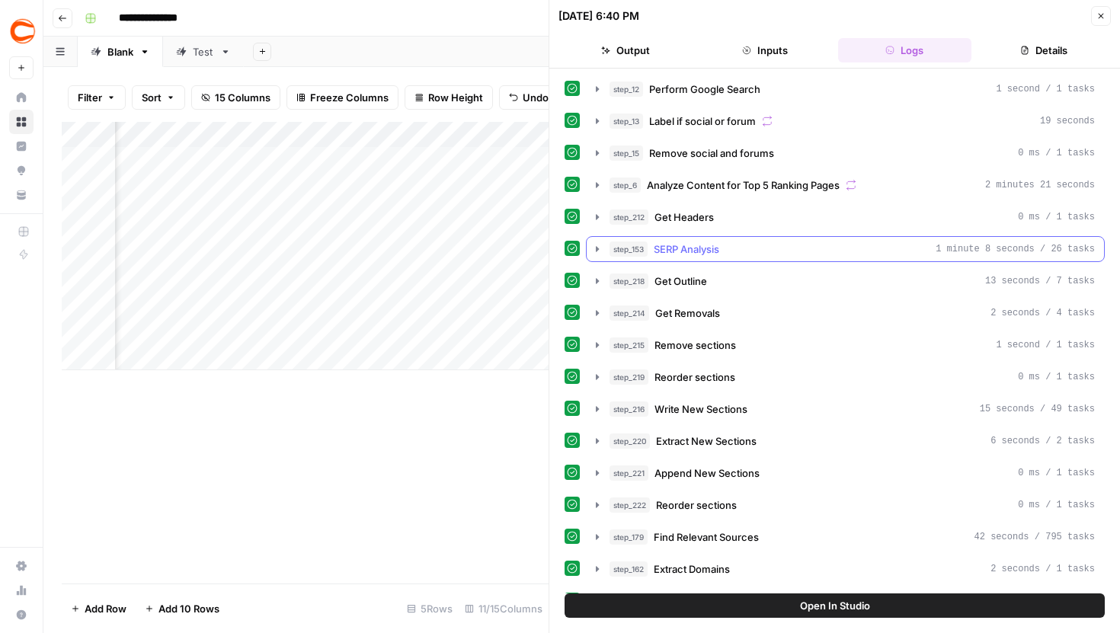
click at [599, 248] on icon "button" at bounding box center [597, 249] width 12 height 12
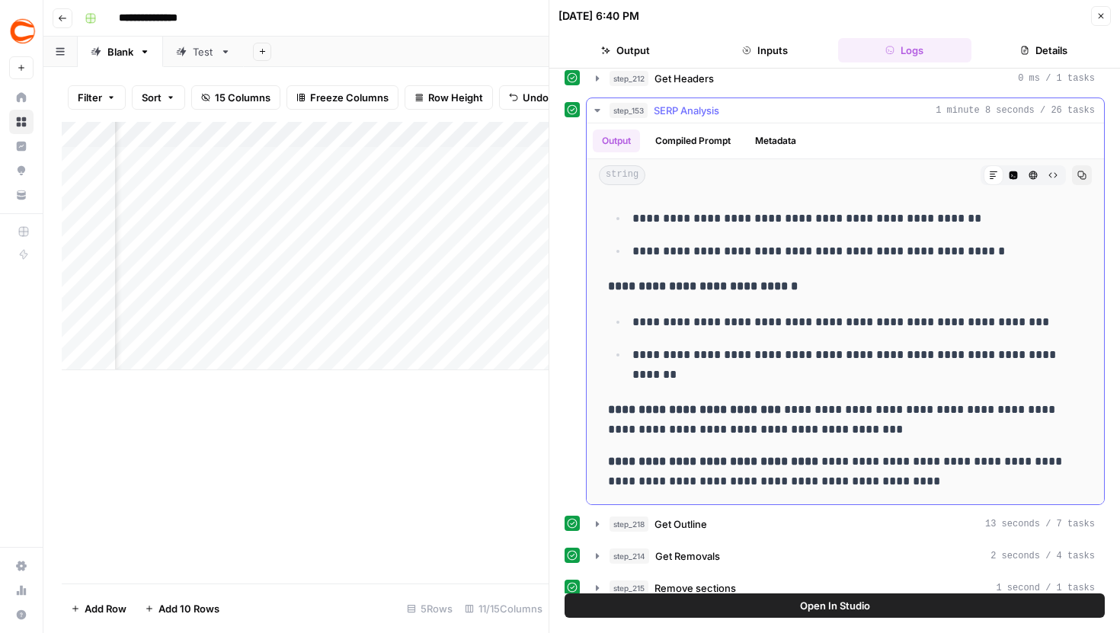
scroll to position [2475, 0]
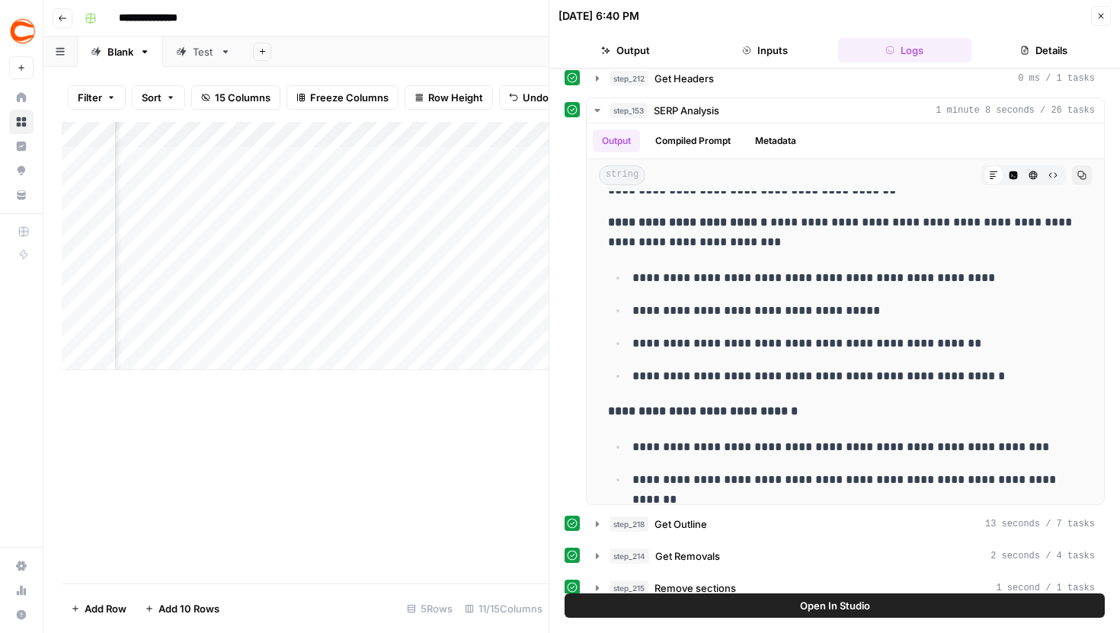
click at [1104, 18] on icon "button" at bounding box center [1100, 15] width 9 height 9
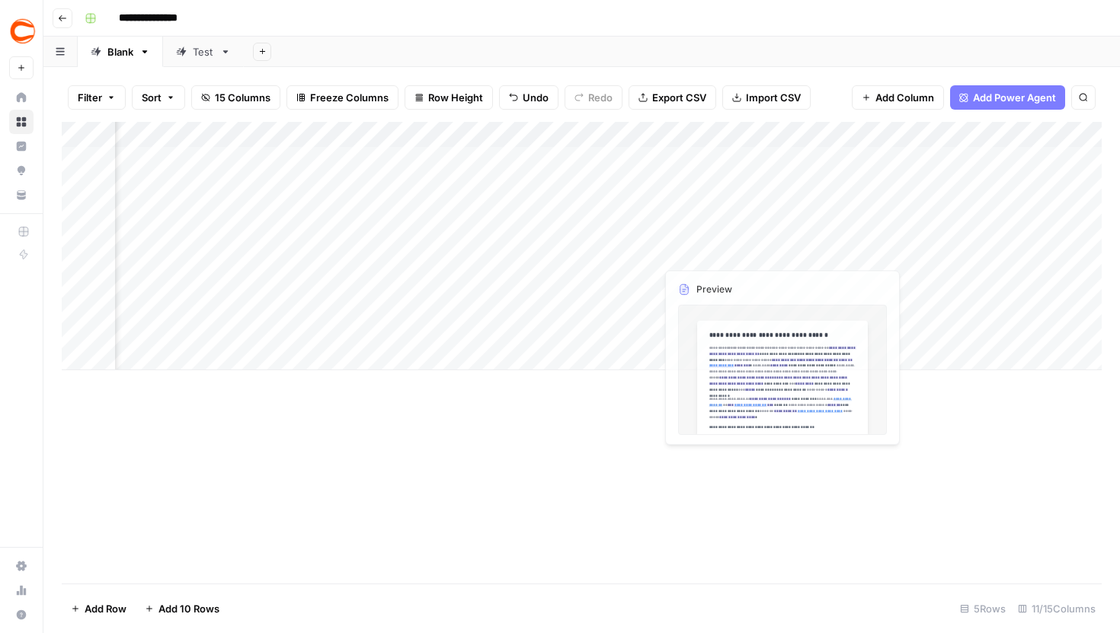
scroll to position [0, 832]
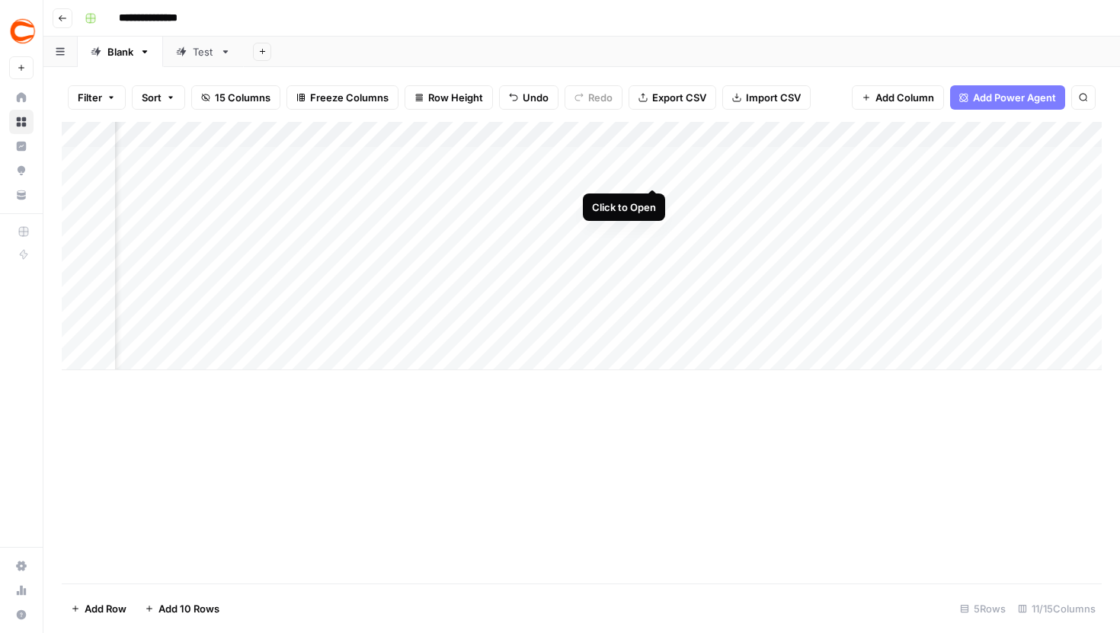
click at [652, 161] on div "Add Column" at bounding box center [582, 246] width 1040 height 248
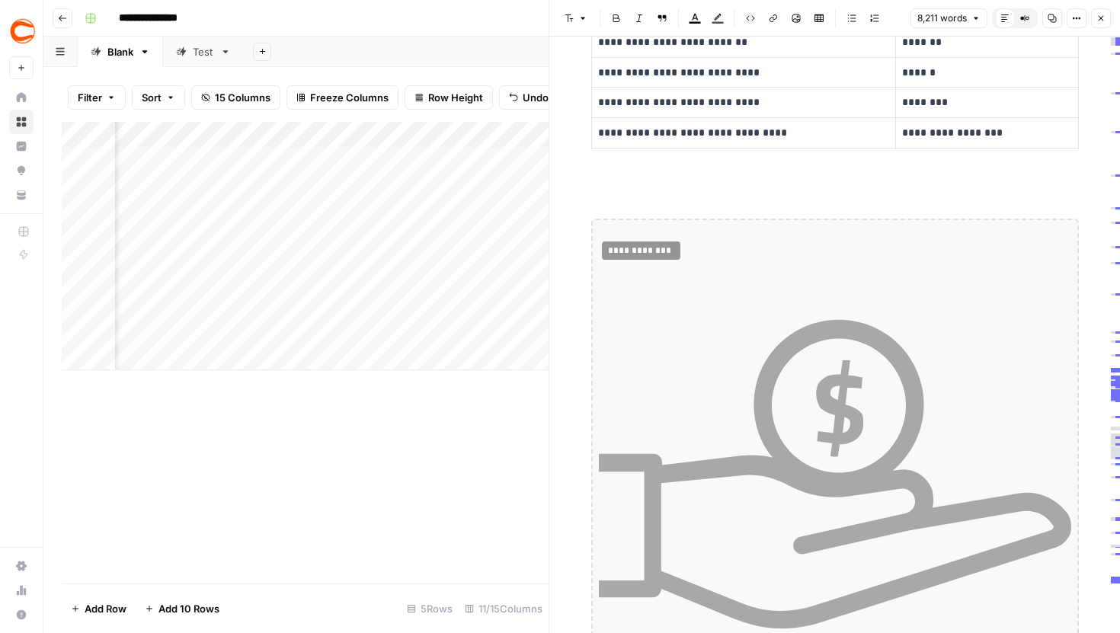
scroll to position [27400, 0]
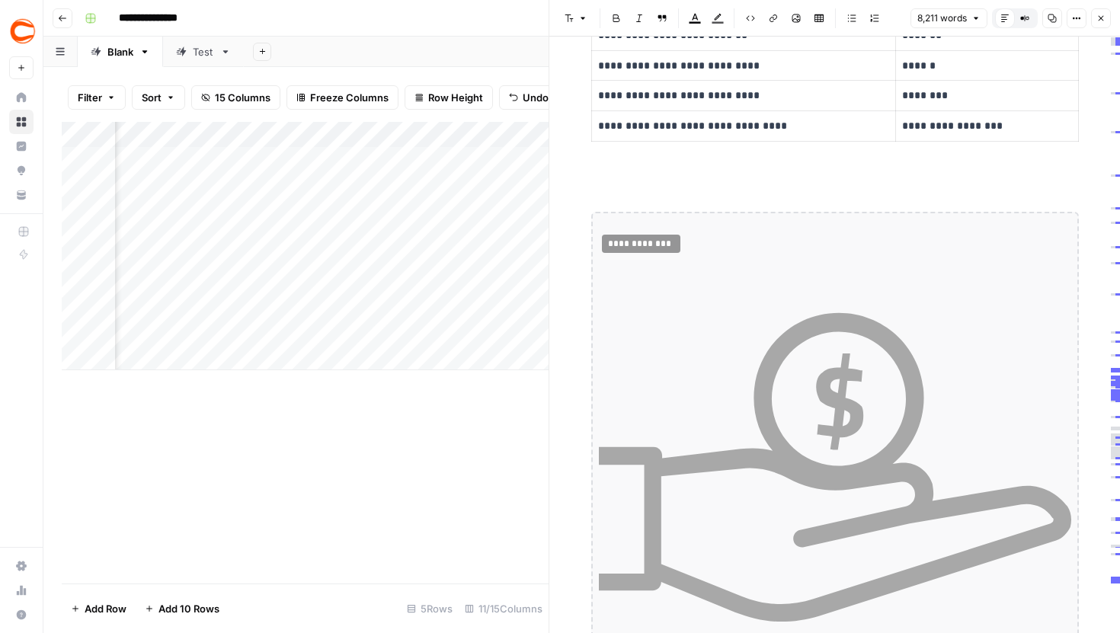
click at [1104, 15] on icon "button" at bounding box center [1100, 18] width 9 height 9
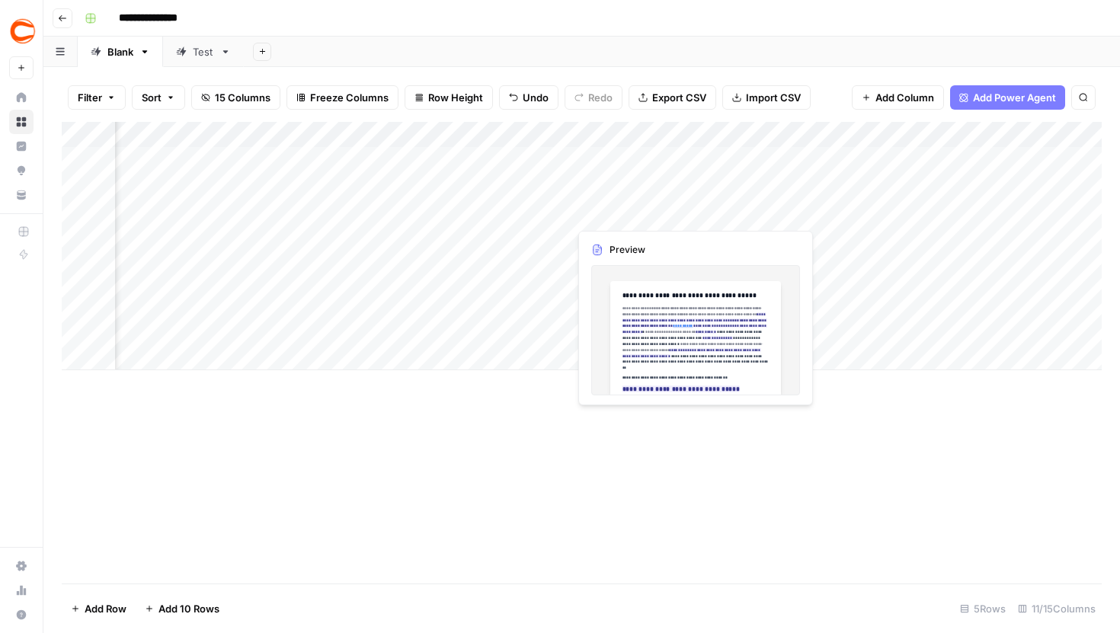
click at [673, 198] on div "Add Column" at bounding box center [582, 246] width 1040 height 248
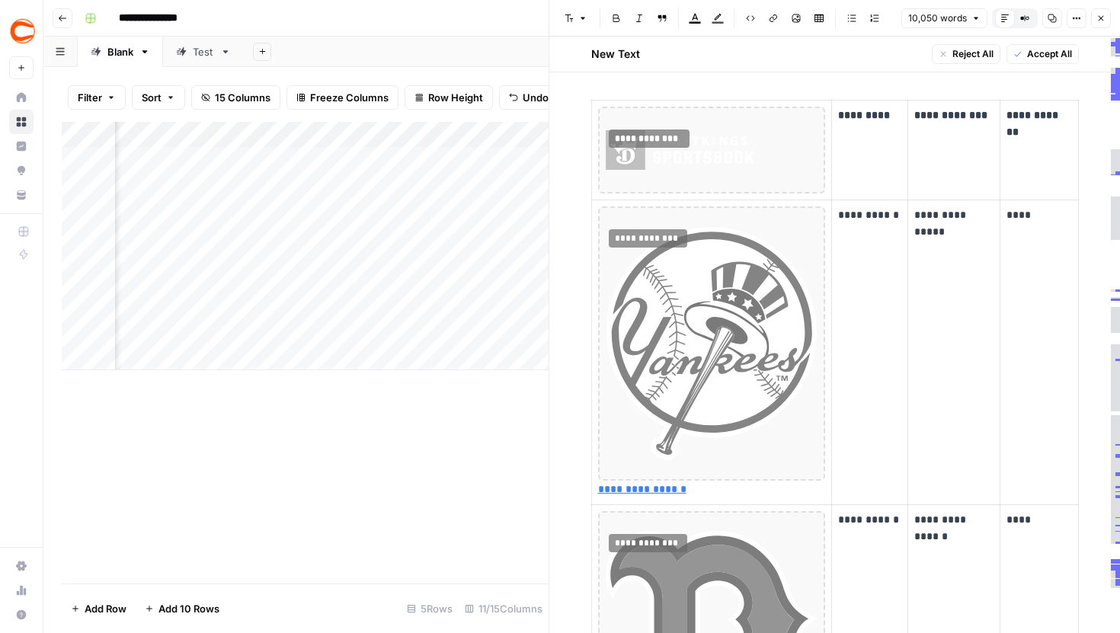
scroll to position [21407, 0]
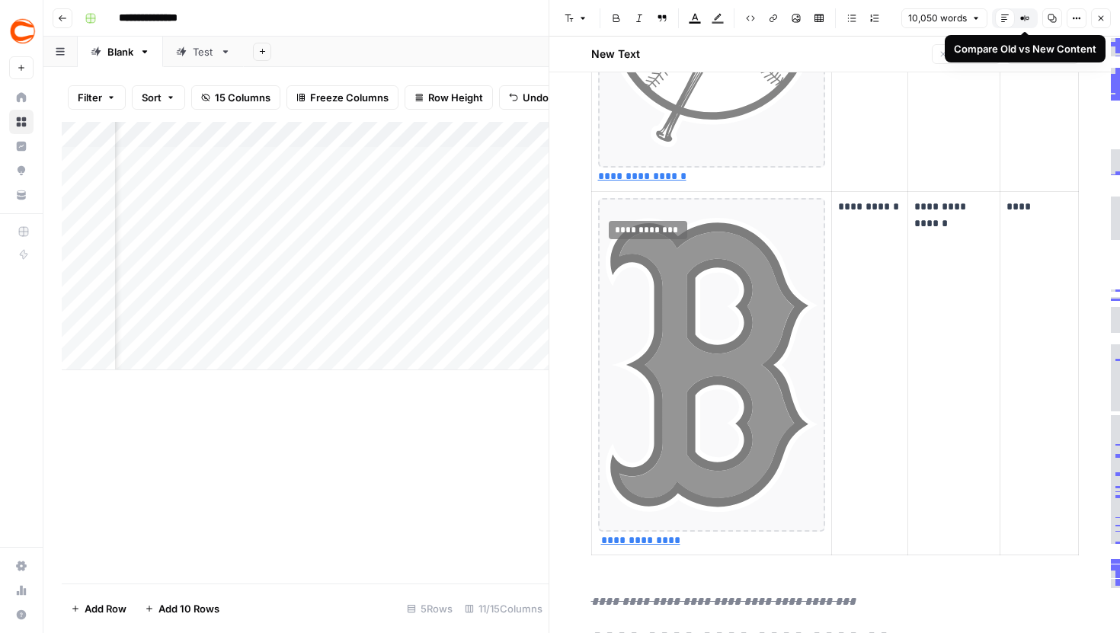
click at [1025, 21] on icon "button" at bounding box center [1024, 18] width 9 height 9
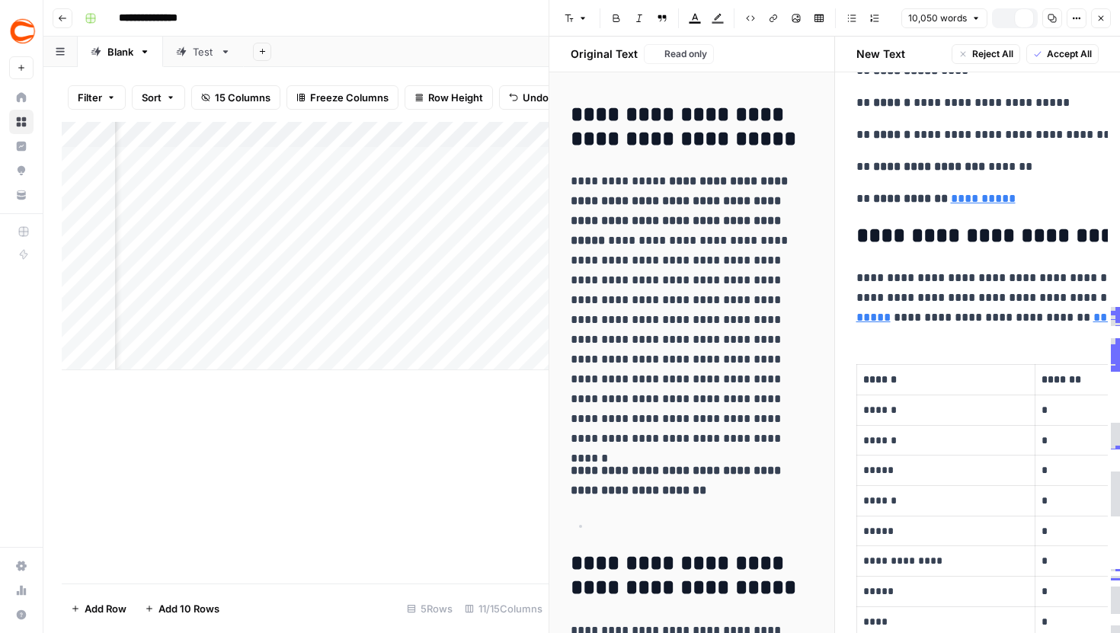
scroll to position [17926, 0]
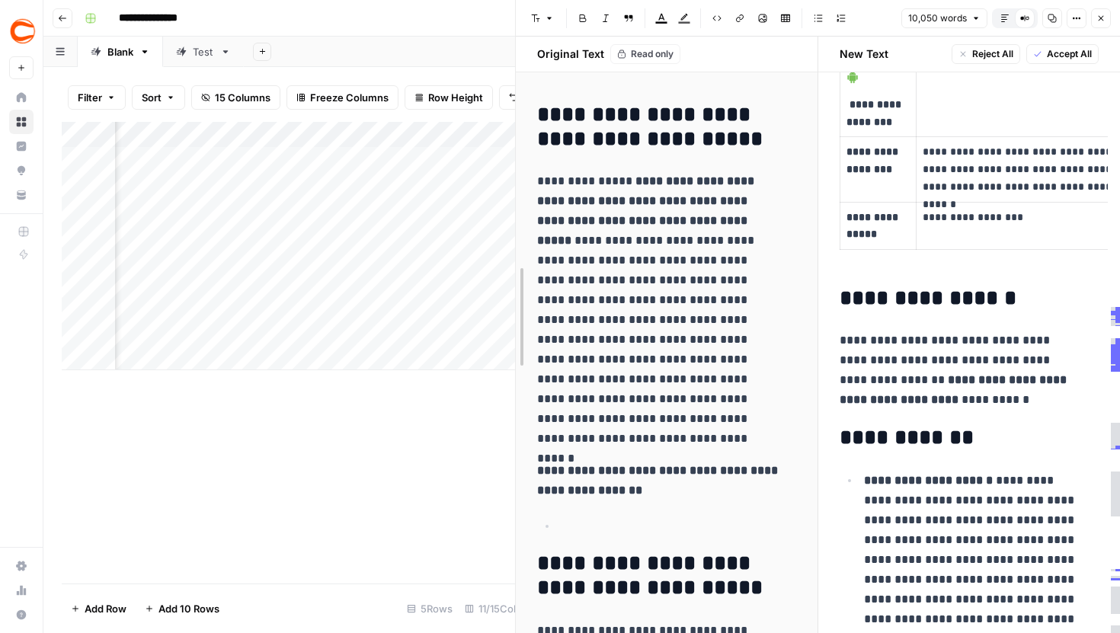
drag, startPoint x: 545, startPoint y: 129, endPoint x: 860, endPoint y: 268, distance: 344.1
click at [508, 110] on div at bounding box center [515, 316] width 15 height 633
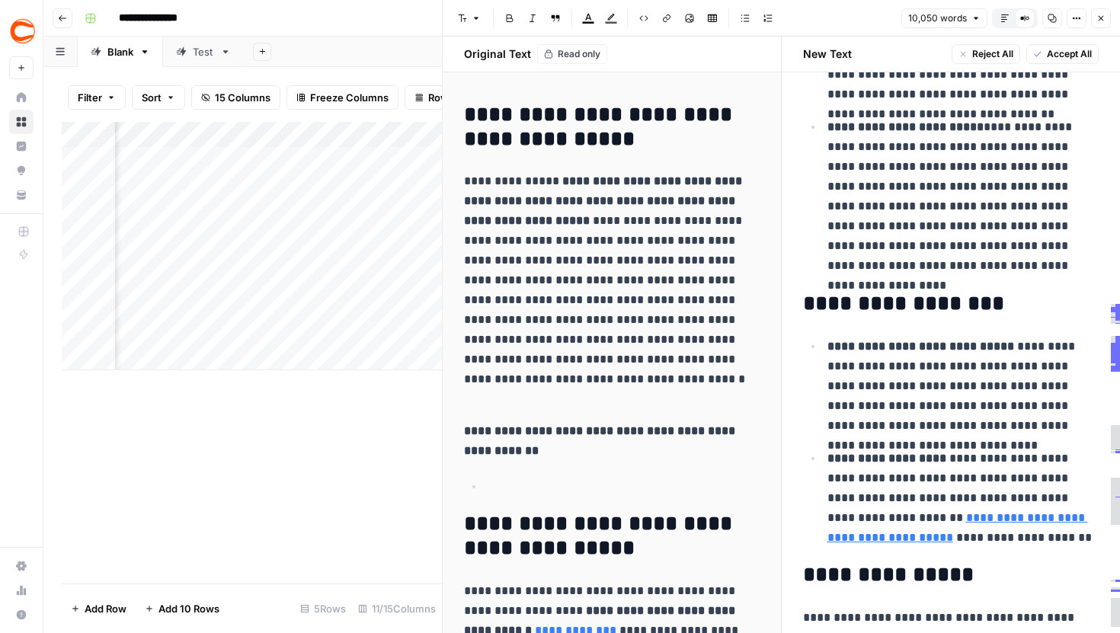
scroll to position [17704, 0]
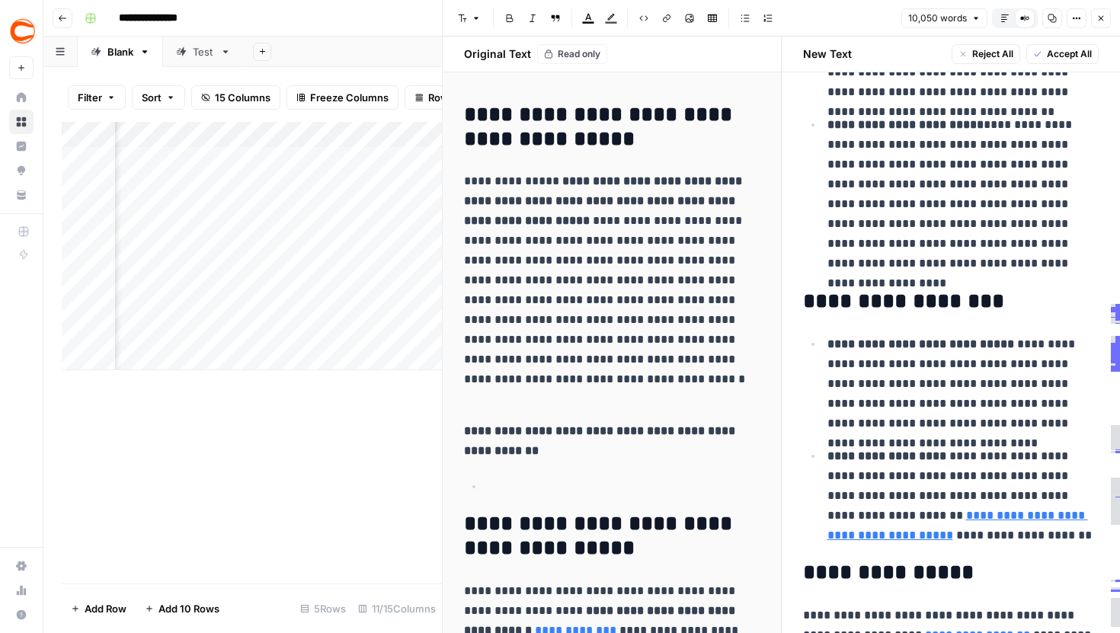
click at [1098, 14] on icon "button" at bounding box center [1100, 18] width 9 height 9
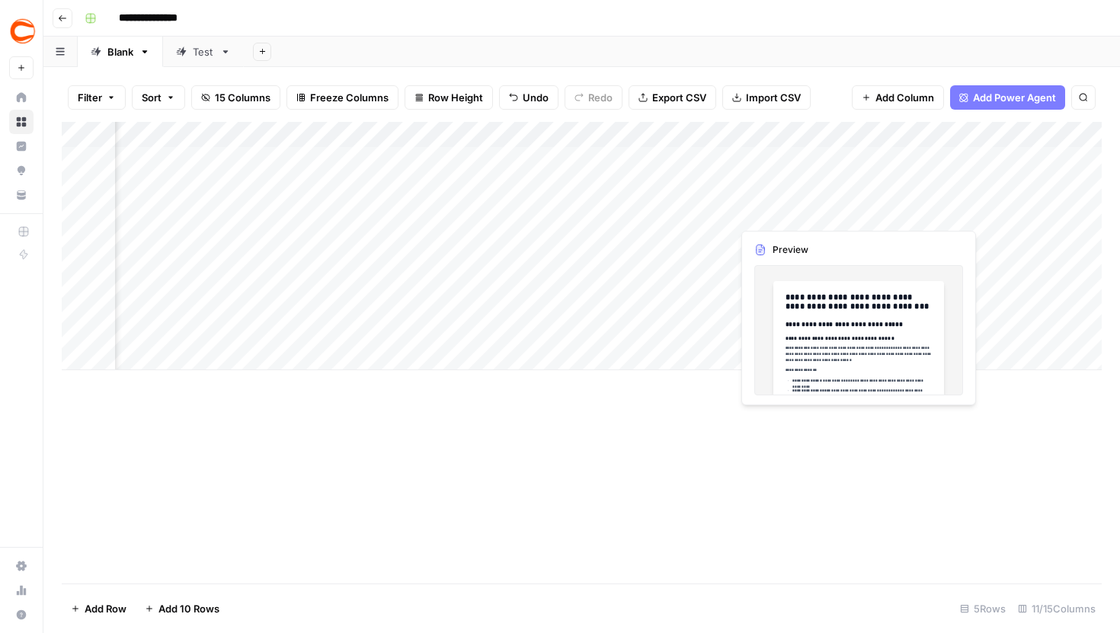
scroll to position [0, 933]
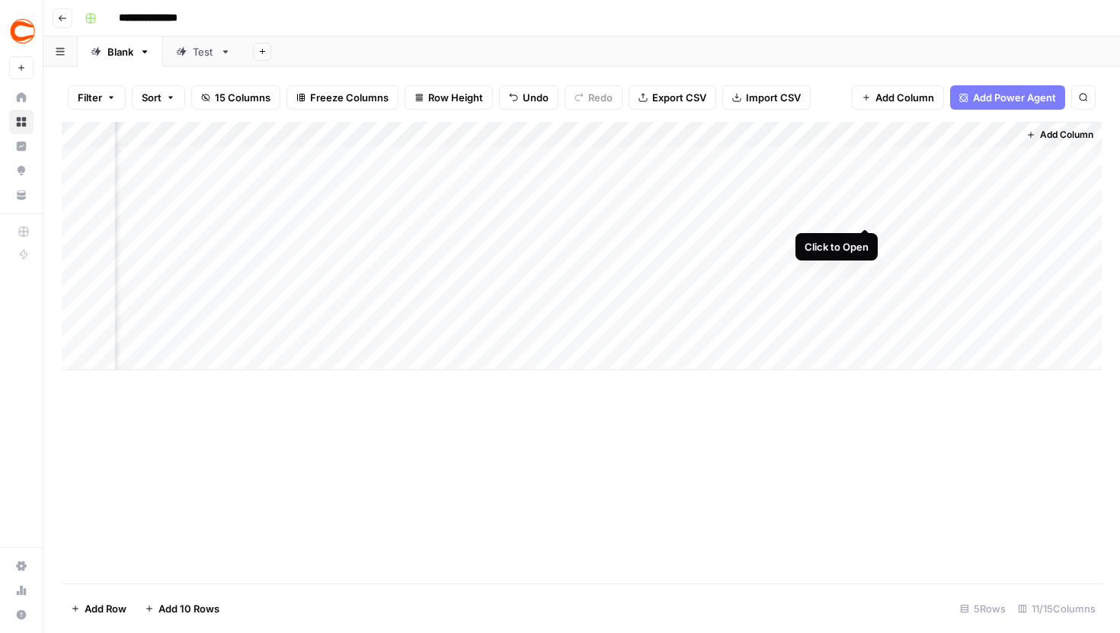
click at [865, 198] on div "Add Column" at bounding box center [582, 246] width 1040 height 248
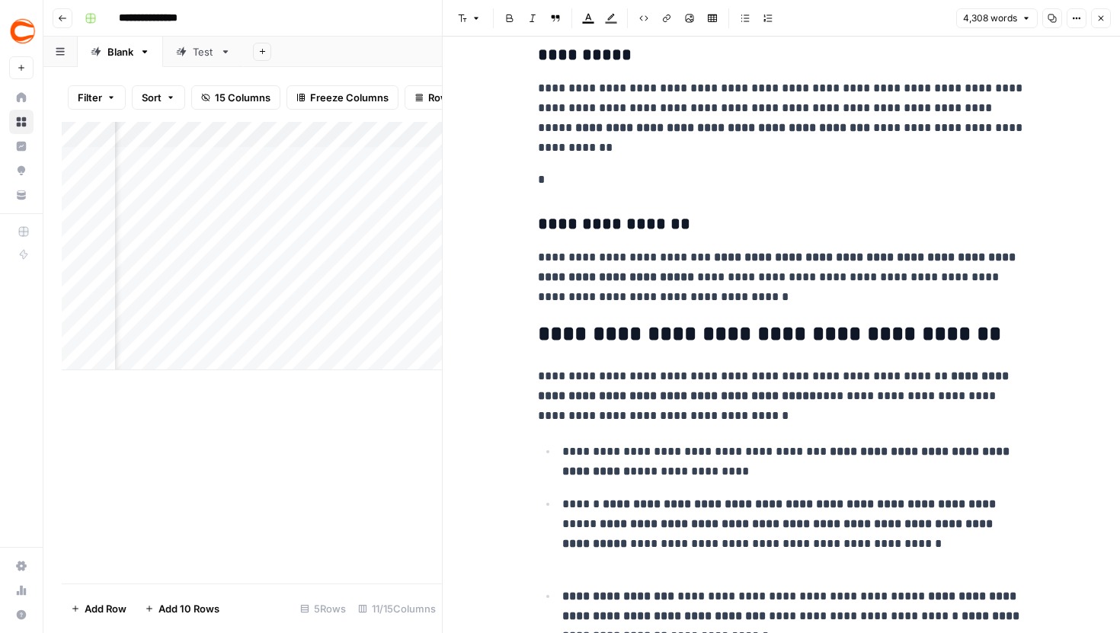
scroll to position [2745, 0]
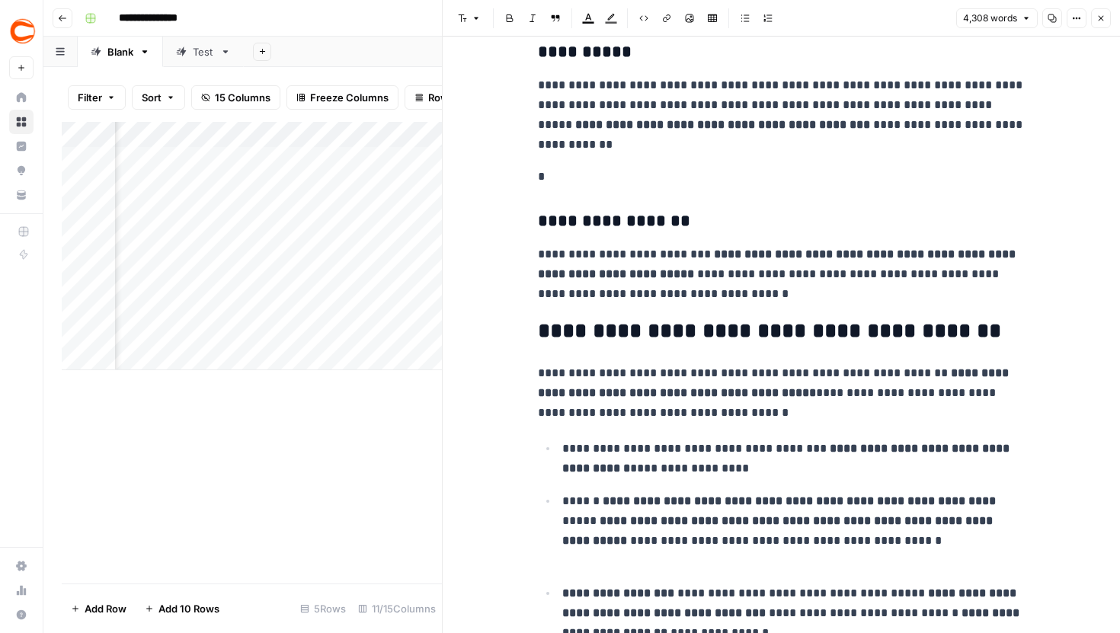
click at [1097, 21] on icon "button" at bounding box center [1100, 18] width 9 height 9
